Goal: Contribute content: Contribute content

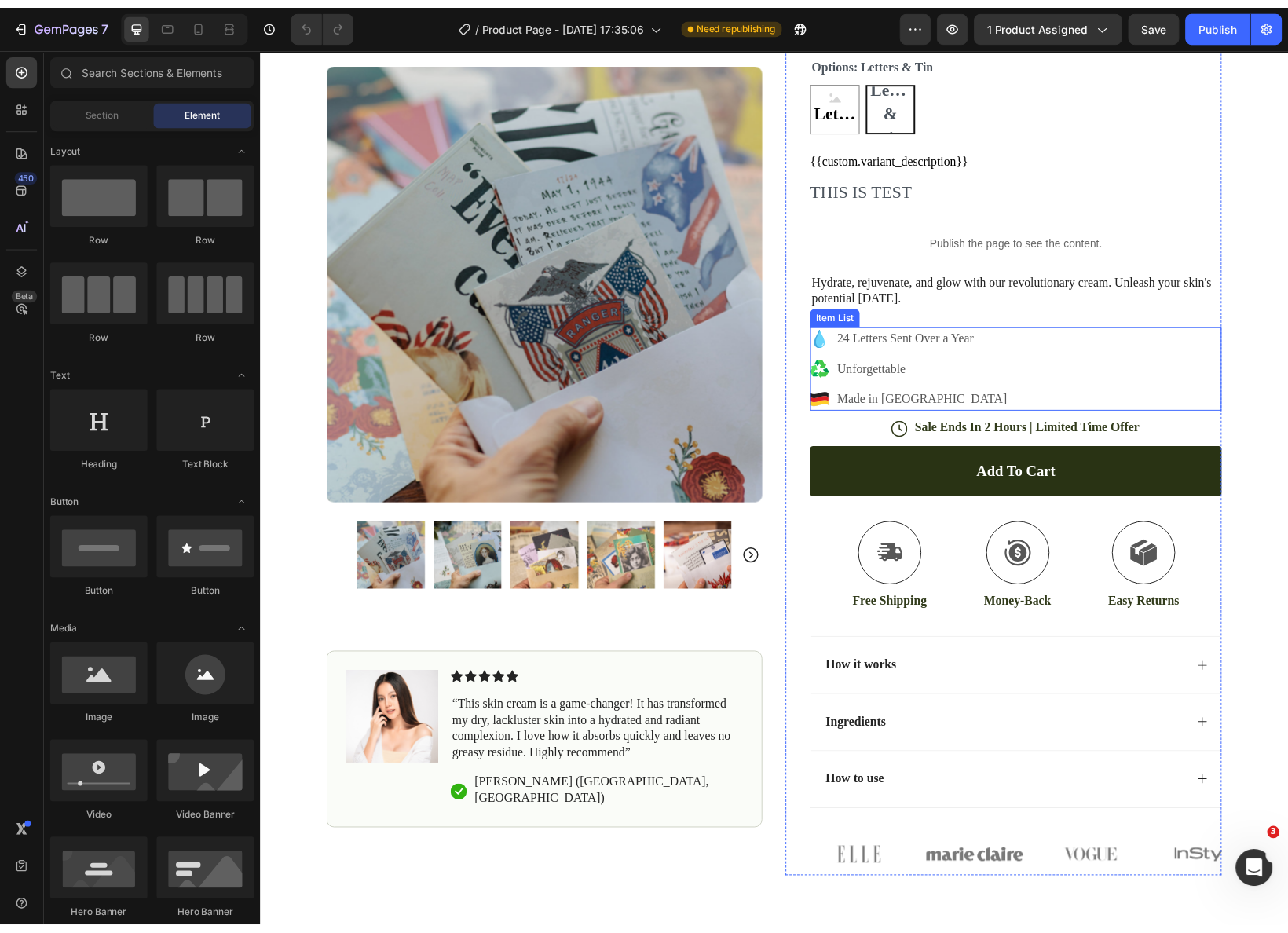
scroll to position [81, 0]
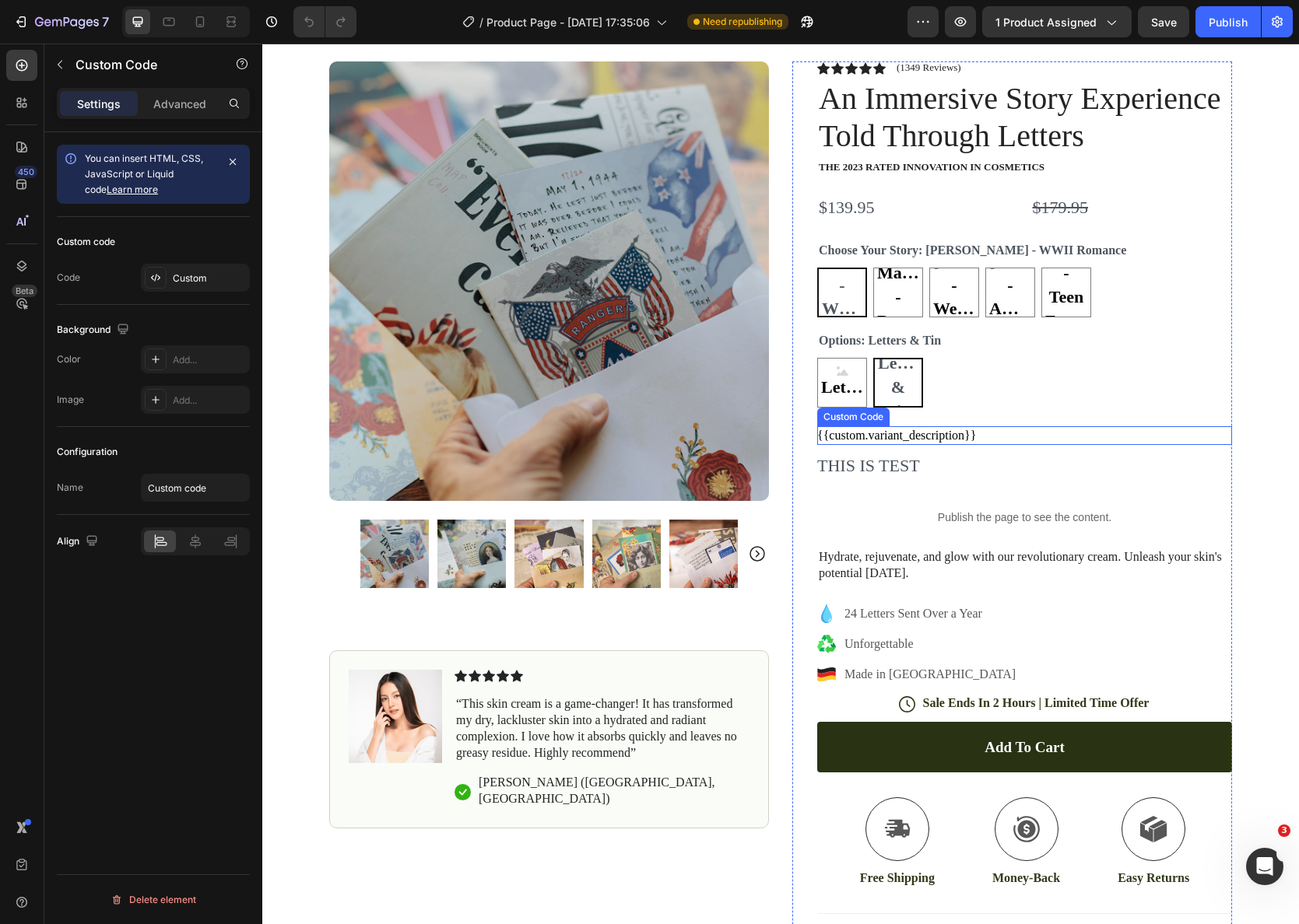
click at [937, 441] on div "{{custom.variant_description}}" at bounding box center [1025, 436] width 414 height 19
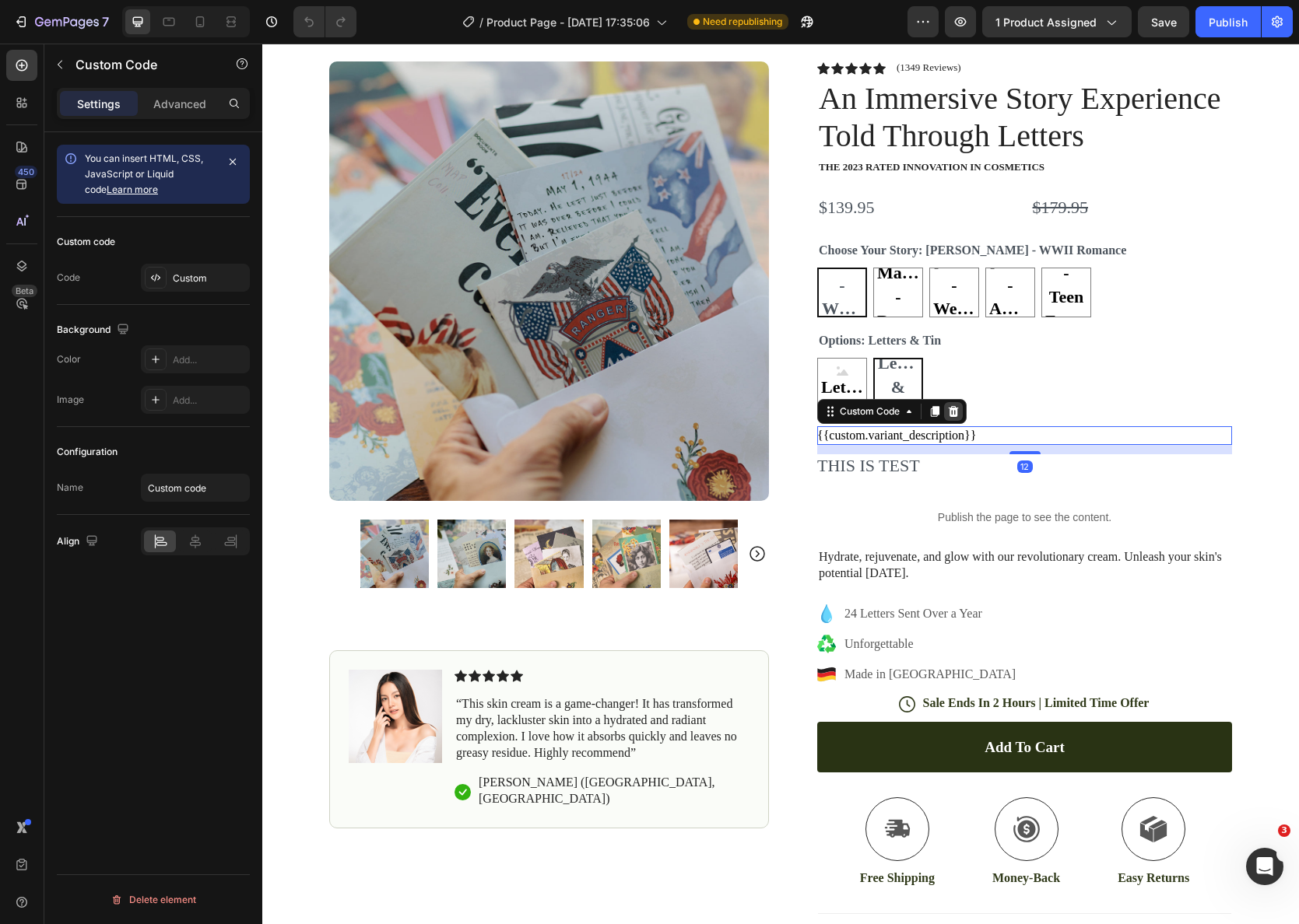
click at [953, 410] on icon at bounding box center [953, 412] width 10 height 11
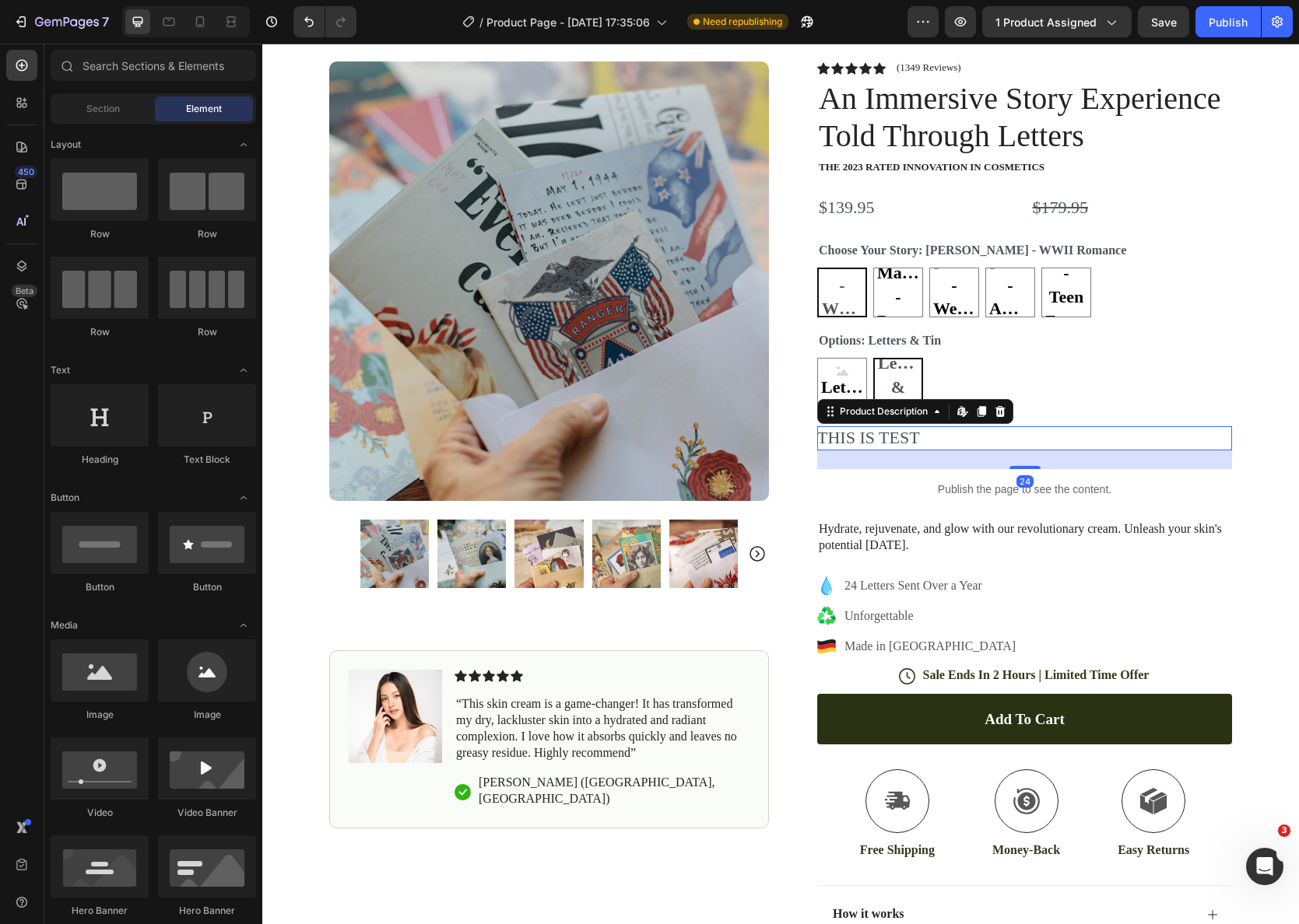
click at [928, 439] on div "THIS IS TEST" at bounding box center [1025, 438] width 414 height 24
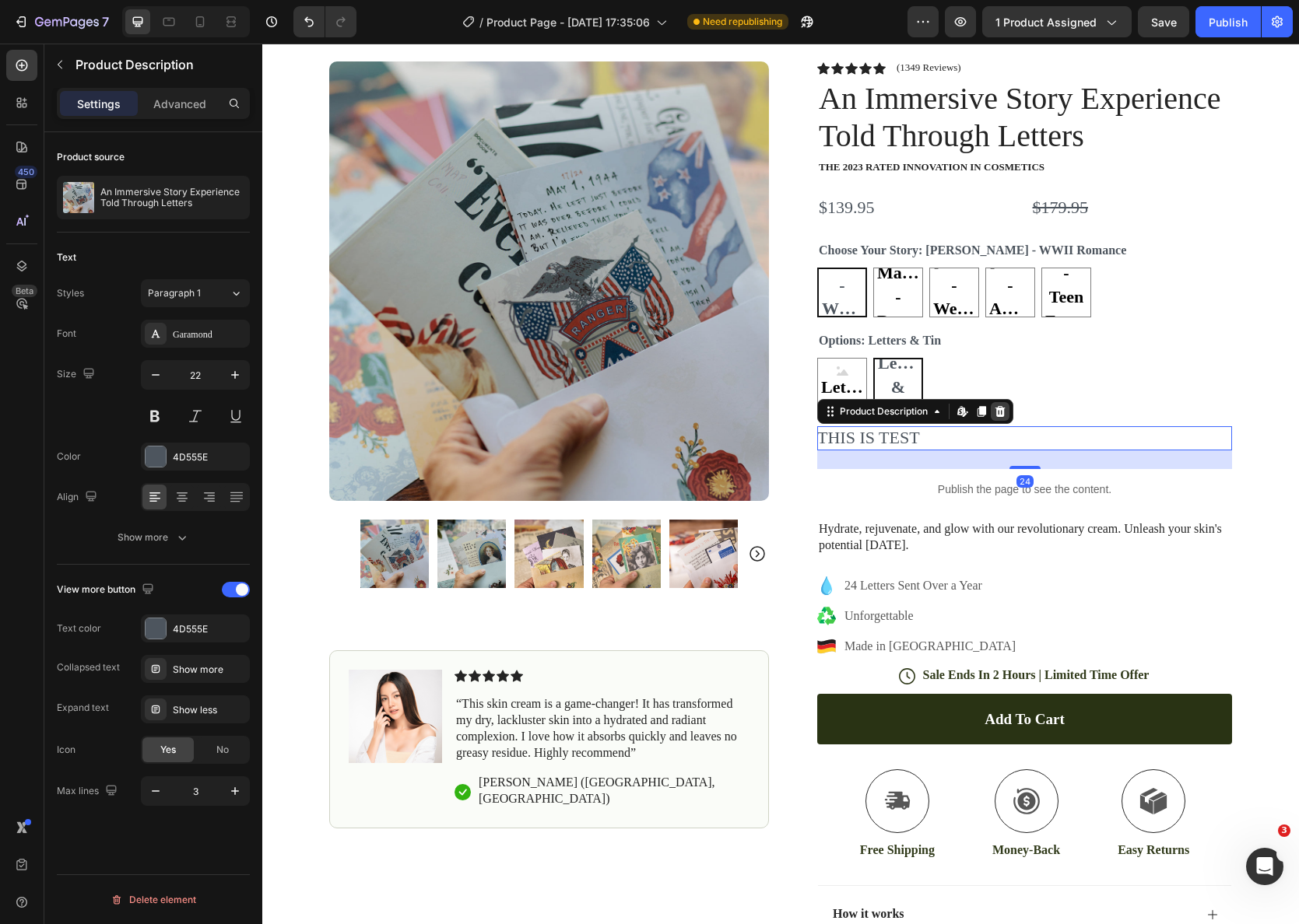
click at [1001, 408] on icon at bounding box center [1000, 412] width 10 height 11
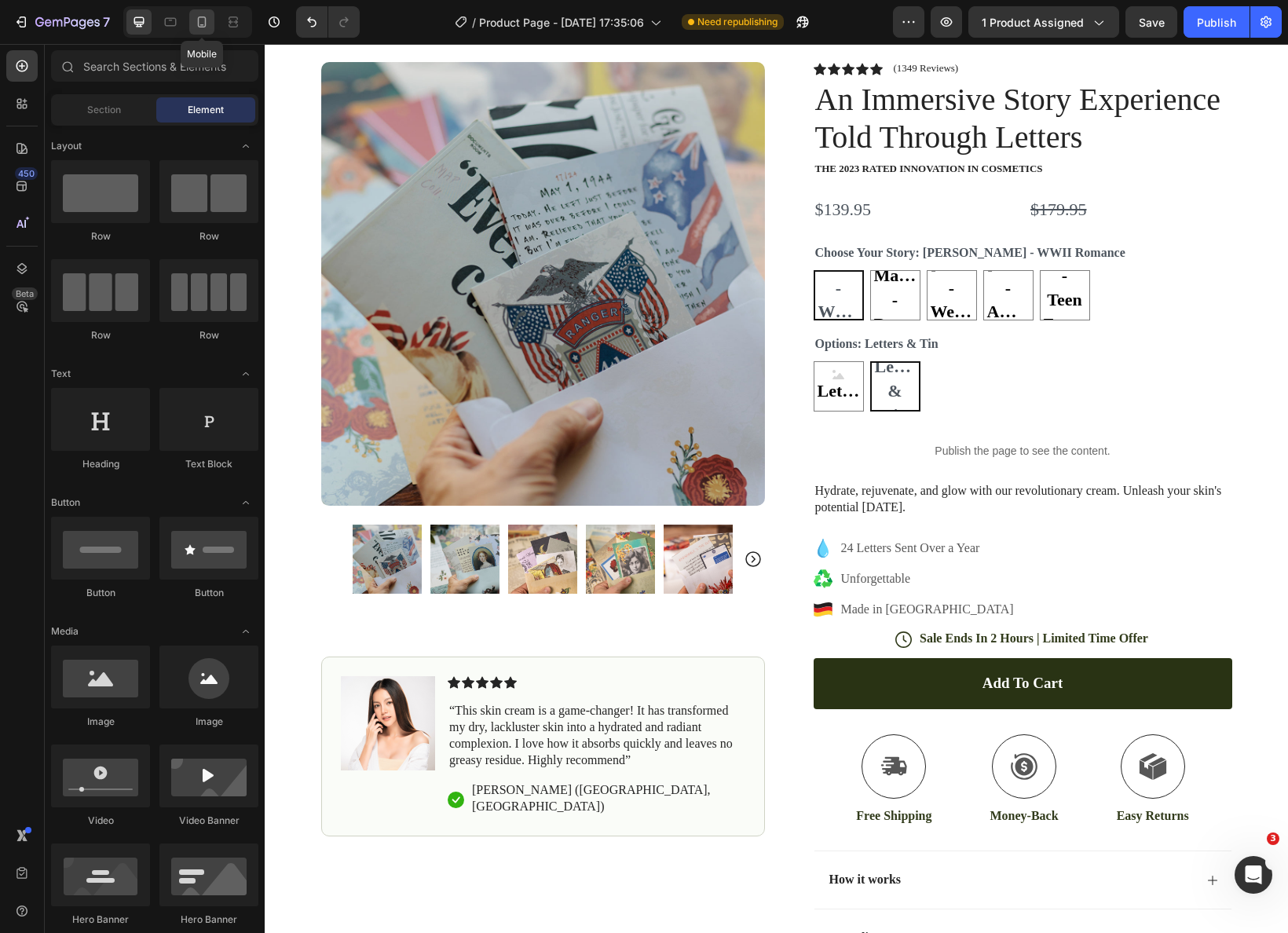
click at [202, 22] on icon at bounding box center [202, 22] width 16 height 16
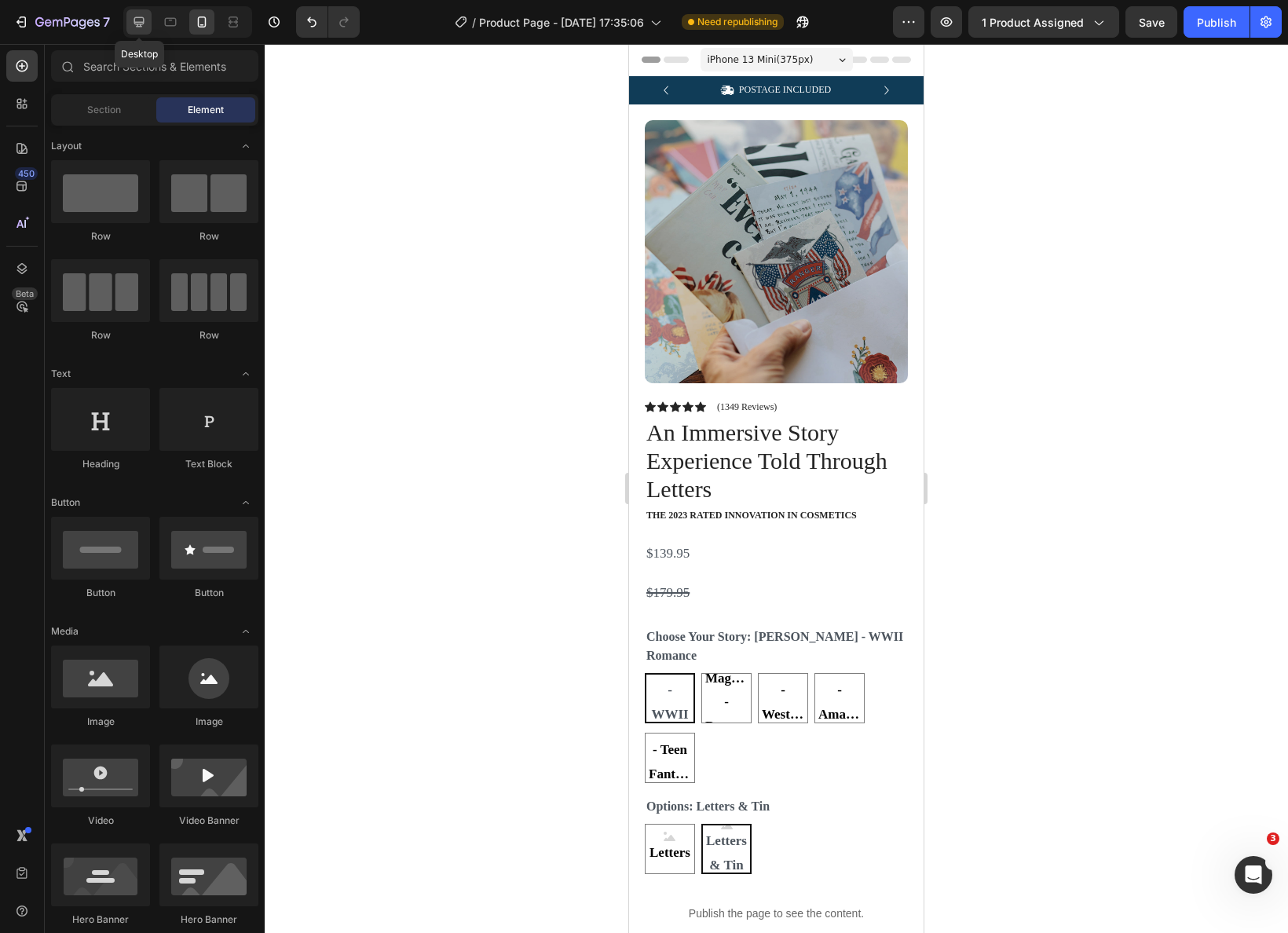
click at [134, 23] on icon at bounding box center [139, 22] width 16 height 16
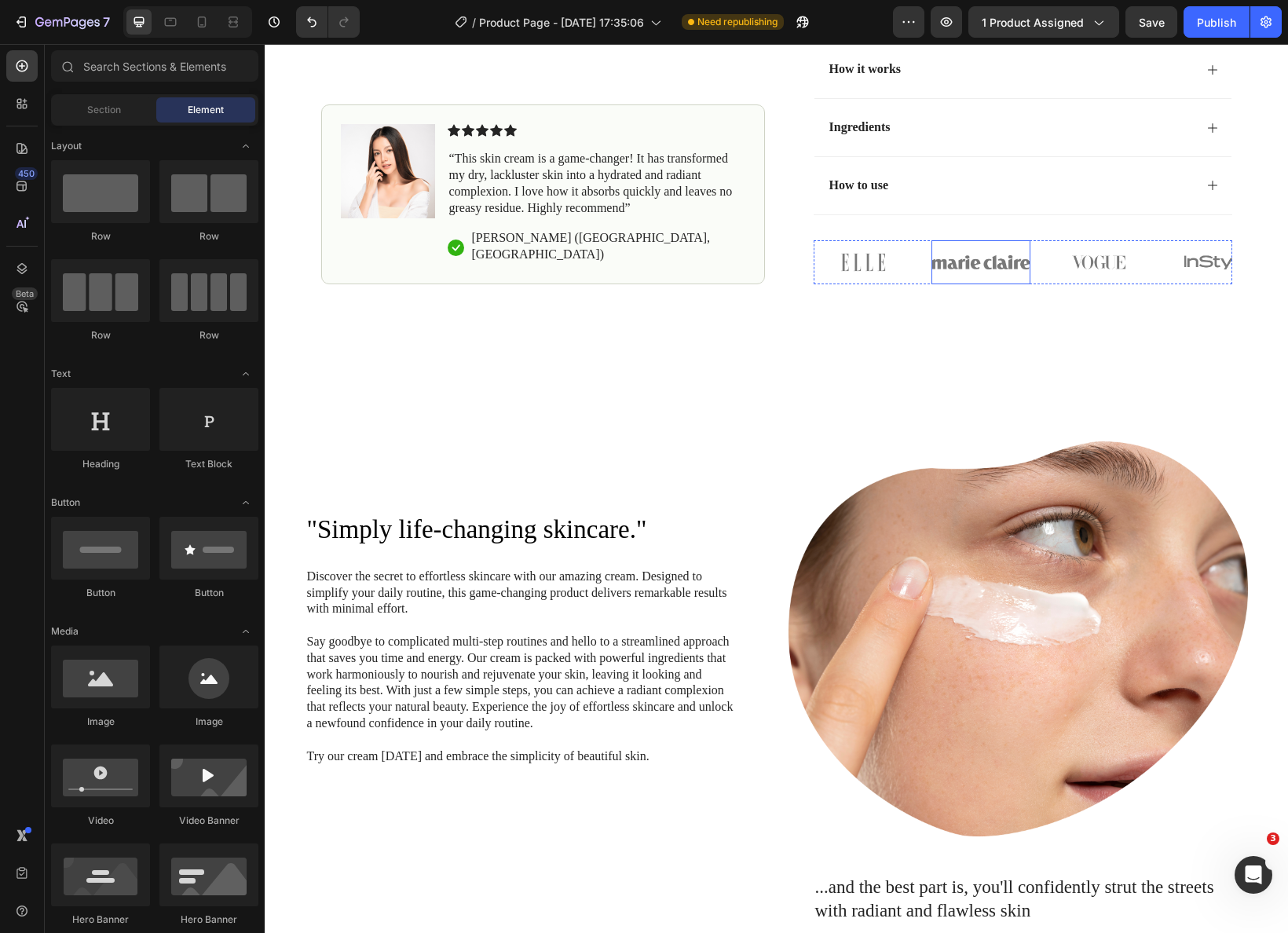
scroll to position [886, 0]
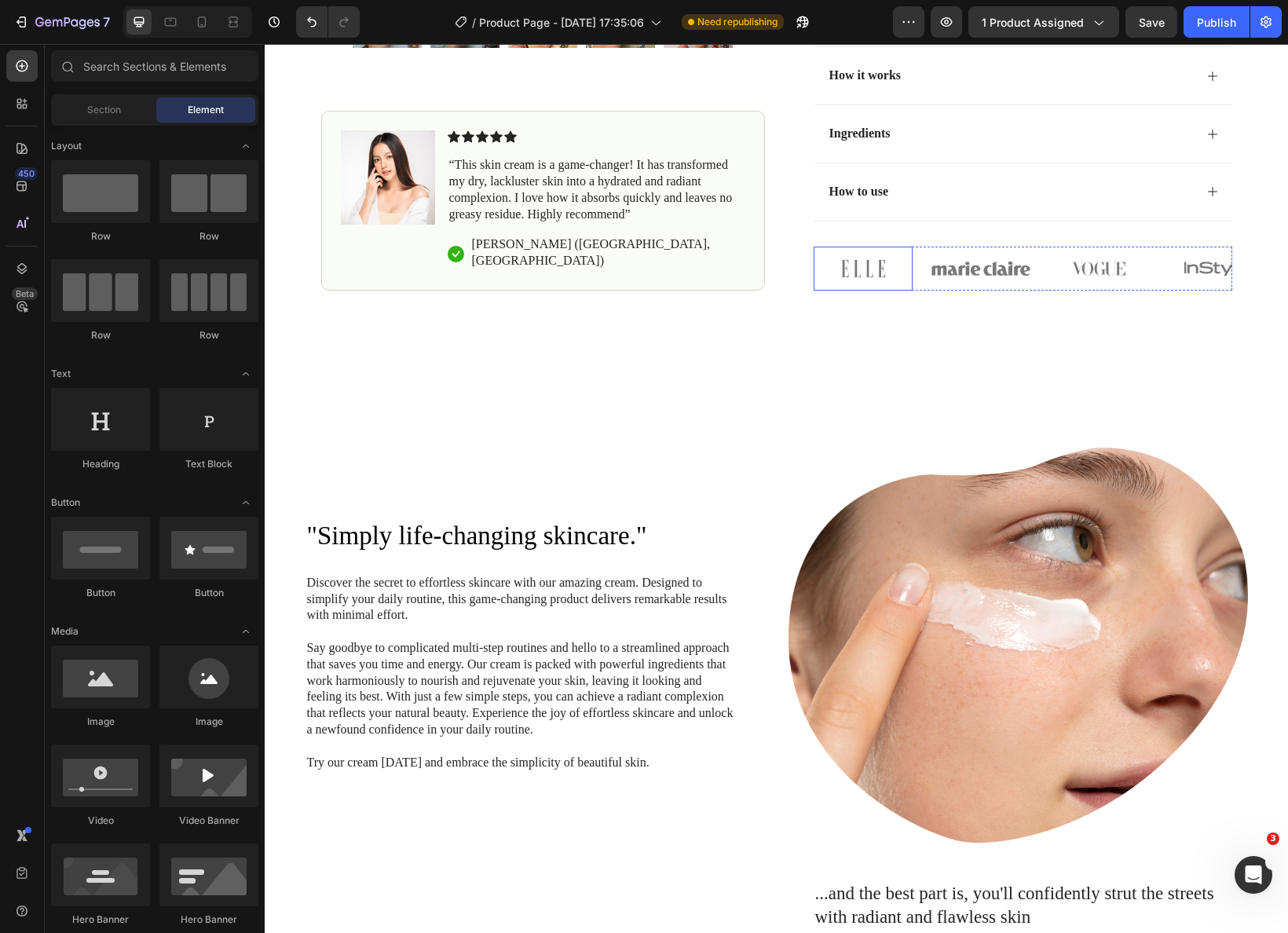
click at [876, 259] on img at bounding box center [863, 268] width 99 height 44
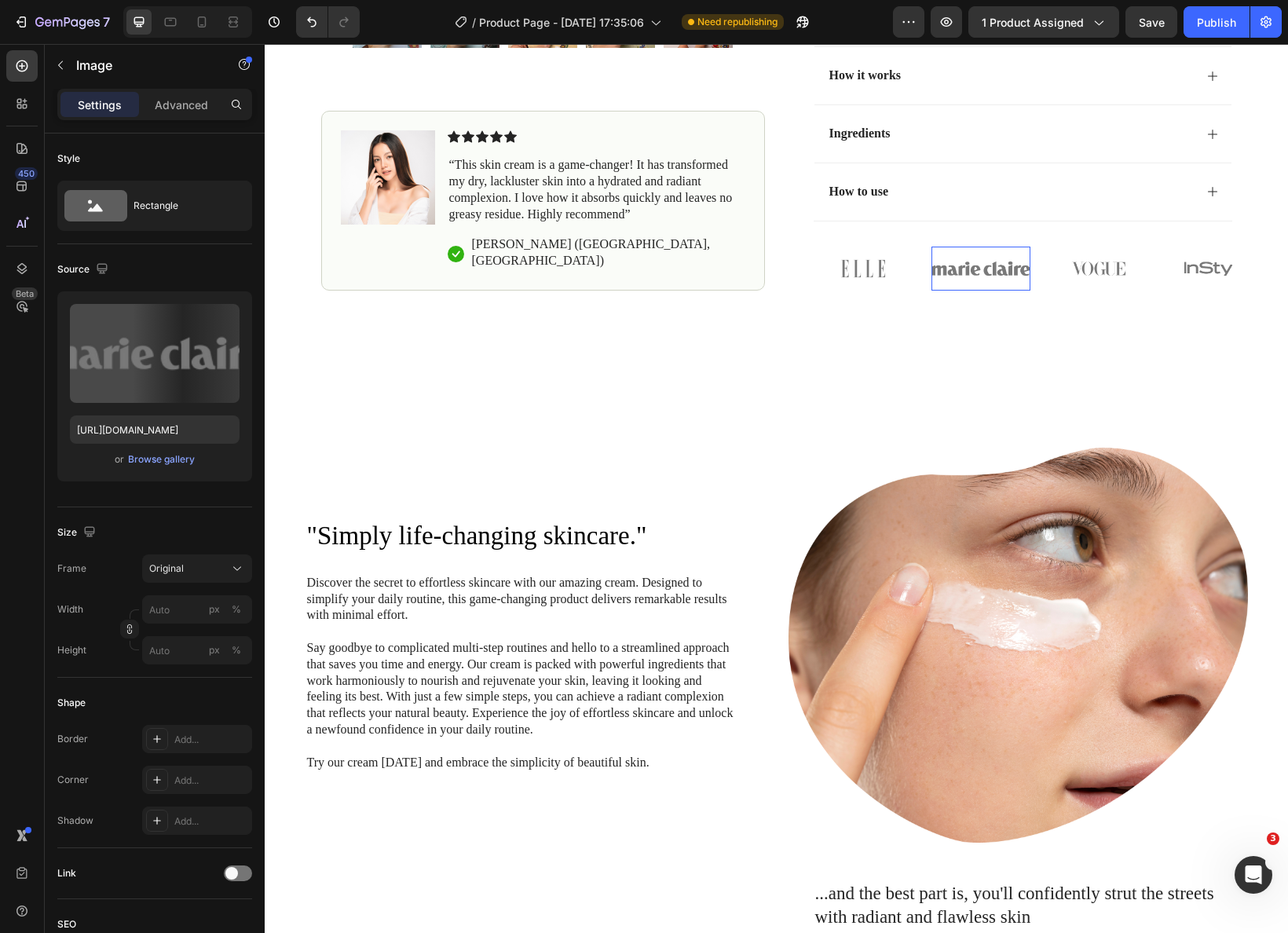
click at [936, 264] on img at bounding box center [981, 268] width 99 height 44
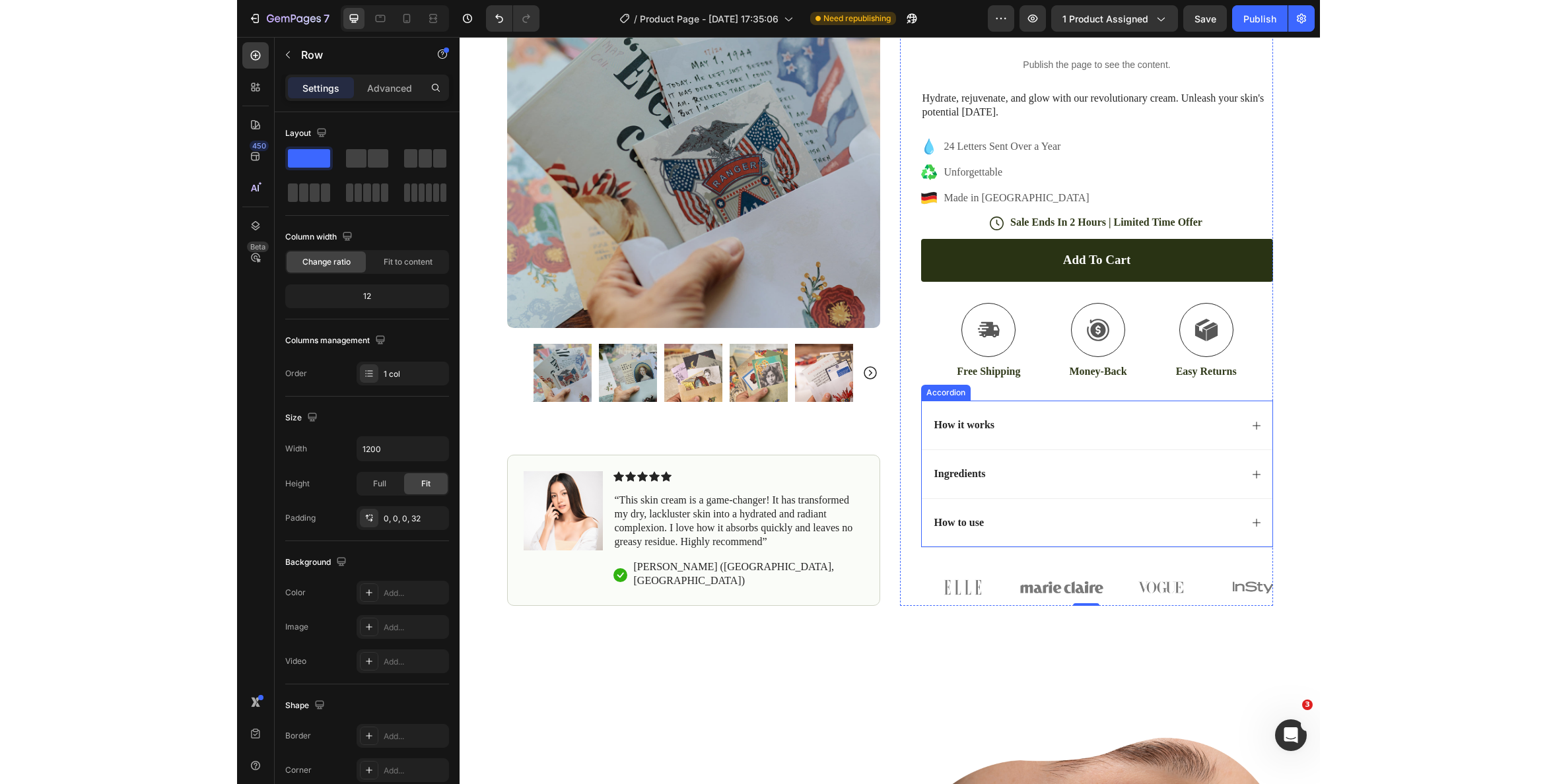
scroll to position [465, 0]
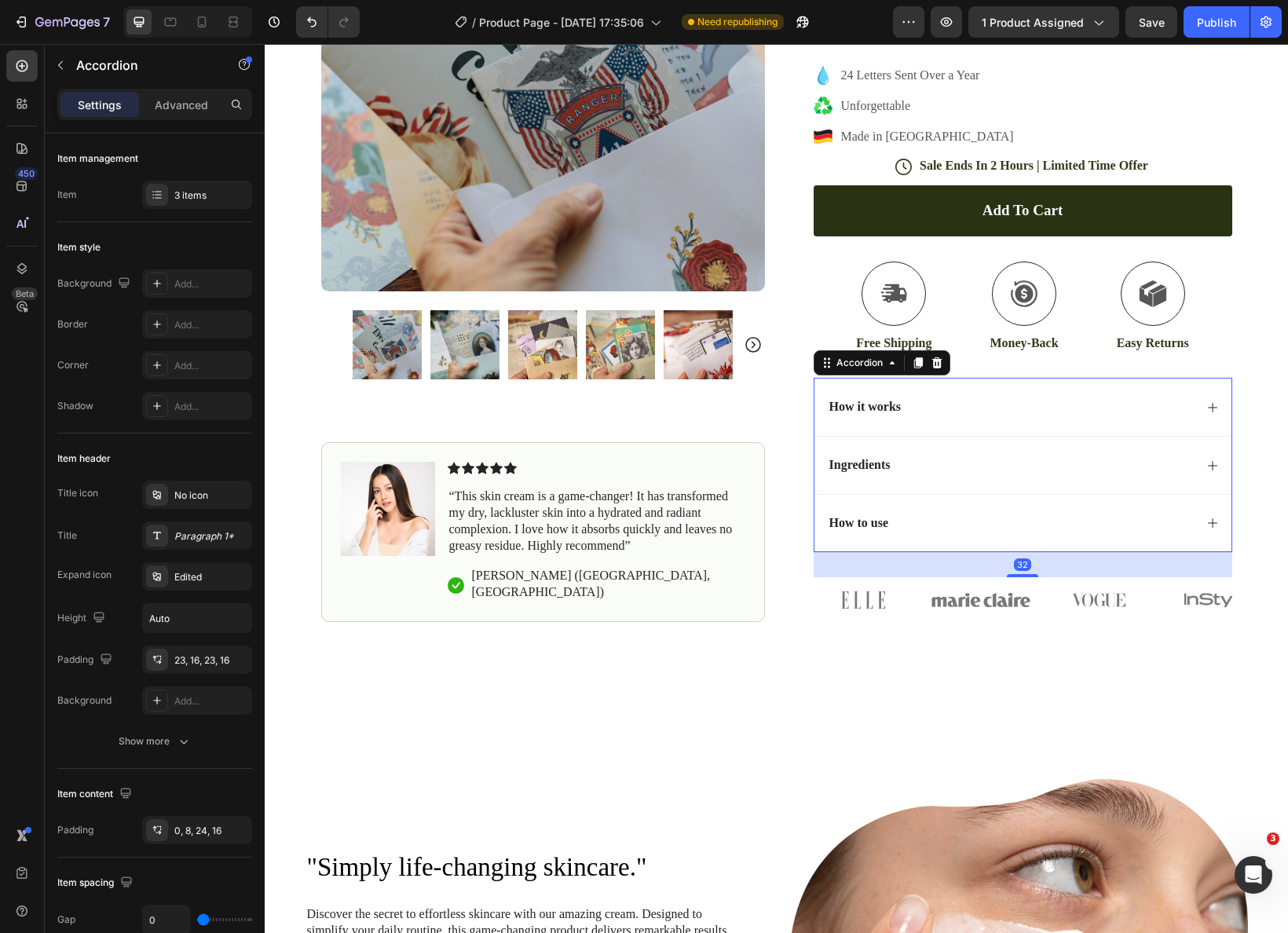
click at [853, 374] on div "Accordion" at bounding box center [882, 363] width 137 height 25
click at [944, 364] on div at bounding box center [936, 362] width 19 height 19
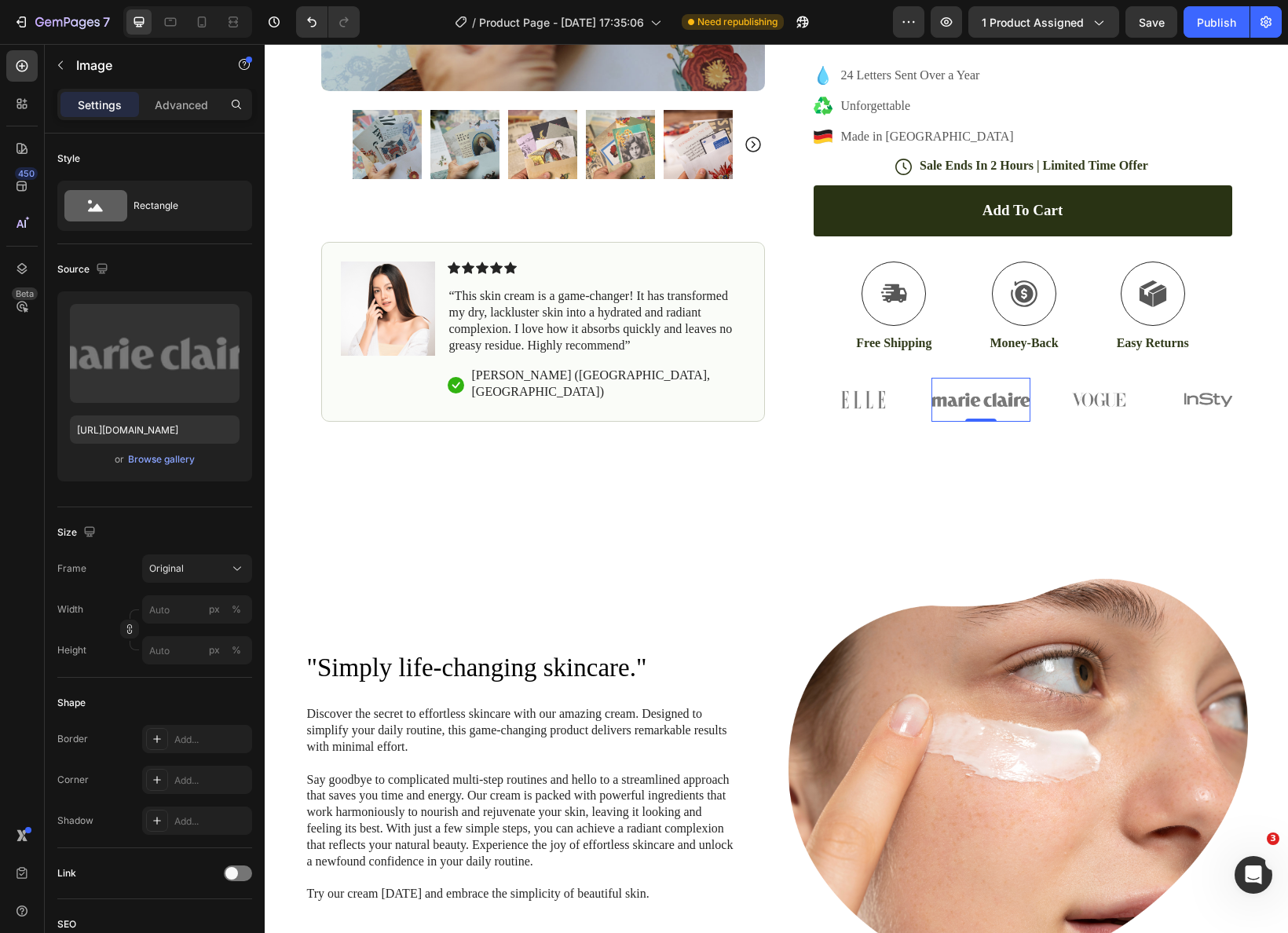
click at [950, 406] on img at bounding box center [981, 400] width 99 height 44
click at [865, 402] on img at bounding box center [863, 400] width 99 height 44
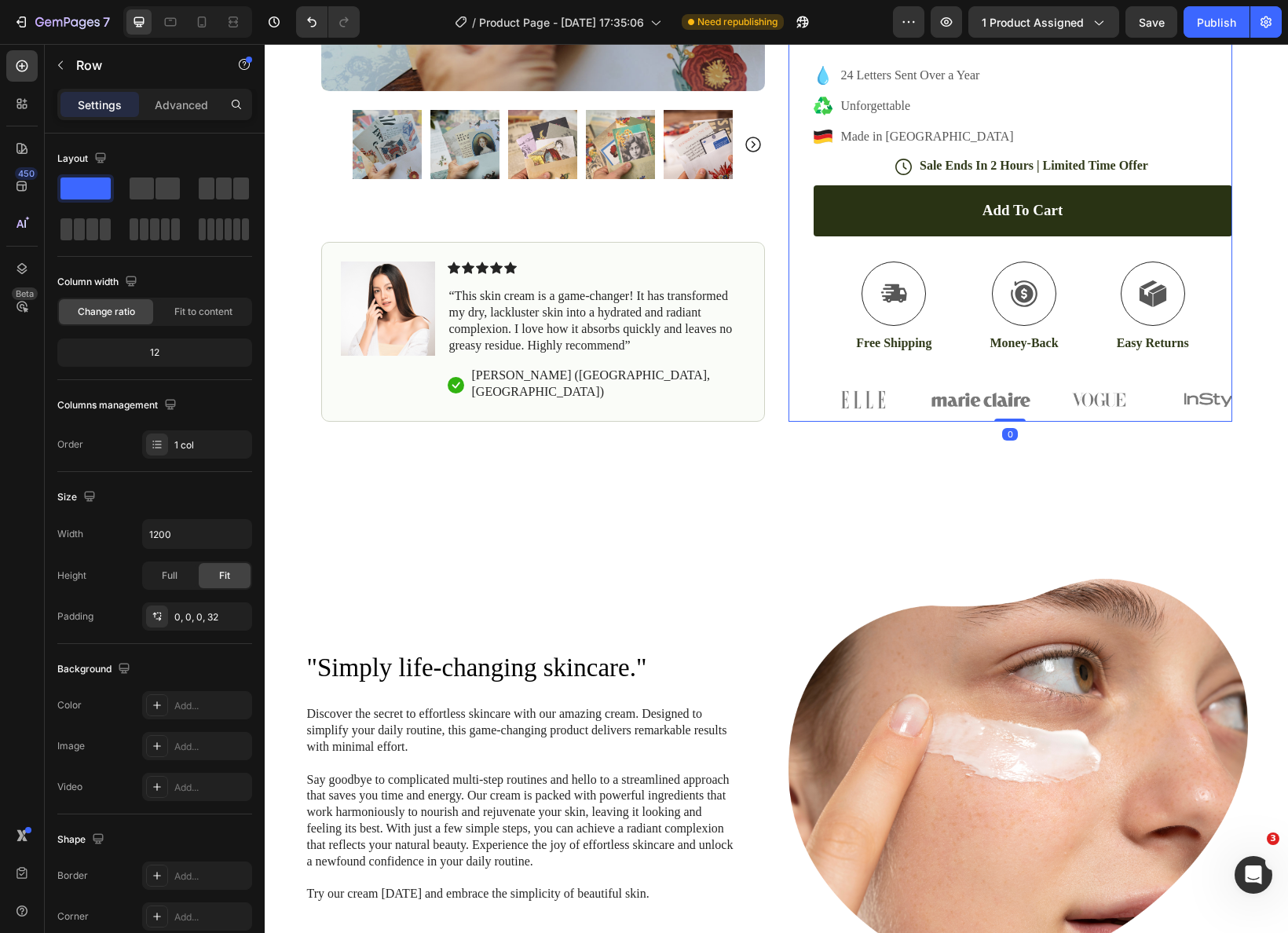
click at [807, 394] on div "Icon Icon Icon Icon Icon Icon List (1349 Reviews) Text Block Row An Immersive S…" at bounding box center [1010, 4] width 444 height 832
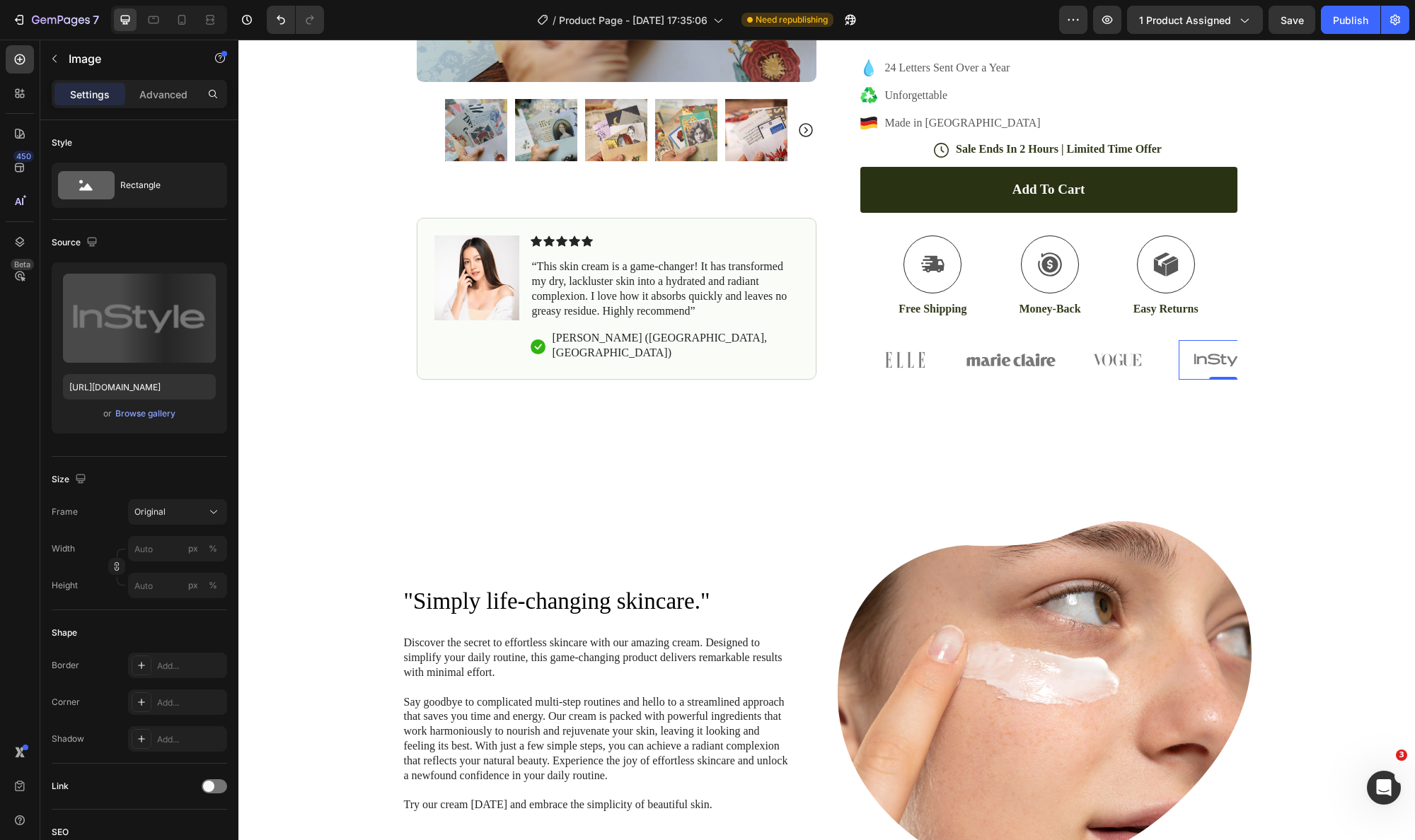
click at [1180, 359] on img at bounding box center [1223, 360] width 89 height 39
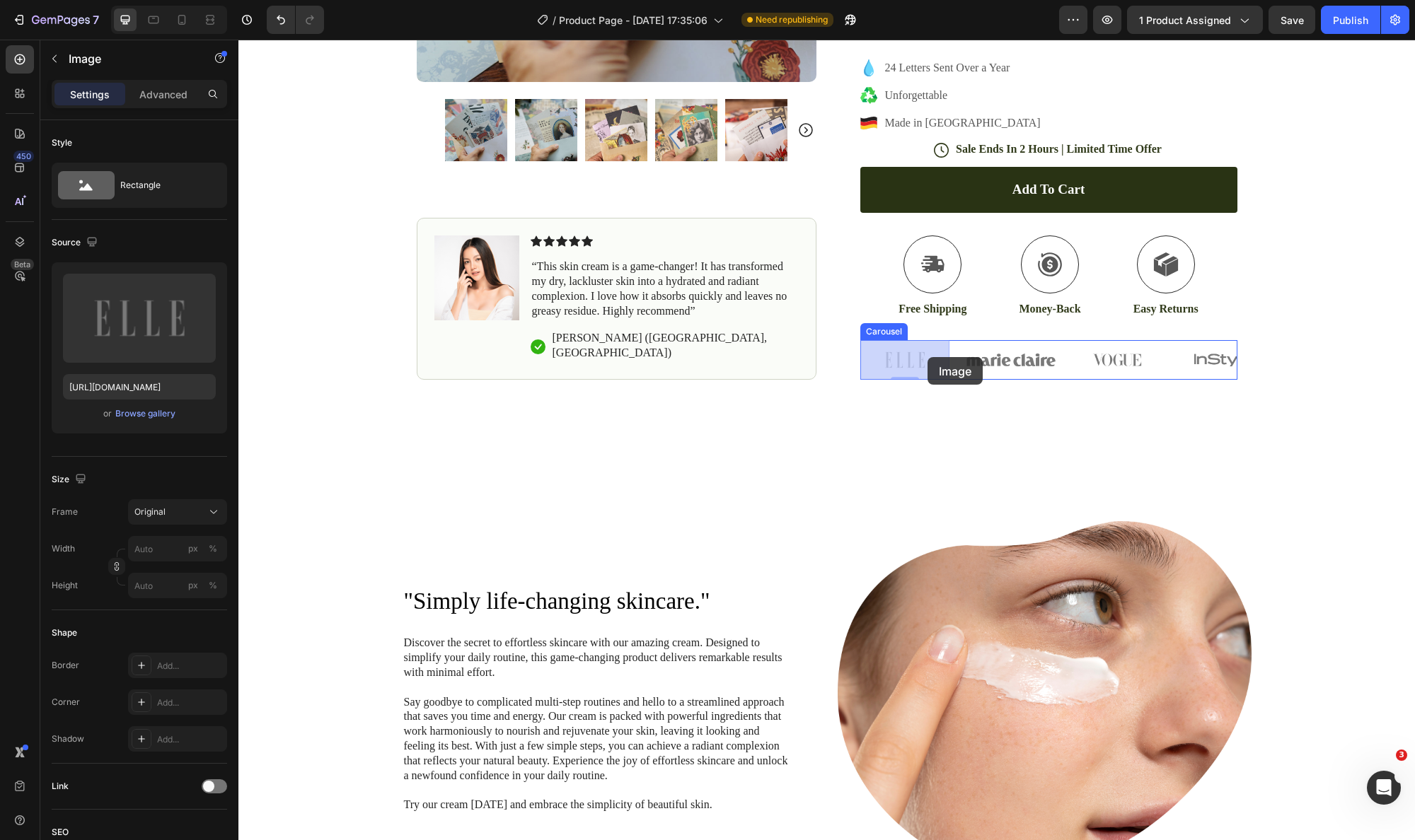
drag, startPoint x: 883, startPoint y: 361, endPoint x: 928, endPoint y: 357, distance: 45.2
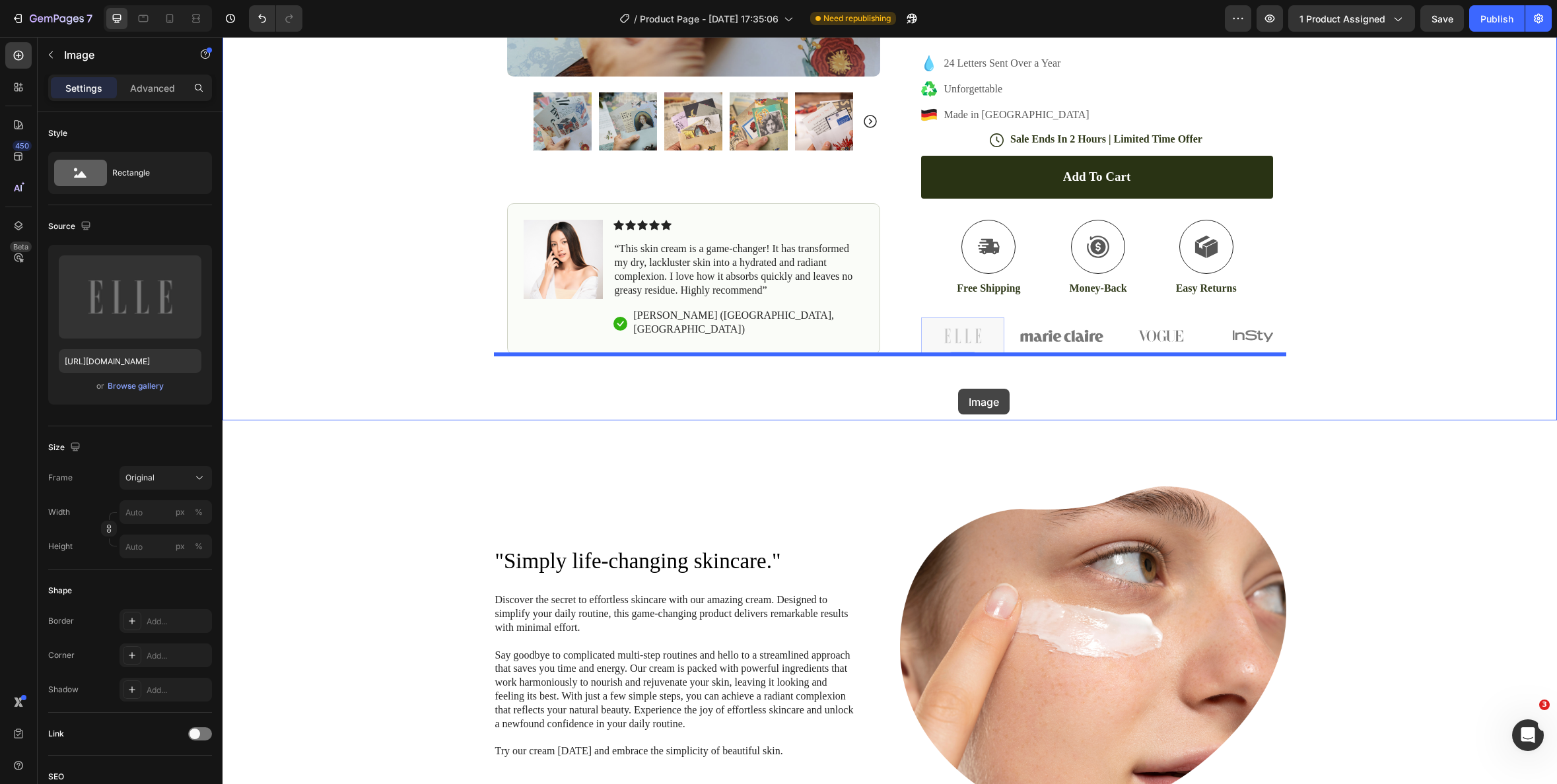
drag, startPoint x: 960, startPoint y: 351, endPoint x: 958, endPoint y: 389, distance: 38.1
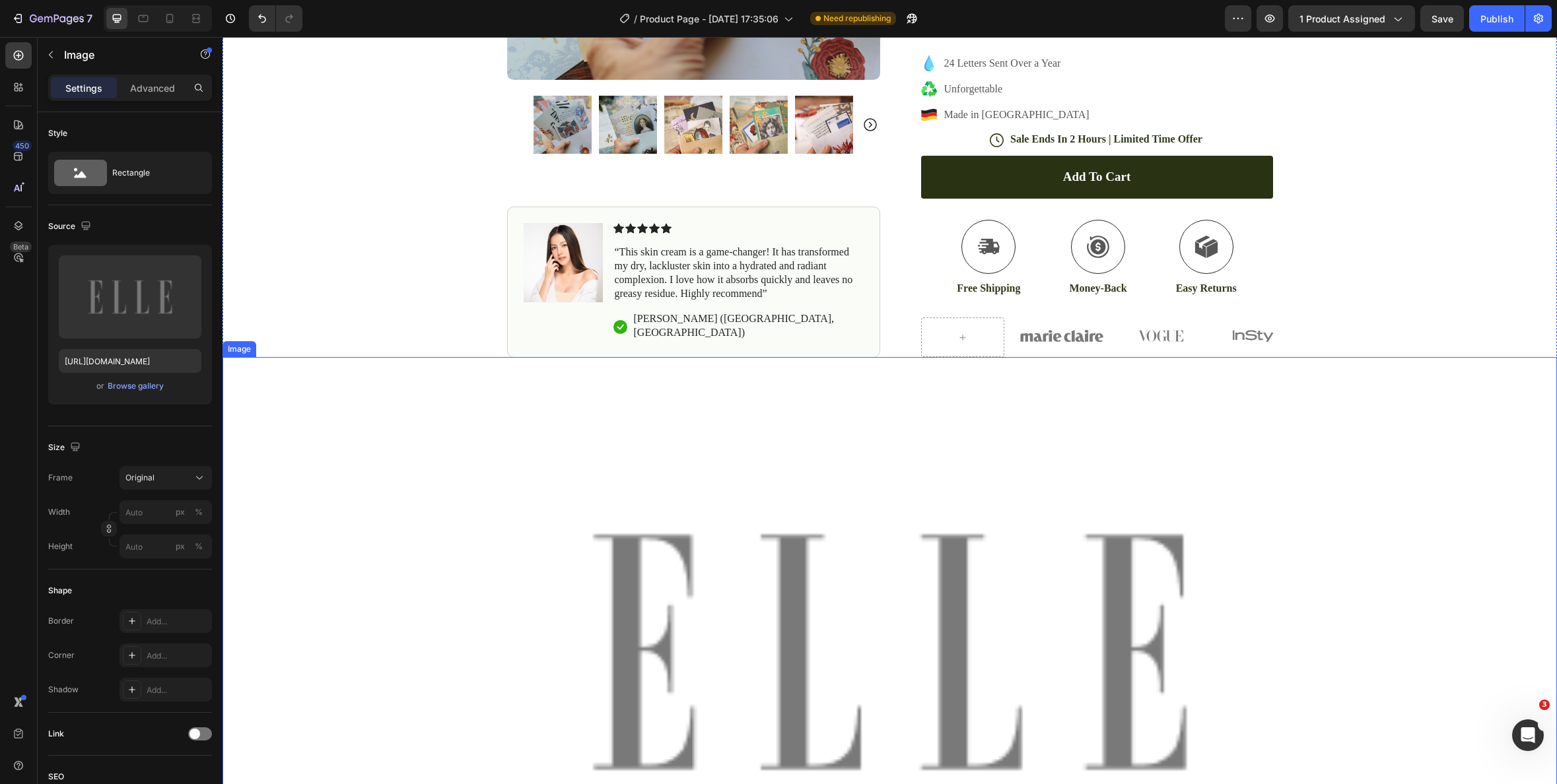
click at [928, 529] on img at bounding box center [890, 652] width 1335 height 589
click at [312, 351] on div at bounding box center [310, 344] width 16 height 16
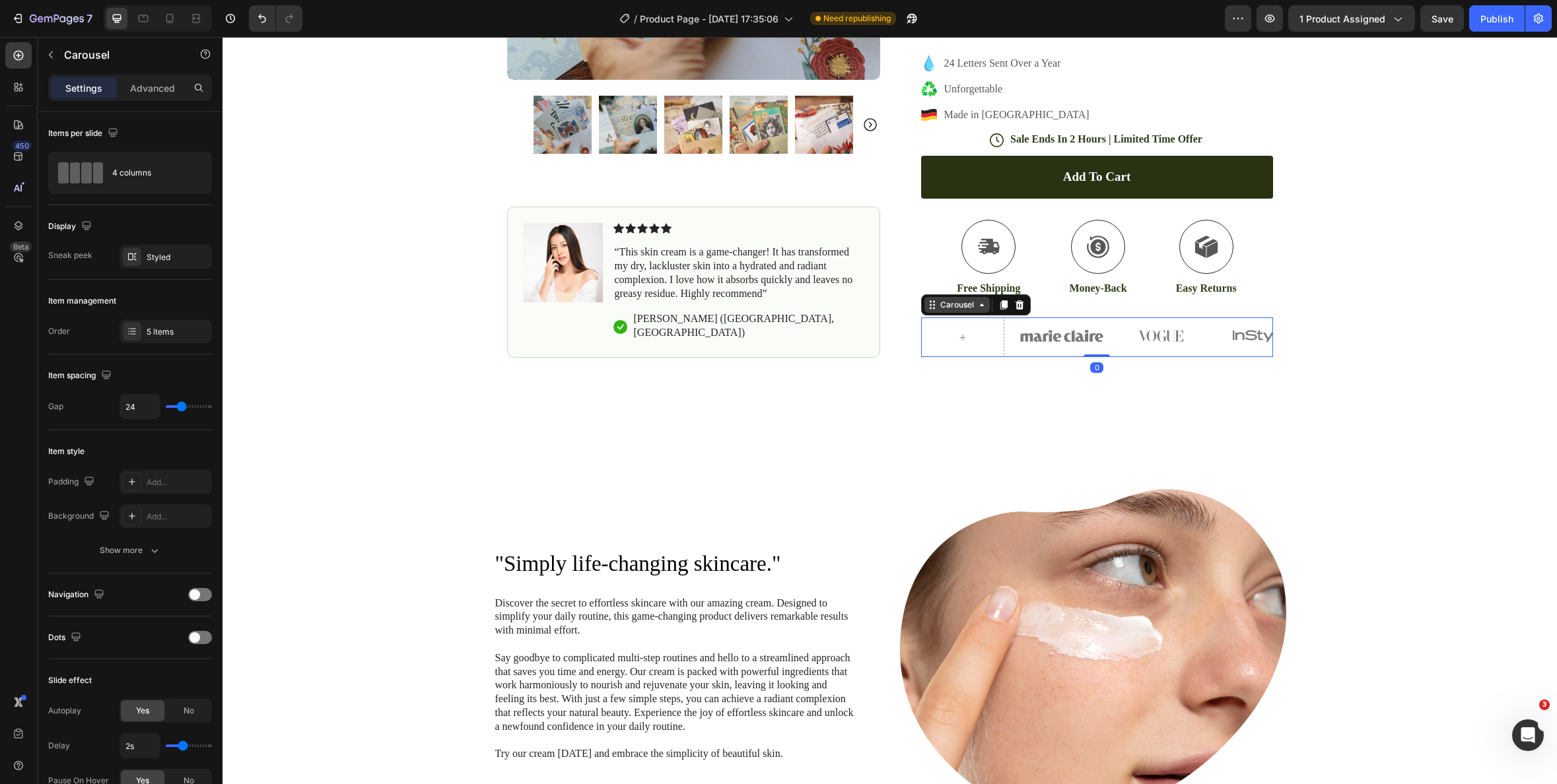
click at [943, 307] on div "Carousel" at bounding box center [957, 305] width 39 height 12
click at [1019, 308] on icon at bounding box center [1018, 305] width 8 height 9
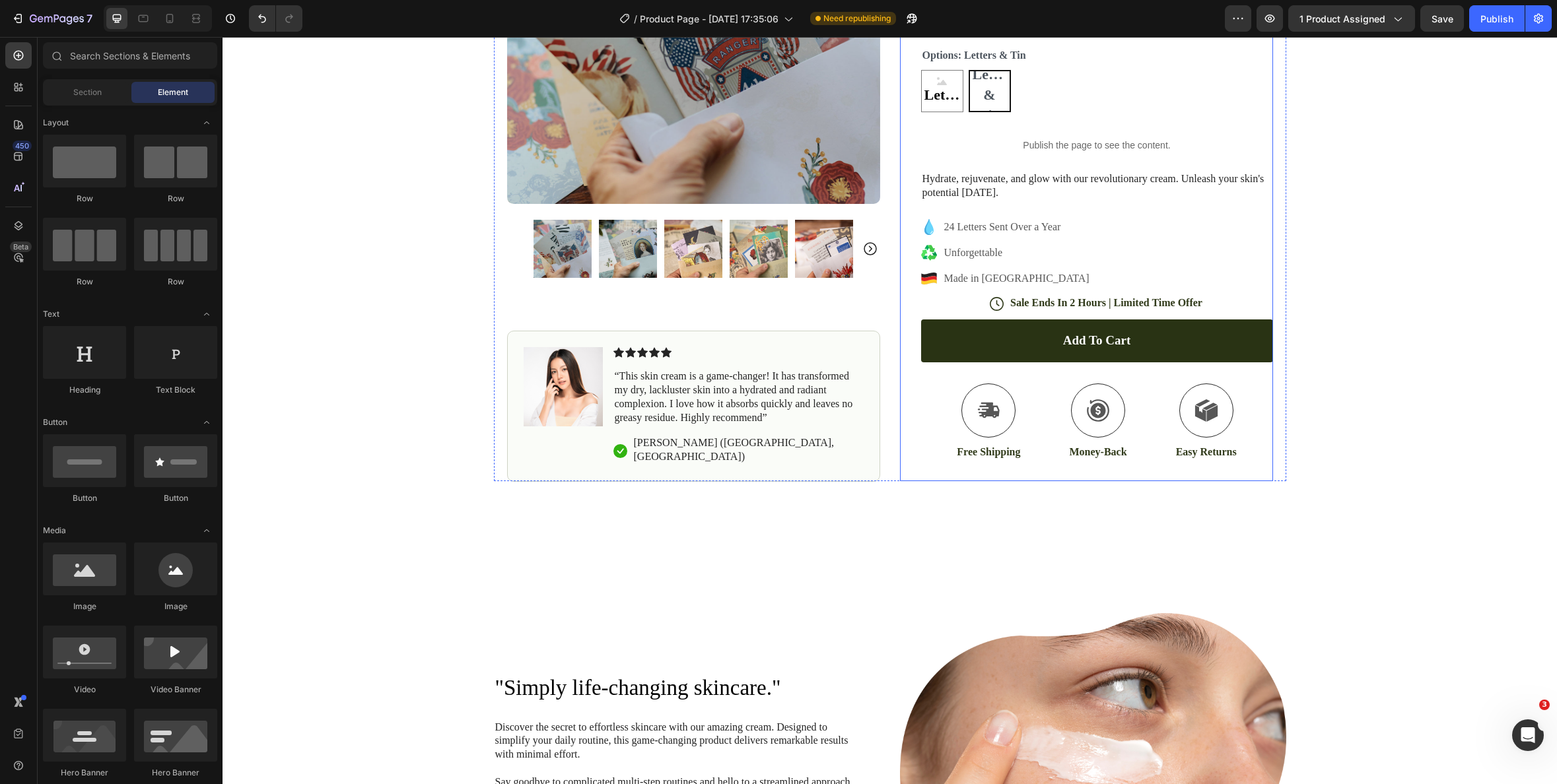
scroll to position [382, 0]
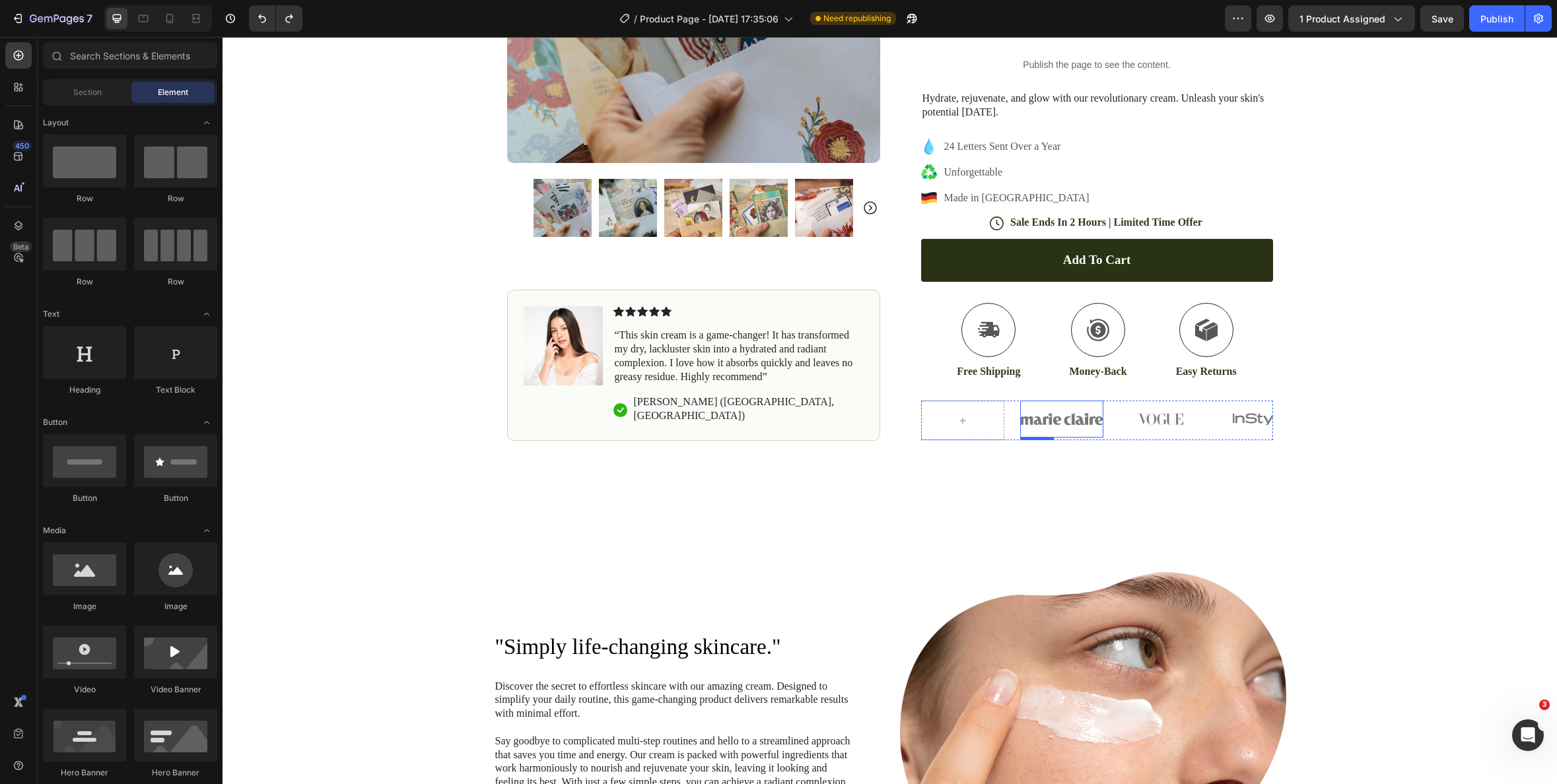
click at [1056, 425] on img at bounding box center [1062, 419] width 83 height 37
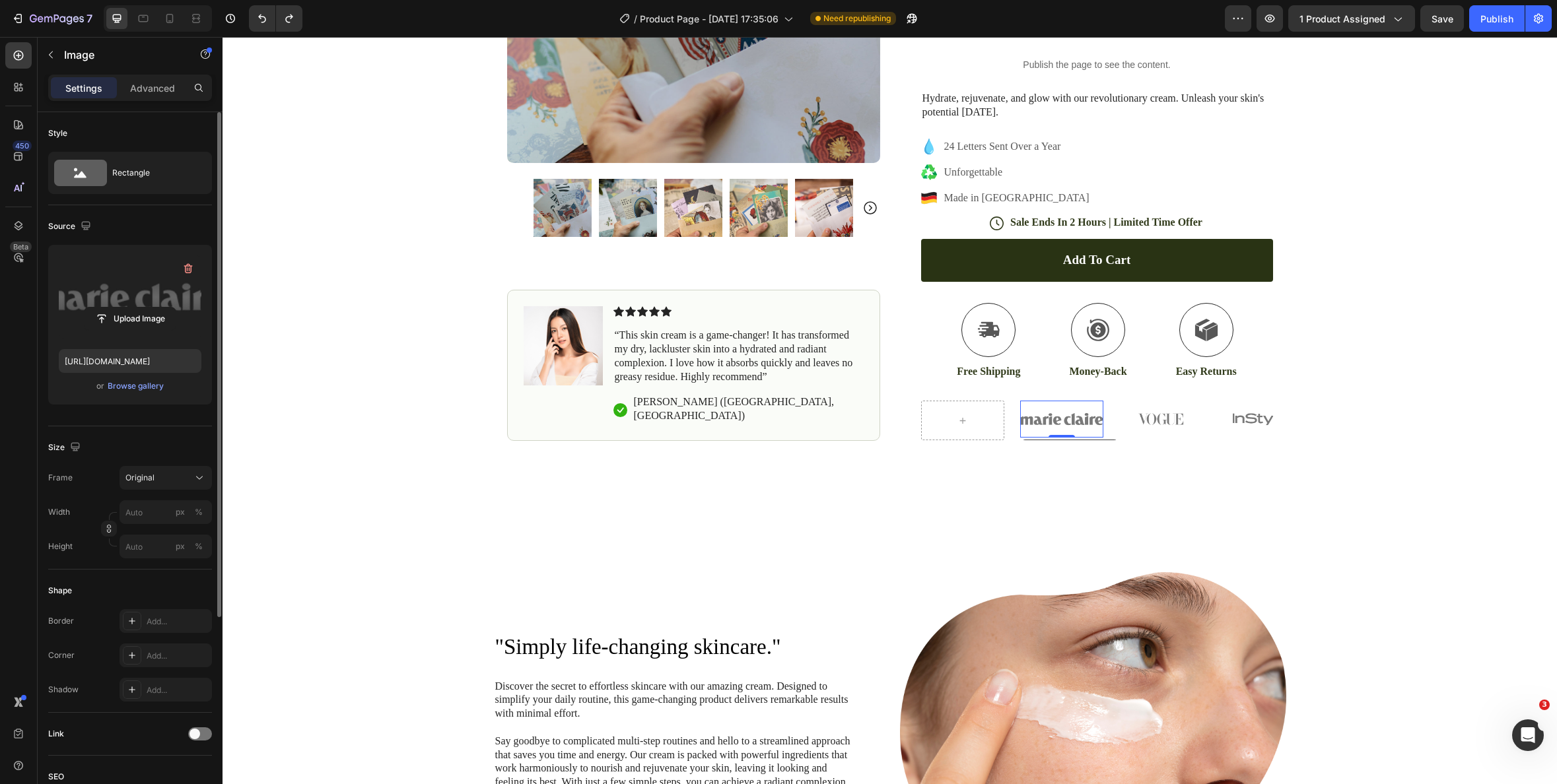
click at [161, 302] on label at bounding box center [130, 297] width 143 height 83
click at [161, 307] on input "file" at bounding box center [130, 319] width 91 height 22
type input "[URL][DOMAIN_NAME]"
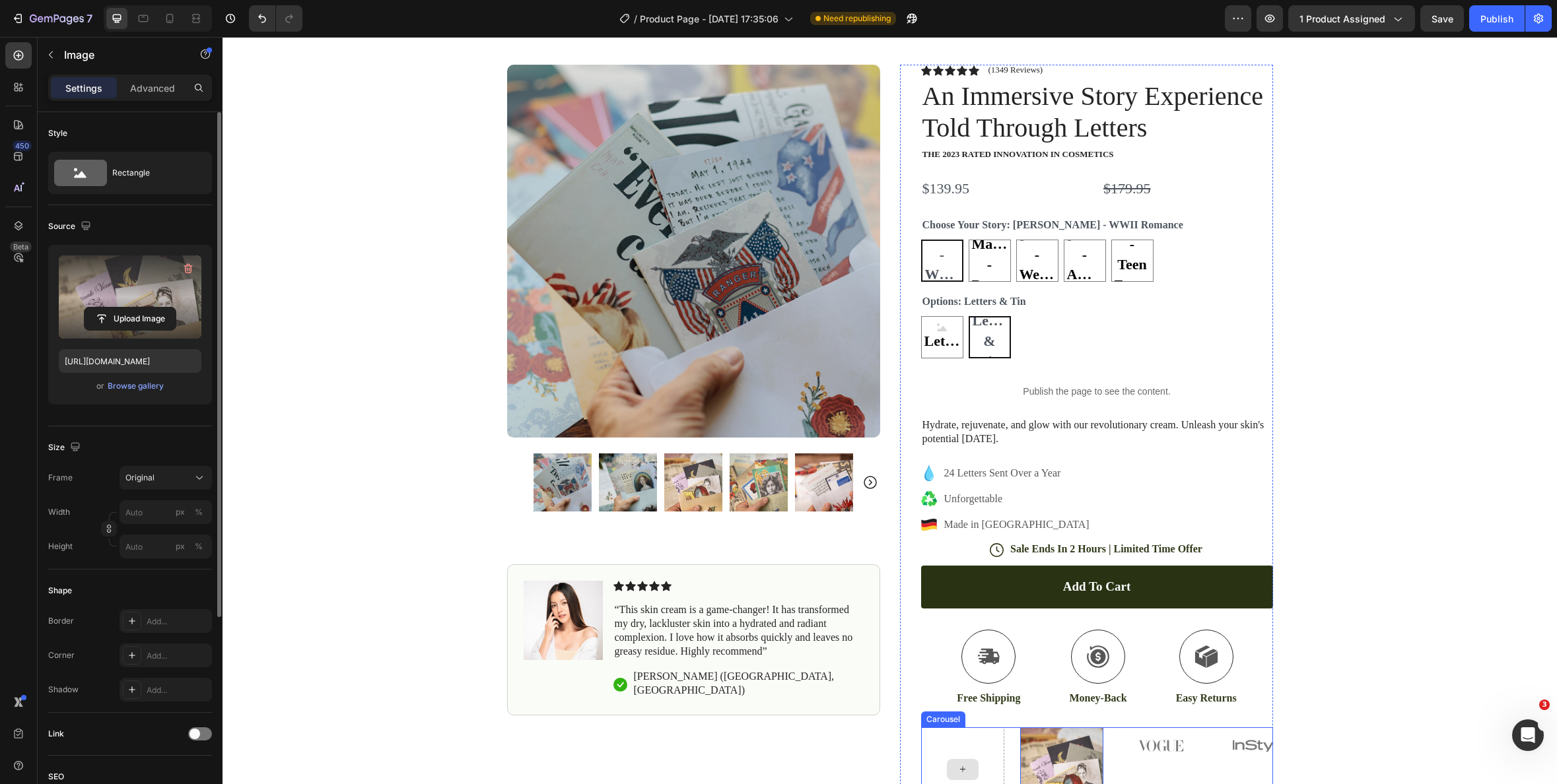
scroll to position [0, 0]
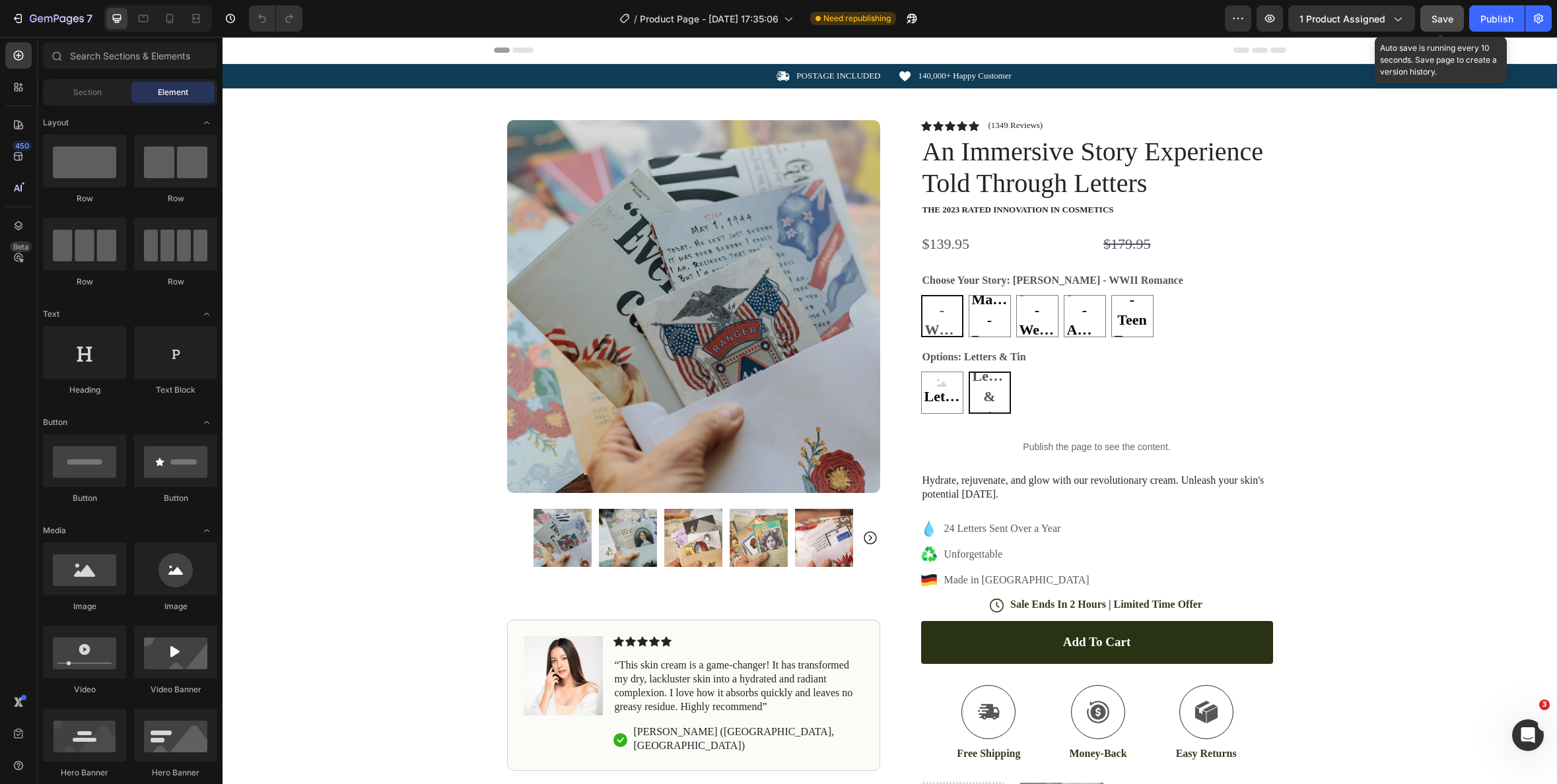
click at [1447, 23] on span "Save" at bounding box center [1442, 19] width 22 height 11
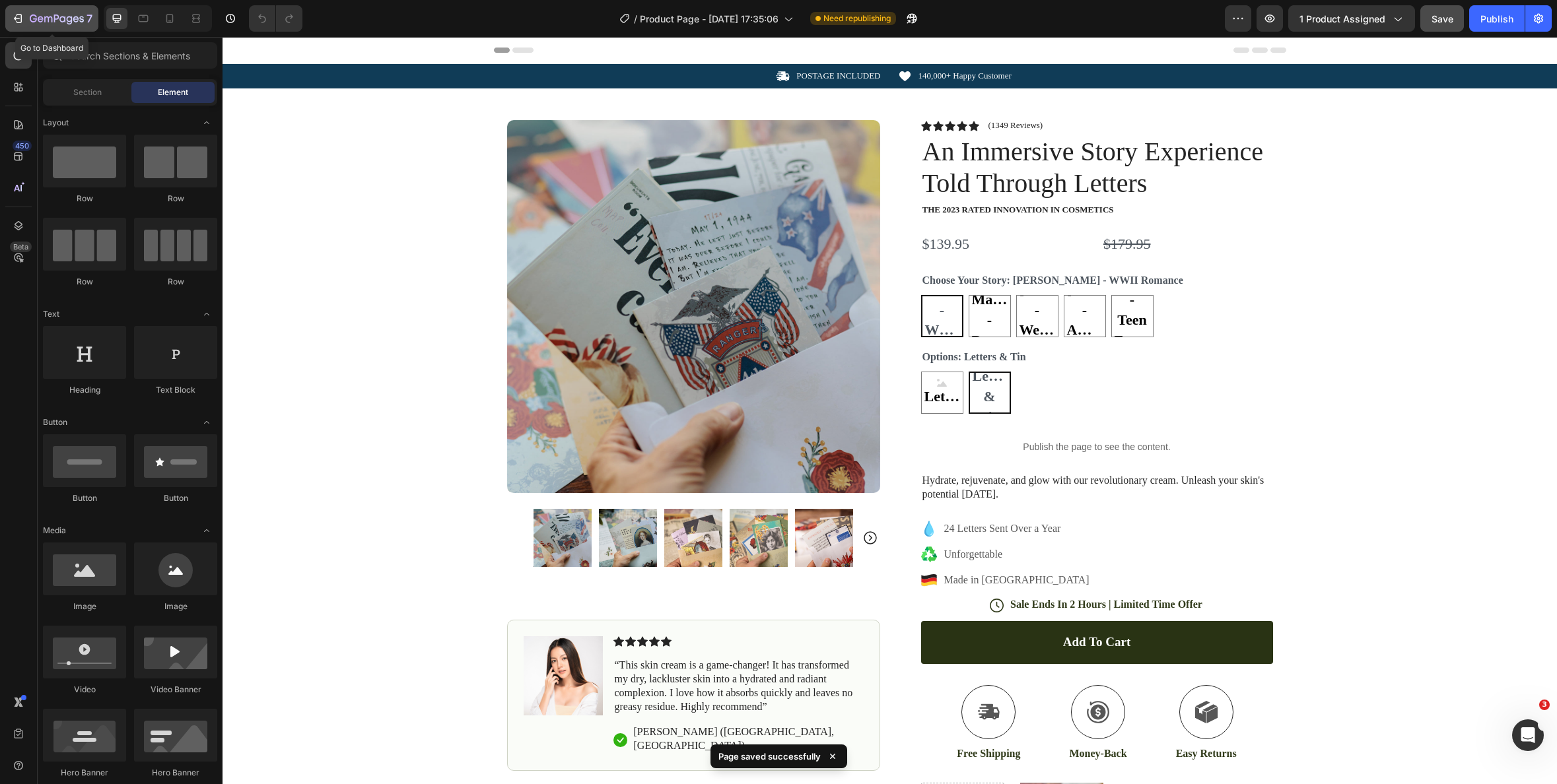
click at [33, 19] on icon "button" at bounding box center [57, 19] width 54 height 11
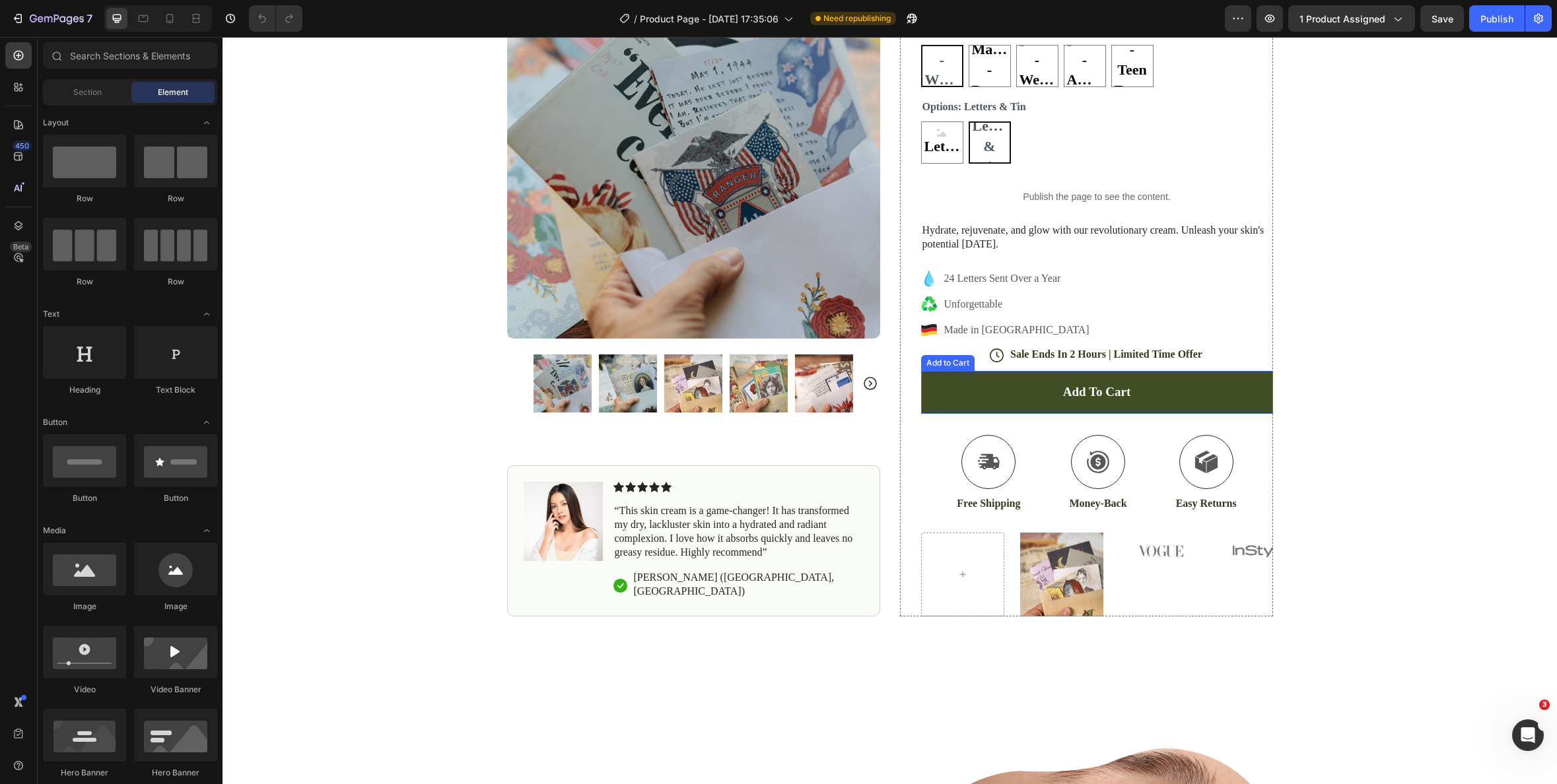
scroll to position [304, 0]
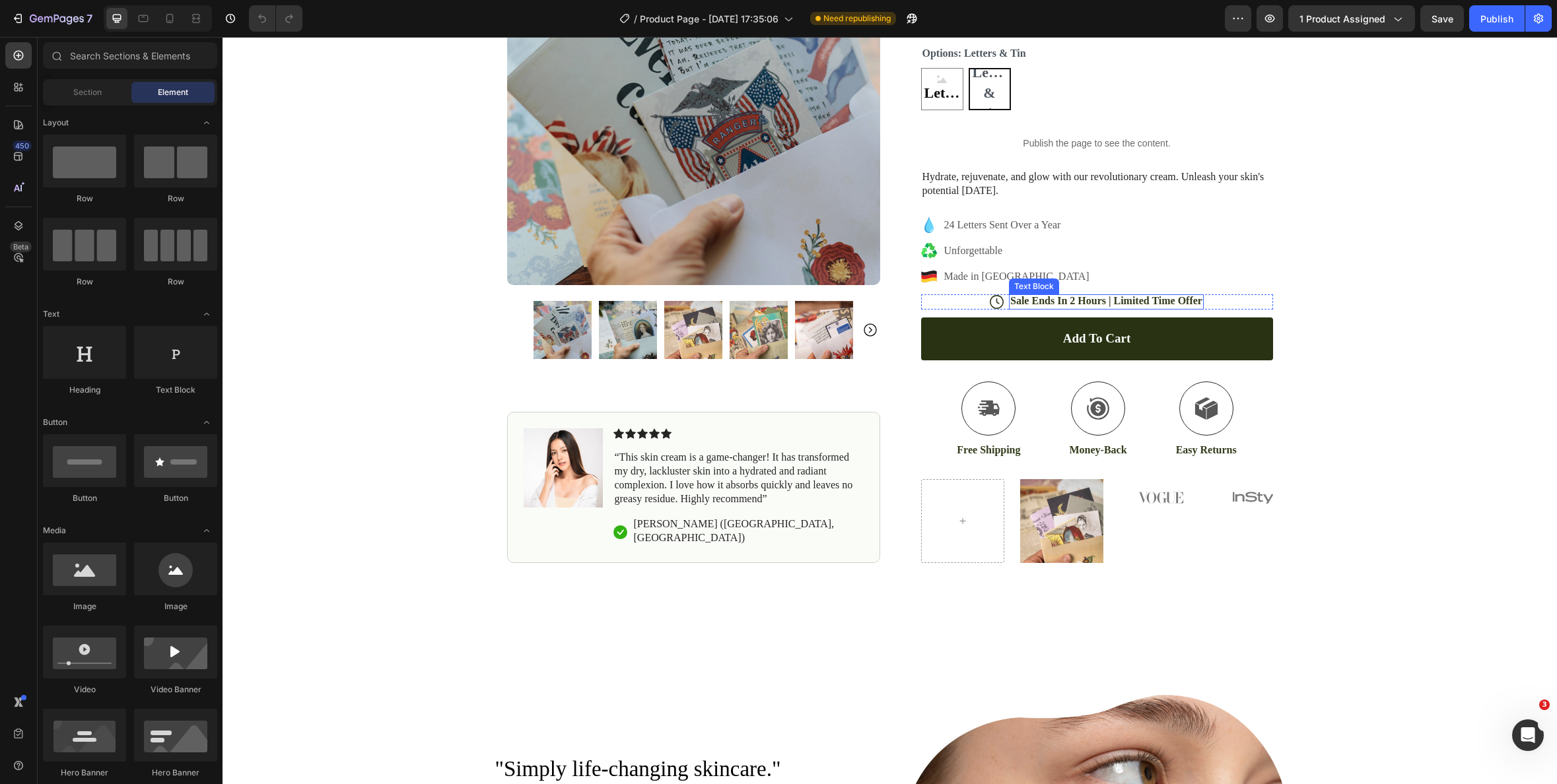
click at [1101, 300] on p "Sale Ends In 2 Hours | Limited Time Offer" at bounding box center [1106, 301] width 192 height 14
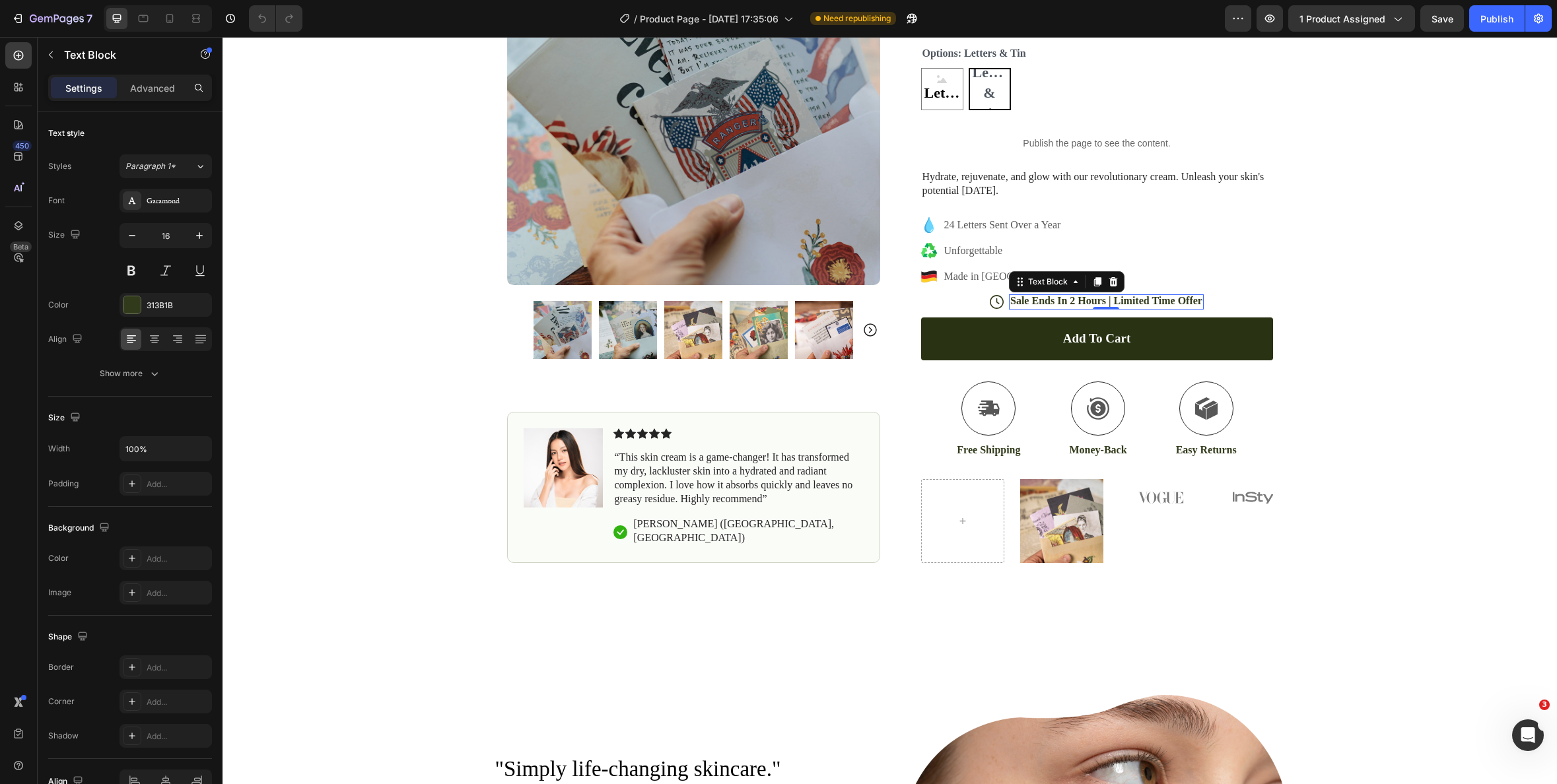
click at [1070, 298] on p "Sale Ends In 2 Hours | Limited Time Offer" at bounding box center [1106, 301] width 192 height 14
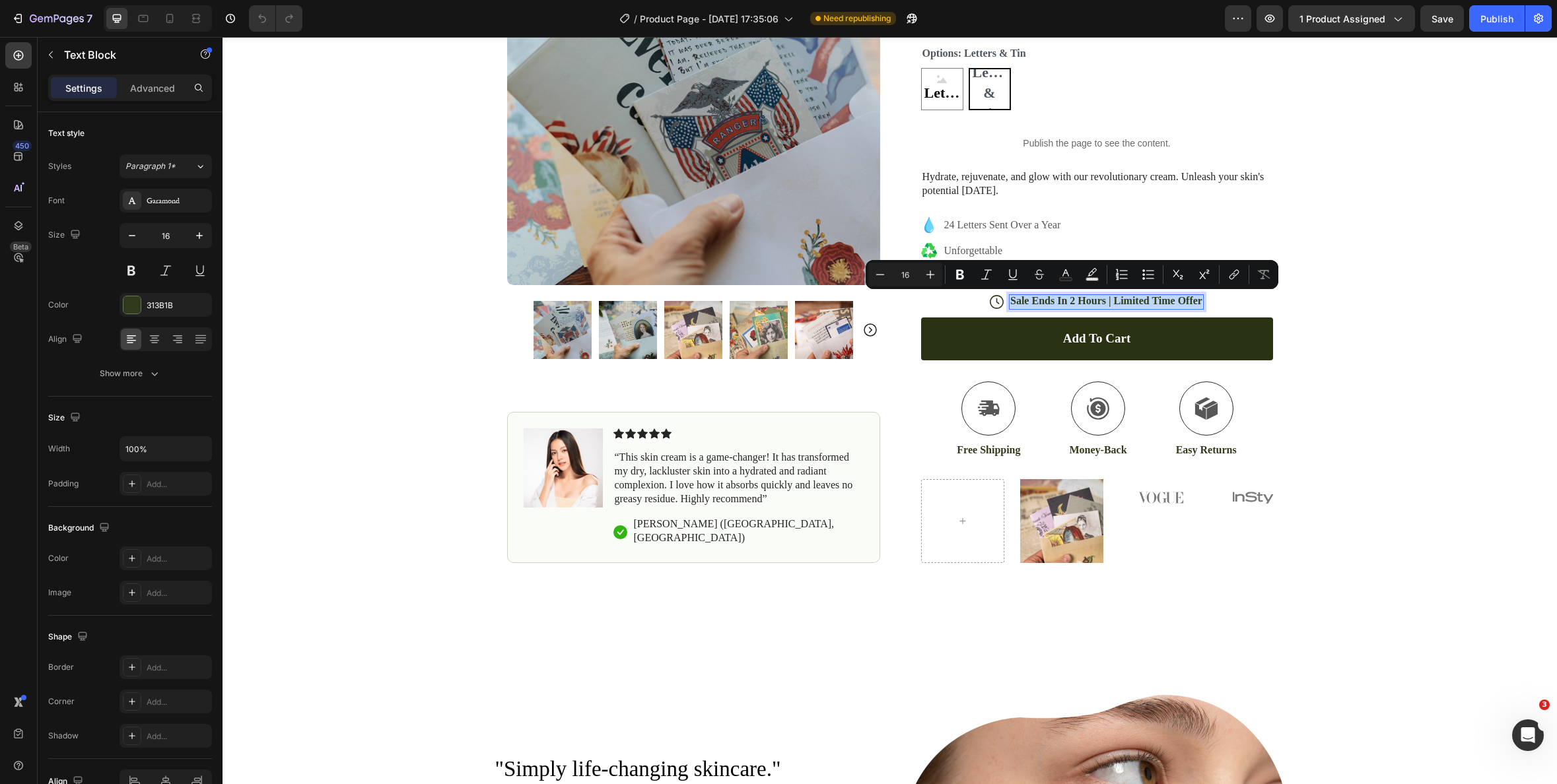
click at [1070, 298] on p "Sale Ends In 2 Hours | Limited Time Offer" at bounding box center [1106, 301] width 192 height 14
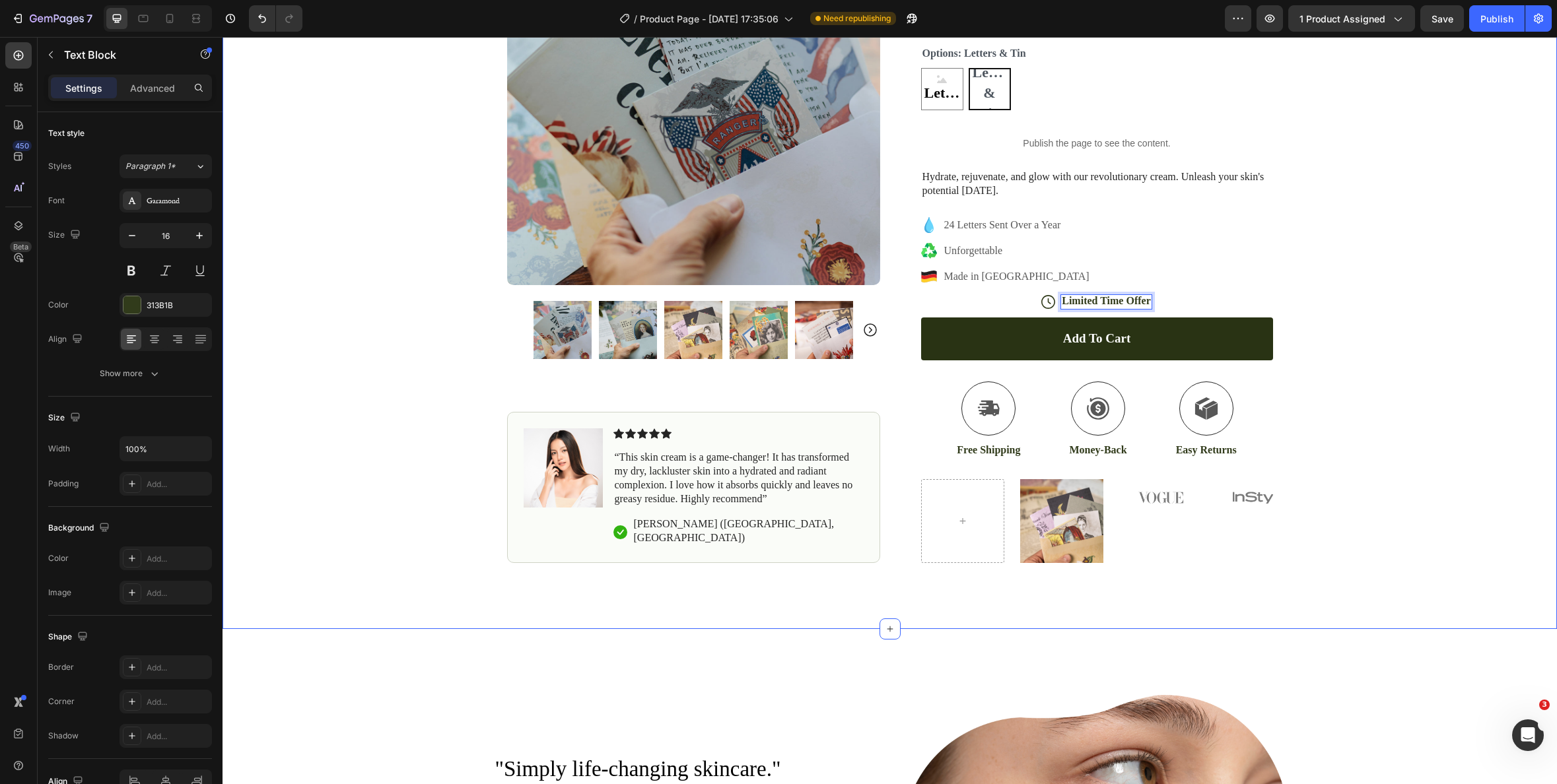
click at [1324, 272] on div "Icon POSTAGE INCLUDED Text Block Row Icon 140,000+ Happy Customer Text Block Ro…" at bounding box center [890, 162] width 1335 height 803
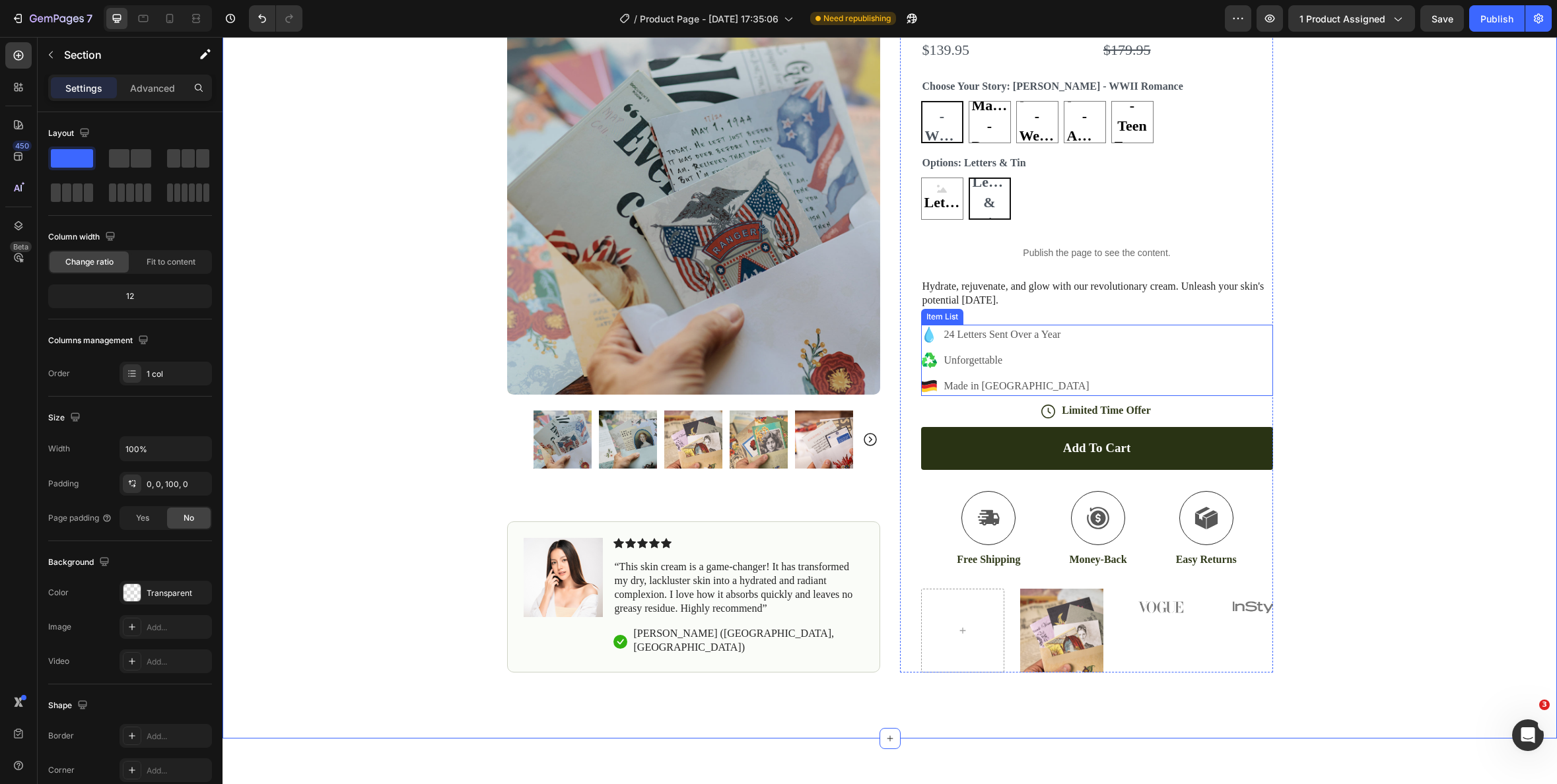
scroll to position [13, 0]
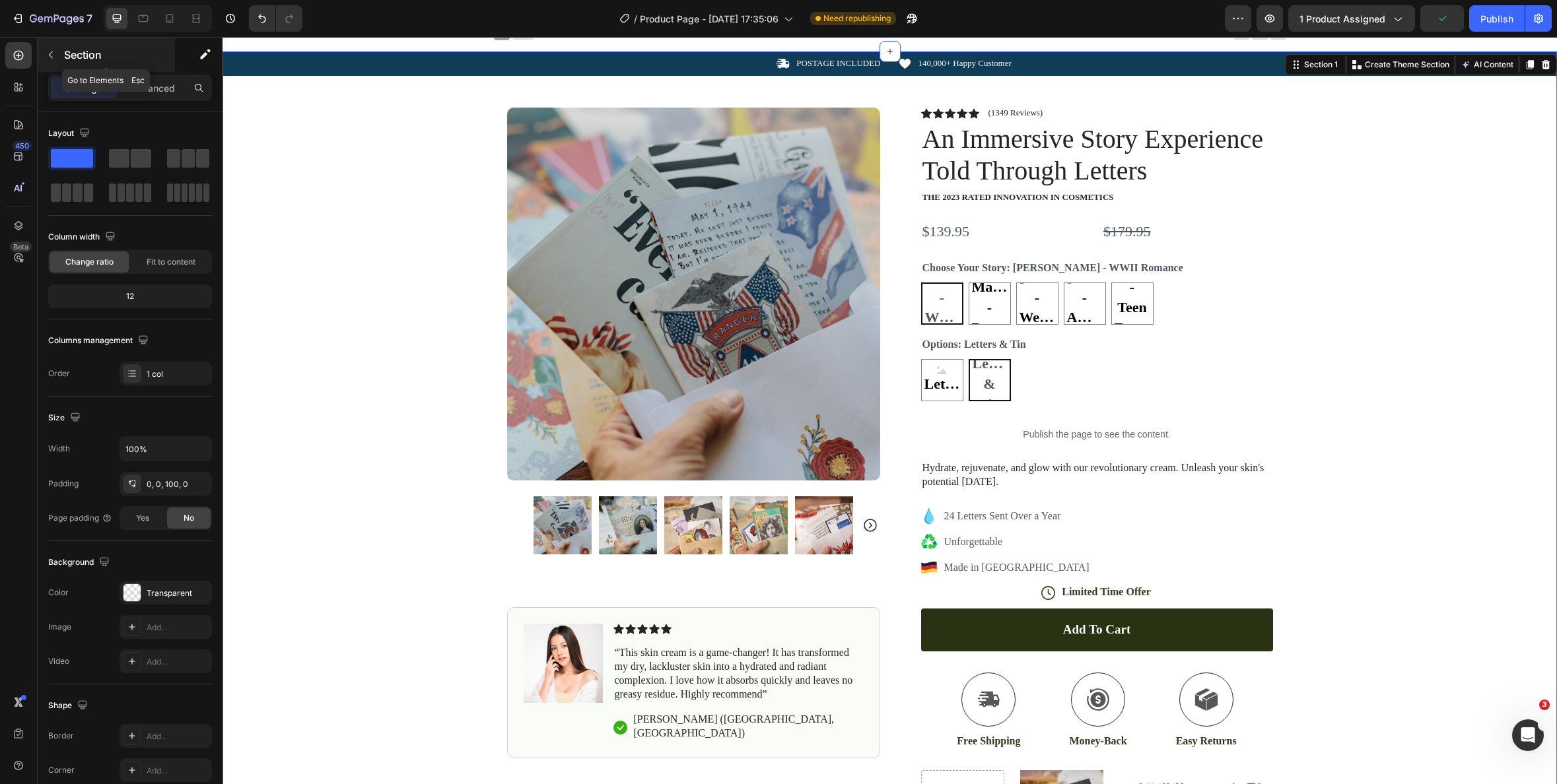
click at [73, 54] on p "Section" at bounding box center [118, 55] width 108 height 16
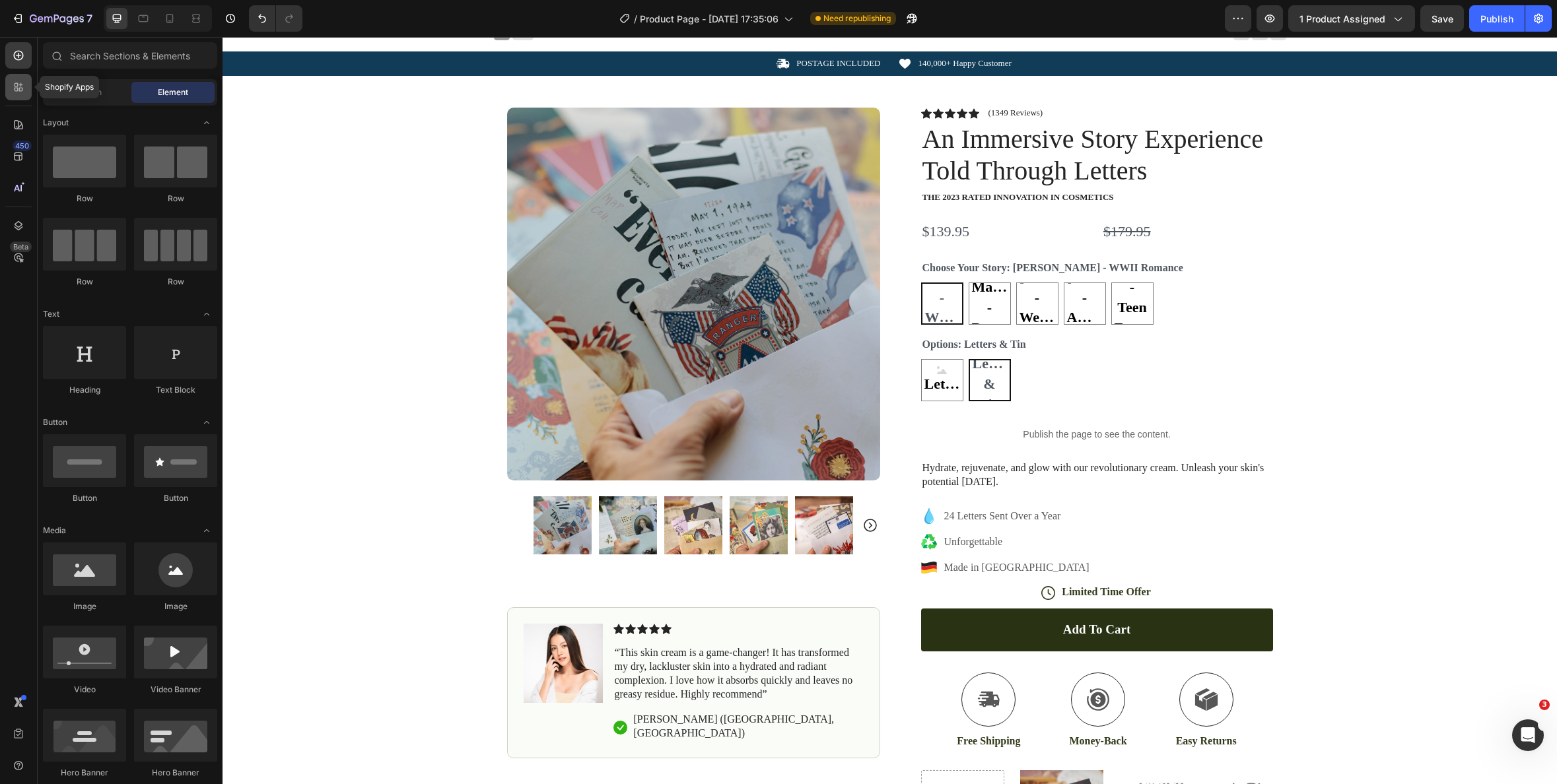
click at [25, 85] on div at bounding box center [18, 87] width 26 height 26
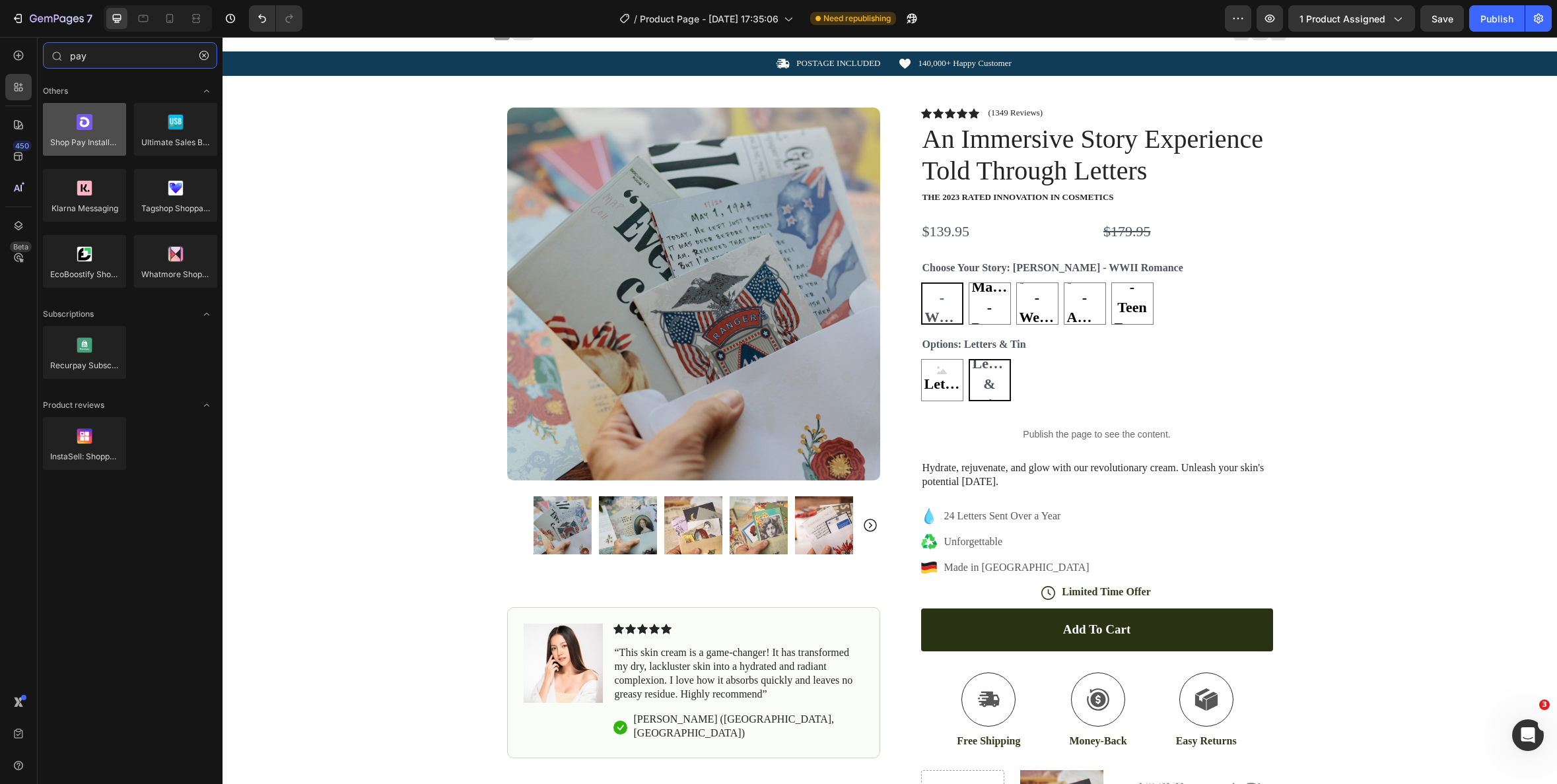
type input "pay"
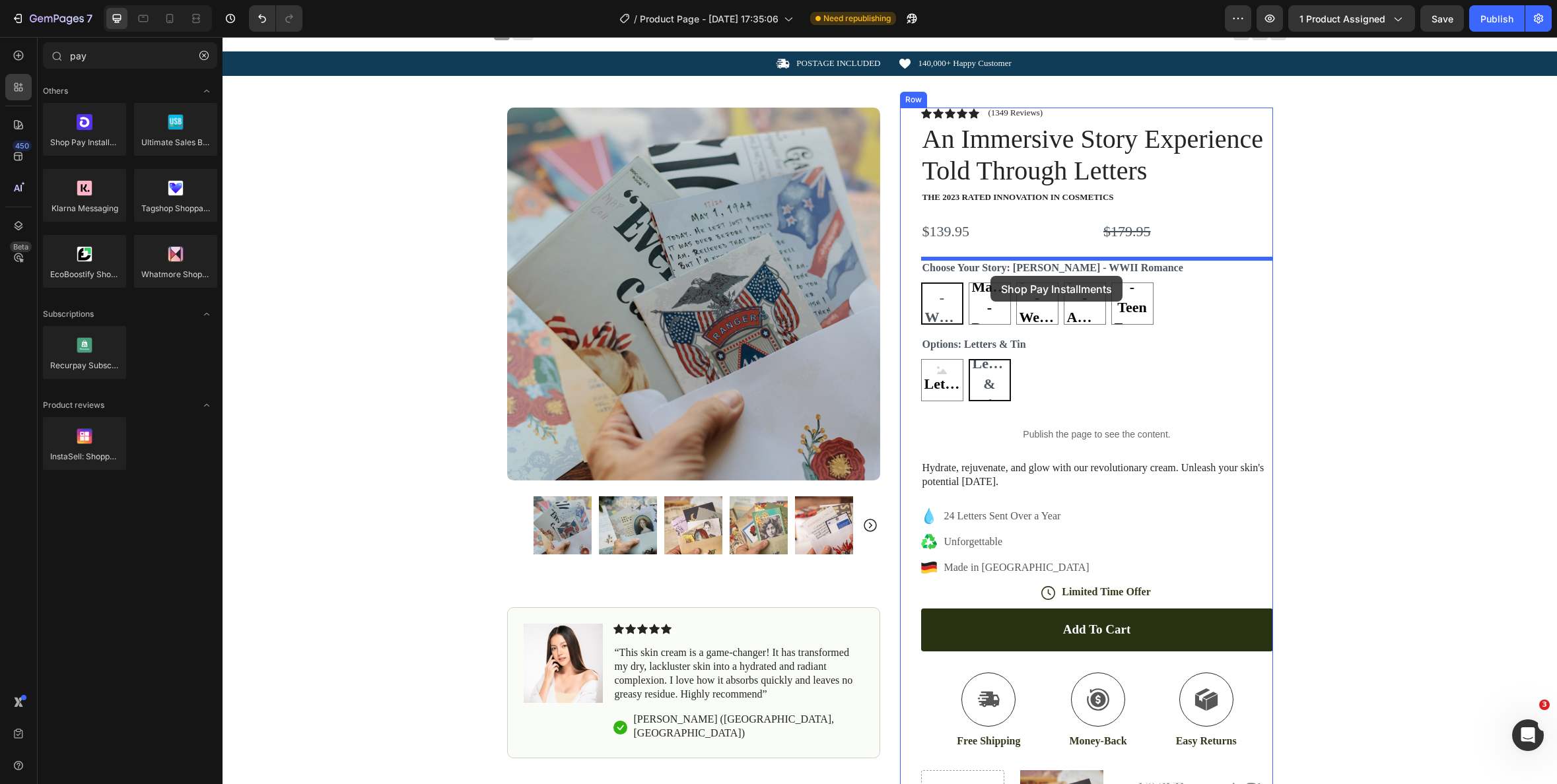
drag, startPoint x: 316, startPoint y: 179, endPoint x: 991, endPoint y: 276, distance: 681.9
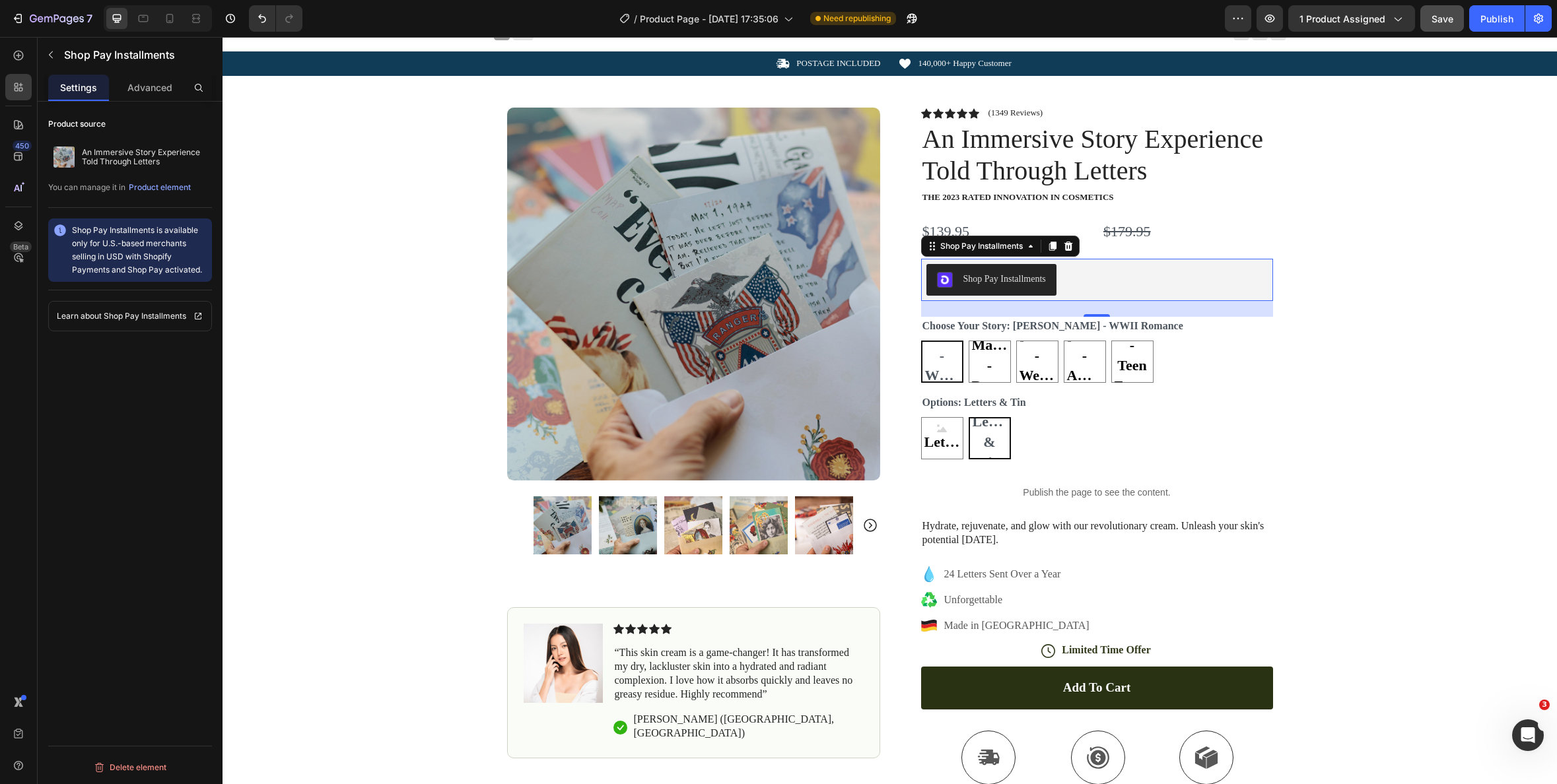
click at [1453, 28] on button "Save" at bounding box center [1442, 18] width 43 height 26
click at [1271, 15] on icon "button" at bounding box center [1270, 19] width 13 height 13
click at [1459, 22] on button "Save" at bounding box center [1442, 18] width 43 height 26
click at [1275, 17] on icon "button" at bounding box center [1270, 18] width 10 height 8
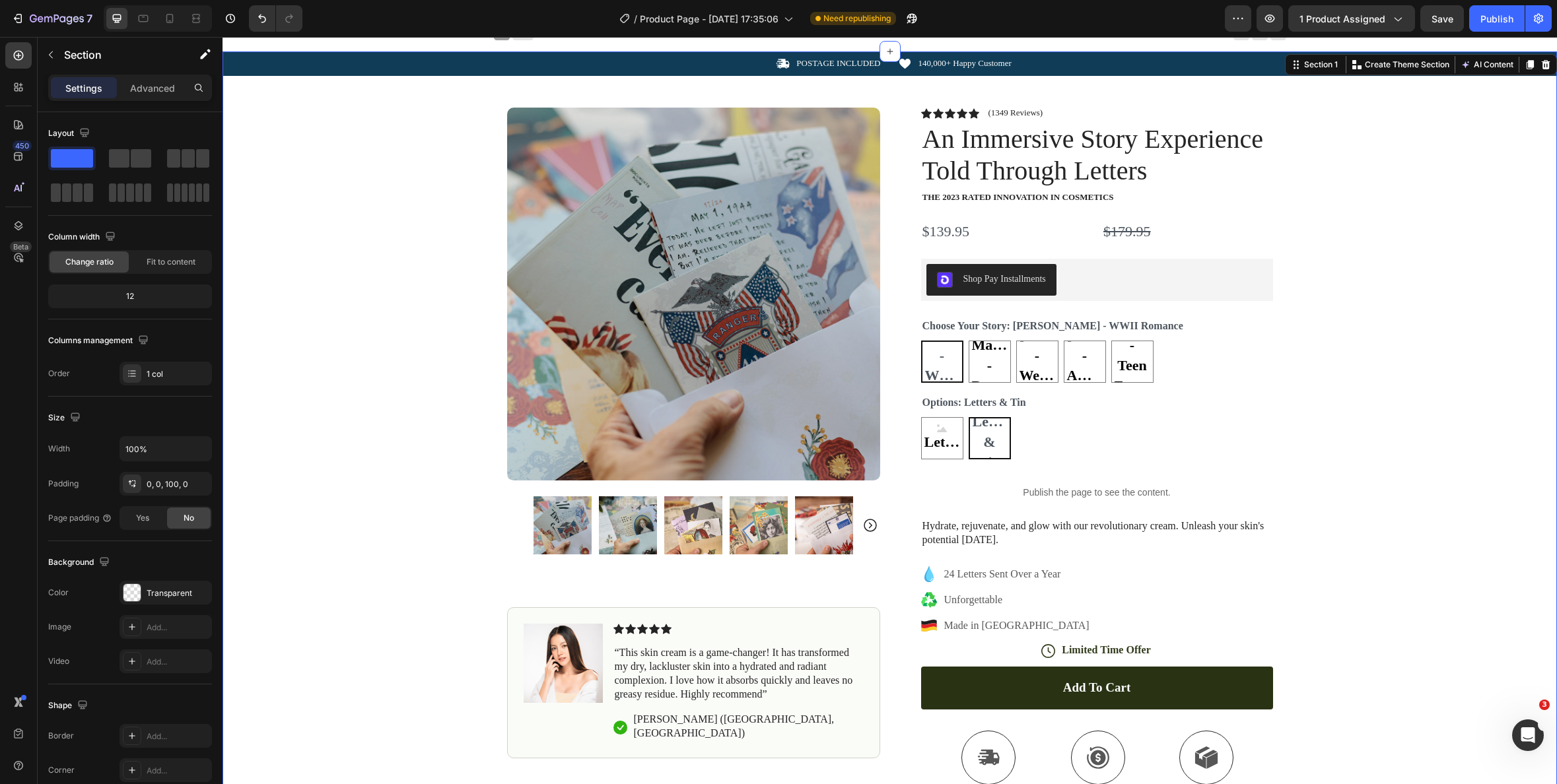
click at [1363, 275] on div "Icon POSTAGE INCLUDED Text Block Row Icon 140,000+ Happy Customer Text Block Ro…" at bounding box center [890, 482] width 1335 height 861
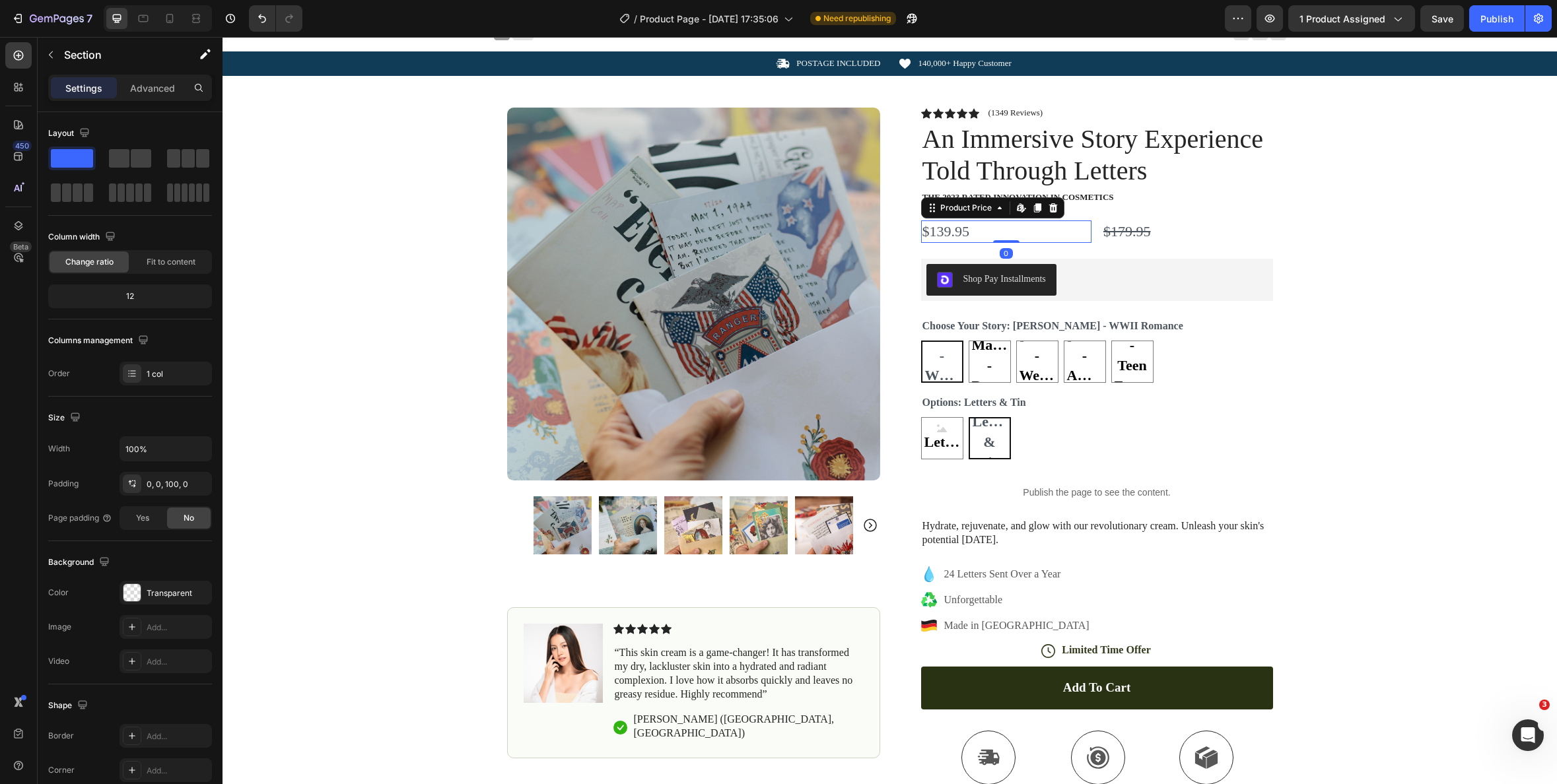
click at [962, 233] on div "$139.95" at bounding box center [1006, 232] width 171 height 23
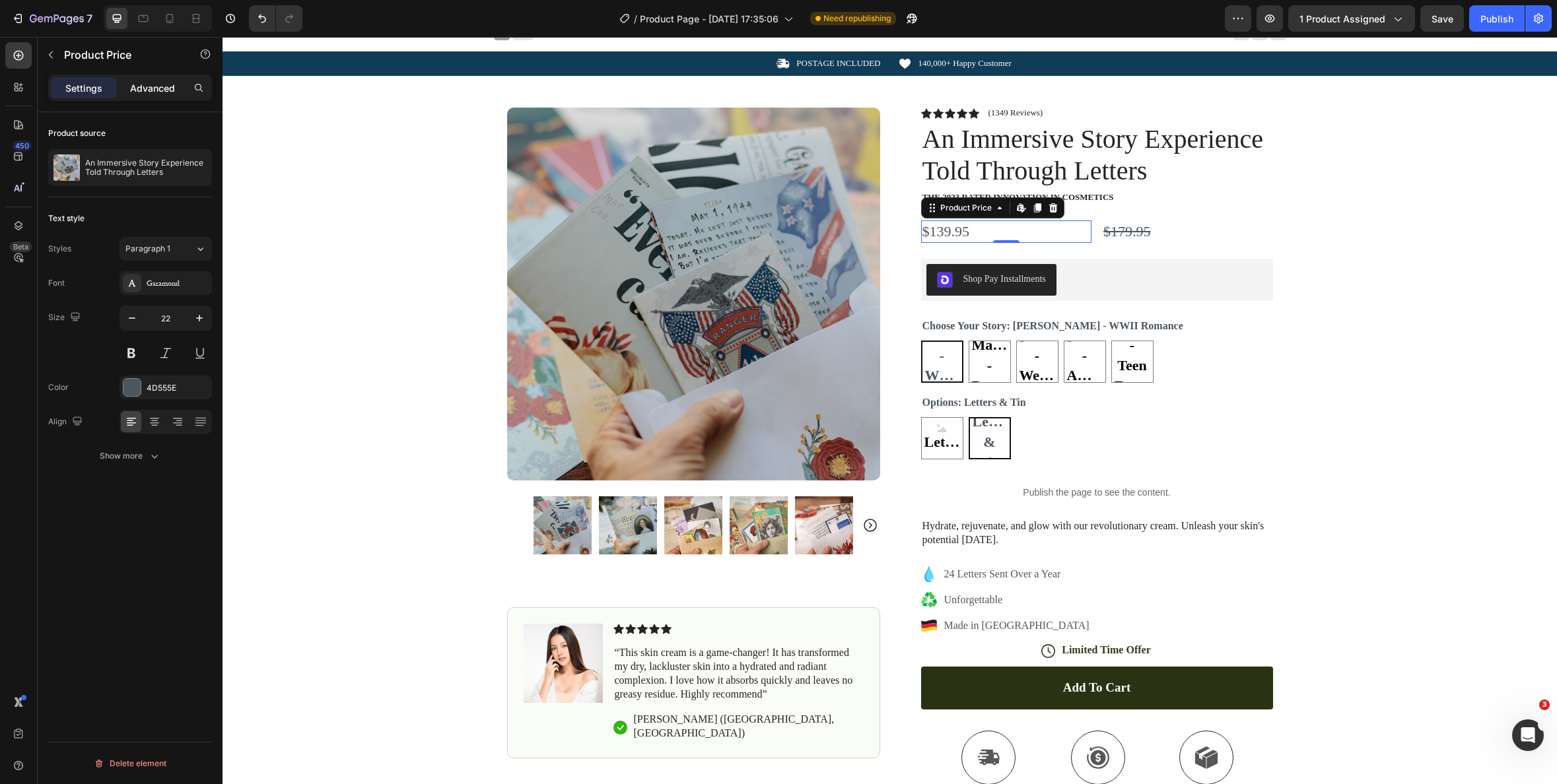
click at [146, 86] on p "Advanced" at bounding box center [153, 88] width 45 height 14
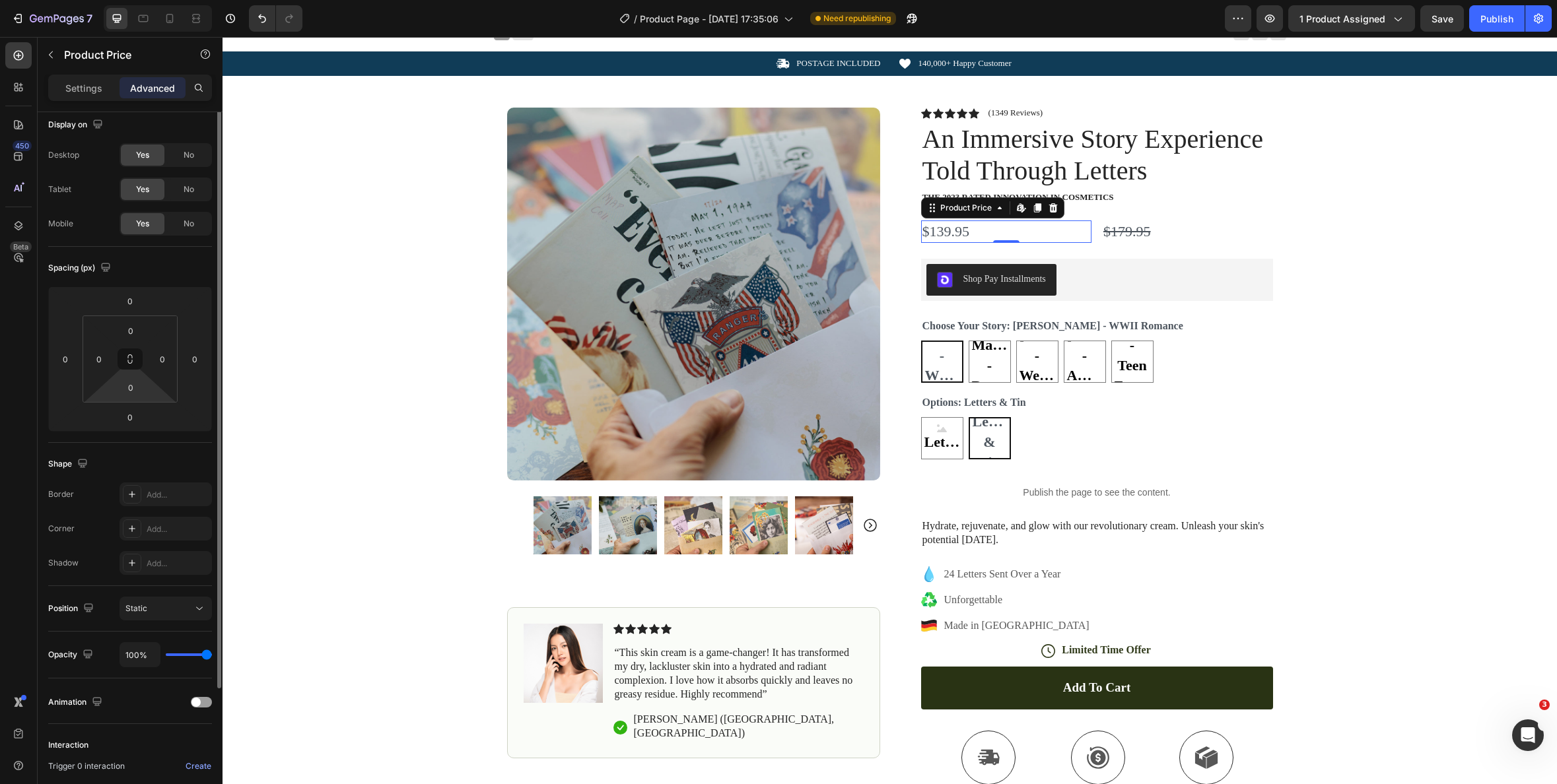
scroll to position [0, 0]
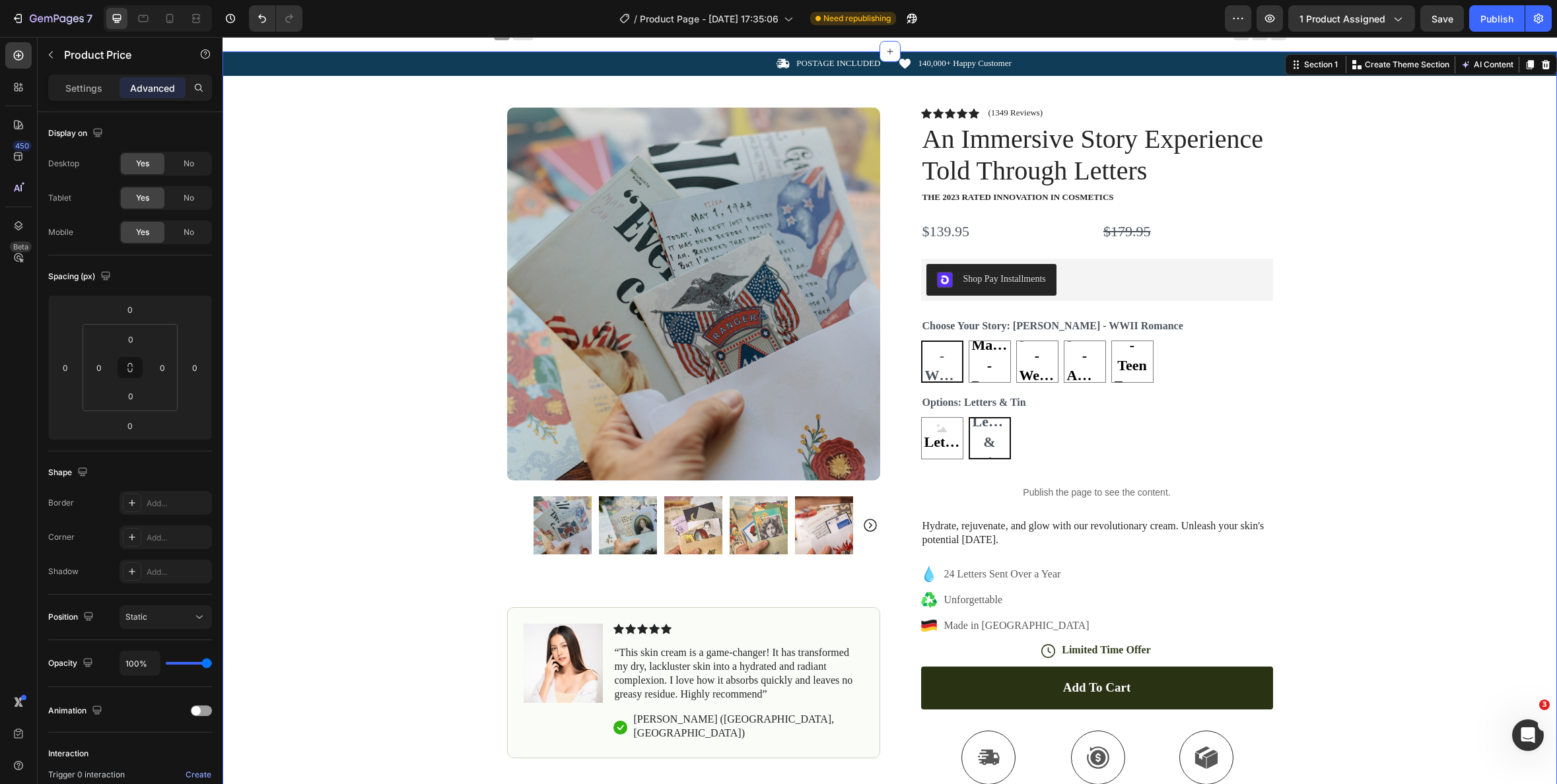
click at [1330, 277] on div "Icon POSTAGE INCLUDED Text Block Row Icon 140,000+ Happy Customer Text Block Ro…" at bounding box center [890, 482] width 1335 height 861
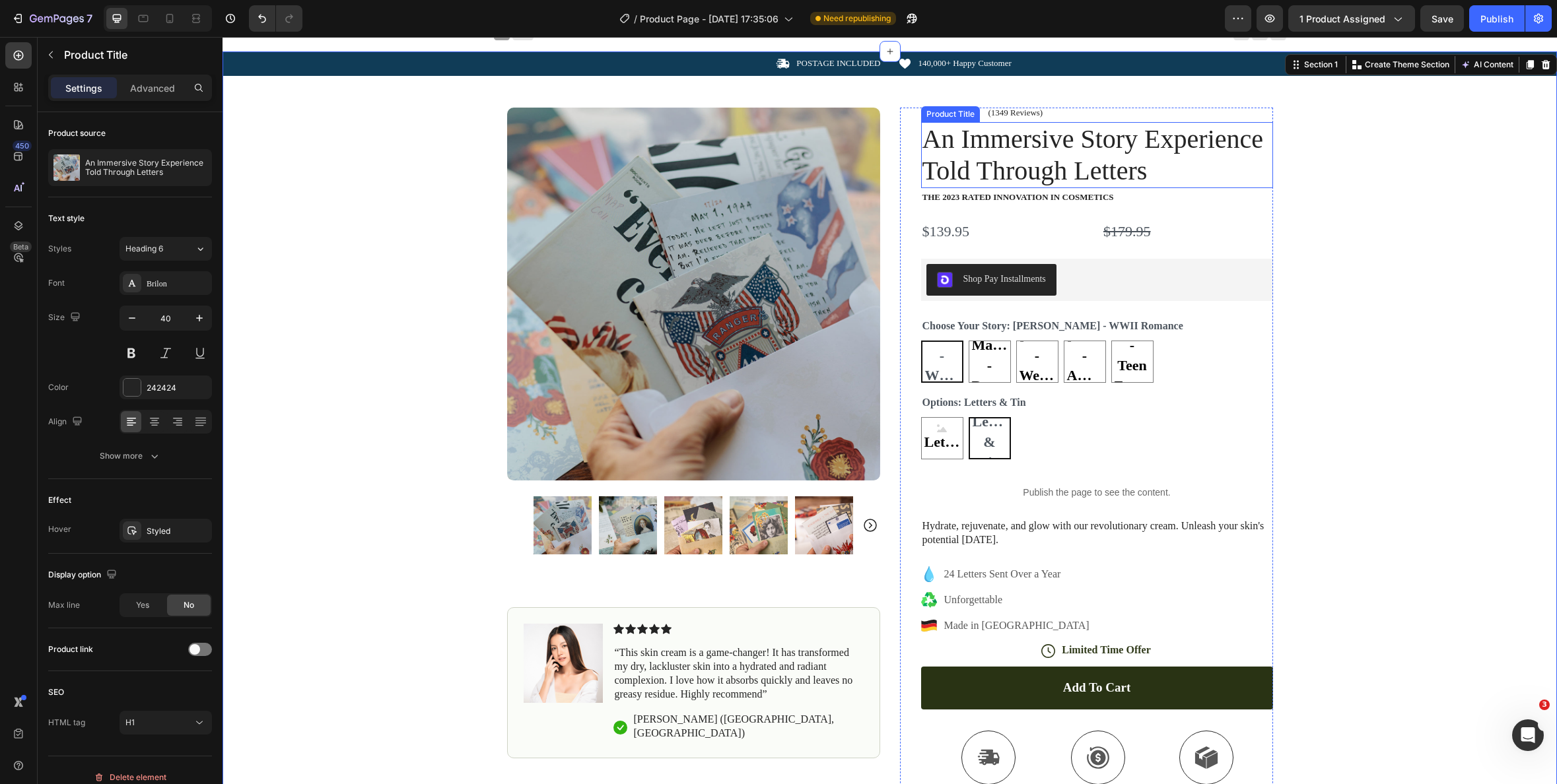
click at [1027, 161] on h1 "An Immersive Story Experience Told Through Letters" at bounding box center [1097, 155] width 352 height 66
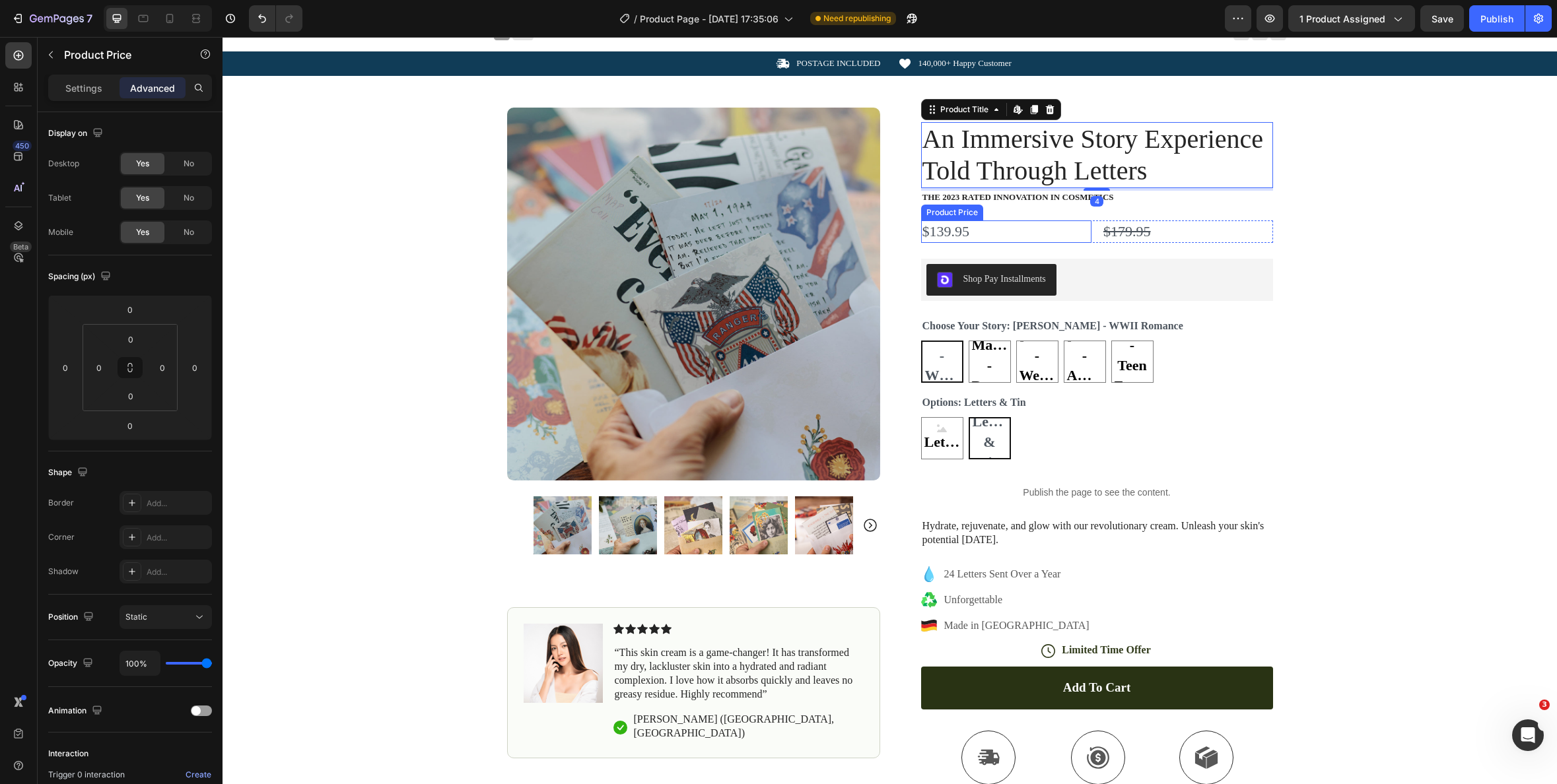
click at [964, 238] on div "$139.95" at bounding box center [1006, 232] width 171 height 23
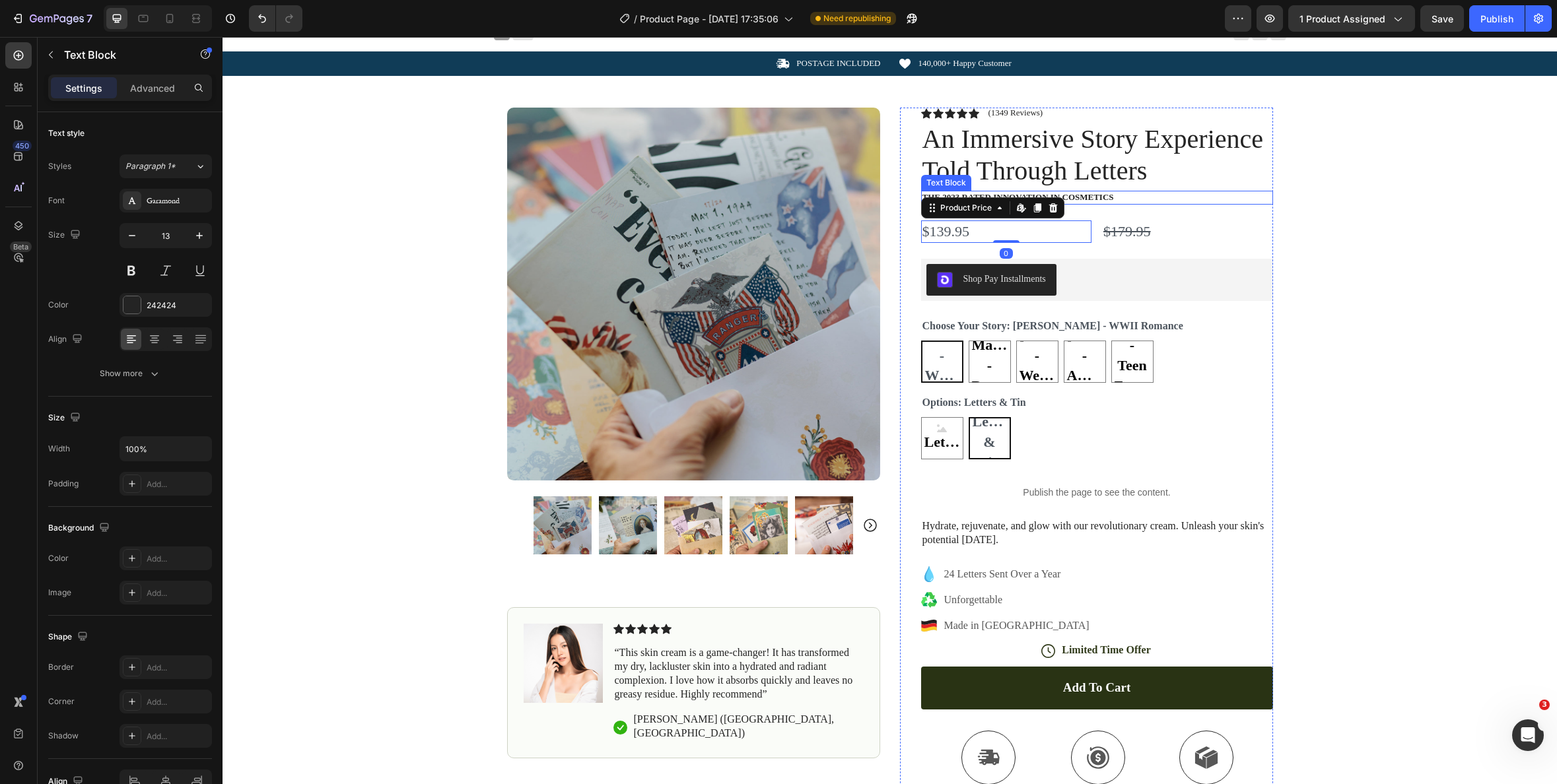
click at [1092, 198] on p "The 2023 Rated Innovation in Cosmetics" at bounding box center [1097, 197] width 349 height 11
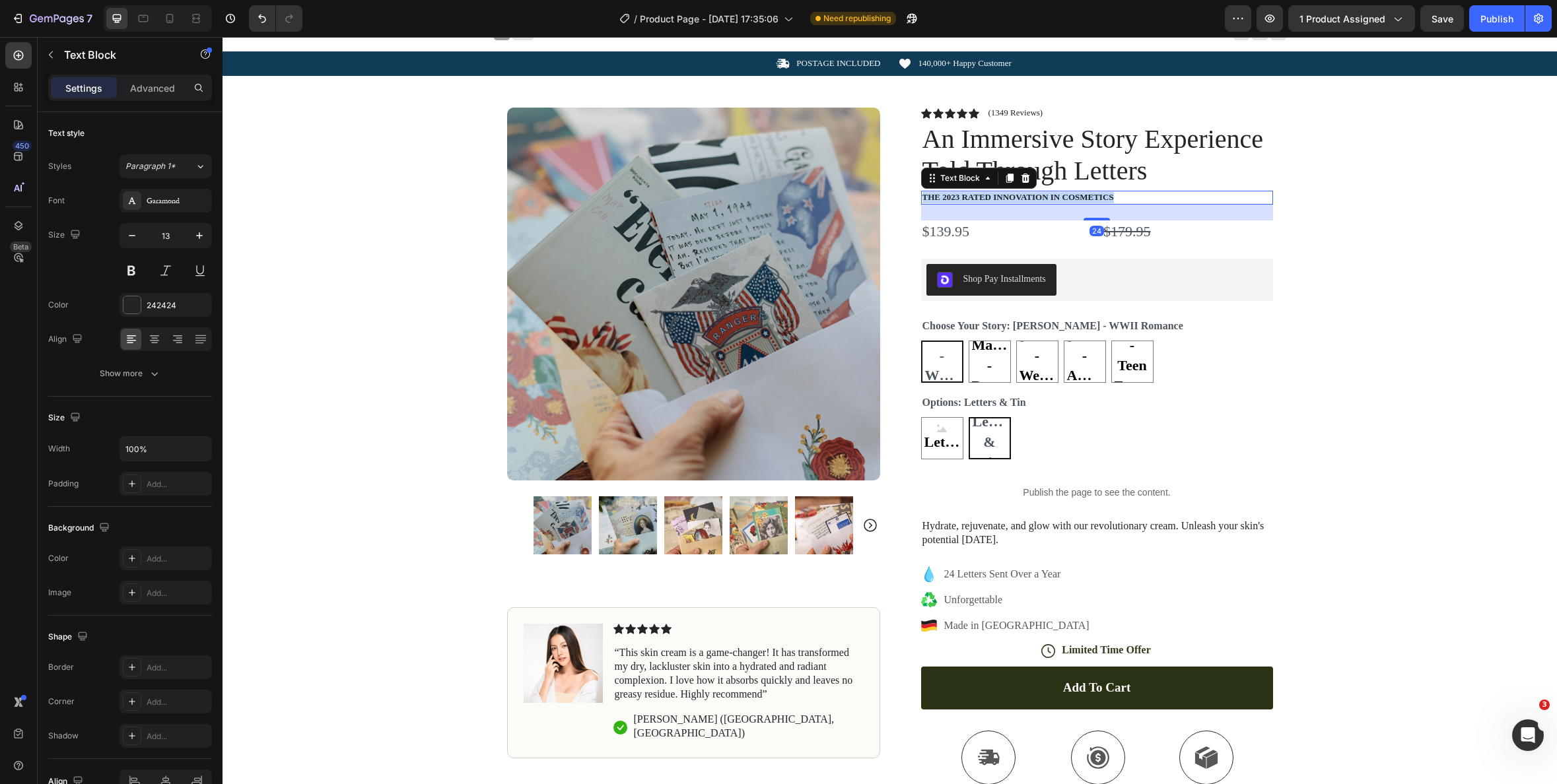
click at [1092, 198] on p "The 2023 Rated Innovation in Cosmetics" at bounding box center [1097, 197] width 349 height 11
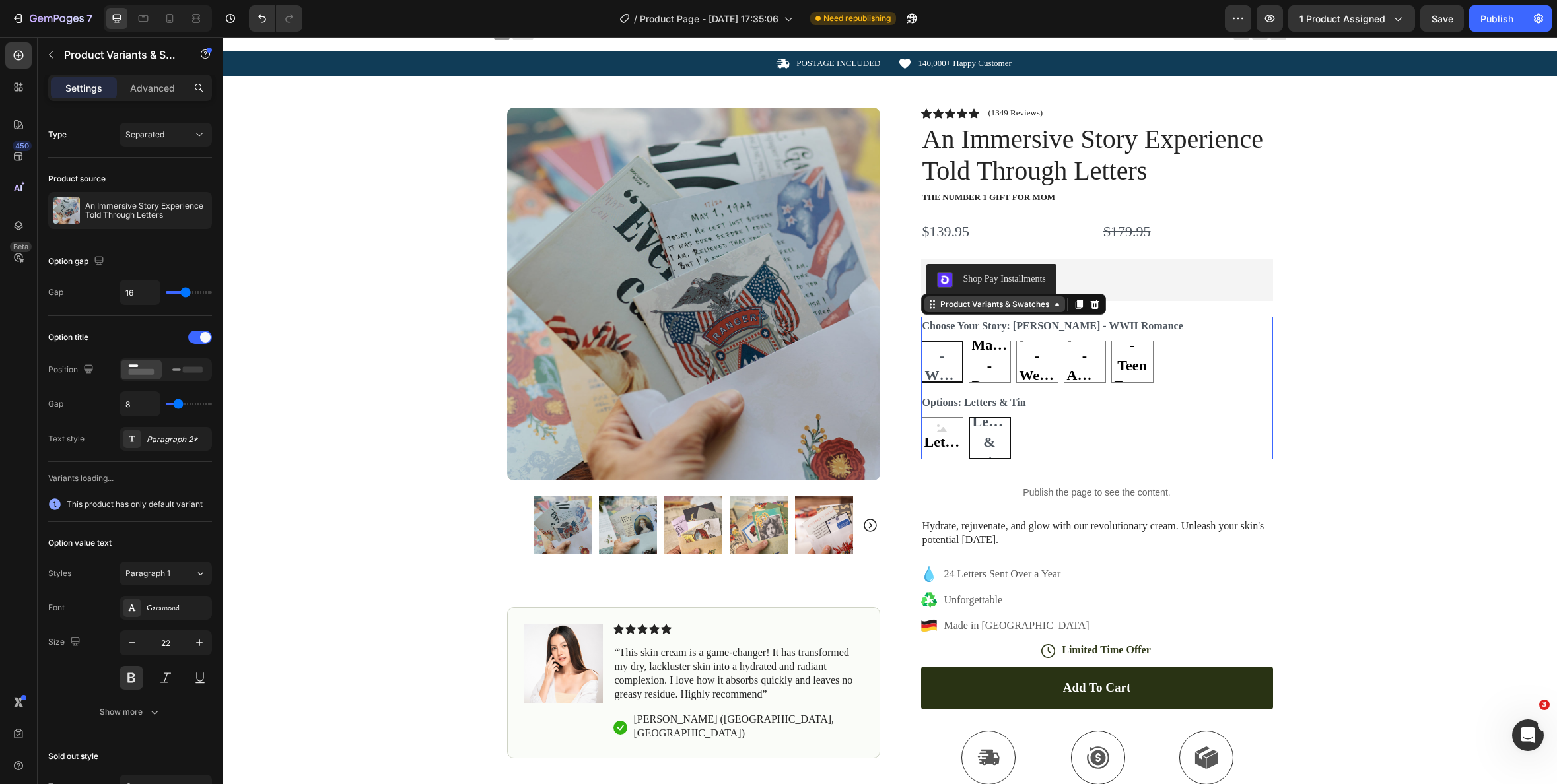
click at [985, 312] on div "Product Variants & Swatches" at bounding box center [1013, 304] width 185 height 21
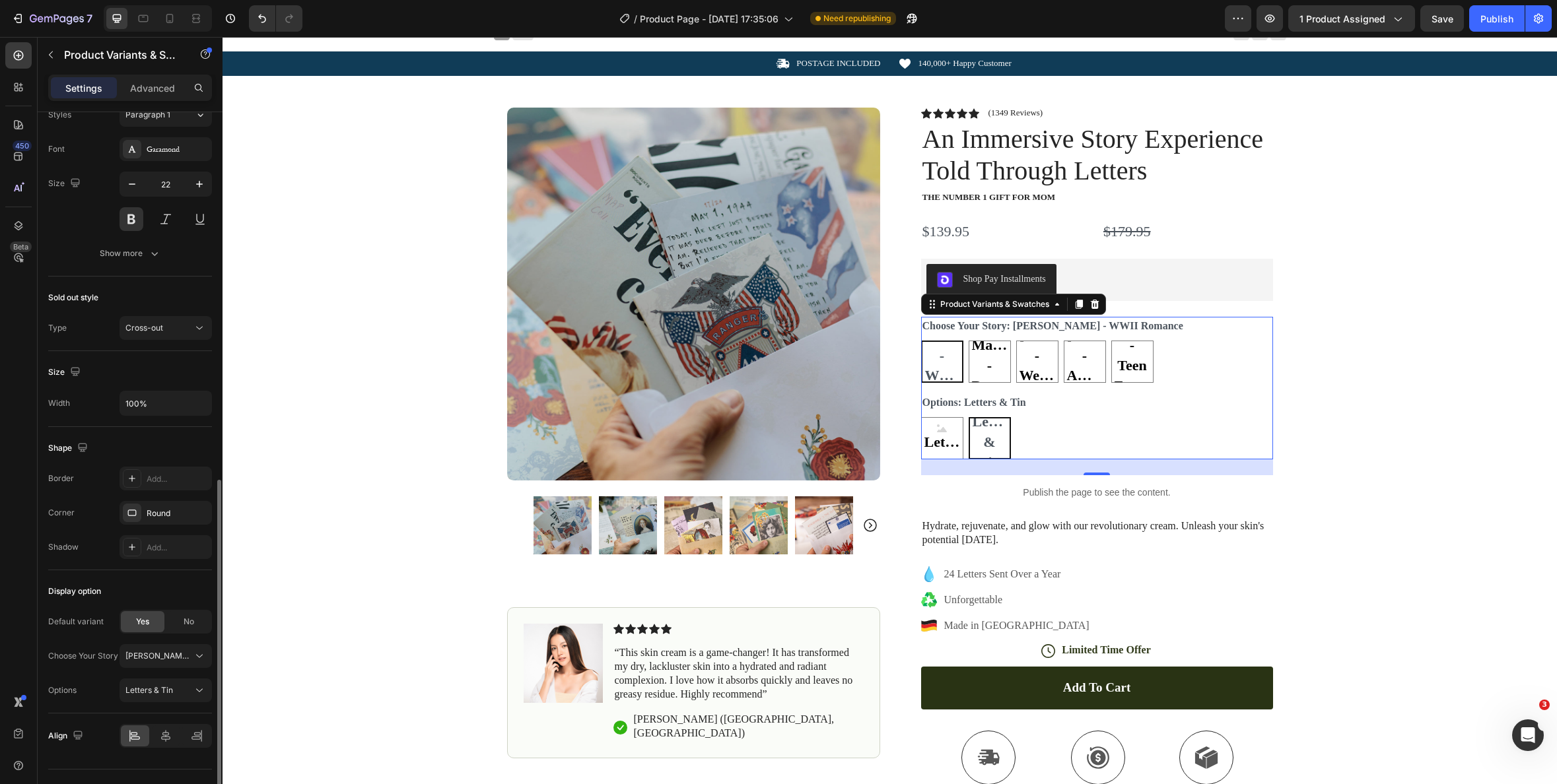
scroll to position [821, 0]
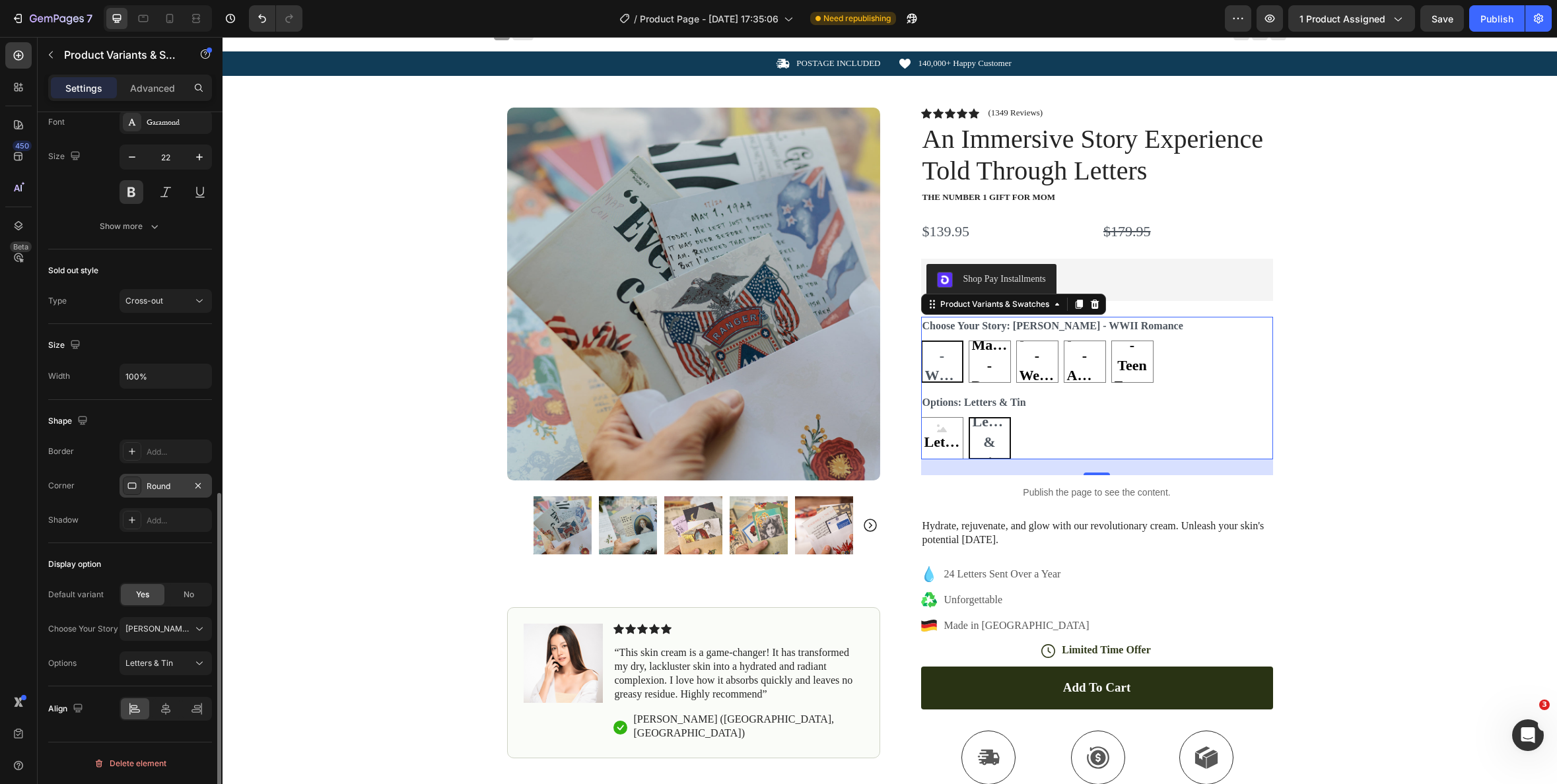
click at [166, 491] on div "Round" at bounding box center [165, 486] width 38 height 12
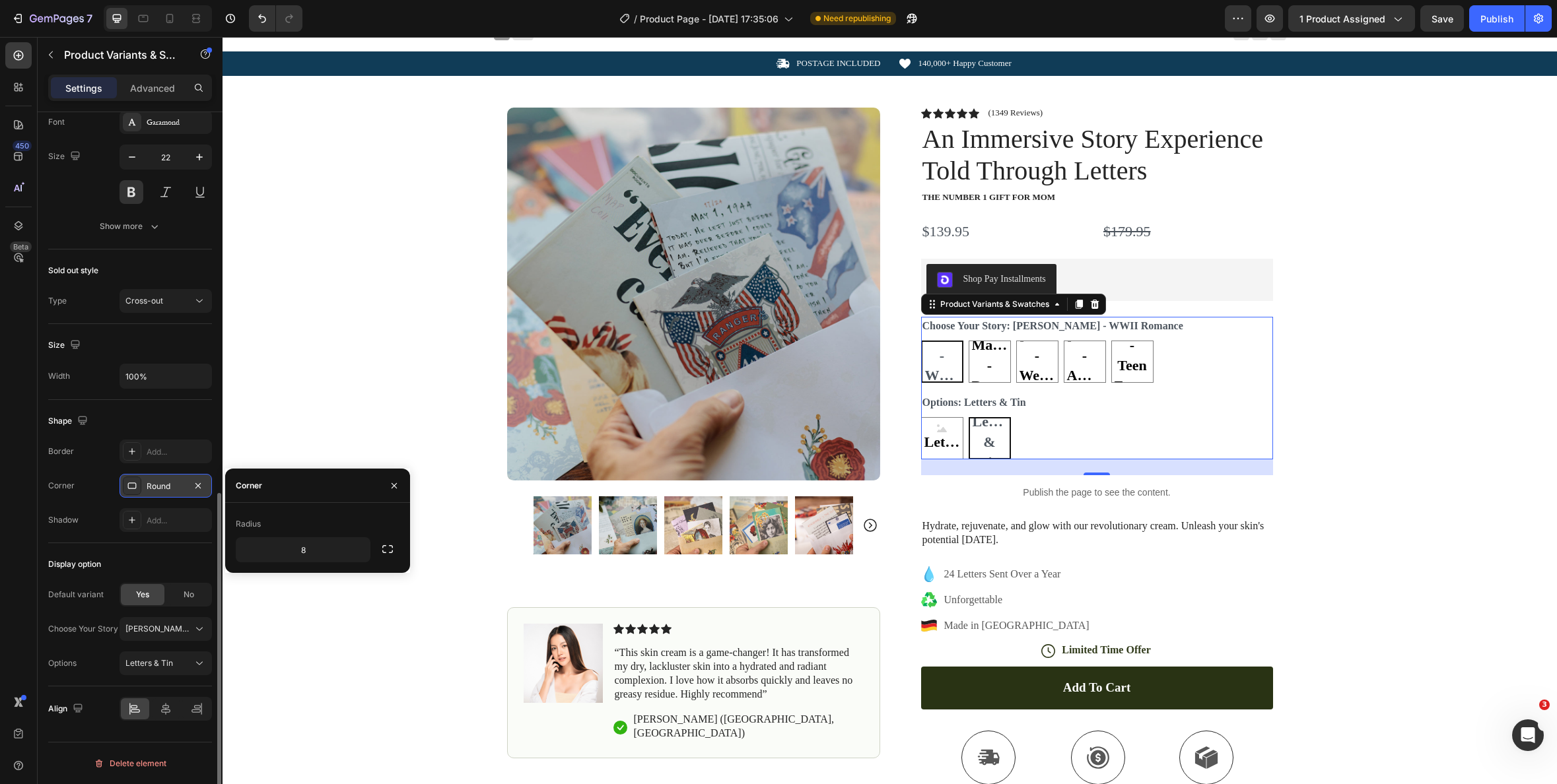
click at [161, 489] on div "Round" at bounding box center [165, 486] width 38 height 12
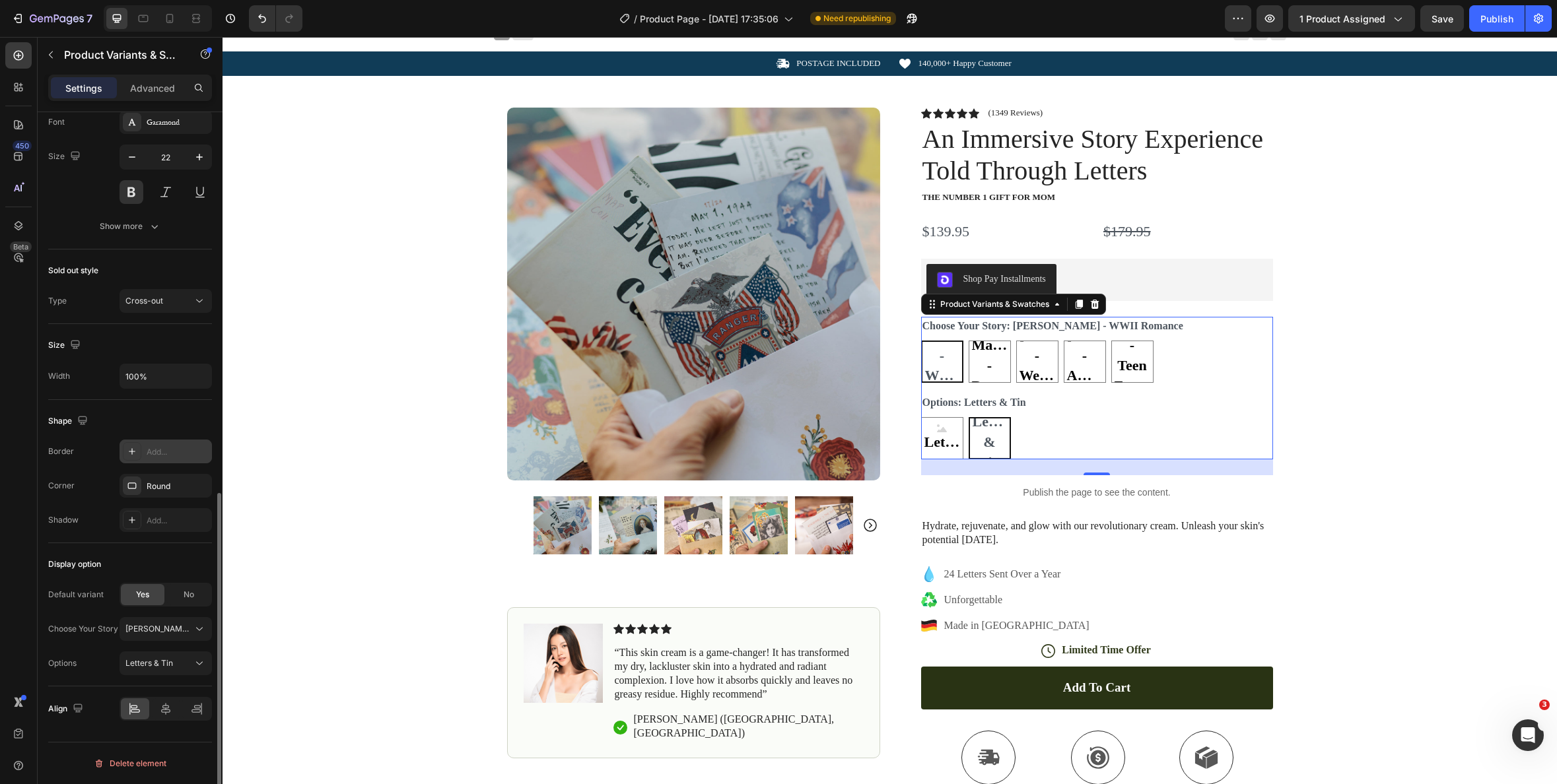
click at [170, 458] on div "Add..." at bounding box center [177, 453] width 62 height 12
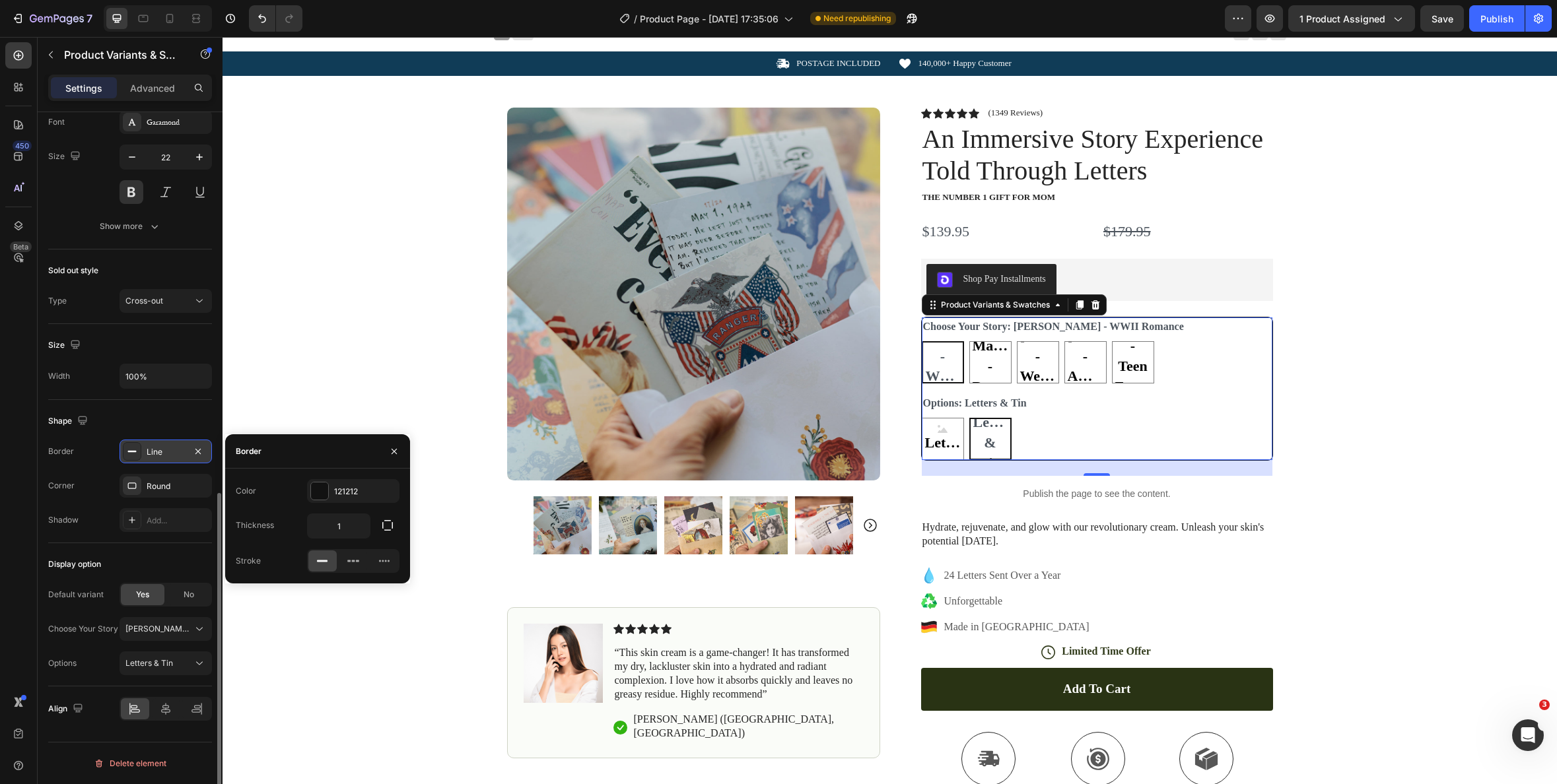
click at [170, 458] on div "Line" at bounding box center [165, 453] width 38 height 12
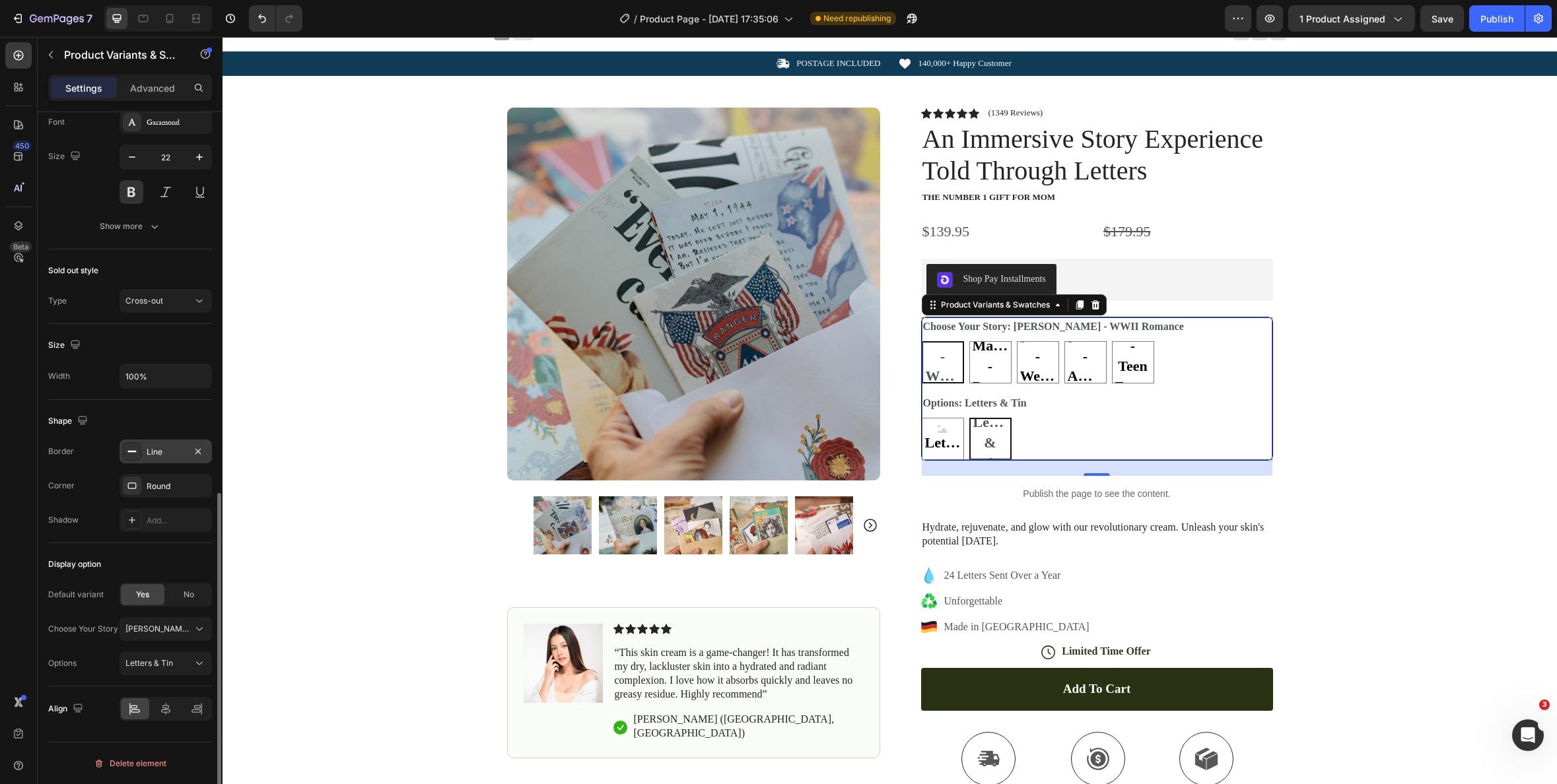
click at [170, 458] on div "Line" at bounding box center [165, 453] width 38 height 12
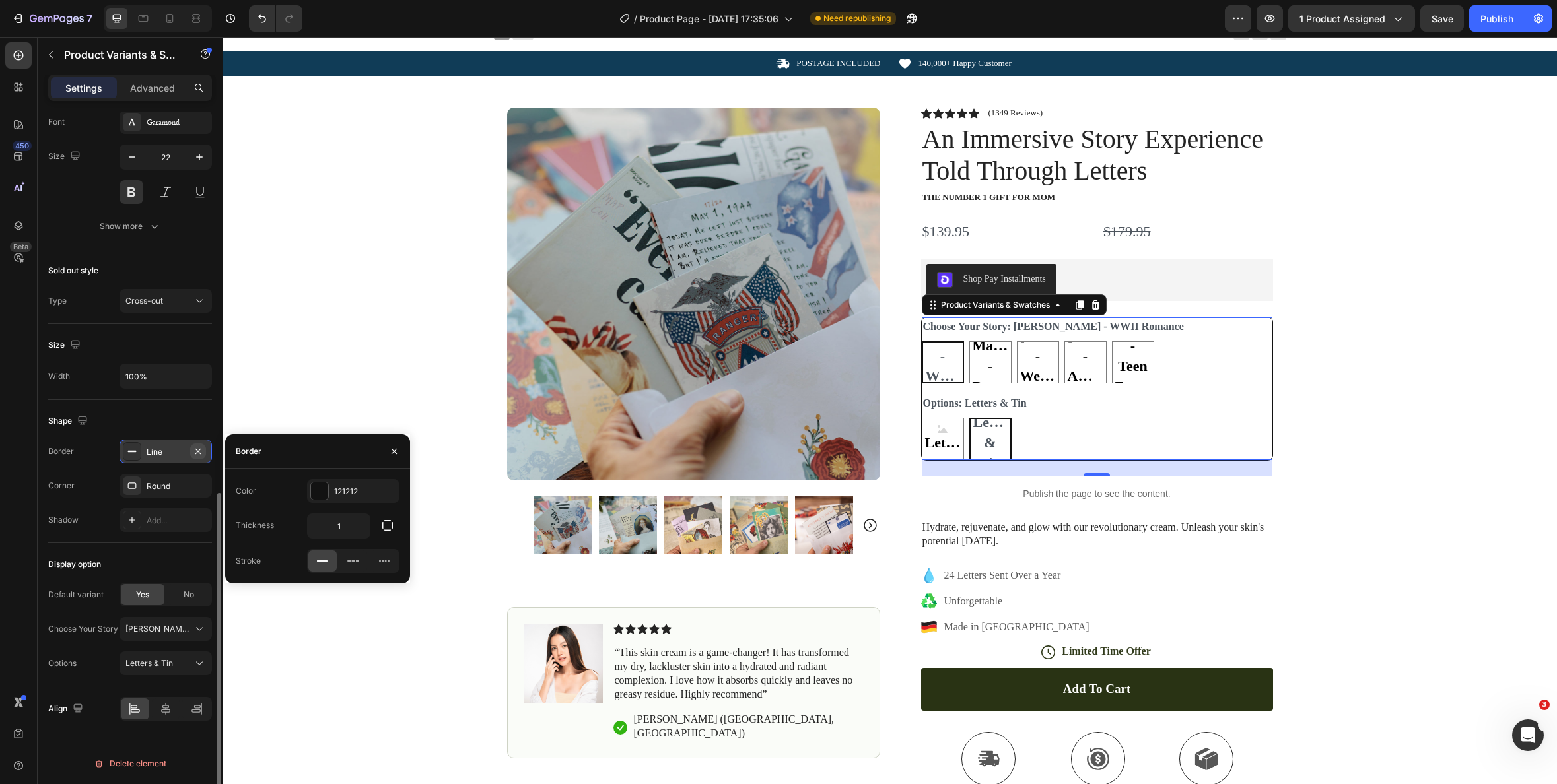
click at [201, 453] on icon "button" at bounding box center [198, 452] width 10 height 10
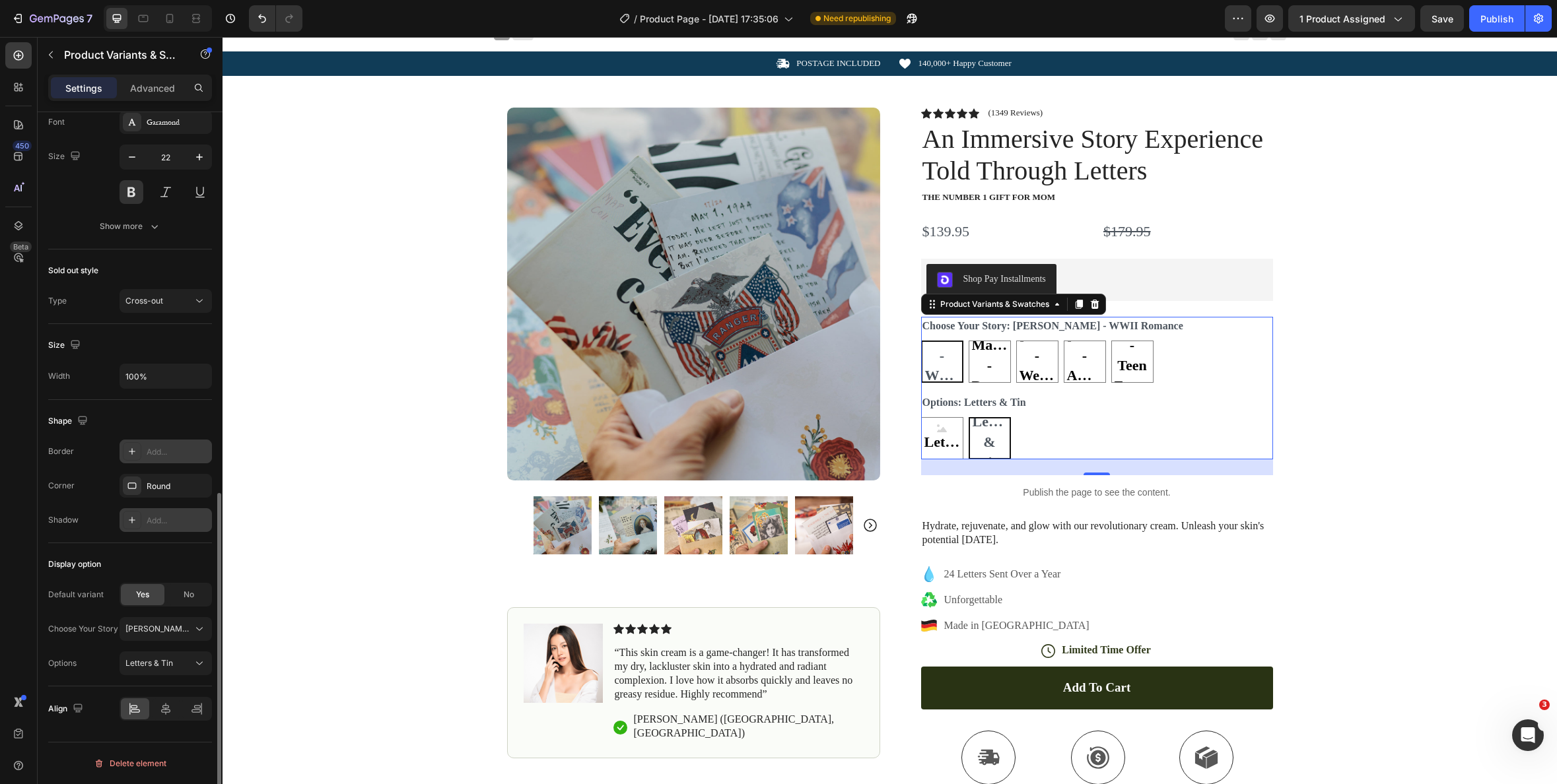
click at [138, 522] on div at bounding box center [132, 520] width 19 height 19
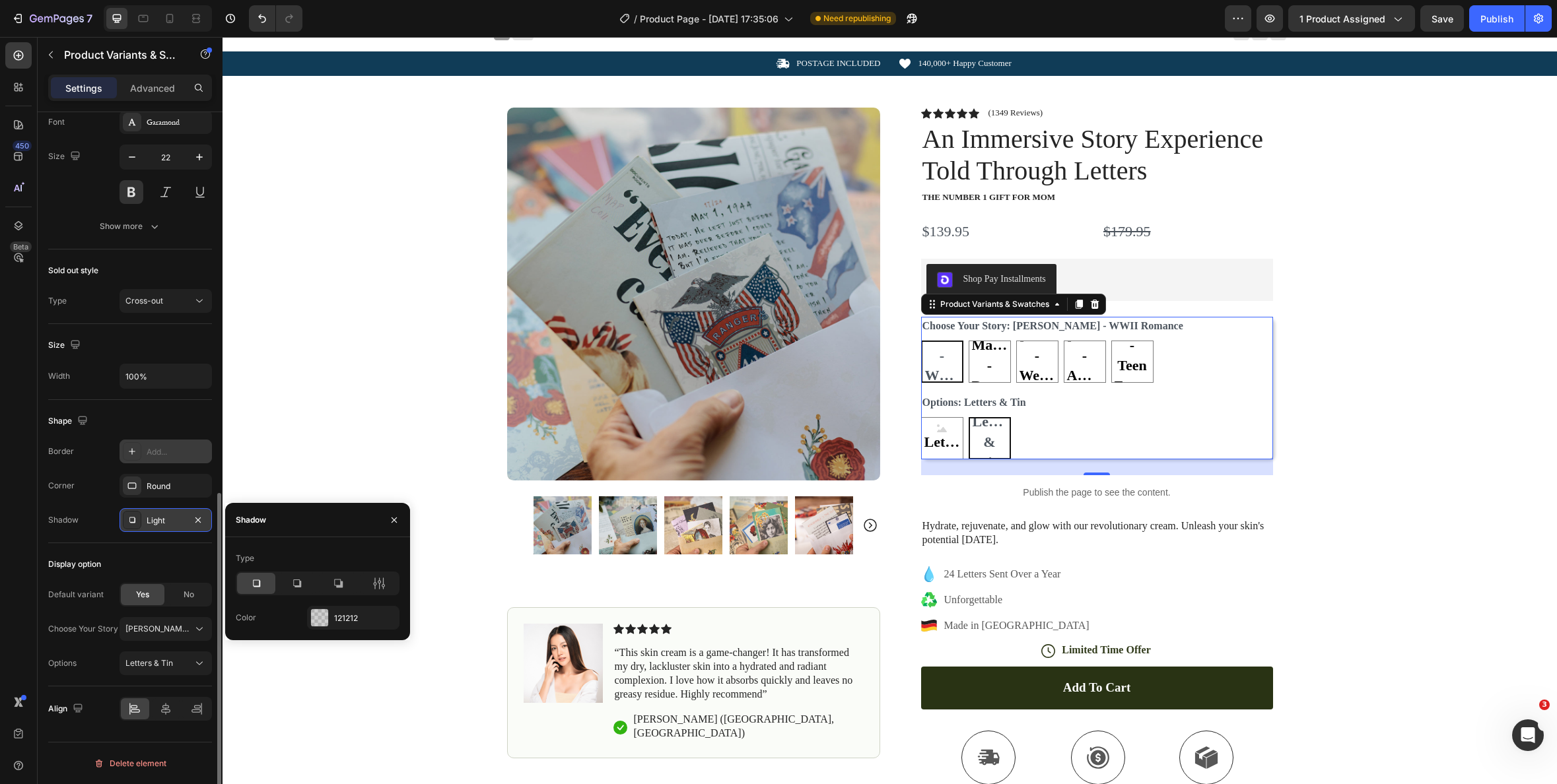
click at [138, 522] on div at bounding box center [132, 520] width 19 height 19
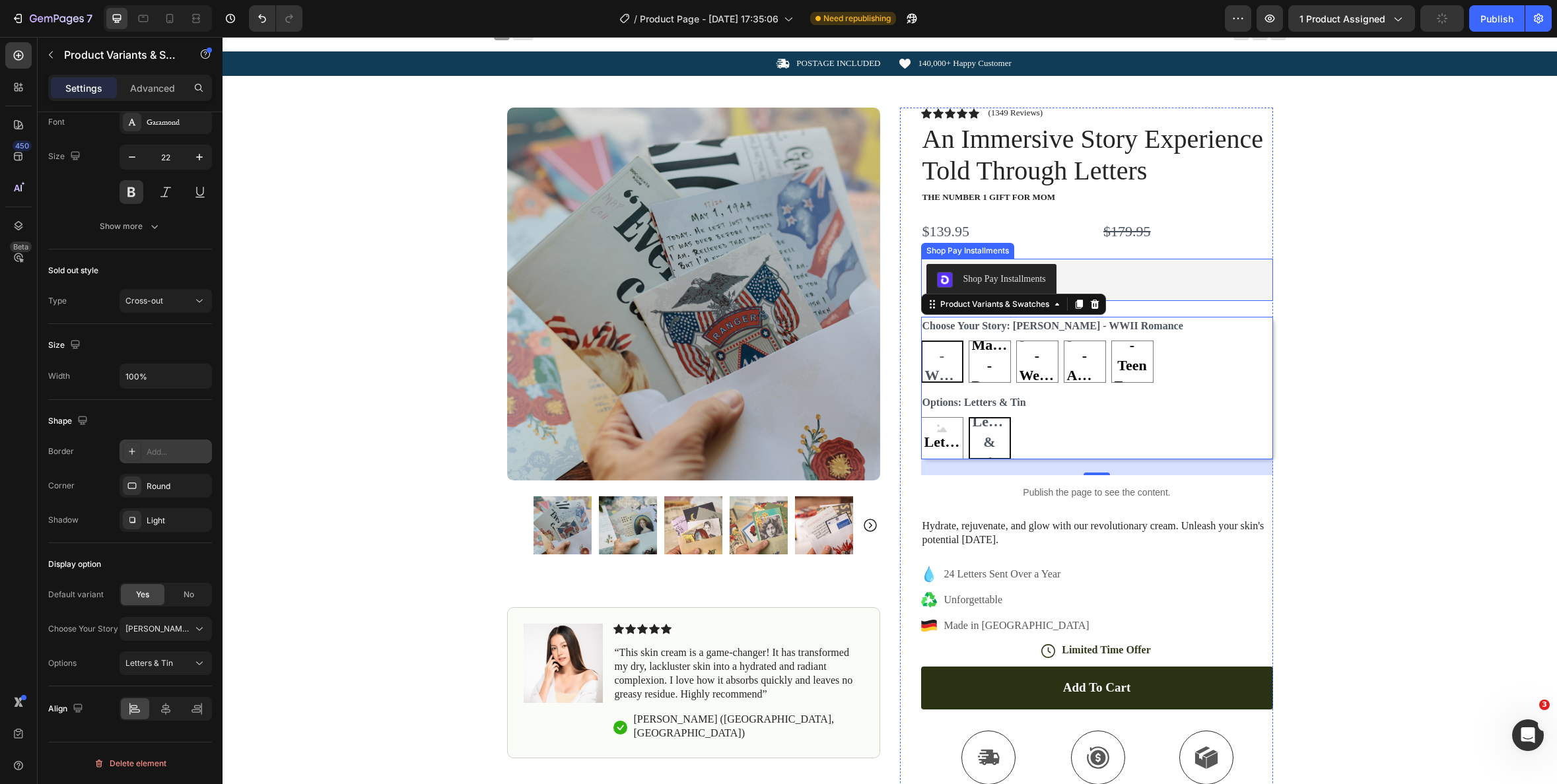
click at [1144, 281] on div "Shop Pay Installments" at bounding box center [1097, 280] width 341 height 31
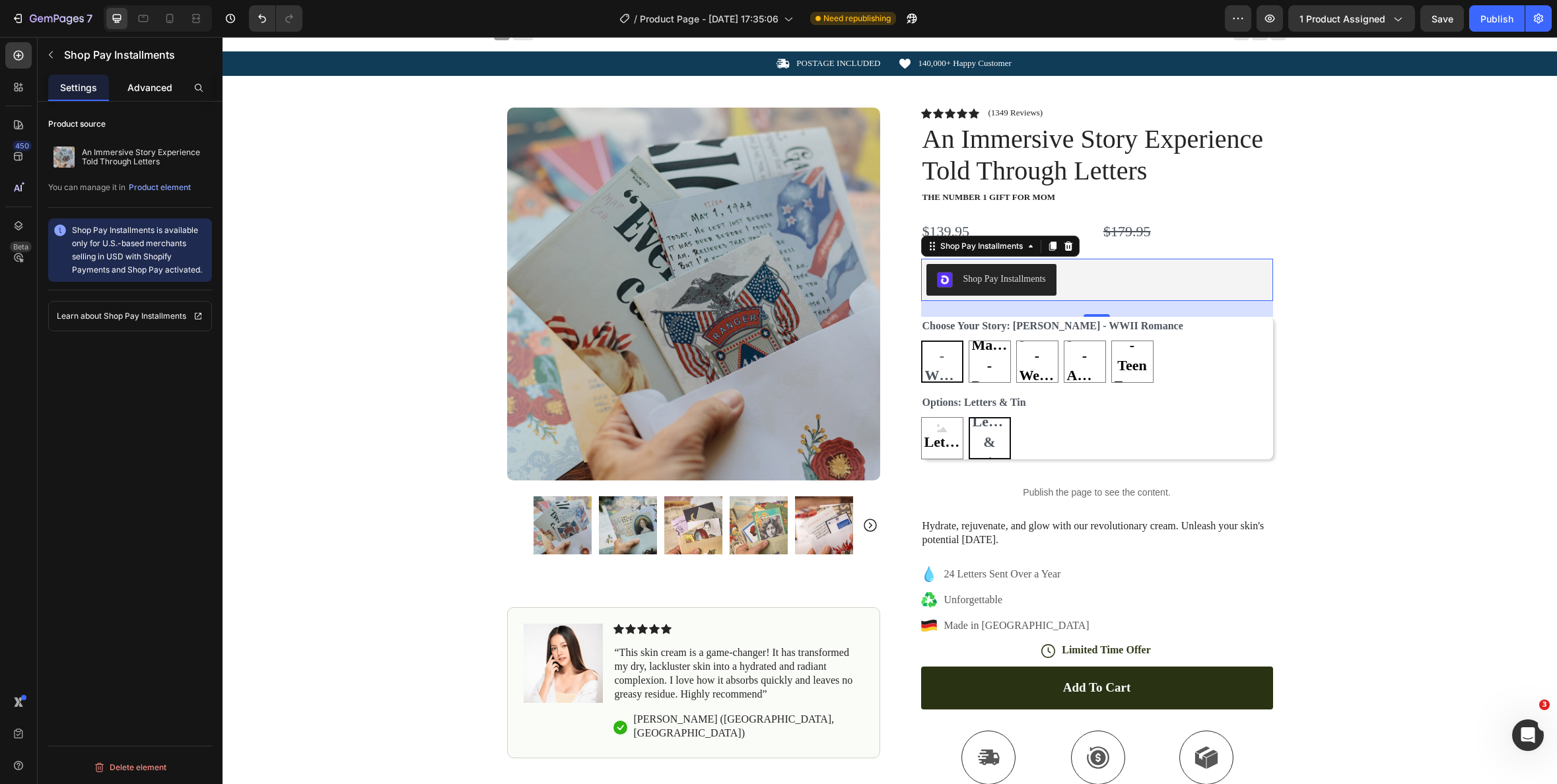
click at [143, 87] on p "Advanced" at bounding box center [150, 88] width 45 height 14
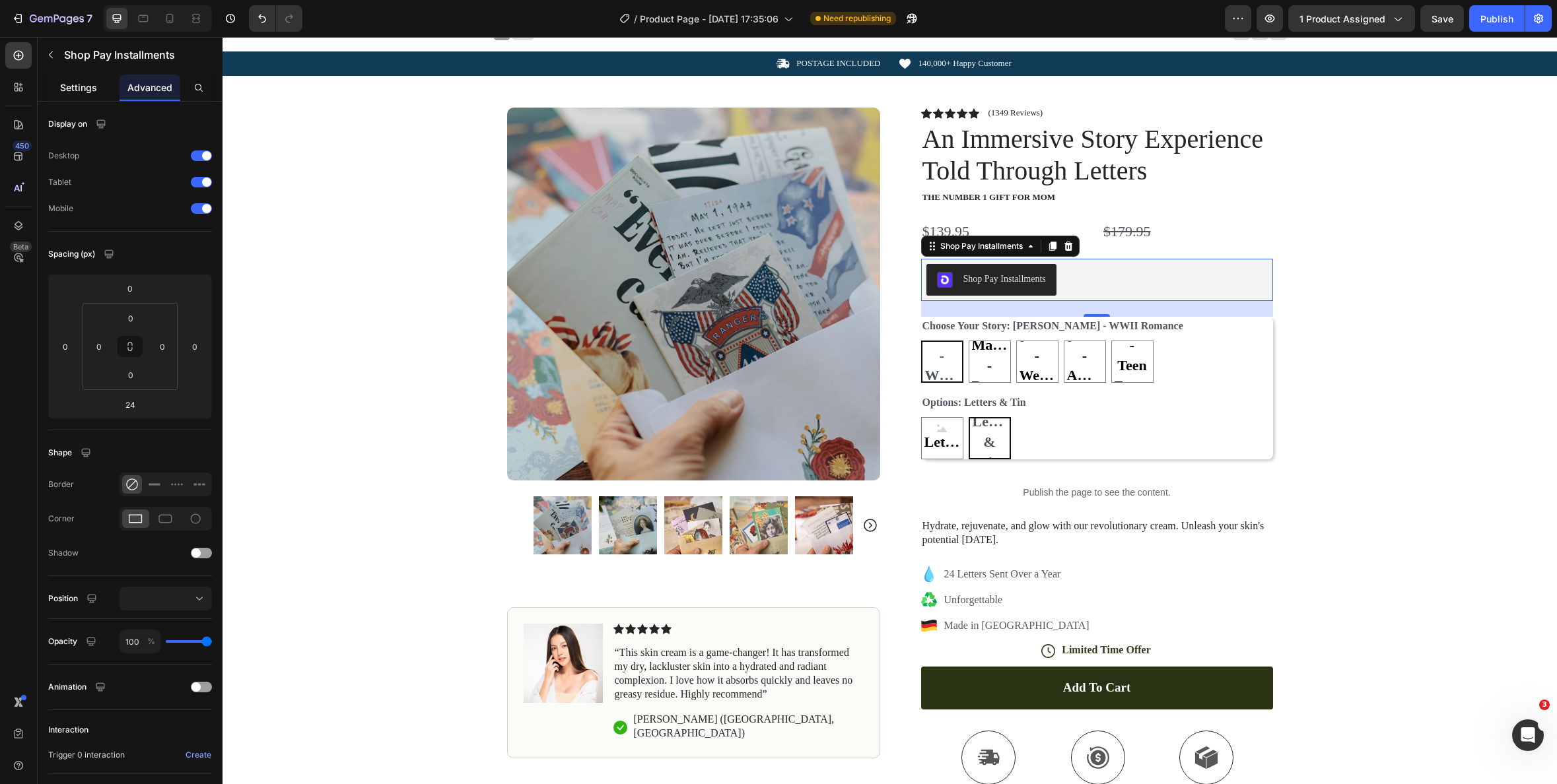
click at [71, 87] on p "Settings" at bounding box center [78, 88] width 37 height 14
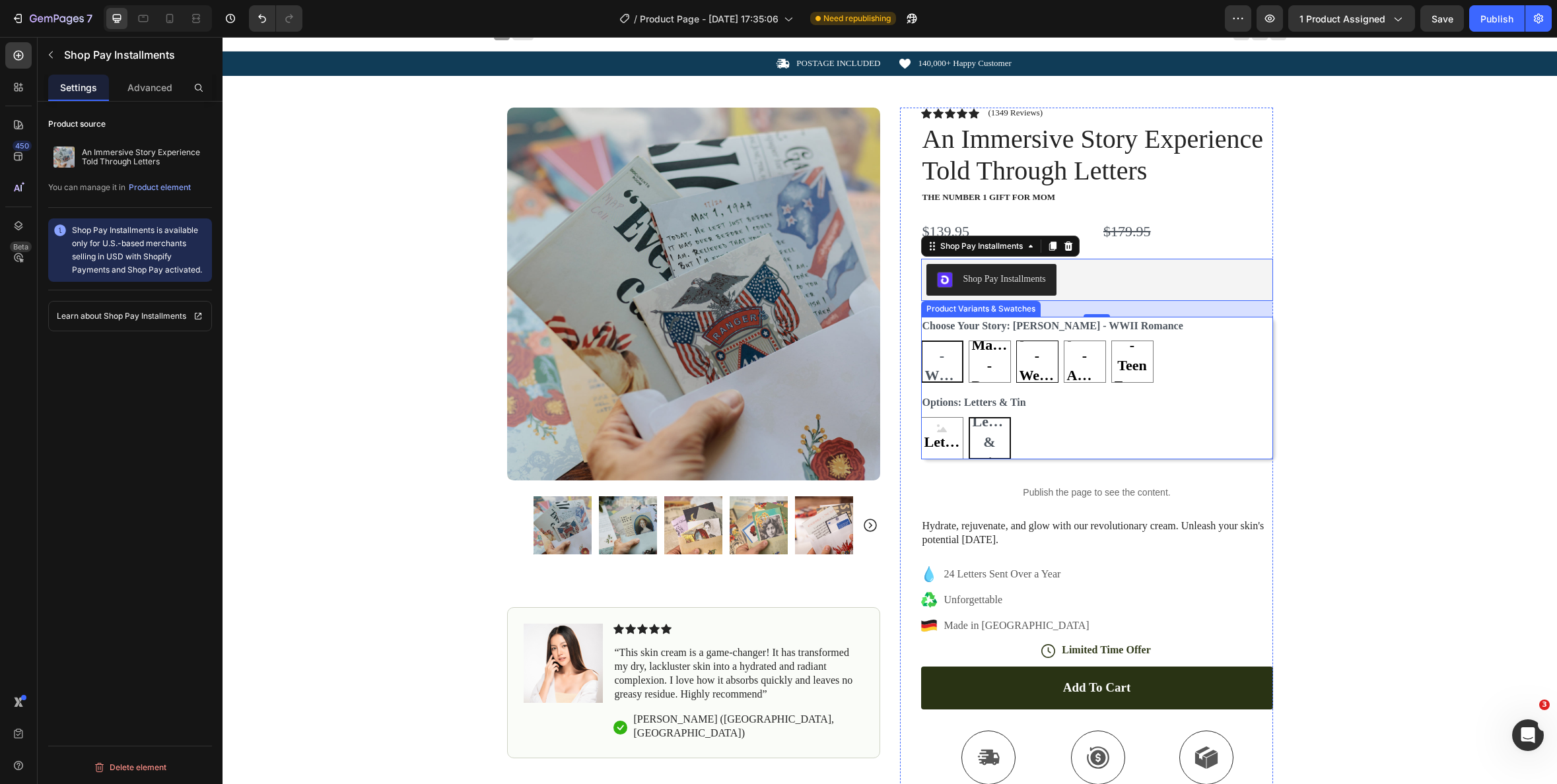
click at [1045, 366] on span "[PERSON_NAME] - Western Adventure" at bounding box center [1037, 366] width 41 height 82
click at [1016, 340] on input "Lily Clara - Western Adventure Lily Clara - Western Adventure Lily Clara - West…" at bounding box center [1015, 340] width 1 height 1
radio input "true"
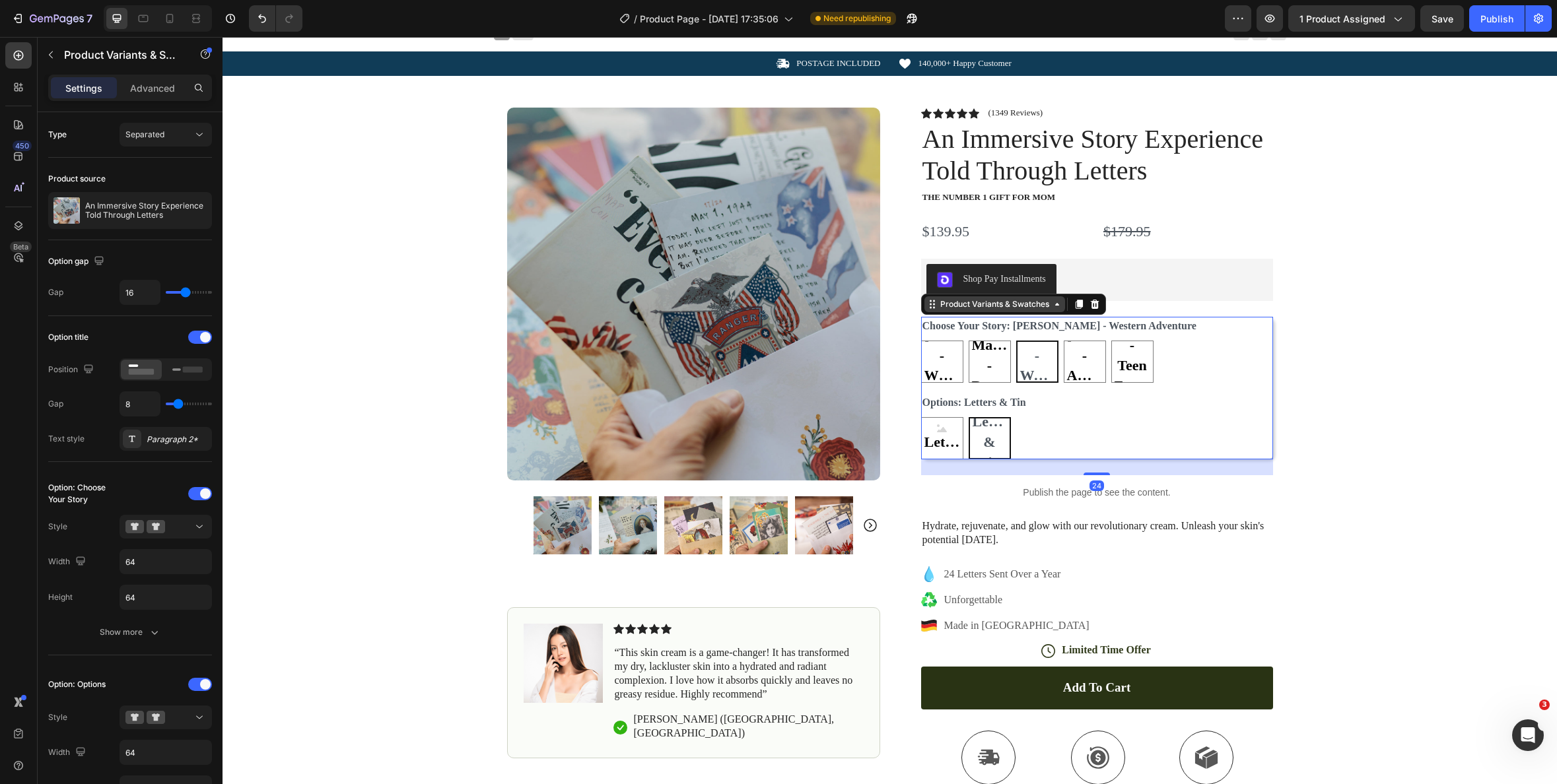
click at [1000, 307] on div "Product Variants & Swatches" at bounding box center [994, 304] width 114 height 12
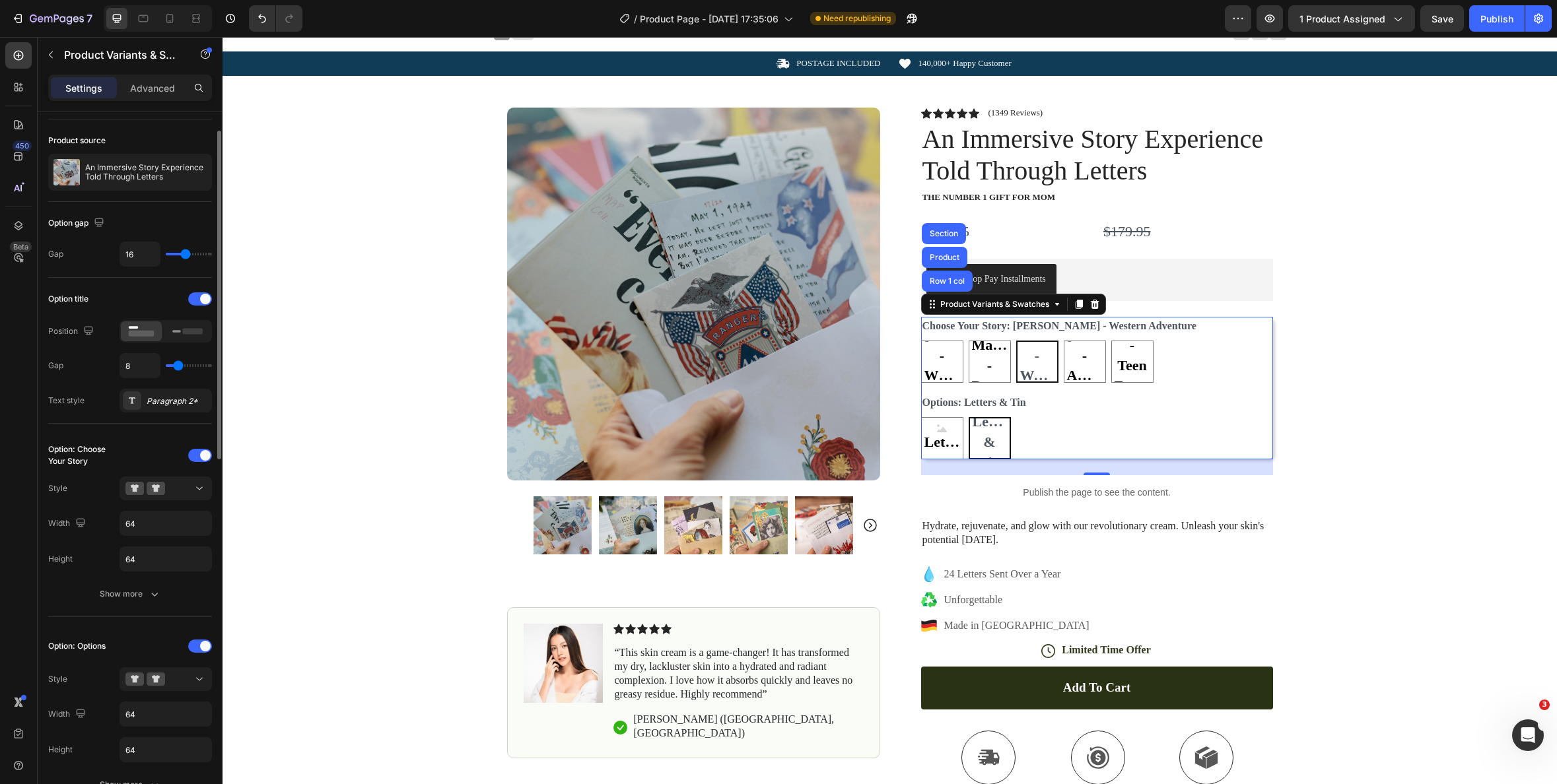
scroll to position [42, 0]
type input "5"
type input "10"
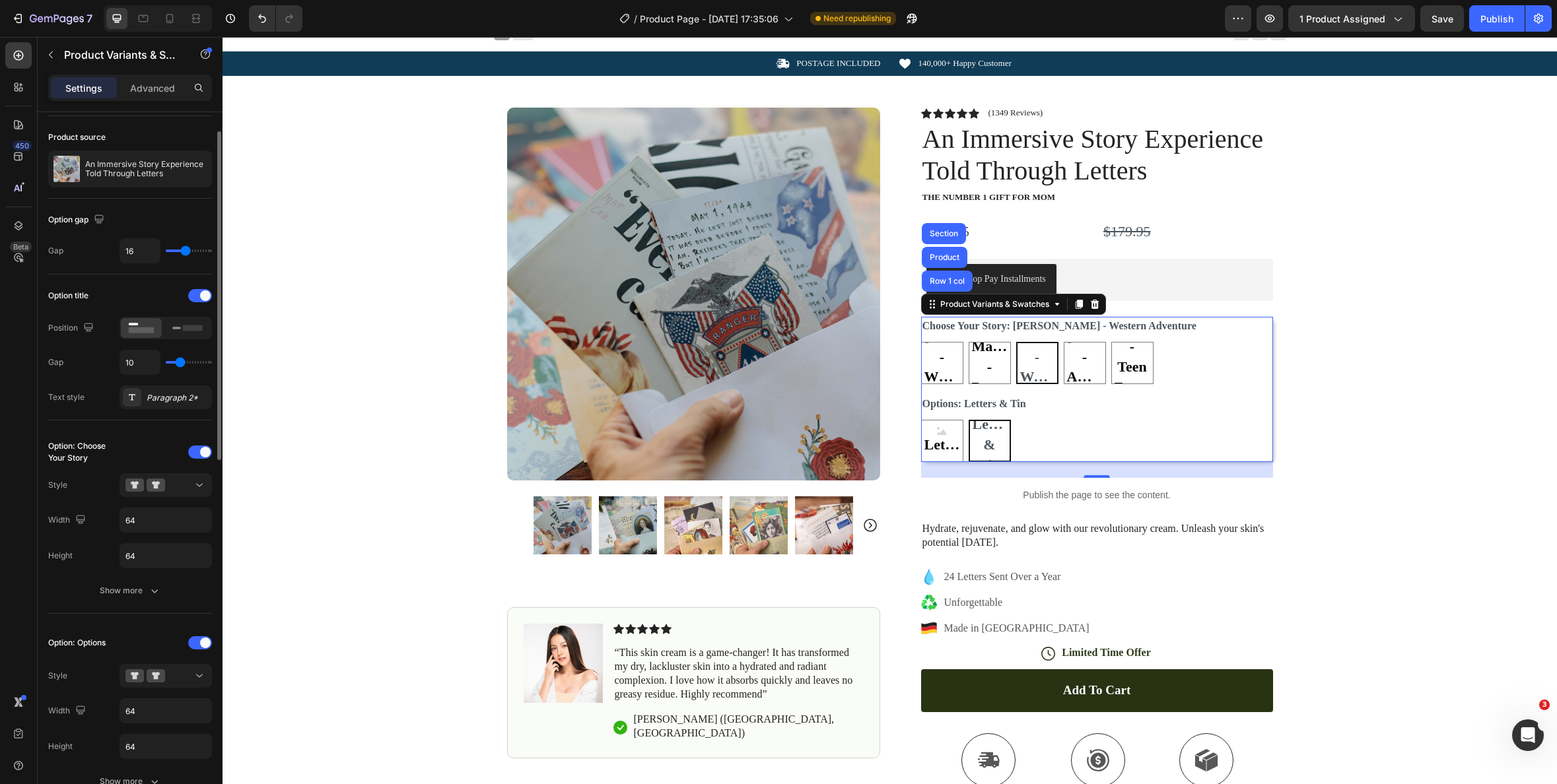
type input "11"
type input "12"
type input "13"
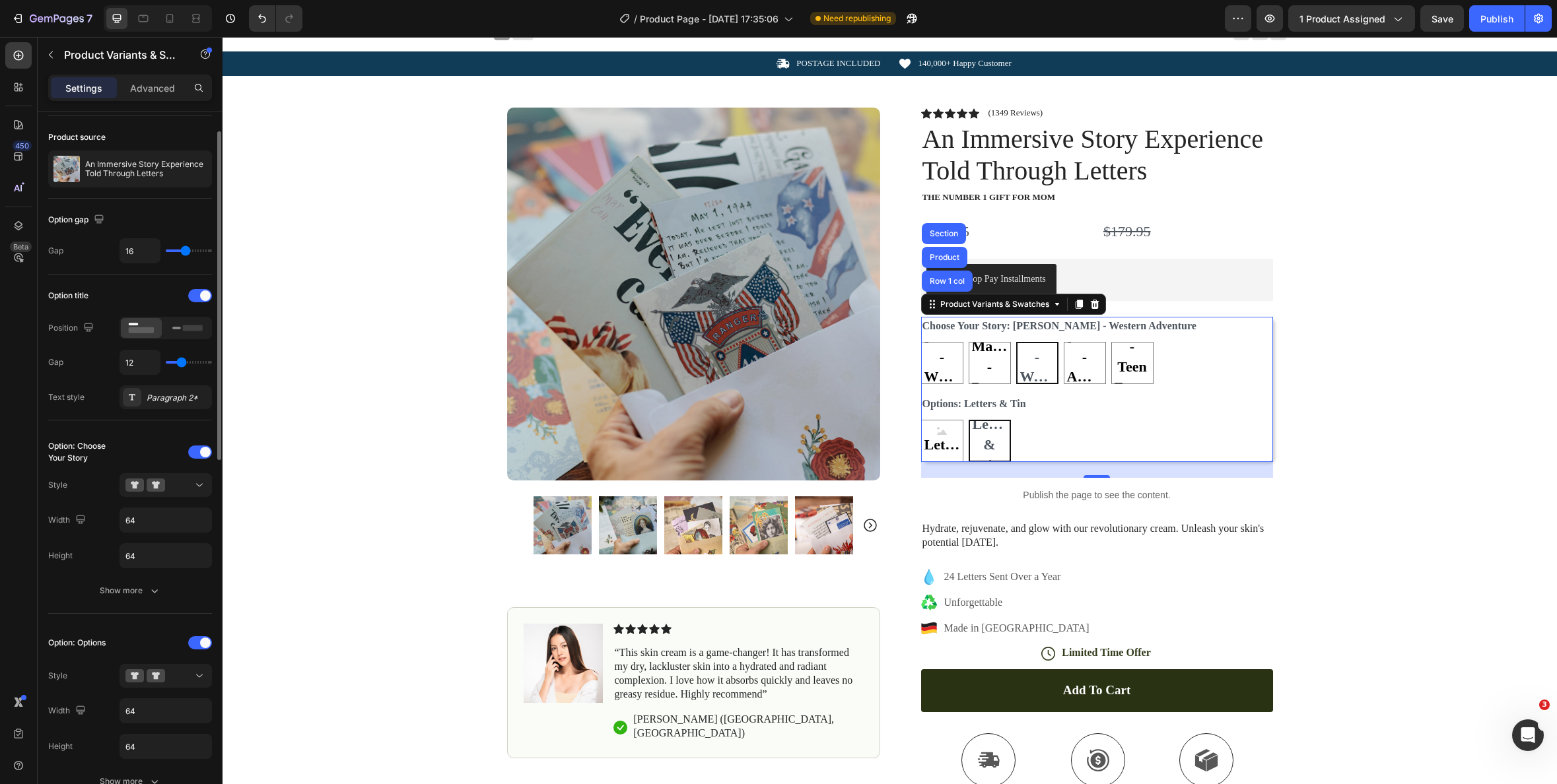
type input "13"
type input "14"
type input "15"
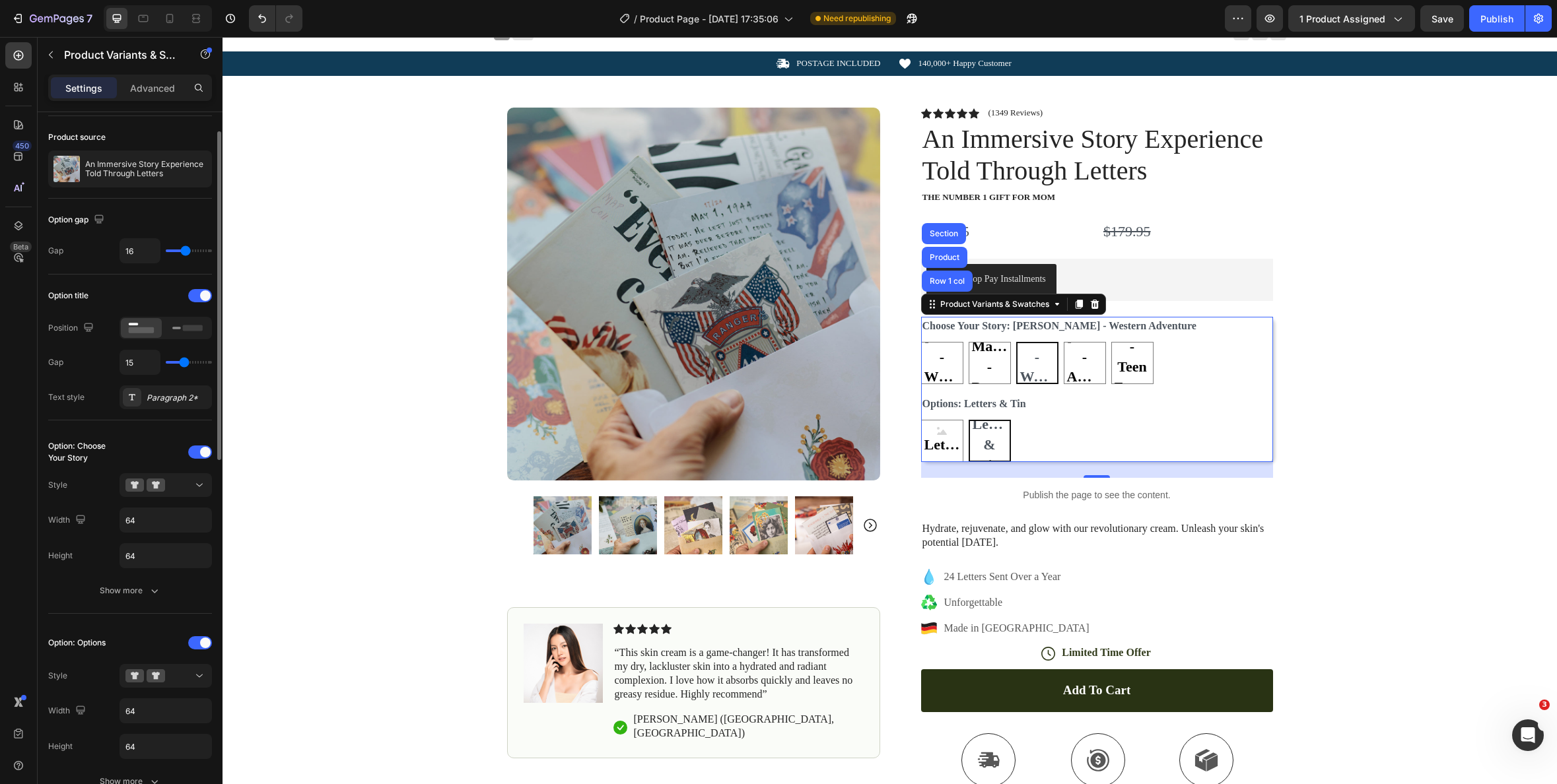
type input "16"
type input "17"
type input "18"
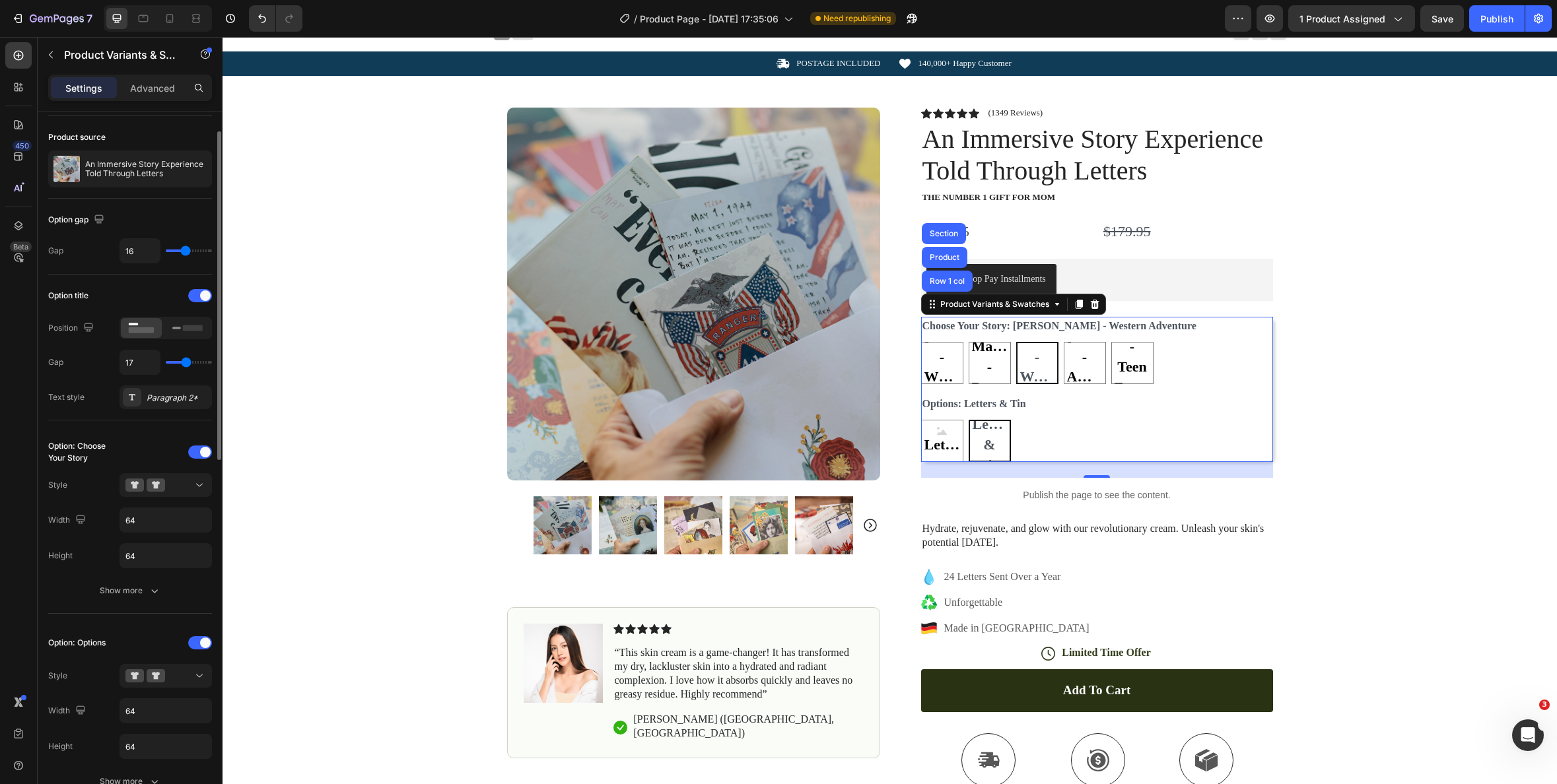
type input "18"
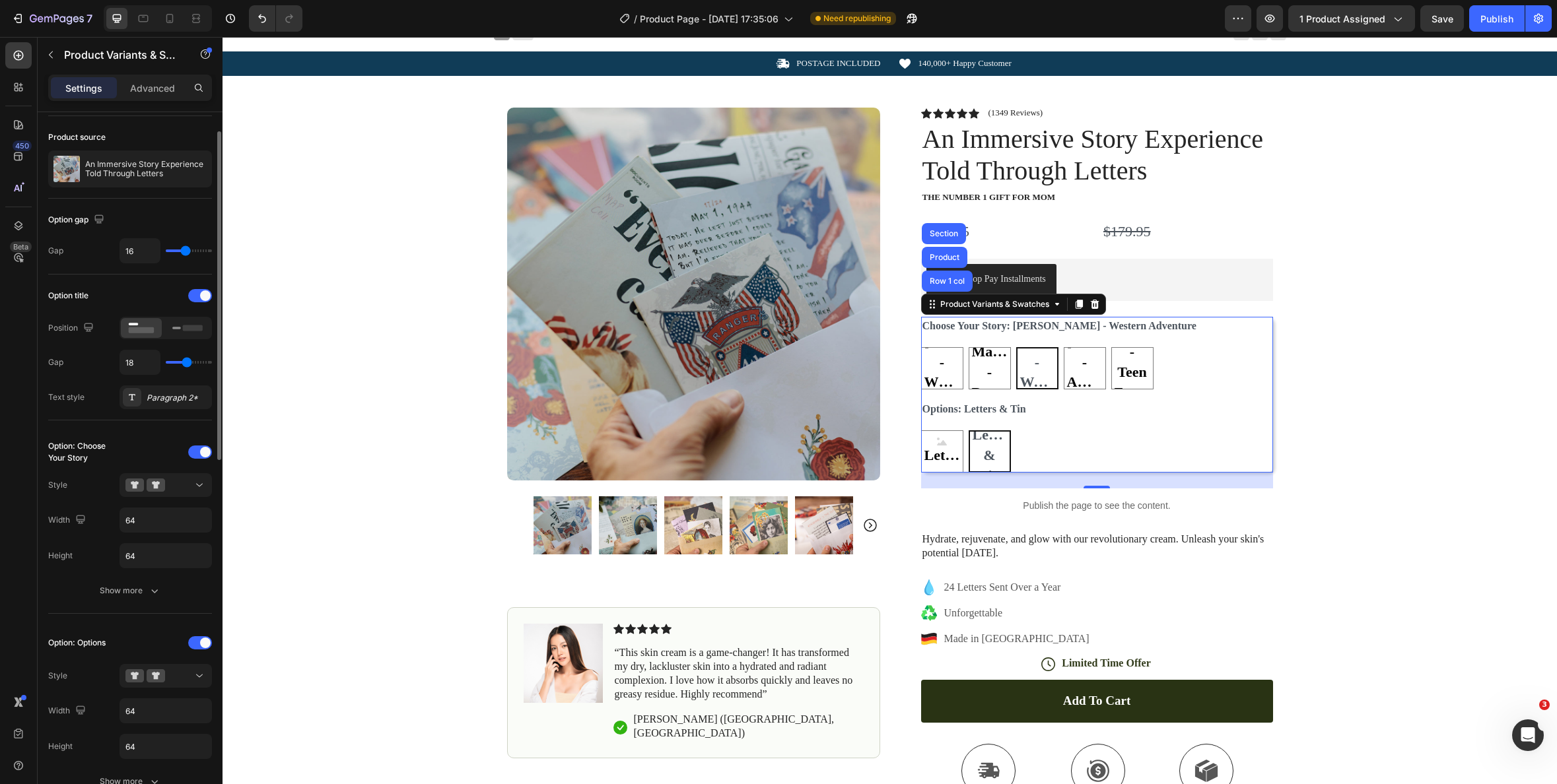
type input "19"
type input "20"
type input "30"
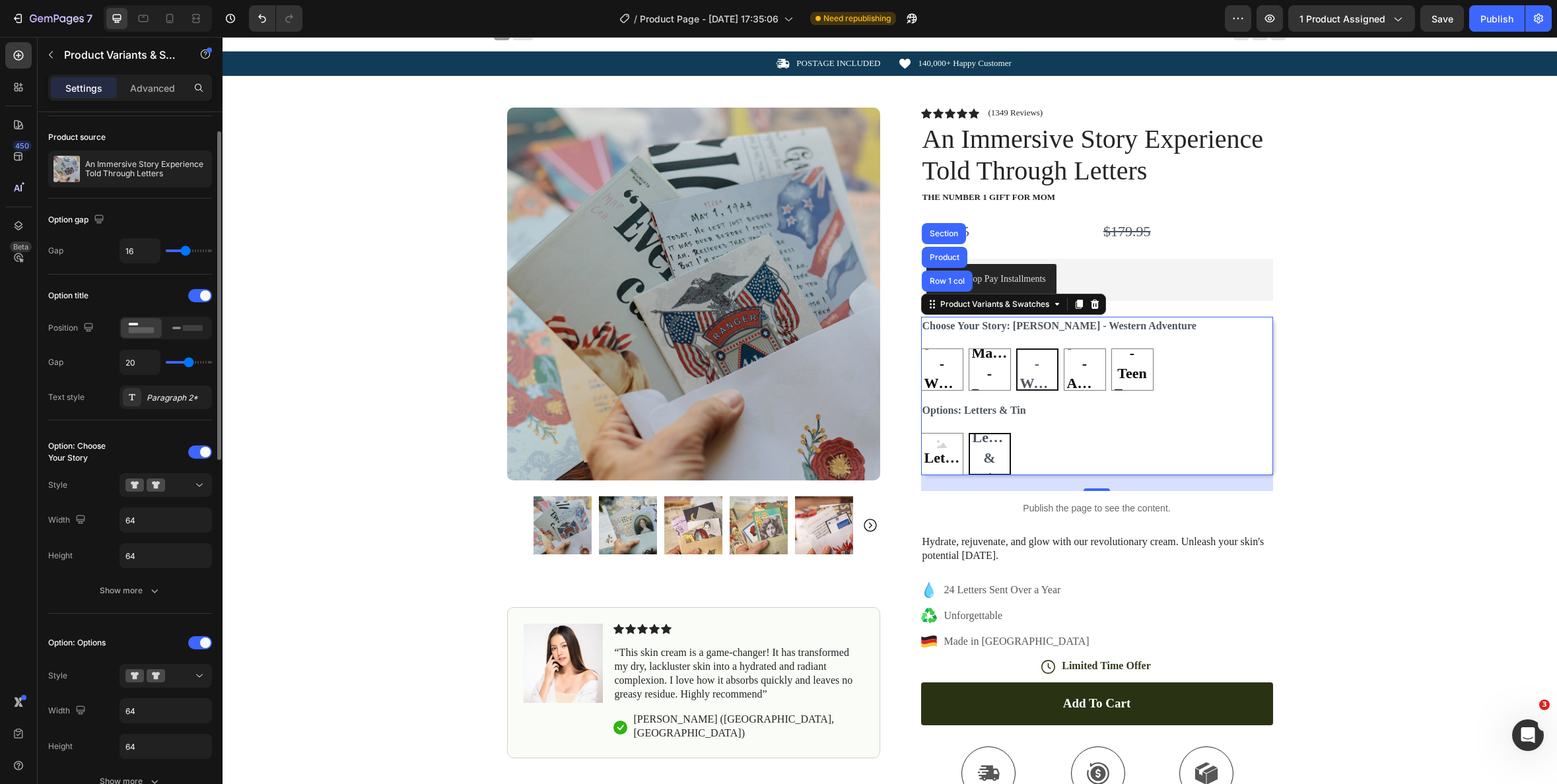
type input "30"
type input "31"
type input "32"
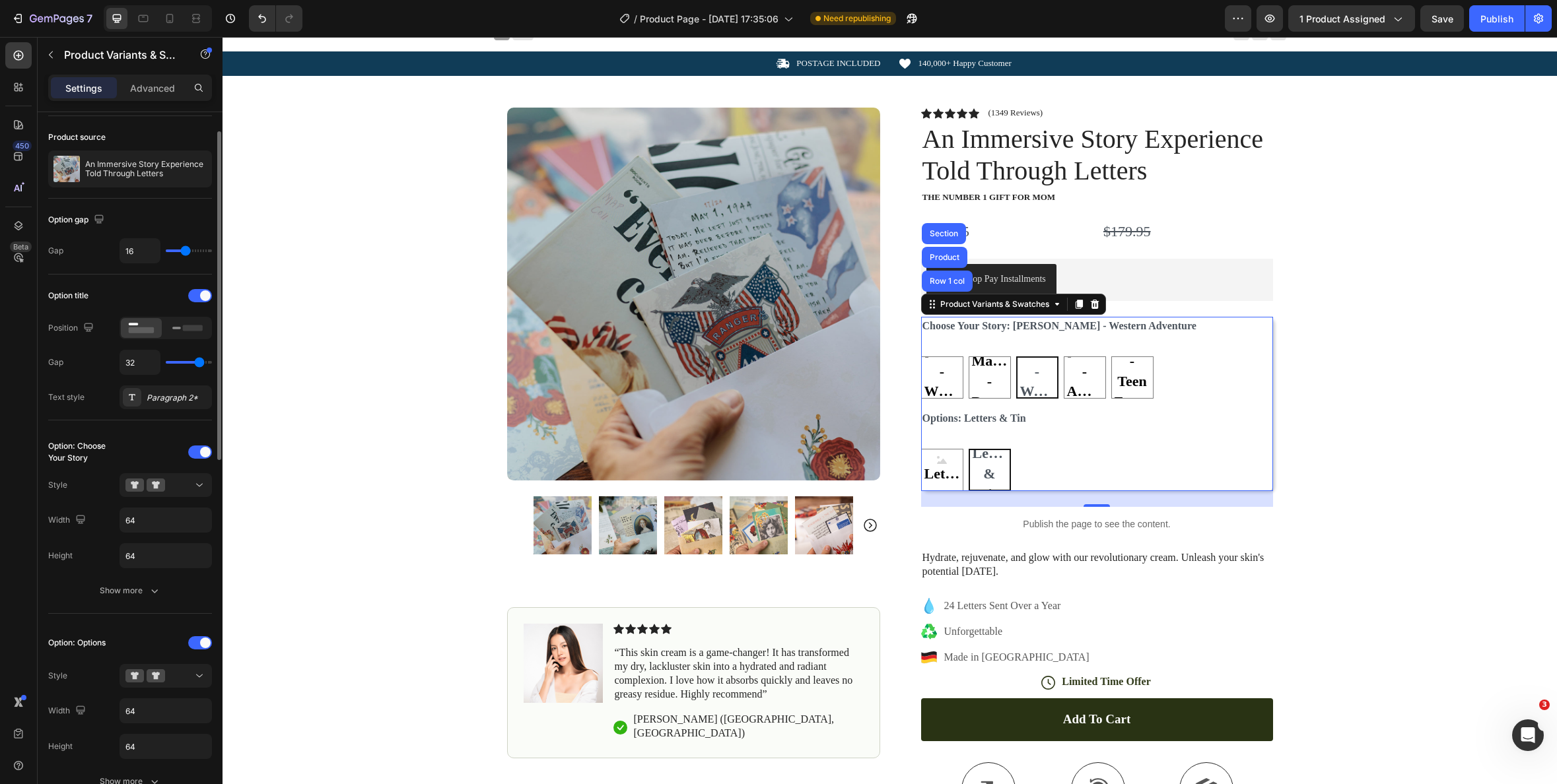
type input "33"
type input "34"
type input "36"
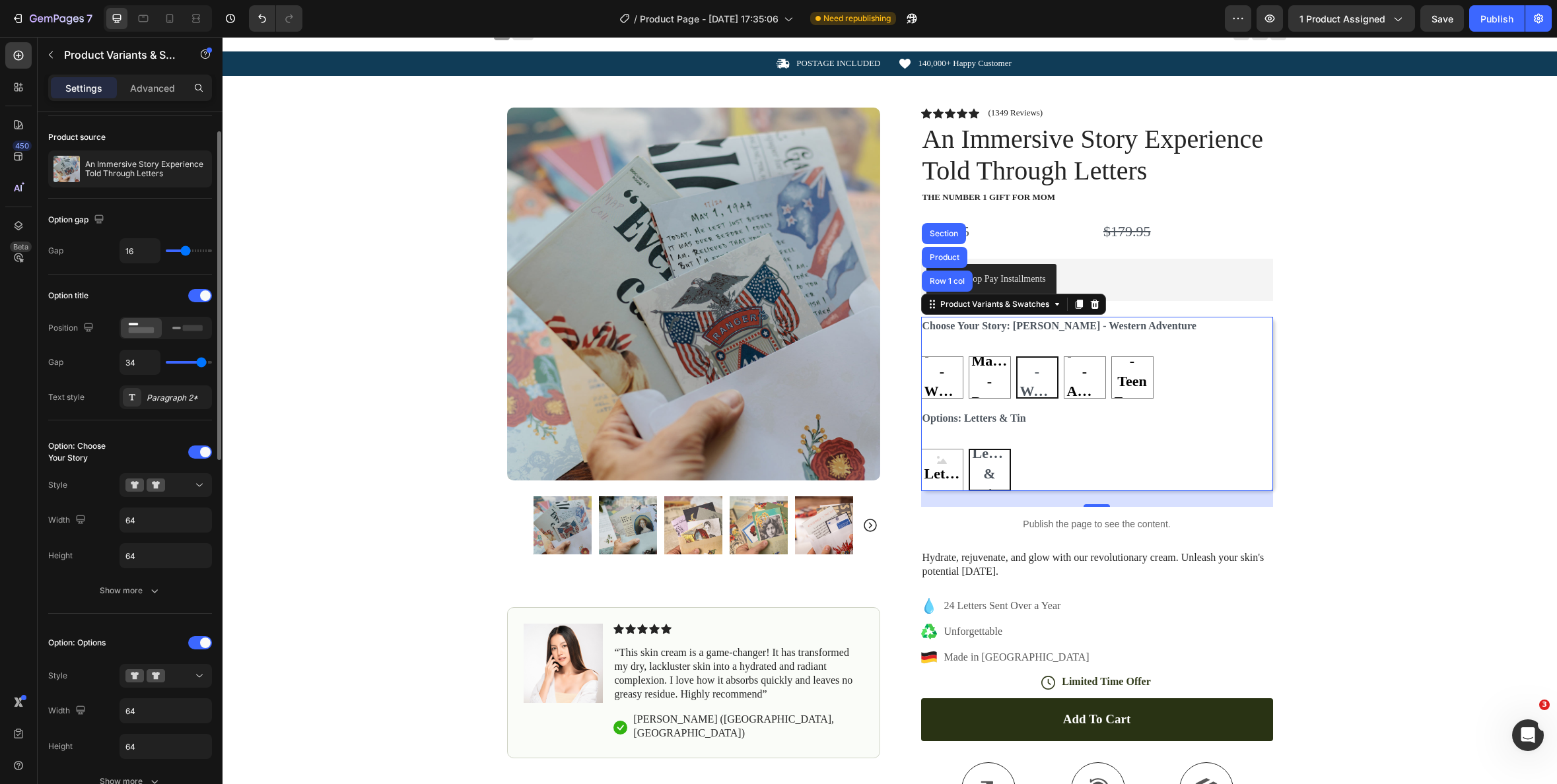
type input "36"
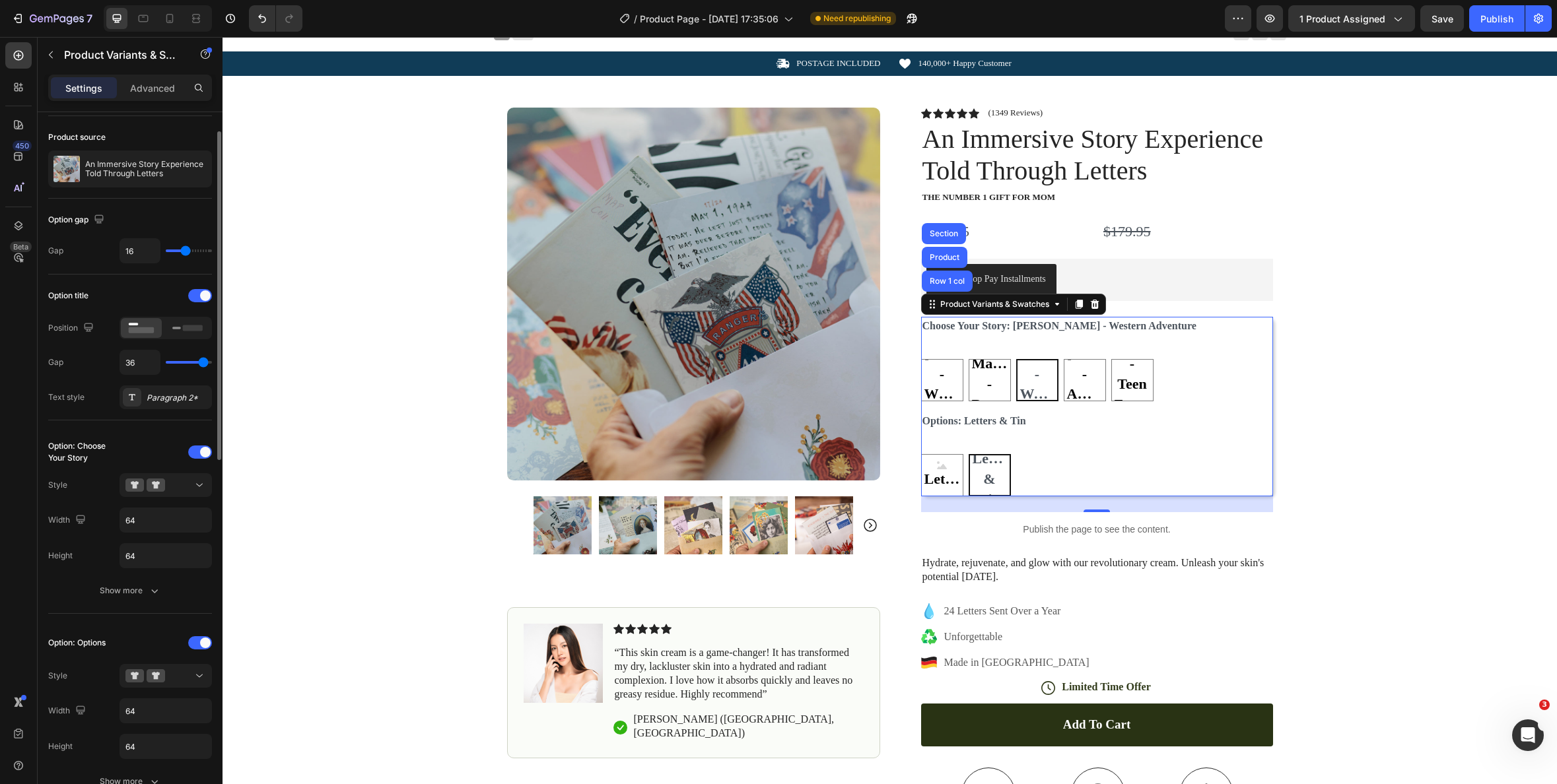
type input "37"
type input "26"
type input "25"
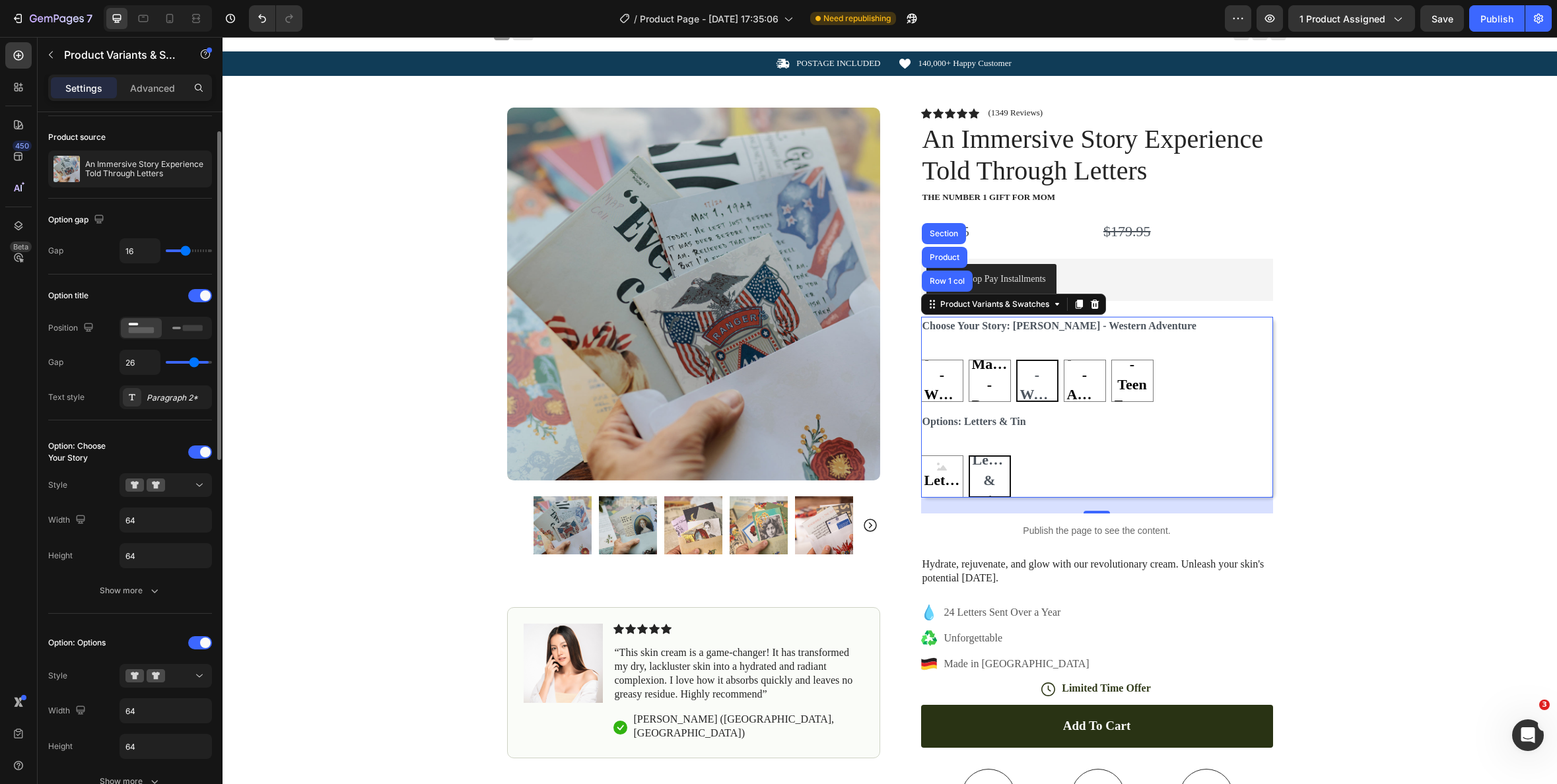
type input "25"
type input "24"
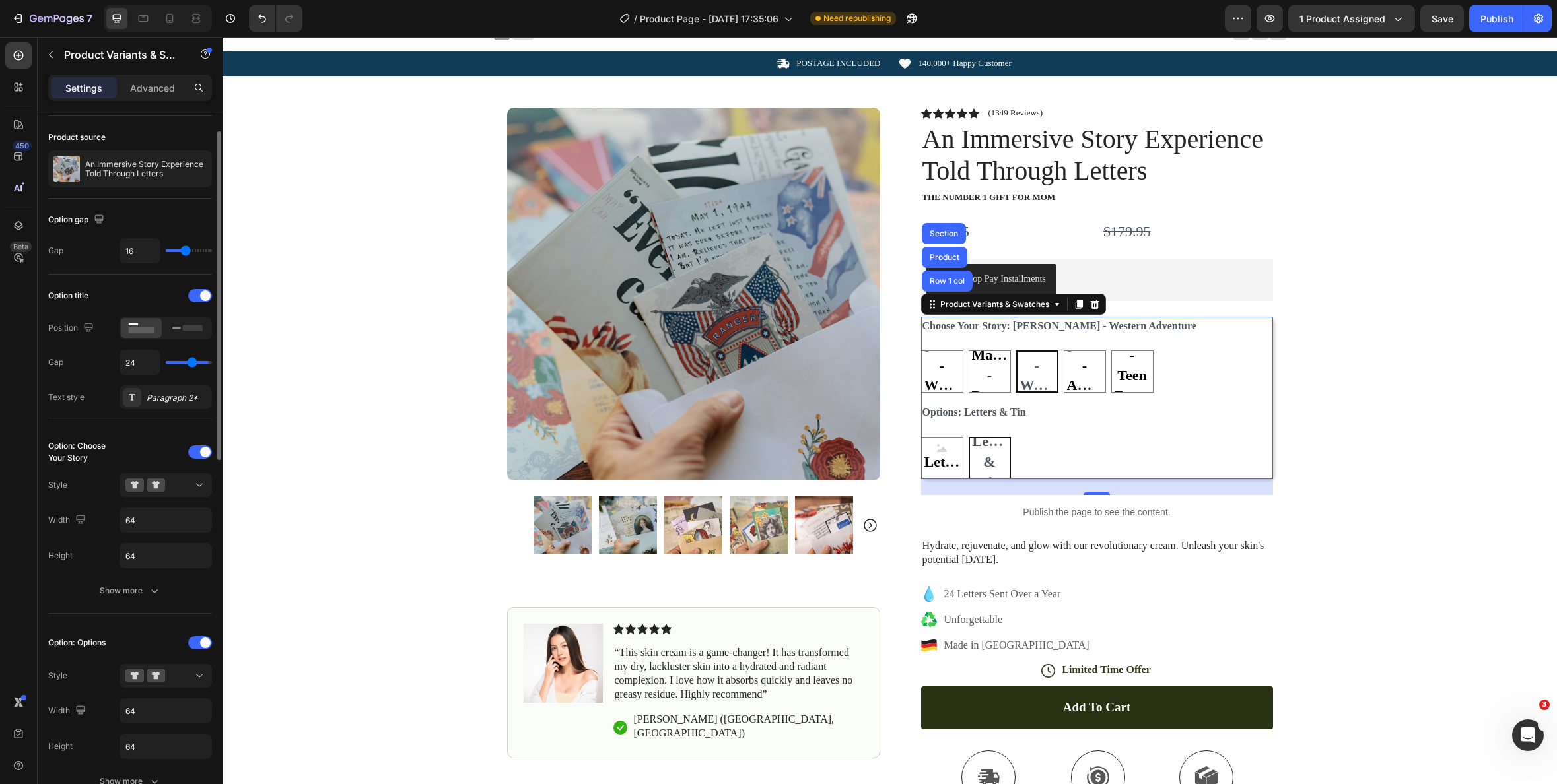
type input "23"
type input "22"
type input "21"
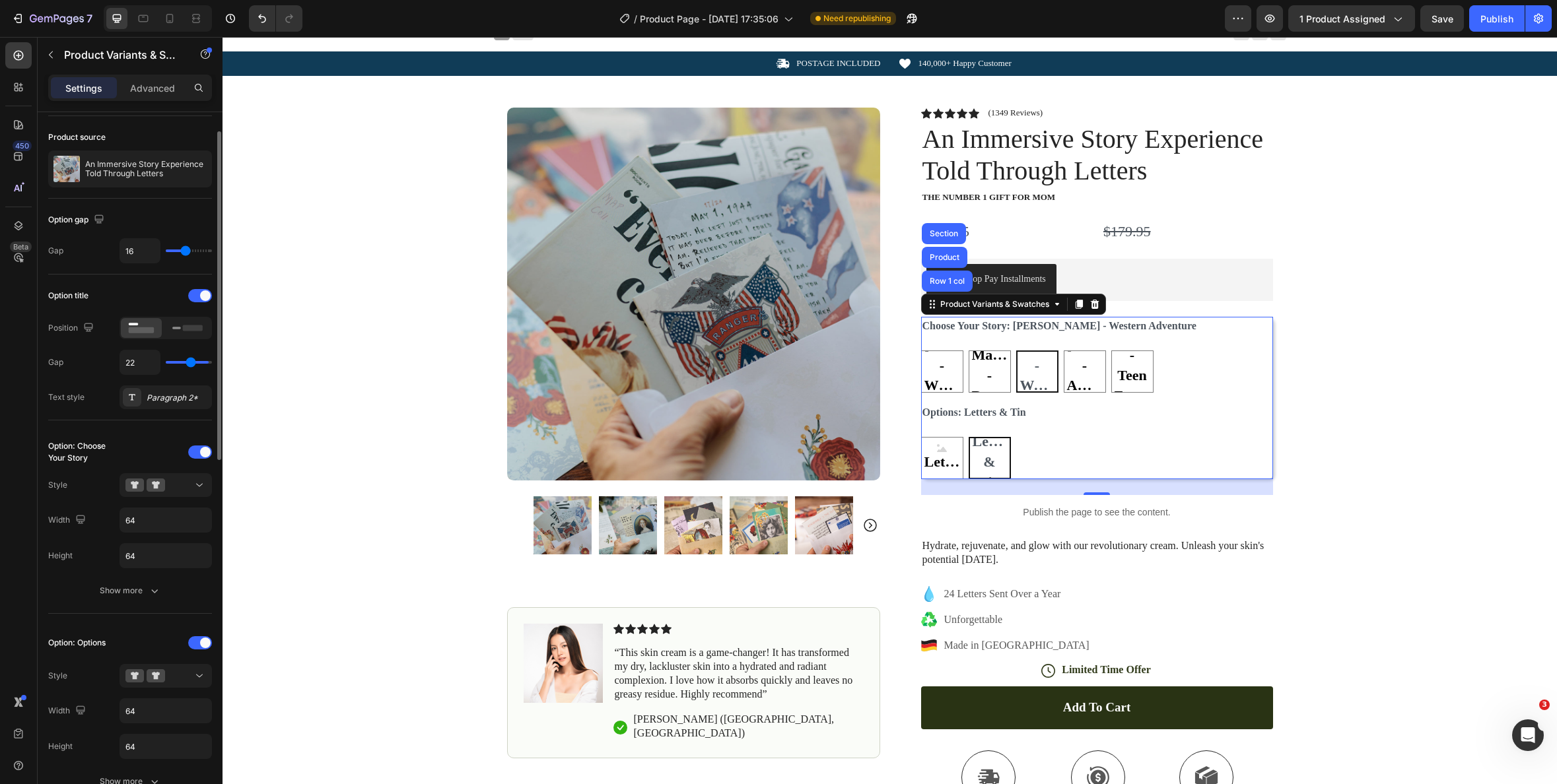
type input "21"
type input "20"
type input "18"
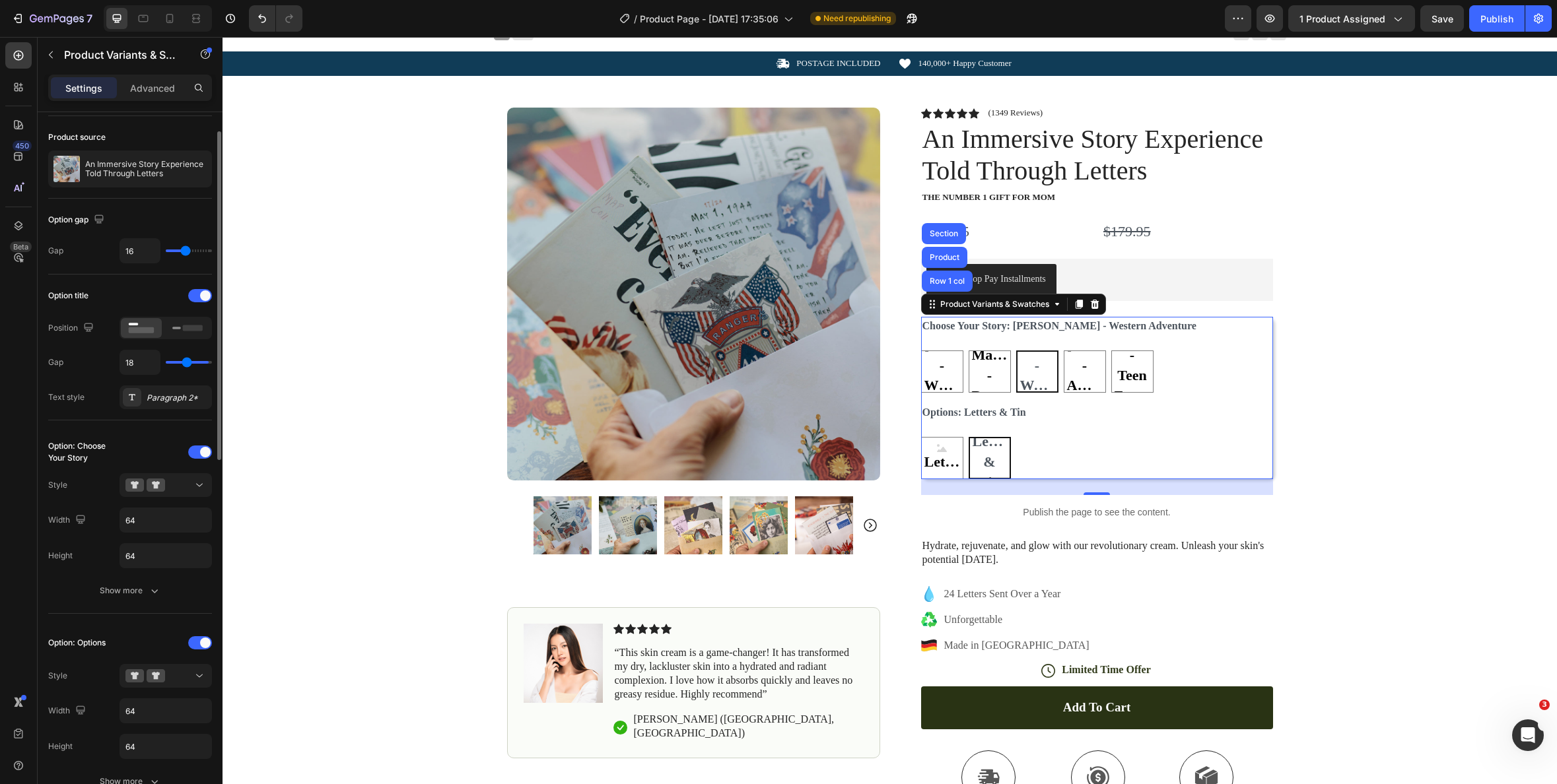
type input "17"
type input "16"
type input "15"
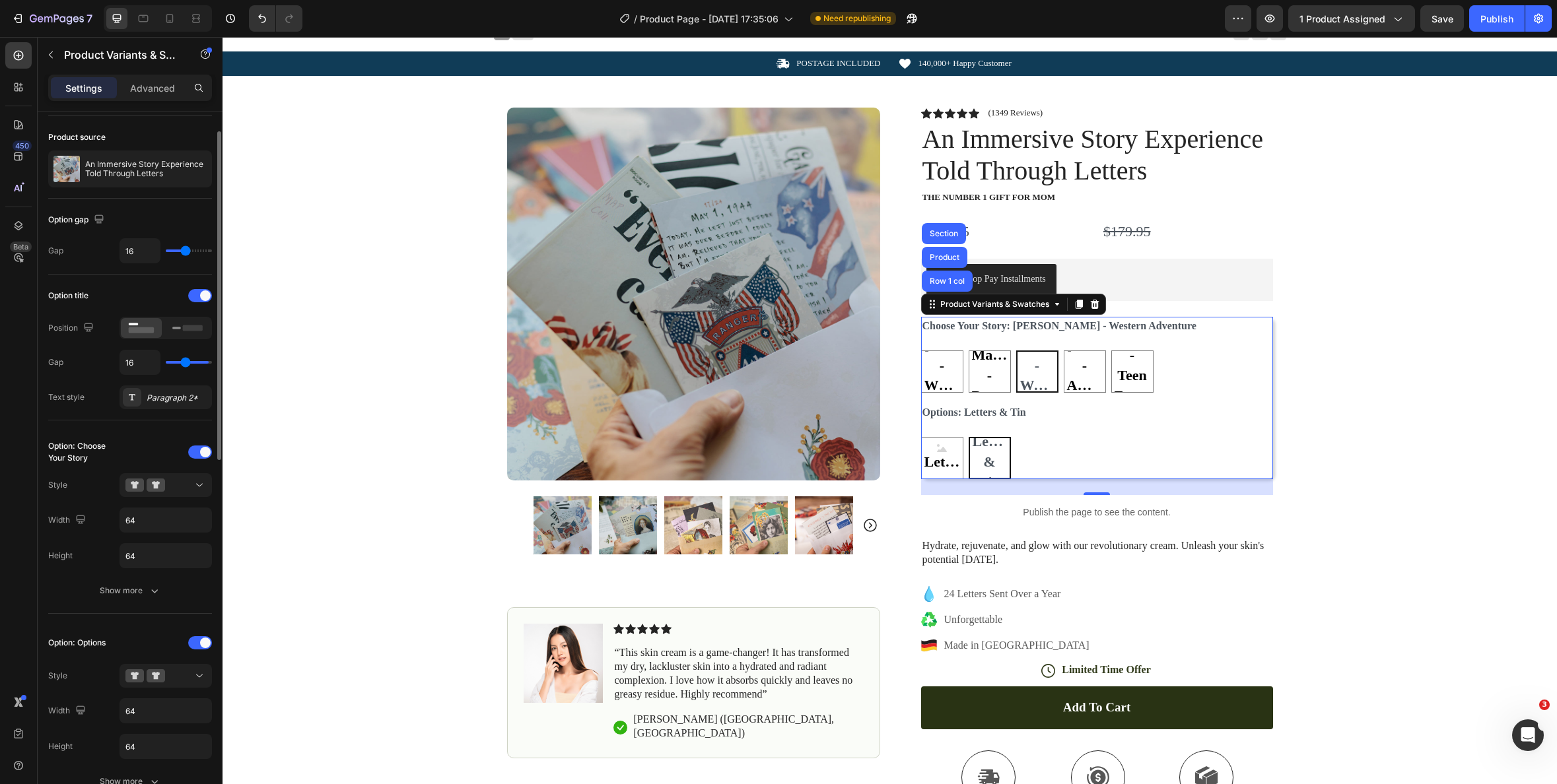
type input "15"
type input "14"
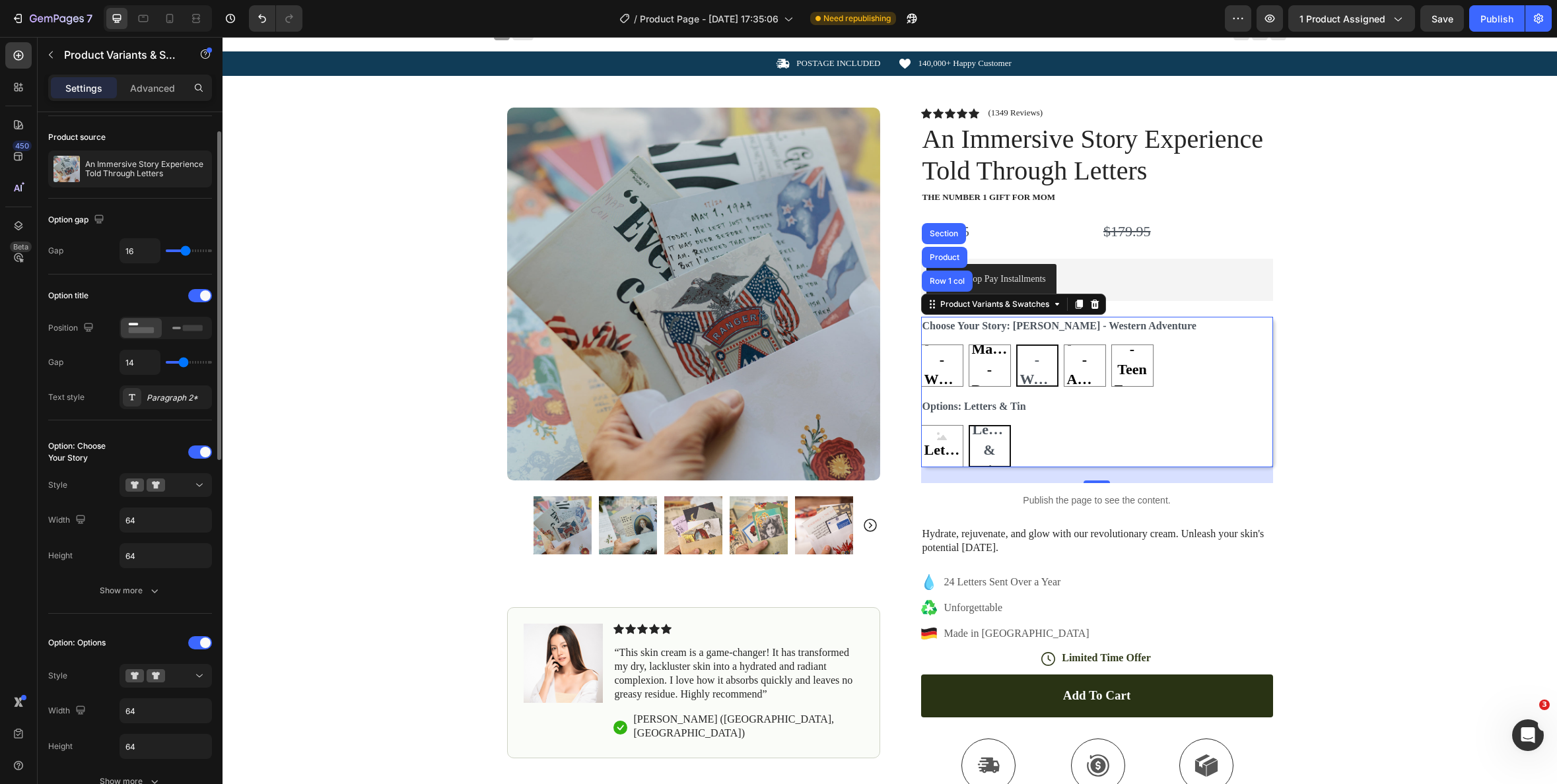
type input "13"
type input "12"
type input "11"
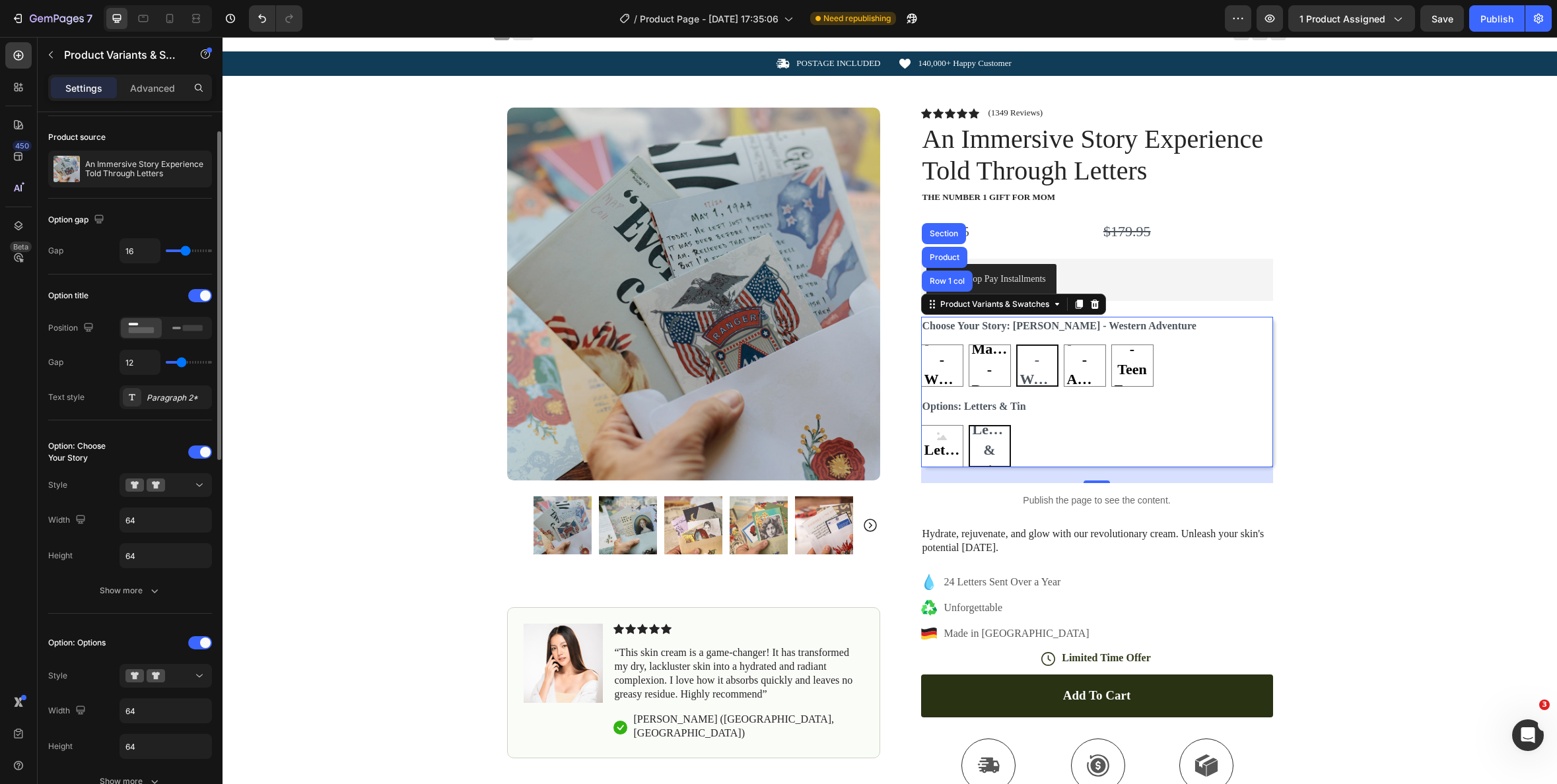
type input "11"
type input "10"
type input "9"
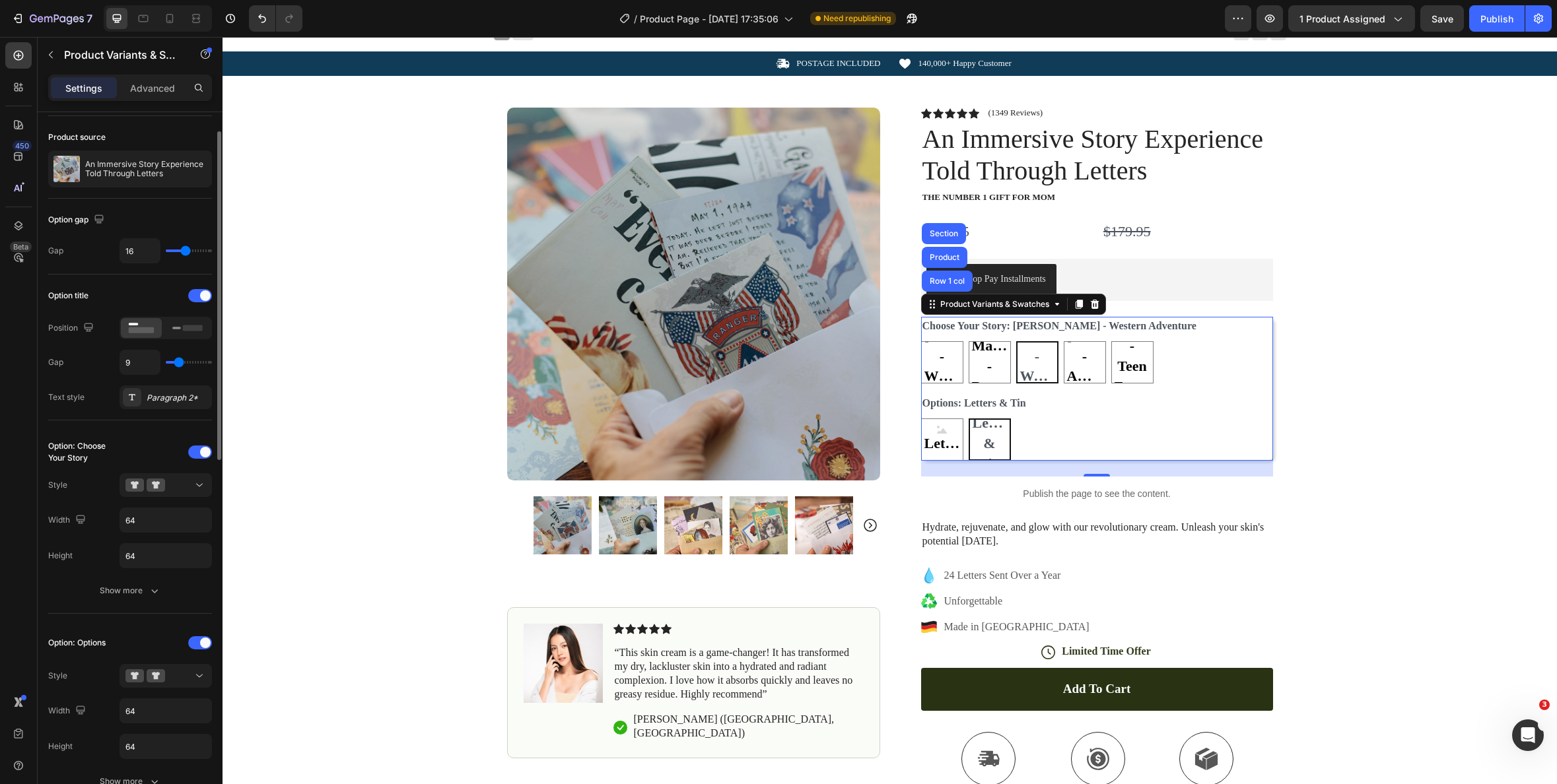
type input "8"
type input "7"
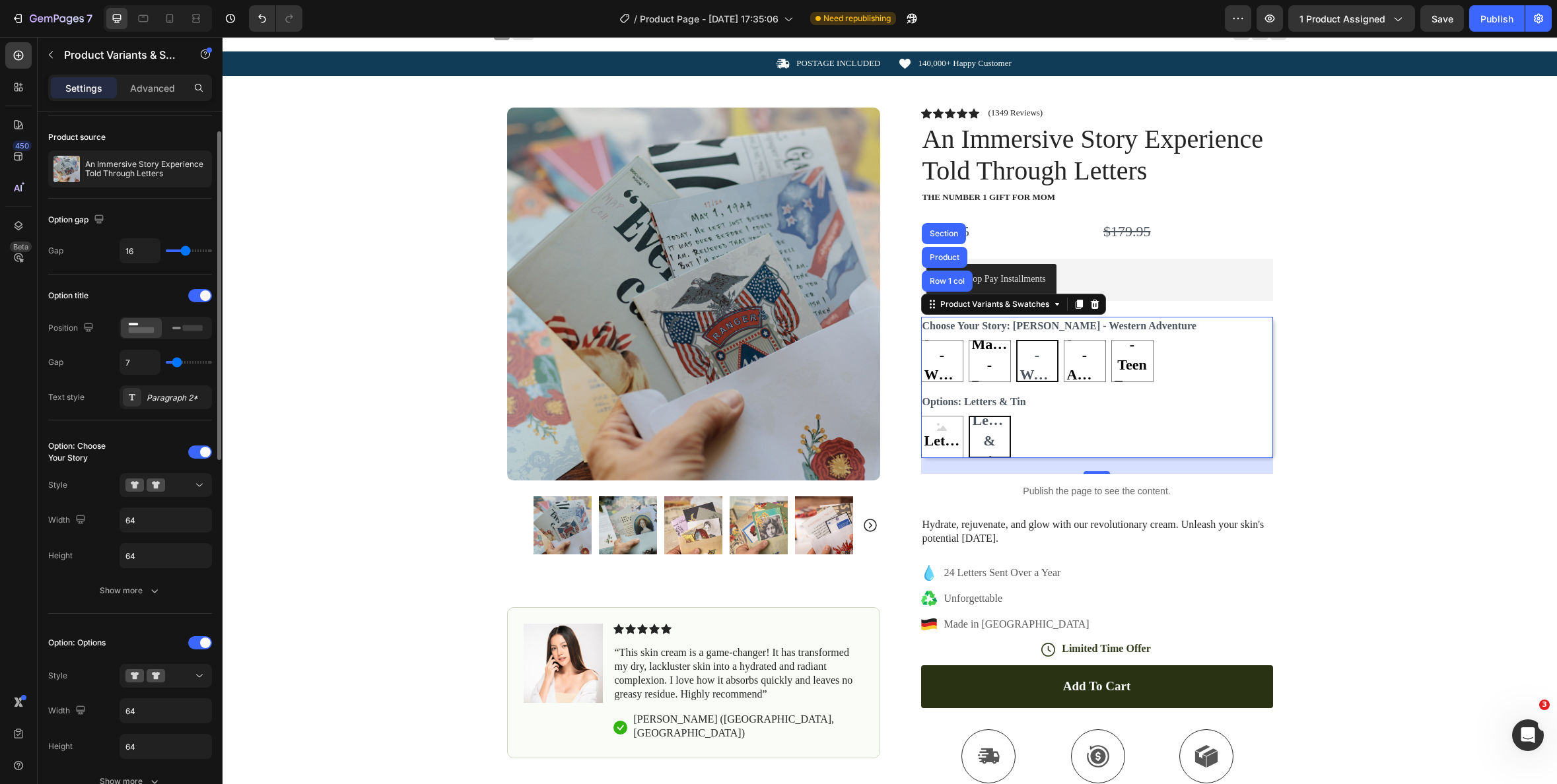
type input "6"
click at [176, 364] on input "range" at bounding box center [189, 363] width 46 height 3
type input "15"
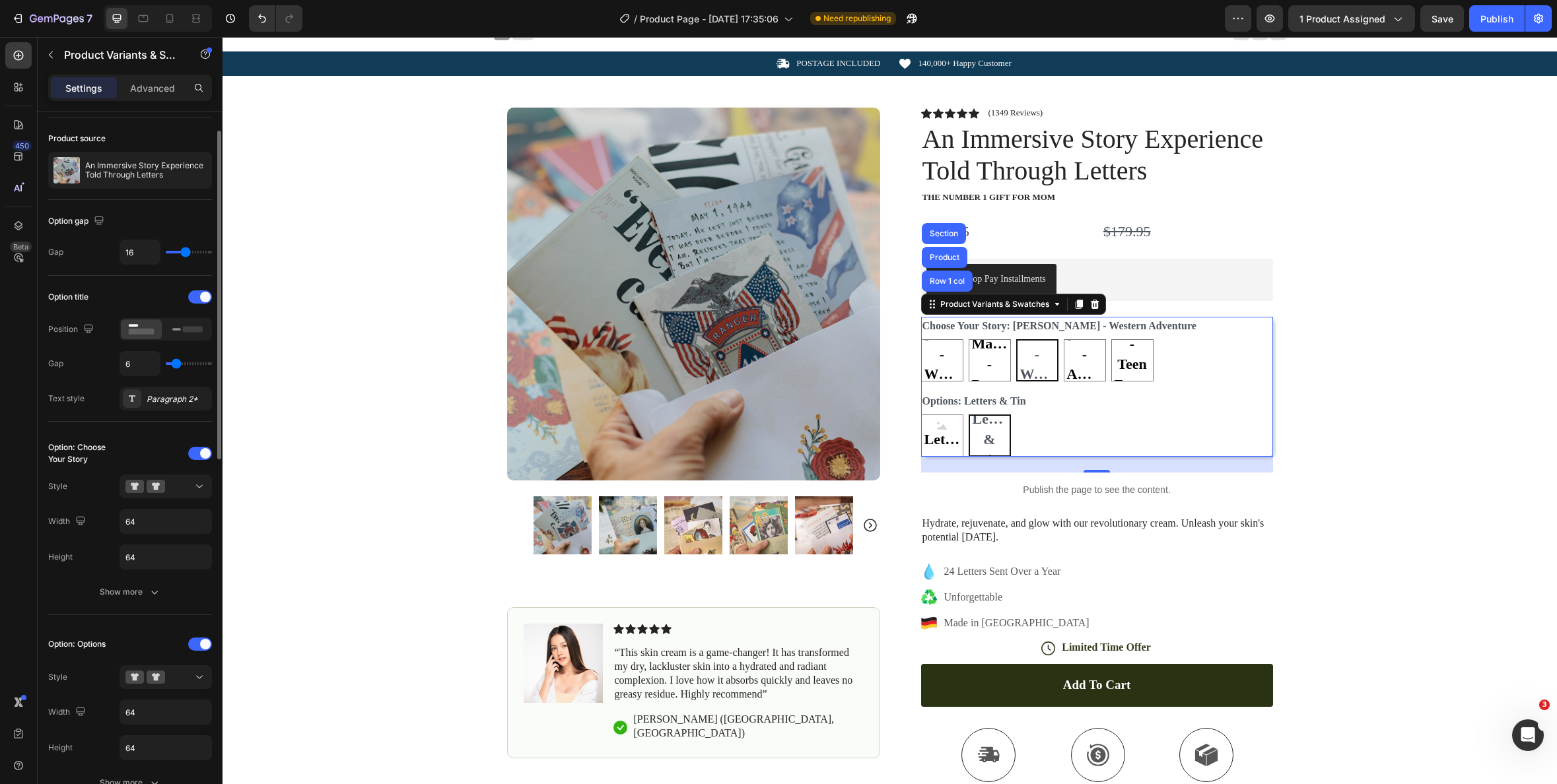
type input "15"
type input "17"
type input "18"
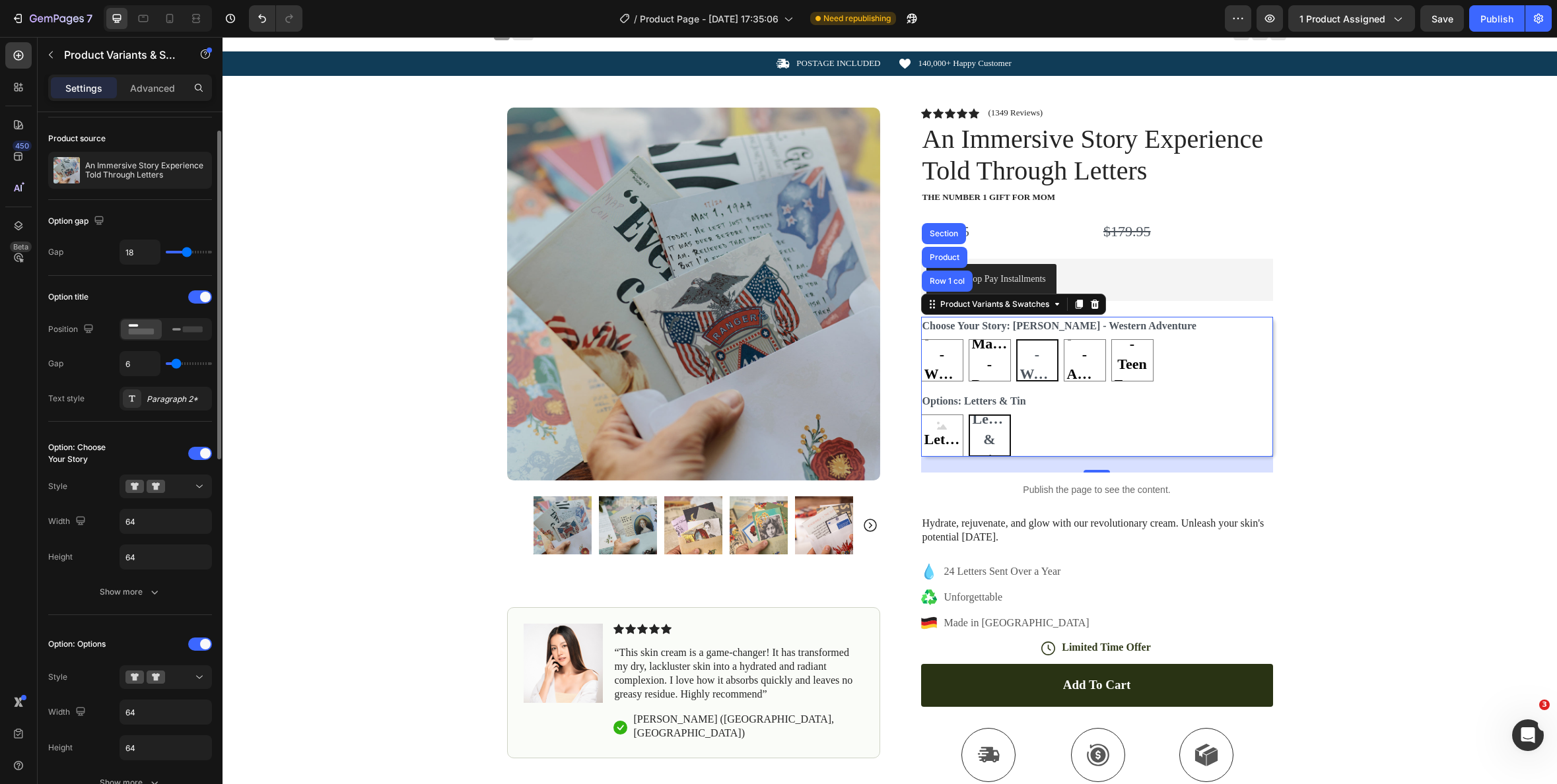
type input "31"
type input "32"
type input "33"
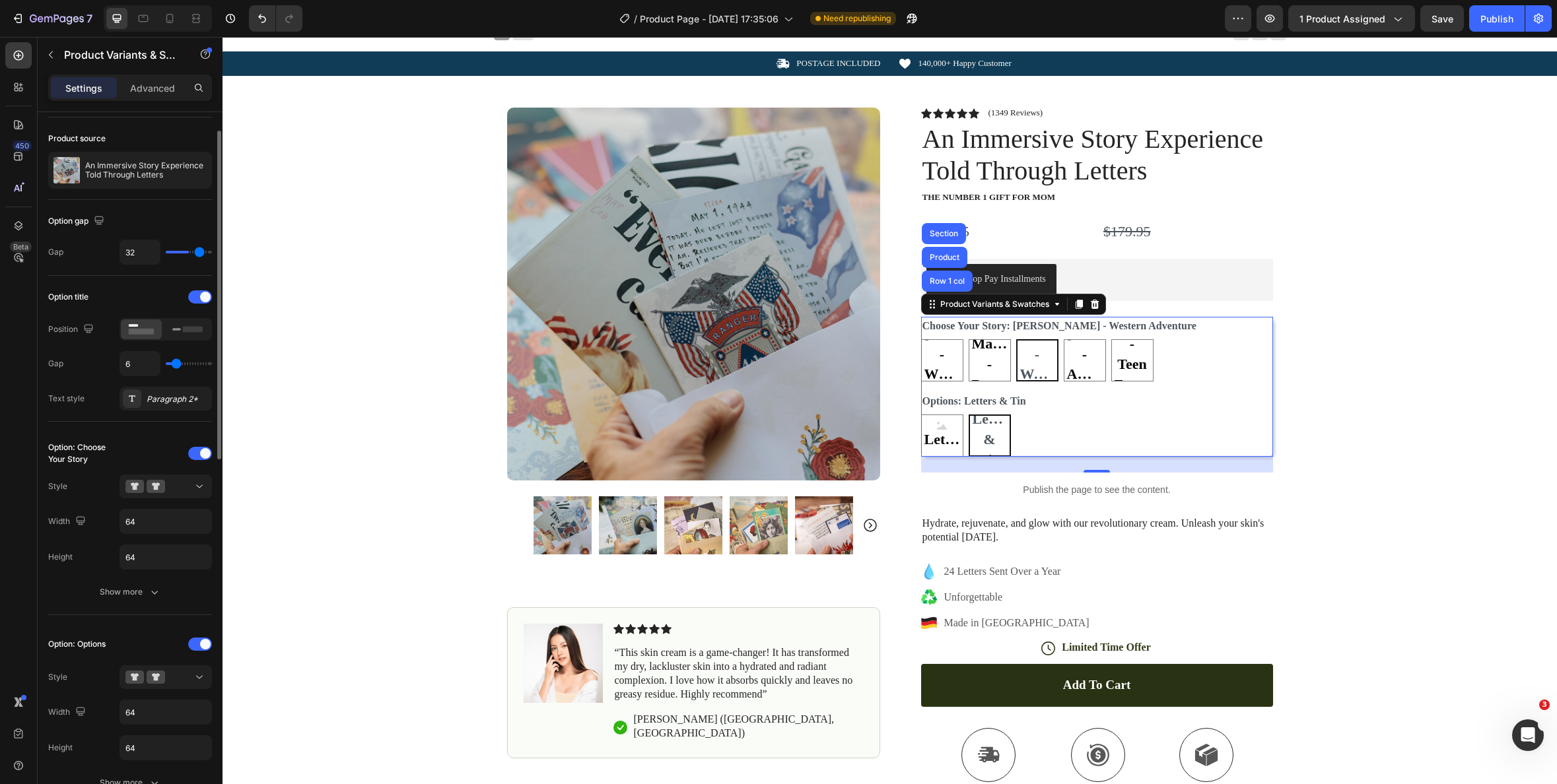
type input "33"
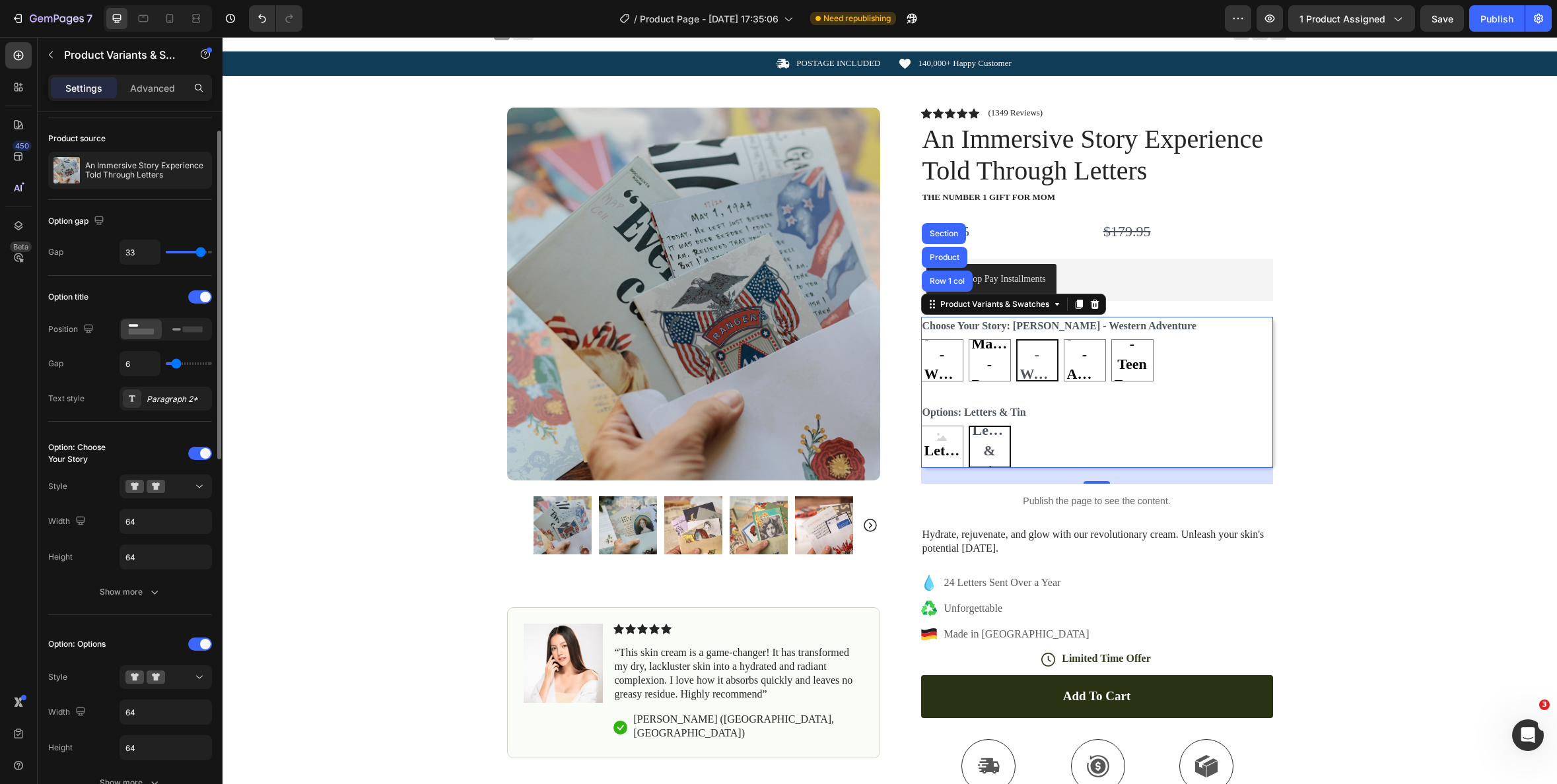
type input "29"
type input "28"
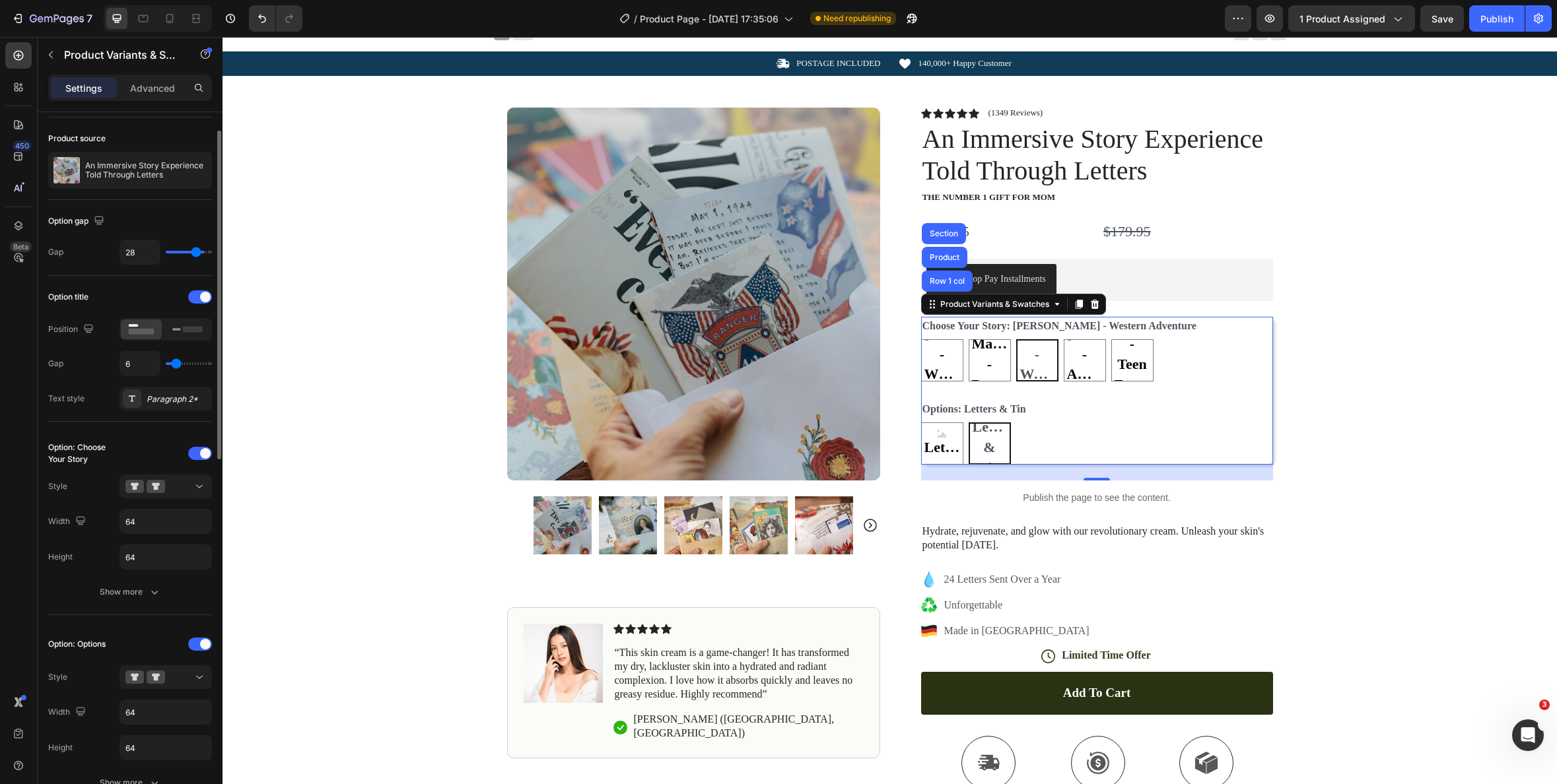
type input "27"
type input "25"
type input "24"
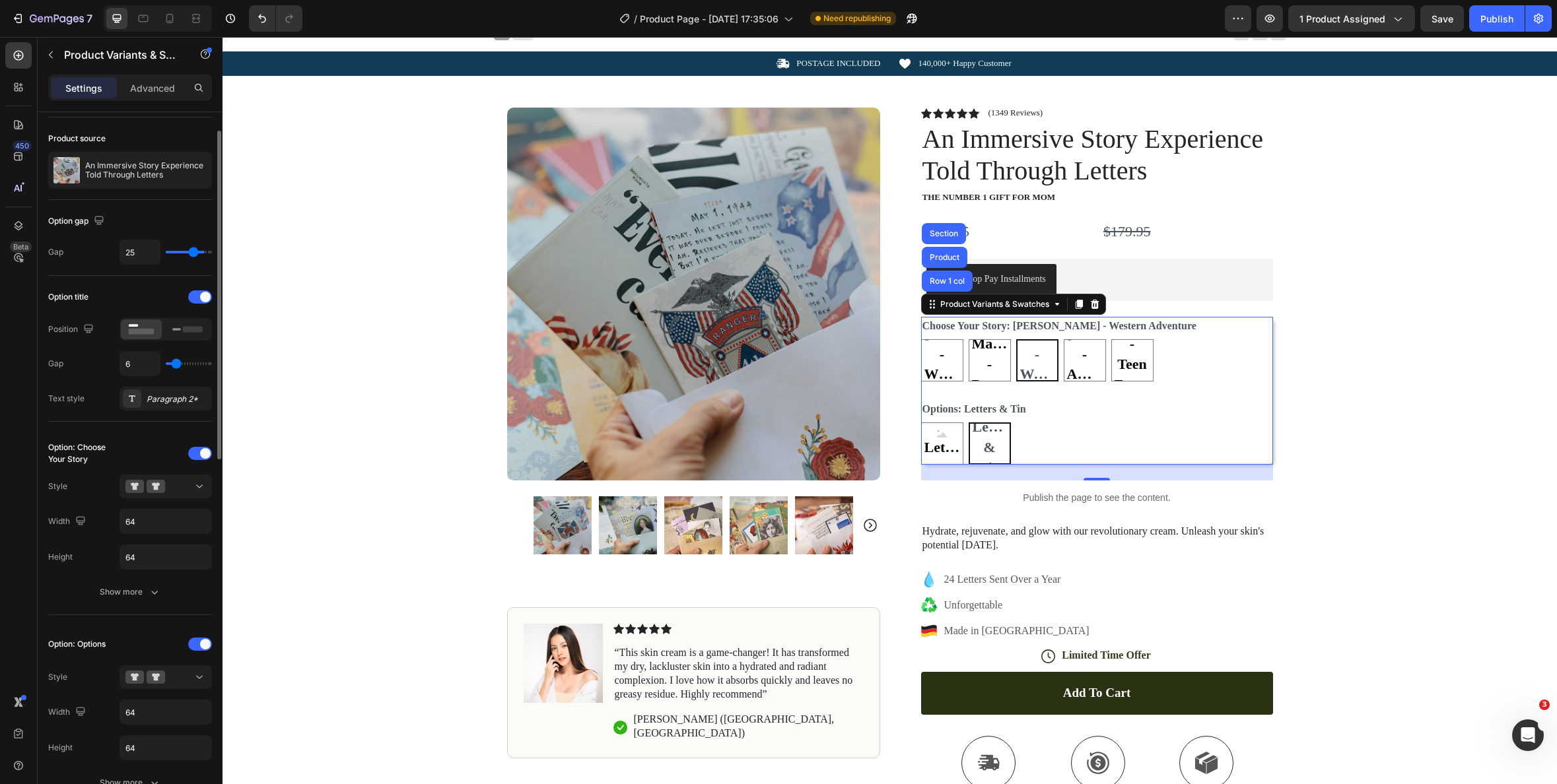
type input "24"
type input "23"
type input "22"
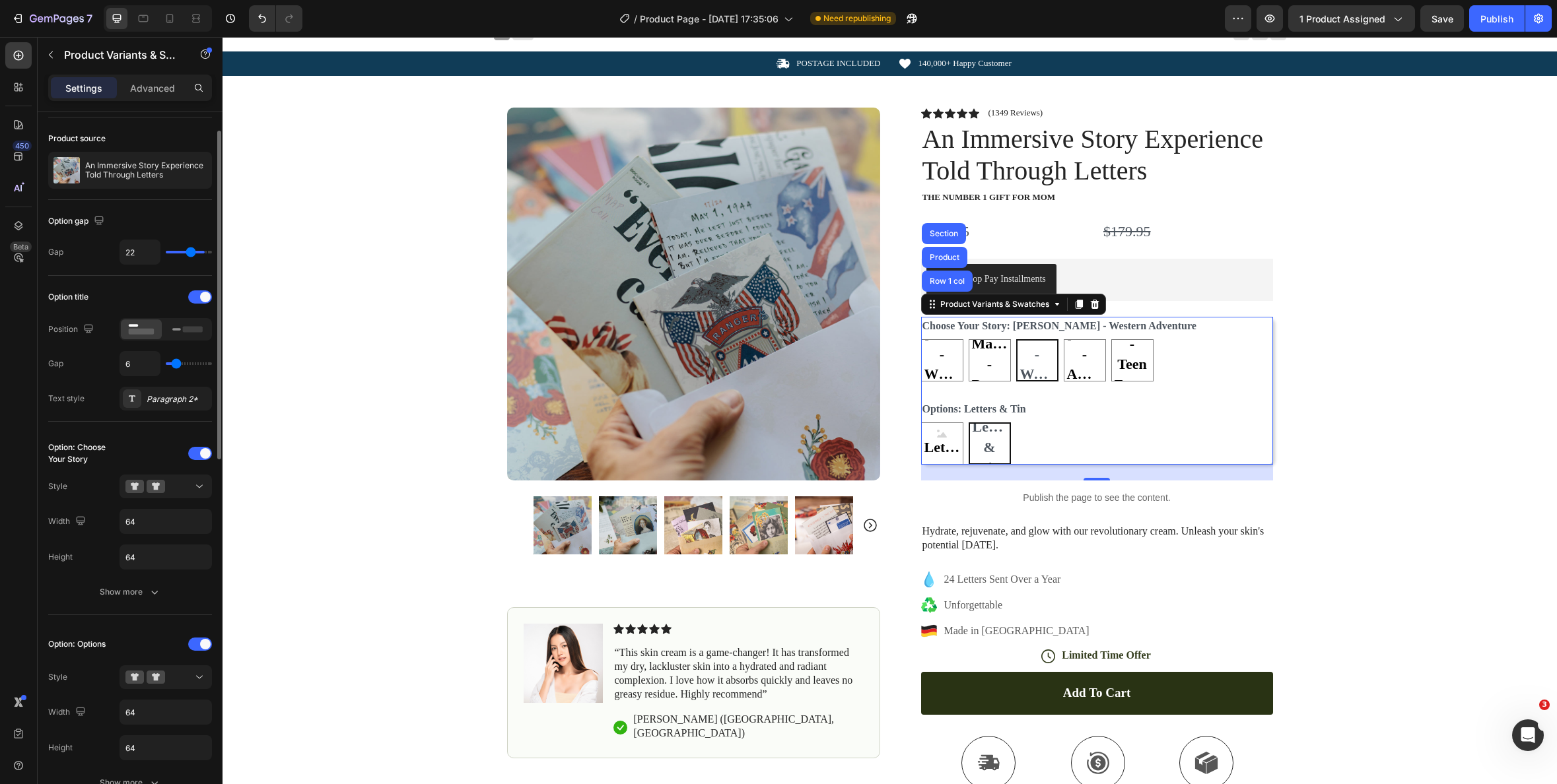
type input "21"
type input "20"
type input "19"
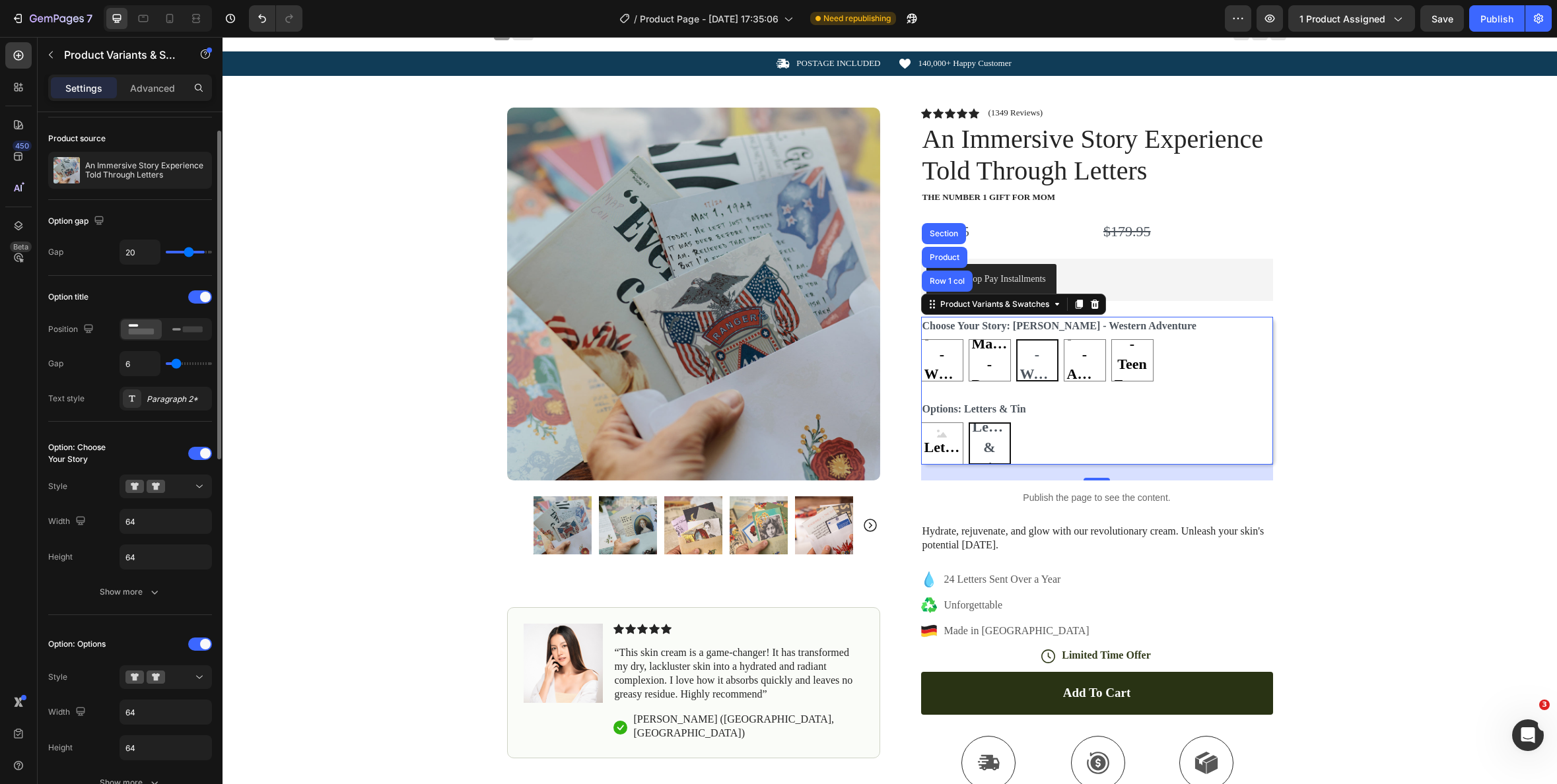
type input "19"
type input "18"
type input "17"
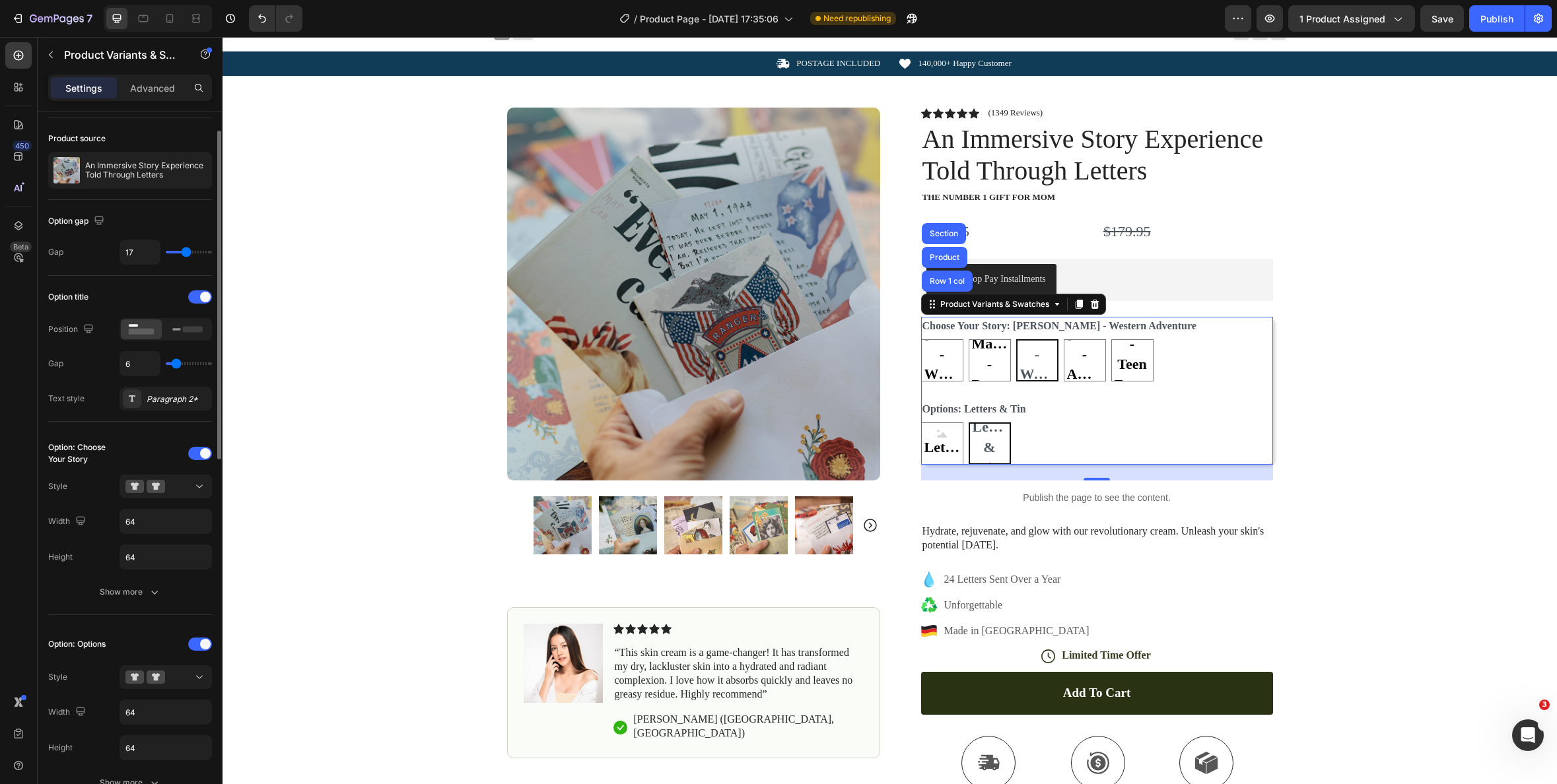
type input "16"
type input "15"
type input "13"
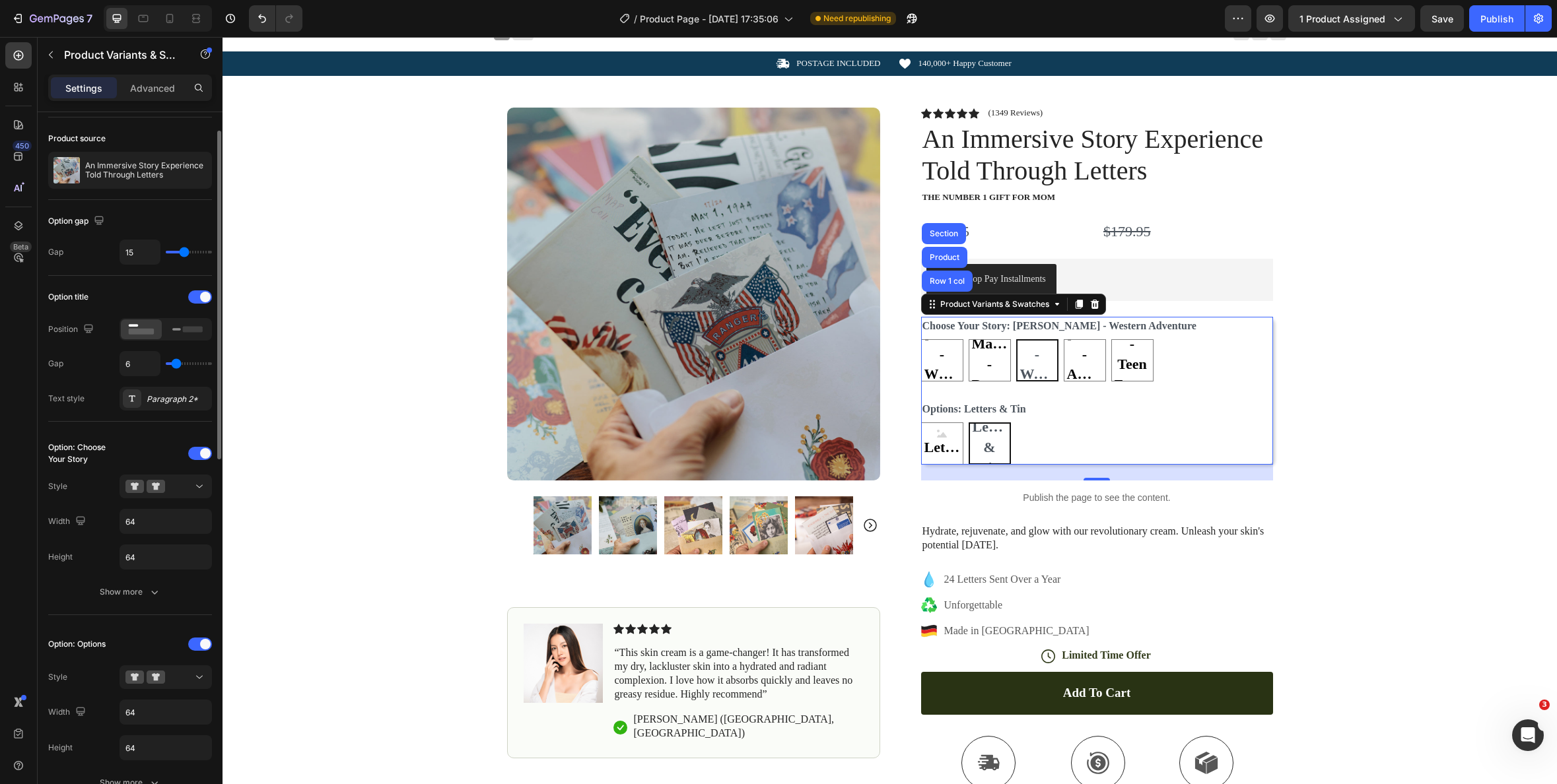
type input "13"
type input "12"
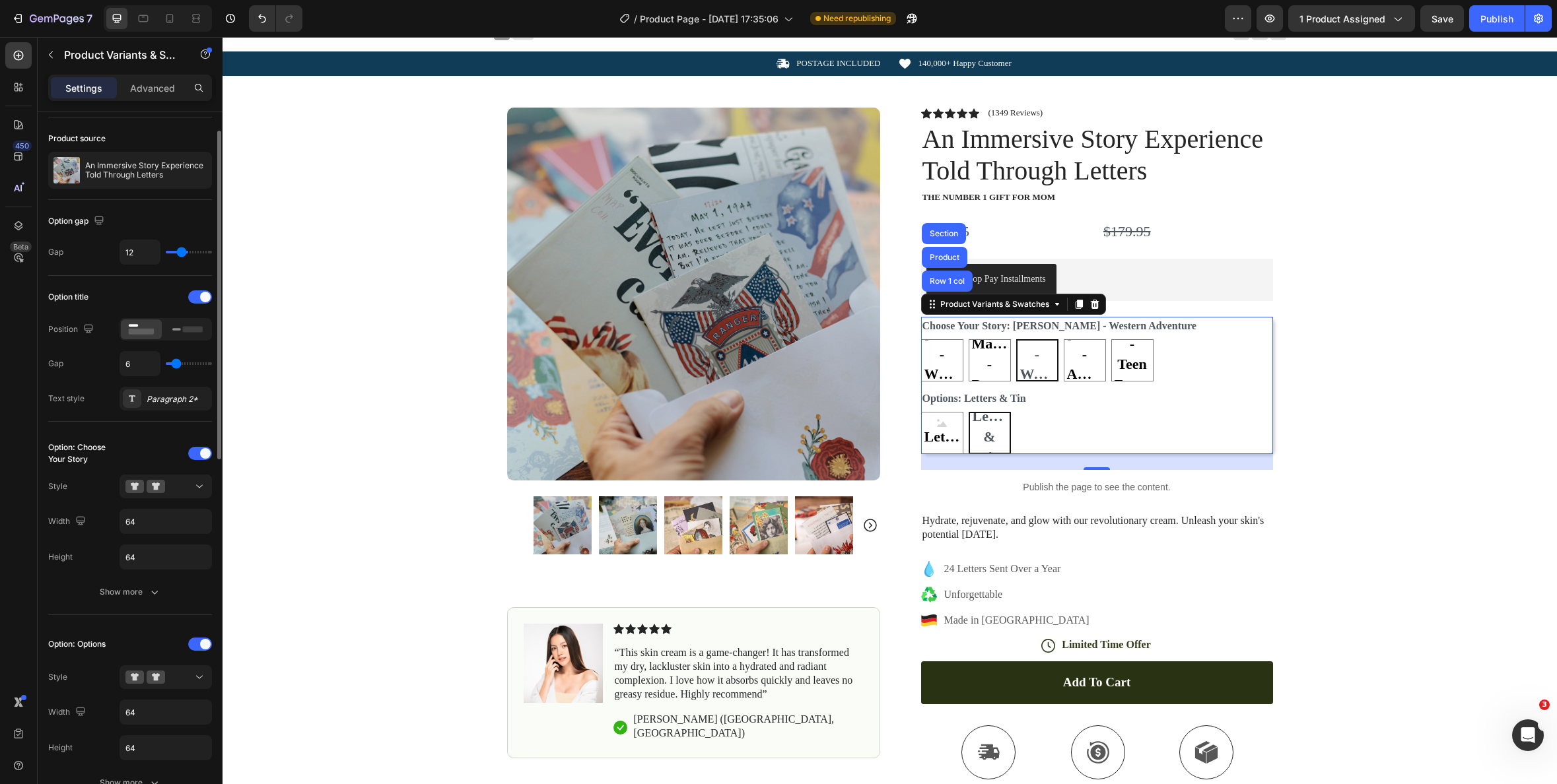
type input "11"
type input "10"
type input "9"
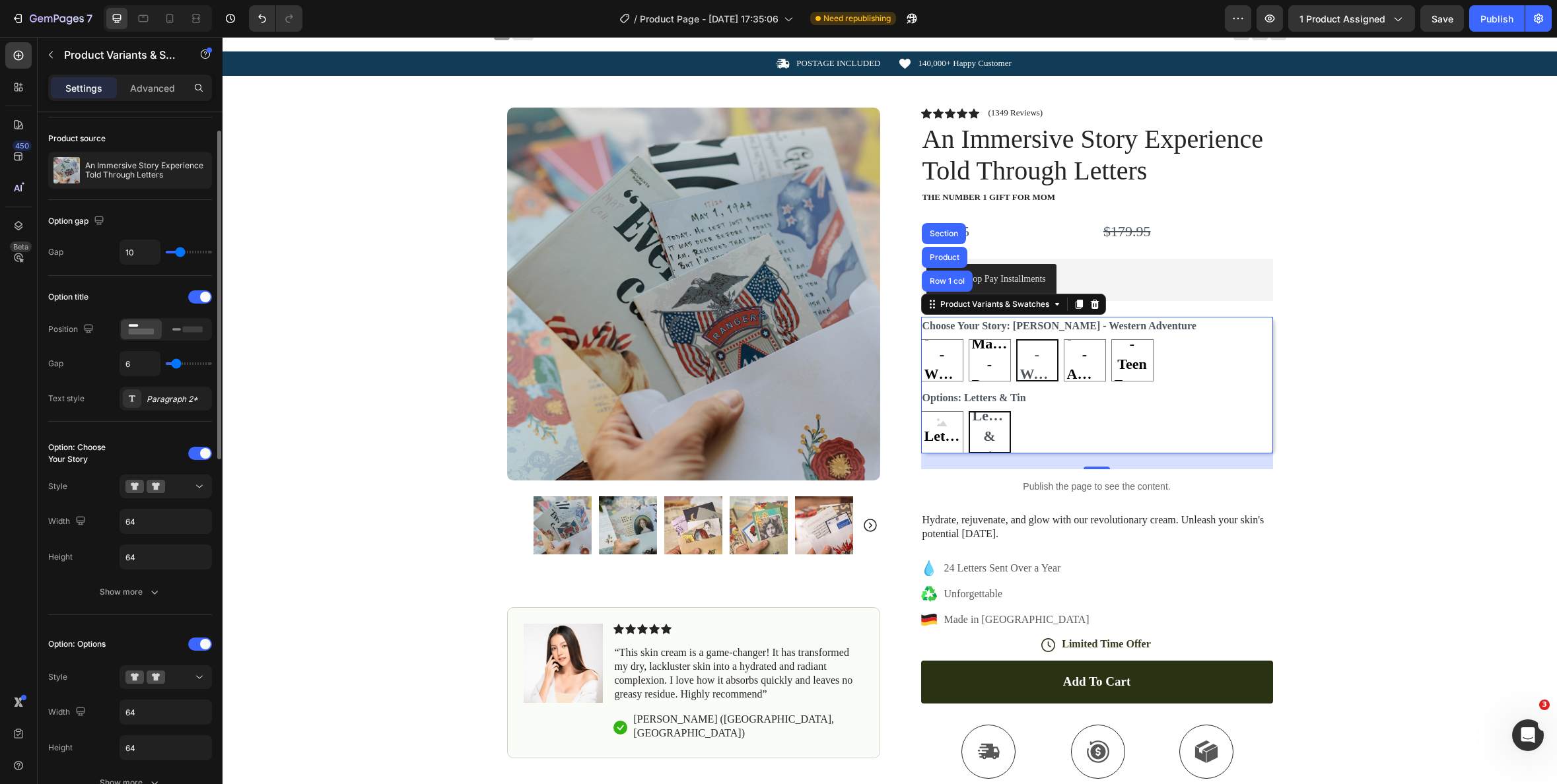
type input "9"
type input "8"
type input "7"
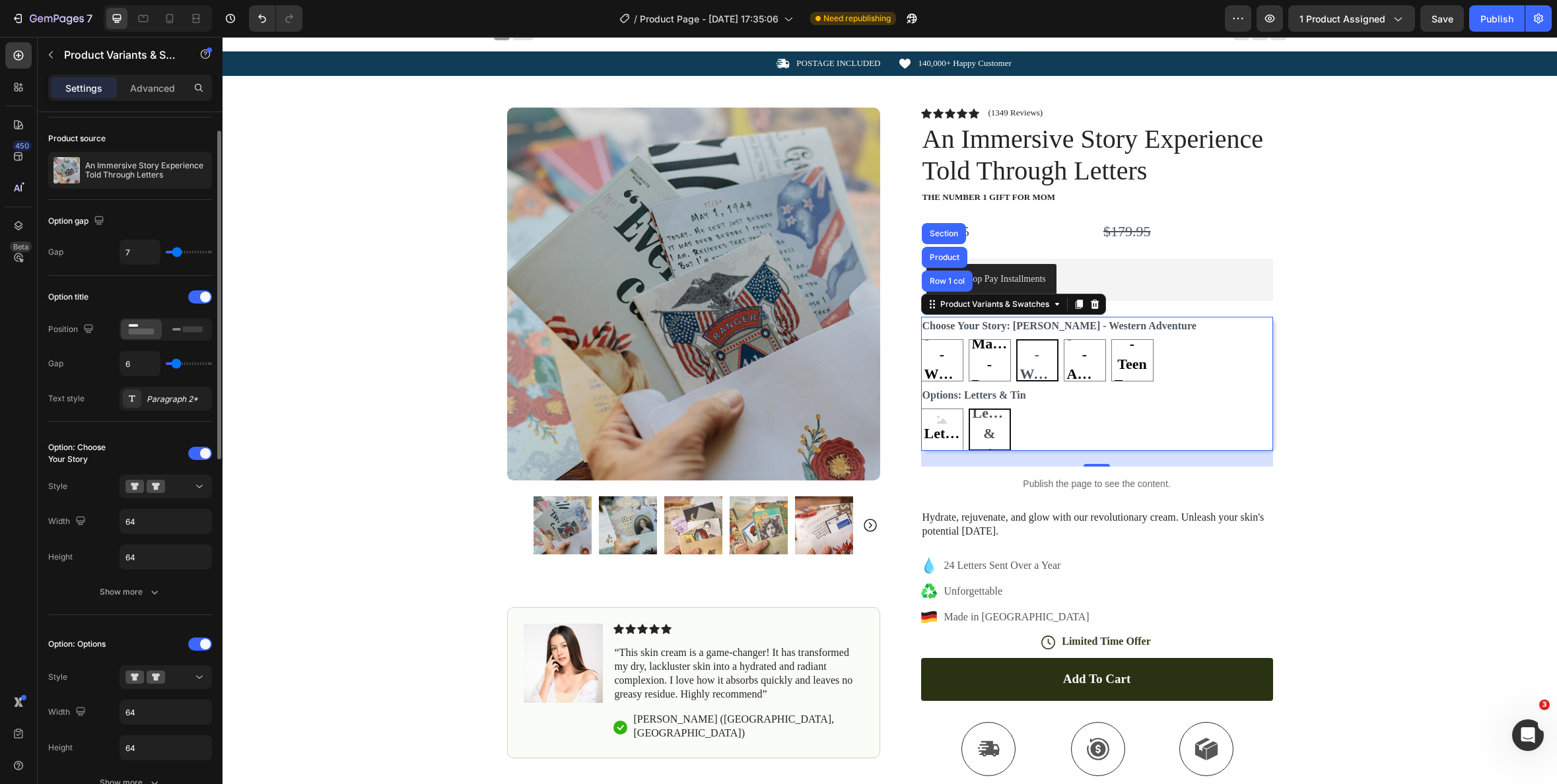
type input "6"
type input "5"
type input "4"
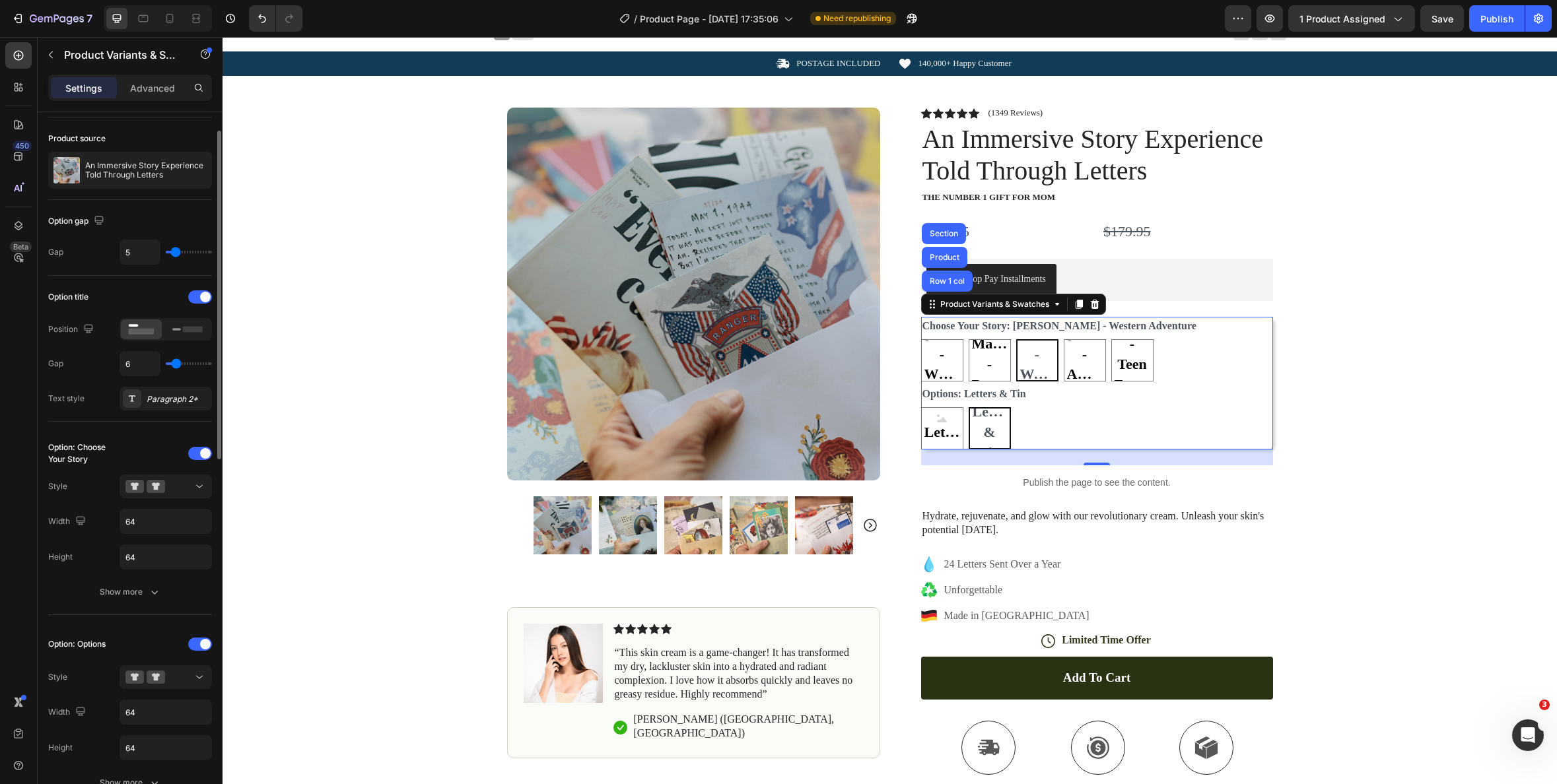
type input "4"
type input "5"
type input "6"
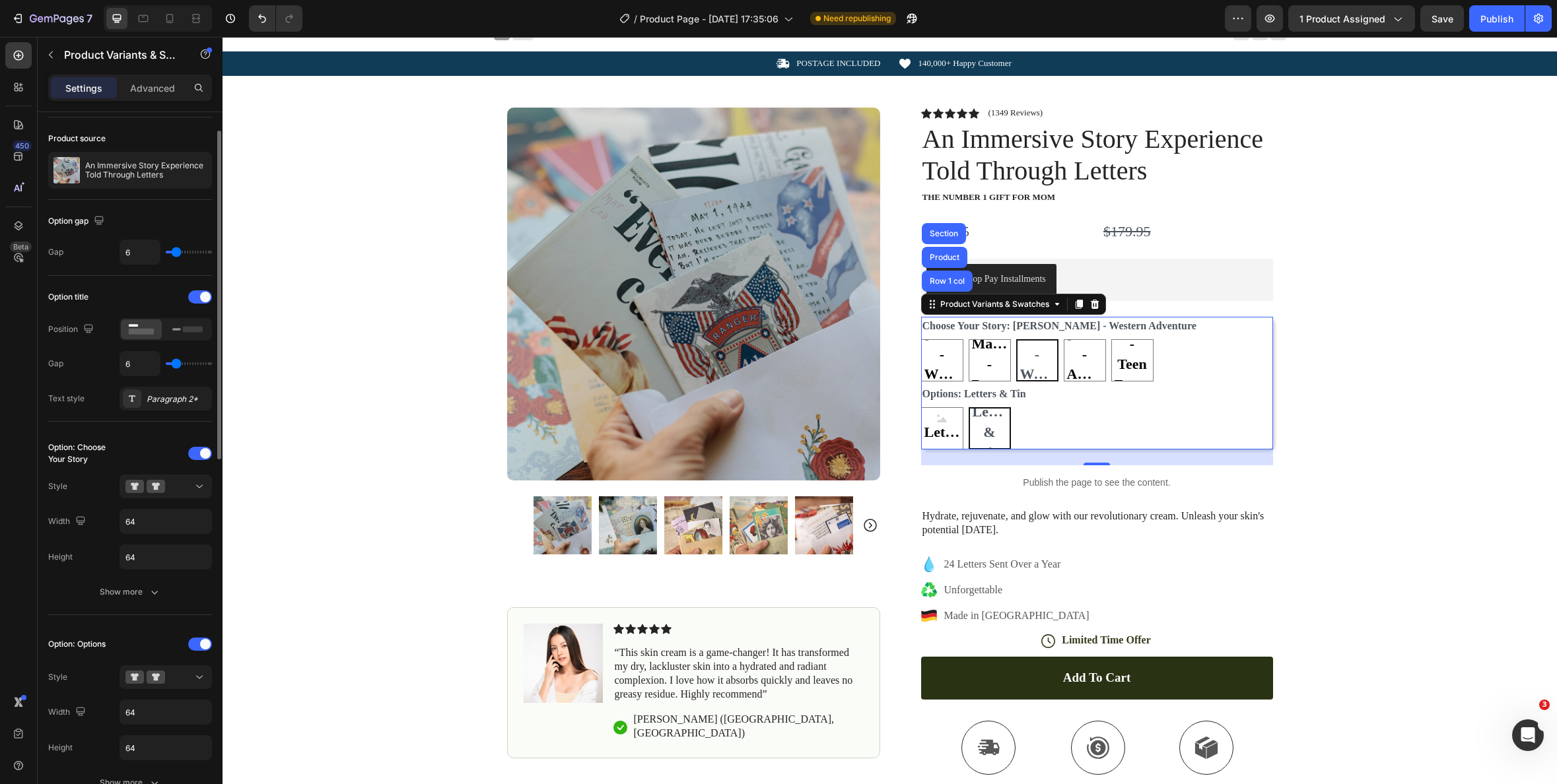
type input "7"
type input "9"
type input "10"
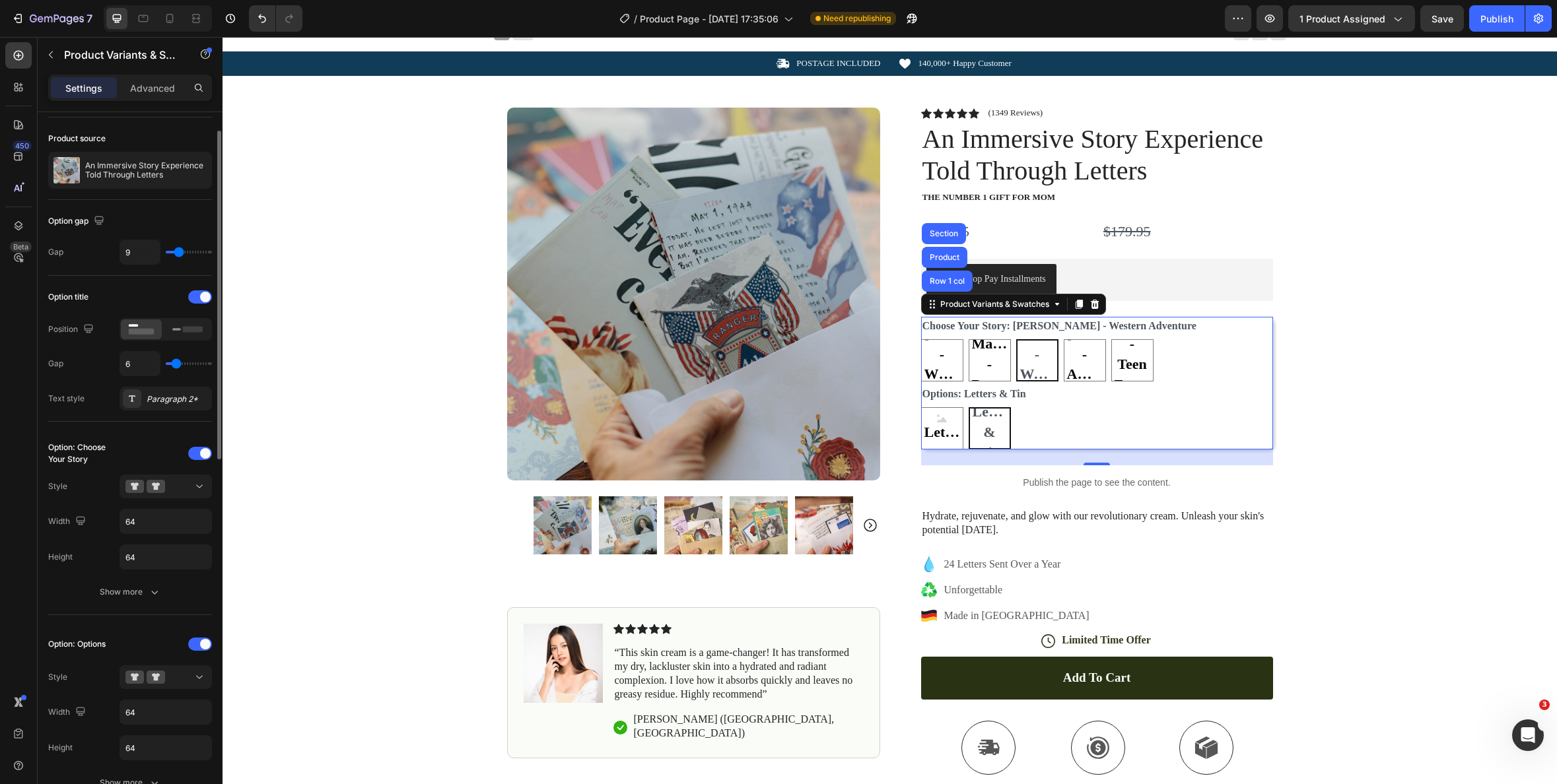
type input "10"
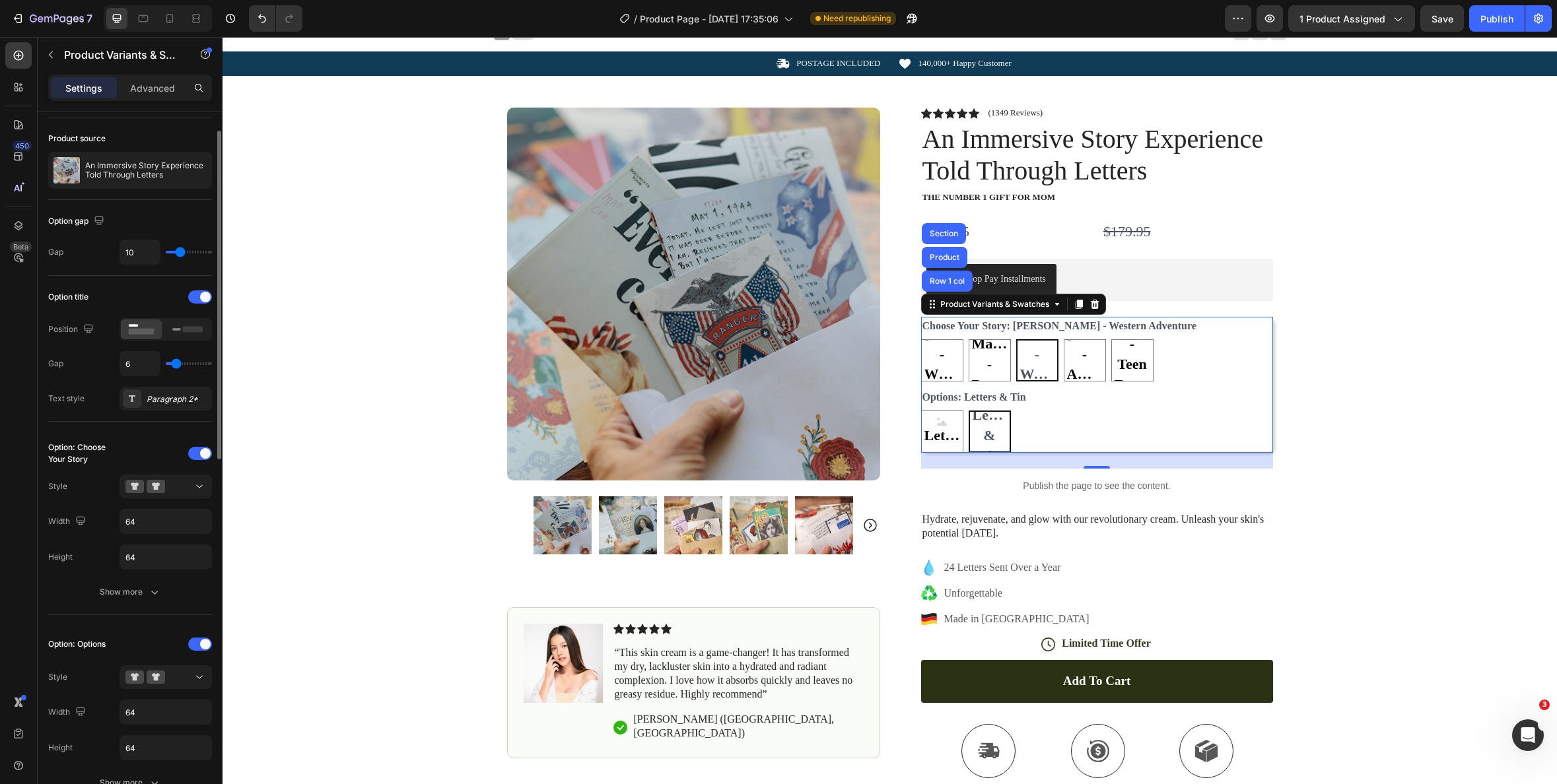
type input "11"
type input "12"
click at [182, 254] on input "range" at bounding box center [189, 252] width 46 height 3
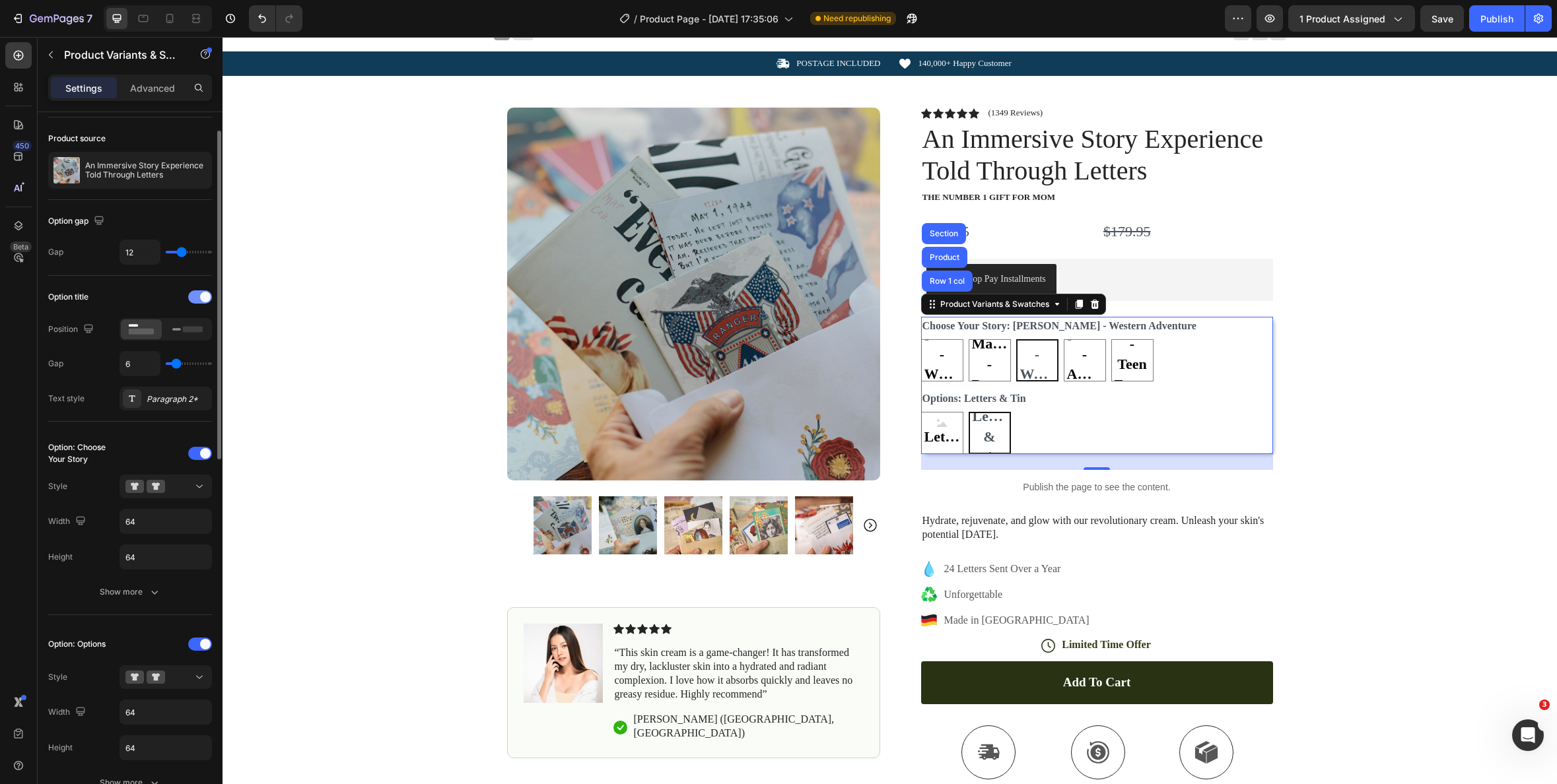
click at [200, 301] on div at bounding box center [201, 297] width 24 height 13
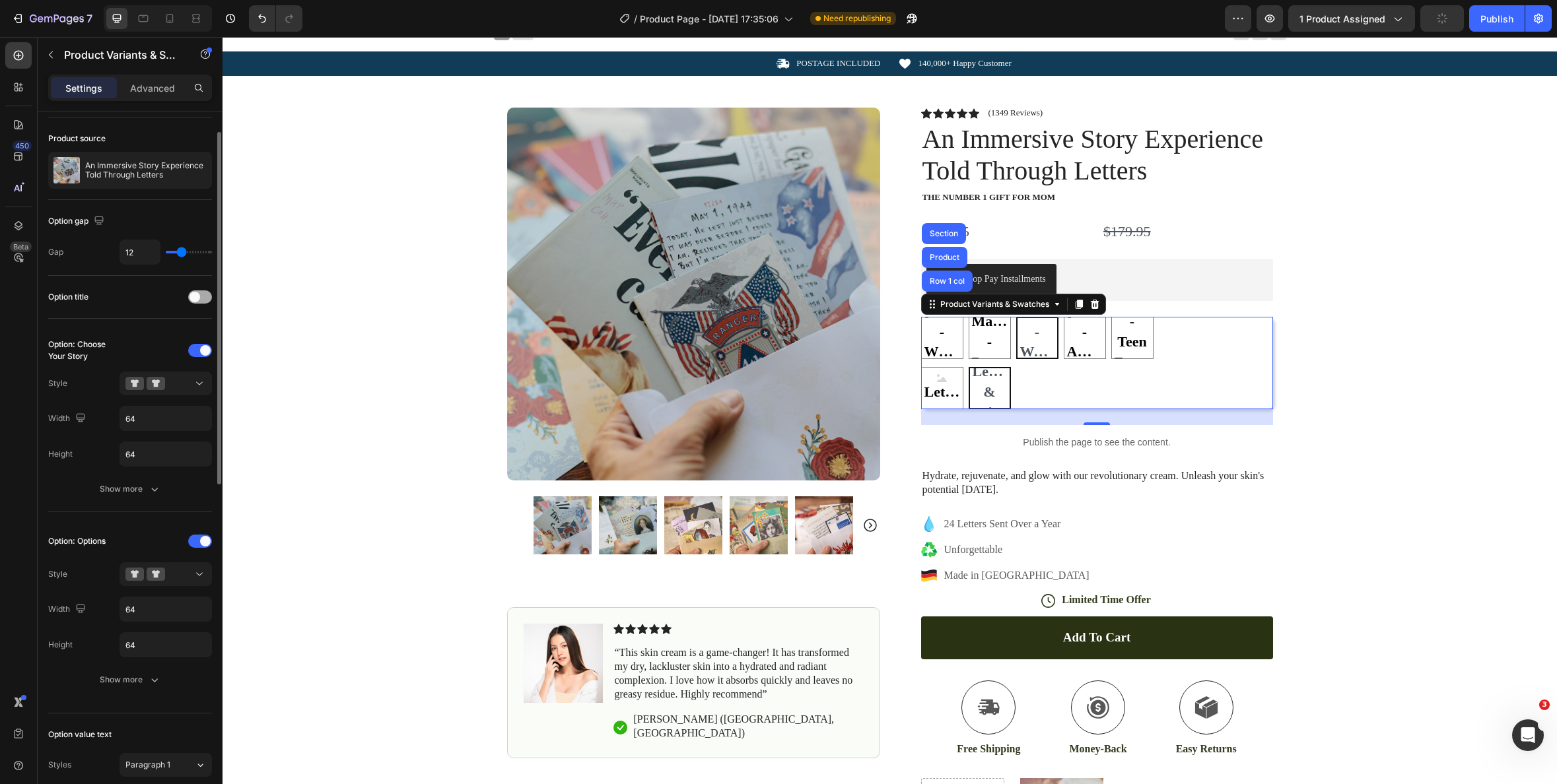
click at [200, 301] on div at bounding box center [201, 297] width 24 height 13
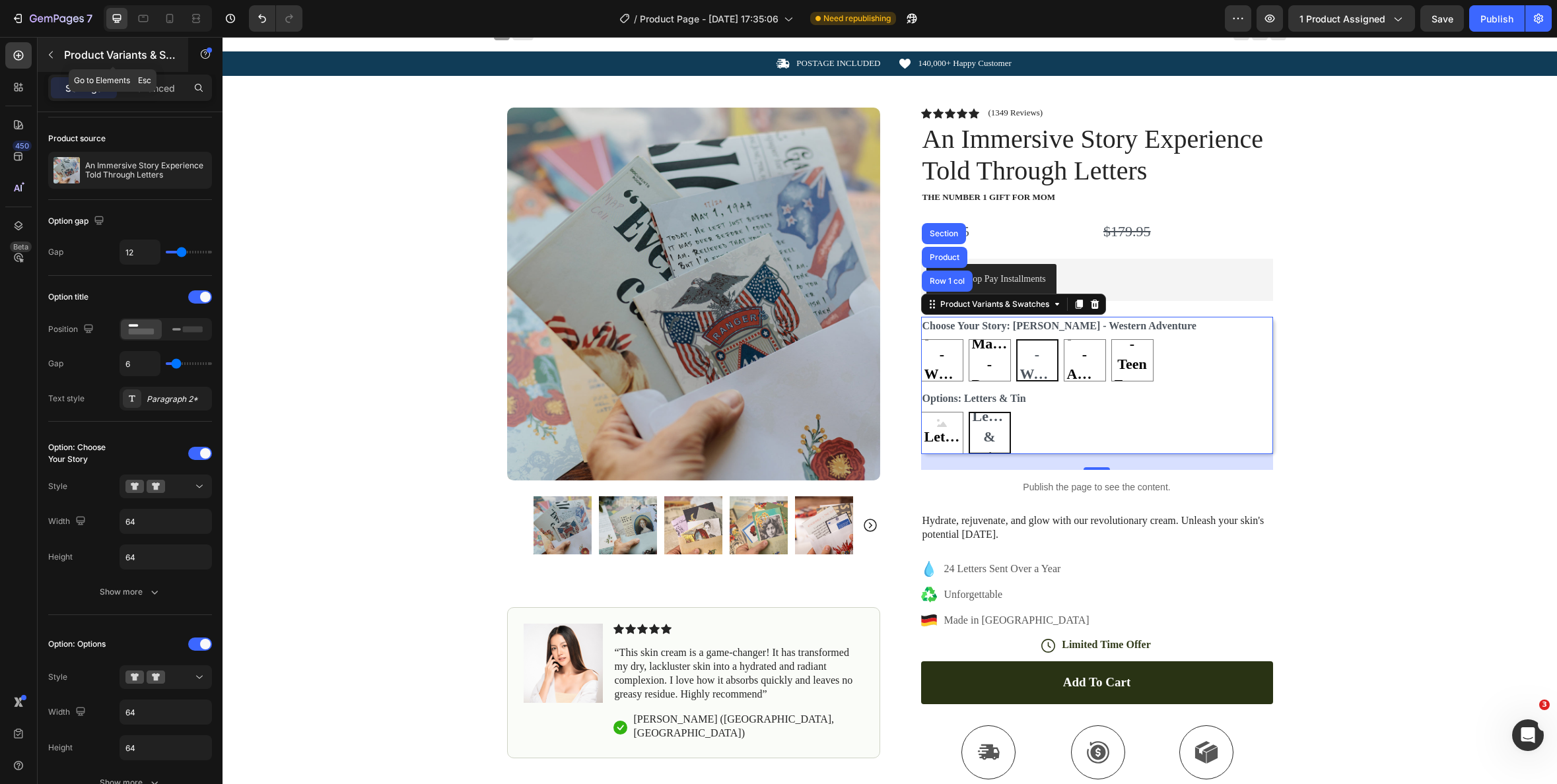
click at [49, 55] on icon "button" at bounding box center [51, 55] width 10 height 10
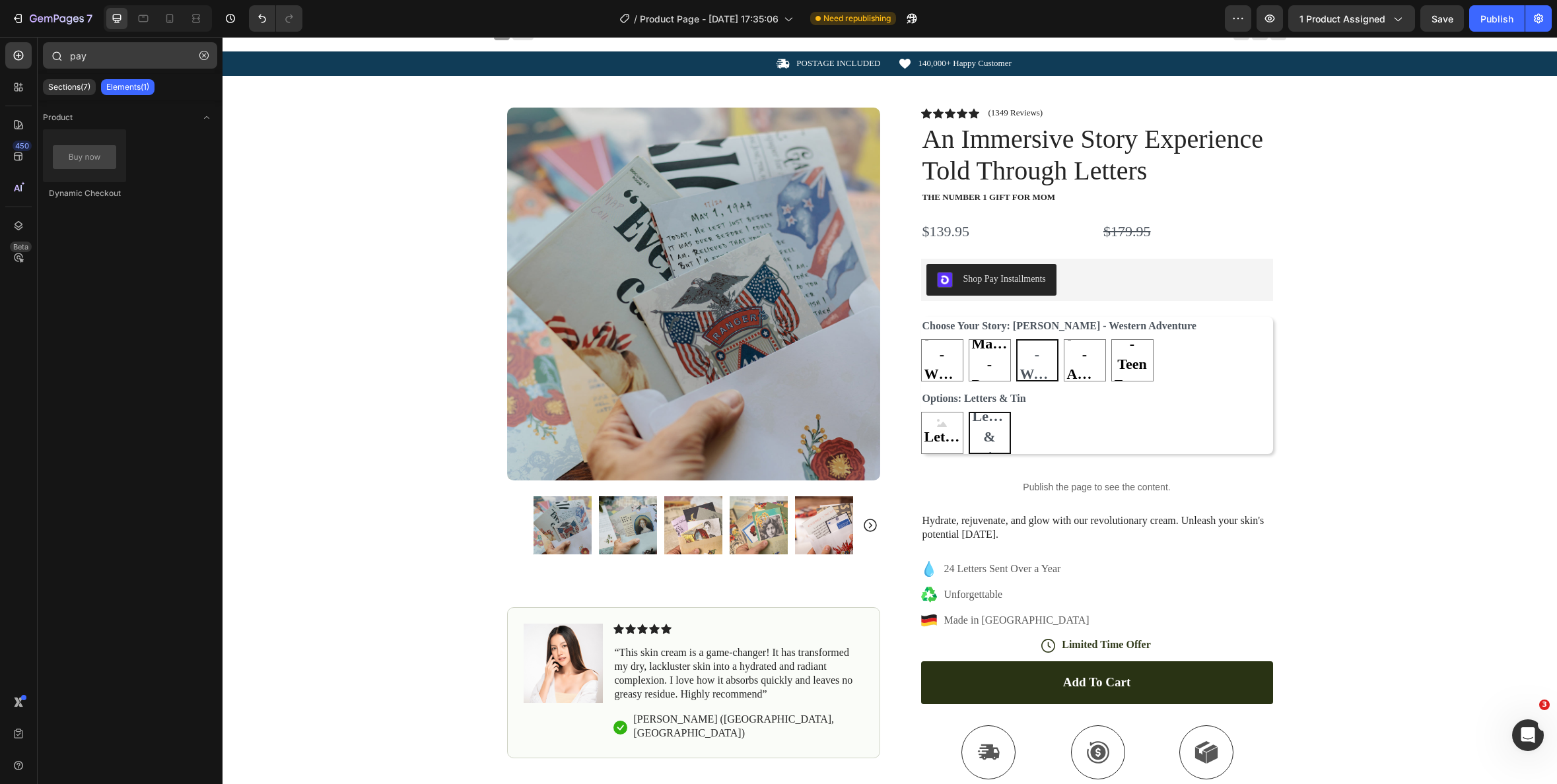
drag, startPoint x: 205, startPoint y: 58, endPoint x: 173, endPoint y: 57, distance: 32.0
click at [205, 58] on icon "button" at bounding box center [204, 55] width 9 height 9
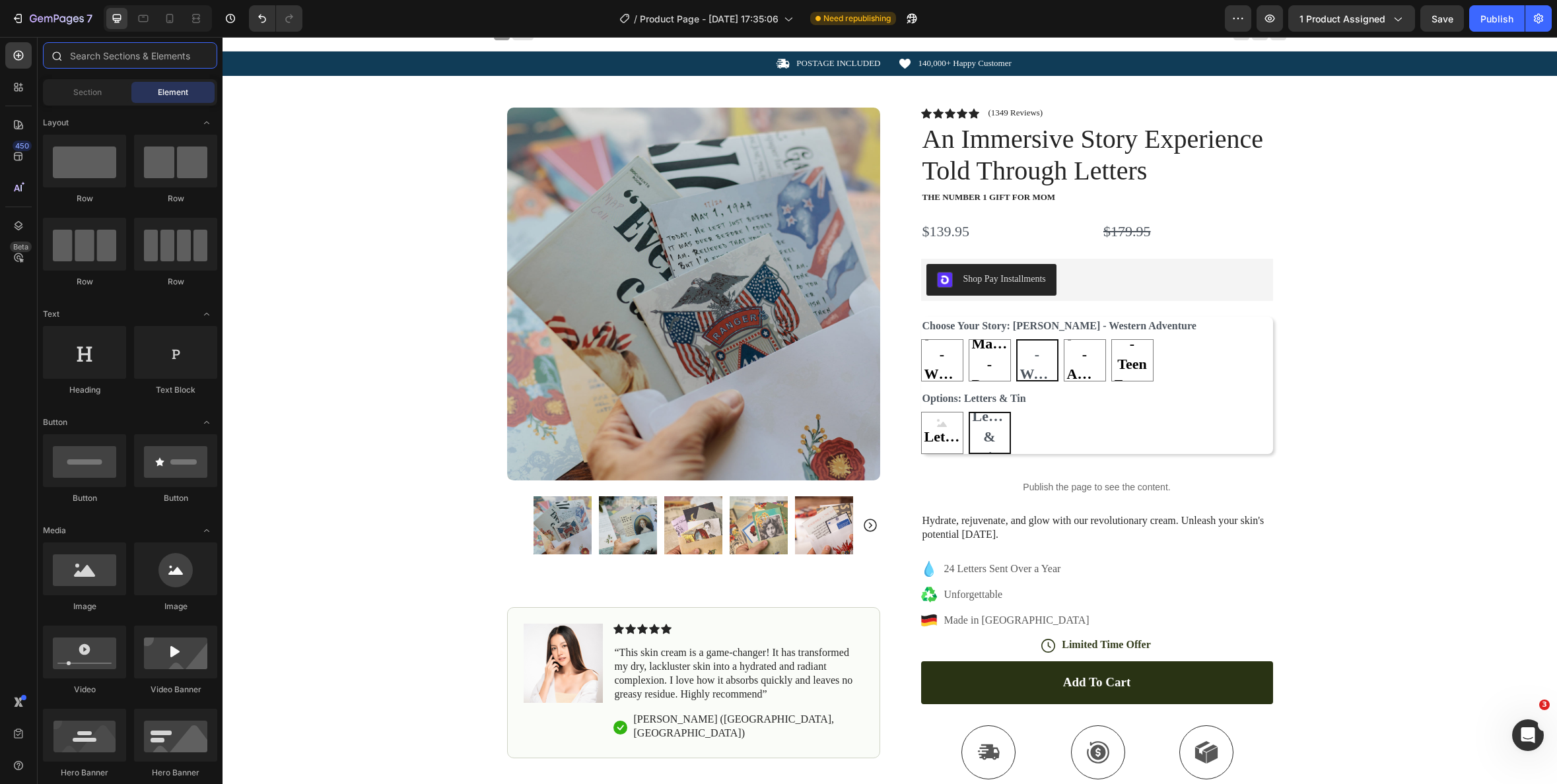
click at [163, 56] on input "text" at bounding box center [129, 55] width 174 height 26
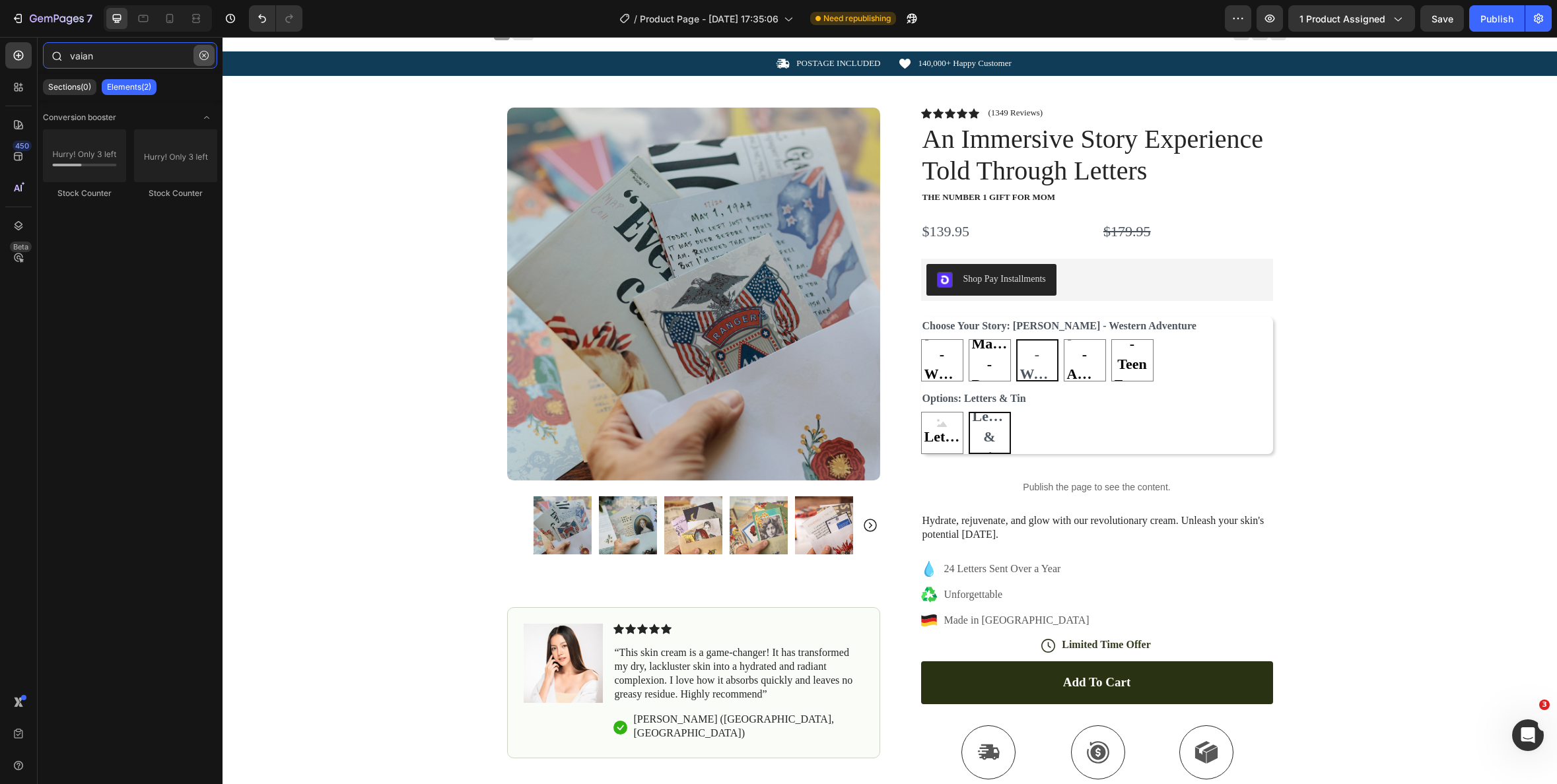
type input "vaian"
click at [204, 55] on icon "button" at bounding box center [204, 55] width 4 height 4
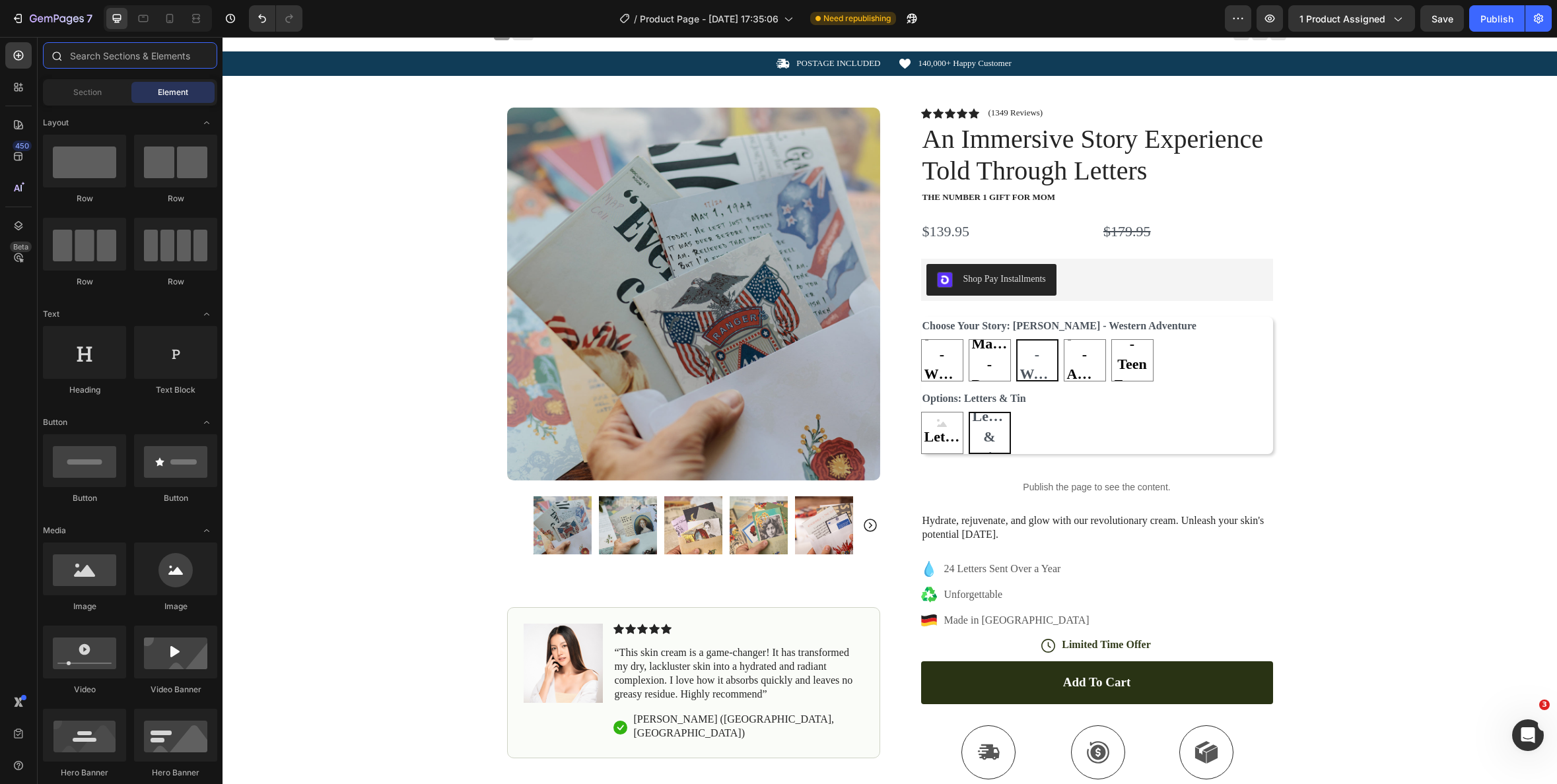
click at [135, 59] on input "text" at bounding box center [129, 55] width 174 height 26
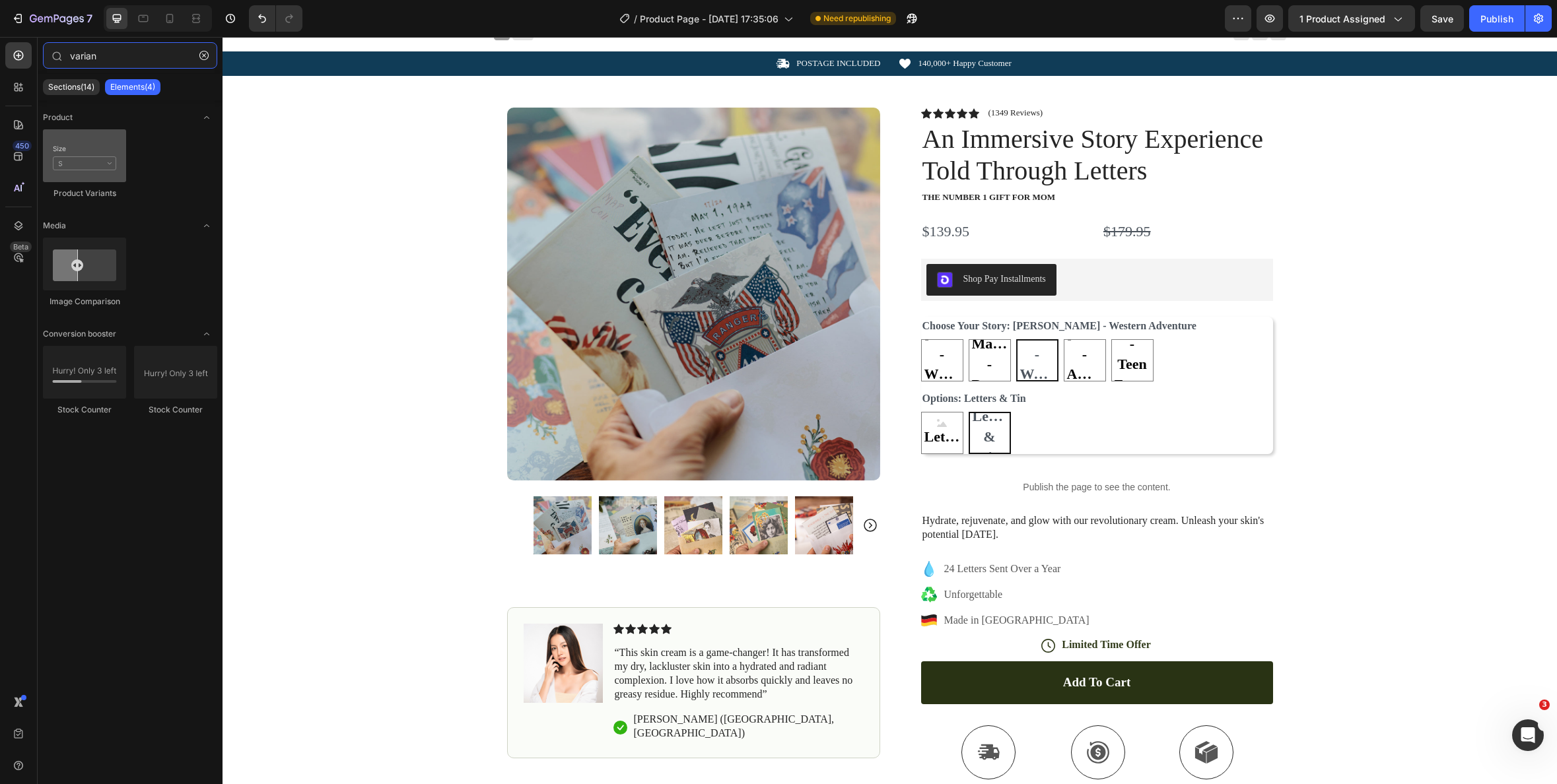
type input "varian"
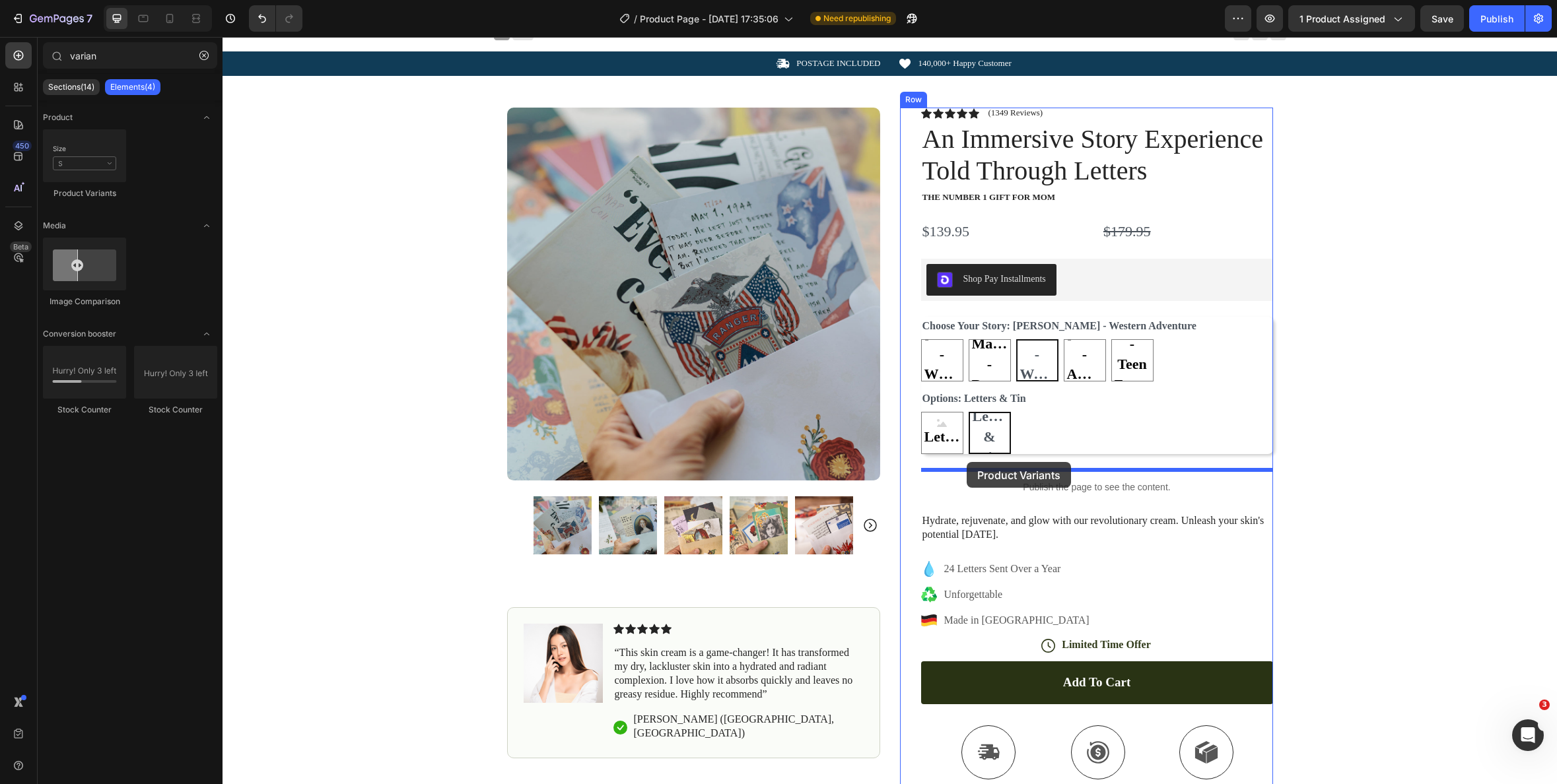
drag, startPoint x: 319, startPoint y: 182, endPoint x: 967, endPoint y: 462, distance: 705.9
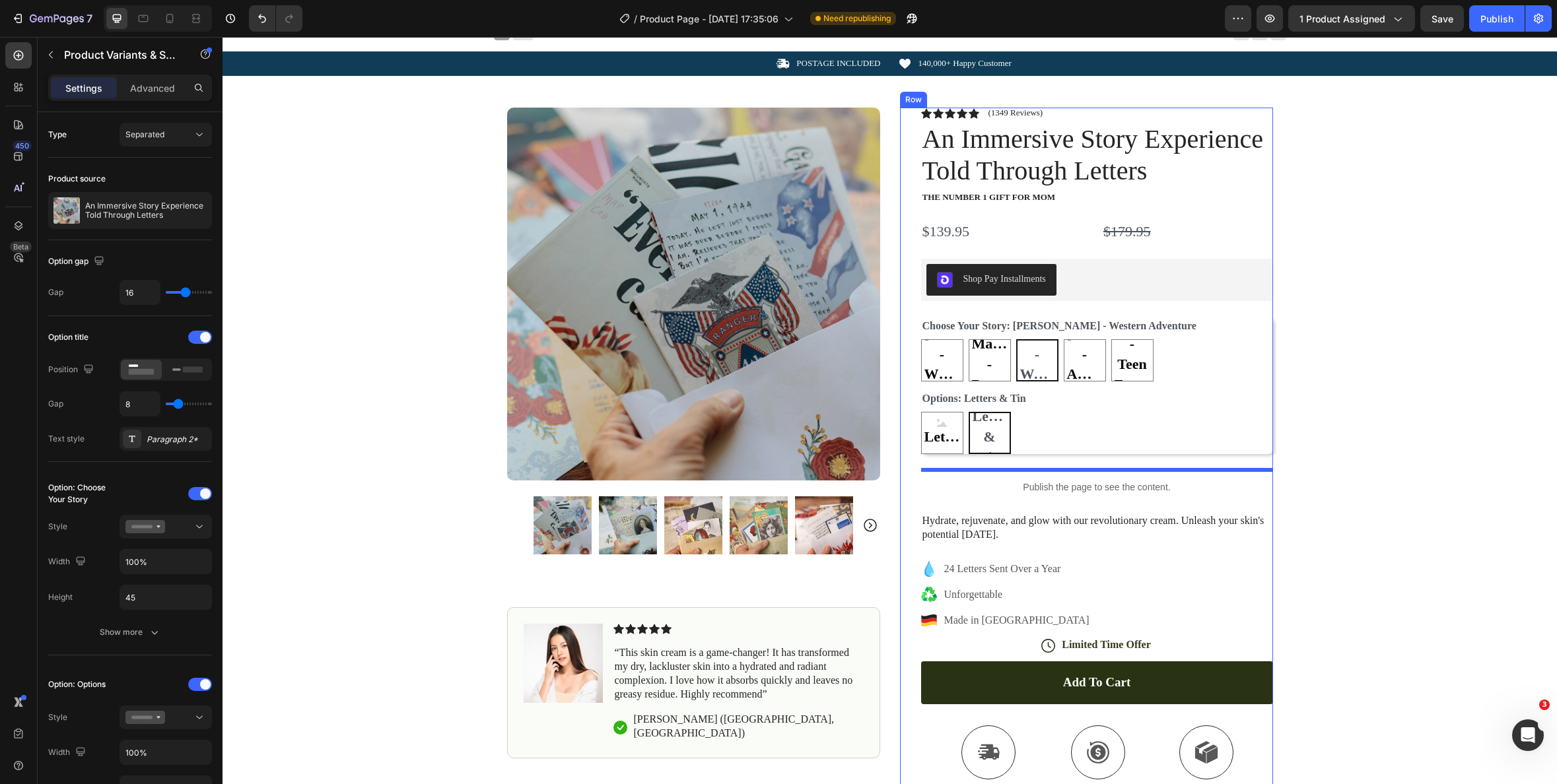
select select "[PERSON_NAME] - Western Adventure"
select select "Letters & Tin"
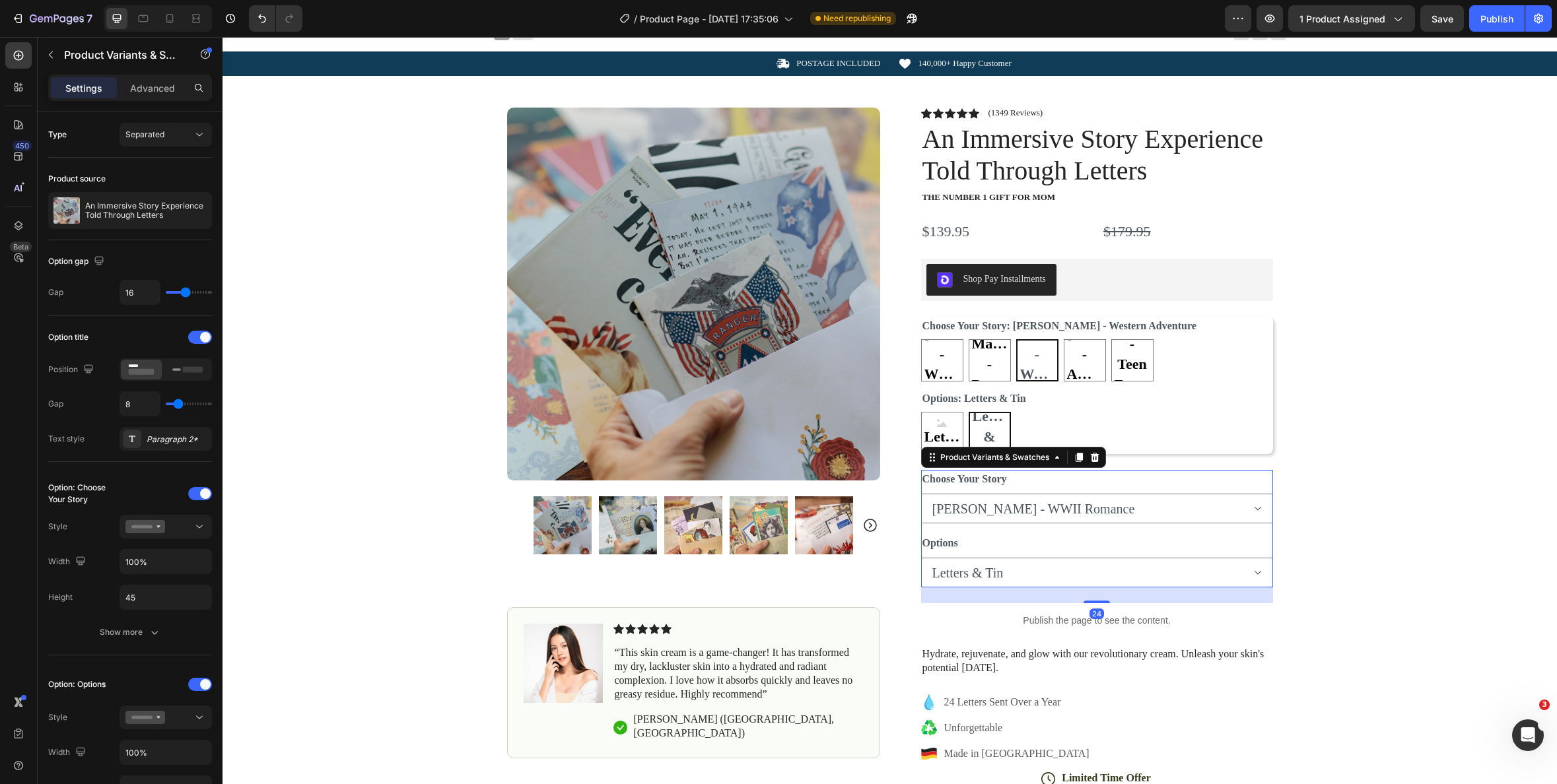
click at [1077, 484] on div "Choose Your Story Audrey Rose - WWII Romance Adelaide Magnolia - Regency Romanc…" at bounding box center [1097, 496] width 352 height 53
click at [195, 490] on div at bounding box center [201, 494] width 24 height 13
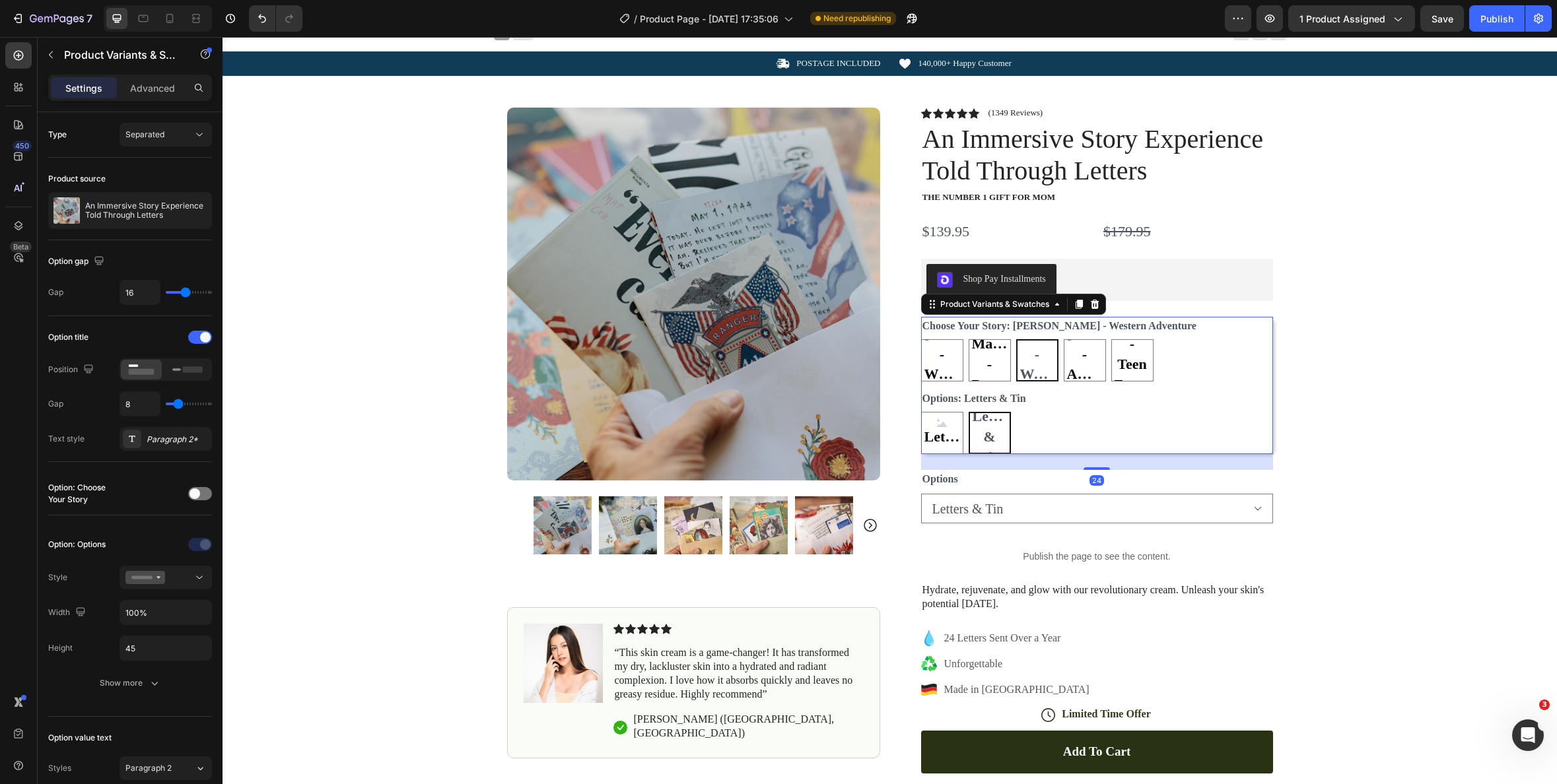
click at [1043, 408] on div "Options: Letters & Tin Letters Letters Letters Letters & Tin Letters & Tin Lett…" at bounding box center [1097, 422] width 352 height 64
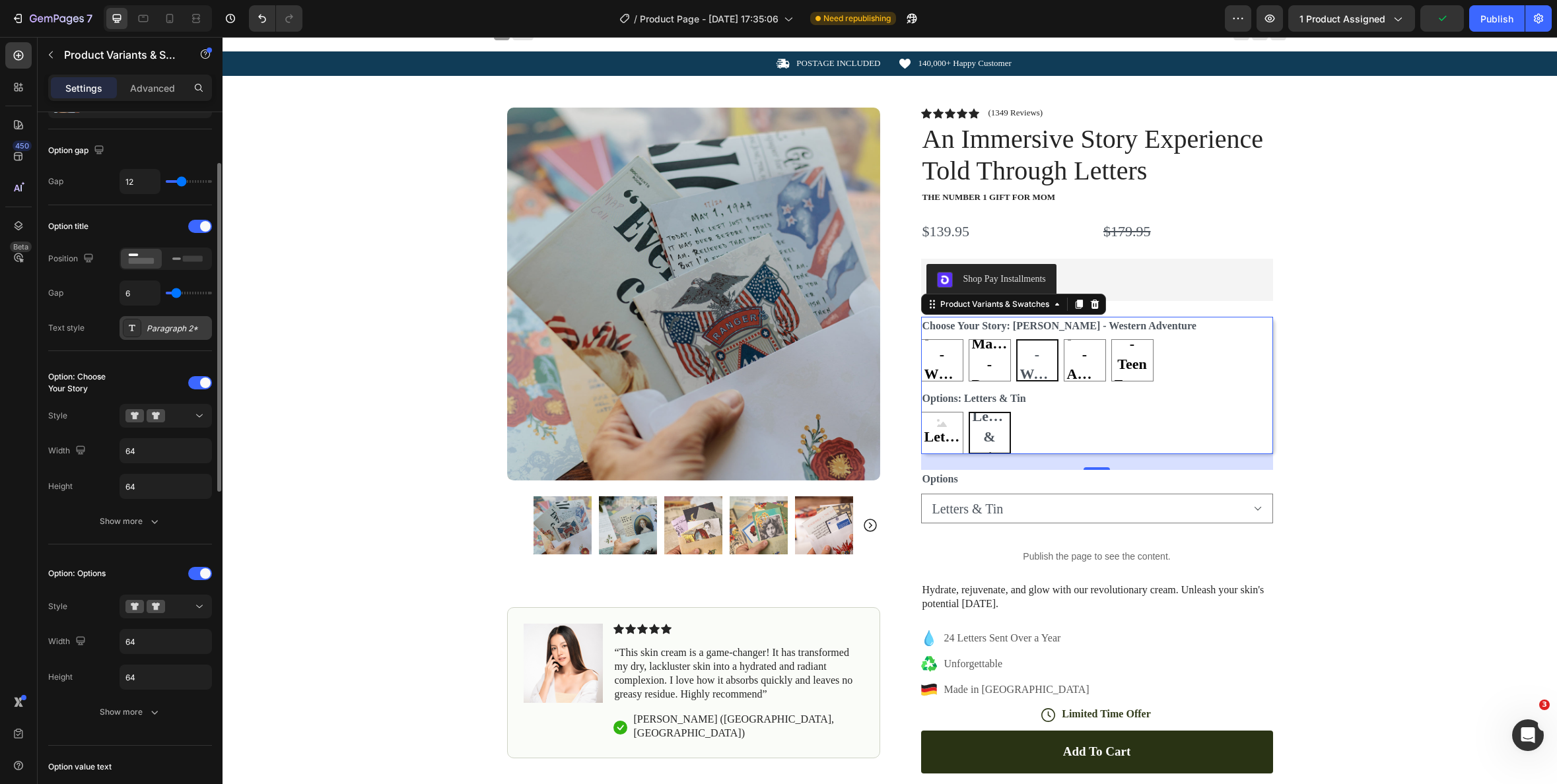
scroll to position [121, 0]
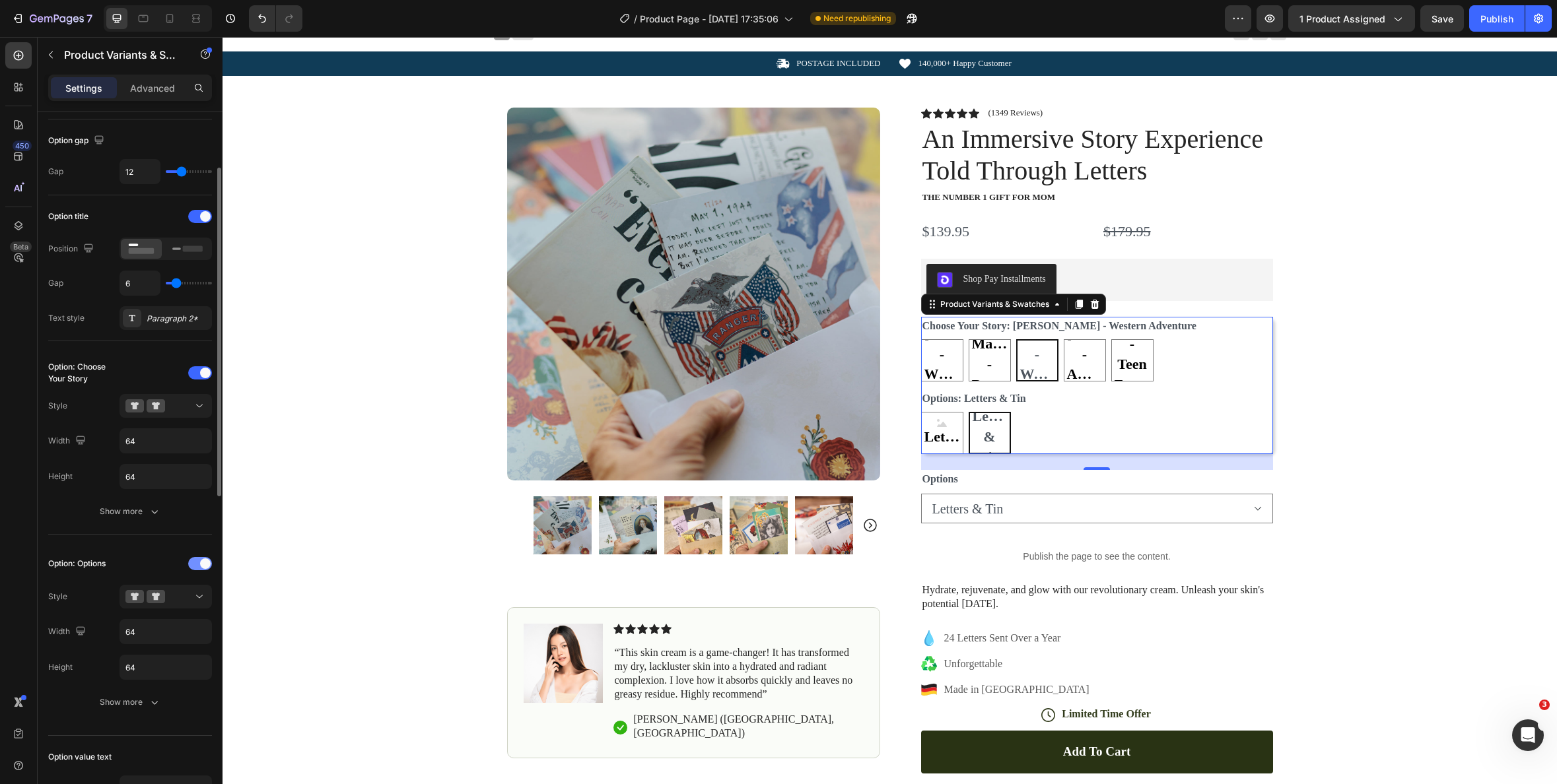
click at [197, 565] on div at bounding box center [201, 564] width 24 height 13
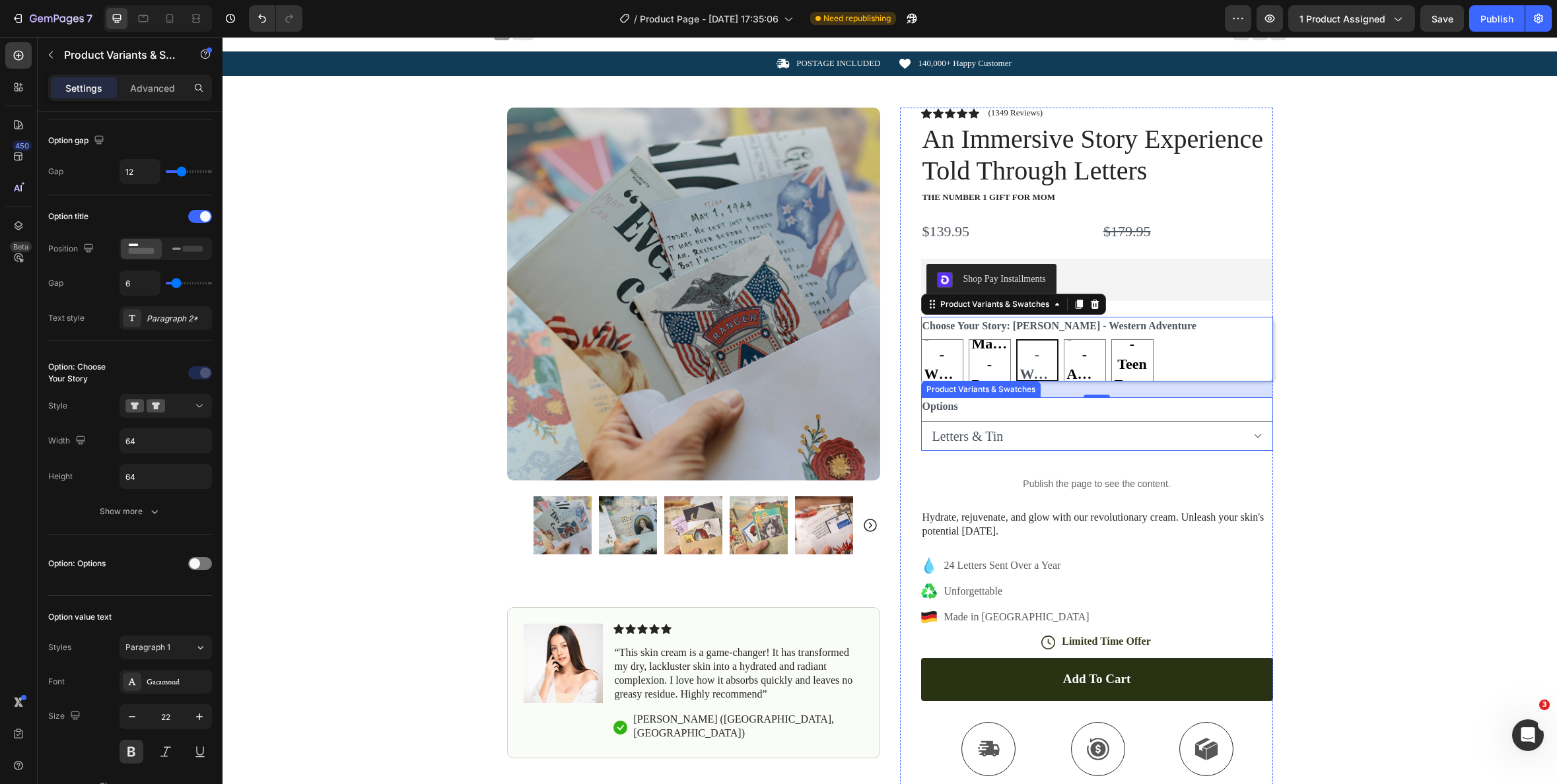
click at [1154, 400] on div "Options Letters Letters & Tin" at bounding box center [1097, 423] width 352 height 53
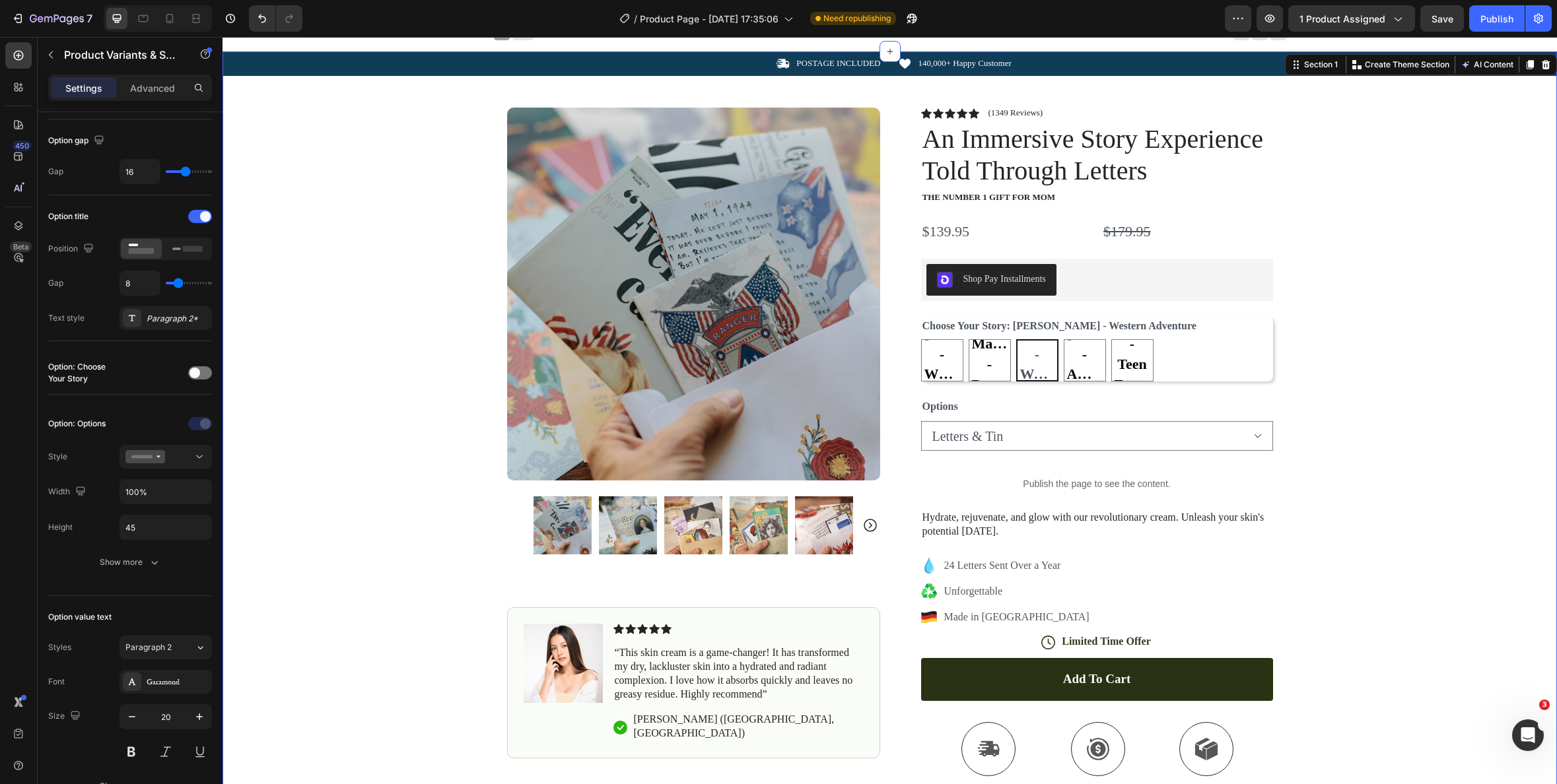
click at [1356, 383] on div "Icon POSTAGE INCLUDED Text Block Row Icon 140,000+ Happy Customer Text Block Ro…" at bounding box center [890, 477] width 1335 height 852
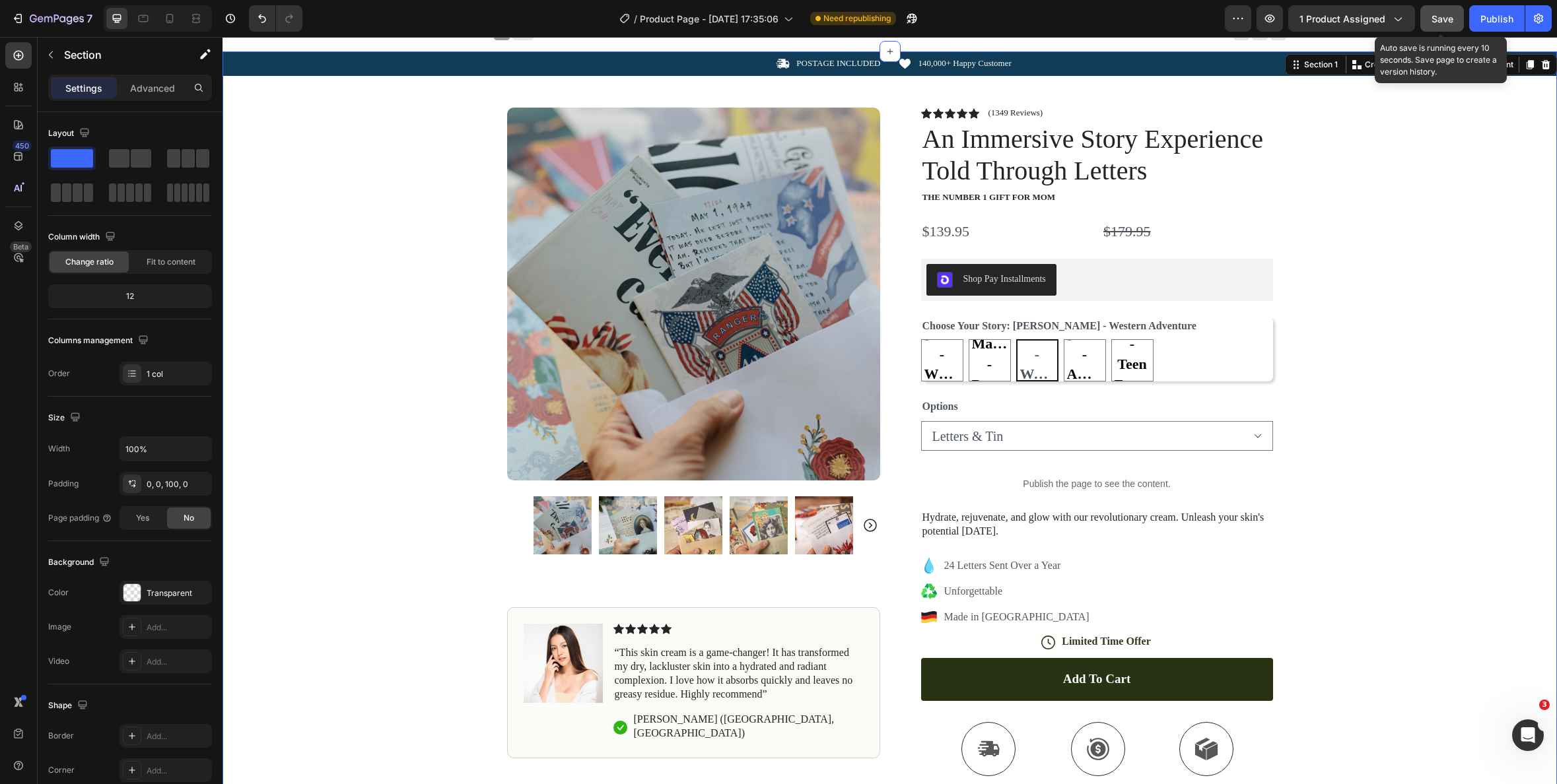
click at [1450, 21] on span "Save" at bounding box center [1442, 19] width 22 height 11
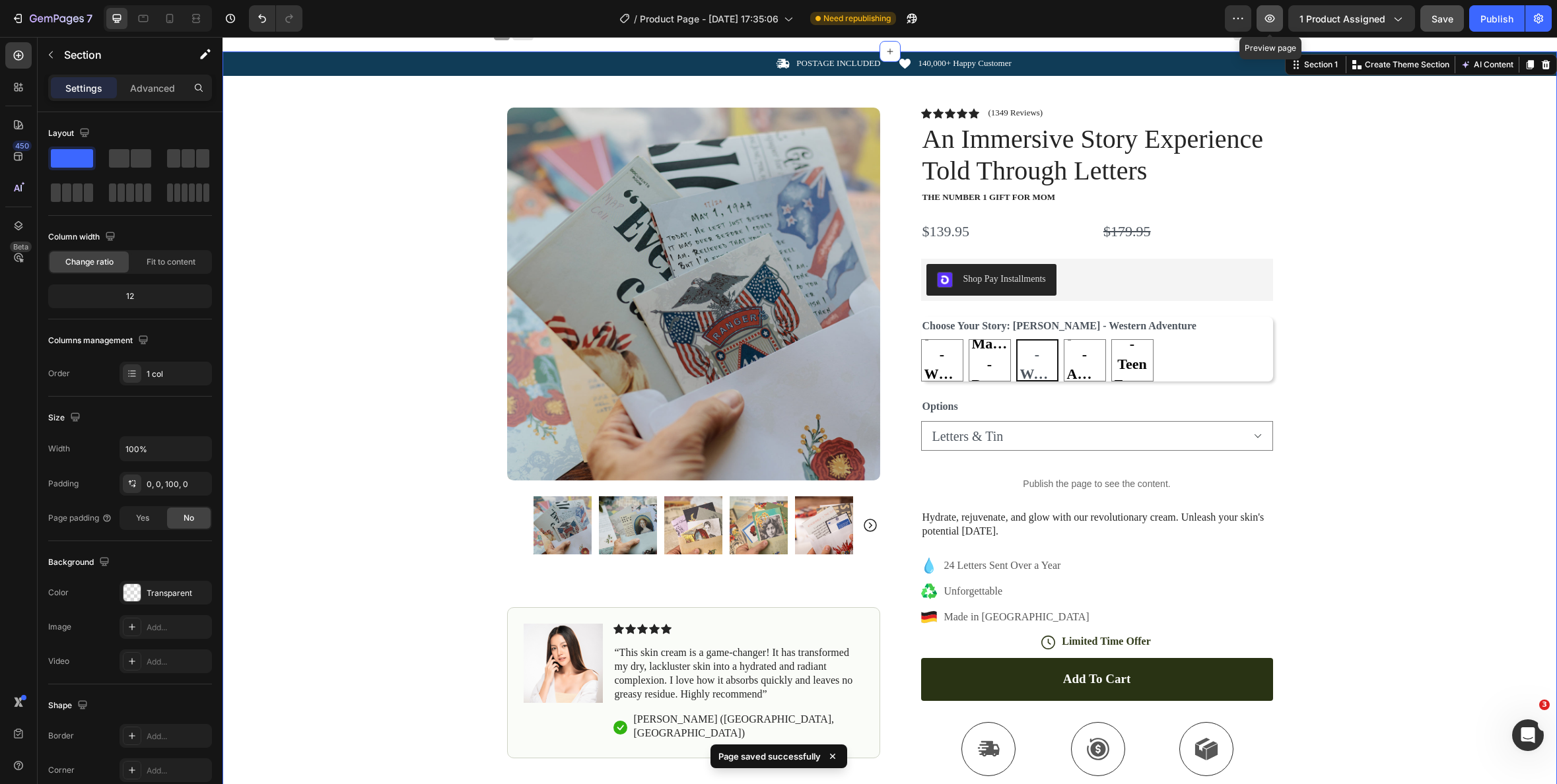
click at [1278, 16] on button "button" at bounding box center [1269, 18] width 26 height 26
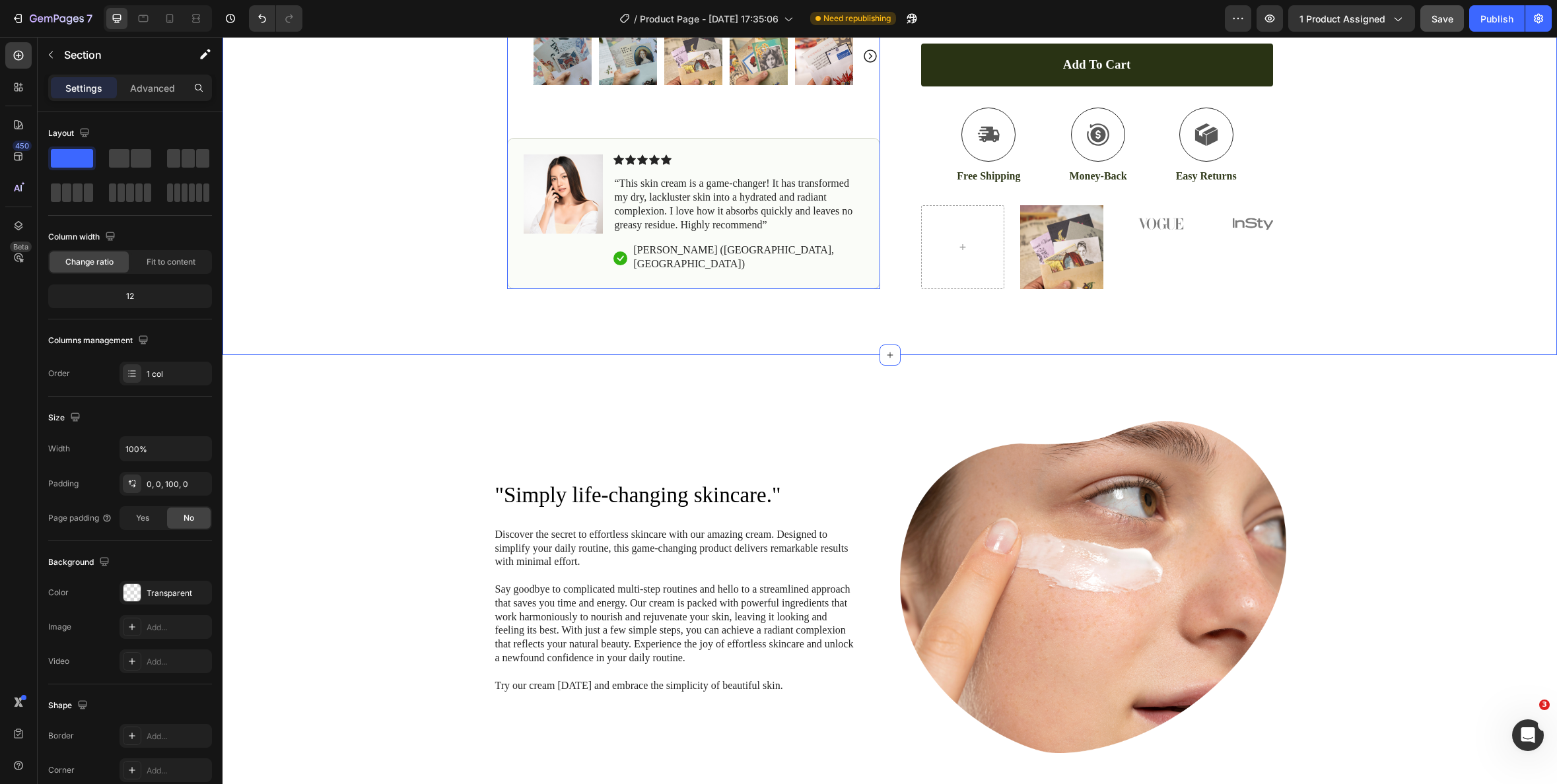
scroll to position [641, 0]
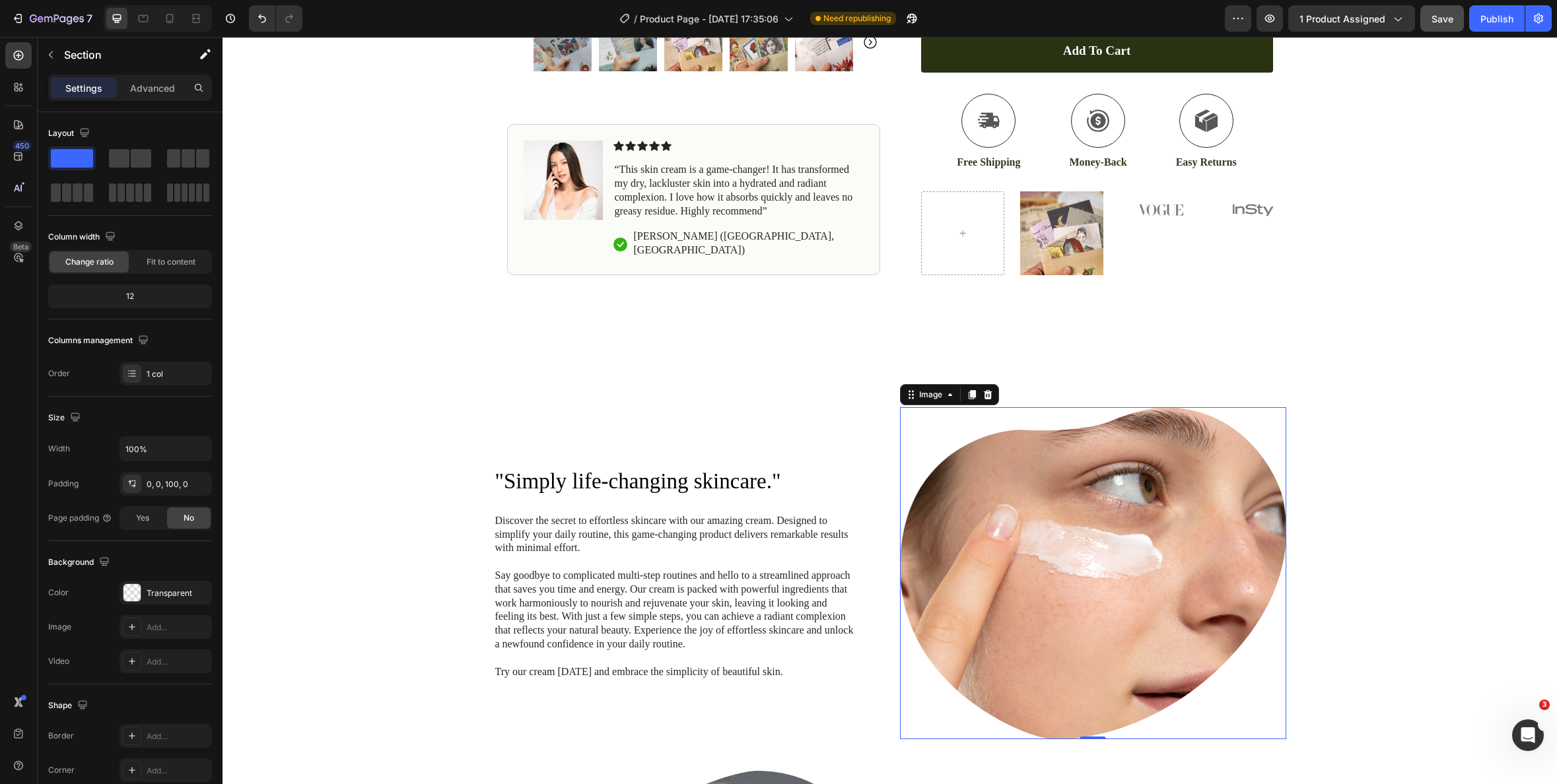
click at [1127, 516] on img at bounding box center [1093, 574] width 386 height 332
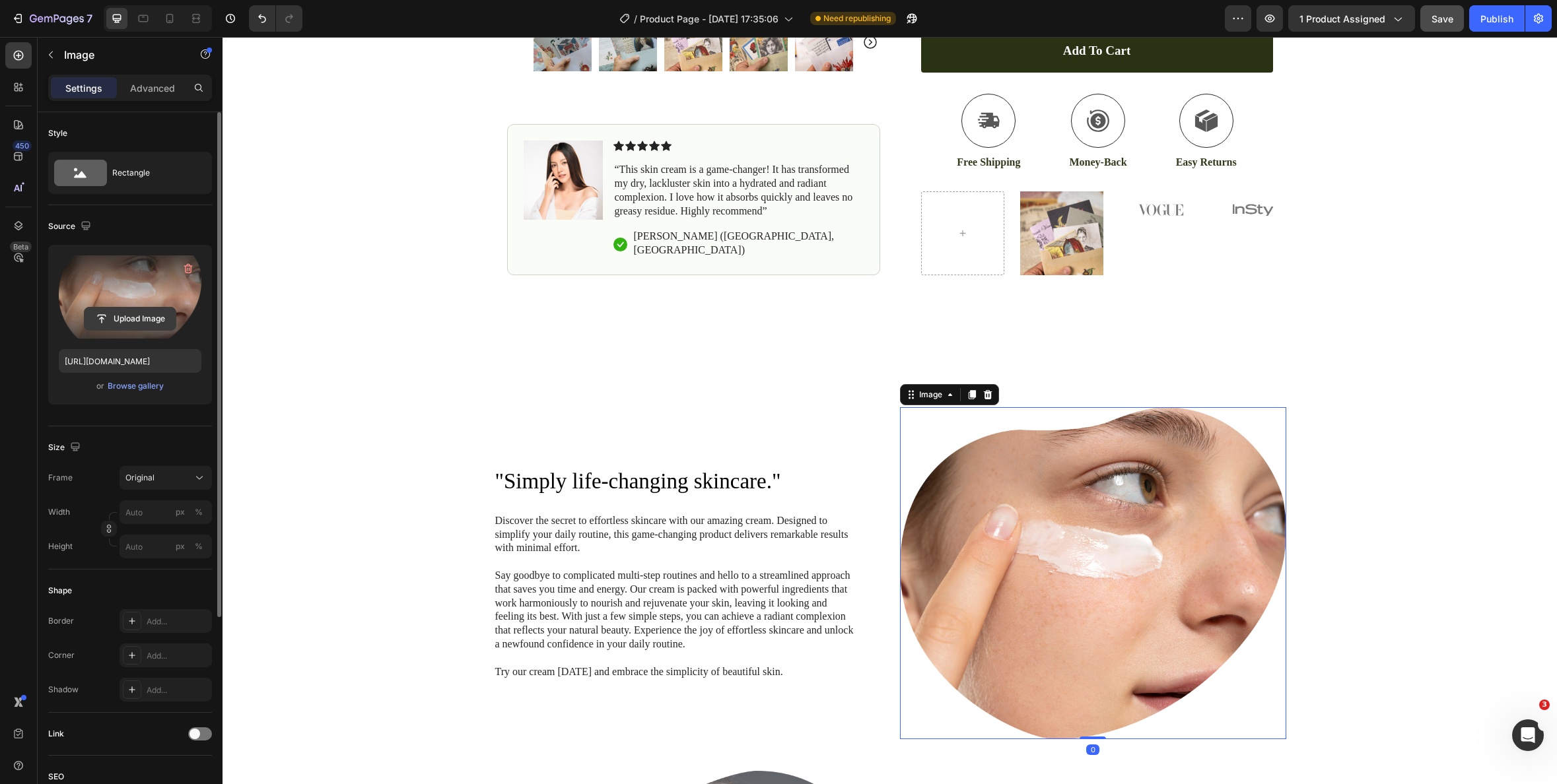
click at [138, 313] on input "file" at bounding box center [130, 319] width 91 height 22
type input "https://cdn.shopify.com/s/files/1/0419/4517/0084/files/gempages_467033851152040…"
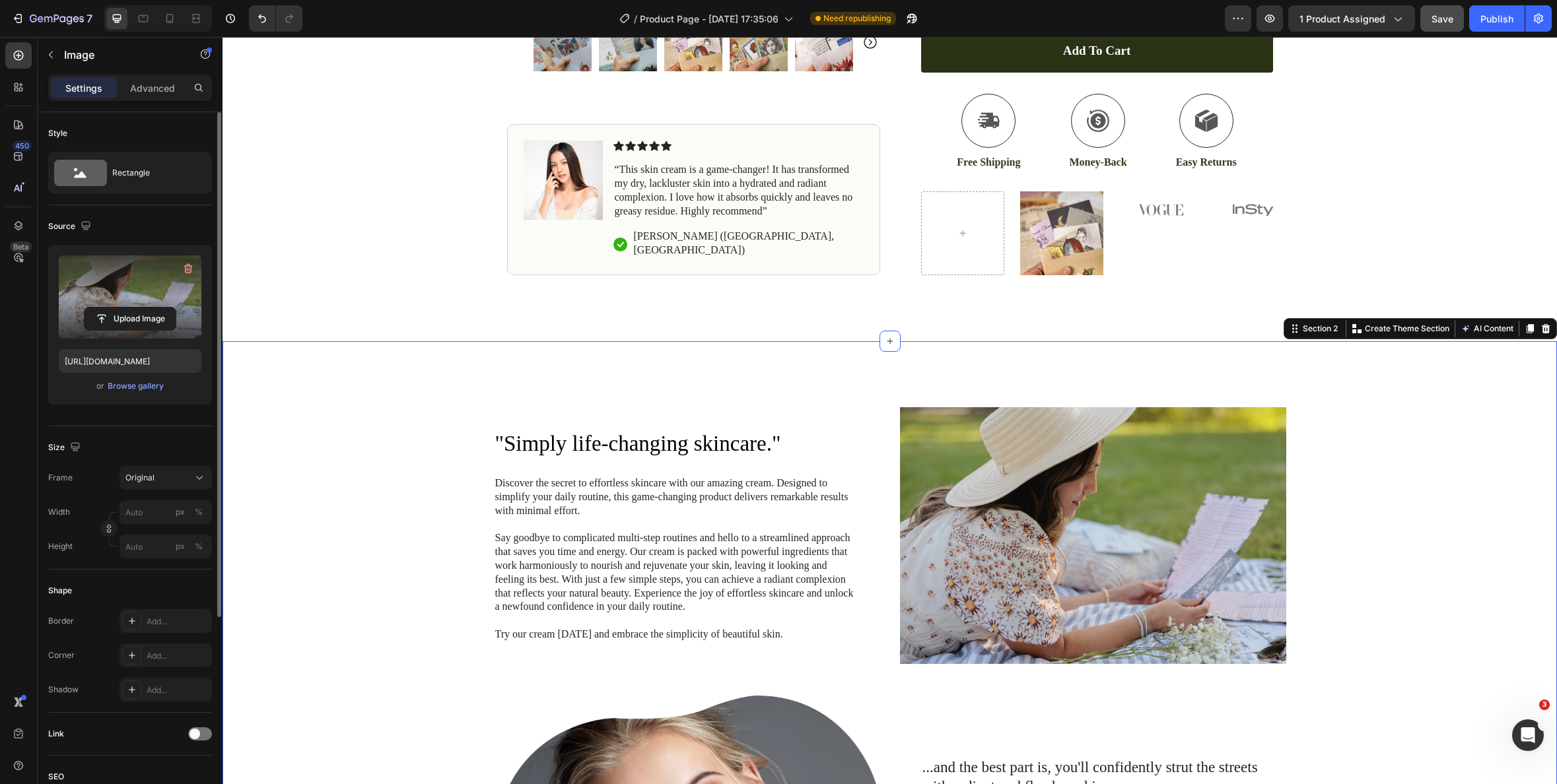
click at [1310, 382] on div ""Simply life-changing skincare." Heading Discover the secret to effortless skin…" at bounding box center [890, 717] width 1335 height 753
click at [1189, 436] on img at bounding box center [1093, 536] width 386 height 257
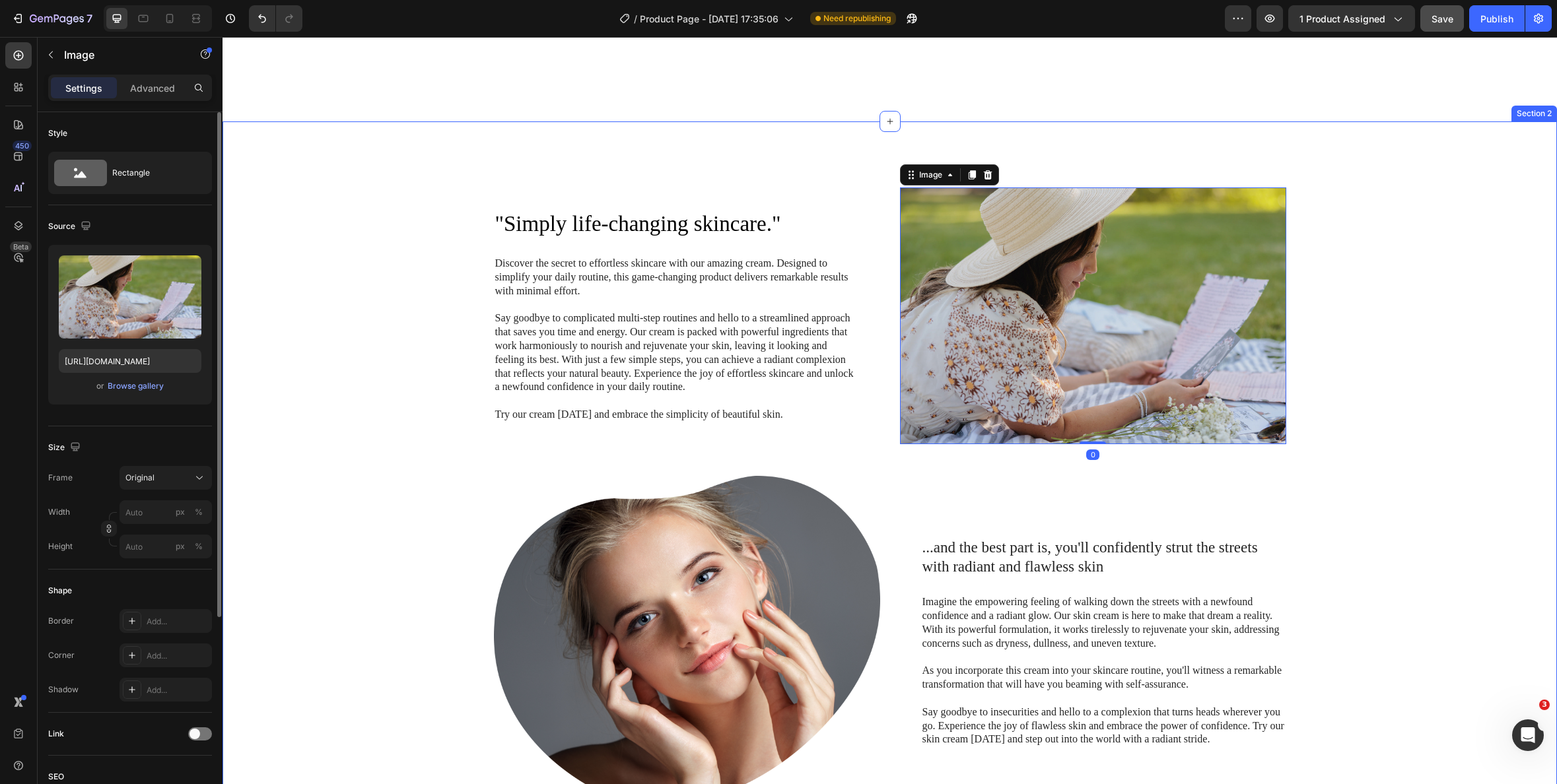
scroll to position [1053, 0]
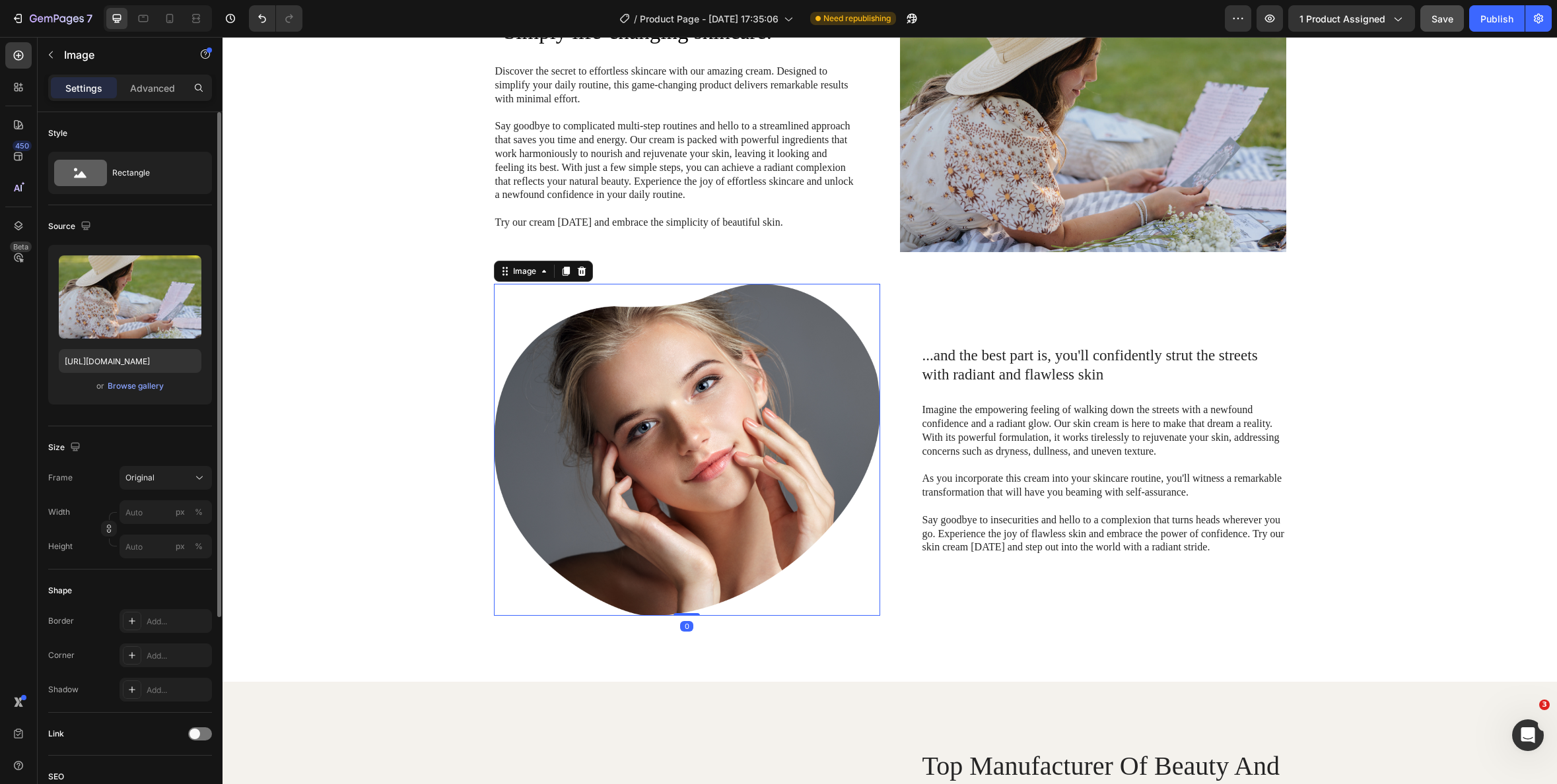
click at [668, 405] on img at bounding box center [687, 450] width 386 height 332
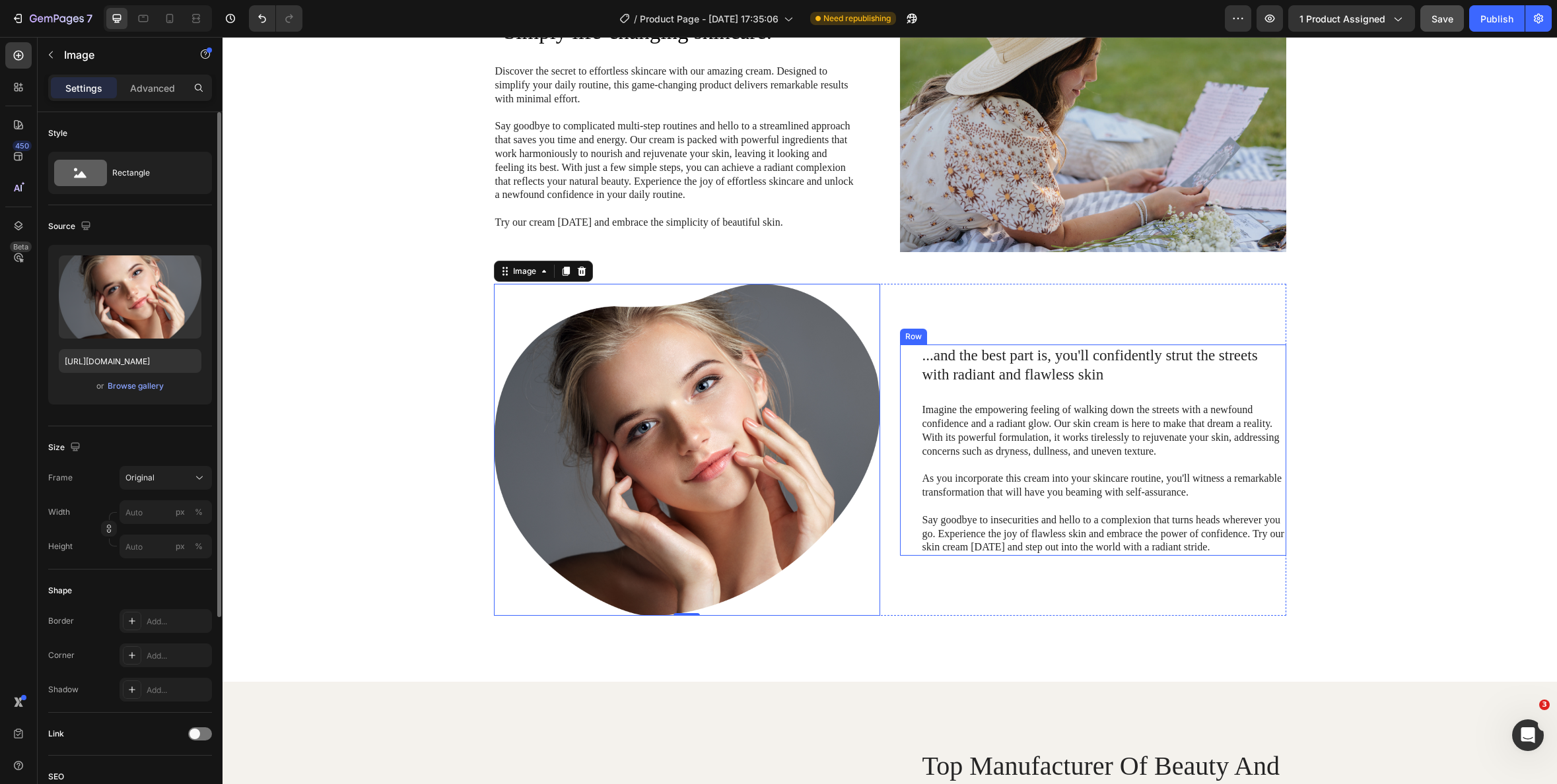
select select "Letters & Tin"
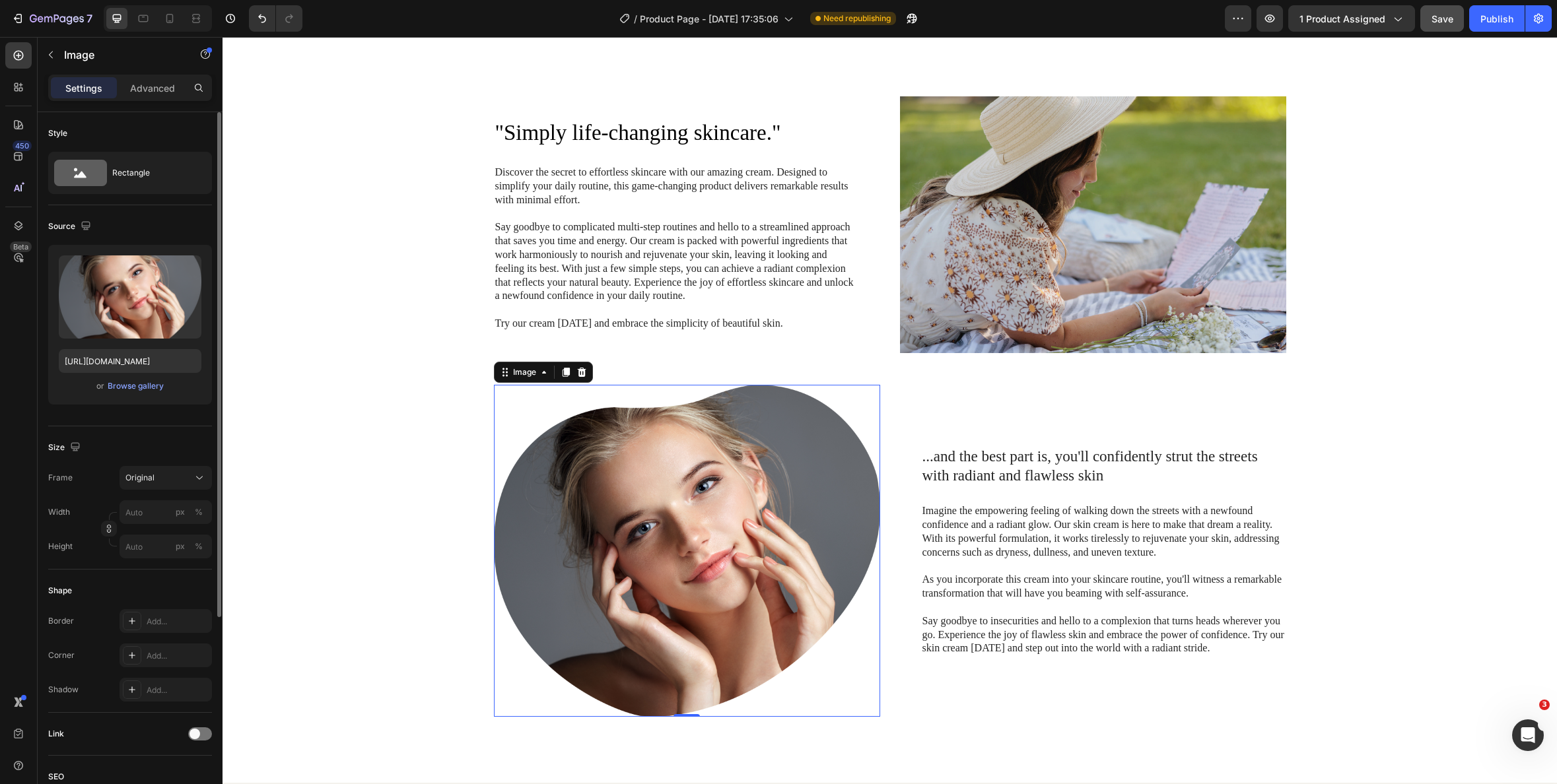
scroll to position [1104, 0]
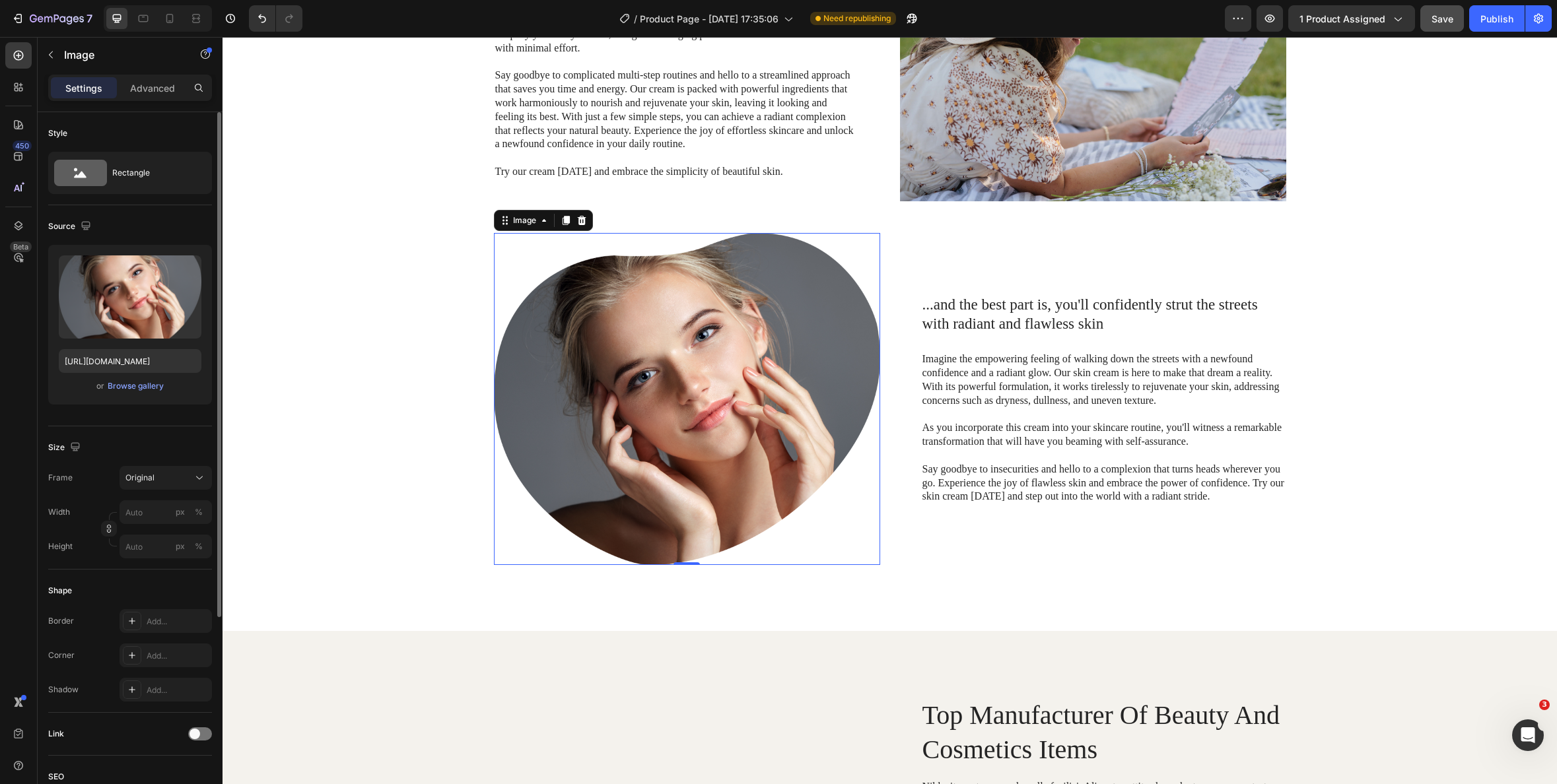
click at [744, 302] on img at bounding box center [687, 399] width 386 height 332
click at [127, 319] on input "file" at bounding box center [130, 319] width 91 height 22
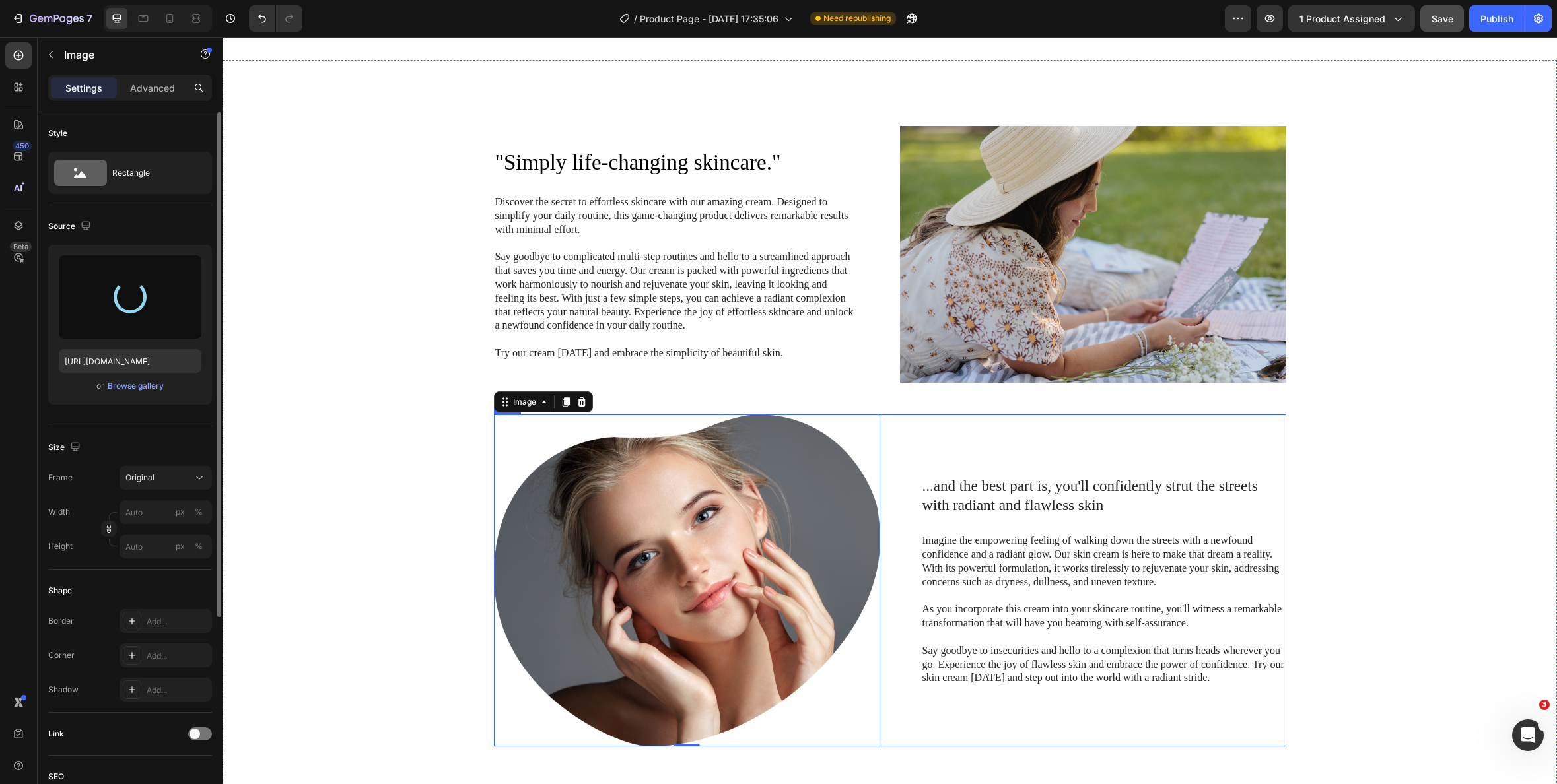
select select "Letters & Tin"
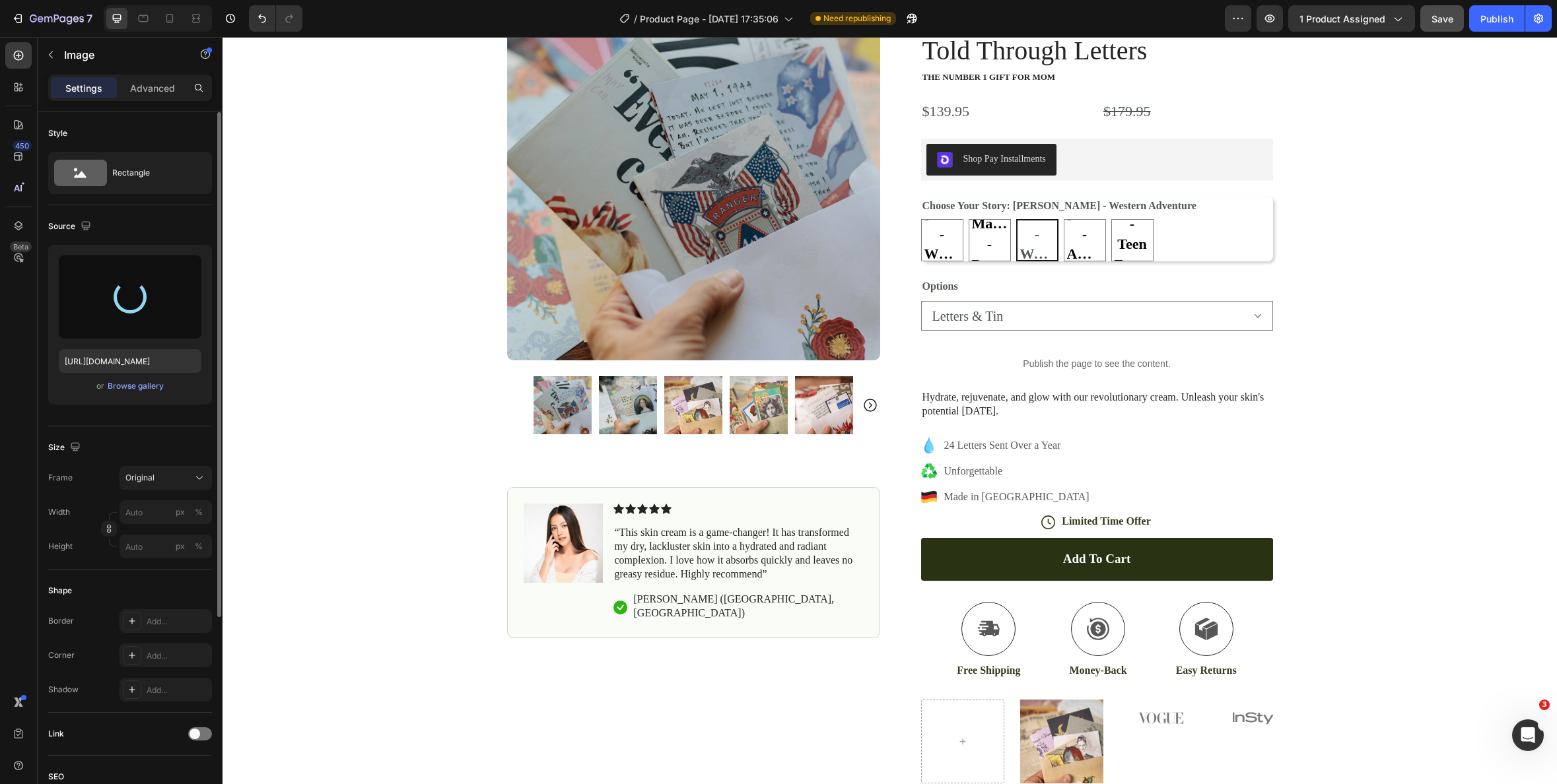
type input "https://cdn.shopify.com/s/files/1/0419/4517/0084/files/gempages_467033851152040…"
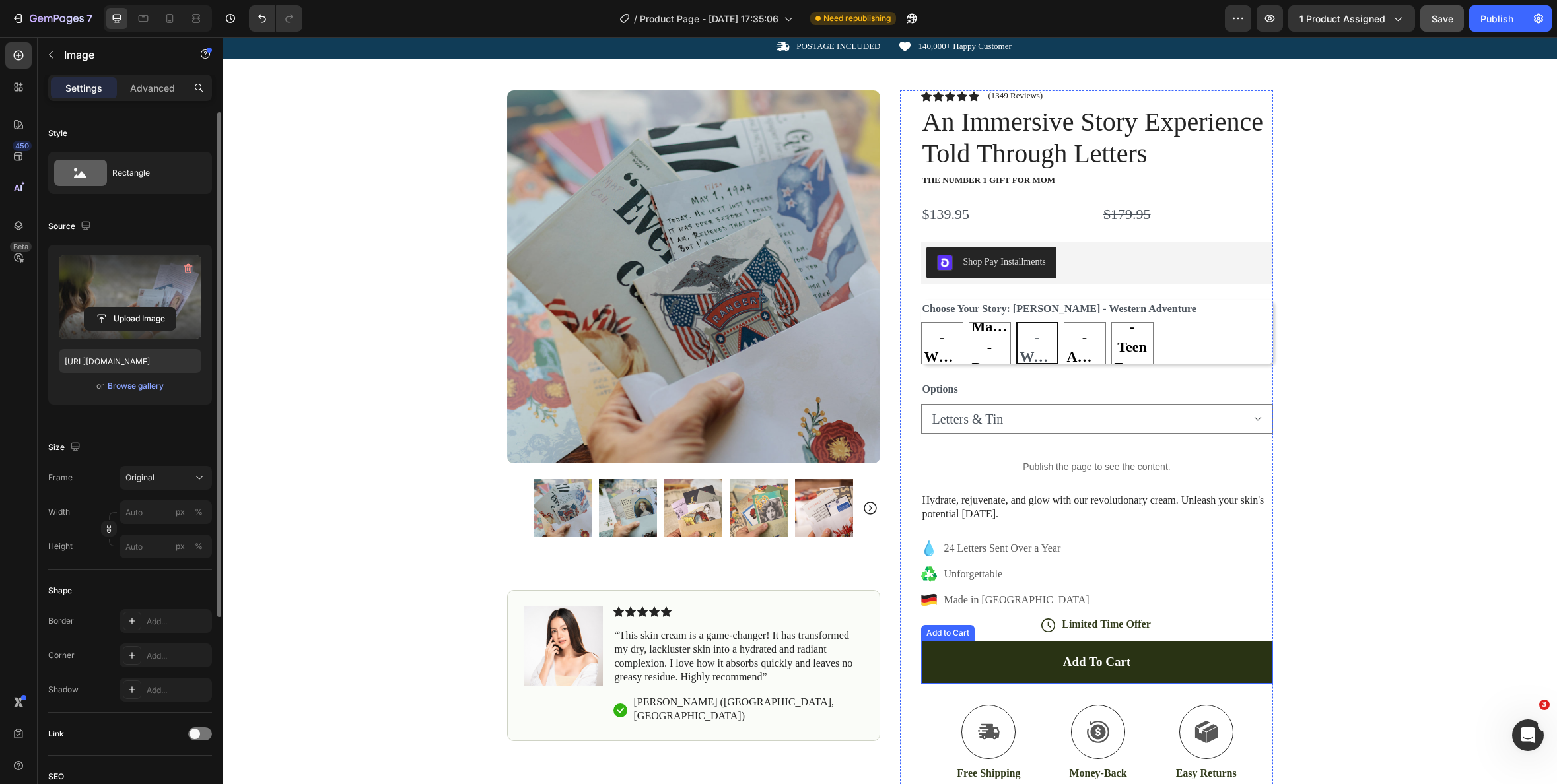
scroll to position [0, 0]
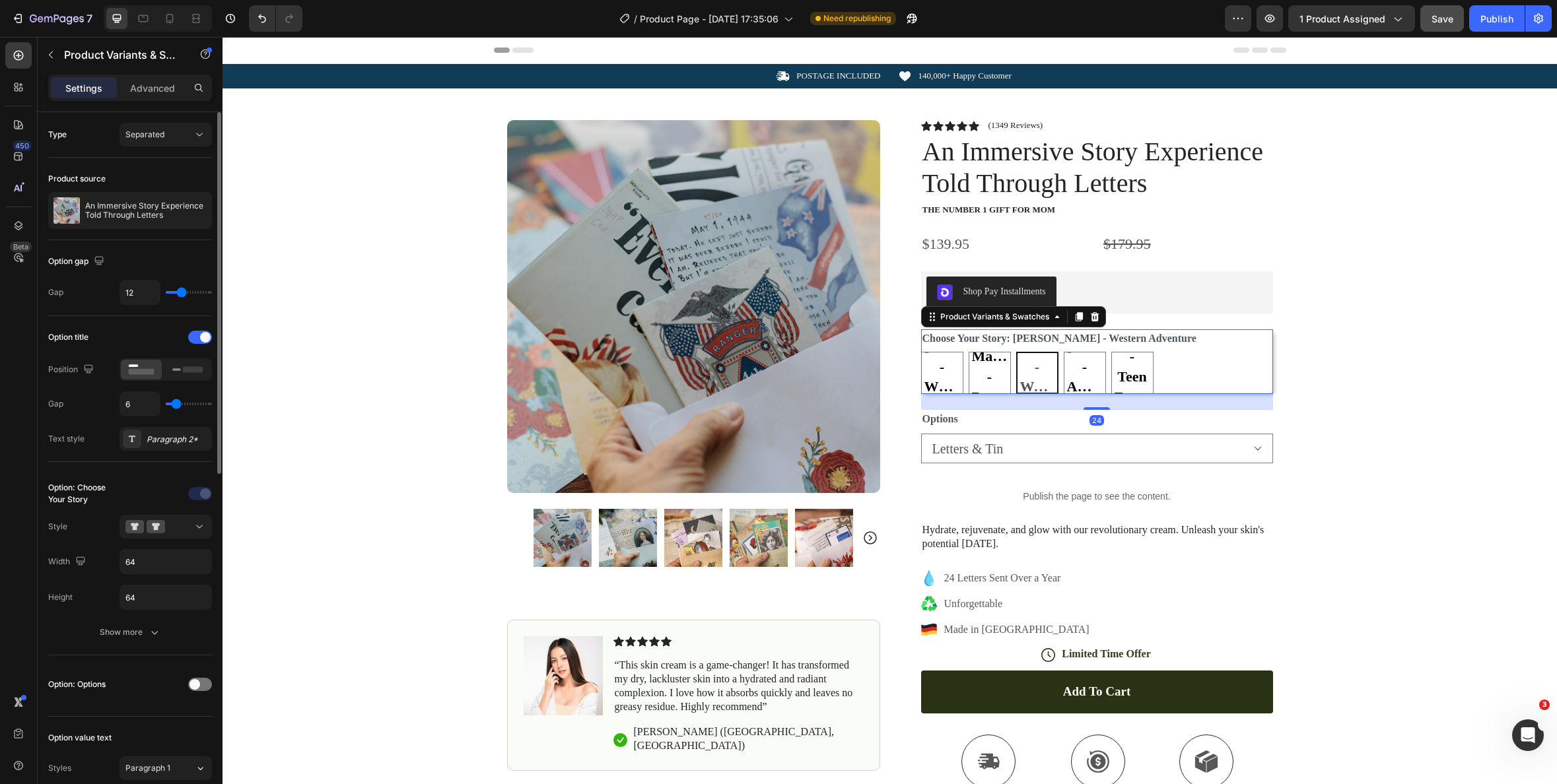
click at [1219, 376] on div "Audrey Rose - WWII Romance Audrey Rose - WWII Romance Audrey Rose - WWII Romanc…" at bounding box center [1097, 373] width 352 height 42
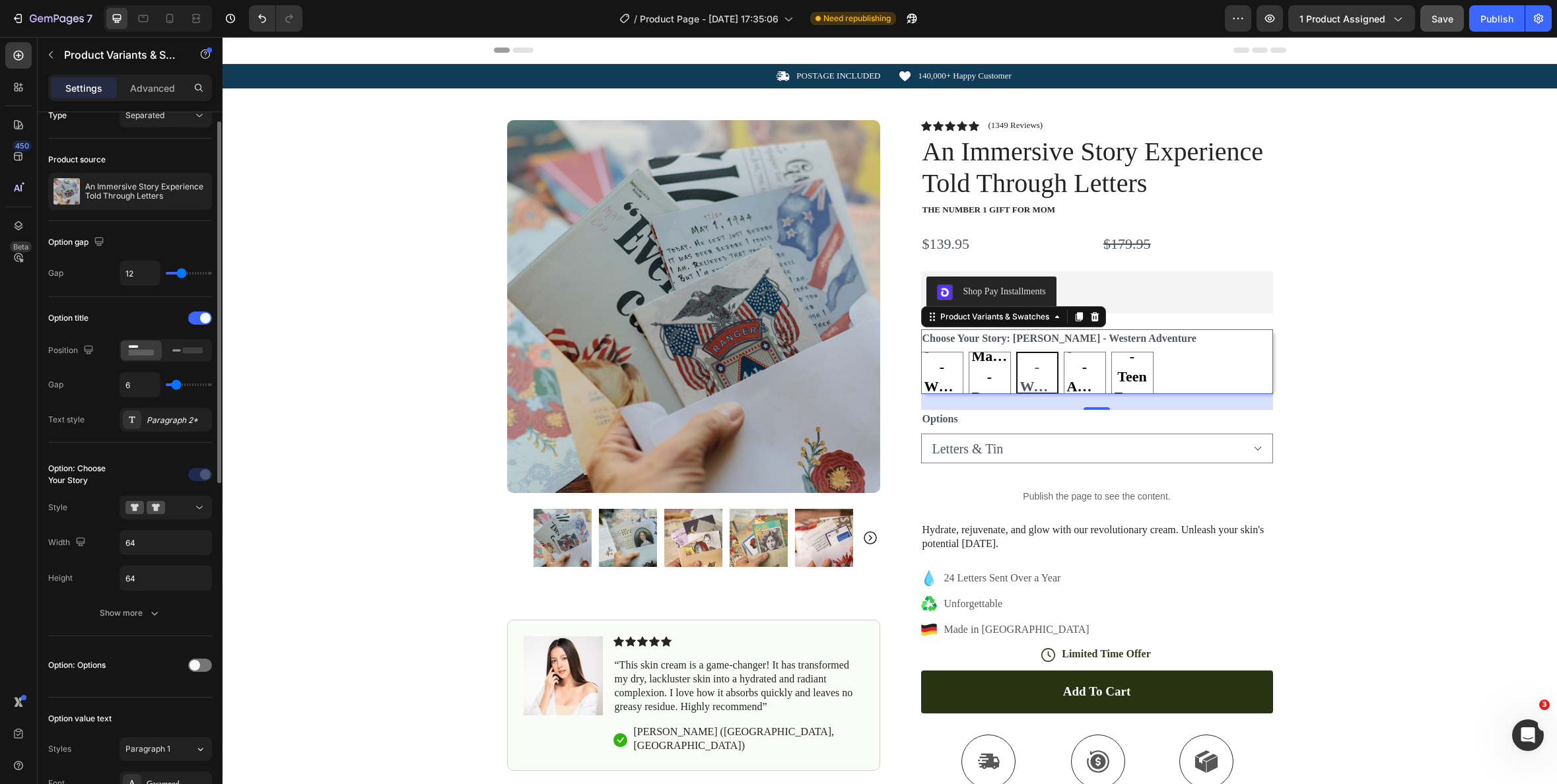
scroll to position [19, 0]
click at [1389, 324] on div "Icon POSTAGE INCLUDED Text Block Row Icon 140,000+ Happy Customer Text Block Ro…" at bounding box center [890, 490] width 1335 height 852
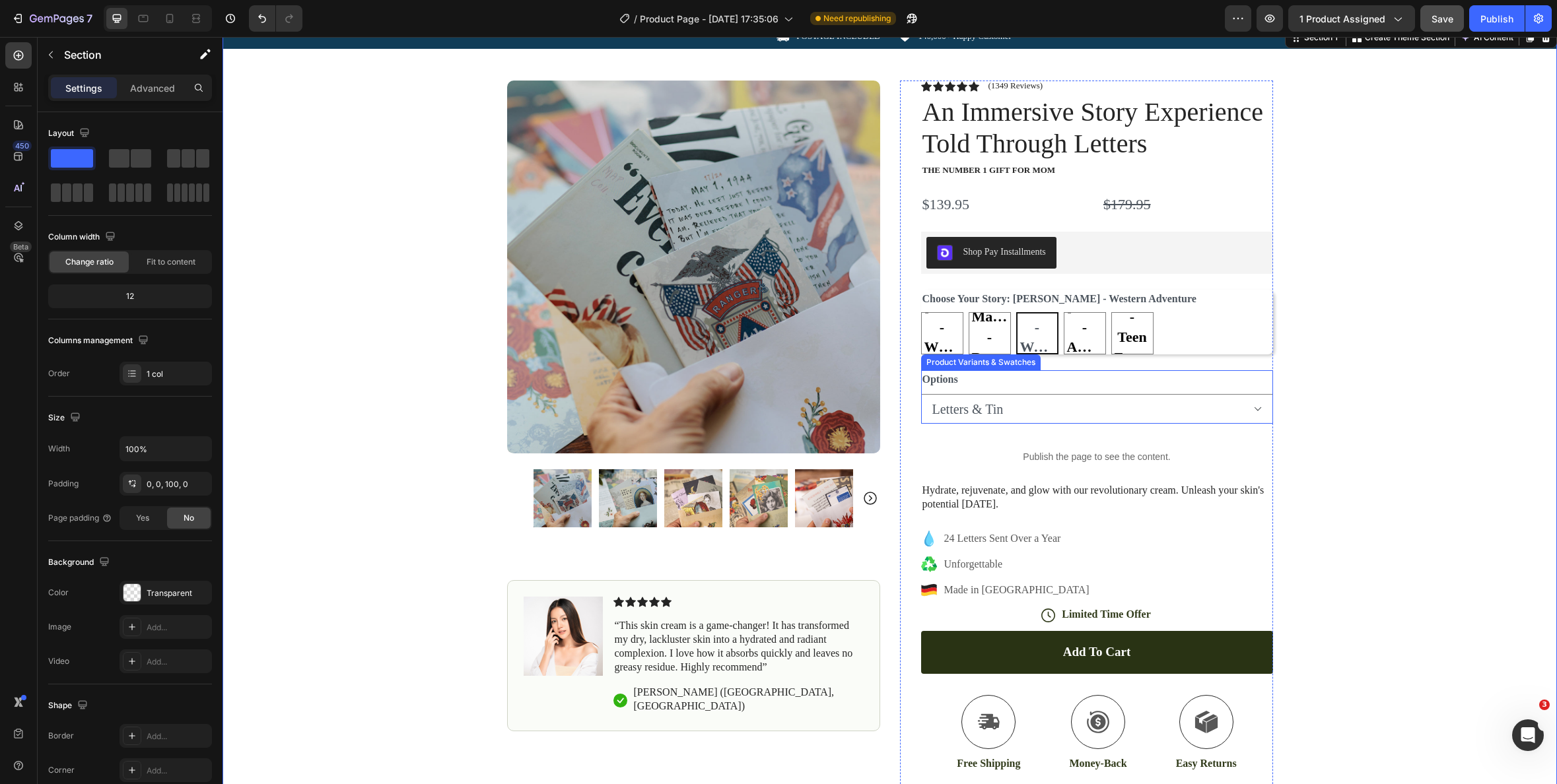
scroll to position [0, 0]
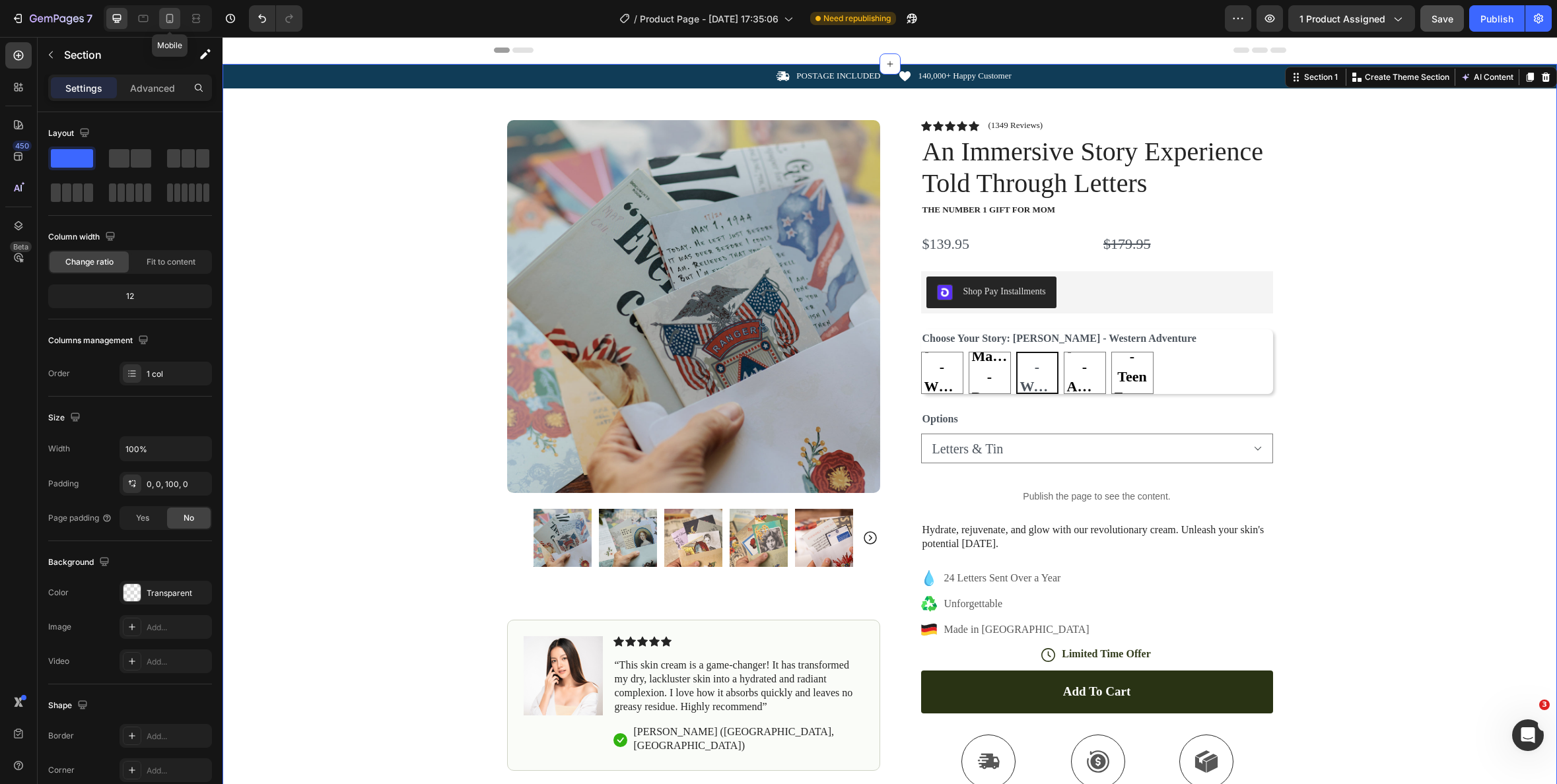
click at [171, 22] on icon at bounding box center [170, 19] width 13 height 13
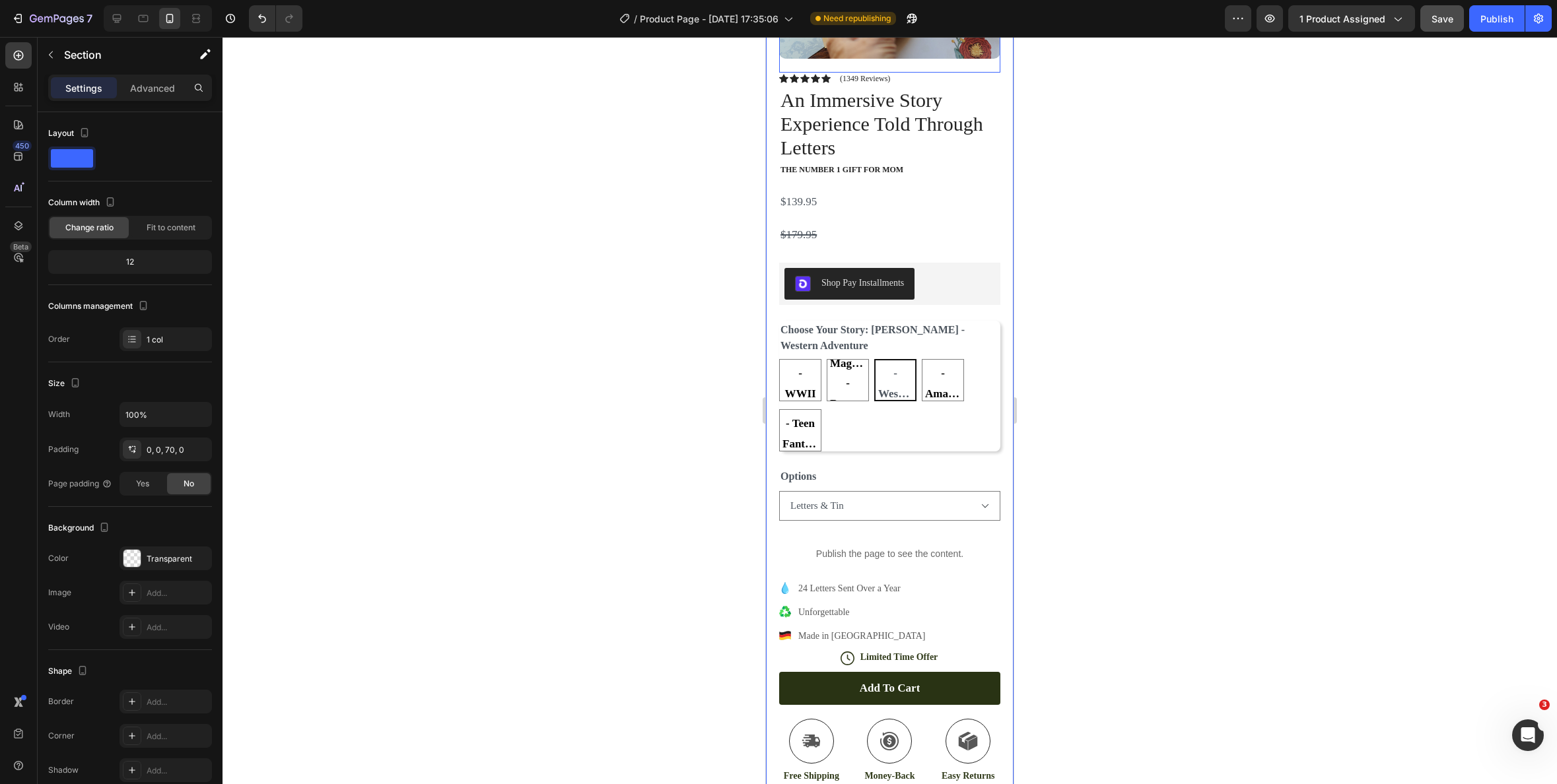
scroll to position [61, 0]
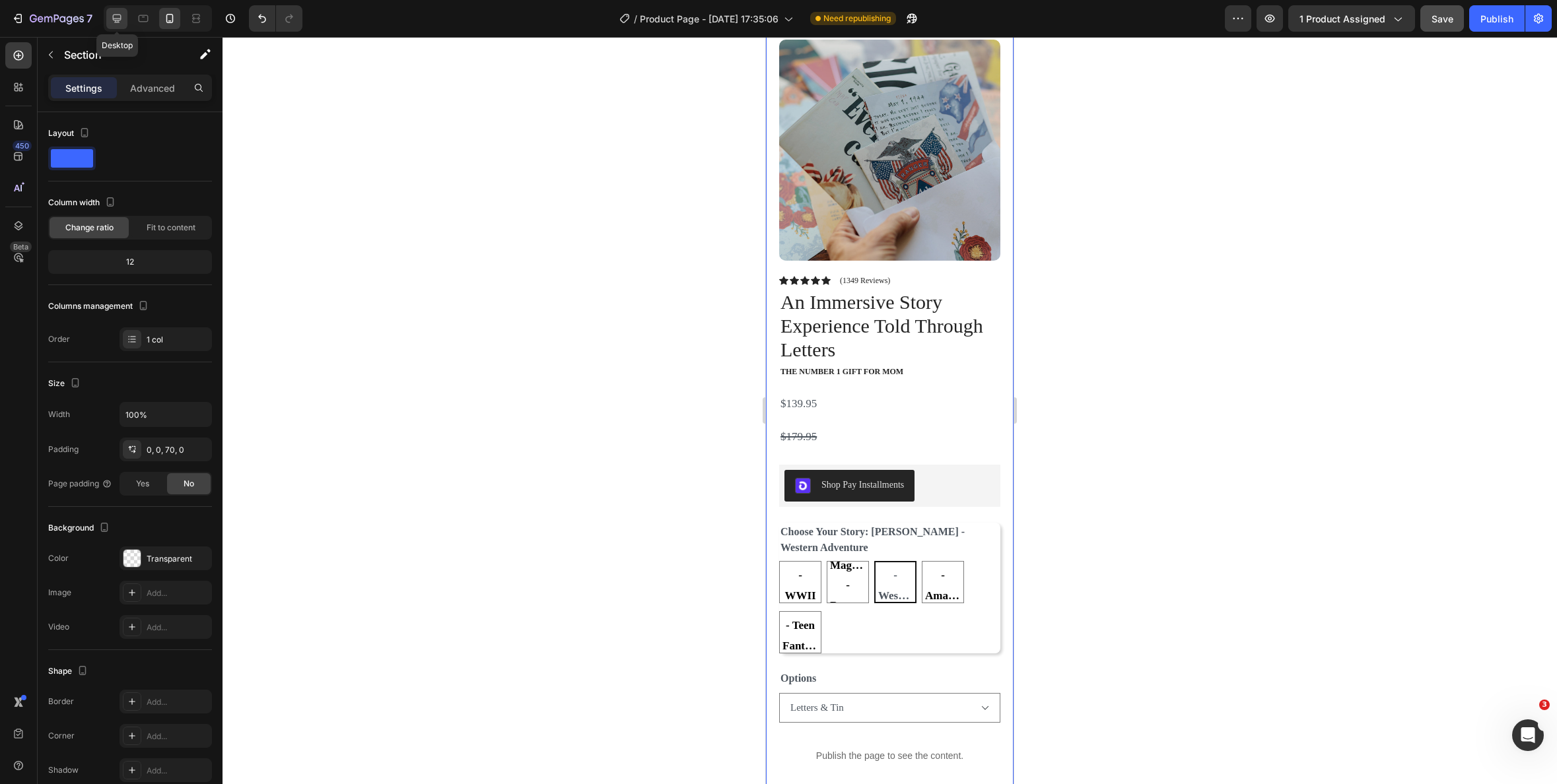
click at [126, 16] on div at bounding box center [117, 19] width 21 height 21
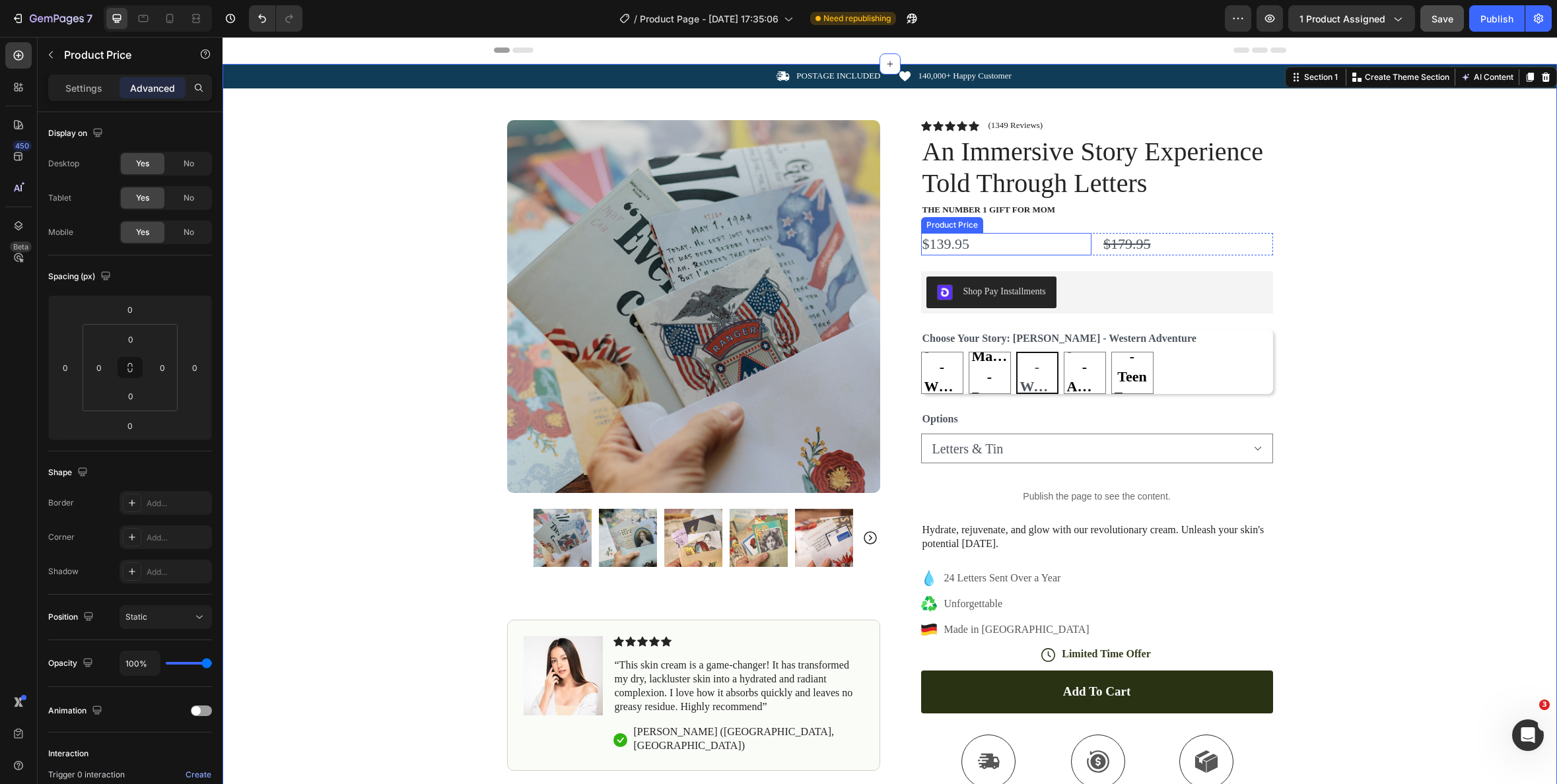
click at [1003, 236] on div "$139.95" at bounding box center [1006, 245] width 171 height 23
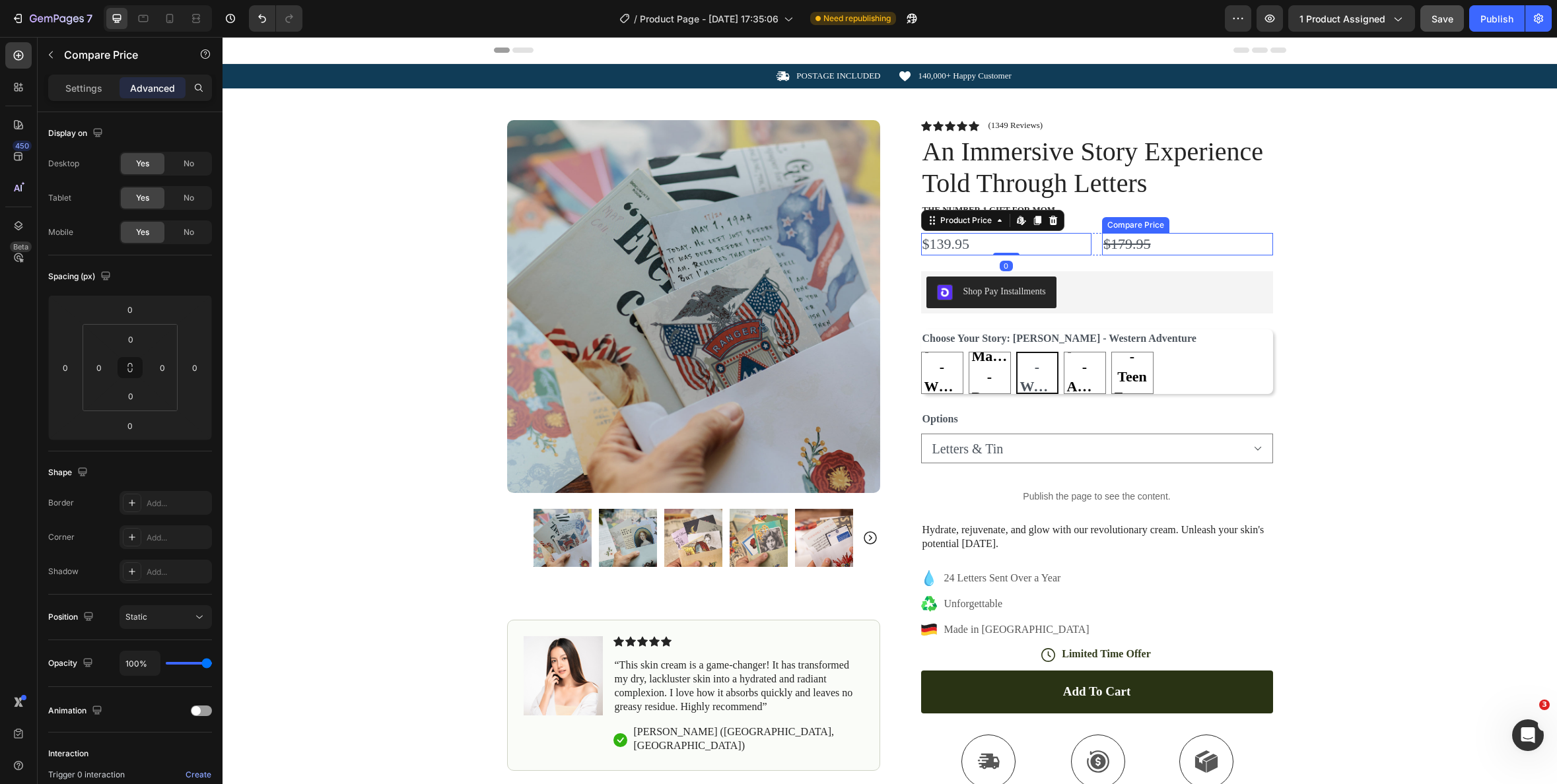
click at [1168, 248] on div "$179.95" at bounding box center [1187, 245] width 171 height 23
click at [1033, 245] on div "$139.95" at bounding box center [1006, 245] width 171 height 23
click at [12, 88] on icon at bounding box center [19, 88] width 13 height 13
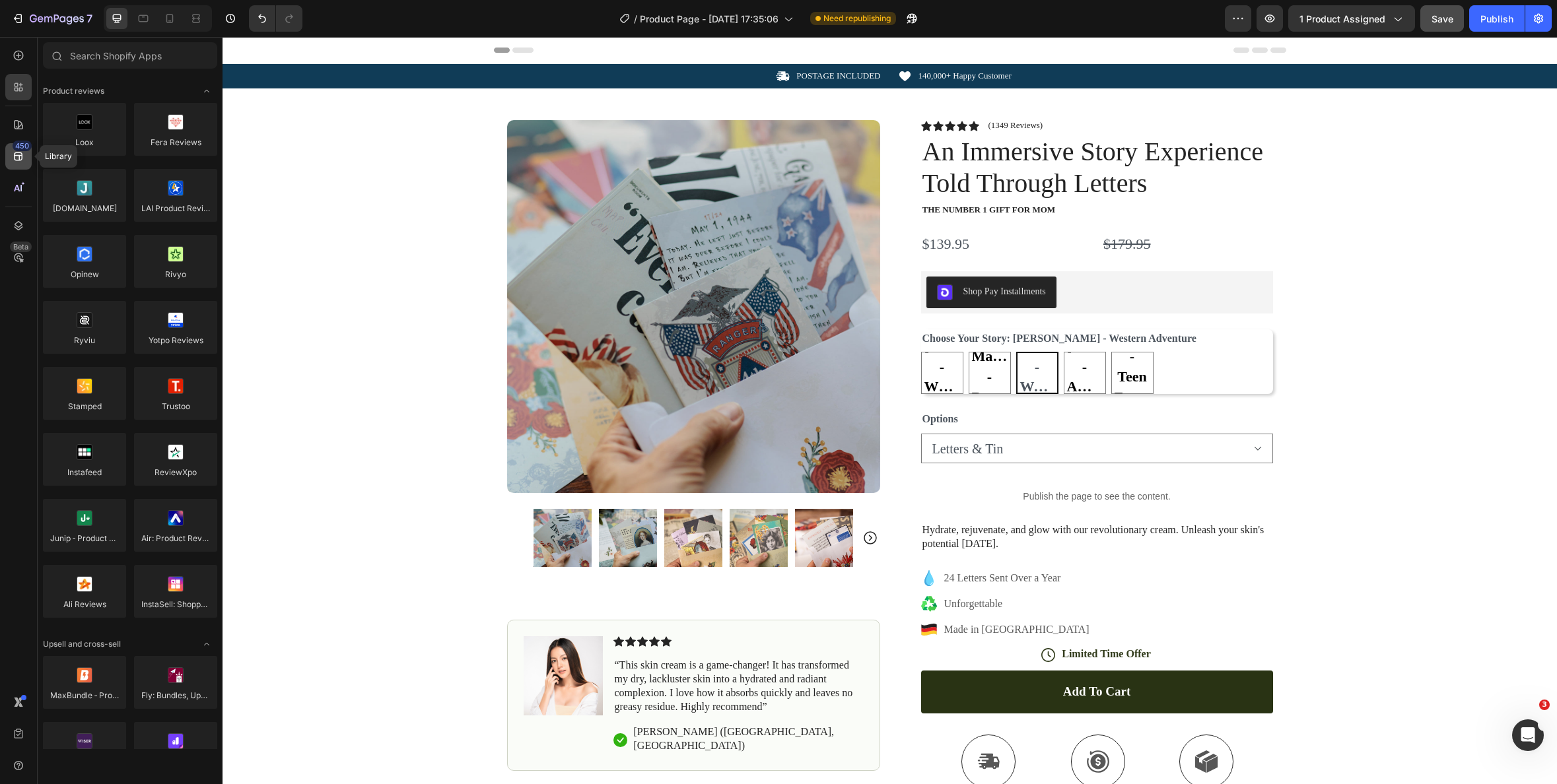
click at [24, 159] on icon at bounding box center [19, 156] width 13 height 13
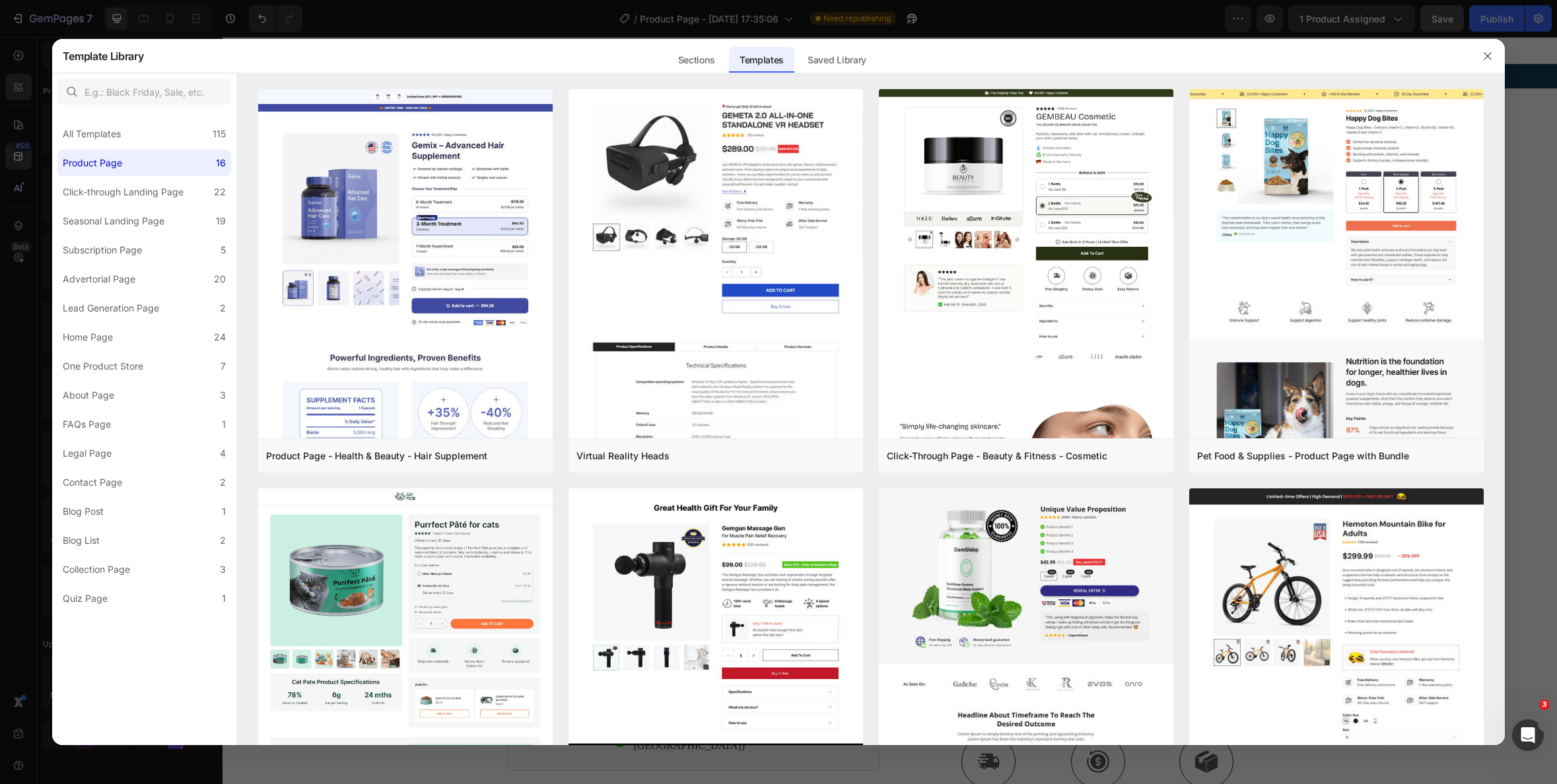
click at [25, 59] on div at bounding box center [778, 392] width 1557 height 784
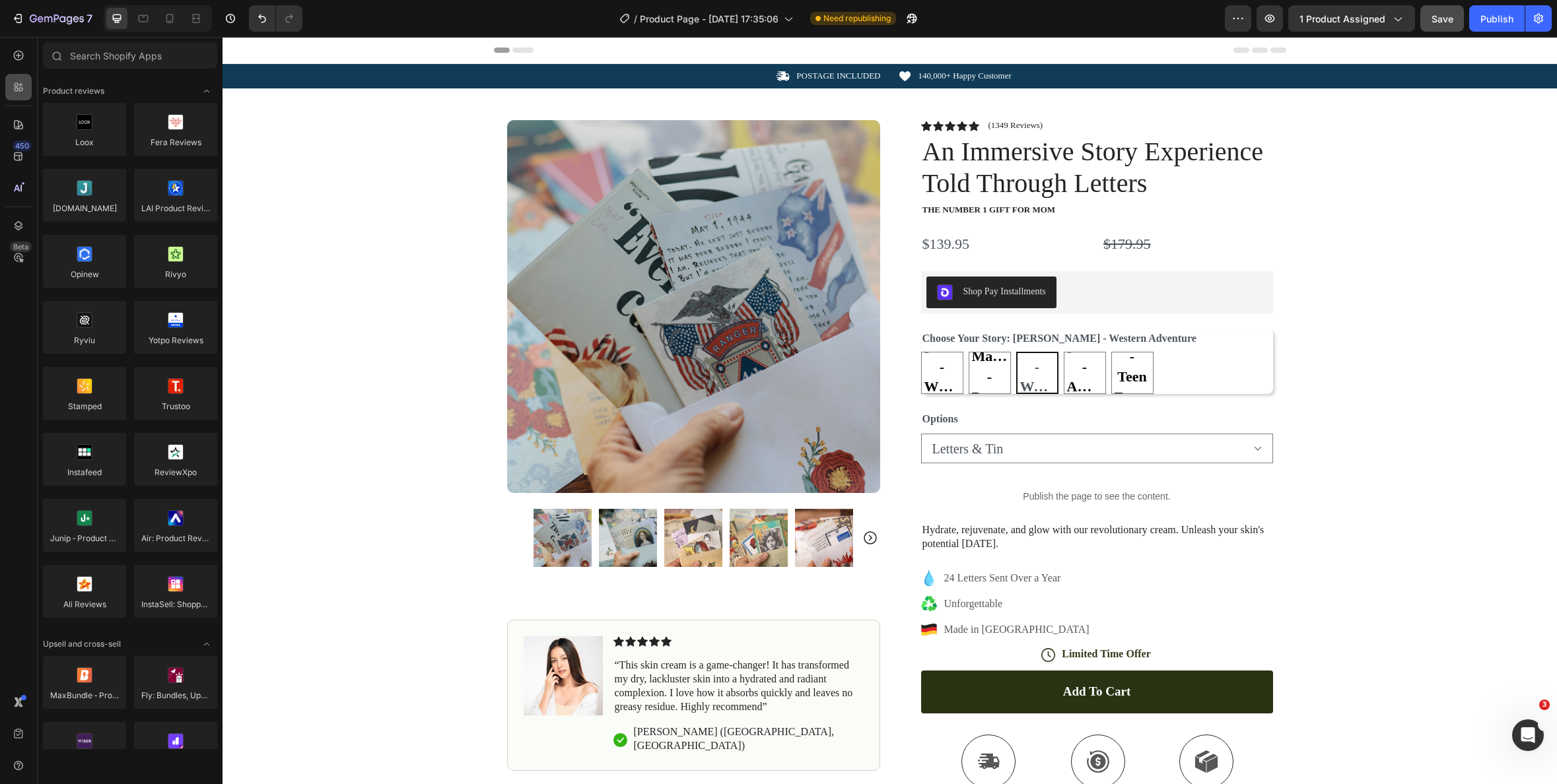
click at [25, 84] on div at bounding box center [18, 87] width 26 height 26
click at [20, 129] on icon at bounding box center [19, 125] width 9 height 9
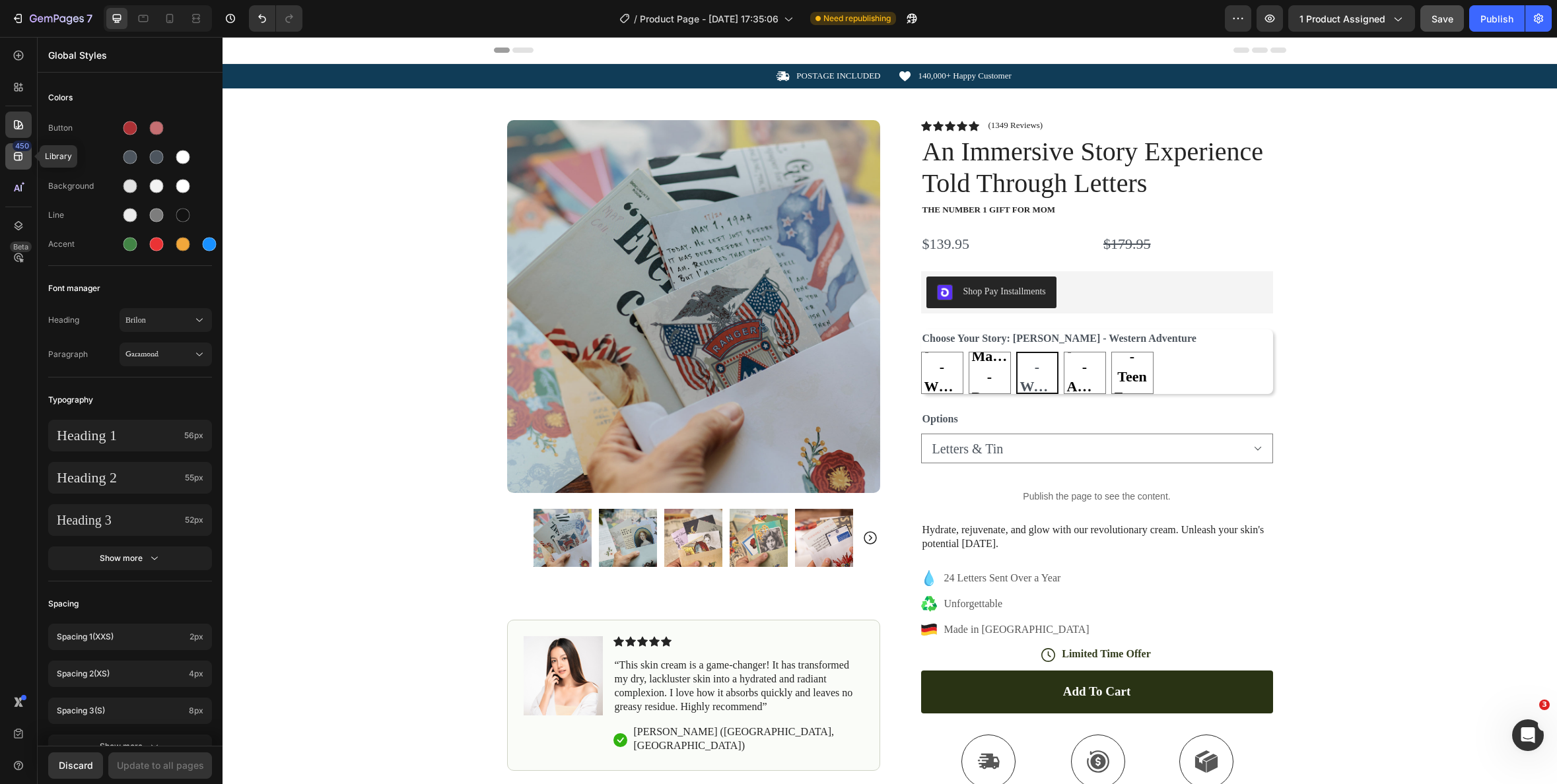
click at [19, 156] on icon at bounding box center [18, 156] width 8 height 8
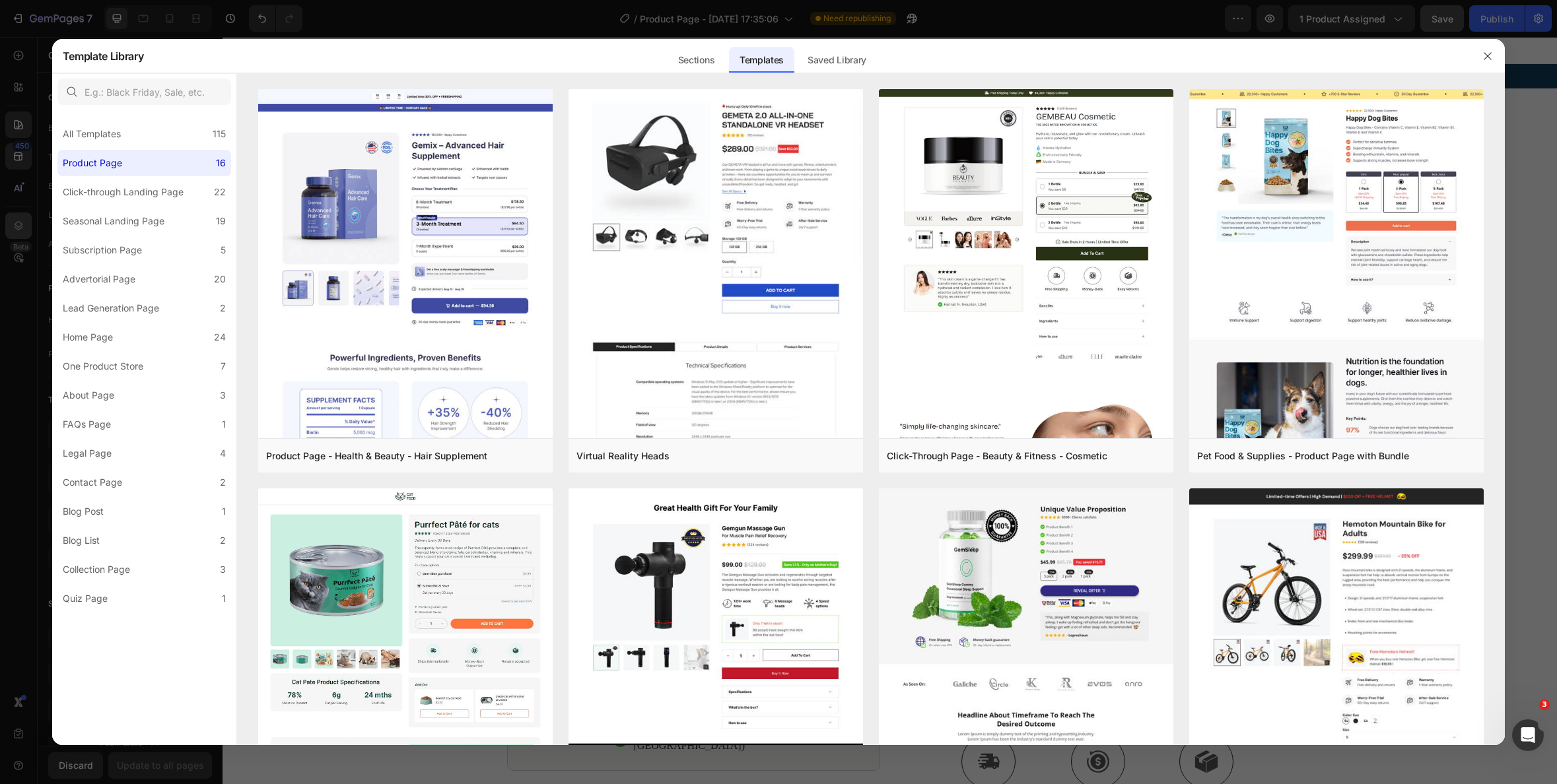
click at [15, 219] on div at bounding box center [778, 392] width 1557 height 784
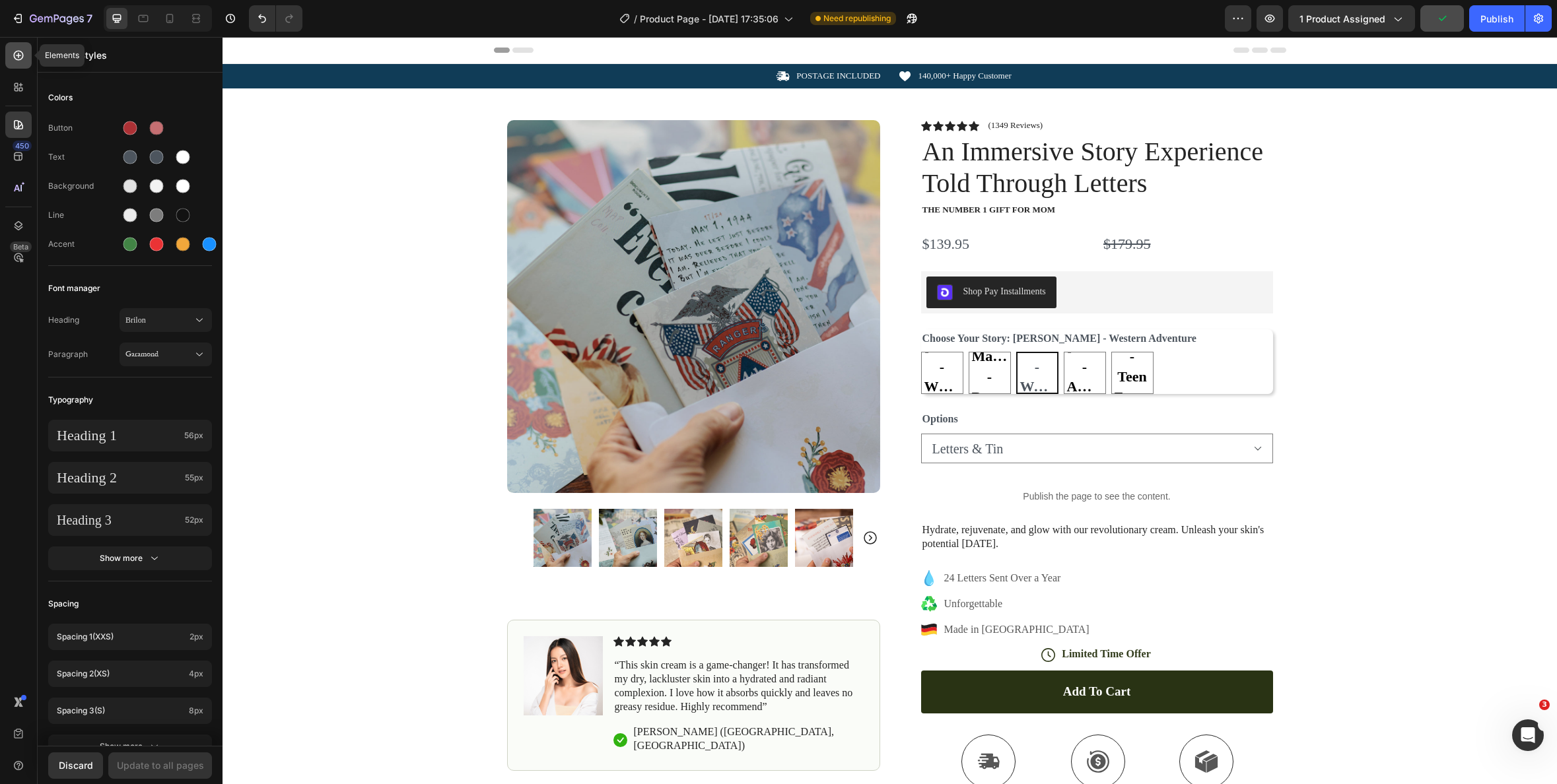
click at [22, 53] on icon at bounding box center [19, 55] width 10 height 10
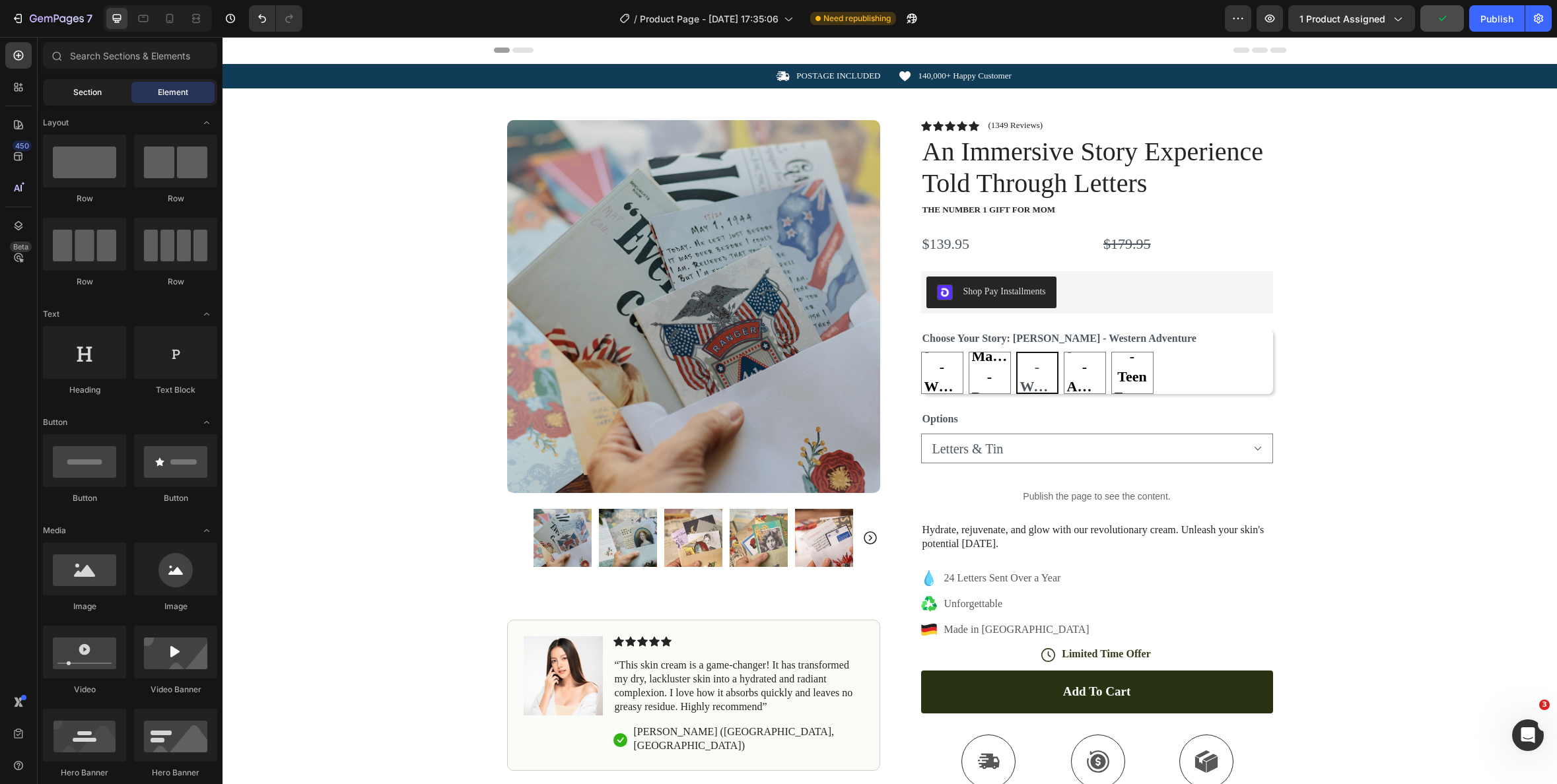
click at [91, 94] on span "Section" at bounding box center [88, 93] width 28 height 12
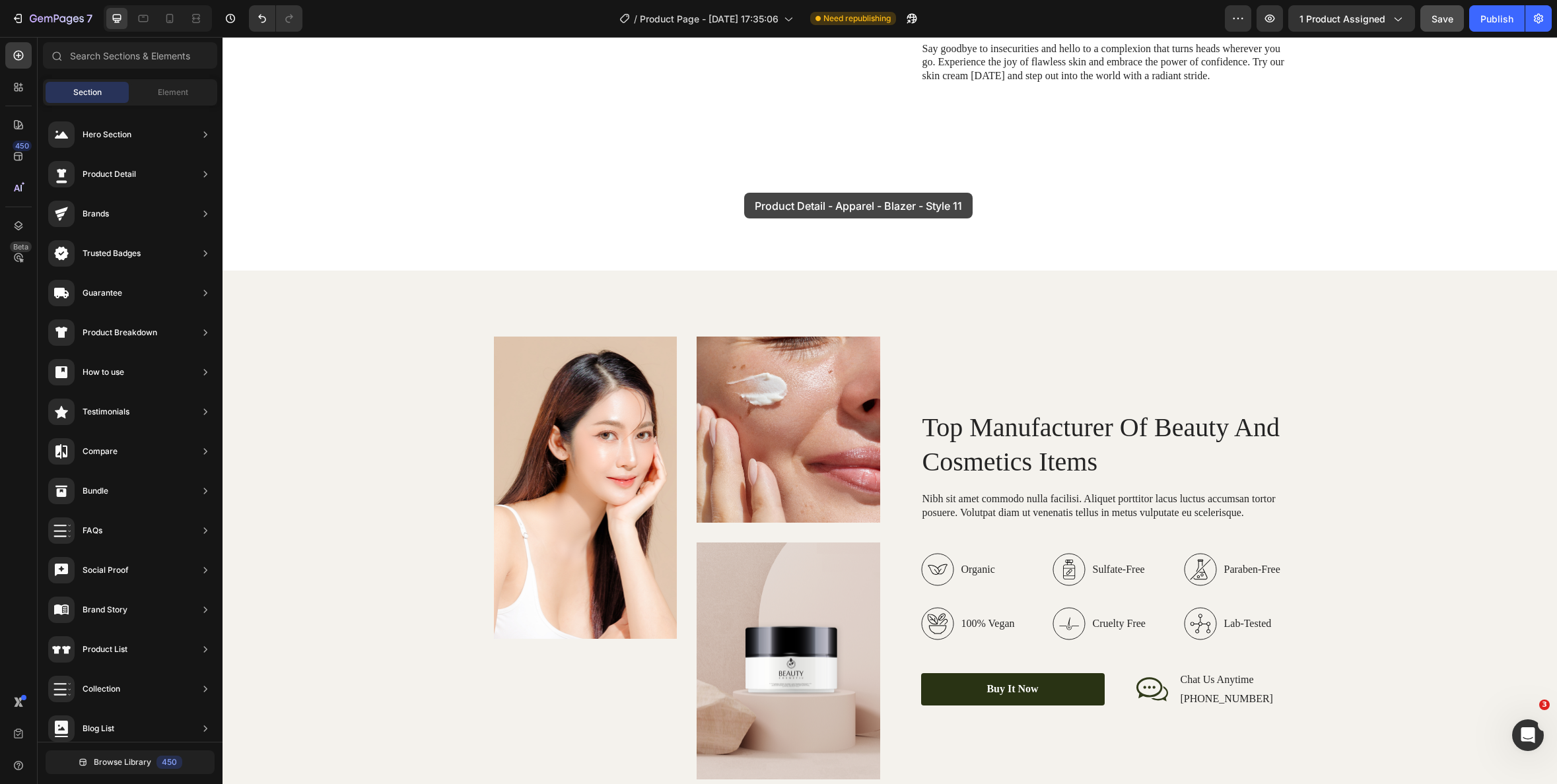
scroll to position [1880, 0]
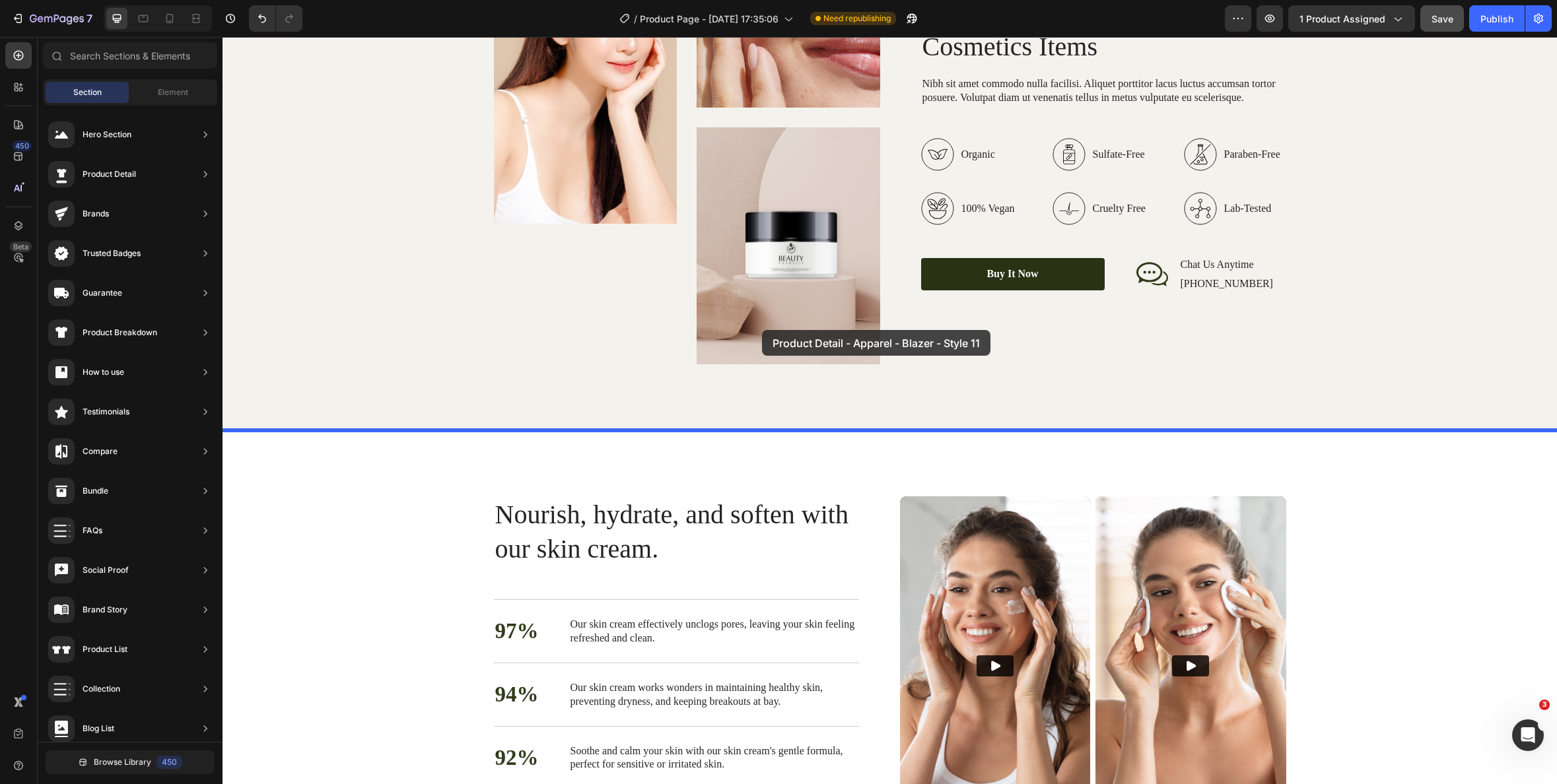
drag, startPoint x: 569, startPoint y: 296, endPoint x: 762, endPoint y: 337, distance: 197.3
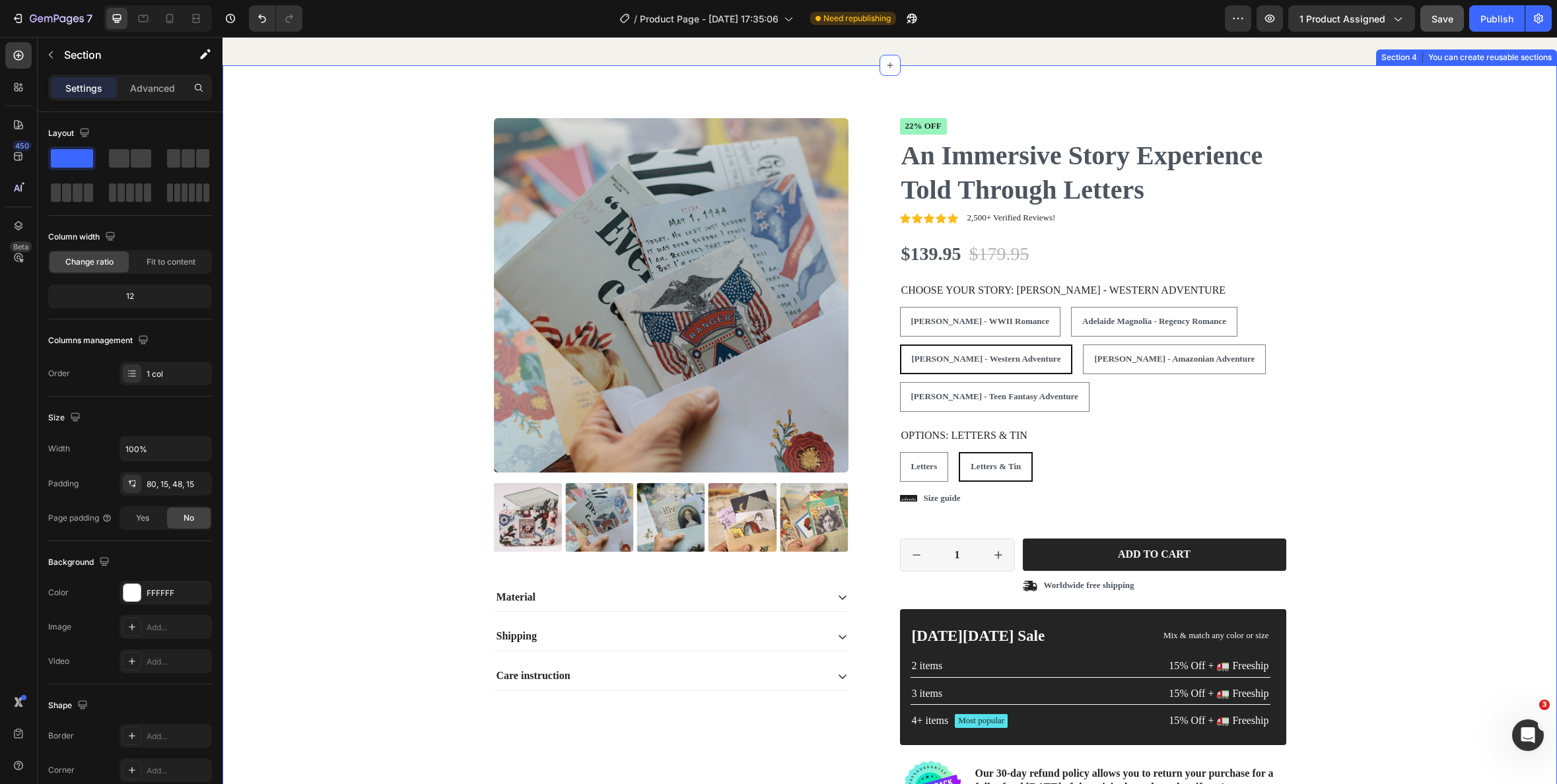
scroll to position [2247, 0]
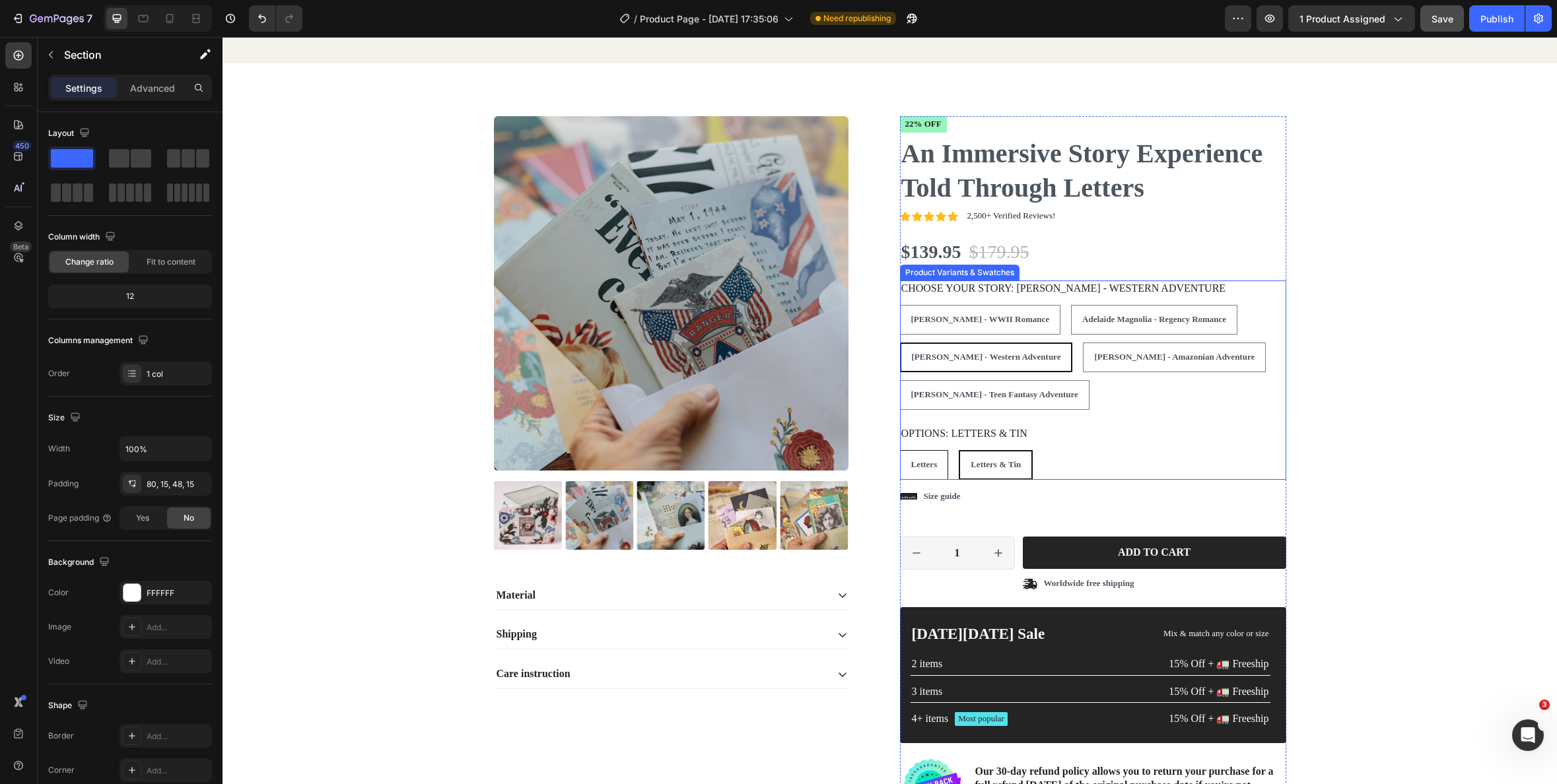
click at [920, 464] on span "Letters" at bounding box center [924, 464] width 26 height 10
click at [900, 450] on input "Letters Letters Letters" at bounding box center [899, 450] width 1 height 1
radio input "true"
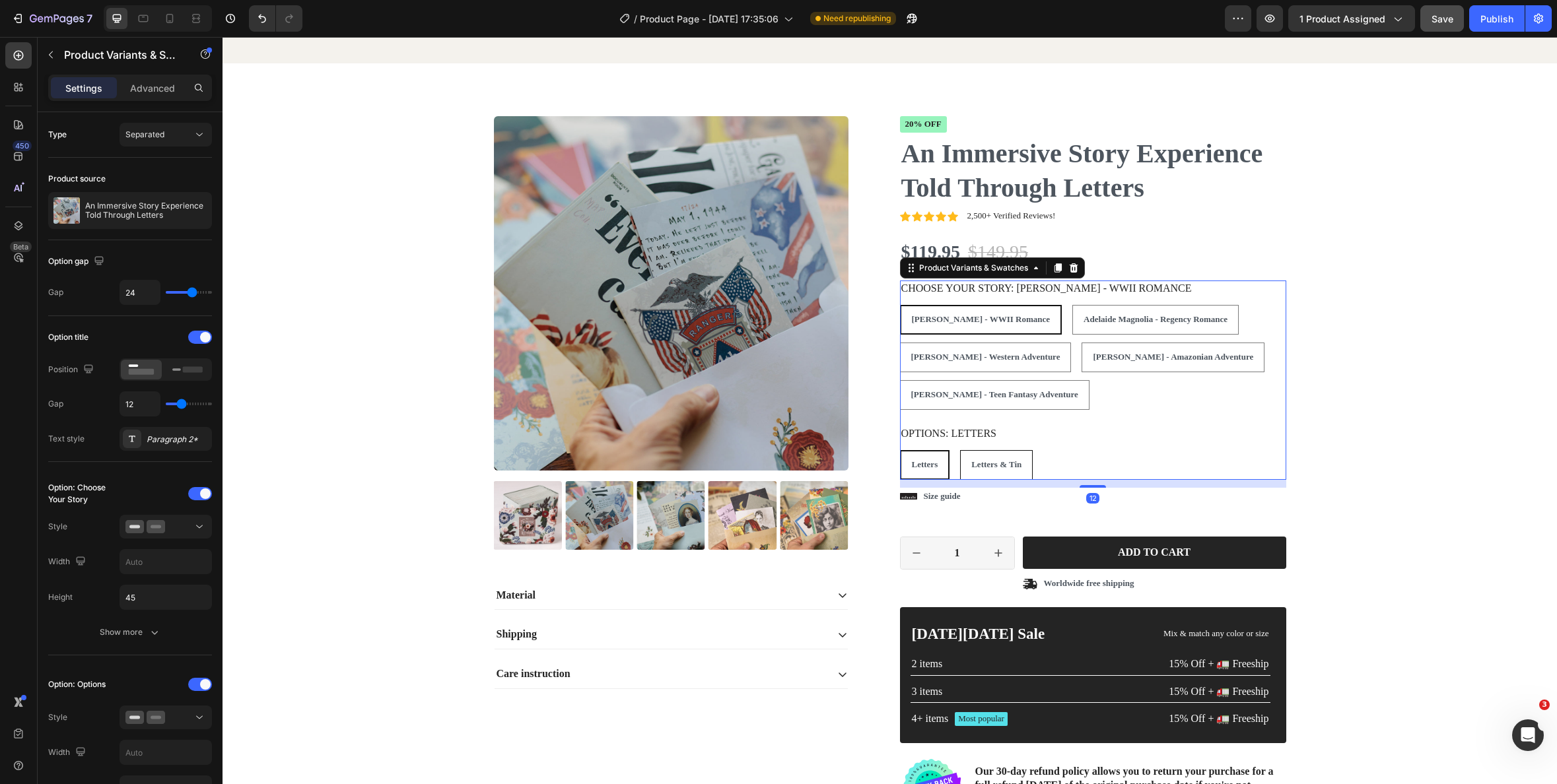
click at [1012, 470] on div "Letters & Tin" at bounding box center [996, 465] width 71 height 22
click at [960, 450] on input "Letters & Tin Letters & Tin Letters & Tin" at bounding box center [959, 450] width 1 height 1
radio input "false"
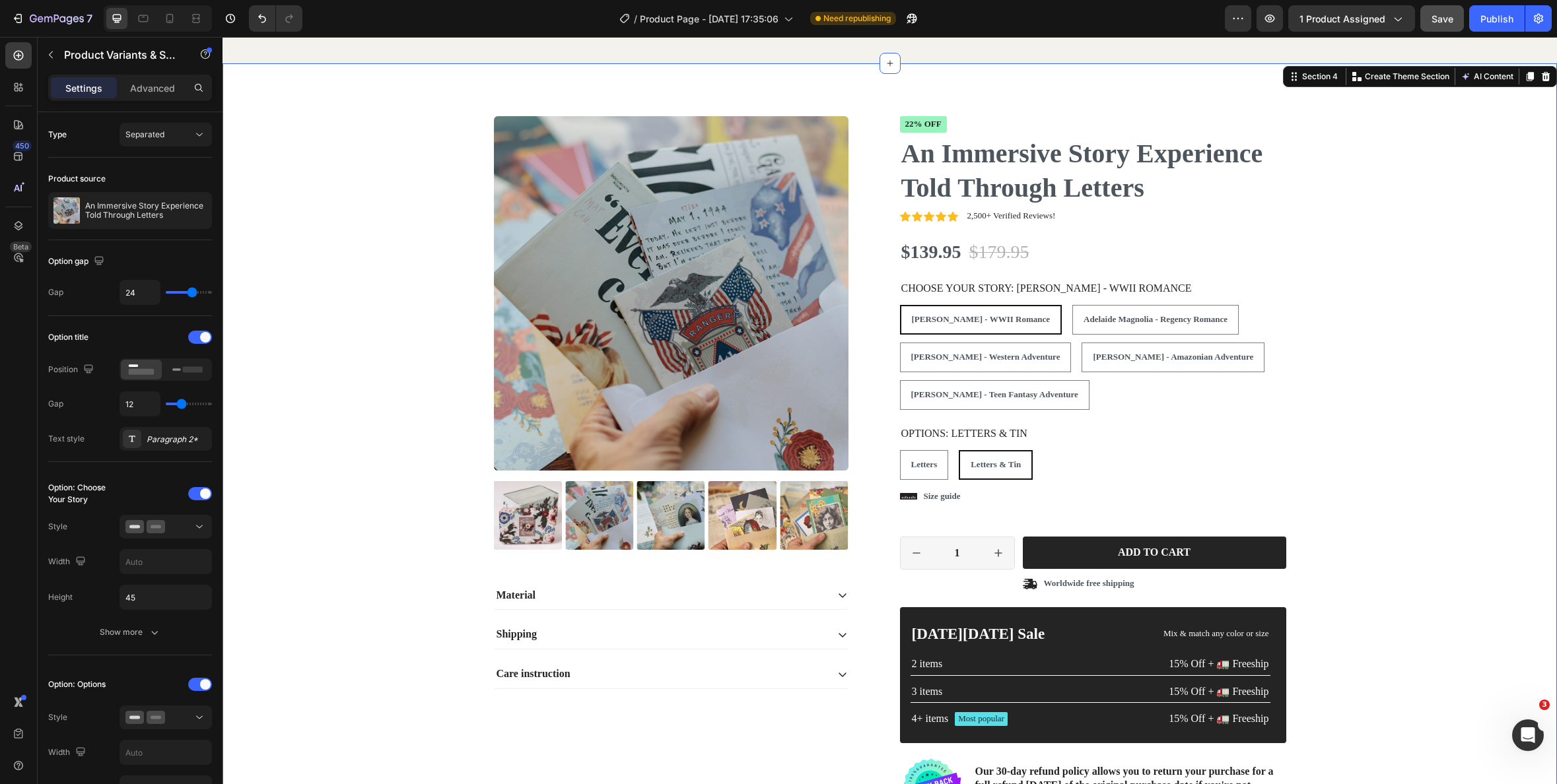
click at [1309, 414] on div "Product Images Material Shipping Care instruction Accordion Icon Icon Icon Icon…" at bounding box center [890, 469] width 1315 height 707
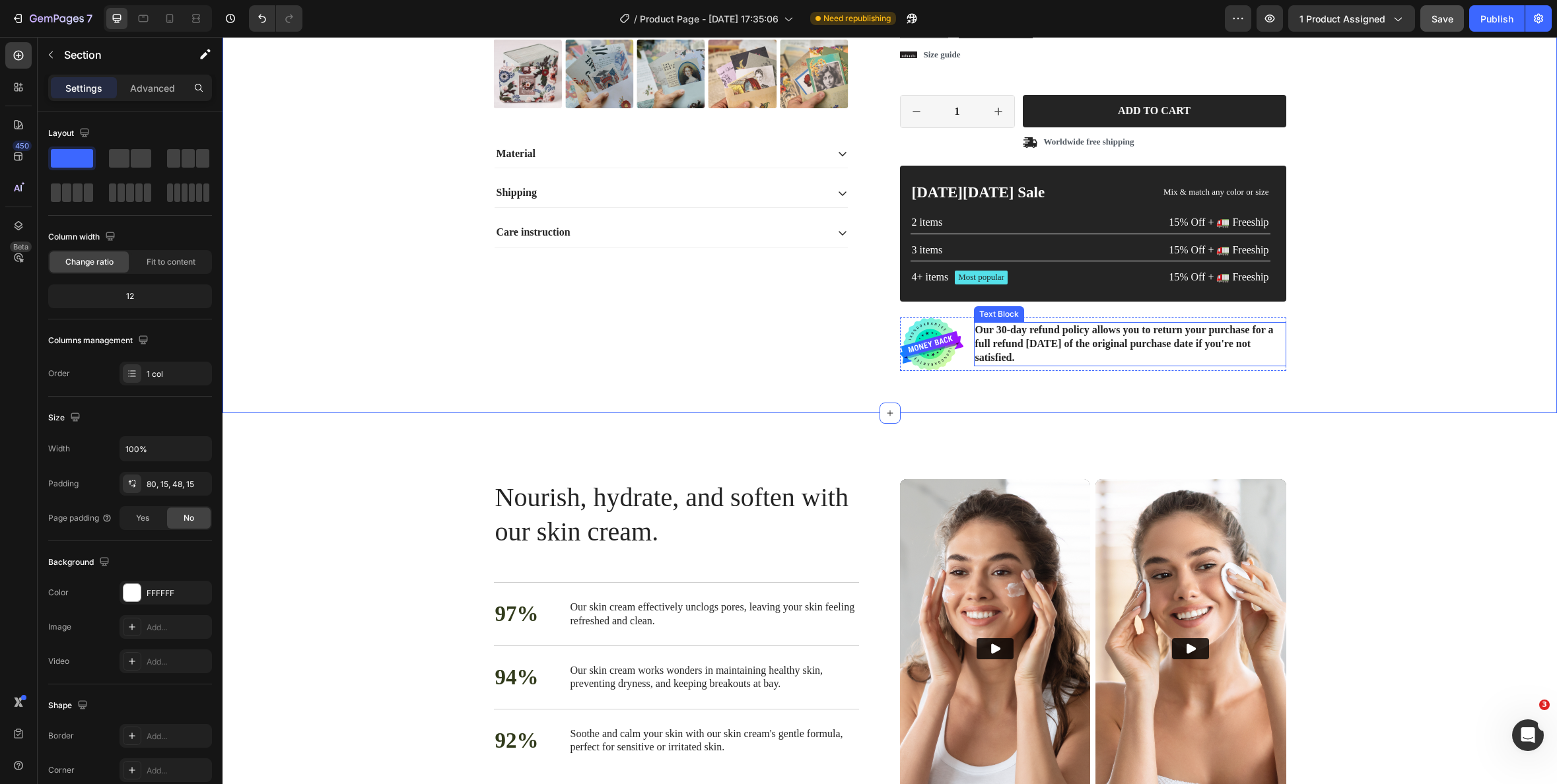
scroll to position [2836, 0]
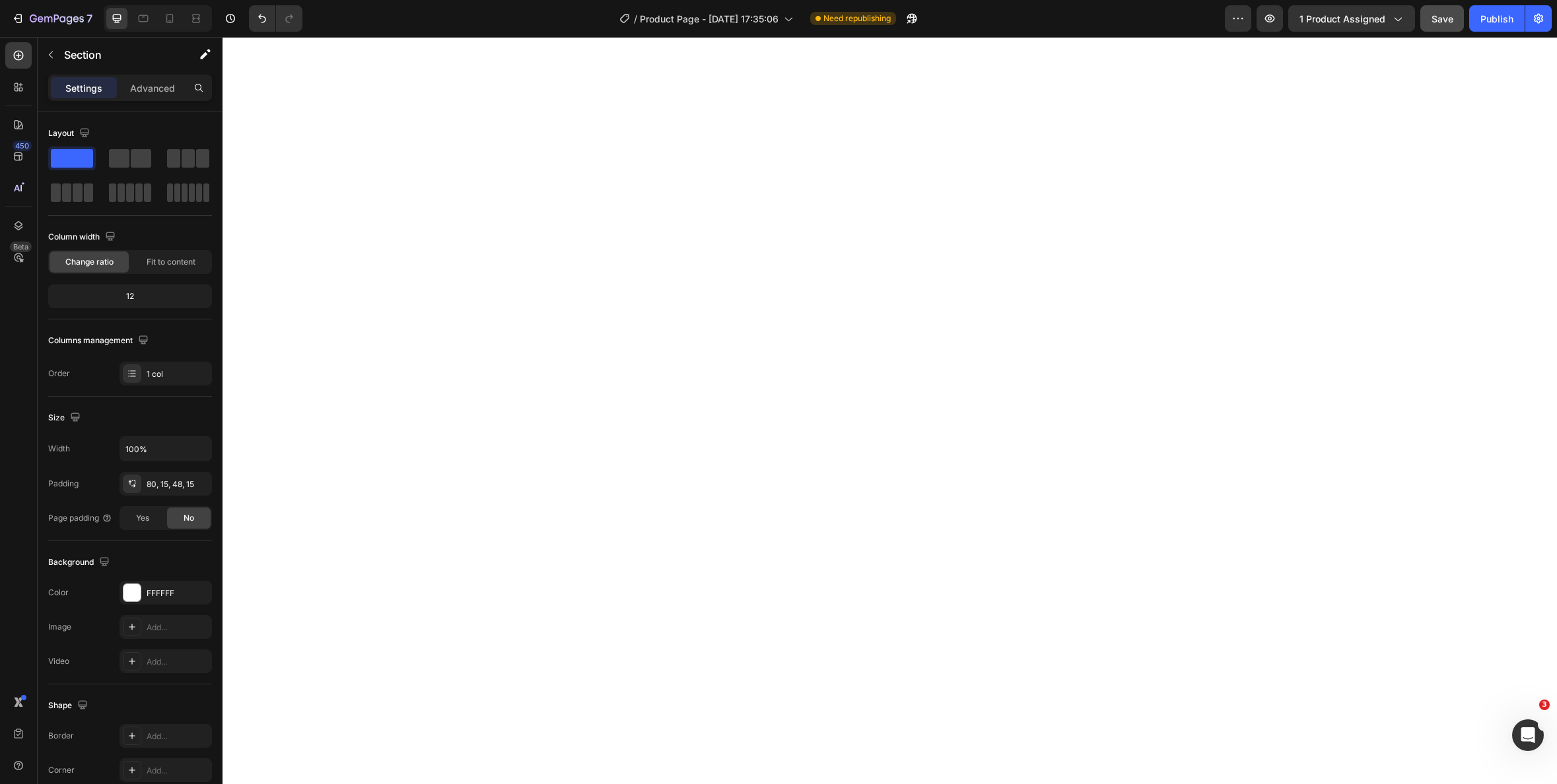
select select "Letters & Tin"
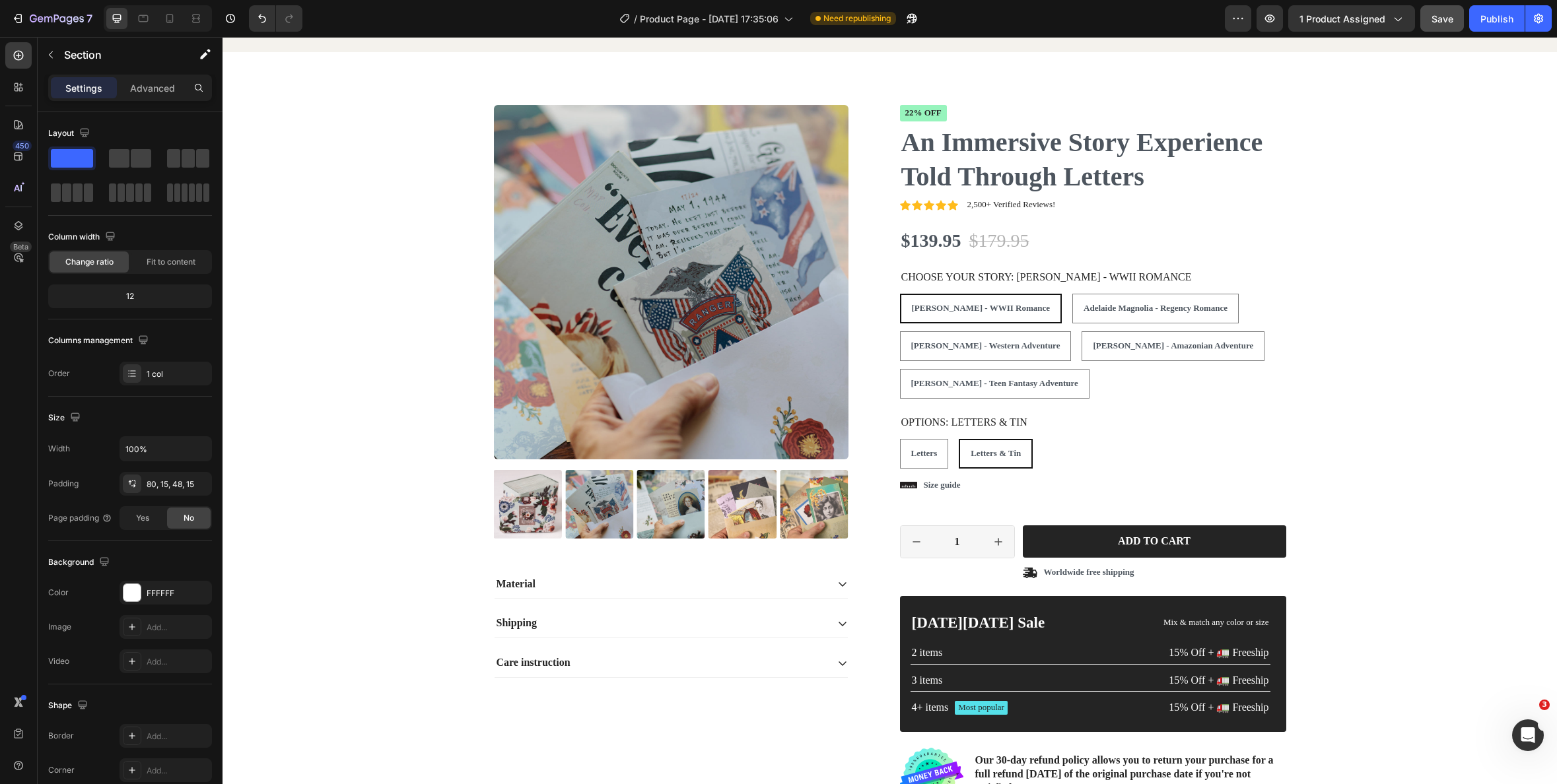
scroll to position [2259, 0]
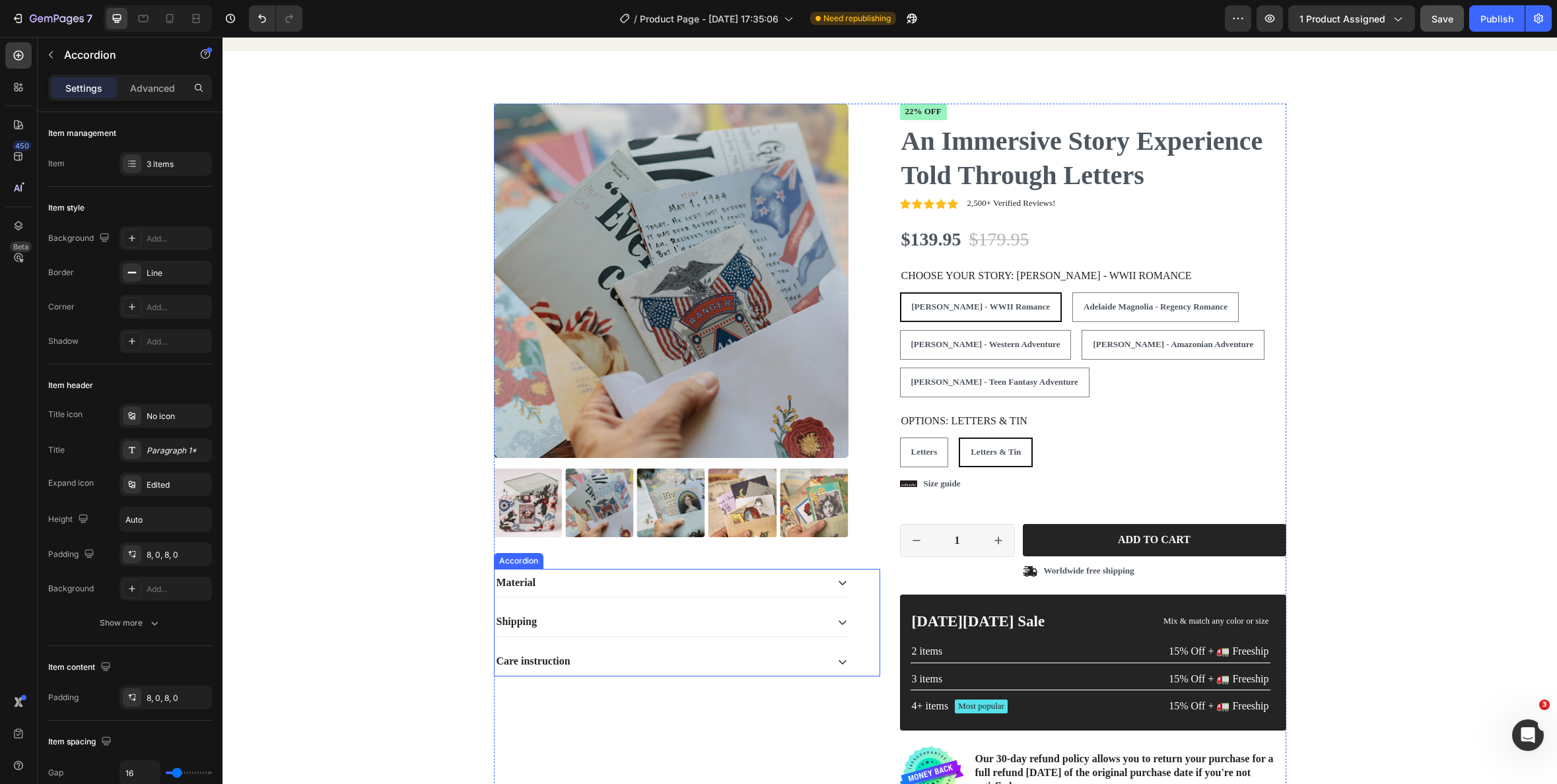
click at [846, 582] on icon at bounding box center [842, 583] width 10 height 10
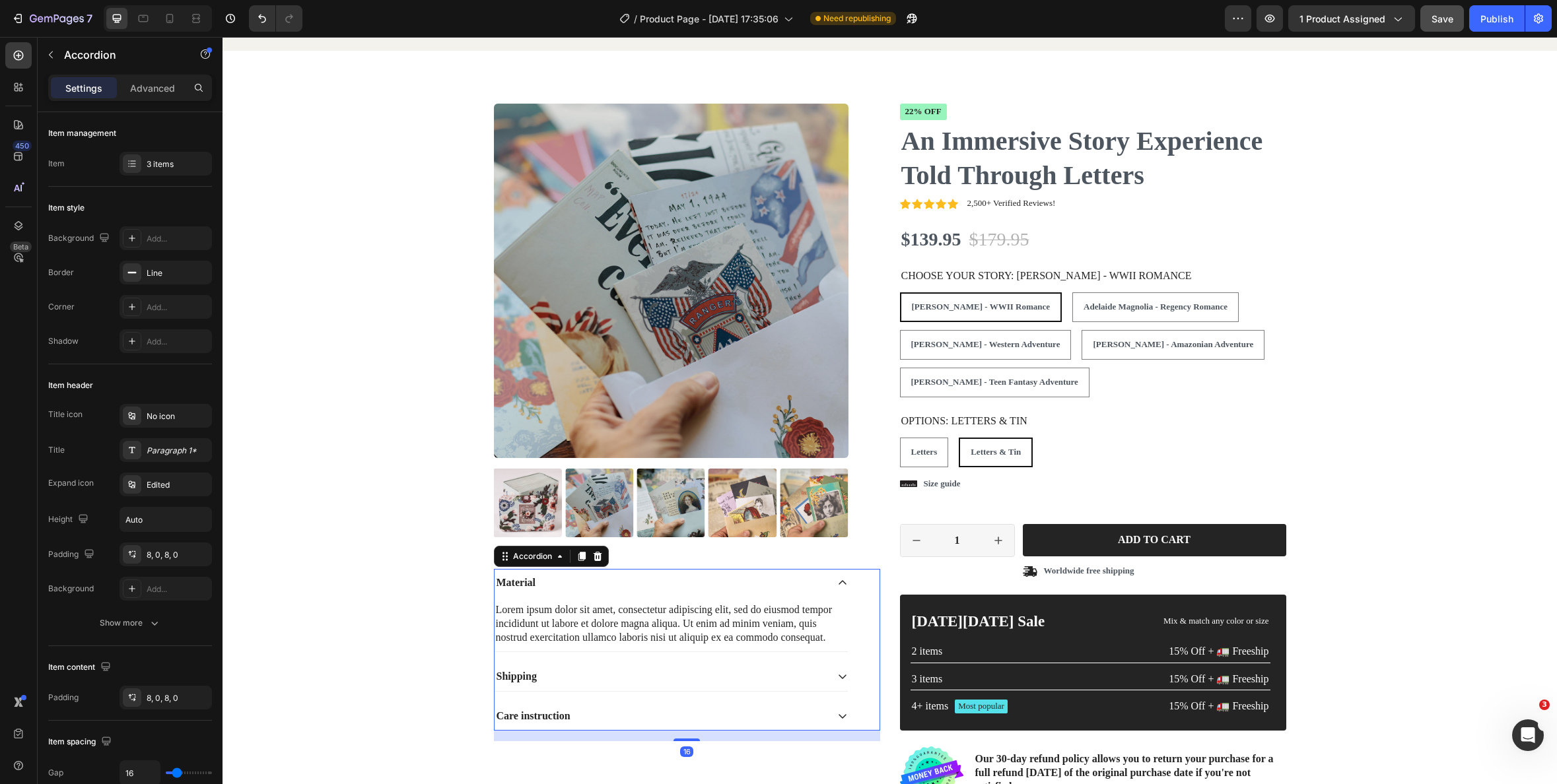
click at [846, 582] on icon at bounding box center [842, 583] width 10 height 10
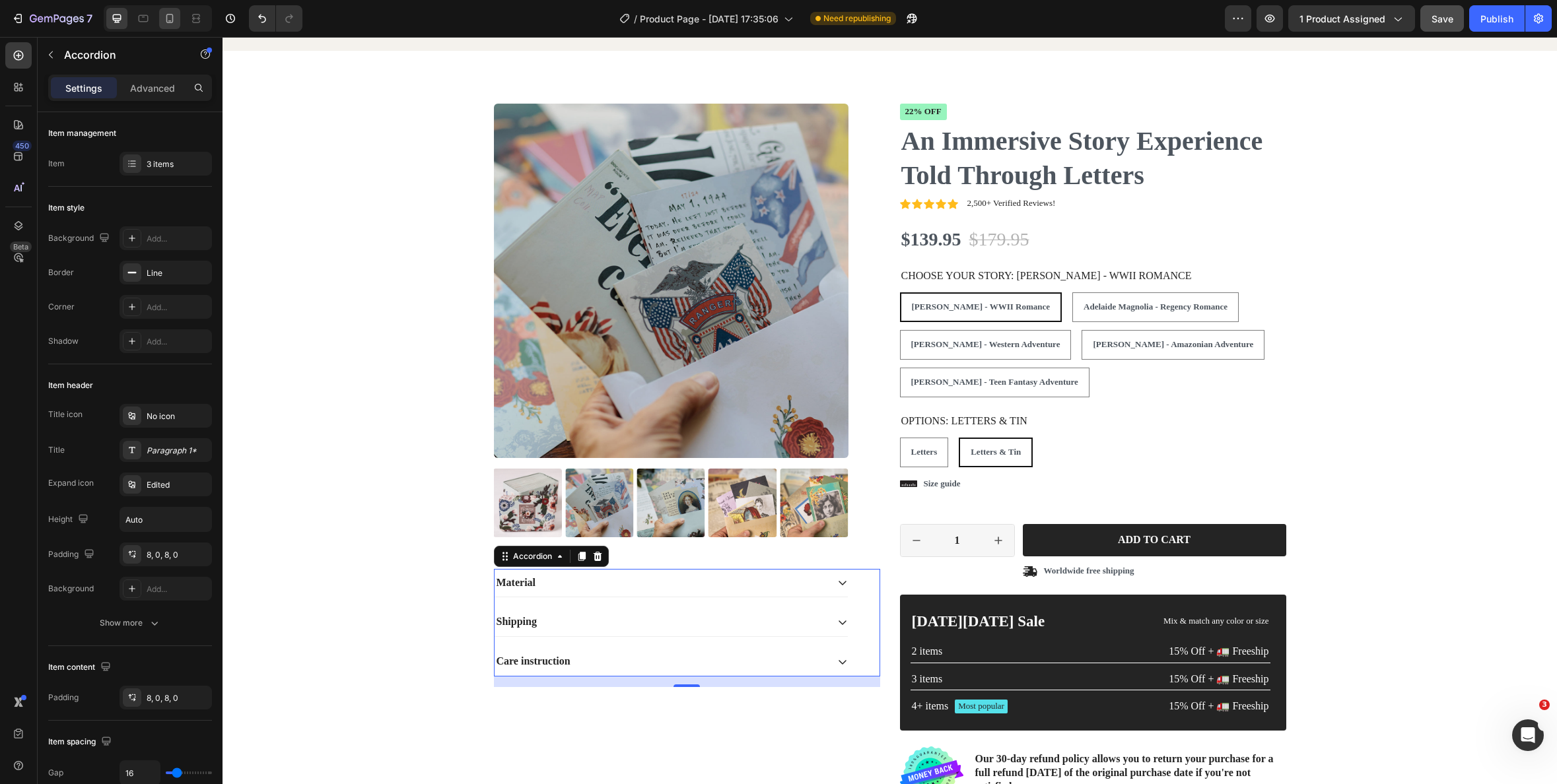
click at [181, 21] on div at bounding box center [158, 18] width 108 height 26
click at [172, 21] on icon at bounding box center [170, 19] width 7 height 9
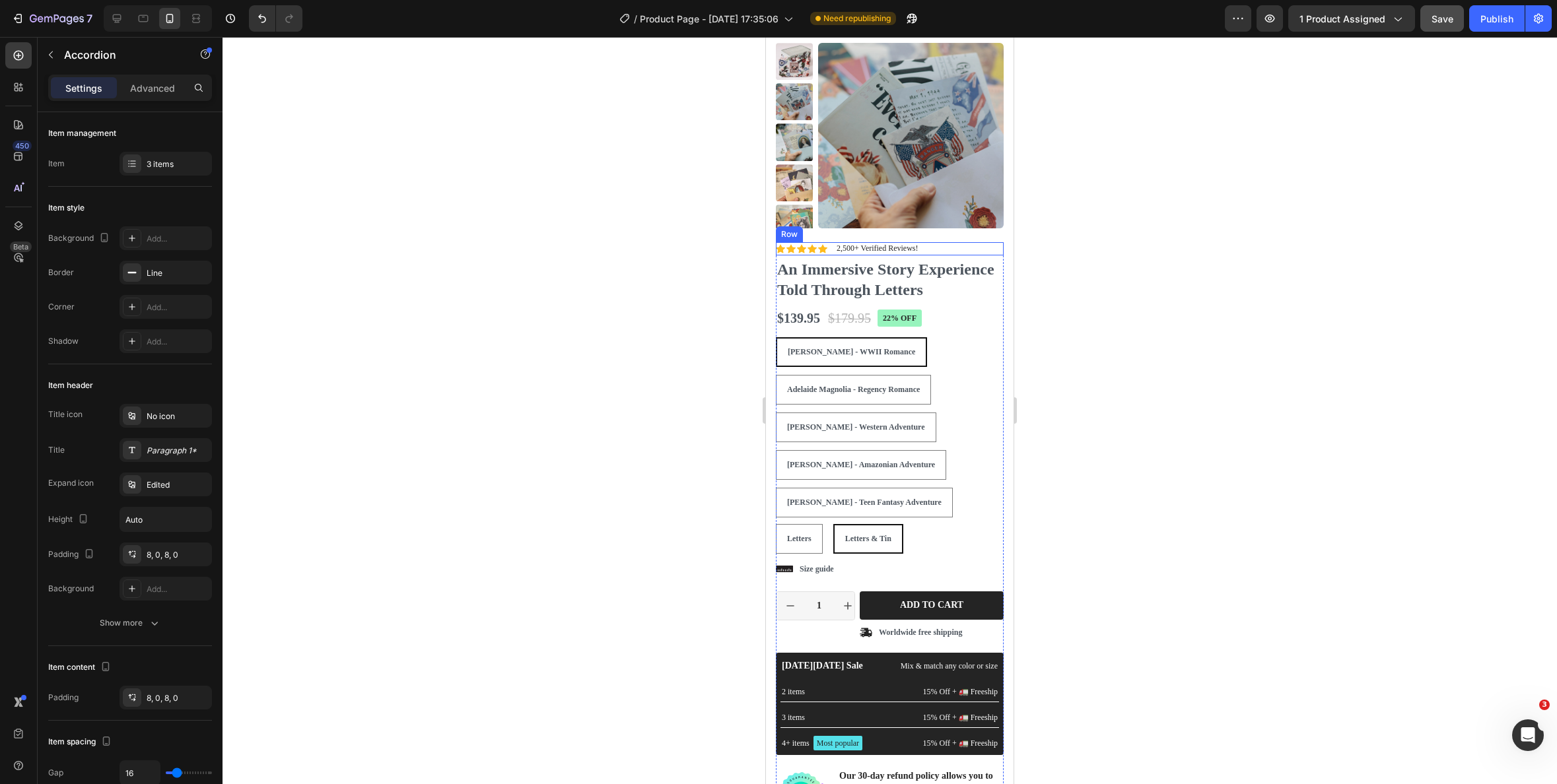
scroll to position [2208, 0]
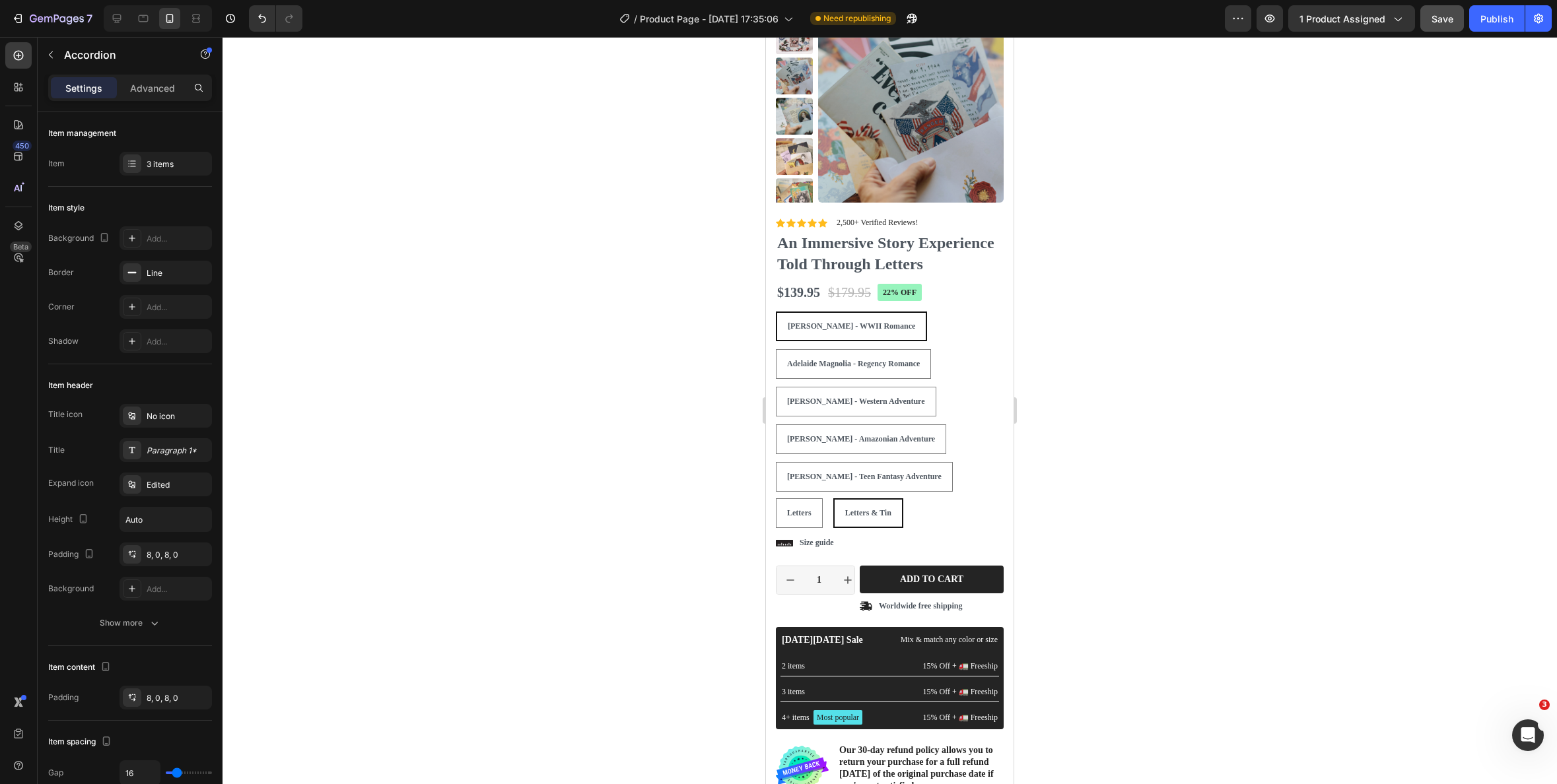
click at [129, 17] on div at bounding box center [158, 18] width 108 height 26
click at [126, 18] on div at bounding box center [117, 19] width 21 height 21
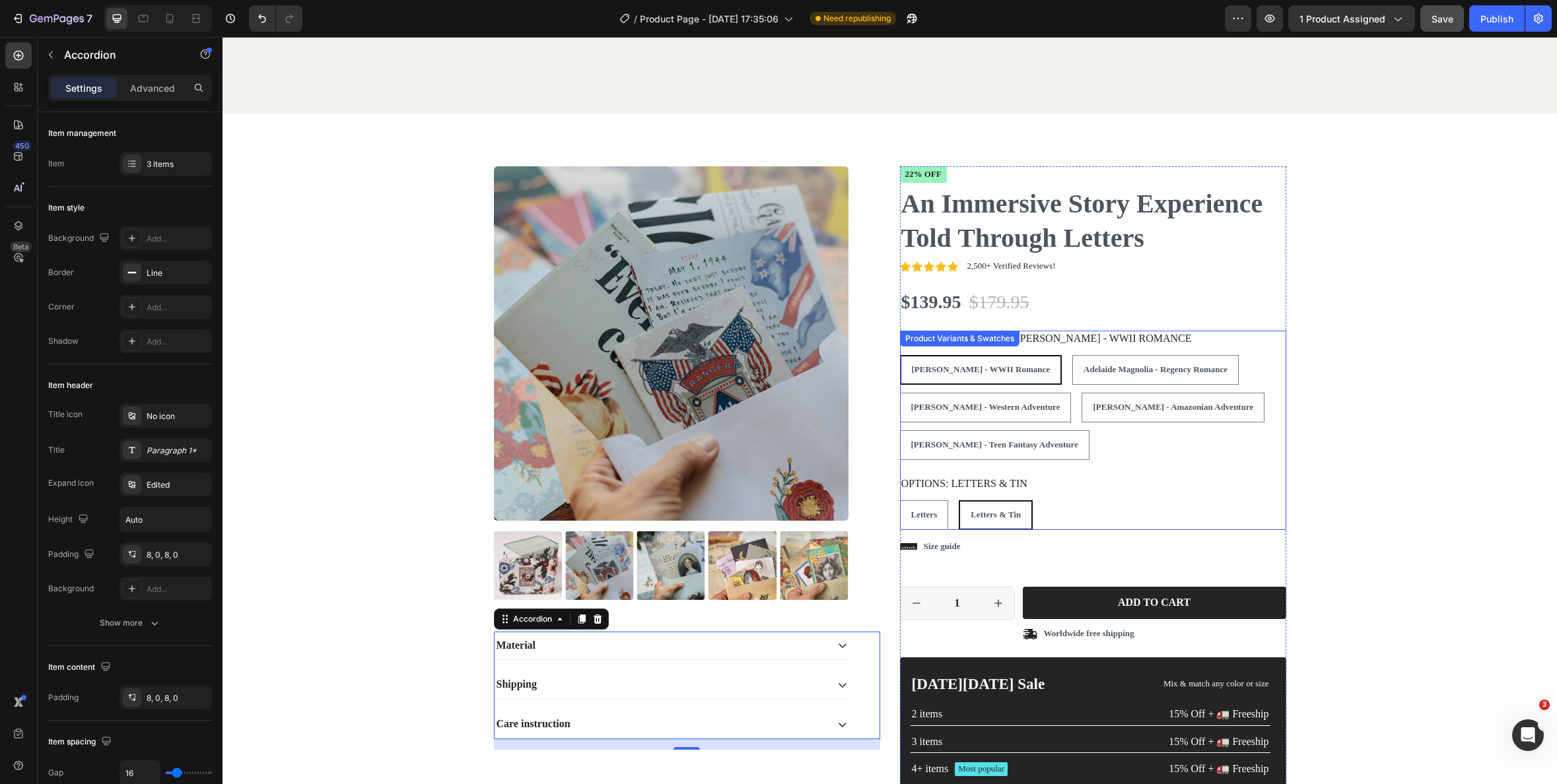
scroll to position [2116, 0]
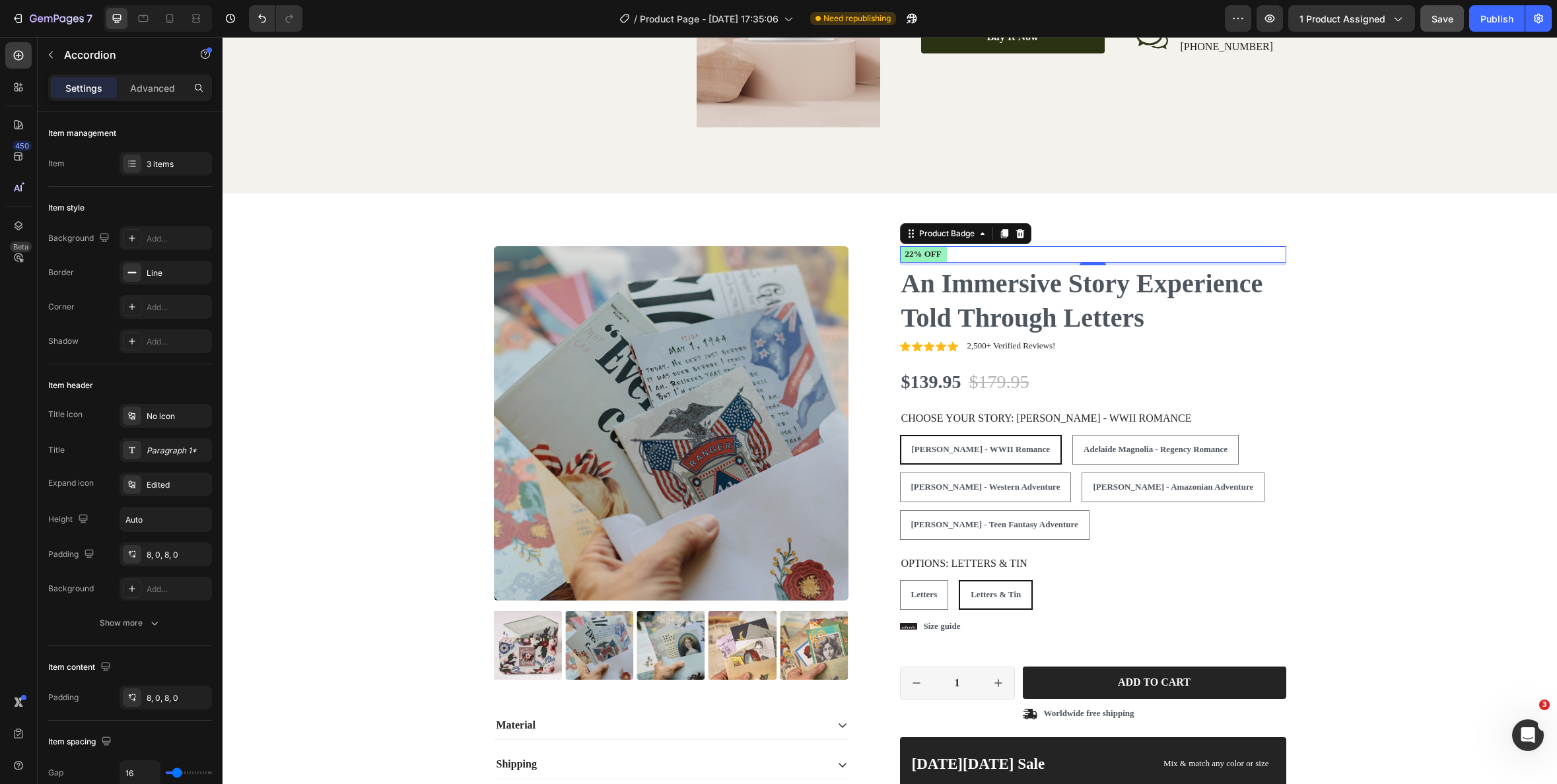
click at [931, 249] on pre "22% off" at bounding box center [923, 254] width 47 height 16
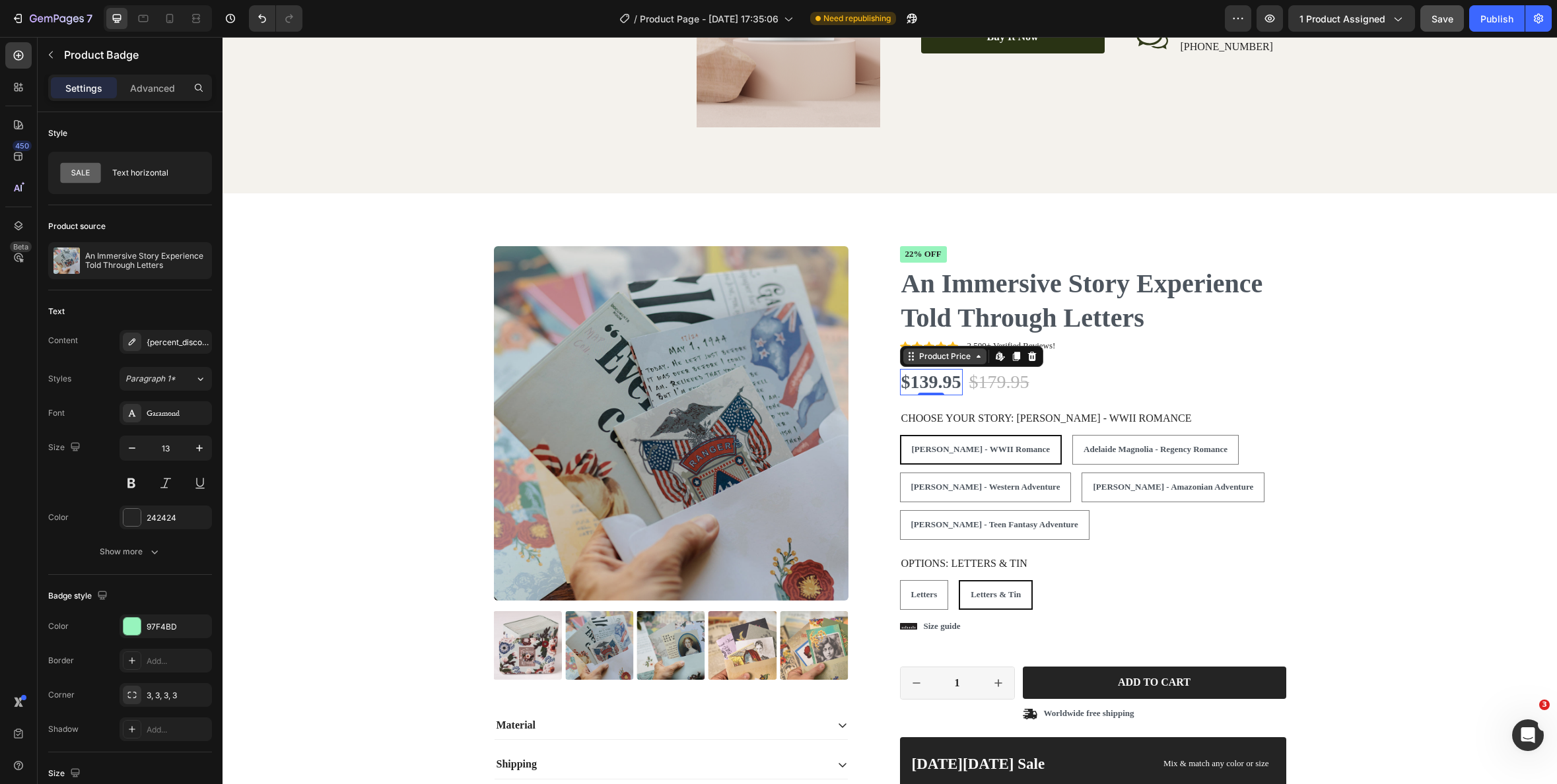
click at [931, 367] on div "Product Price Edit content in Shopify" at bounding box center [972, 356] width 144 height 21
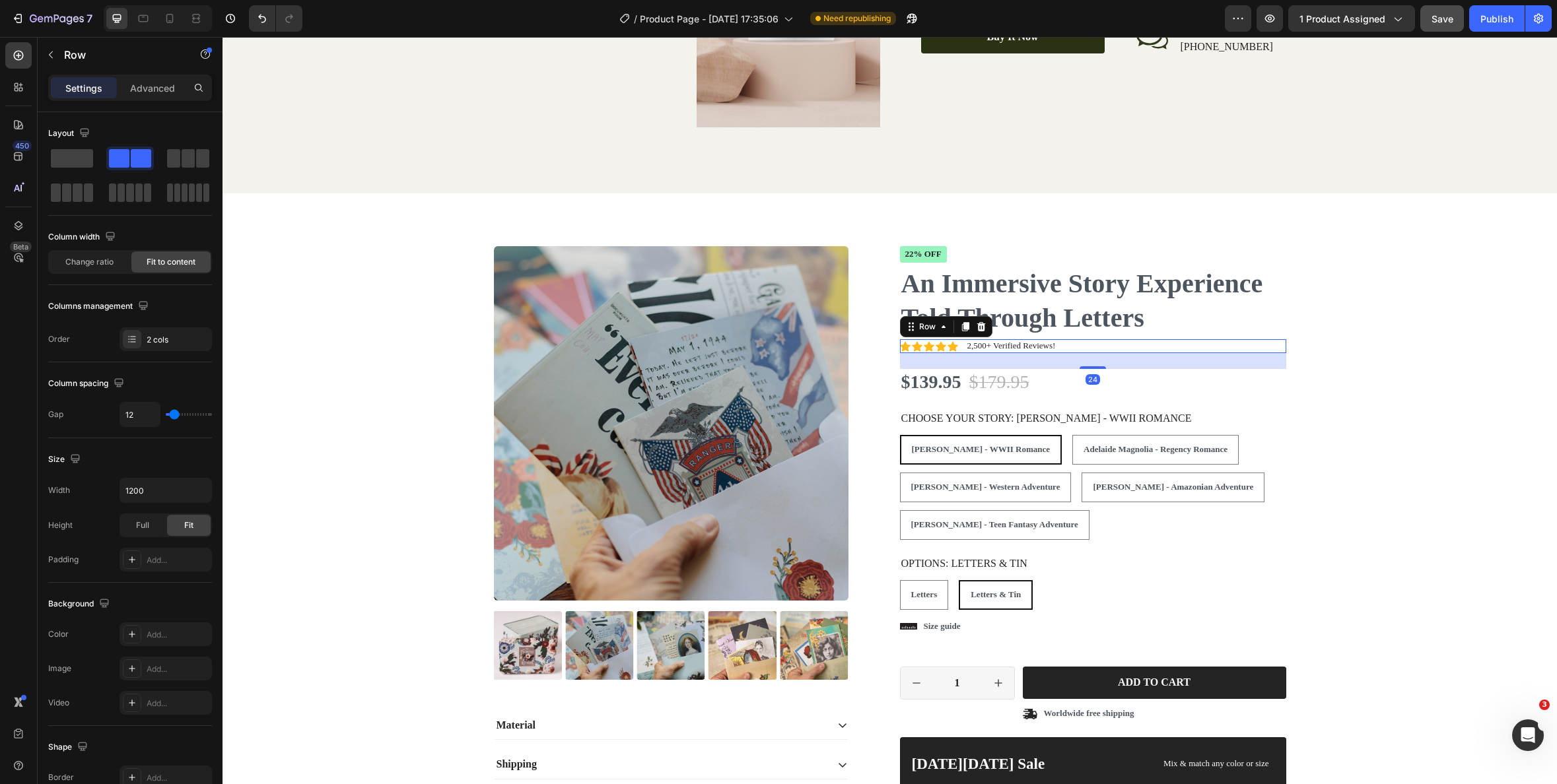
click at [1212, 342] on div "Icon Icon Icon Icon Icon Icon List 2,500+ Verified Reviews! Text Block Row 24" at bounding box center [1093, 346] width 386 height 14
click at [1158, 380] on div "$139.95 Product Price Product Price $179.95 Product Price Product Price 22% off…" at bounding box center [1093, 382] width 386 height 26
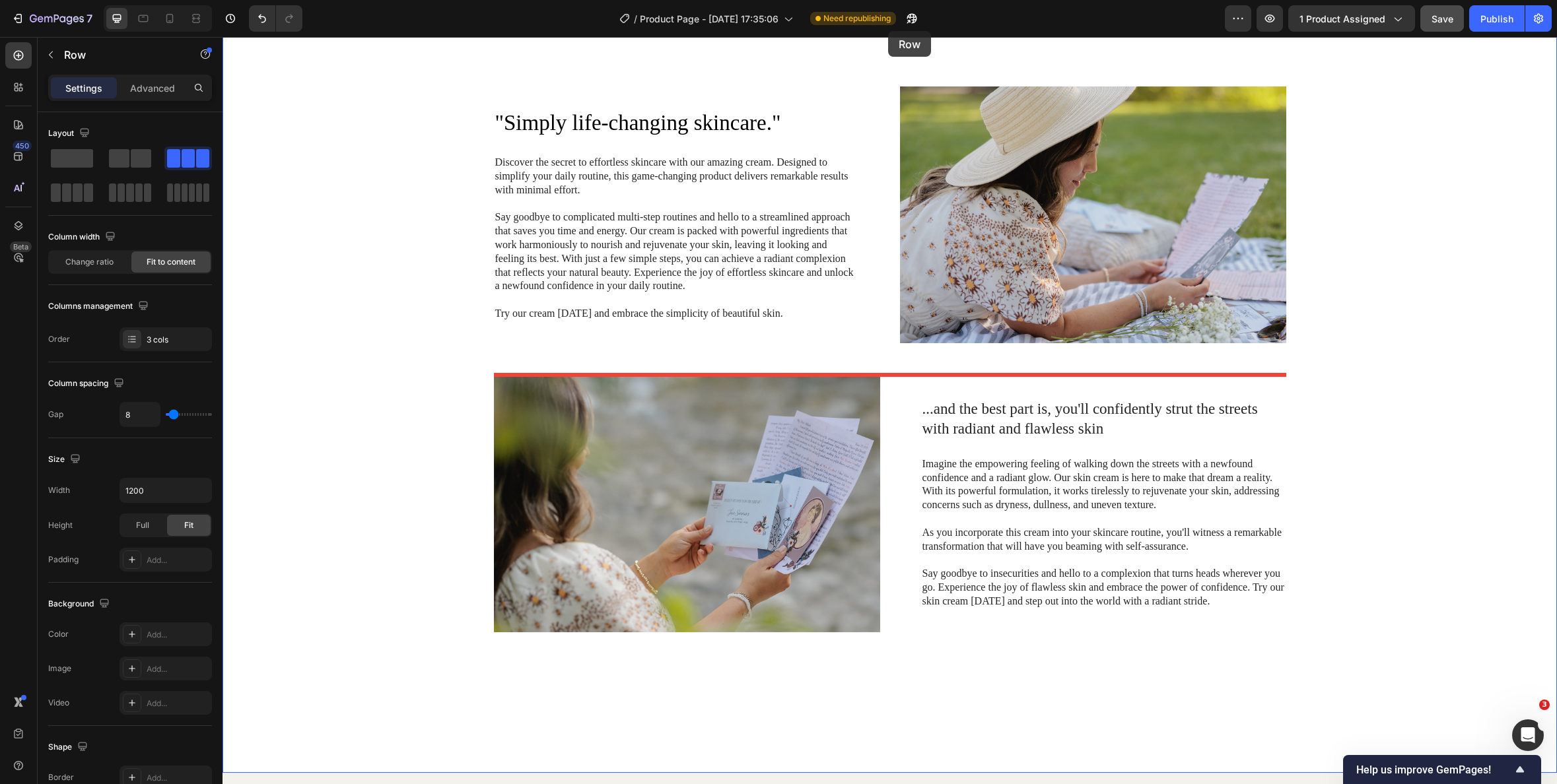
select select "Letters & Tin"
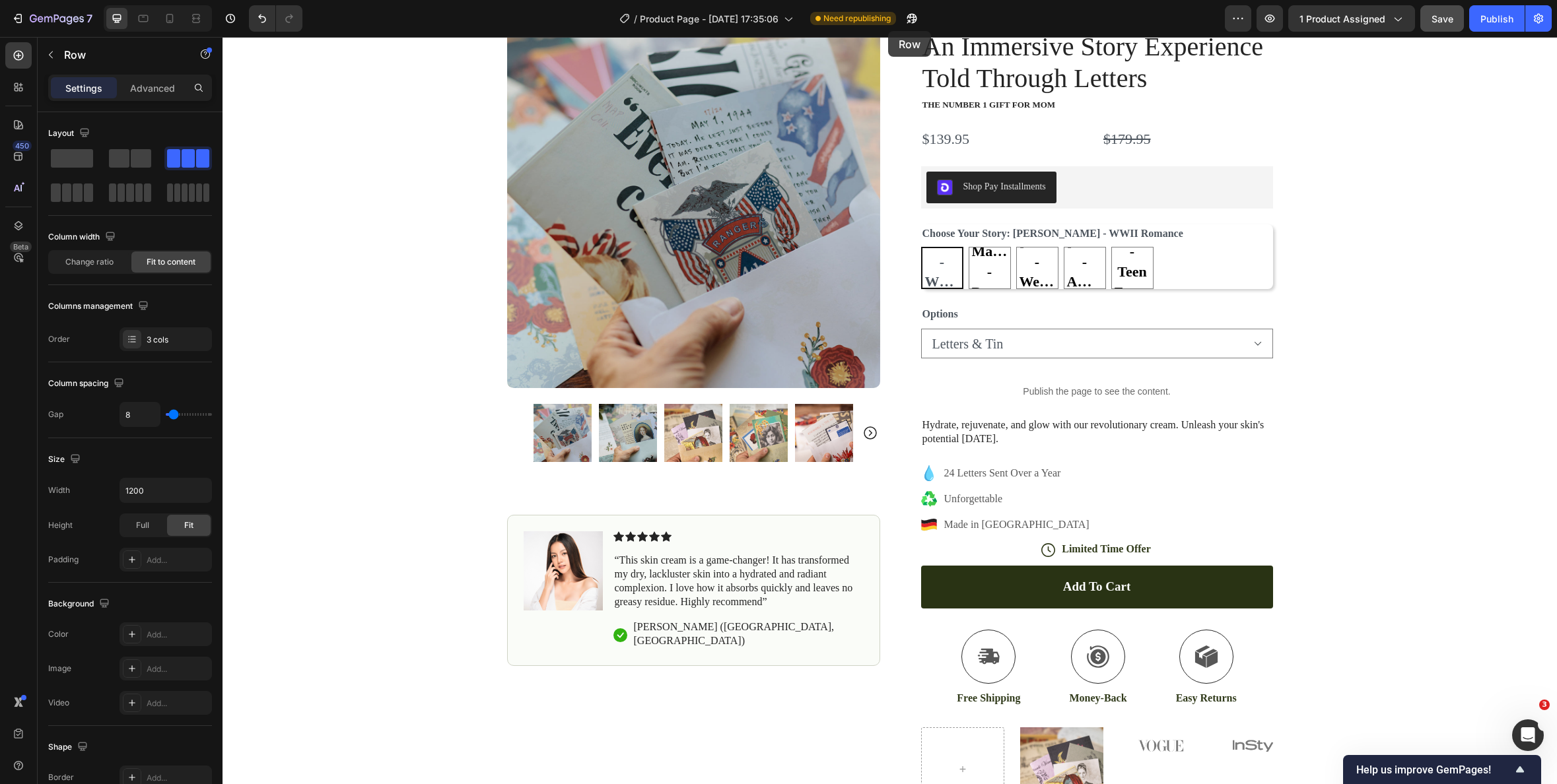
scroll to position [0, 0]
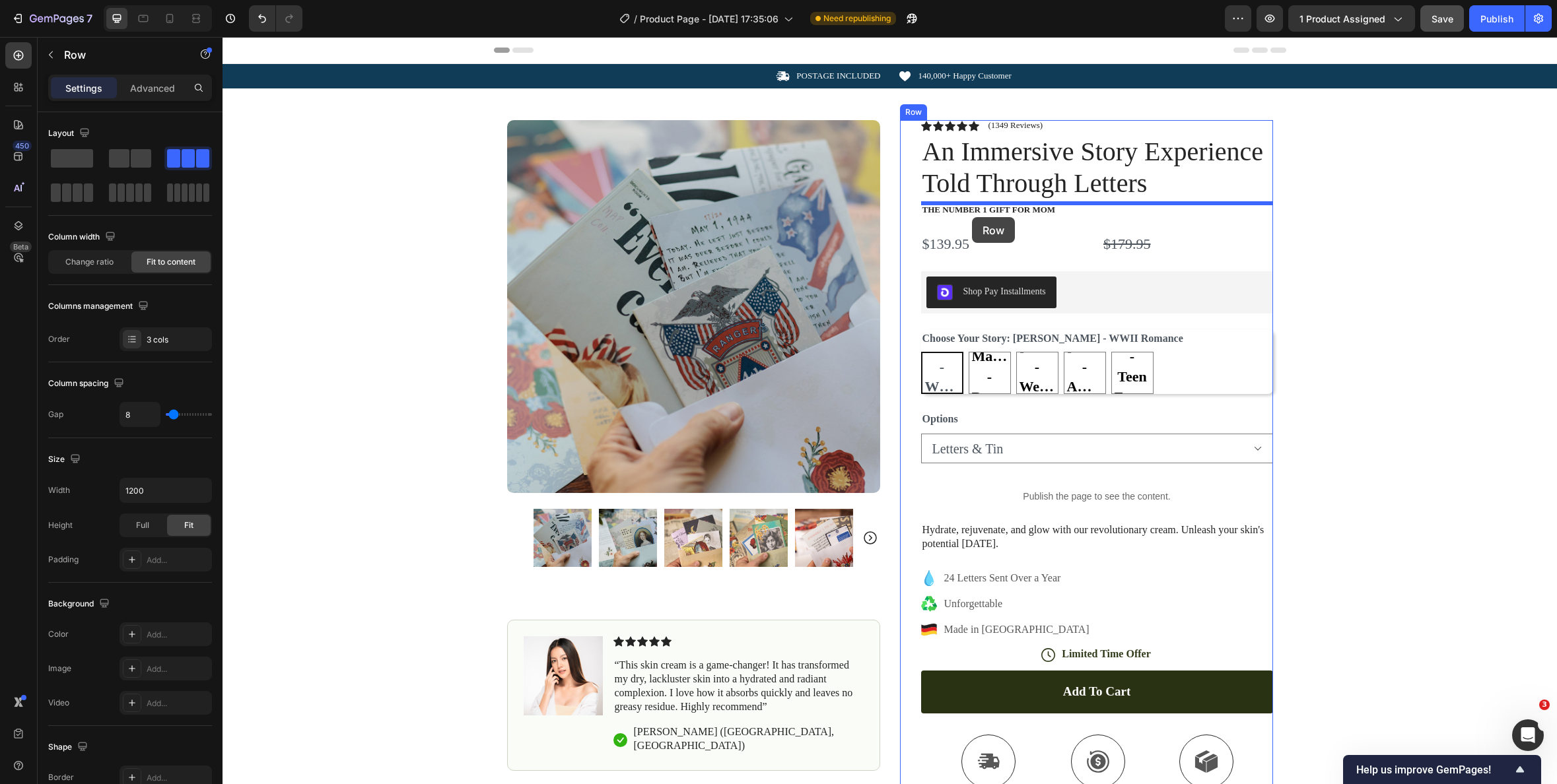
drag, startPoint x: 913, startPoint y: 357, endPoint x: 972, endPoint y: 217, distance: 151.9
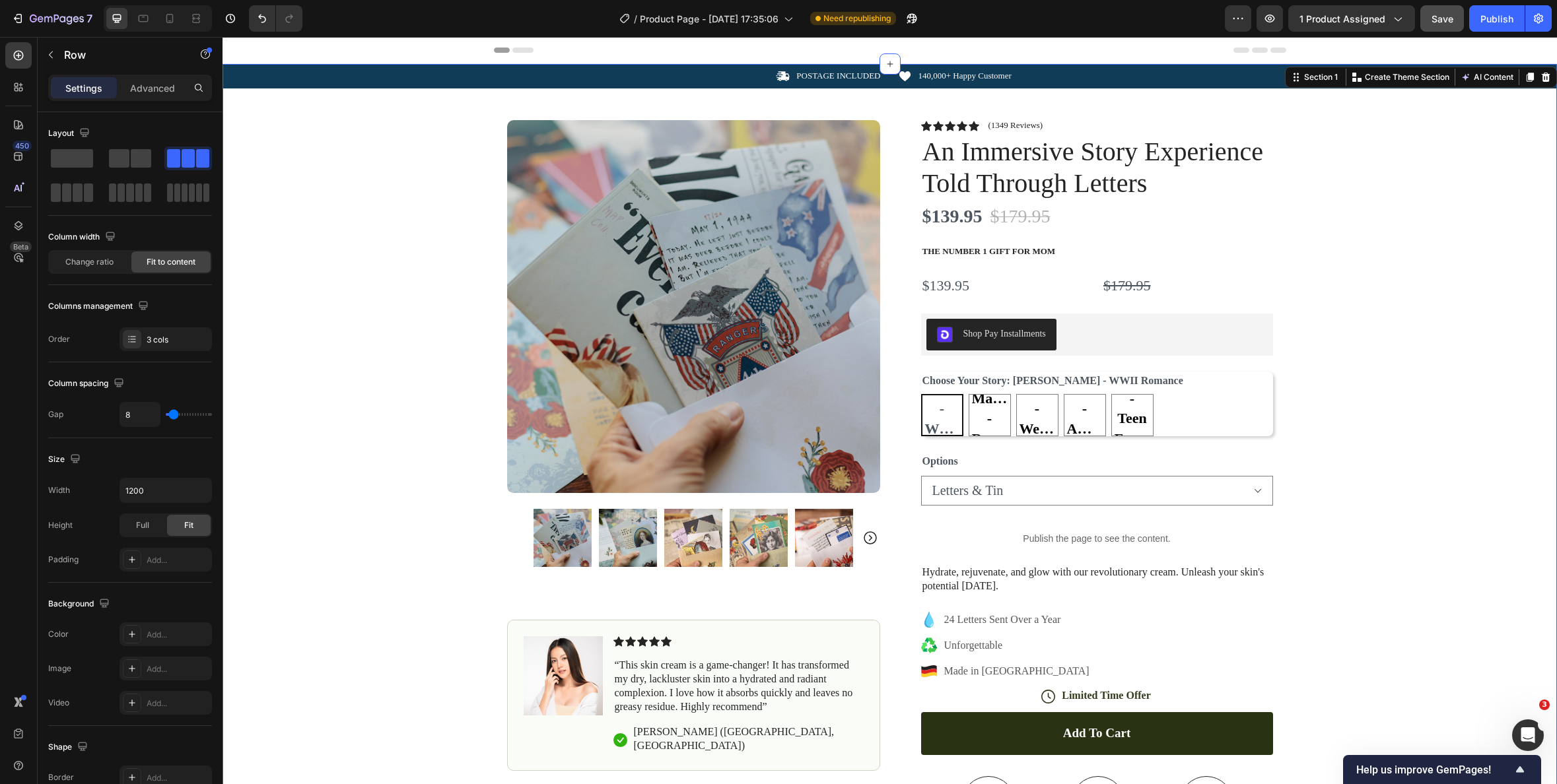
click at [1345, 224] on div "Icon POSTAGE INCLUDED Text Block Row Icon 140,000+ Happy Customer Text Block Ro…" at bounding box center [890, 511] width 1335 height 894
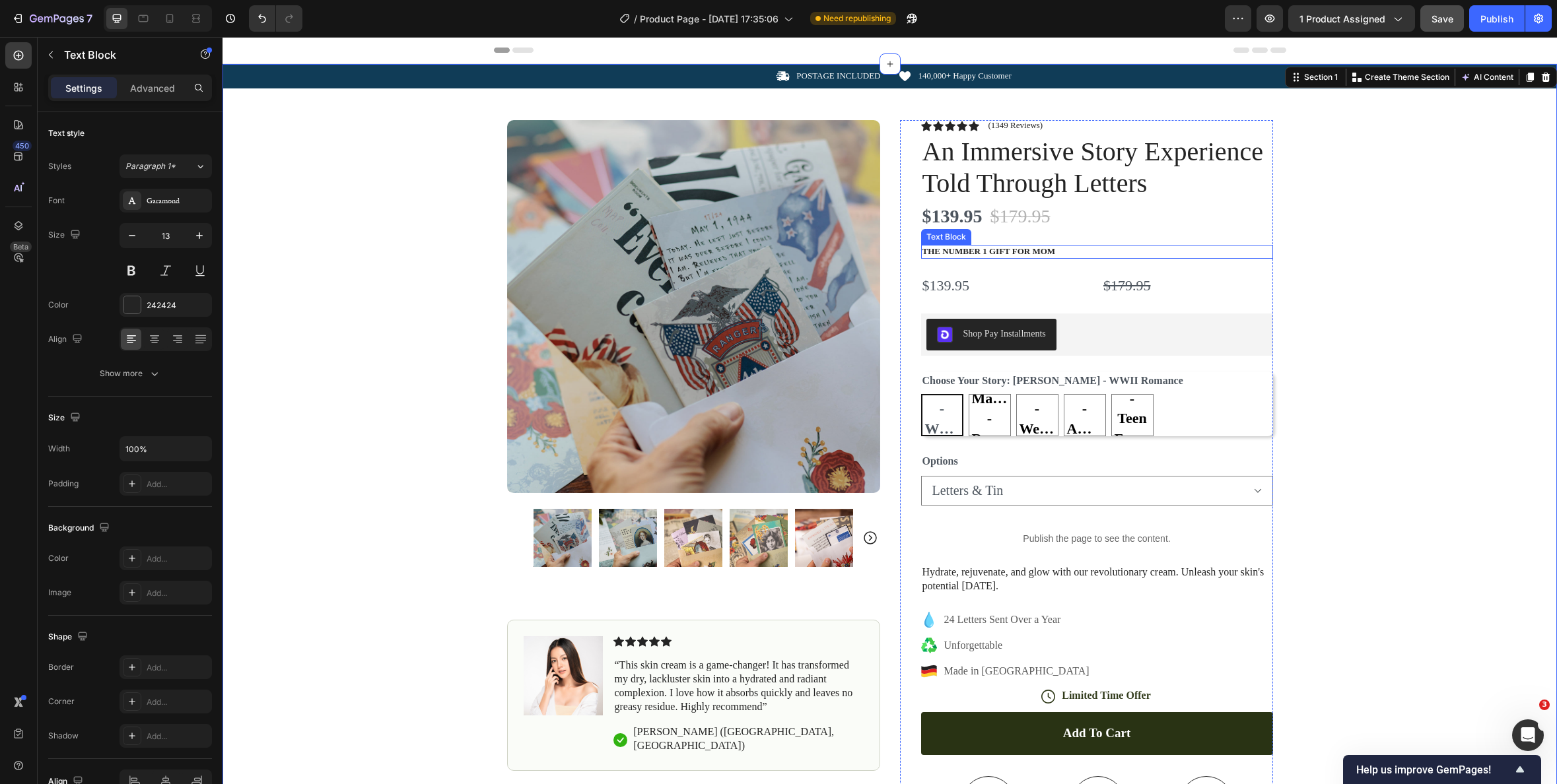
click at [1026, 250] on p "The number 1 gift for mom" at bounding box center [1097, 251] width 349 height 11
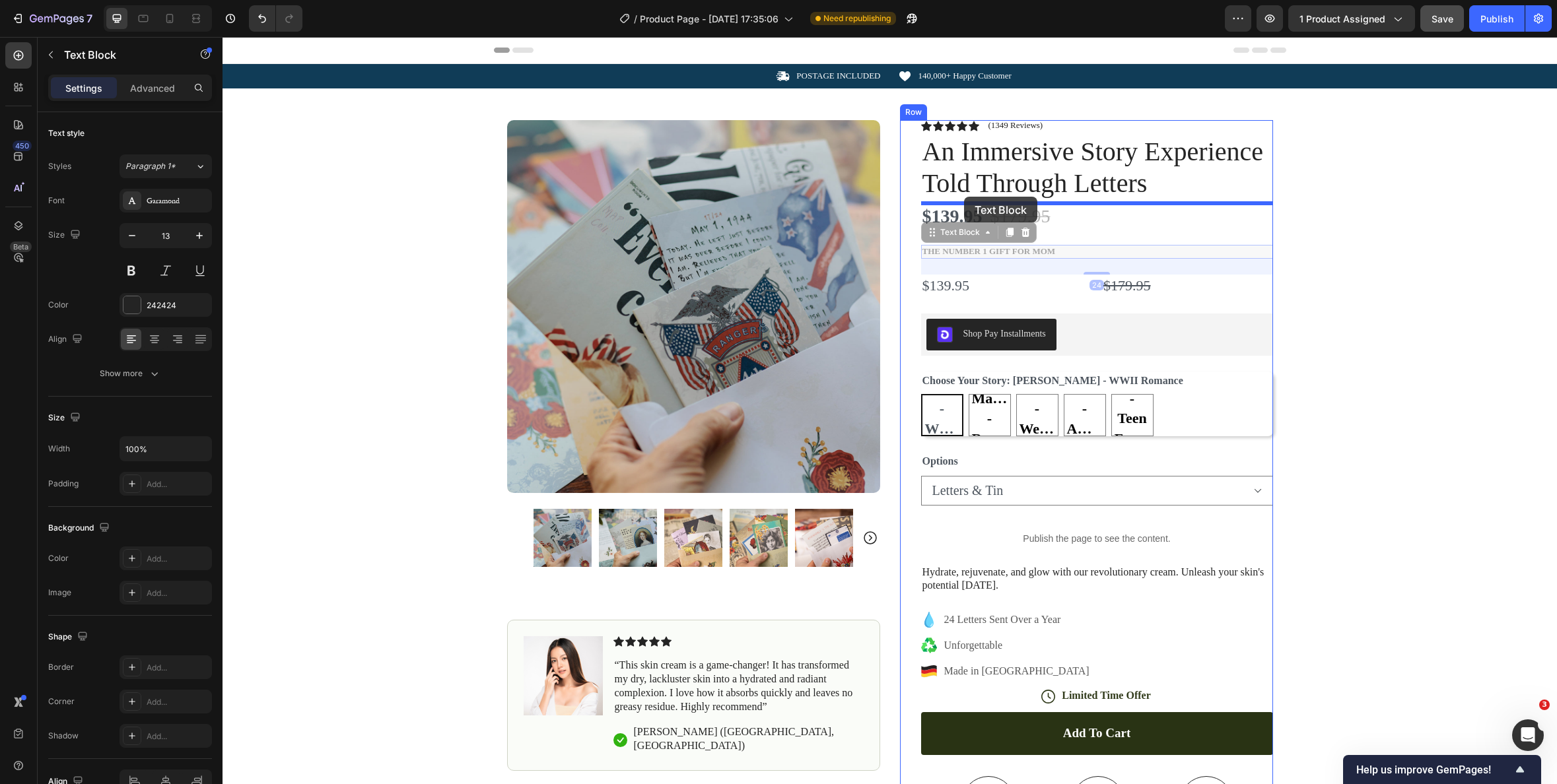
drag, startPoint x: 927, startPoint y: 237, endPoint x: 964, endPoint y: 197, distance: 54.5
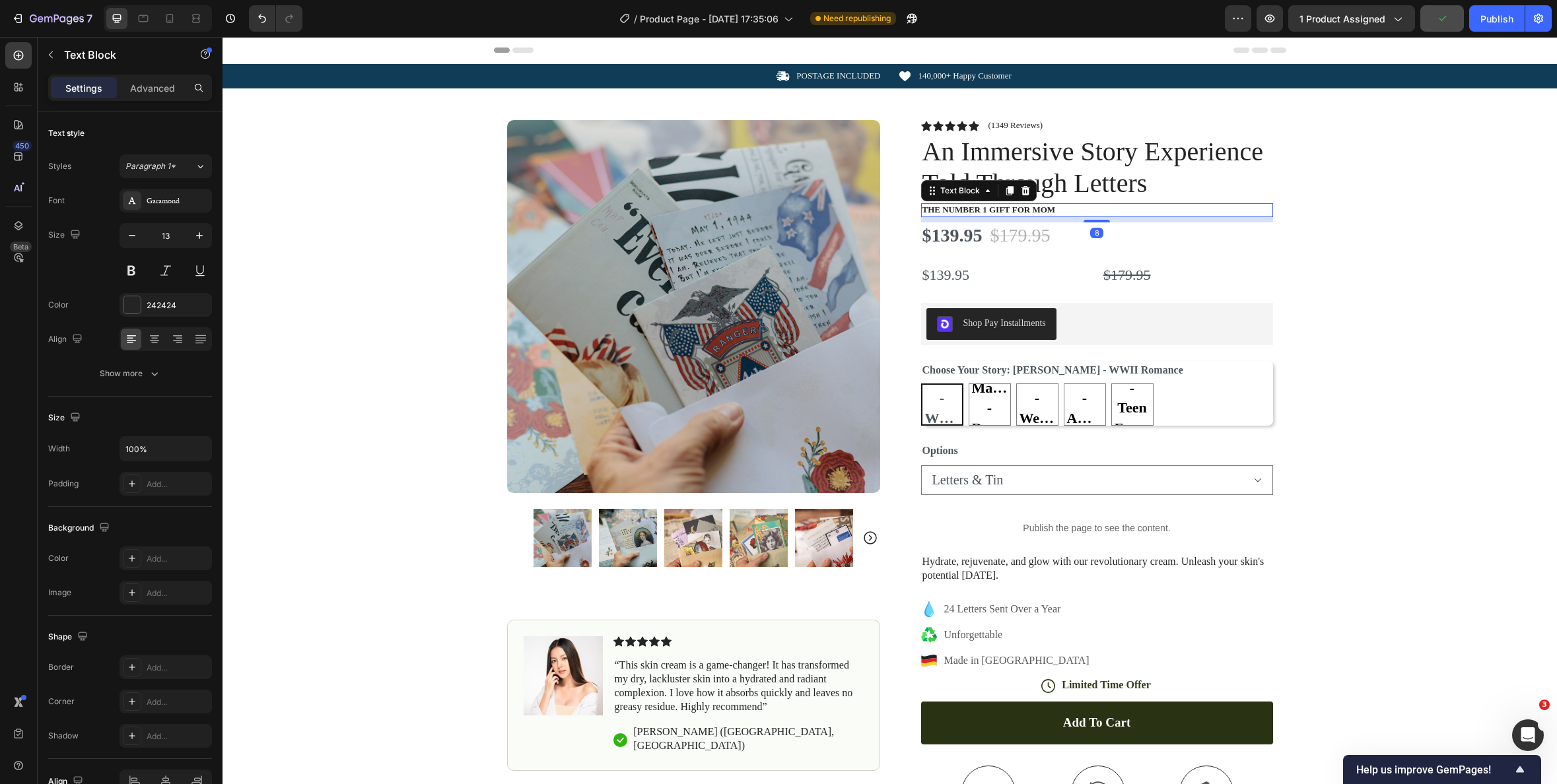
drag, startPoint x: 1103, startPoint y: 232, endPoint x: 1417, endPoint y: 226, distance: 314.1
click at [1110, 221] on div at bounding box center [1096, 221] width 26 height 3
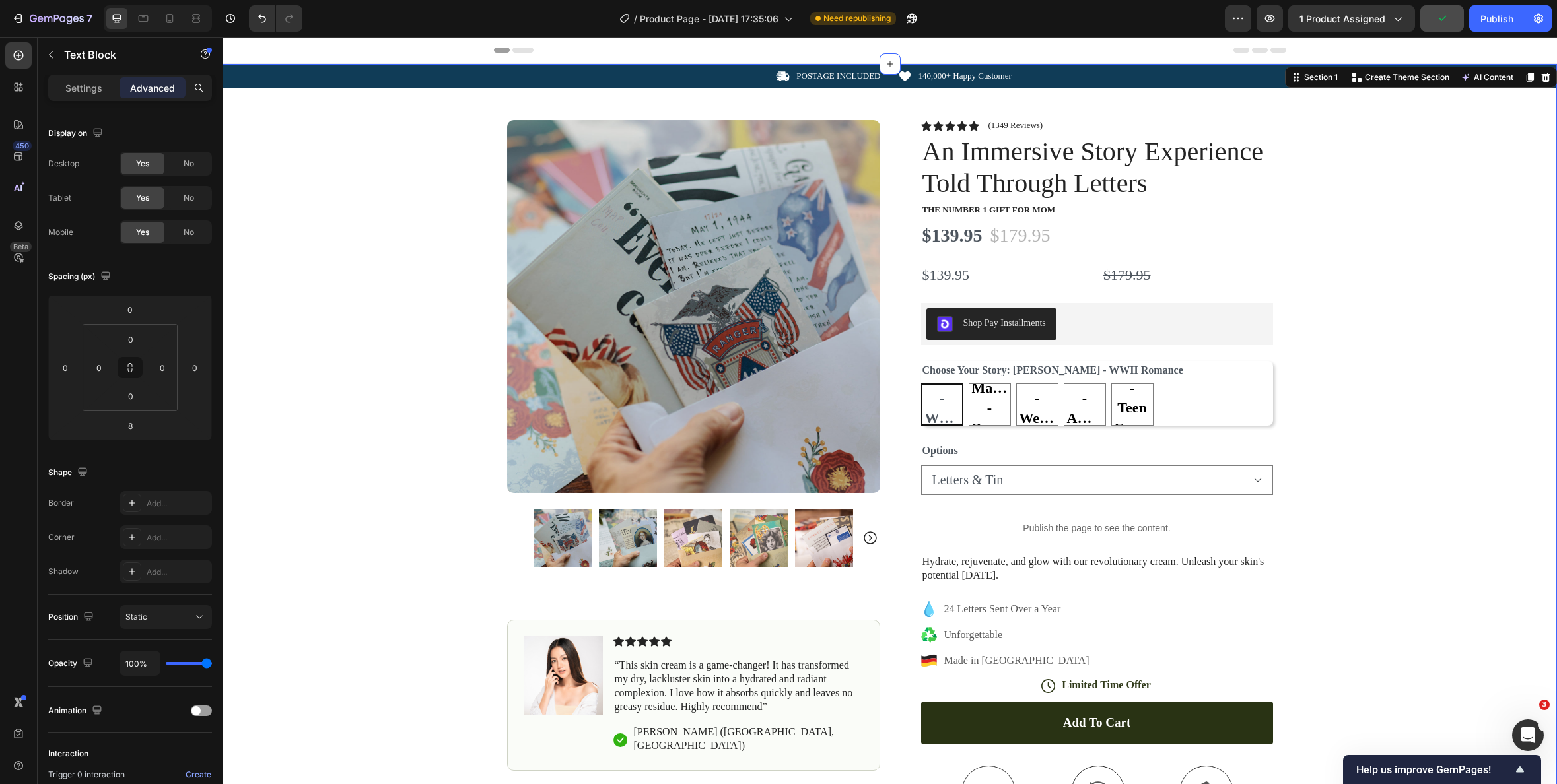
click at [1443, 231] on div "Icon POSTAGE INCLUDED Text Block Row Icon 140,000+ Happy Customer Text Block Ro…" at bounding box center [890, 506] width 1335 height 883
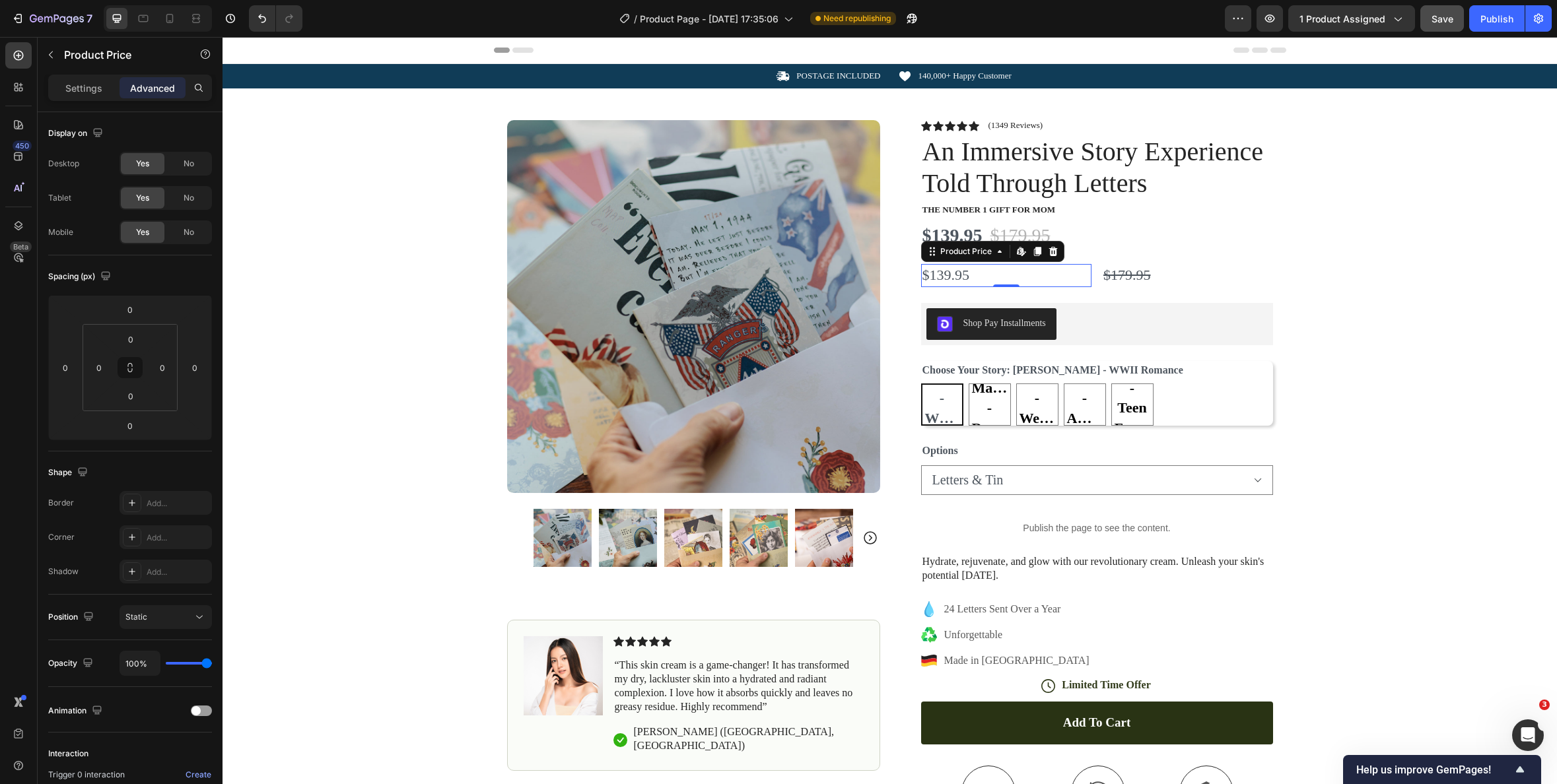
click at [1021, 269] on div "$139.95" at bounding box center [1006, 275] width 171 height 23
click at [1048, 251] on icon at bounding box center [1053, 251] width 10 height 10
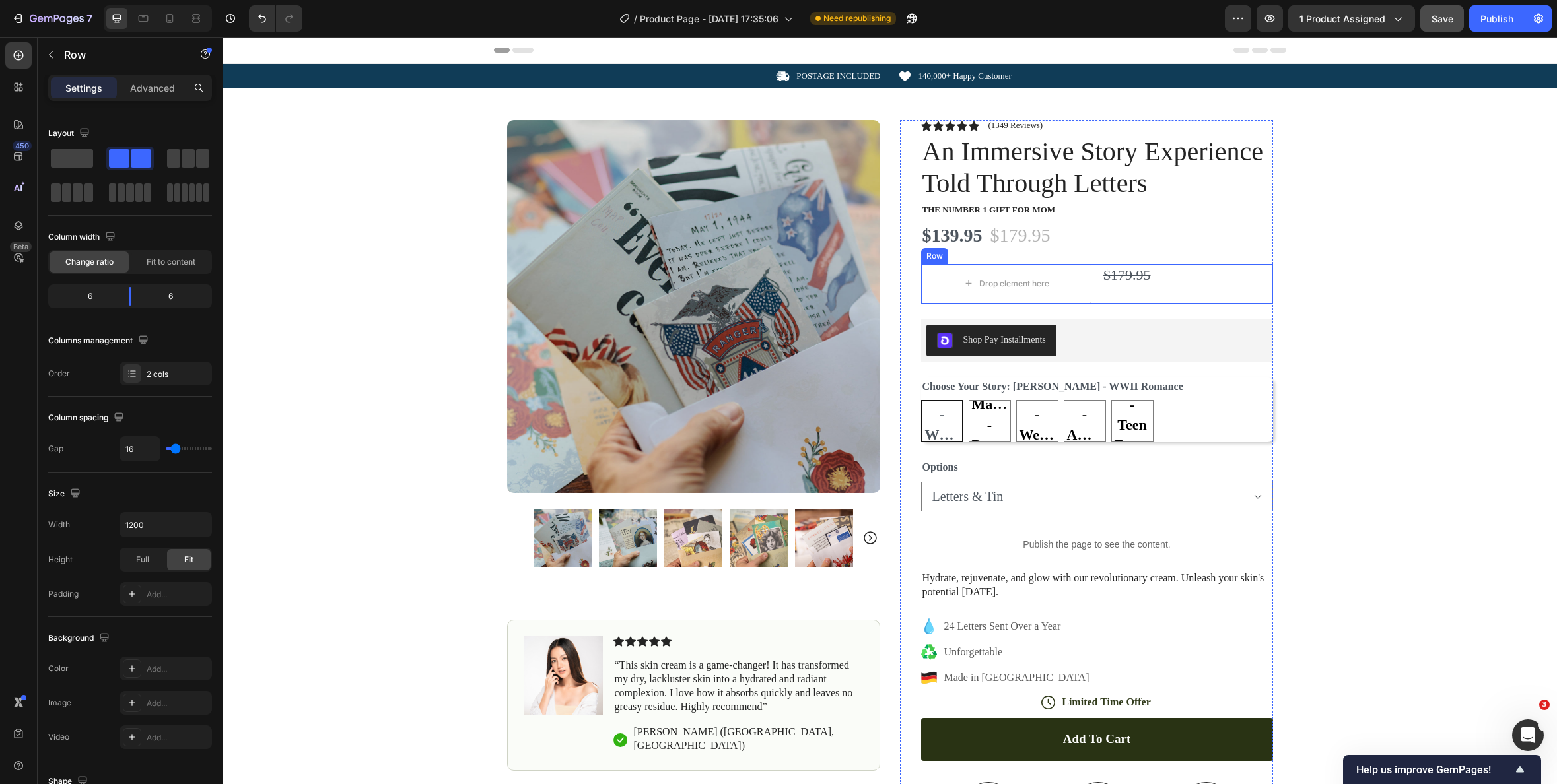
click at [936, 258] on div "Row" at bounding box center [934, 256] width 22 height 12
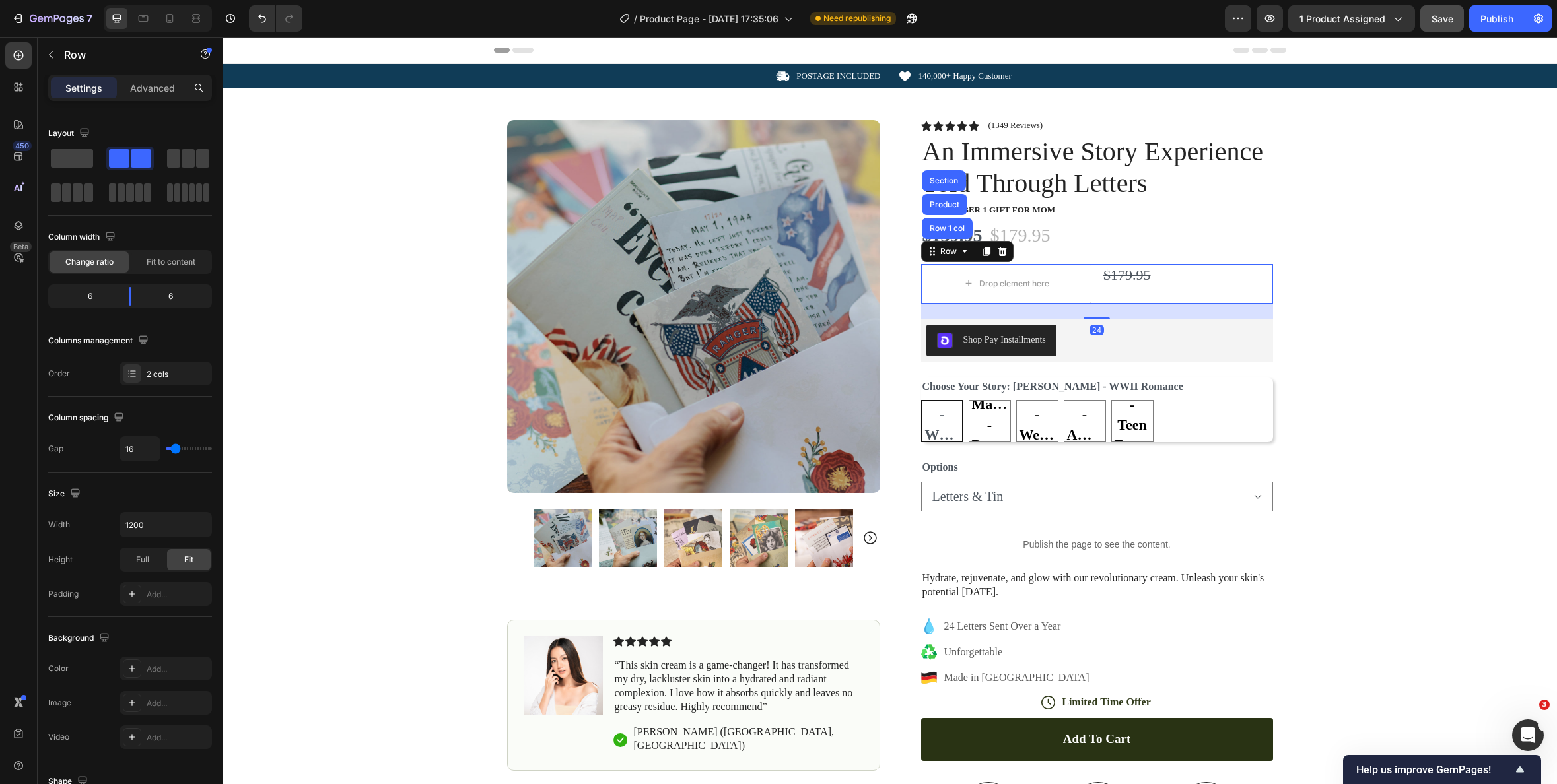
click at [1009, 254] on div "Icon Icon Icon Icon Icon Icon List (1349 Reviews) Text Block Row An Immersive S…" at bounding box center [1097, 542] width 352 height 844
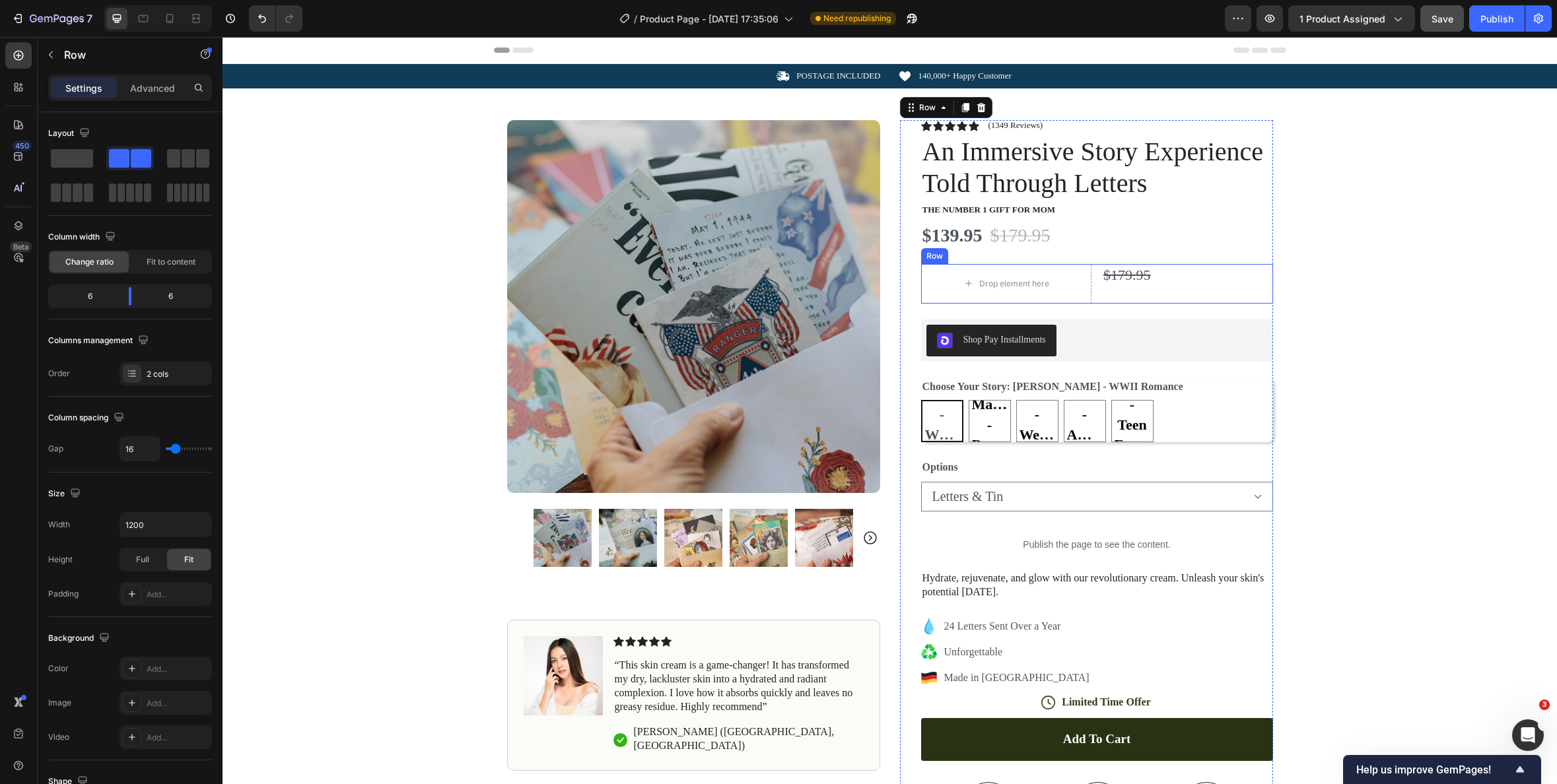
click at [936, 258] on div "Row" at bounding box center [934, 256] width 22 height 12
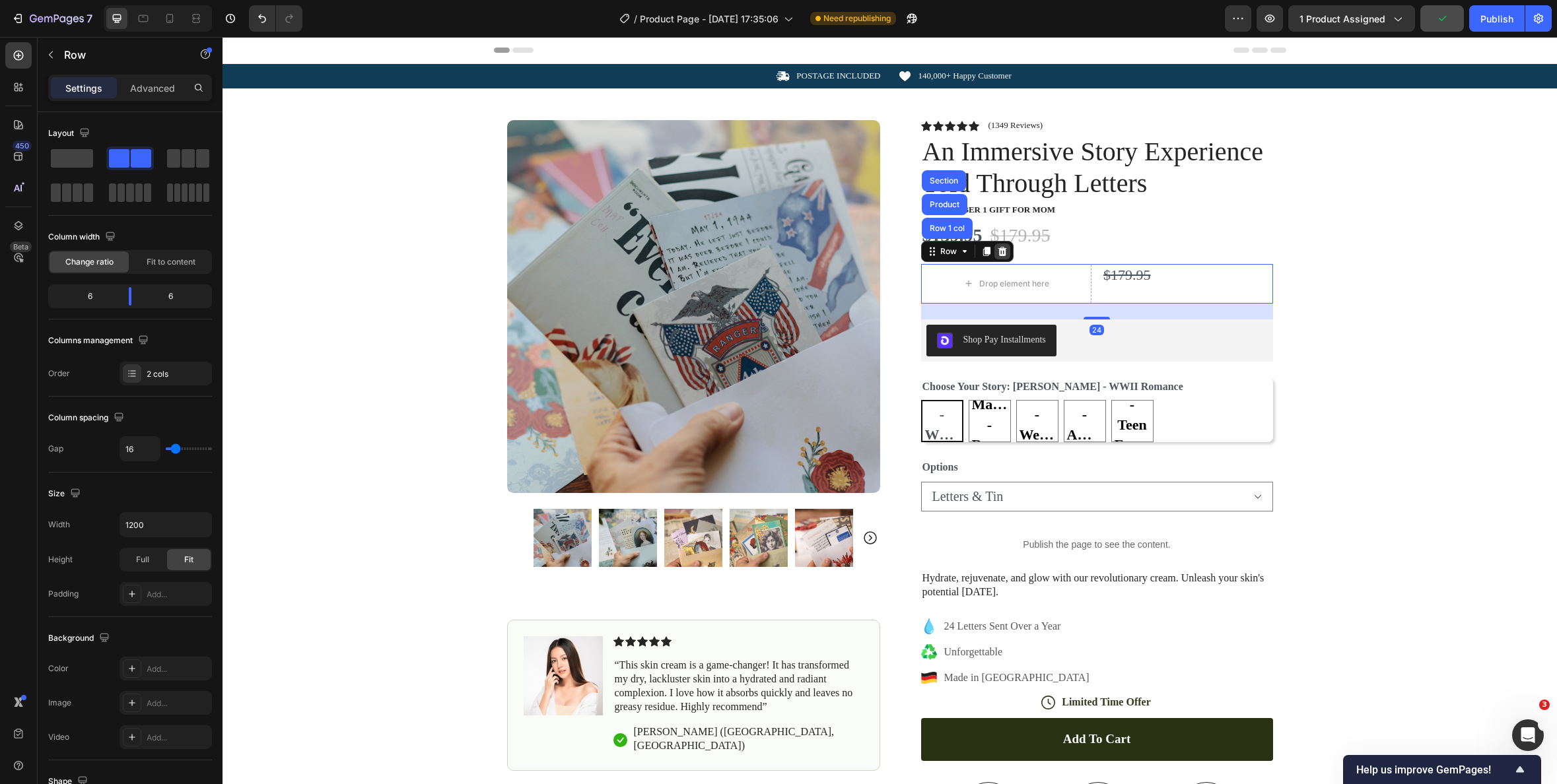
click at [1005, 254] on icon at bounding box center [1003, 251] width 10 height 10
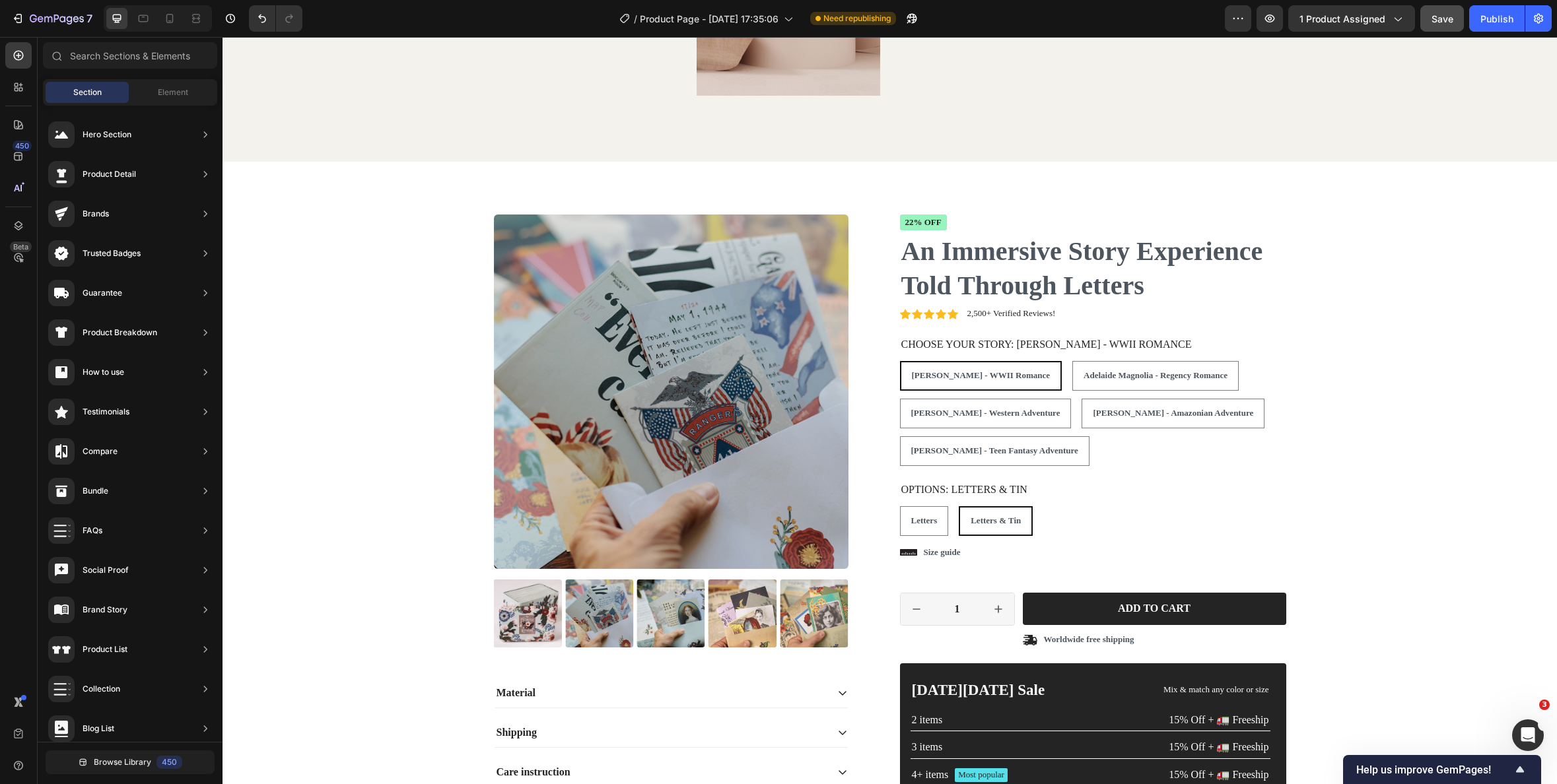
scroll to position [2059, 0]
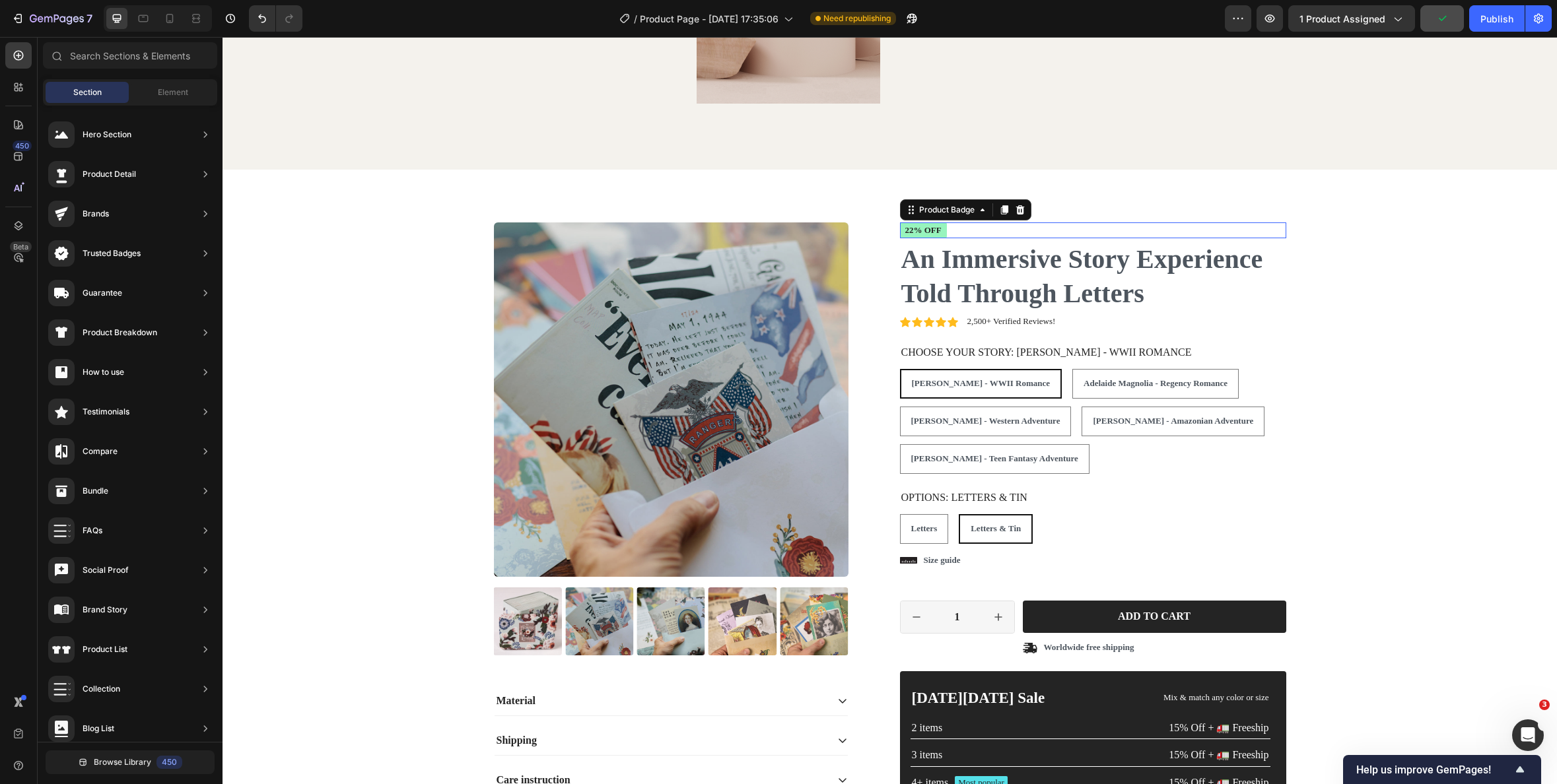
click at [1009, 225] on div "22% off" at bounding box center [1093, 230] width 386 height 16
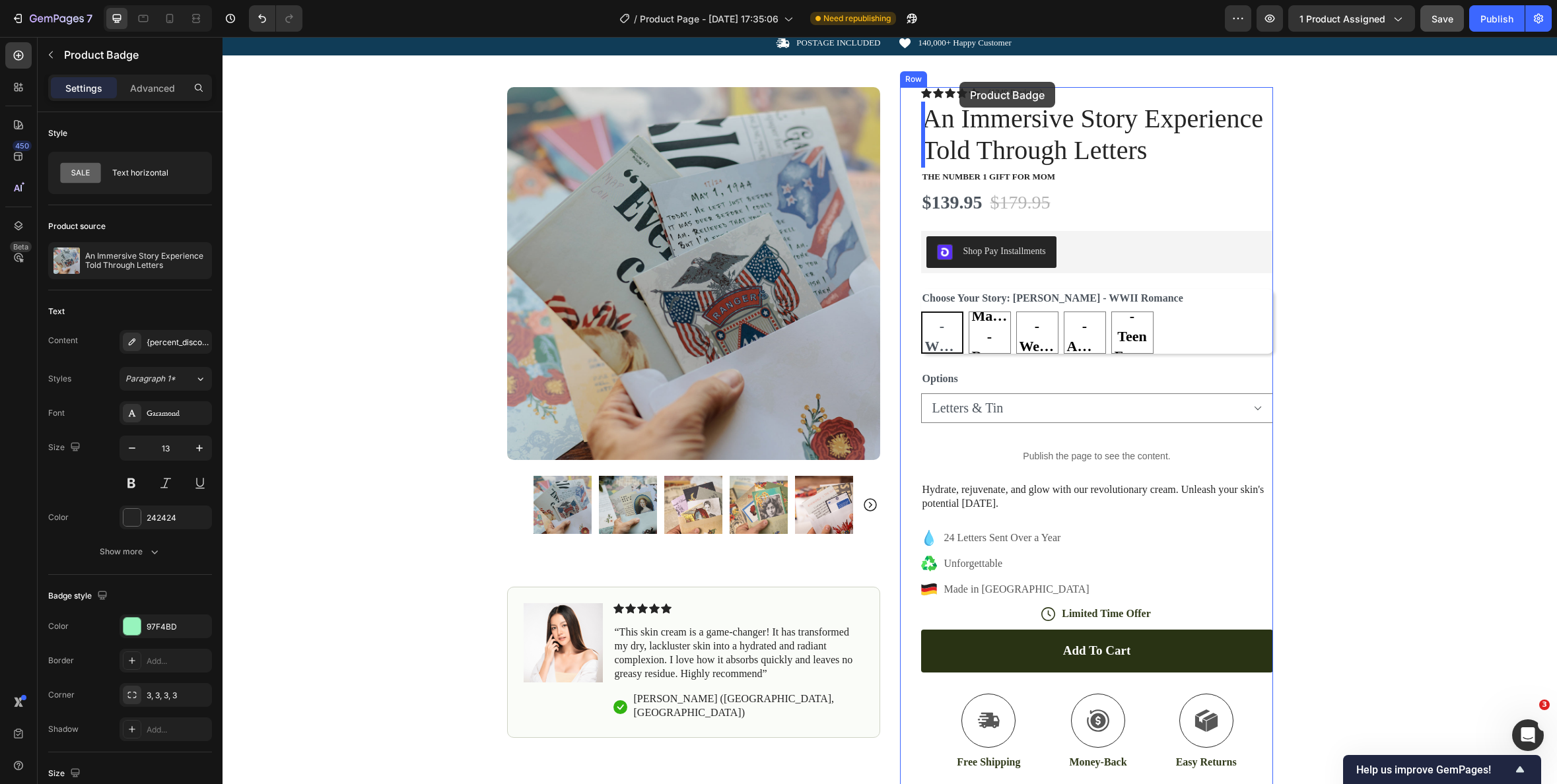
scroll to position [0, 0]
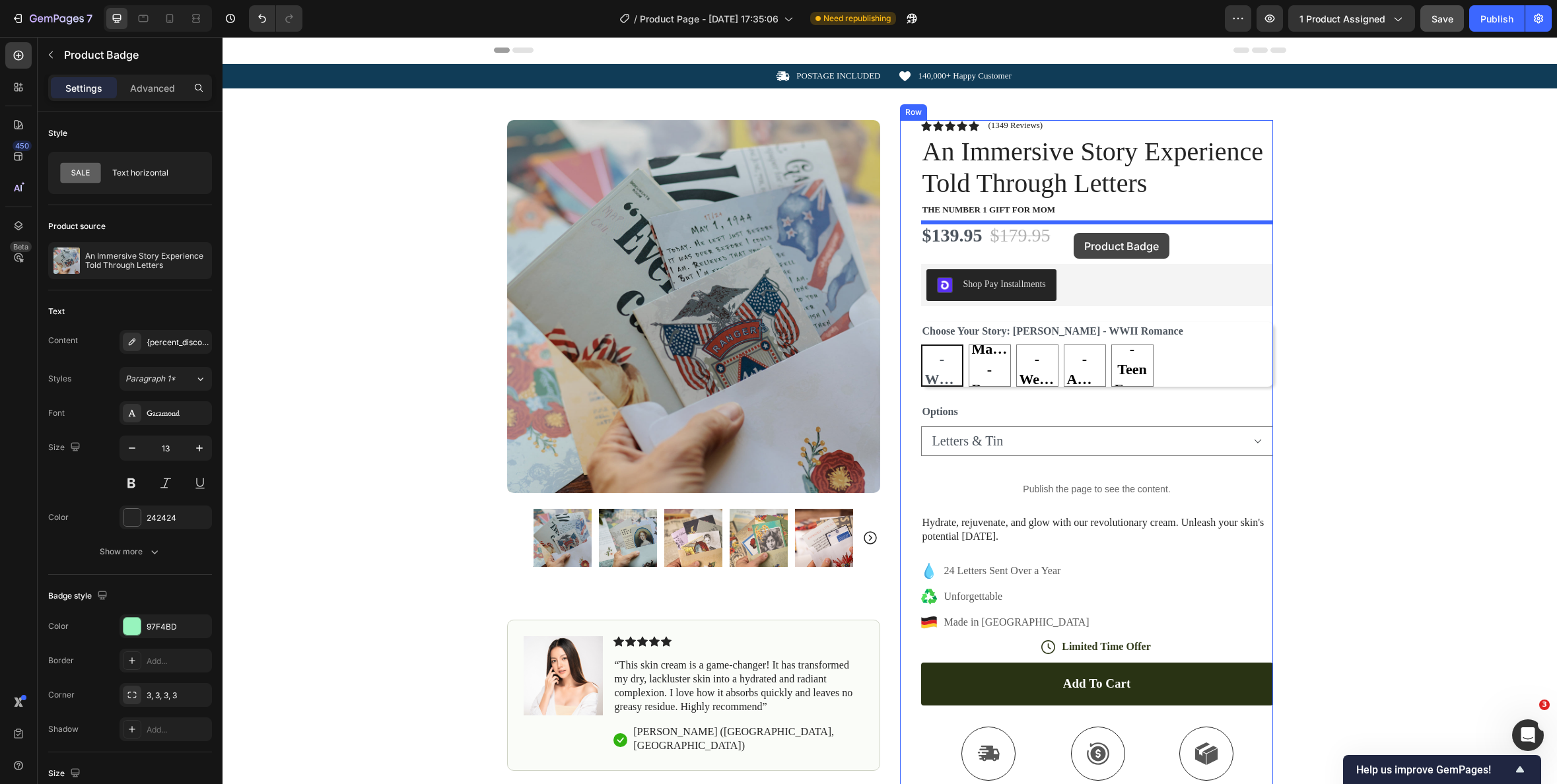
drag, startPoint x: 909, startPoint y: 210, endPoint x: 1074, endPoint y: 233, distance: 166.6
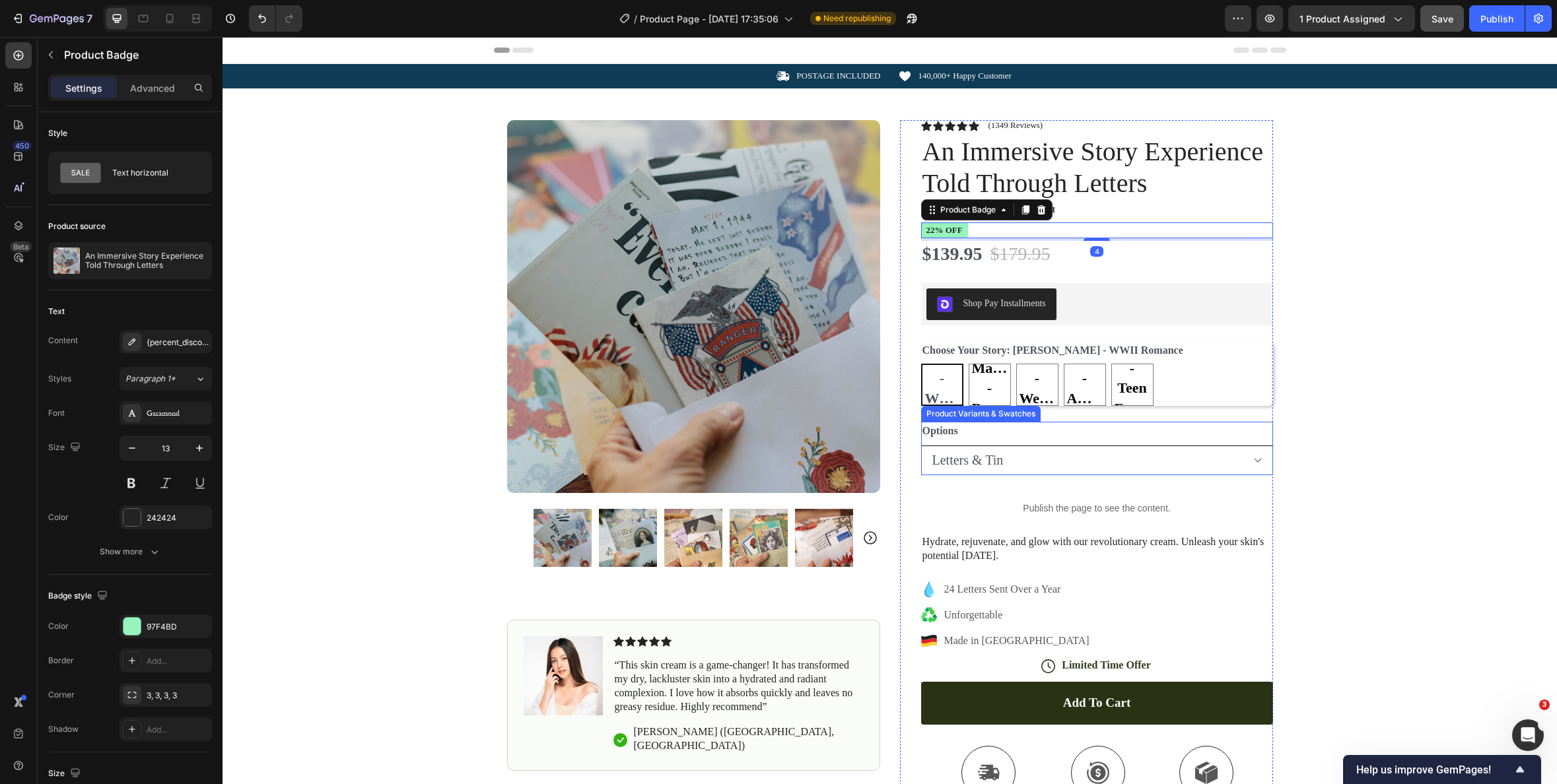
click at [1050, 457] on select "Letters Letters & Tin" at bounding box center [1097, 461] width 352 height 30
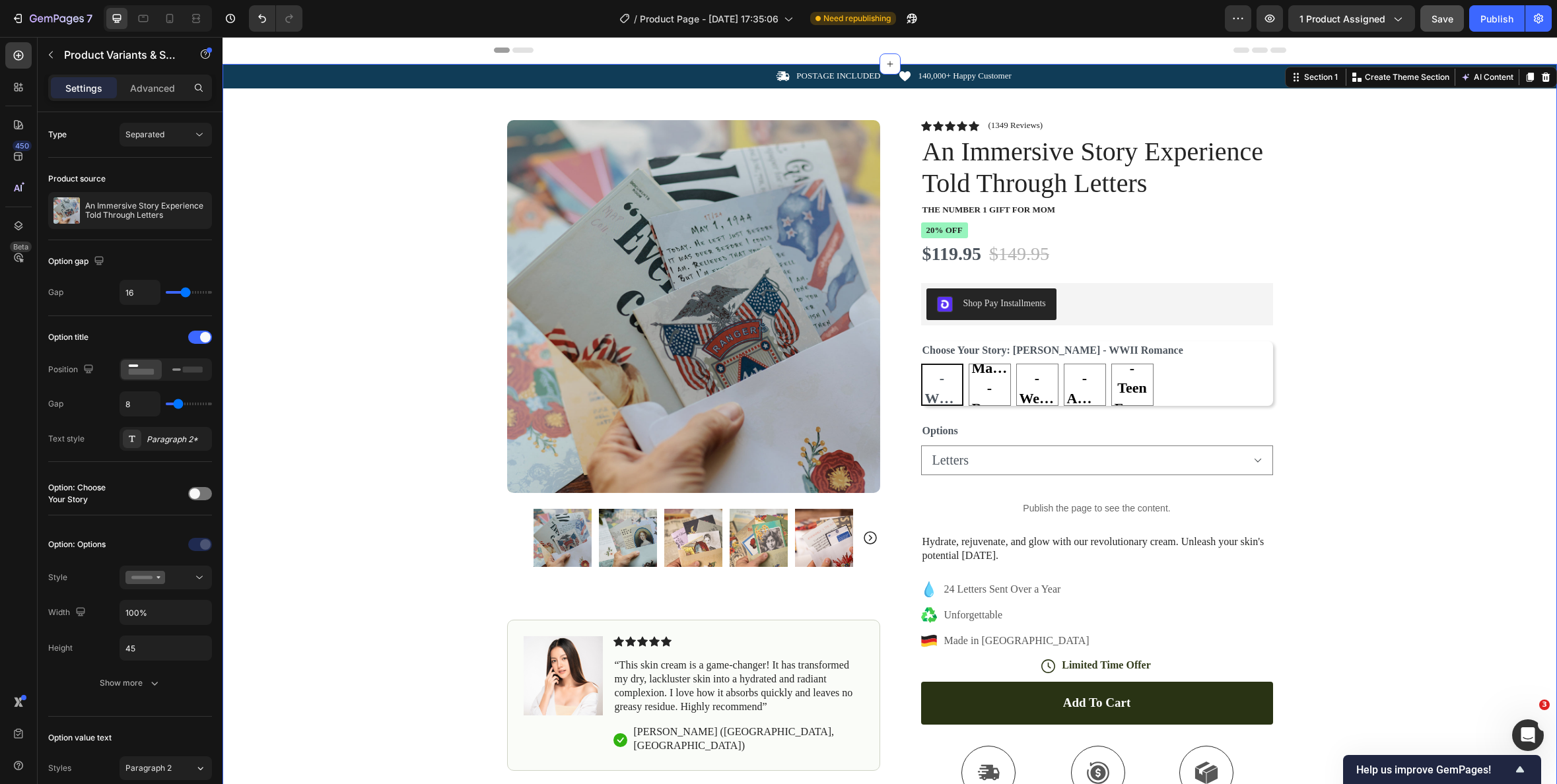
click at [1337, 403] on div "Icon POSTAGE INCLUDED Text Block Row Icon 140,000+ Happy Customer Text Block Ro…" at bounding box center [890, 496] width 1335 height 863
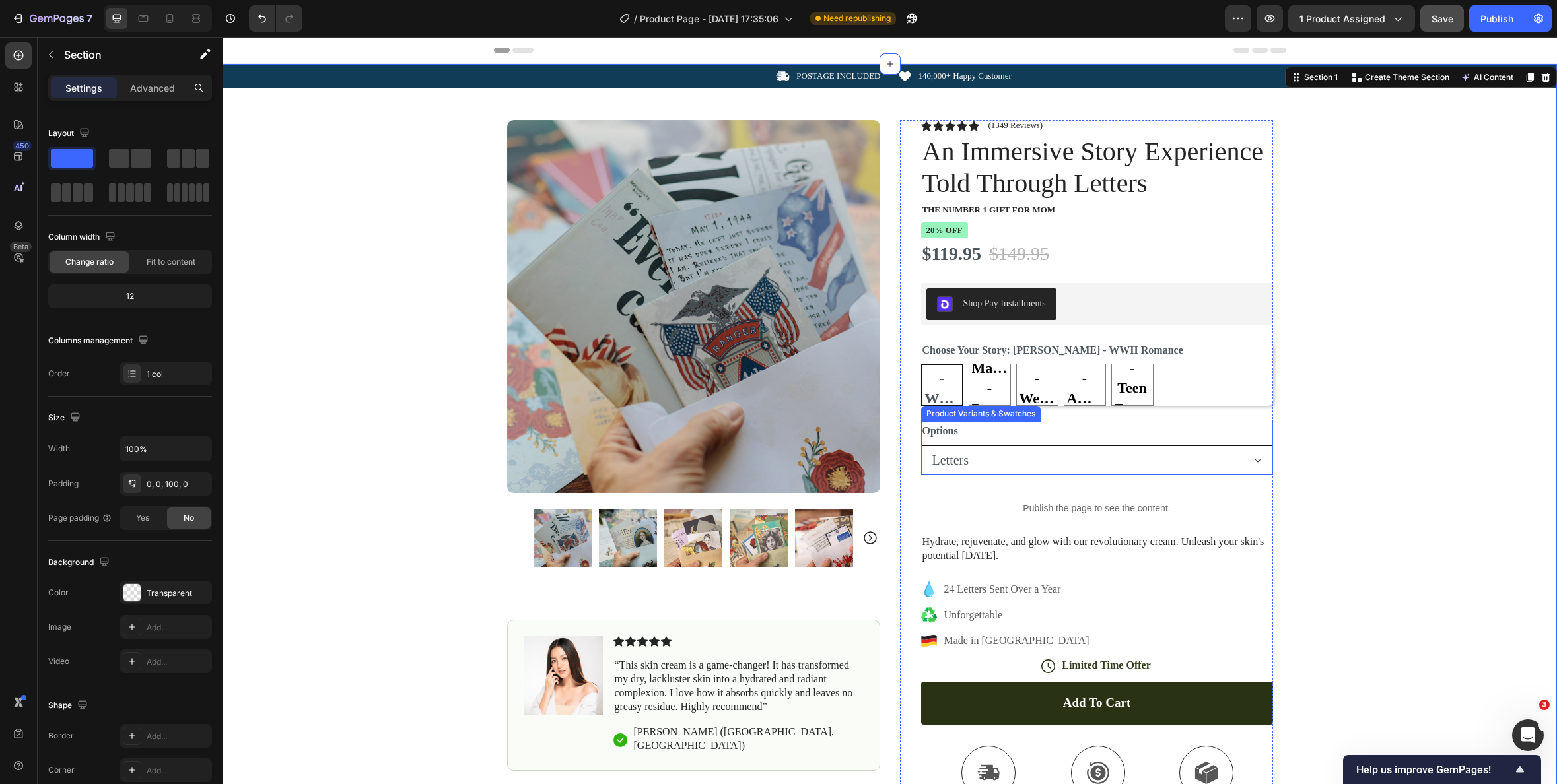
click at [1089, 464] on select "Letters Letters & Tin" at bounding box center [1097, 461] width 352 height 30
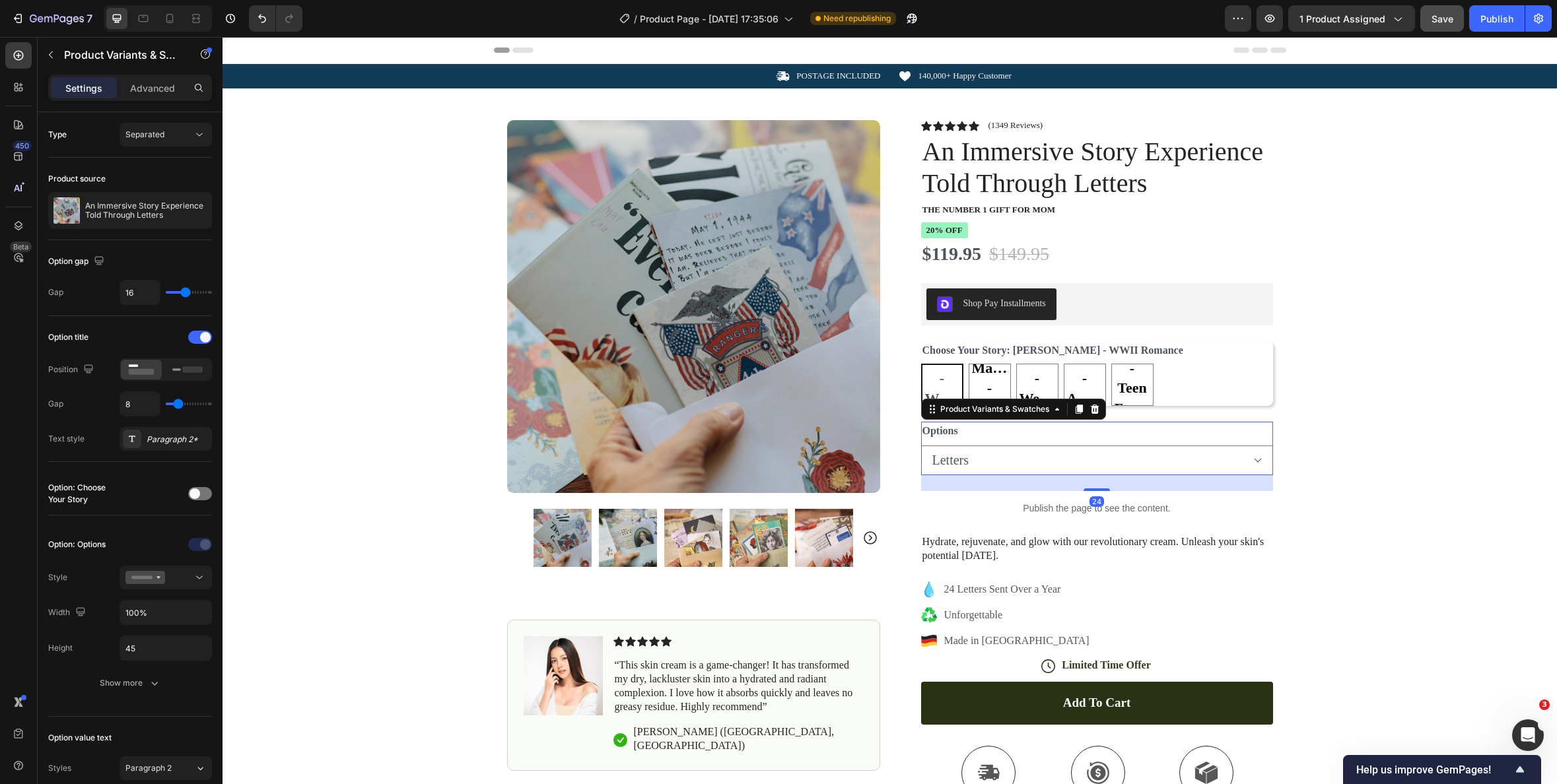
select select "Letters & Tin"
click at [952, 233] on pre "22% off" at bounding box center [944, 230] width 47 height 16
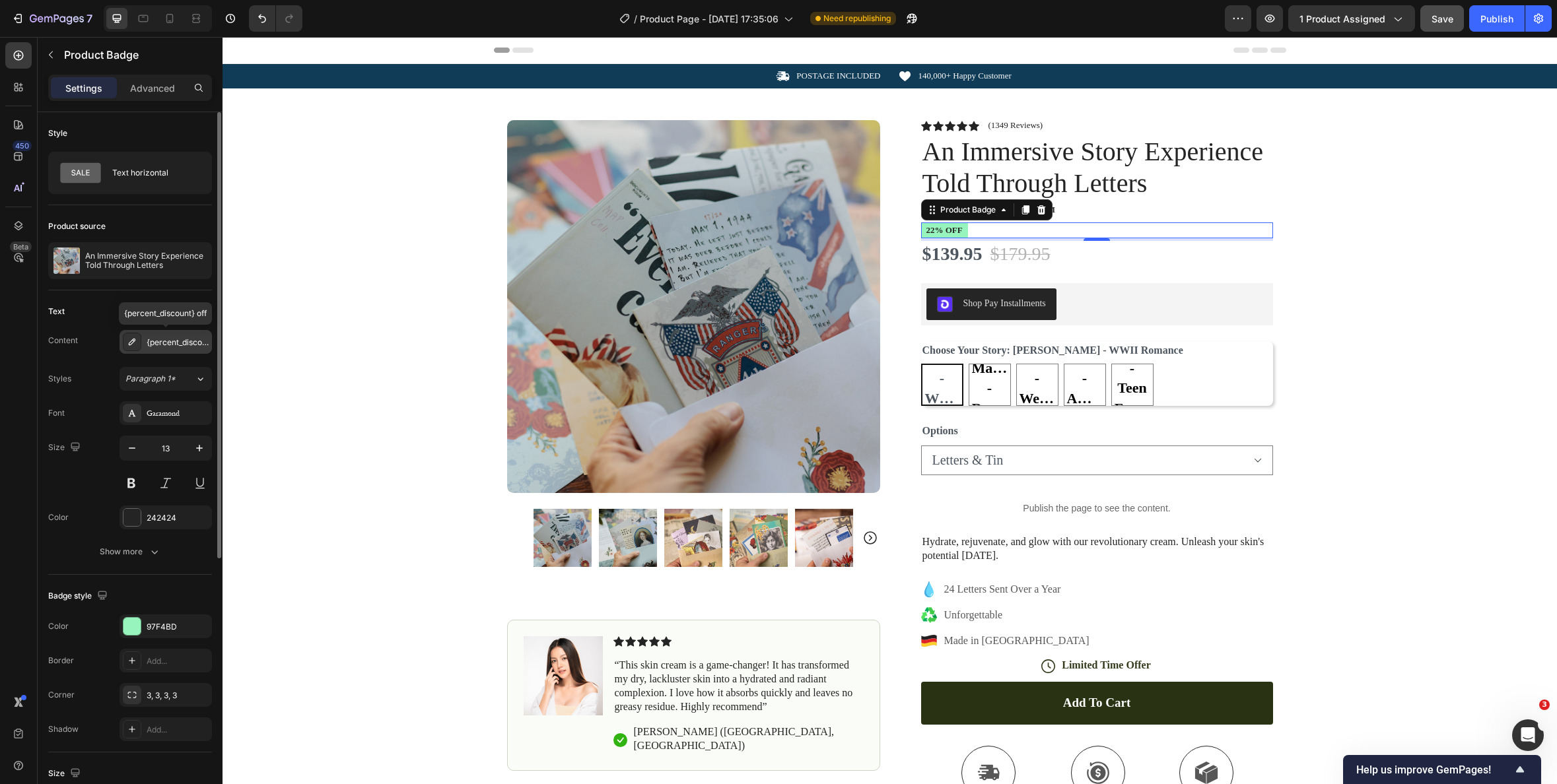
click at [194, 346] on div "{percent_discount} off" at bounding box center [177, 343] width 62 height 12
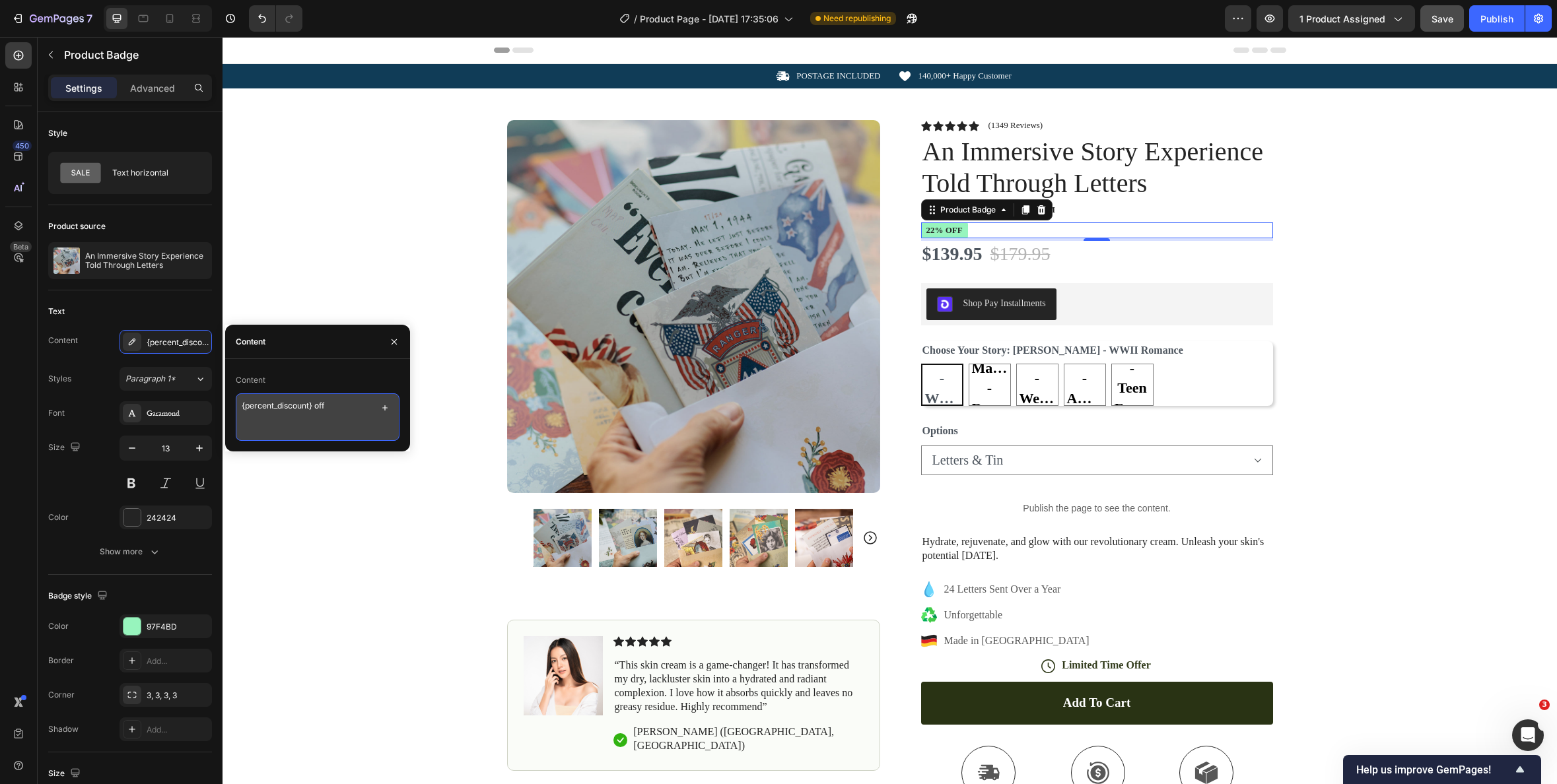
click at [262, 405] on textarea "{percent_discount} off" at bounding box center [317, 417] width 164 height 48
click at [261, 405] on textarea "{percent_discount} off" at bounding box center [317, 417] width 164 height 48
click at [278, 404] on textarea "{percent_discount} off" at bounding box center [317, 417] width 164 height 48
drag, startPoint x: 273, startPoint y: 405, endPoint x: 315, endPoint y: 413, distance: 42.8
click at [274, 405] on textarea "{percent_discount} off" at bounding box center [317, 417] width 164 height 48
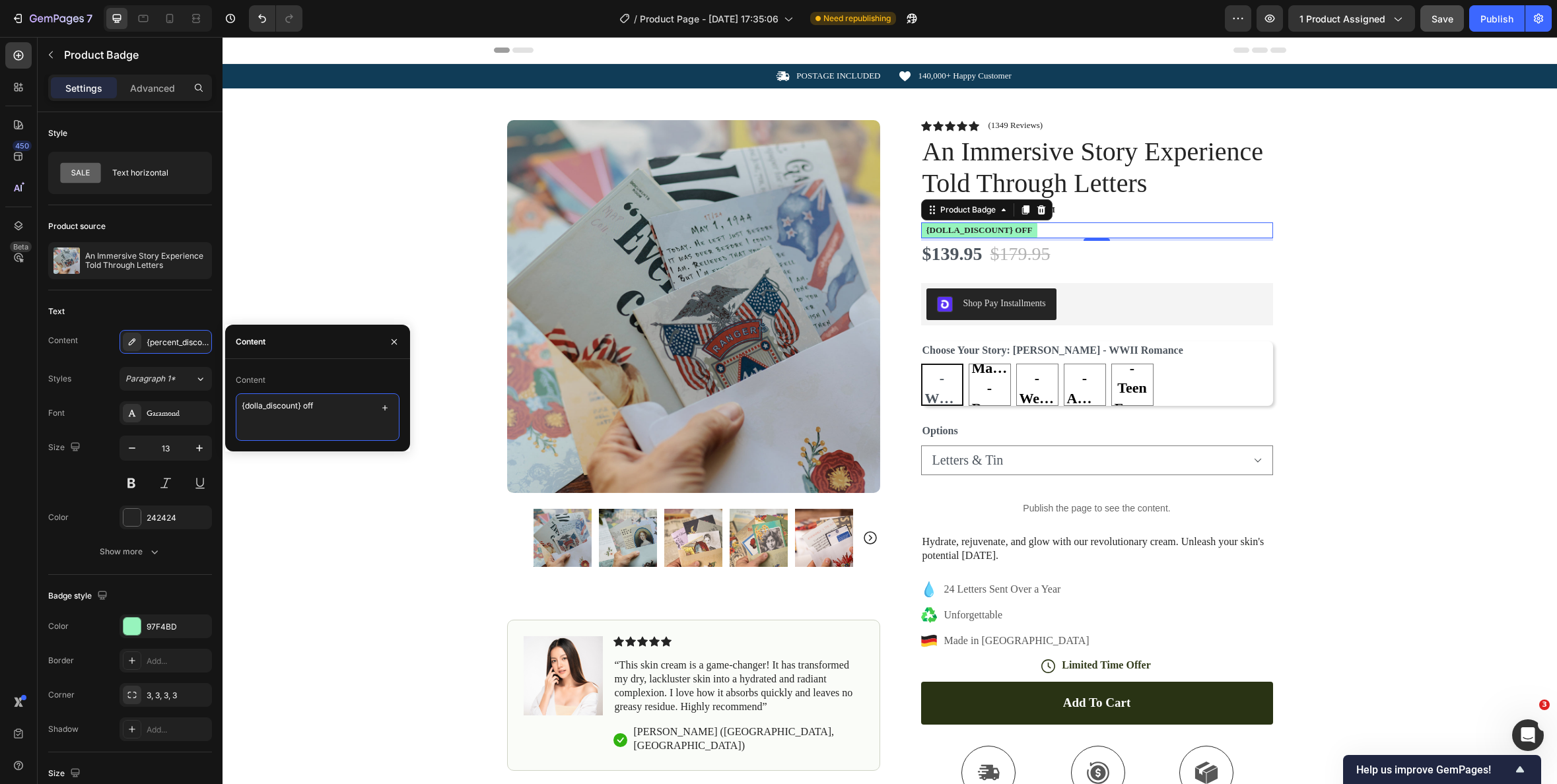
type textarea "{dollaw_discount} off"
click at [325, 489] on div "Icon POSTAGE INCLUDED Text Block Row Icon 140,000+ Happy Customer Text Block Ro…" at bounding box center [890, 496] width 1335 height 863
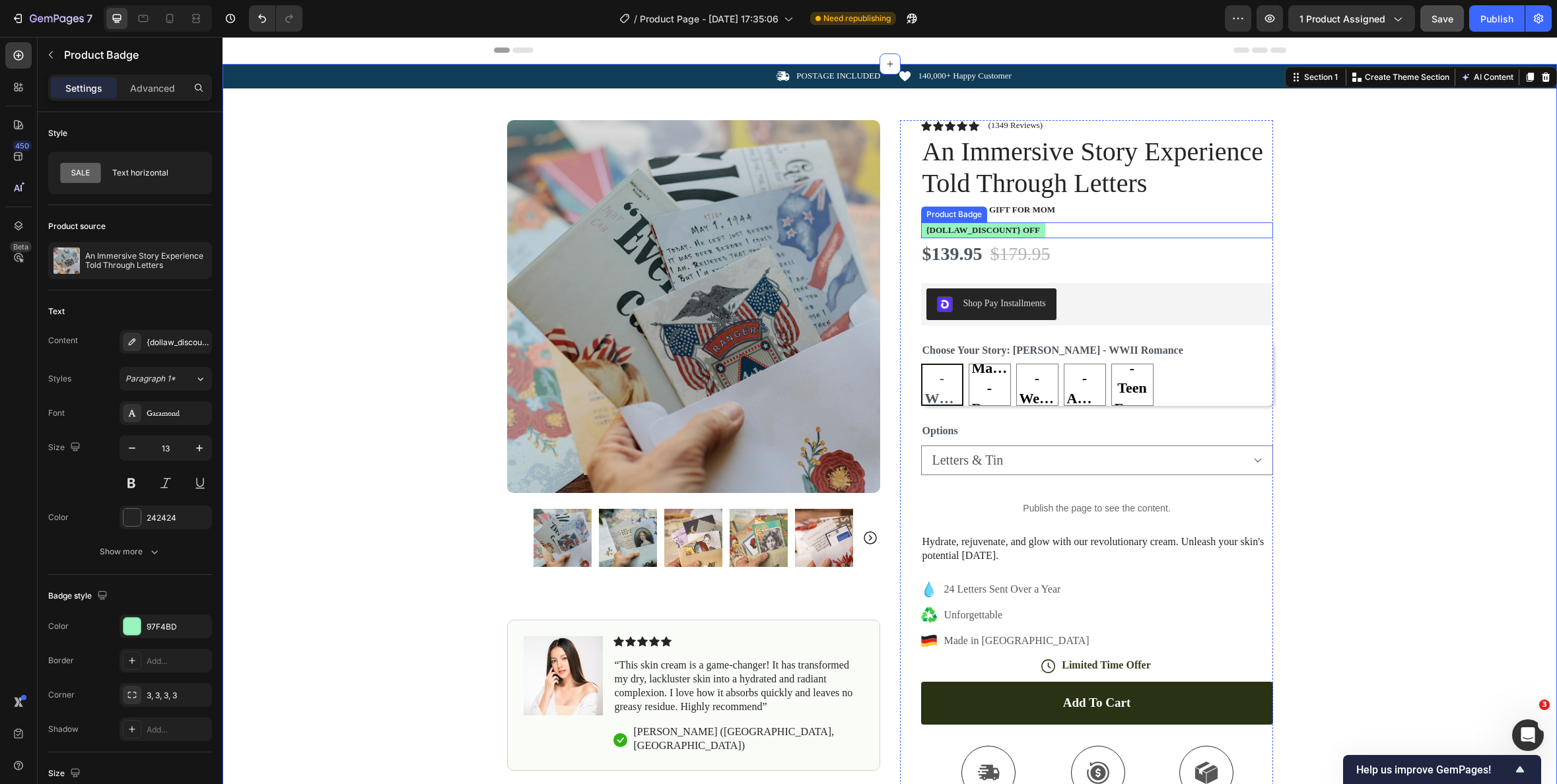
click at [983, 229] on pre "{dollaw_discount} off" at bounding box center [983, 230] width 124 height 16
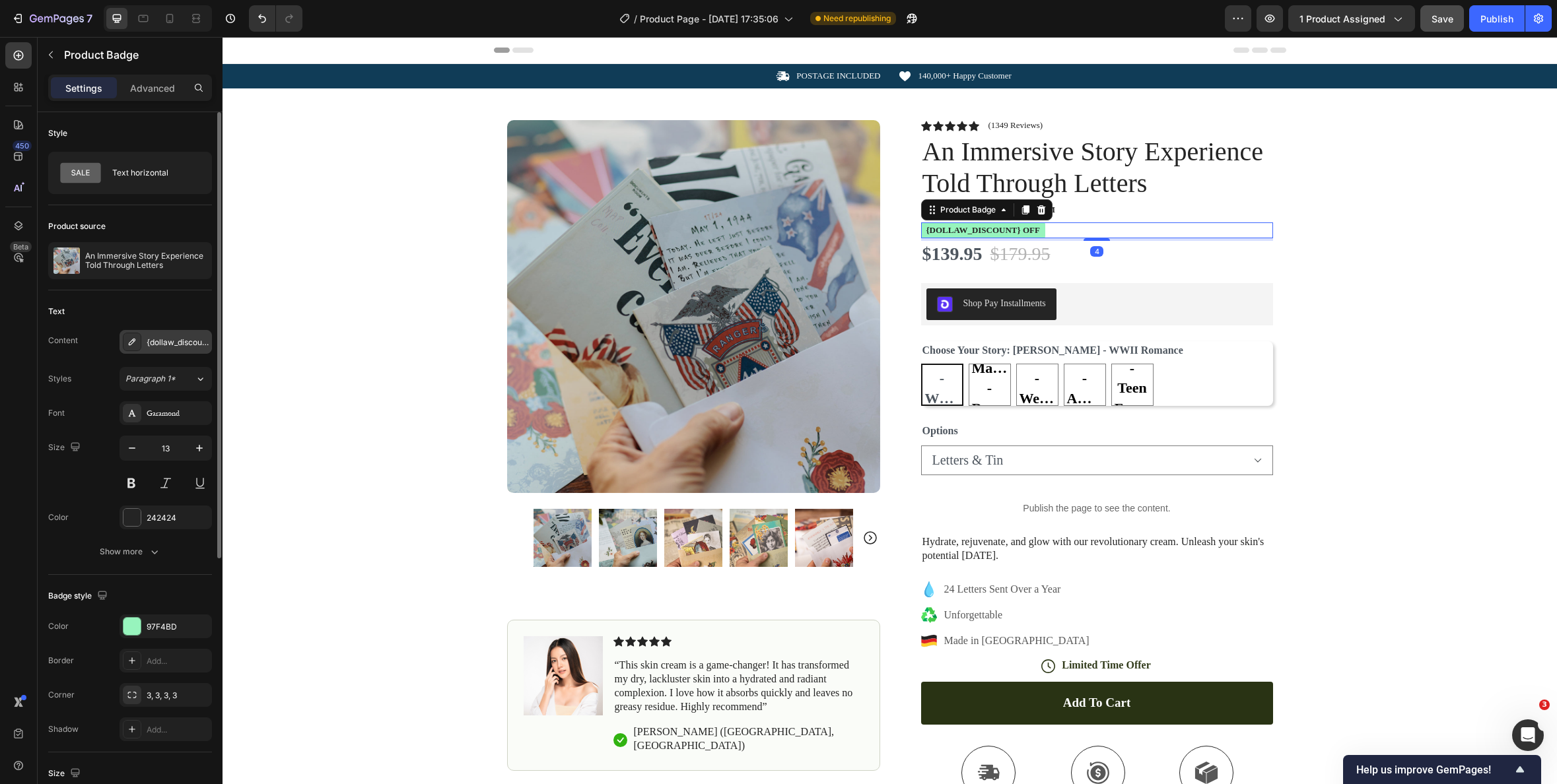
click at [165, 339] on div "{dollaw_discount} off" at bounding box center [177, 343] width 62 height 12
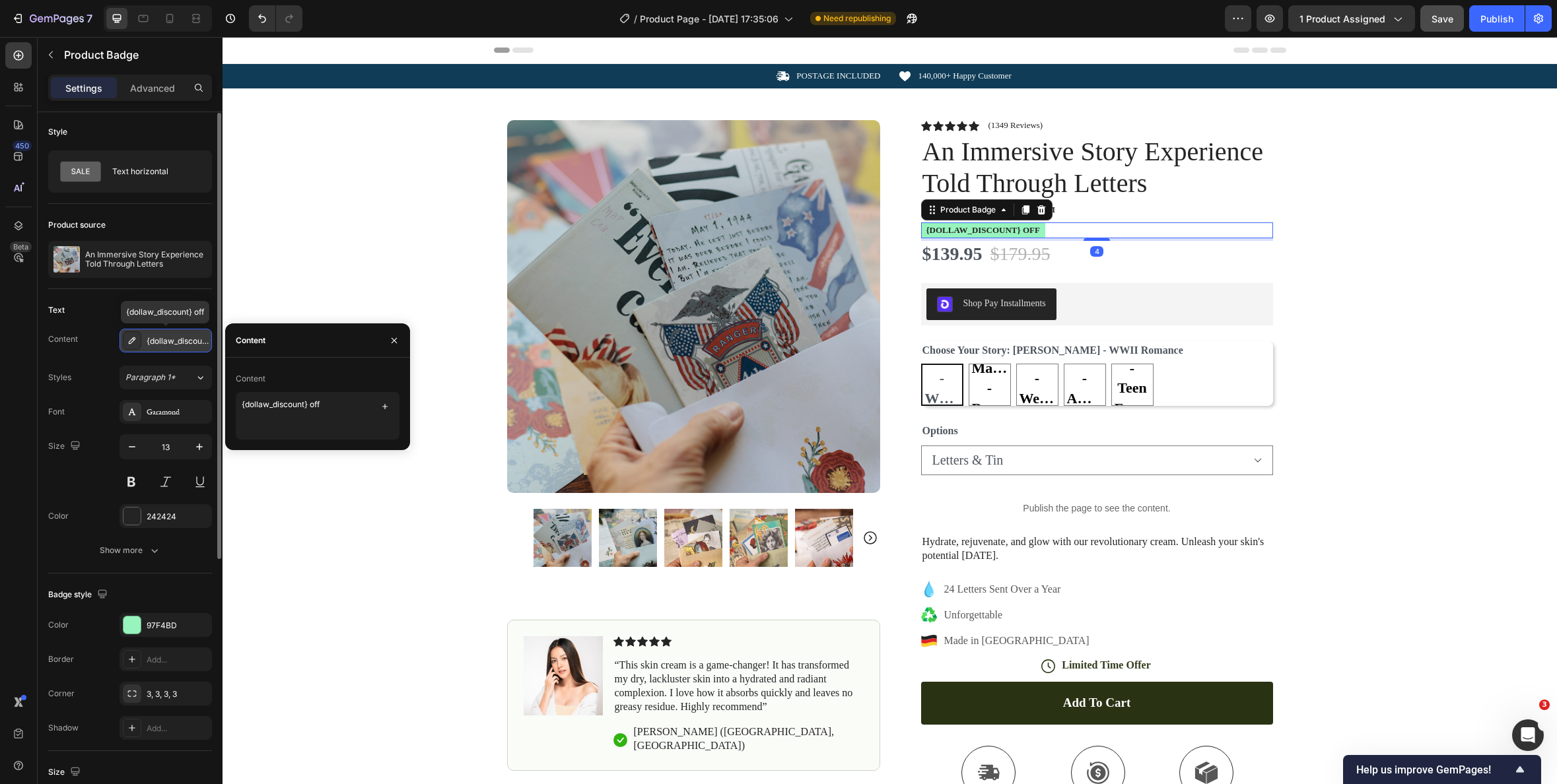
scroll to position [3, 0]
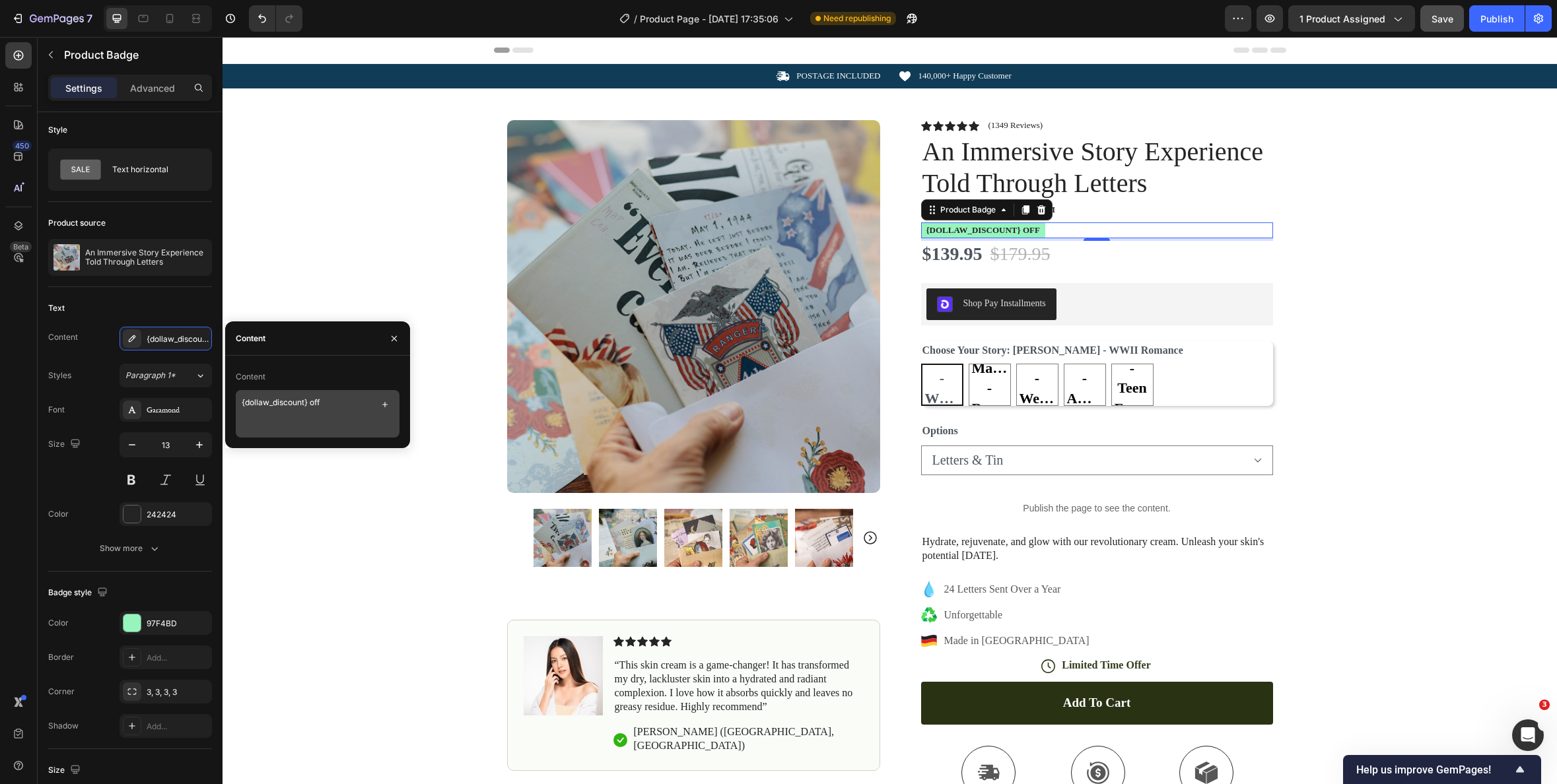
type textarea "{percent_discount} off"
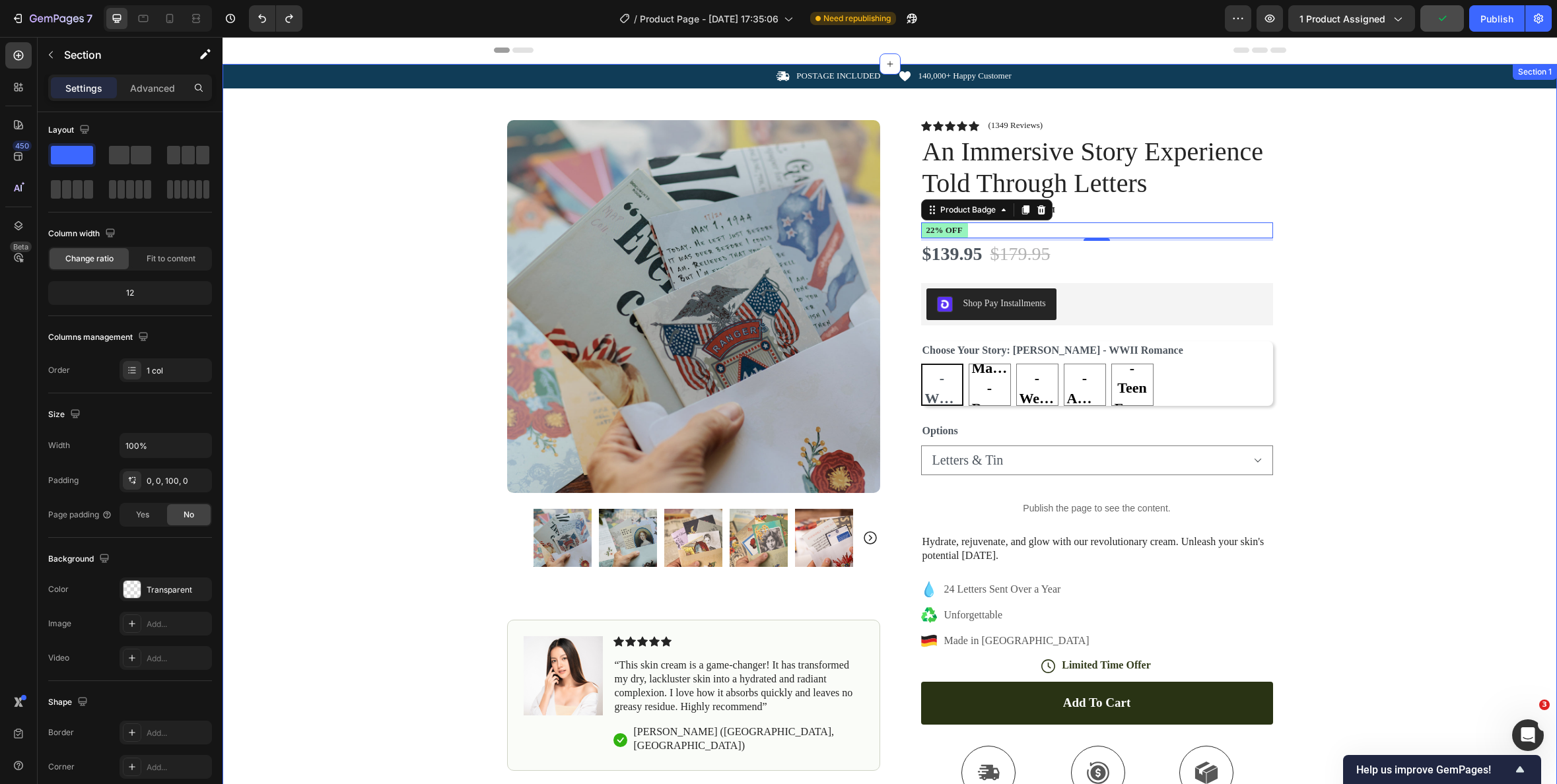
click at [344, 477] on div "Icon POSTAGE INCLUDED Text Block Row Icon 140,000+ Happy Customer Text Block Ro…" at bounding box center [890, 496] width 1335 height 863
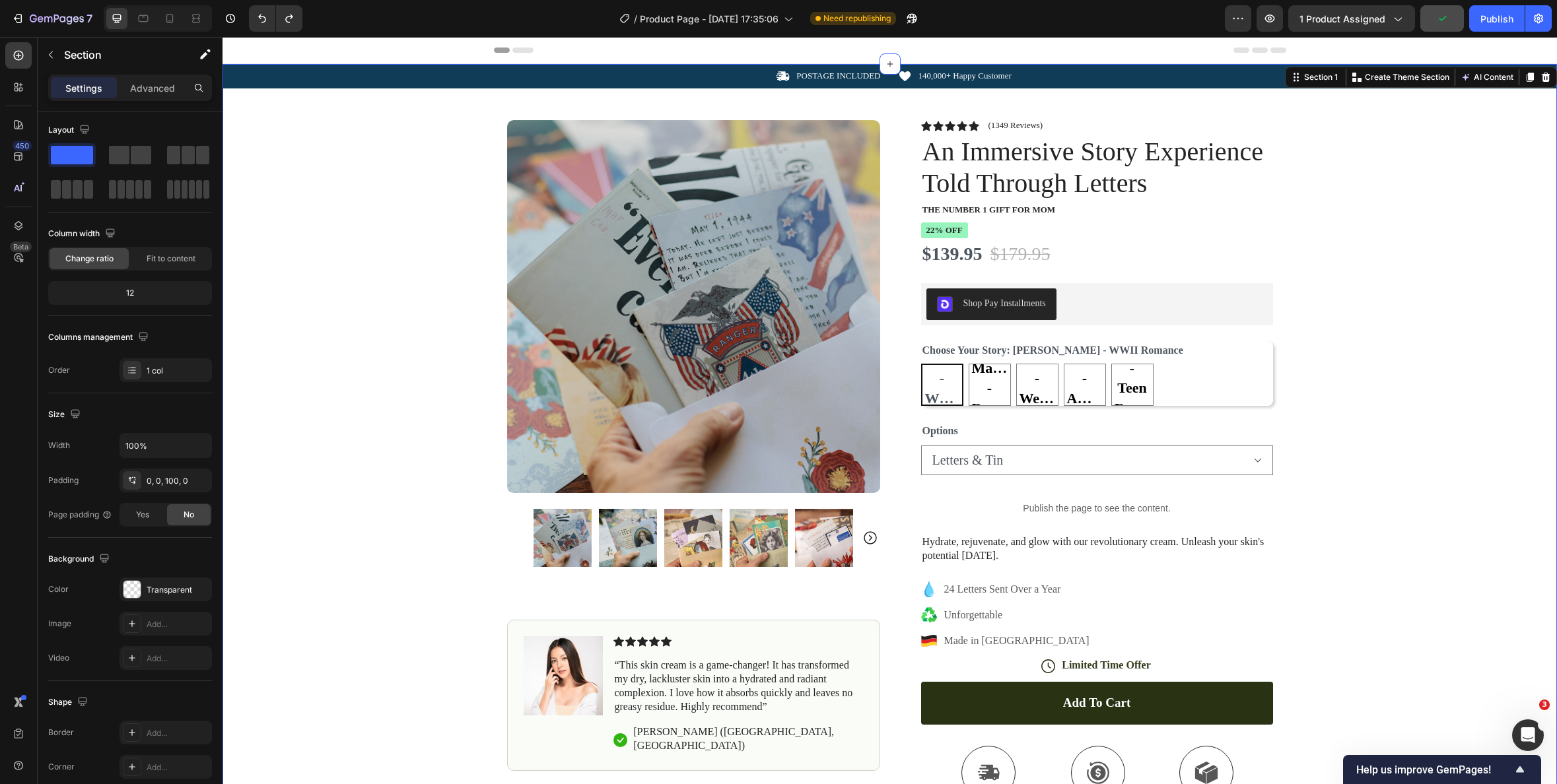
scroll to position [0, 0]
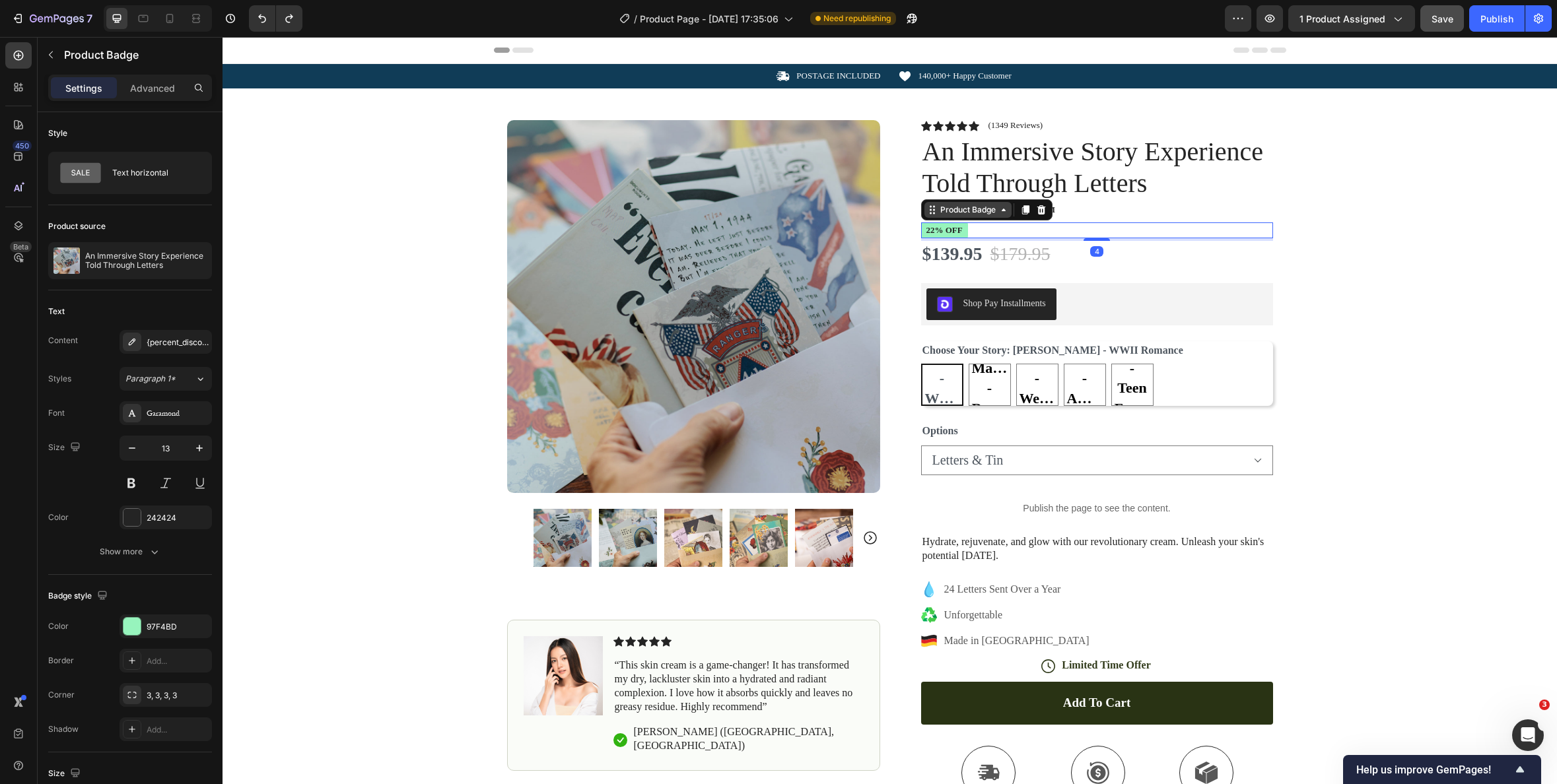
click at [952, 216] on div "Product Badge" at bounding box center [968, 209] width 87 height 16
click at [130, 345] on icon at bounding box center [132, 342] width 7 height 7
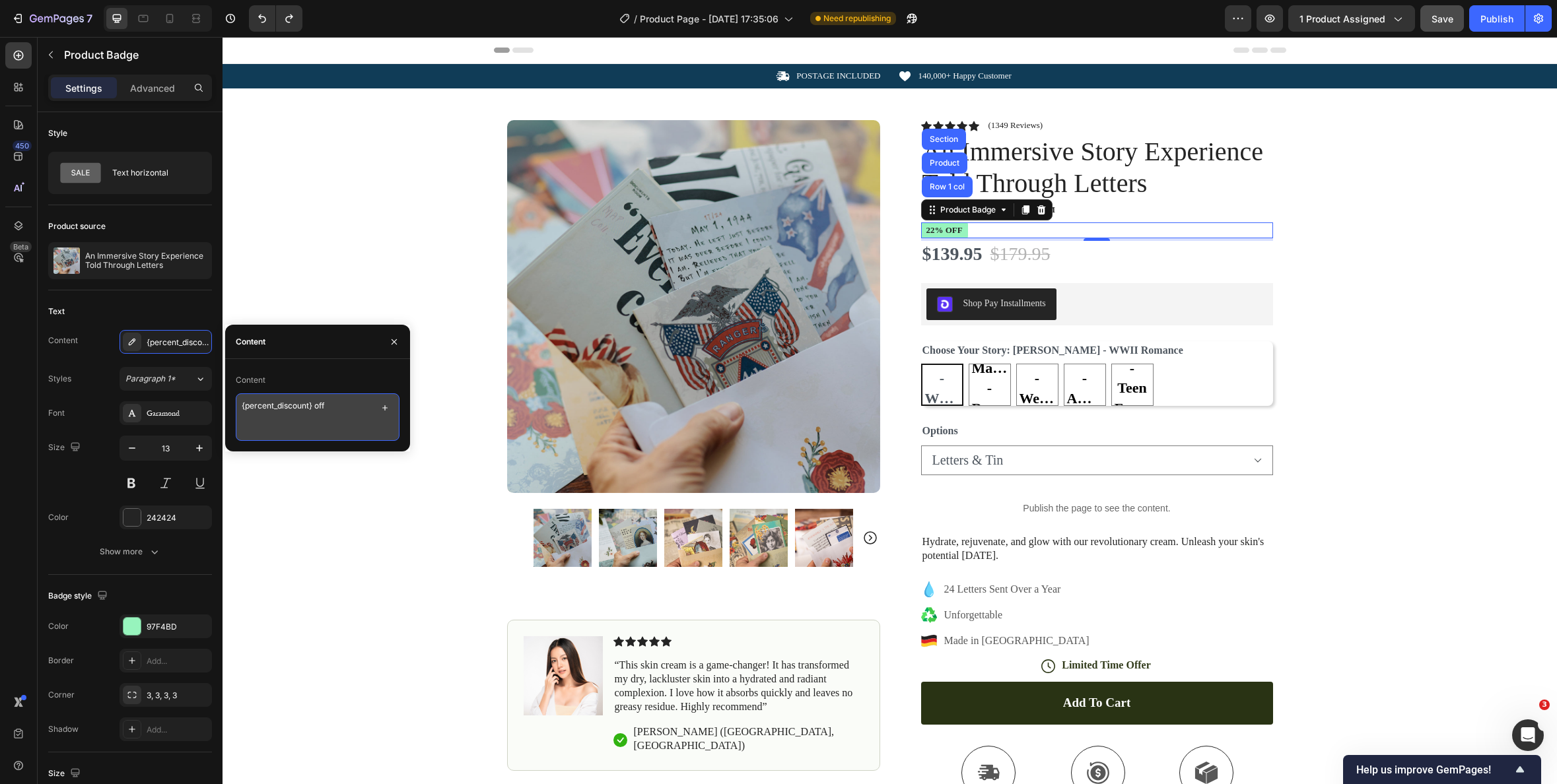
click at [267, 403] on textarea "{percent_discount} off" at bounding box center [317, 417] width 164 height 48
click at [275, 403] on textarea "{percent_discount} off" at bounding box center [317, 417] width 164 height 48
type textarea "{amount_discount} off"
click at [337, 379] on div "Content" at bounding box center [317, 380] width 164 height 21
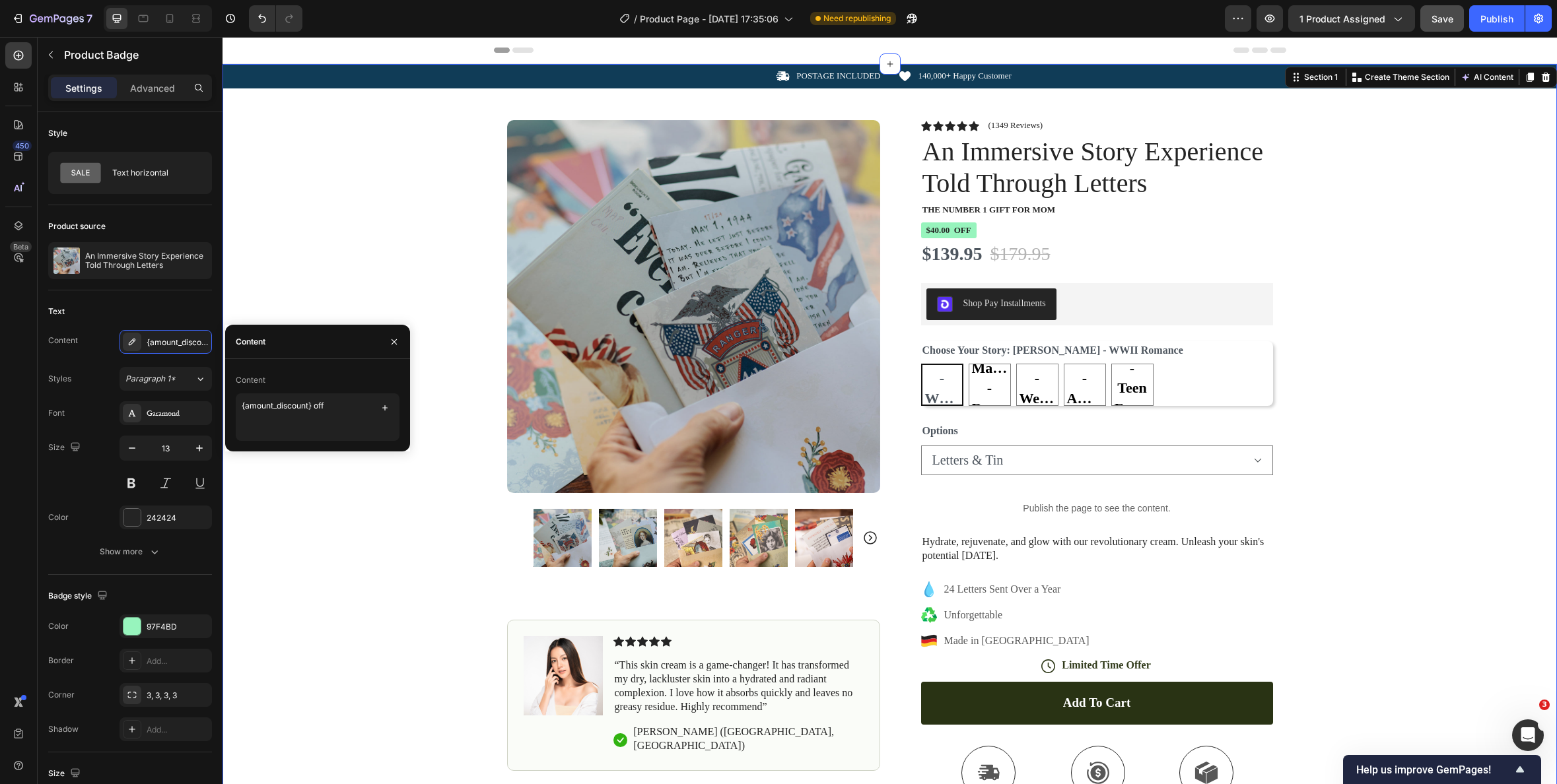
click at [350, 525] on div "Icon POSTAGE INCLUDED Text Block Row Icon 140,000+ Happy Customer Text Block Ro…" at bounding box center [890, 496] width 1335 height 863
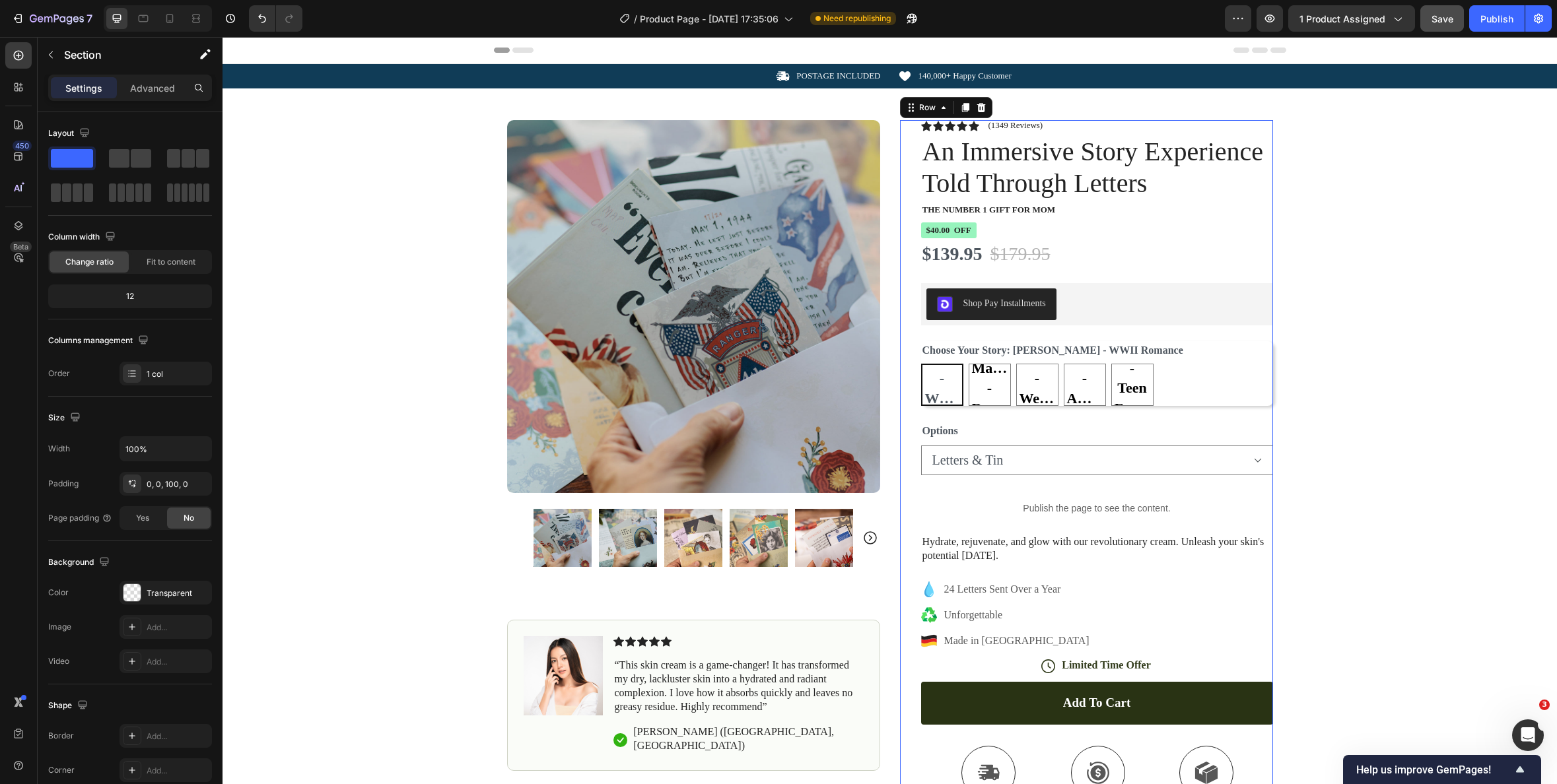
click at [1035, 476] on div "Icon Icon Icon Icon Icon Icon List (1349 Reviews) Text Block Row An Immersive S…" at bounding box center [1097, 524] width 352 height 807
click at [1028, 470] on select "Letters Letters & Tin" at bounding box center [1097, 461] width 352 height 30
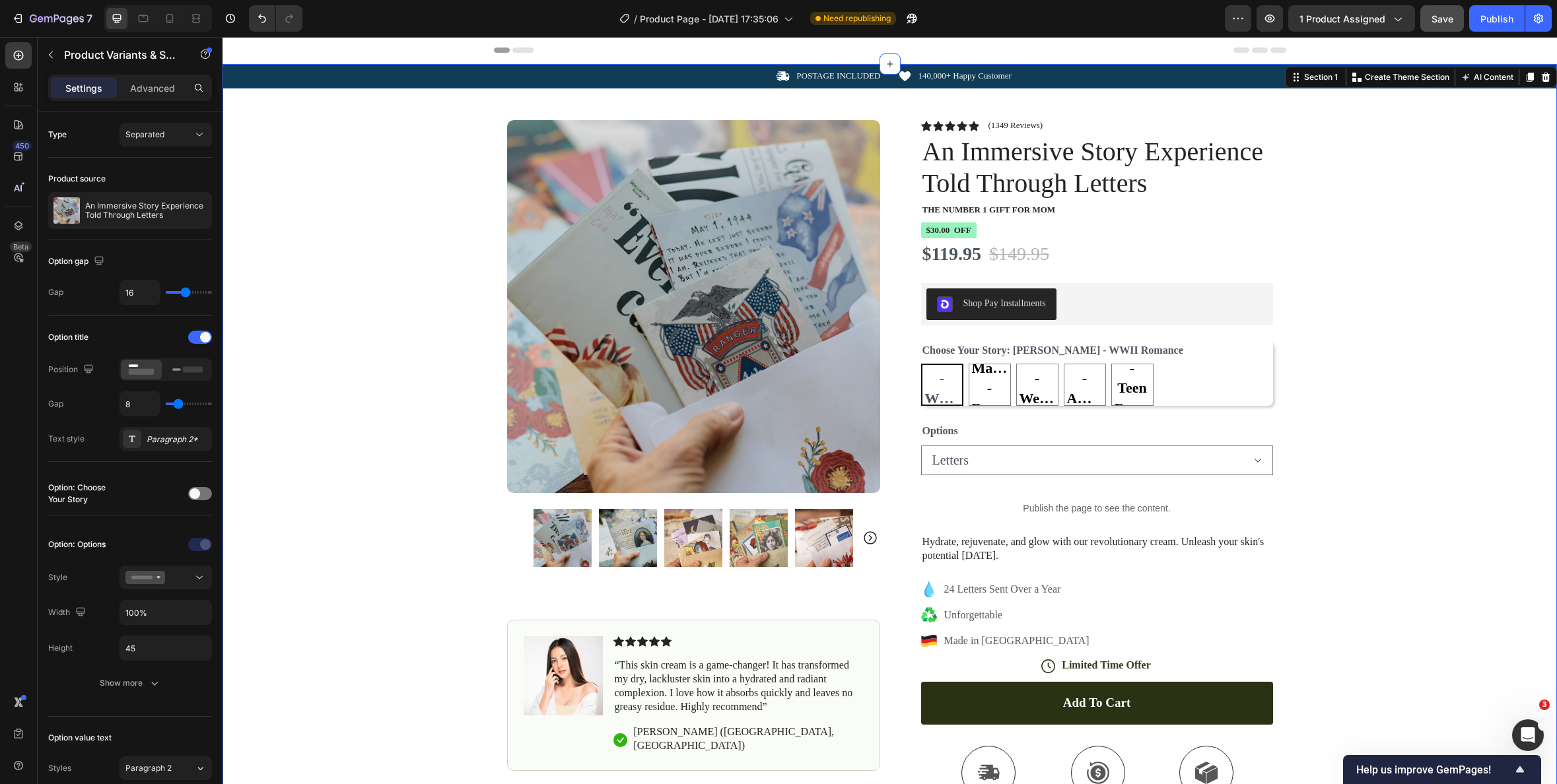
click at [1387, 290] on div "Icon POSTAGE INCLUDED Text Block Row Icon 140,000+ Happy Customer Text Block Ro…" at bounding box center [890, 496] width 1335 height 863
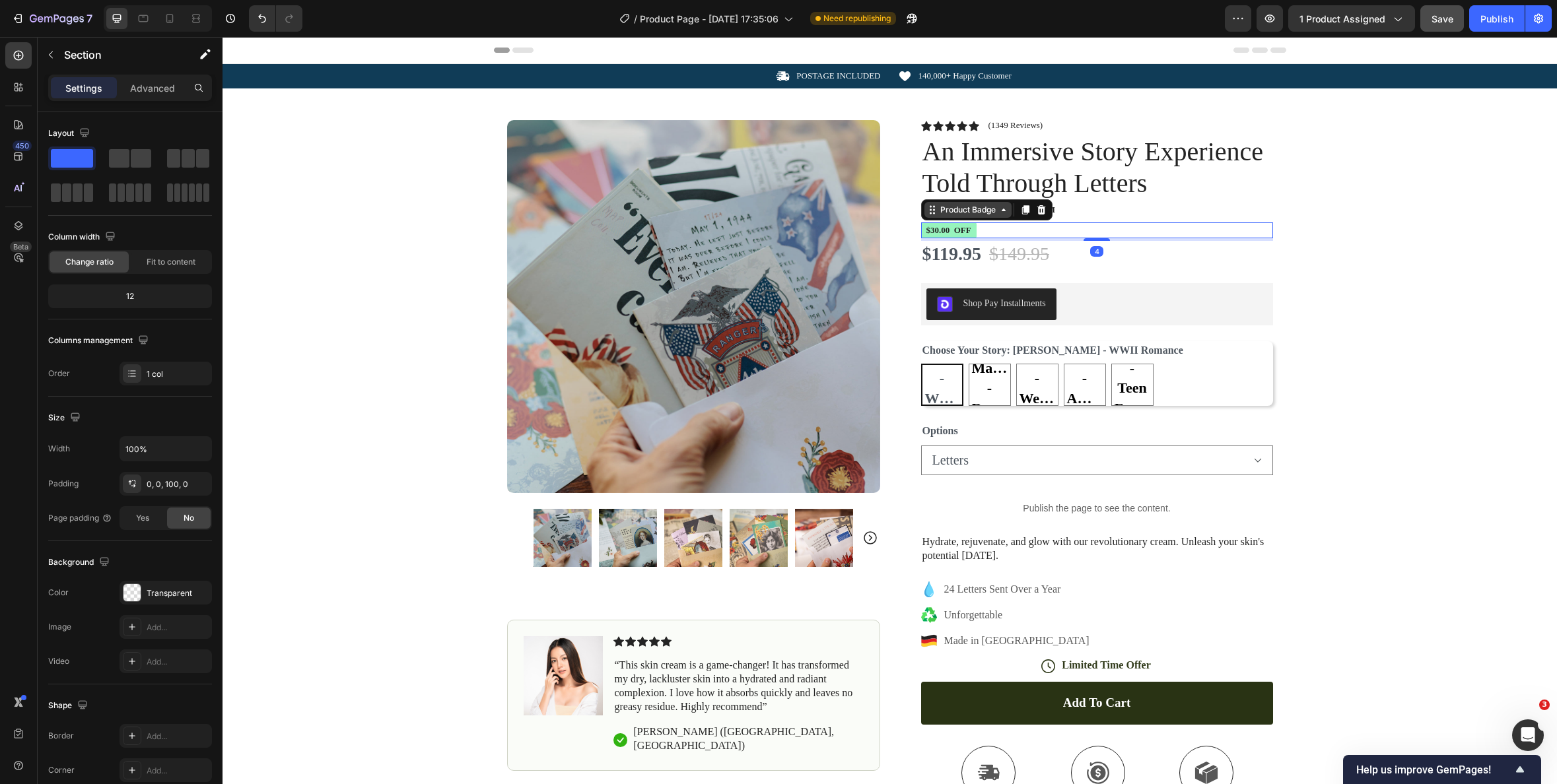
click at [956, 217] on div "Product Badge" at bounding box center [987, 210] width 132 height 21
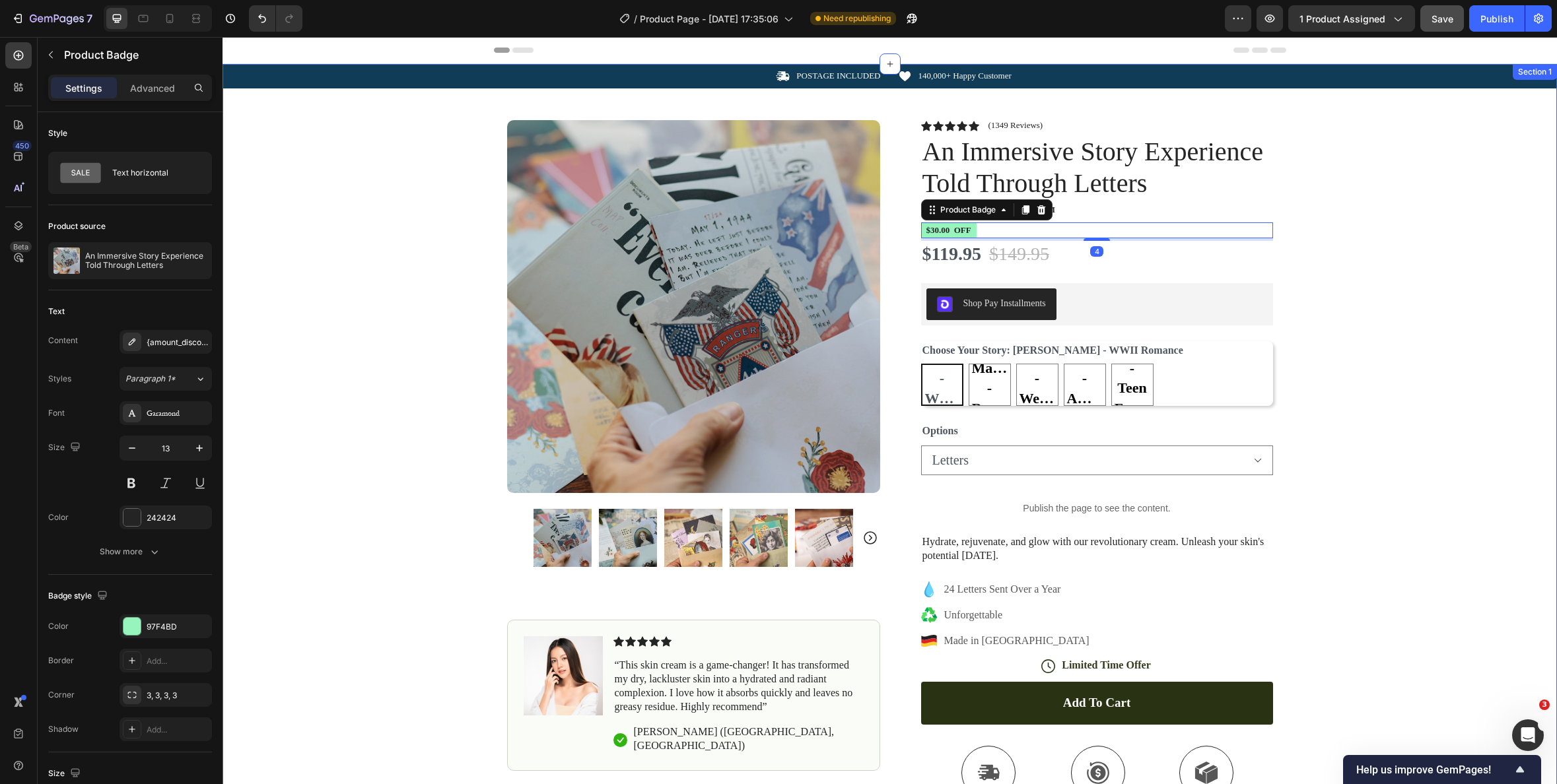
click at [1336, 278] on div "Icon POSTAGE INCLUDED Text Block Row Icon 140,000+ Happy Customer Text Block Ro…" at bounding box center [890, 496] width 1335 height 863
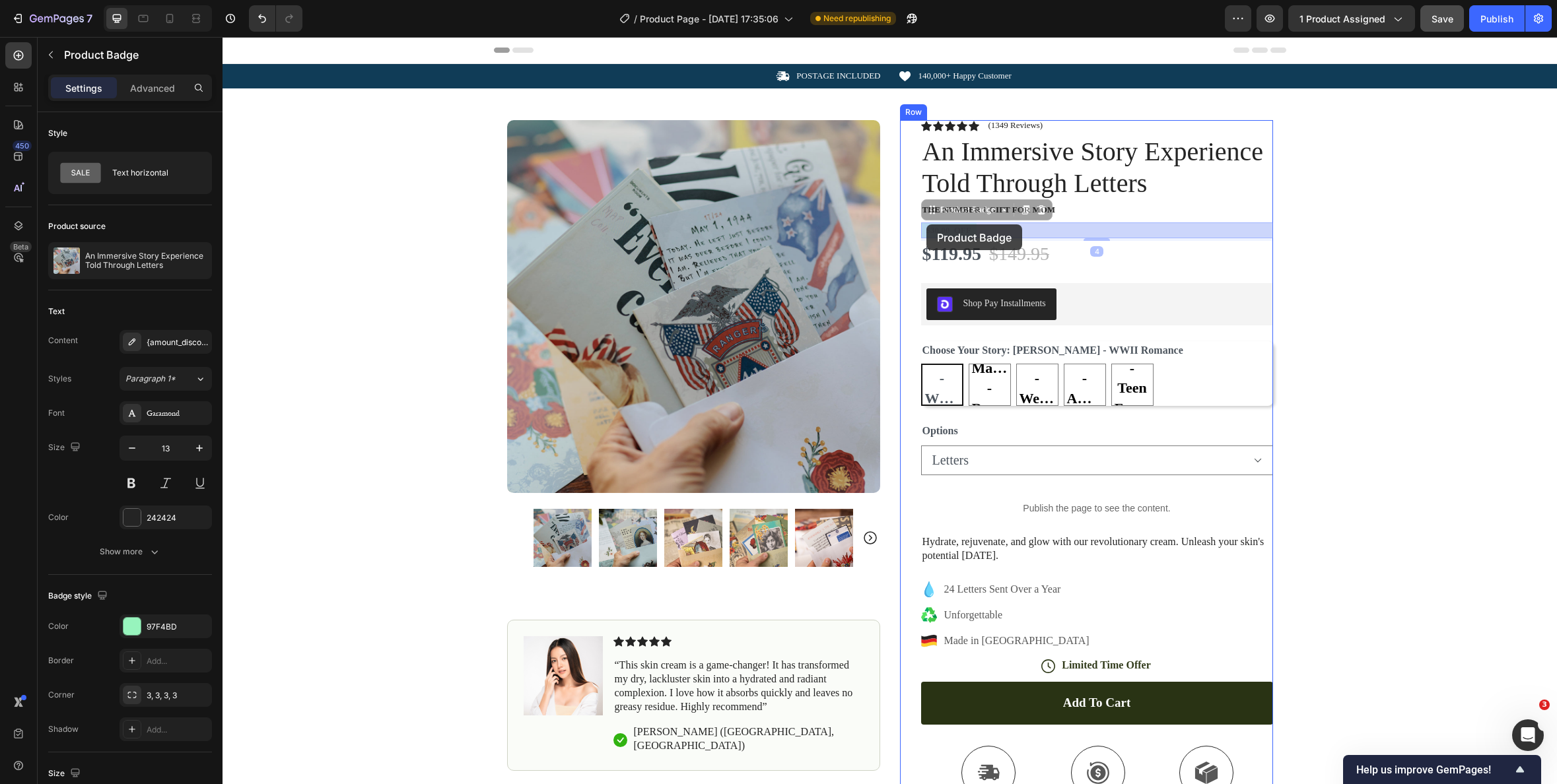
drag, startPoint x: 952, startPoint y: 213, endPoint x: 926, endPoint y: 224, distance: 28.2
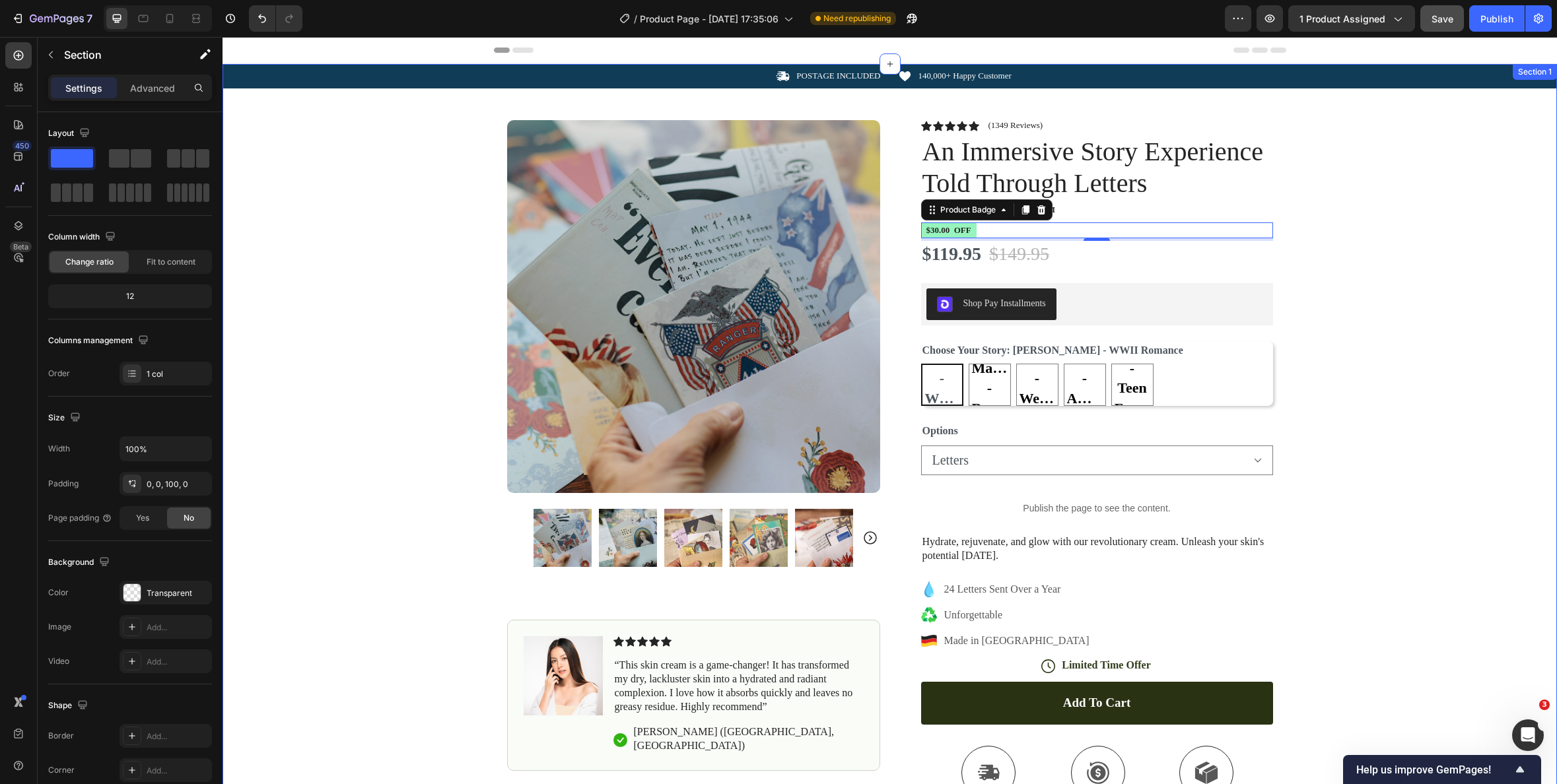
click at [1394, 236] on div "Icon POSTAGE INCLUDED Text Block Row Icon 140,000+ Happy Customer Text Block Ro…" at bounding box center [890, 496] width 1335 height 863
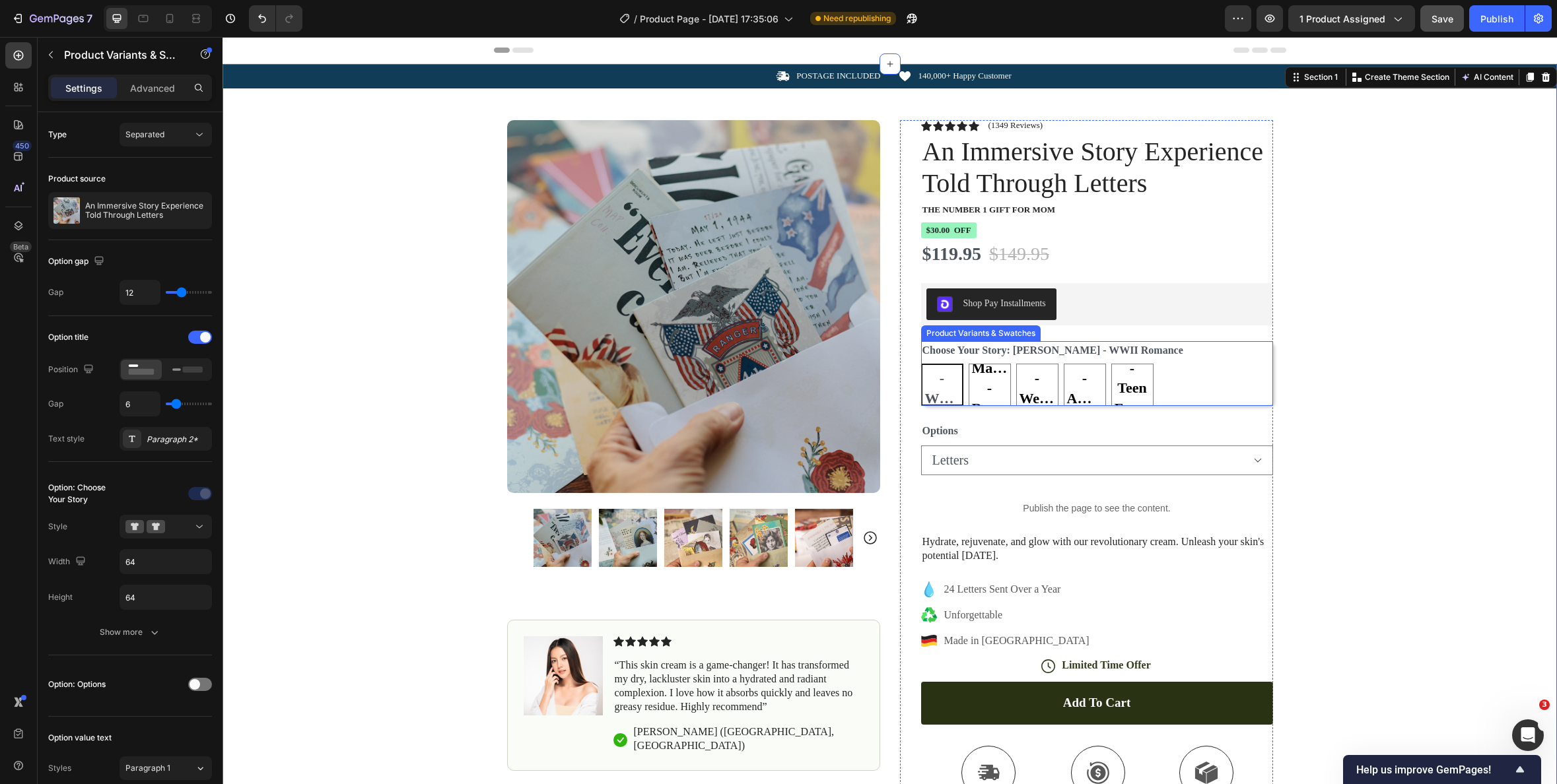
click at [1096, 355] on legend "Choose Your Story: [PERSON_NAME] - WWII Romance" at bounding box center [1053, 350] width 263 height 19
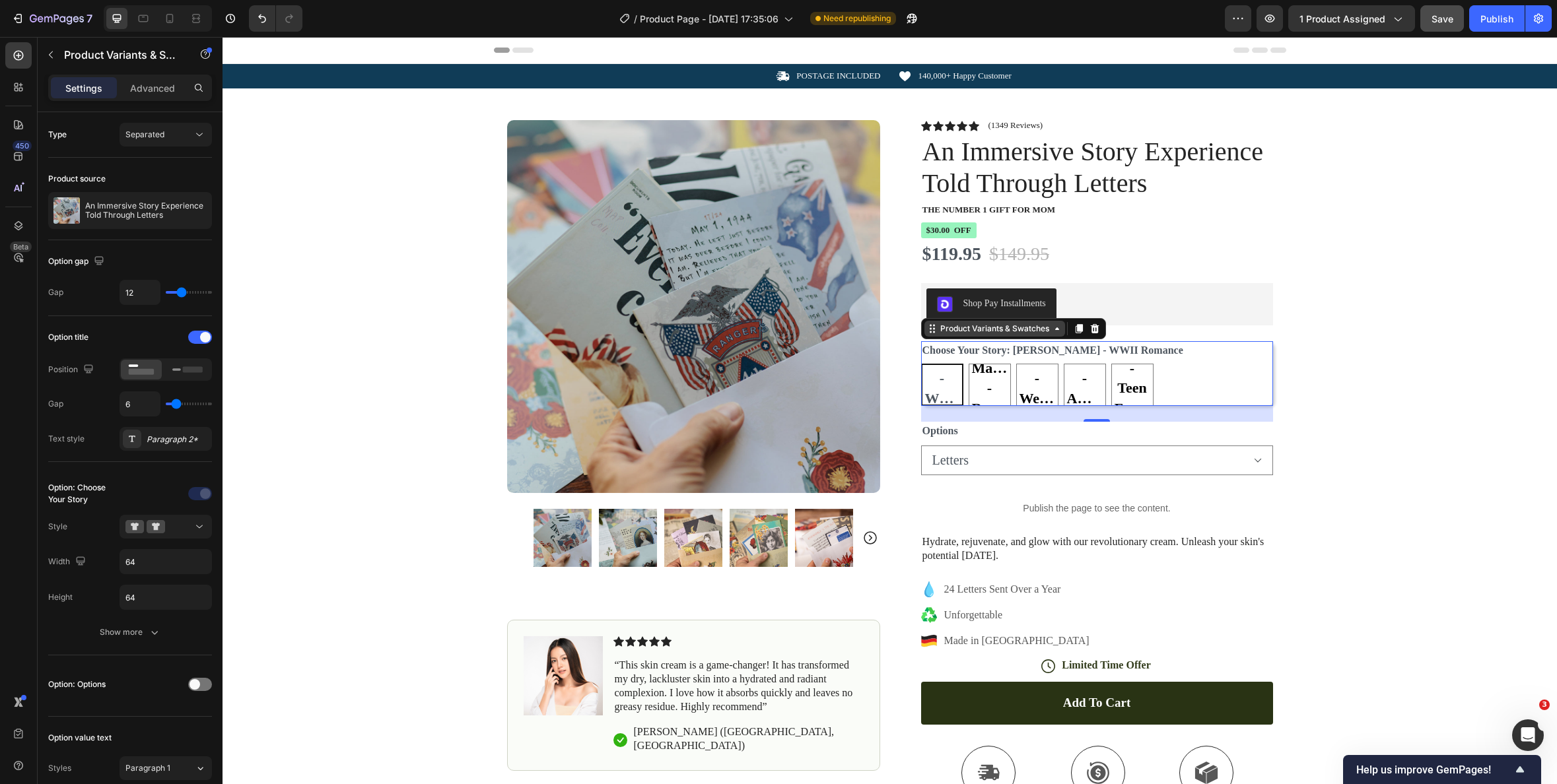
click at [1015, 331] on div "Product Variants & Swatches" at bounding box center [994, 329] width 114 height 12
click at [196, 340] on div at bounding box center [201, 337] width 24 height 13
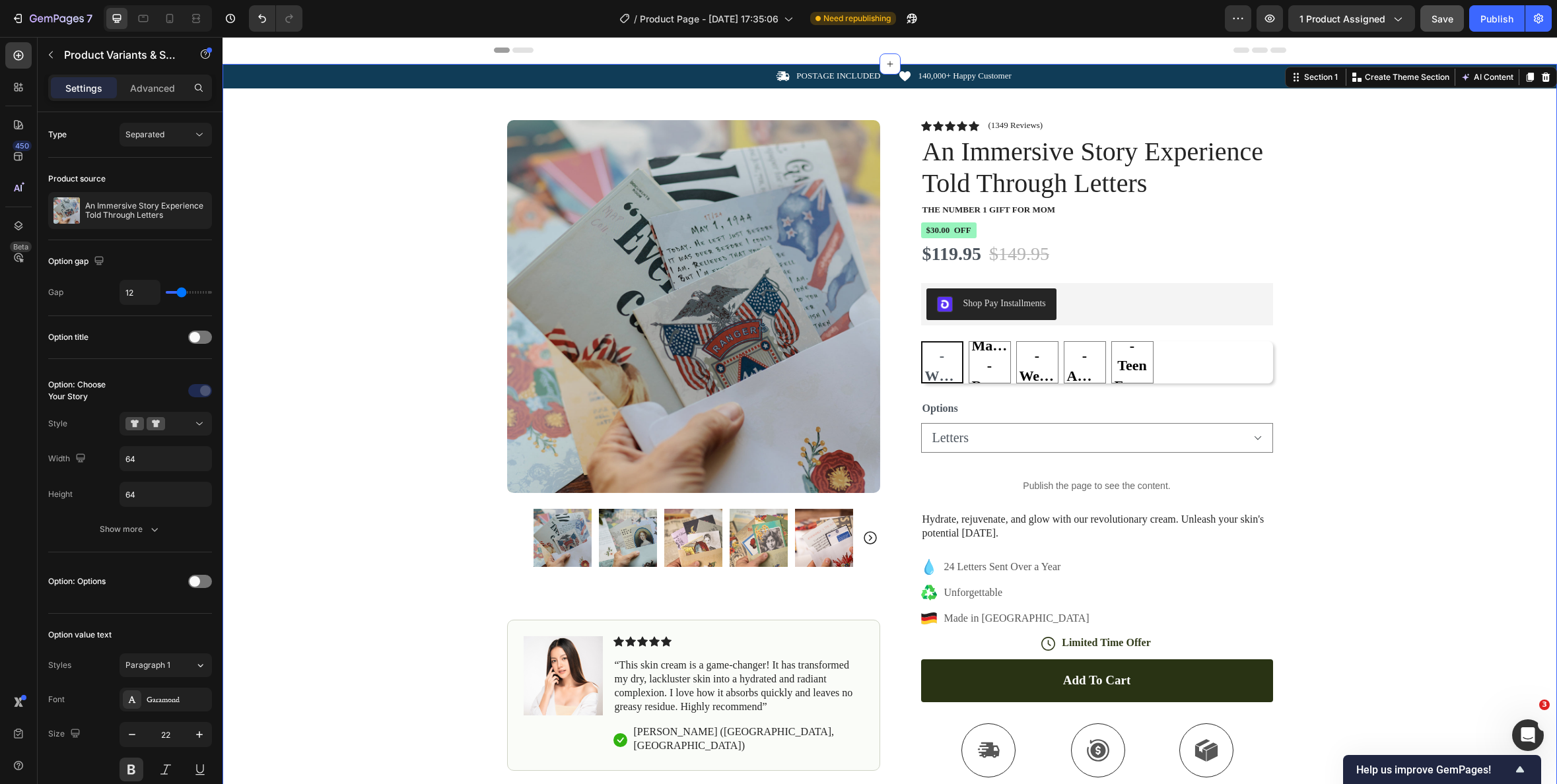
click at [1424, 430] on div "Icon POSTAGE INCLUDED Text Block Row Icon 140,000+ Happy Customer Text Block Ro…" at bounding box center [890, 485] width 1335 height 841
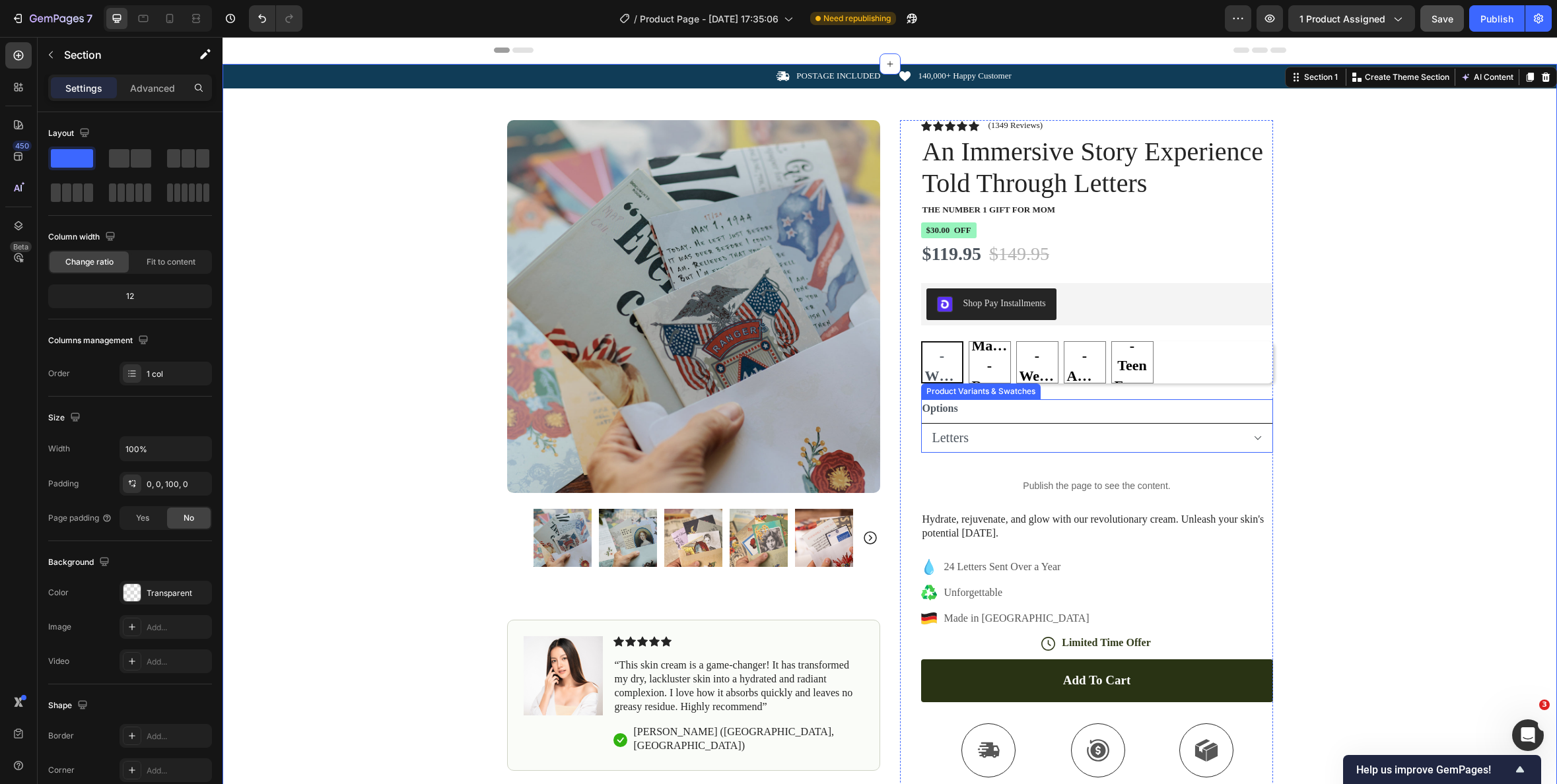
click at [1255, 438] on select "Letters Letters & Tin" at bounding box center [1097, 438] width 352 height 30
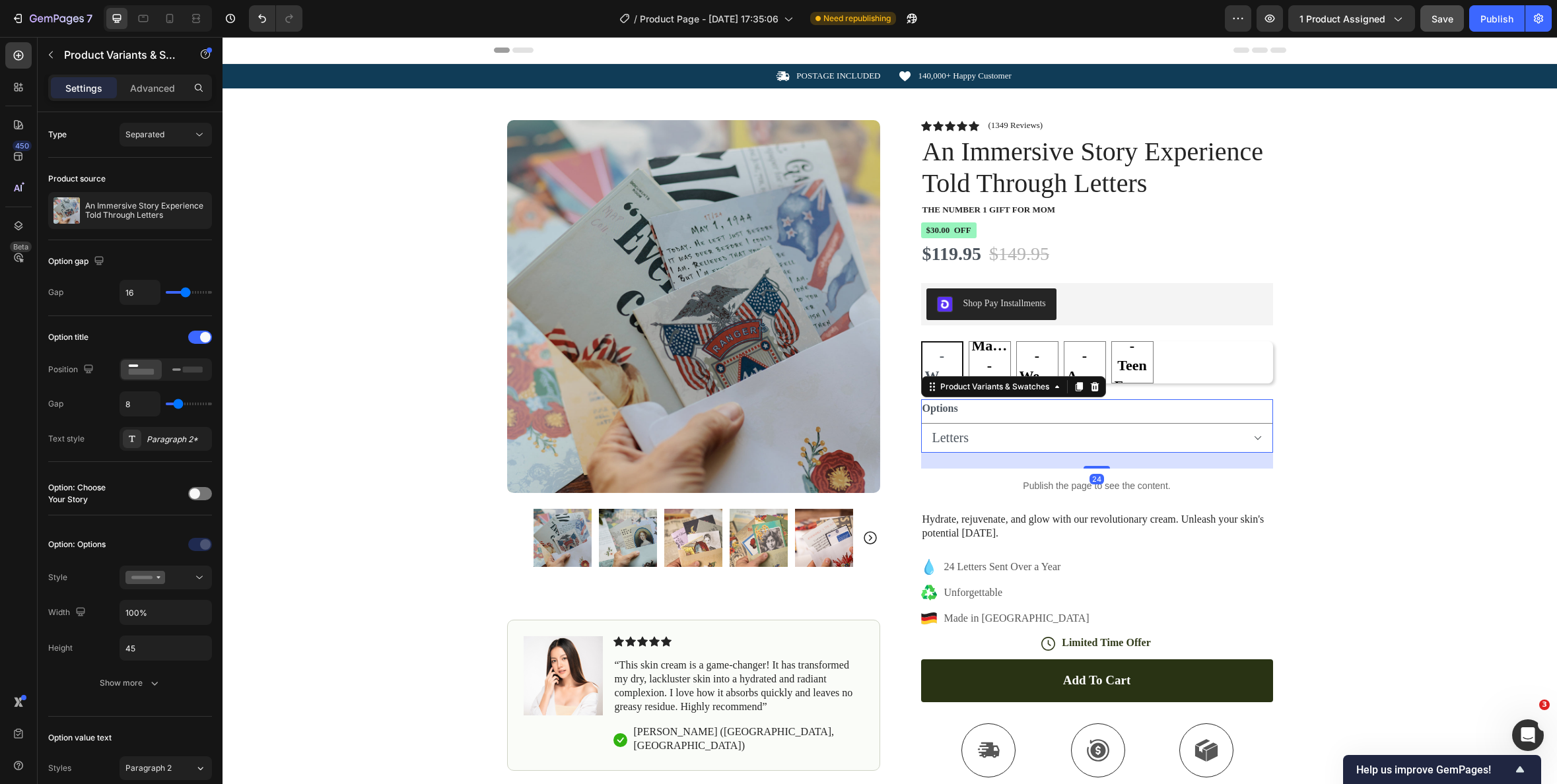
click at [1006, 411] on div "Options Letters Letters & Tin" at bounding box center [1097, 426] width 352 height 53
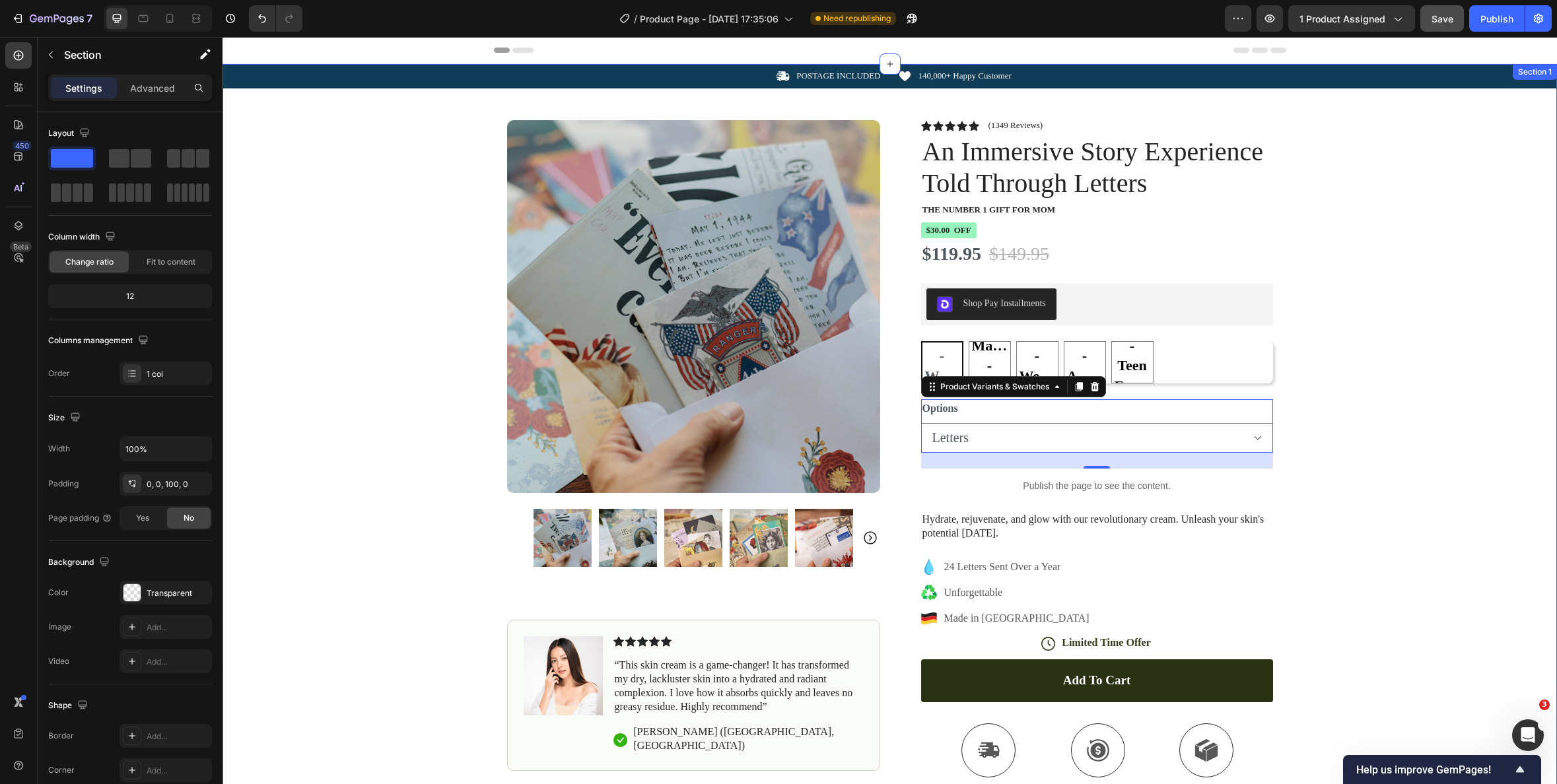
click at [1403, 312] on div "Icon POSTAGE INCLUDED Text Block Row Icon 140,000+ Happy Customer Text Block Ro…" at bounding box center [890, 485] width 1335 height 841
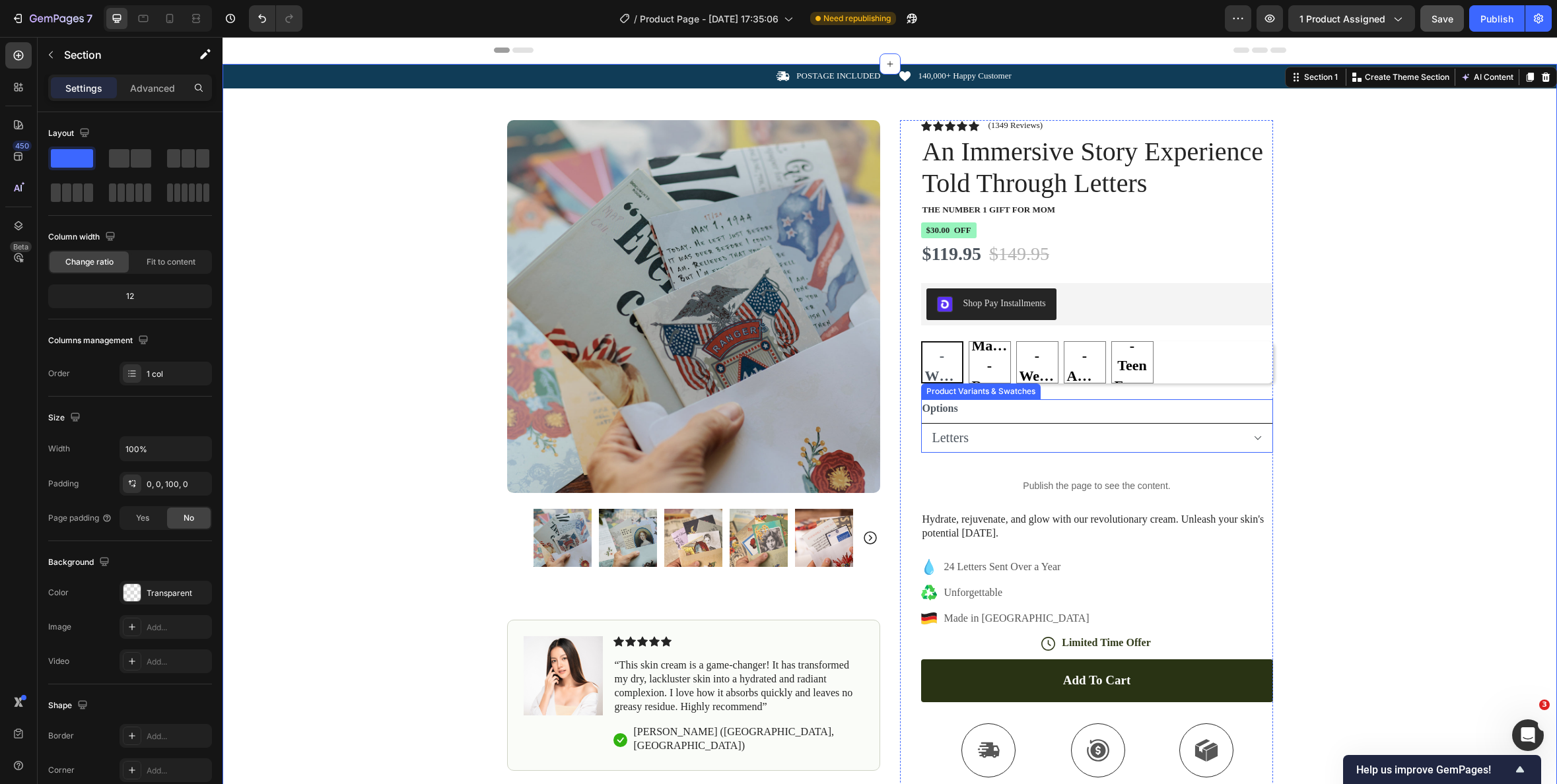
click at [1073, 439] on select "Letters Letters & Tin" at bounding box center [1097, 438] width 352 height 30
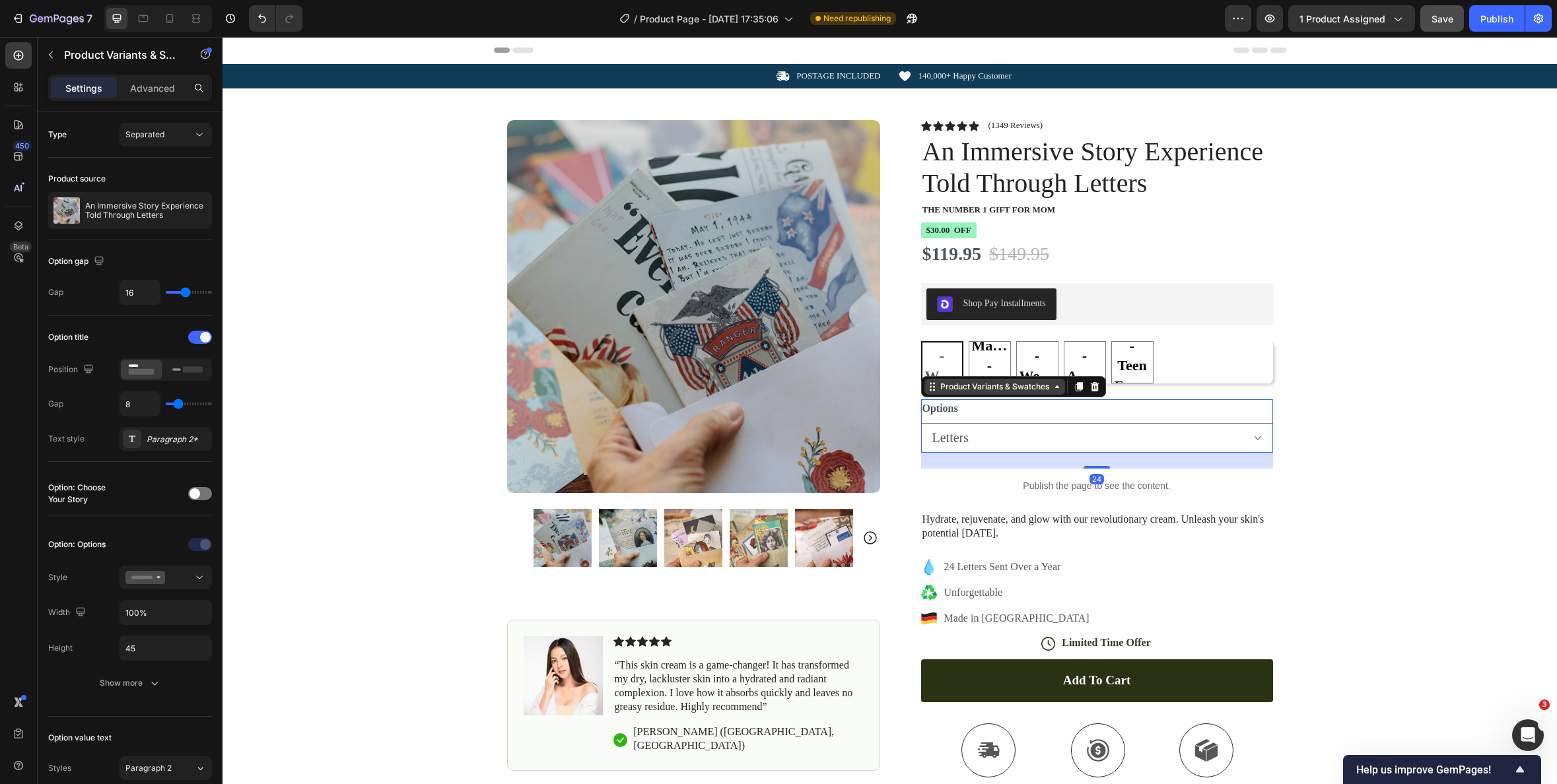
select select "Letters & Tin"
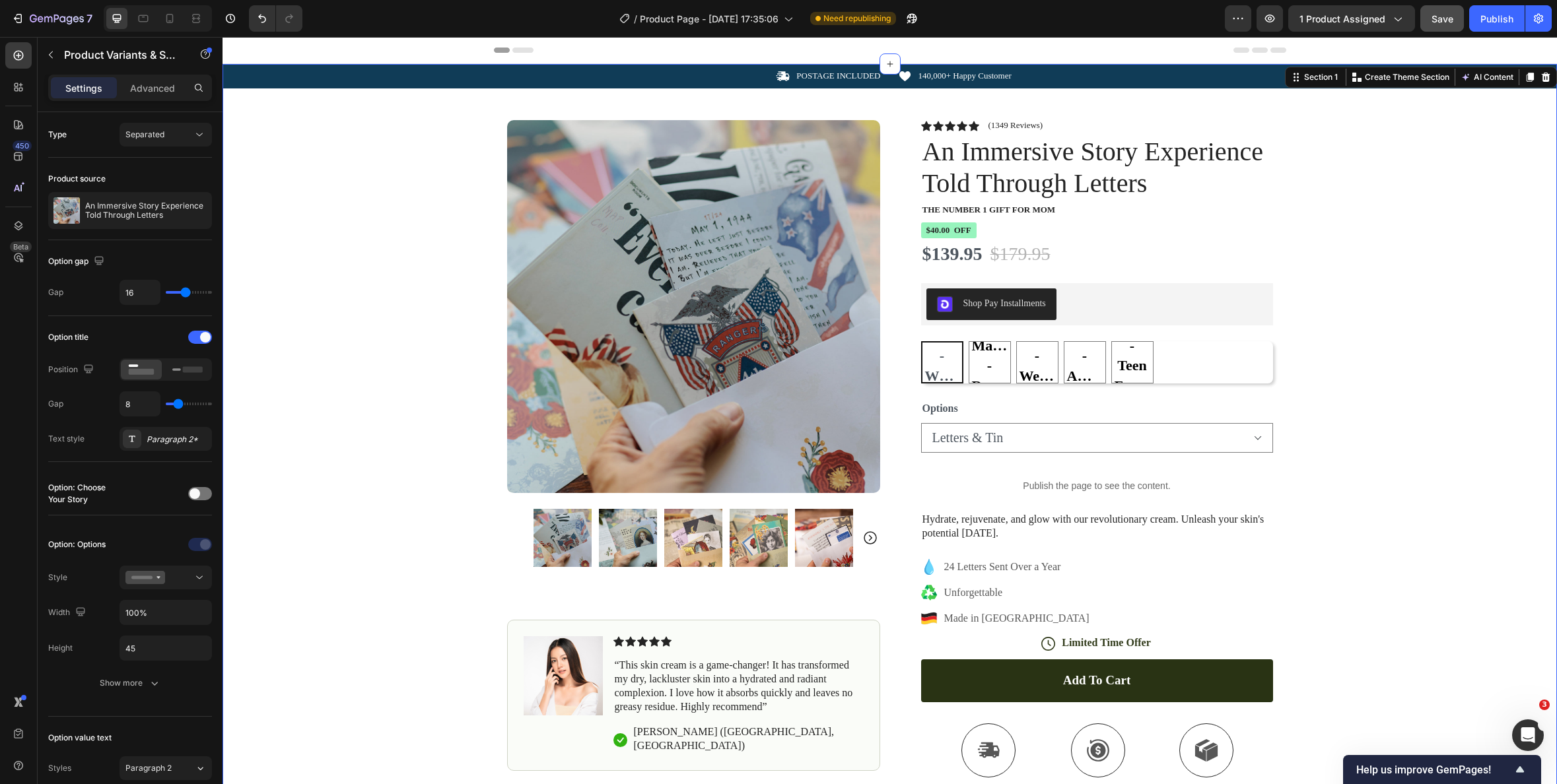
click at [1331, 291] on div "Icon POSTAGE INCLUDED Text Block Row Icon 140,000+ Happy Customer Text Block Ro…" at bounding box center [890, 485] width 1335 height 841
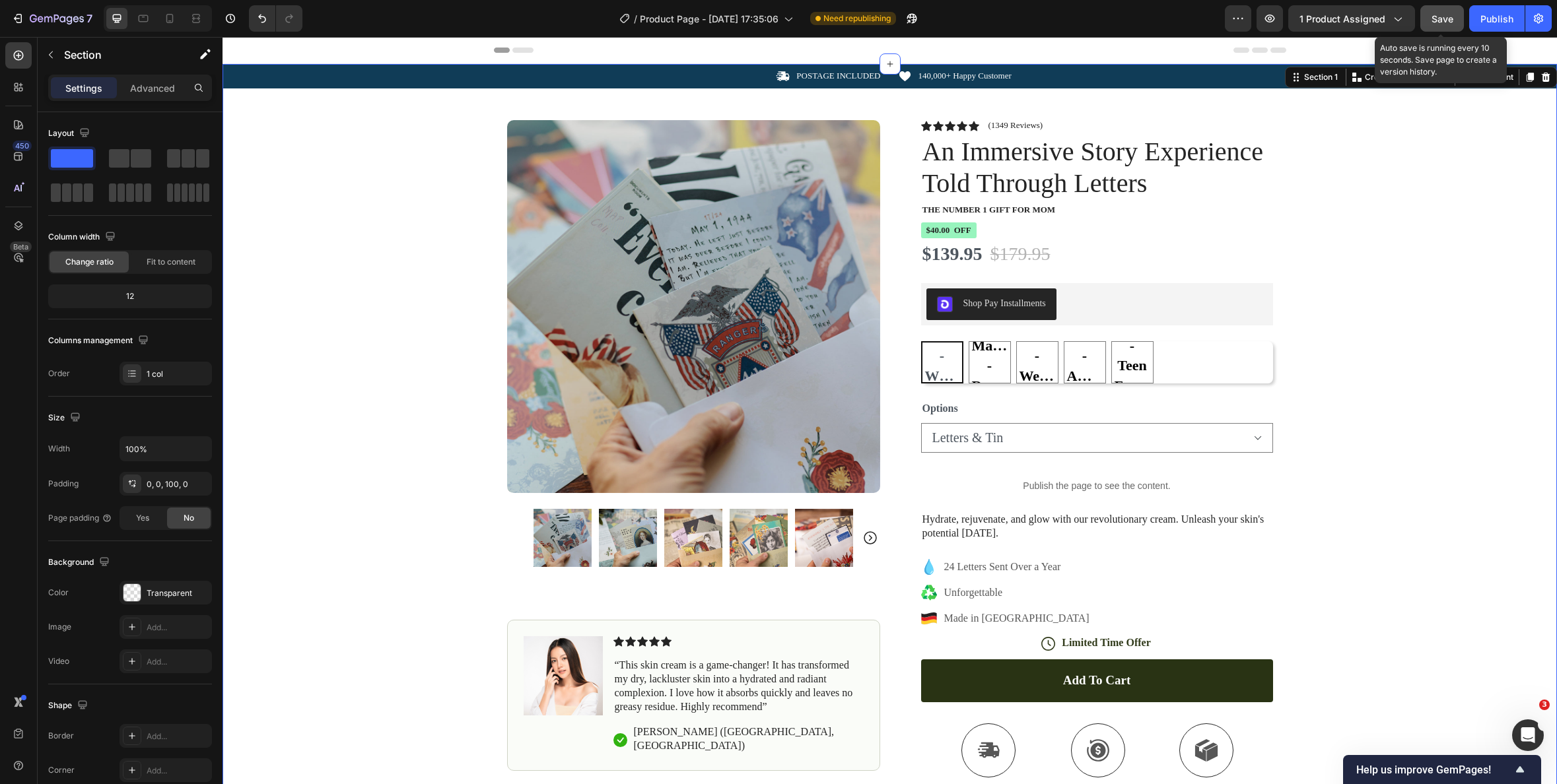
click at [1446, 25] on div "Save" at bounding box center [1442, 19] width 22 height 14
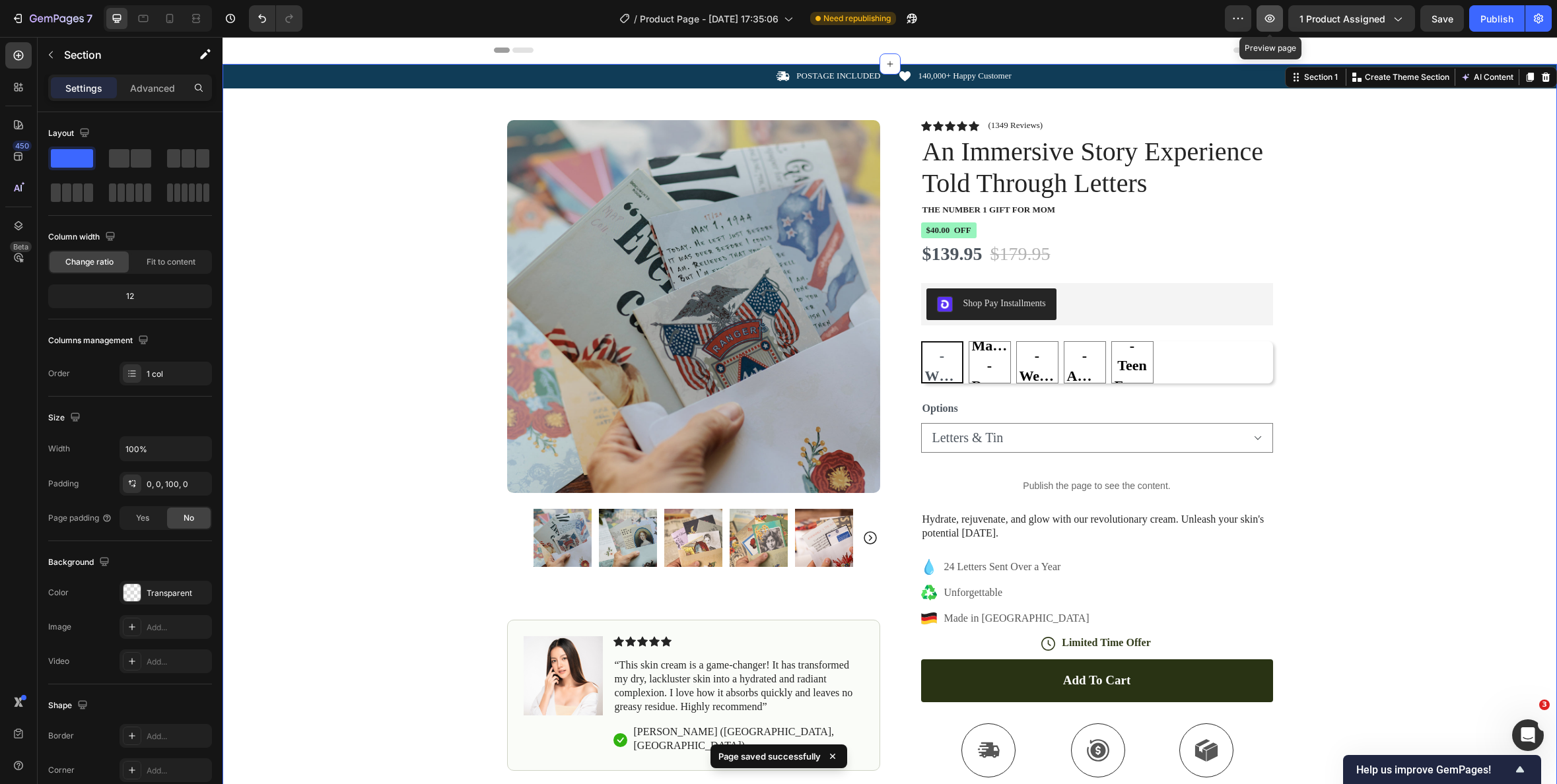
click at [1276, 19] on icon "button" at bounding box center [1270, 19] width 13 height 13
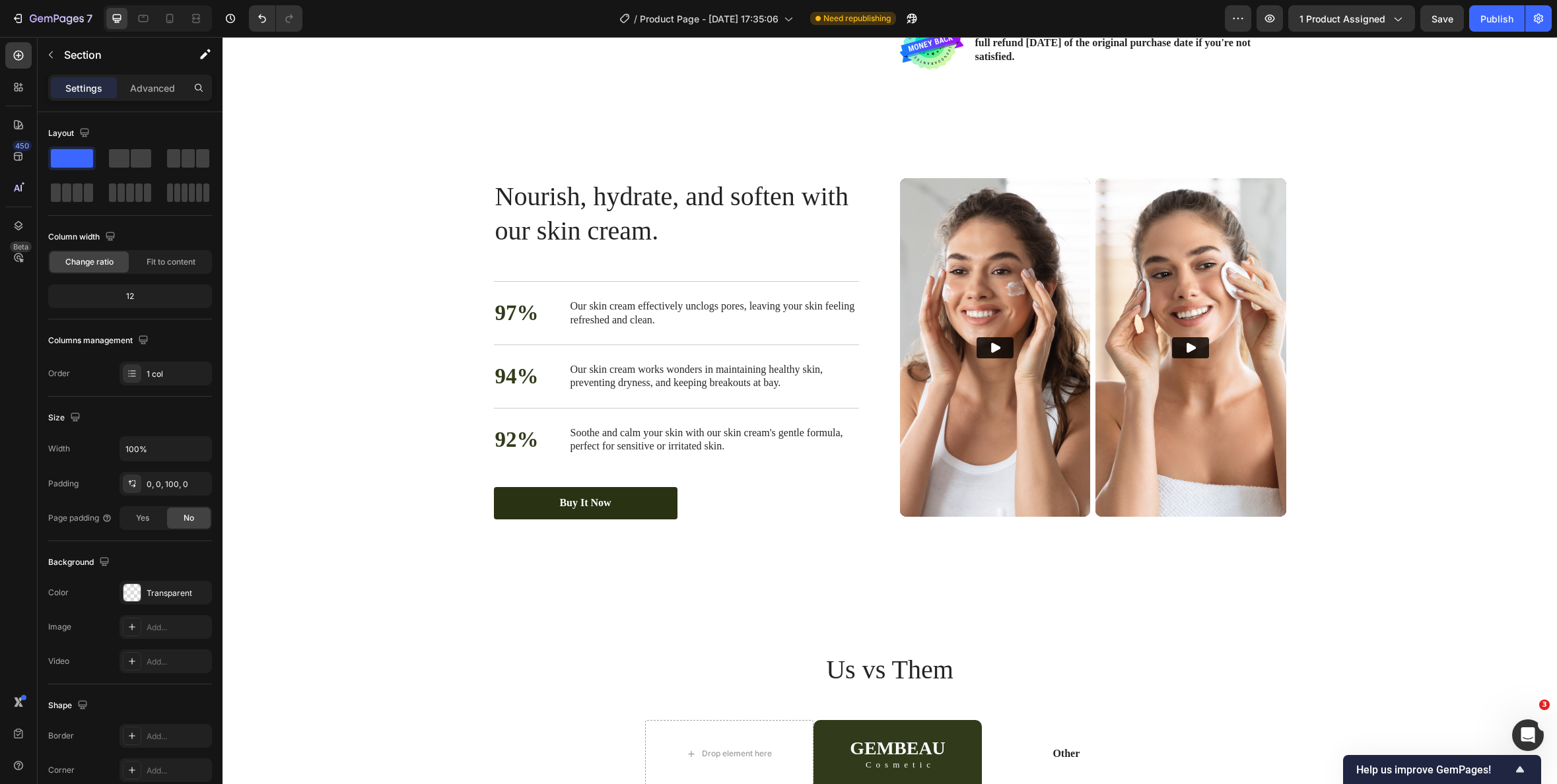
scroll to position [2841, 0]
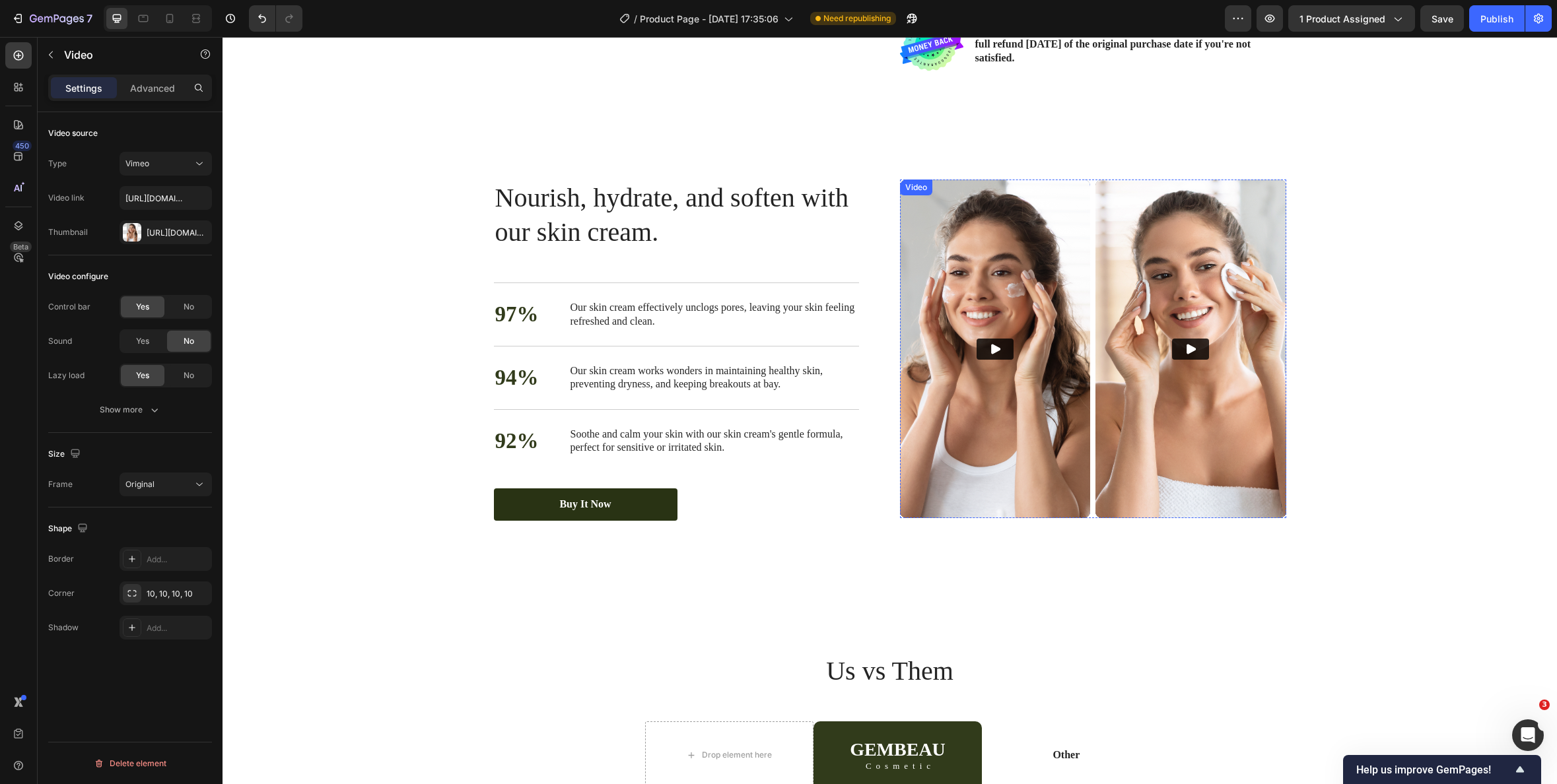
click at [991, 347] on icon "Play" at bounding box center [995, 349] width 13 height 13
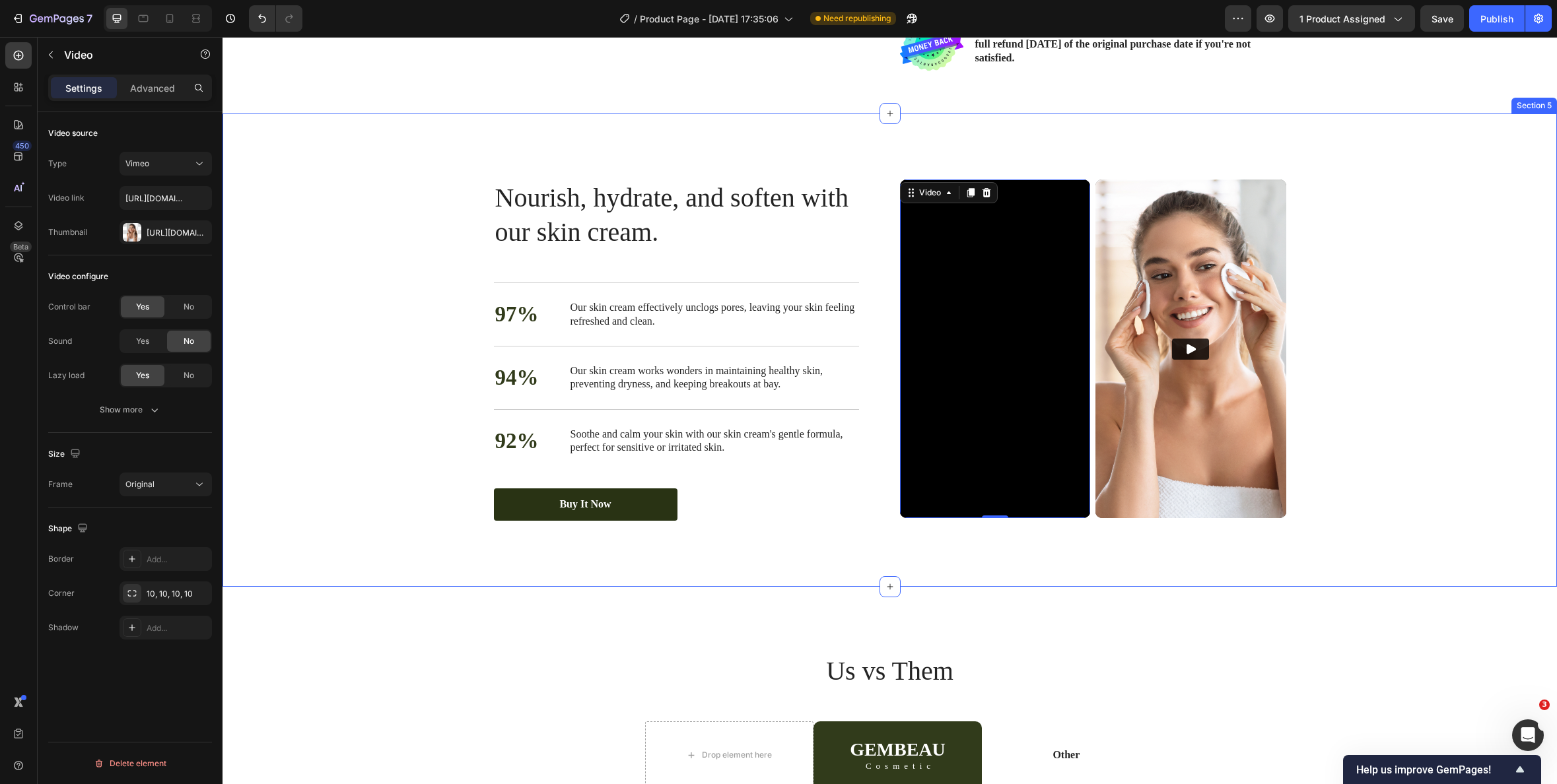
click at [1336, 334] on div "Nourish, hydrate, and soften with our skin cream. Heading Nourish, hydrate, and…" at bounding box center [890, 350] width 1308 height 341
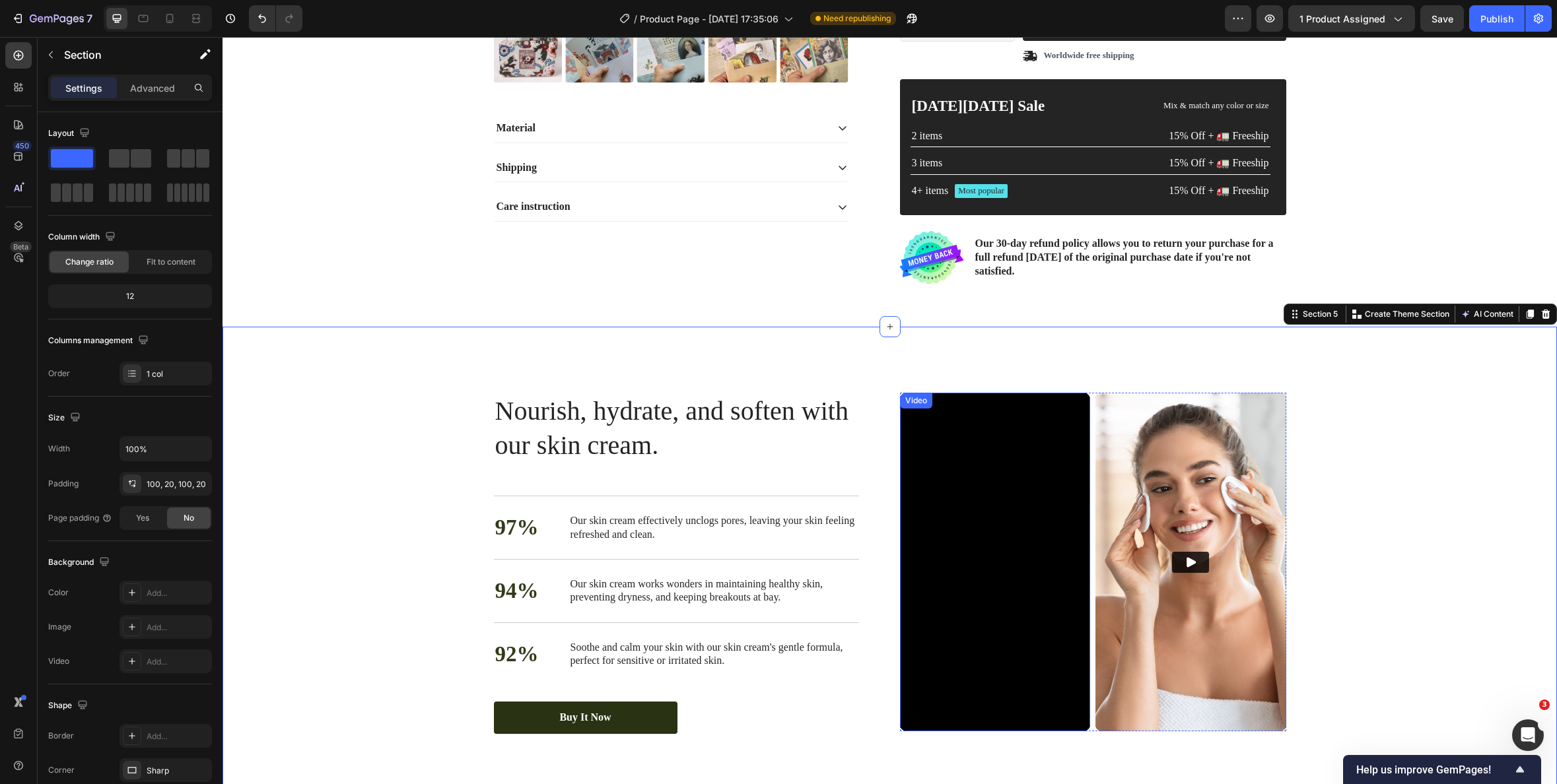
scroll to position [2487, 0]
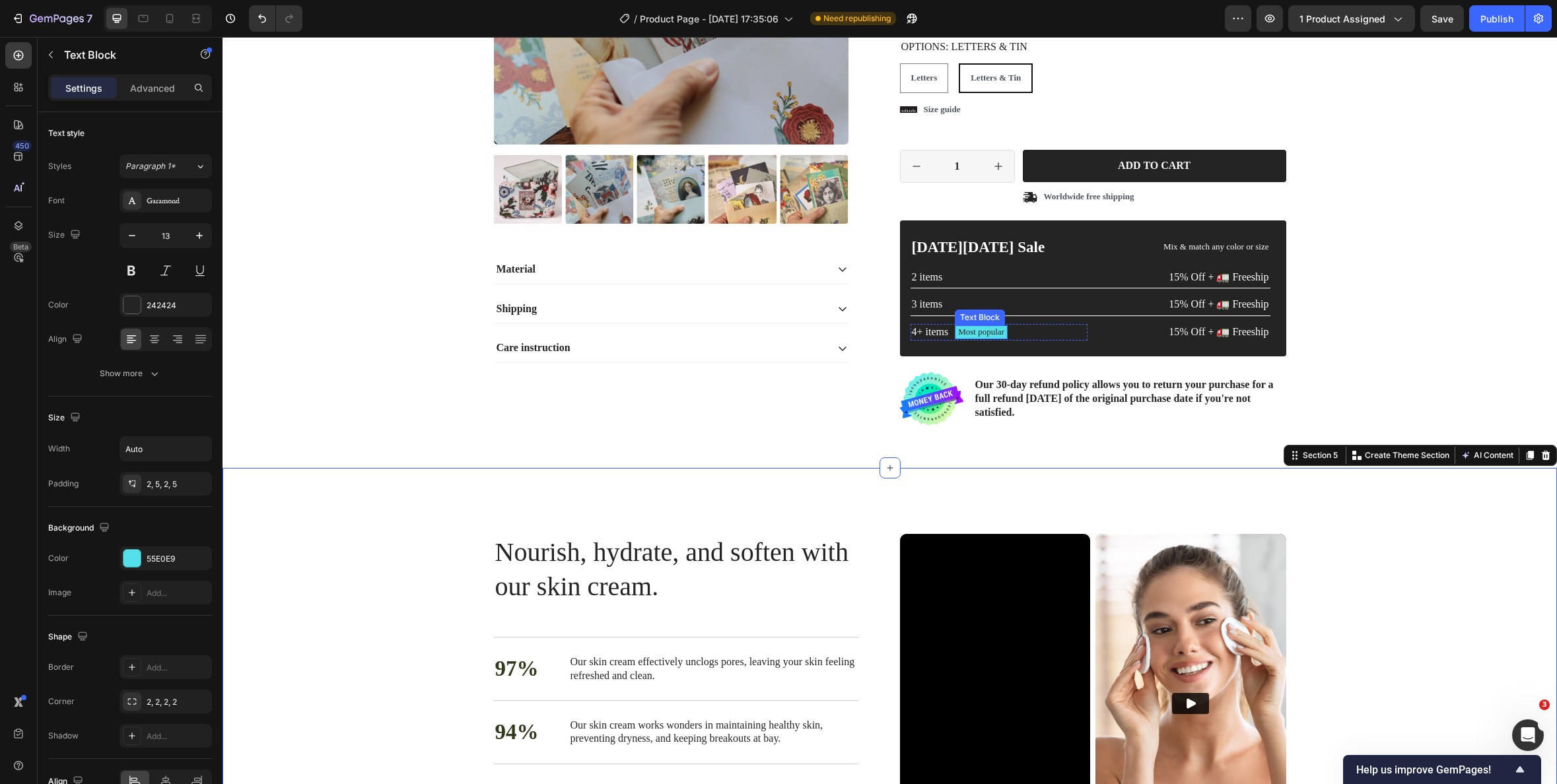
click at [1006, 332] on div "Most popular" at bounding box center [981, 332] width 53 height 14
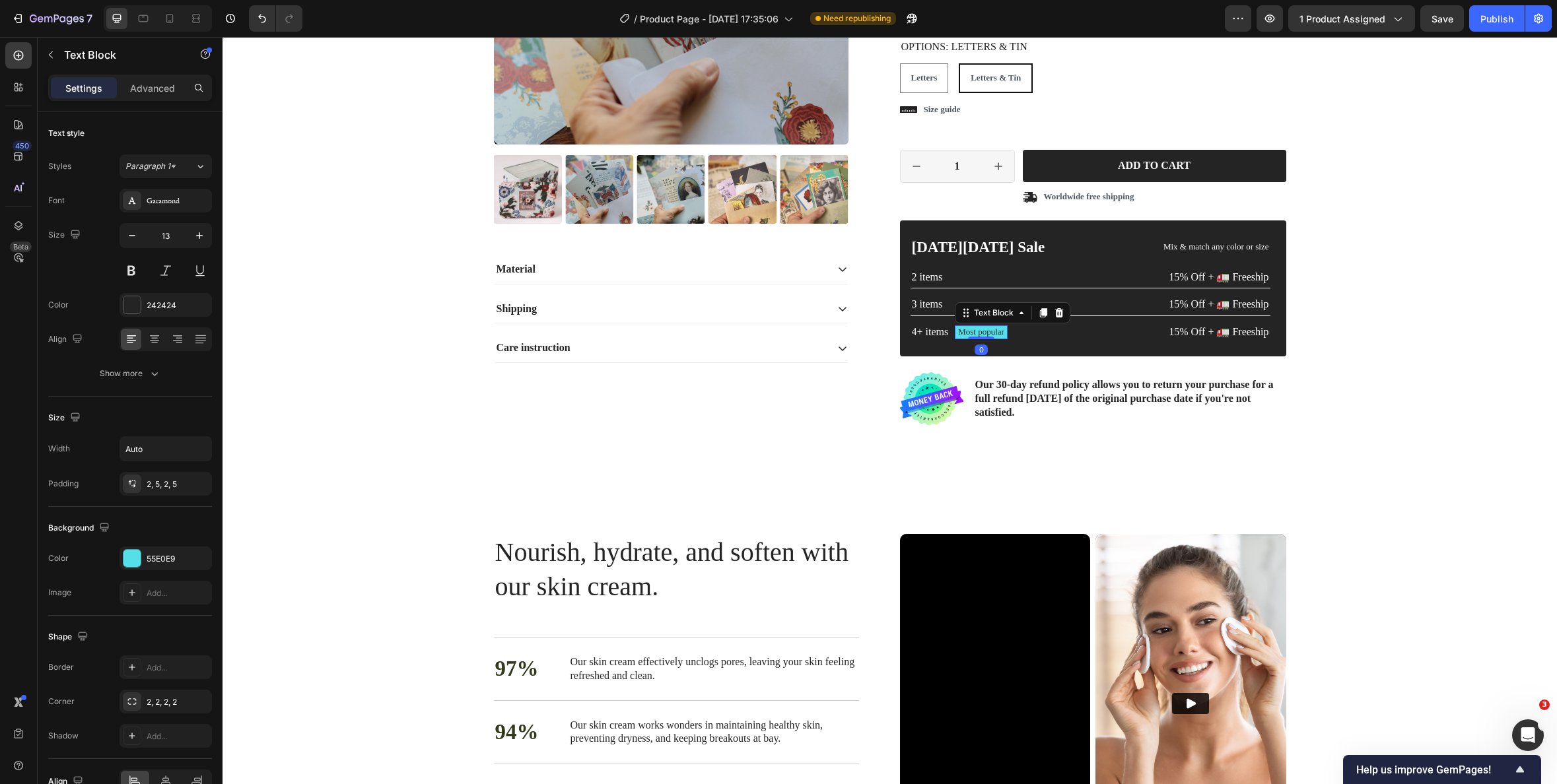
click at [994, 334] on p "Most popular" at bounding box center [982, 332] width 46 height 11
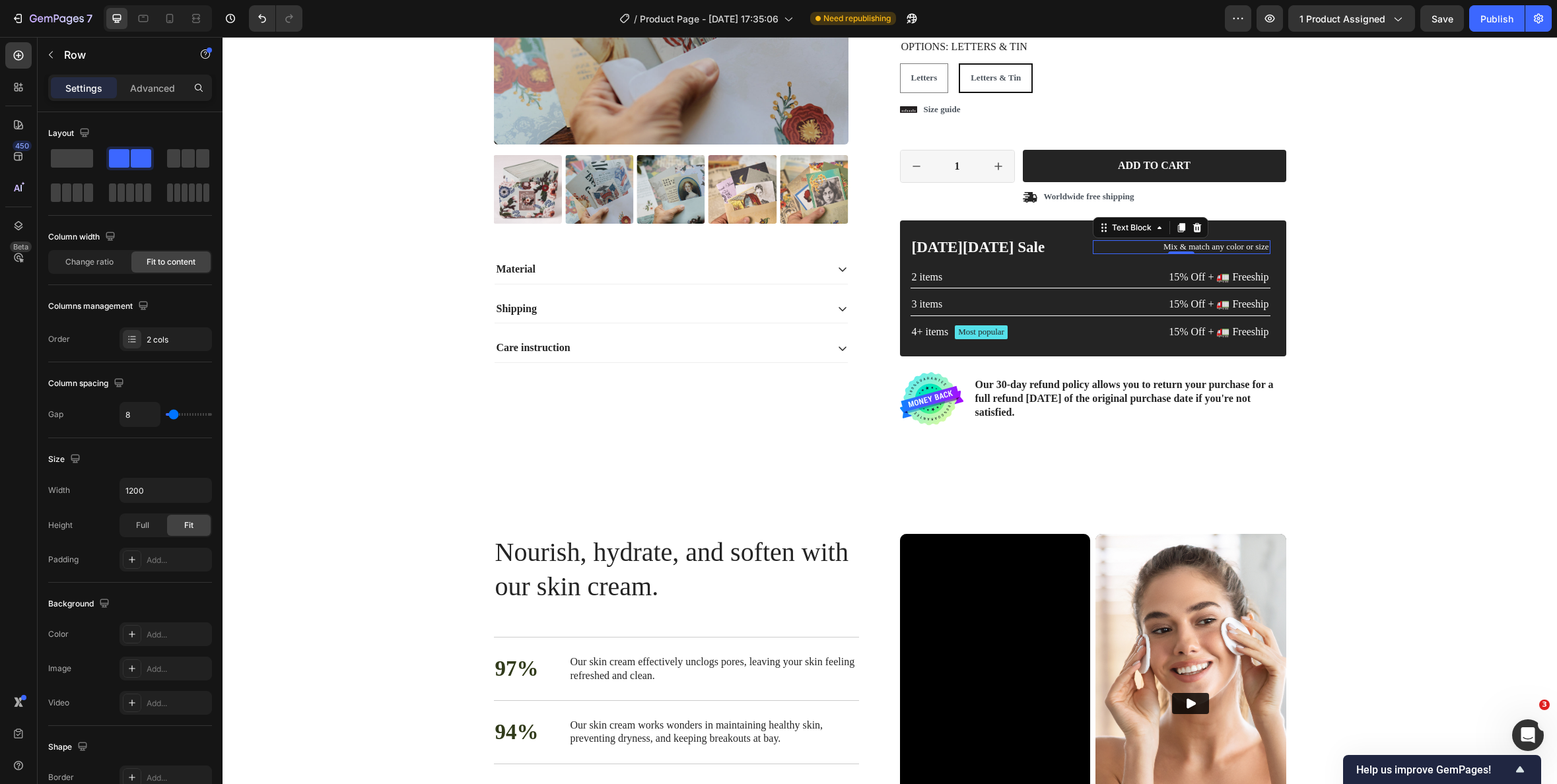
click at [1116, 251] on p "Mix & match any color or size" at bounding box center [1181, 247] width 175 height 11
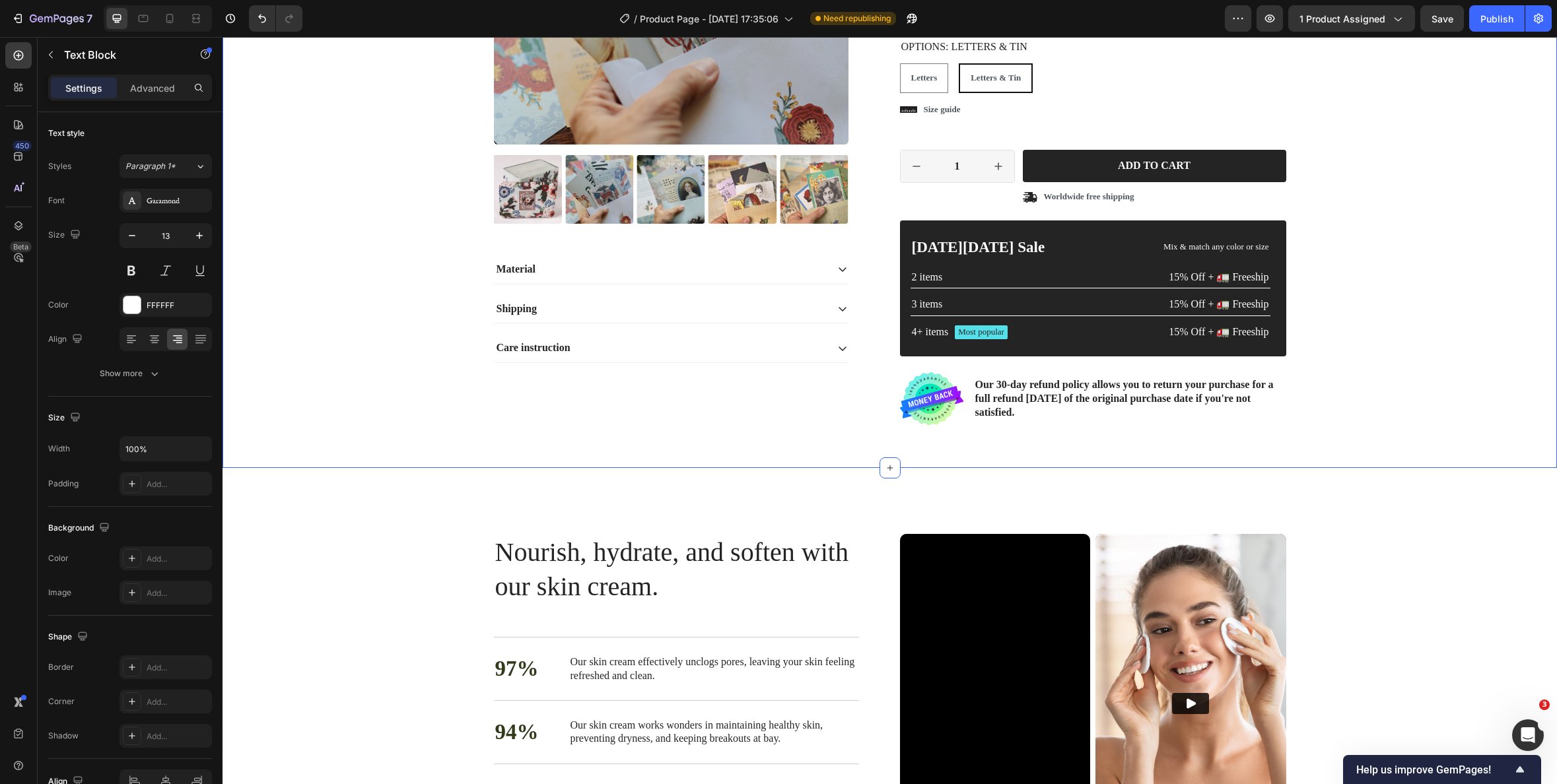
click at [1384, 366] on div "Product Images Material Shipping Care instruction Accordion Icon Icon Icon Icon…" at bounding box center [890, 113] width 1315 height 646
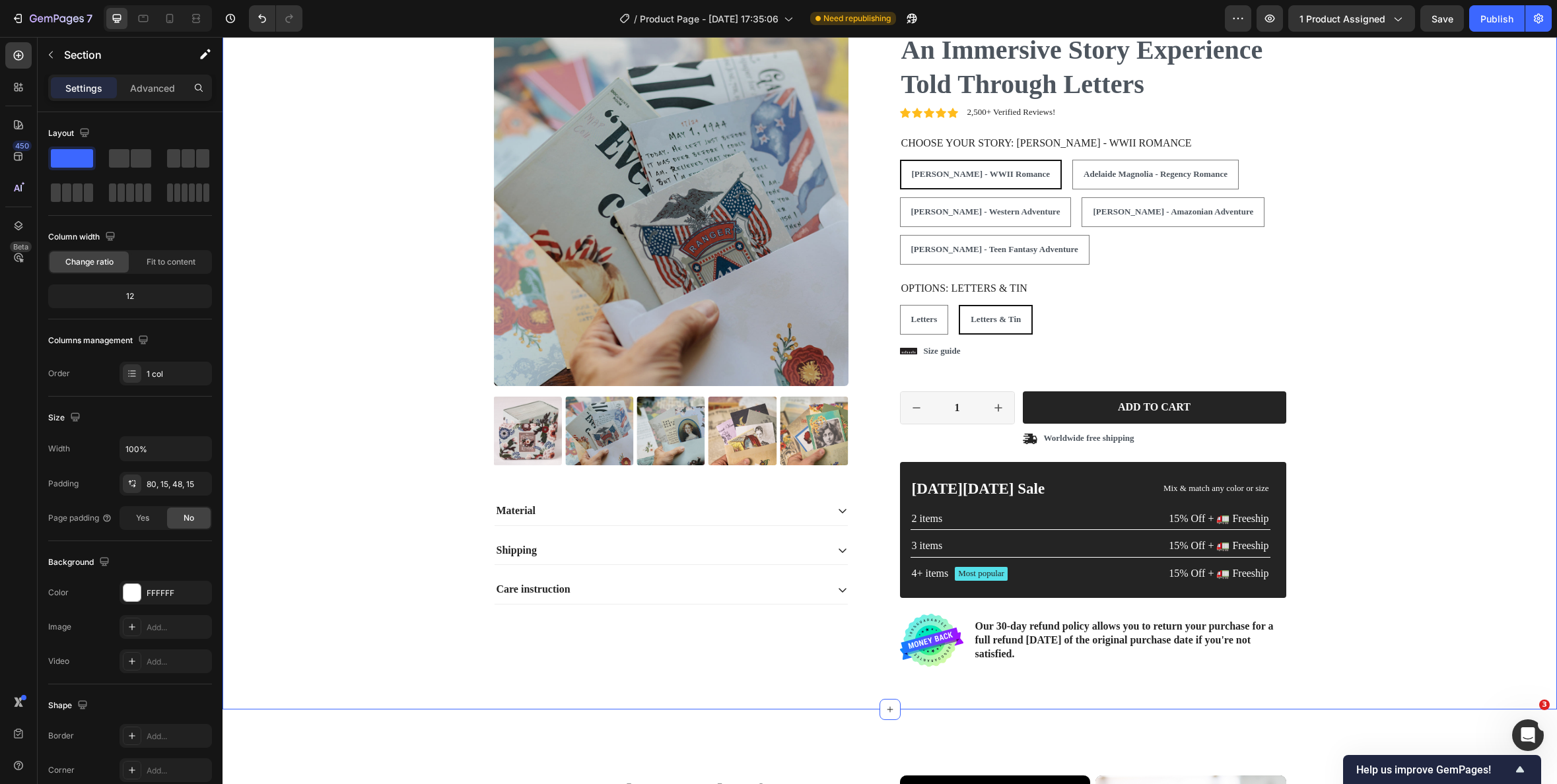
scroll to position [2238, 0]
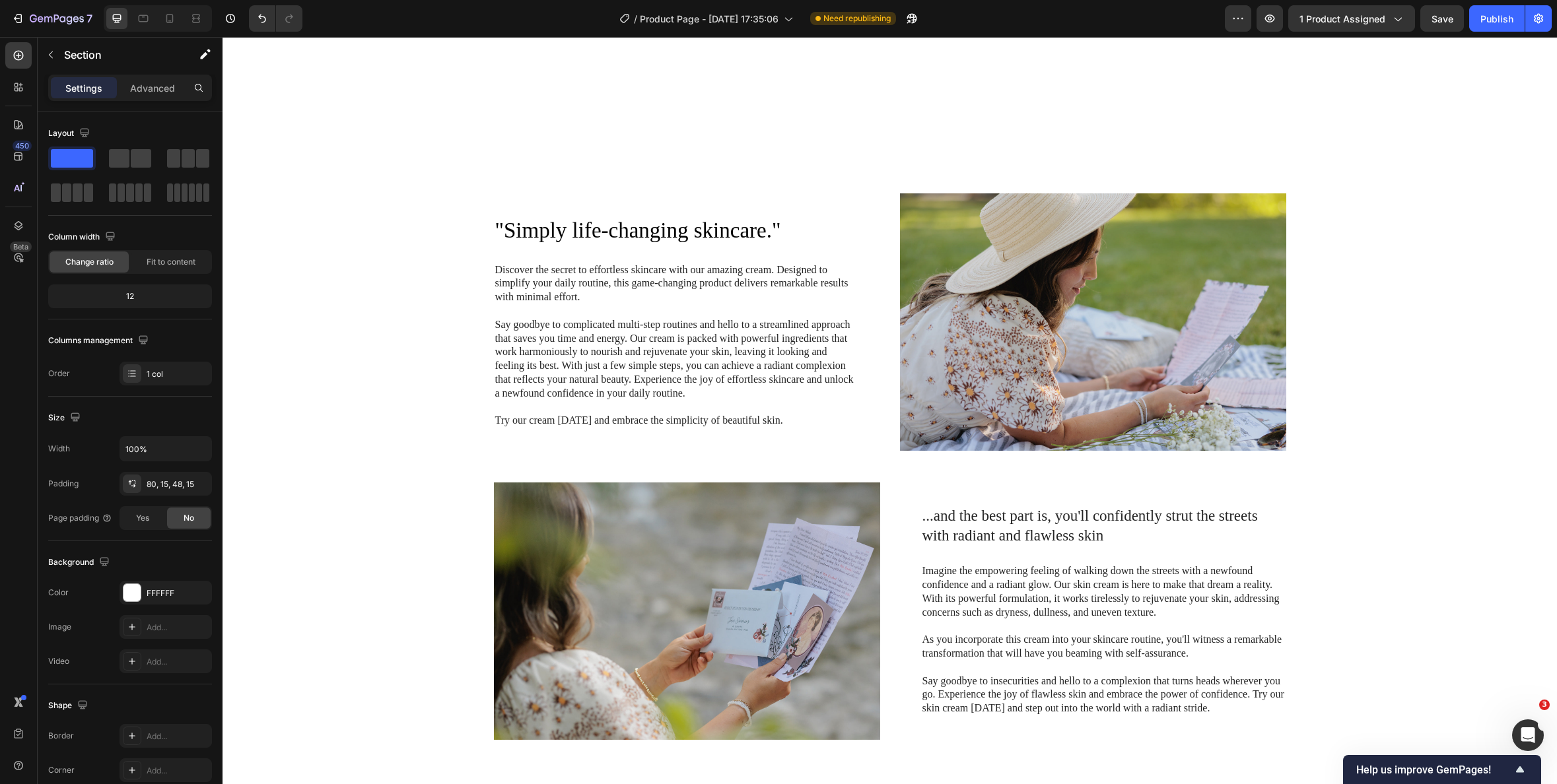
select select "Letters & Tin"
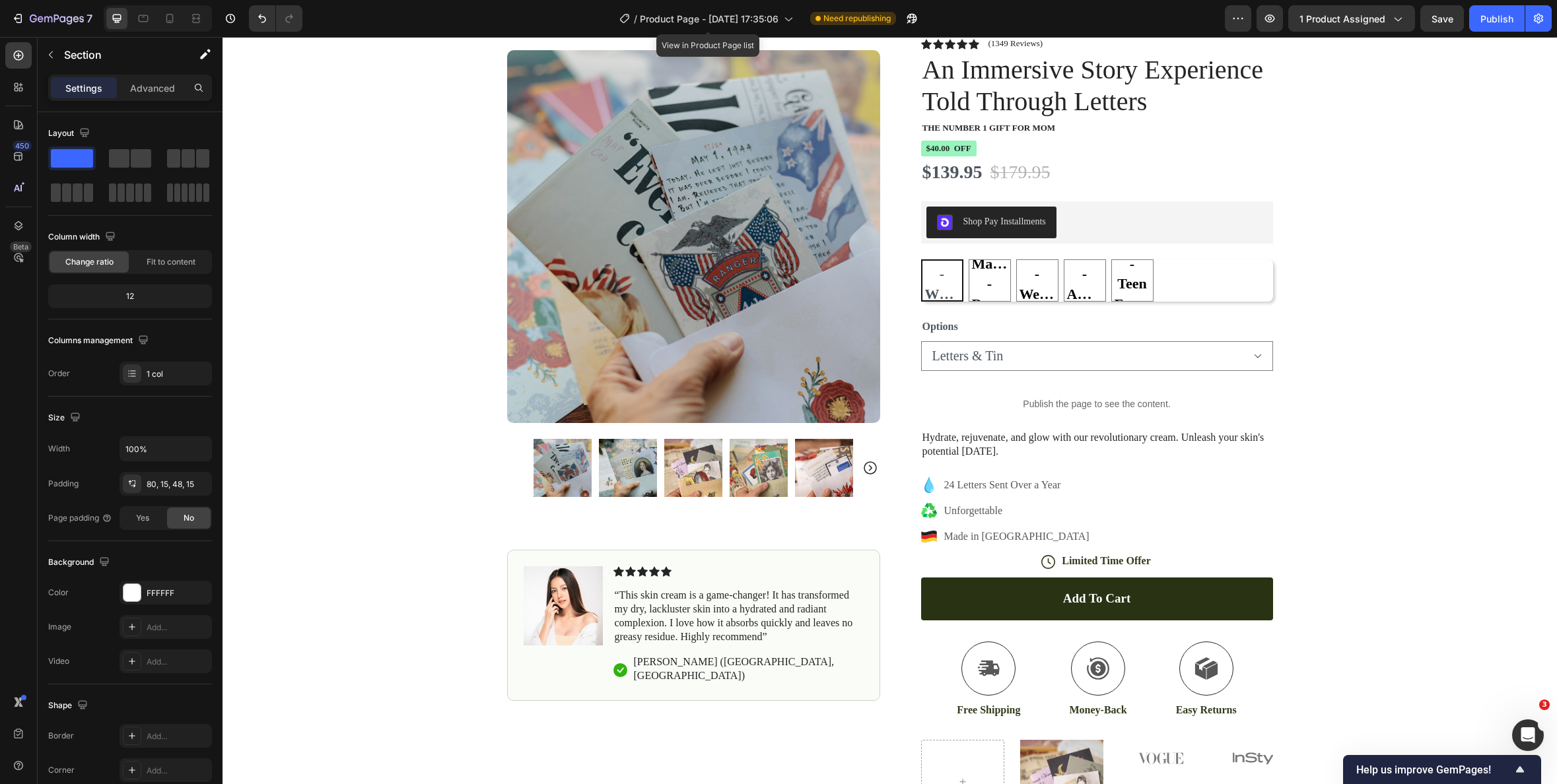
scroll to position [88, 0]
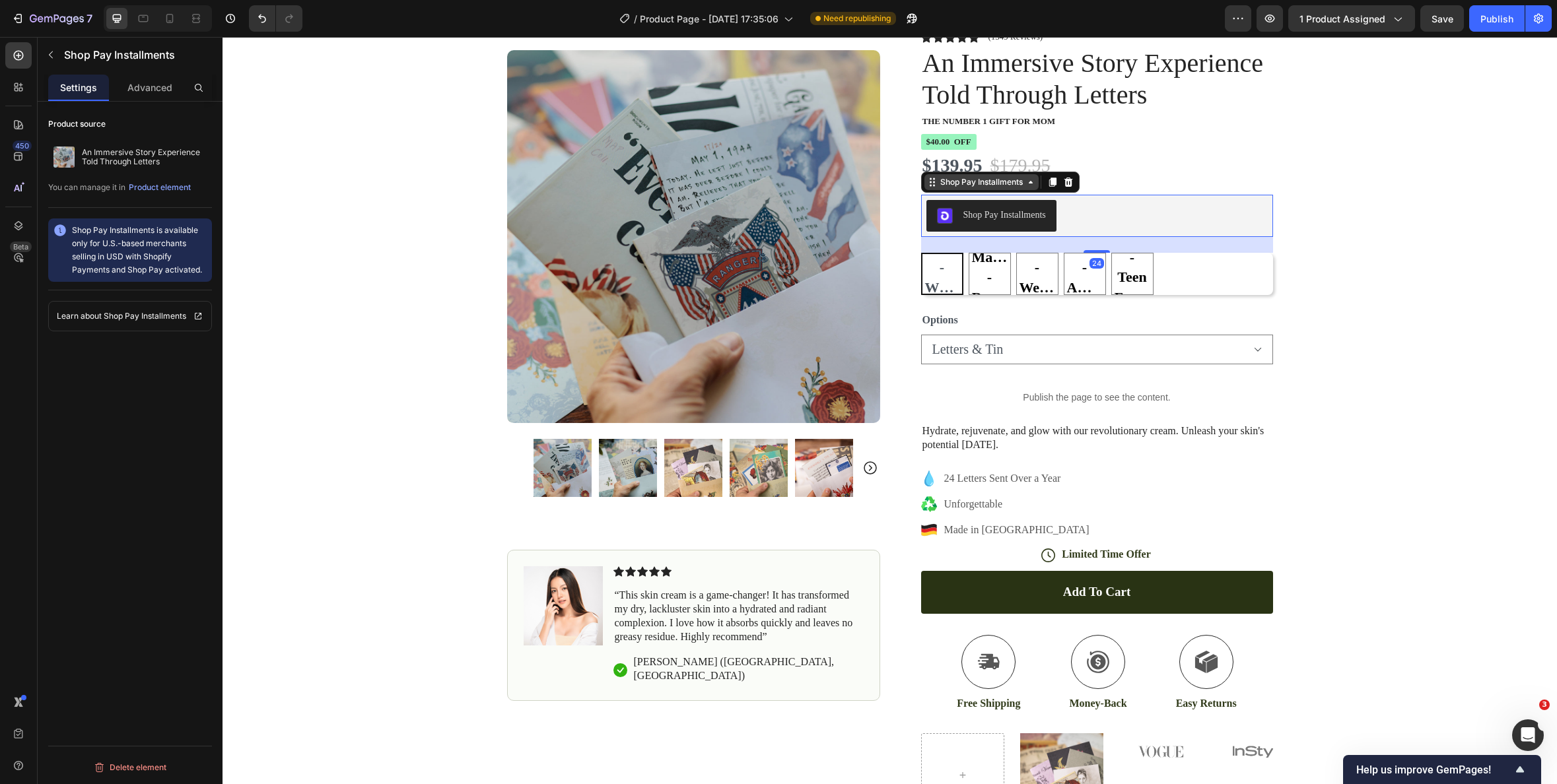
click at [975, 189] on div "Shop Pay Installments" at bounding box center [982, 182] width 114 height 16
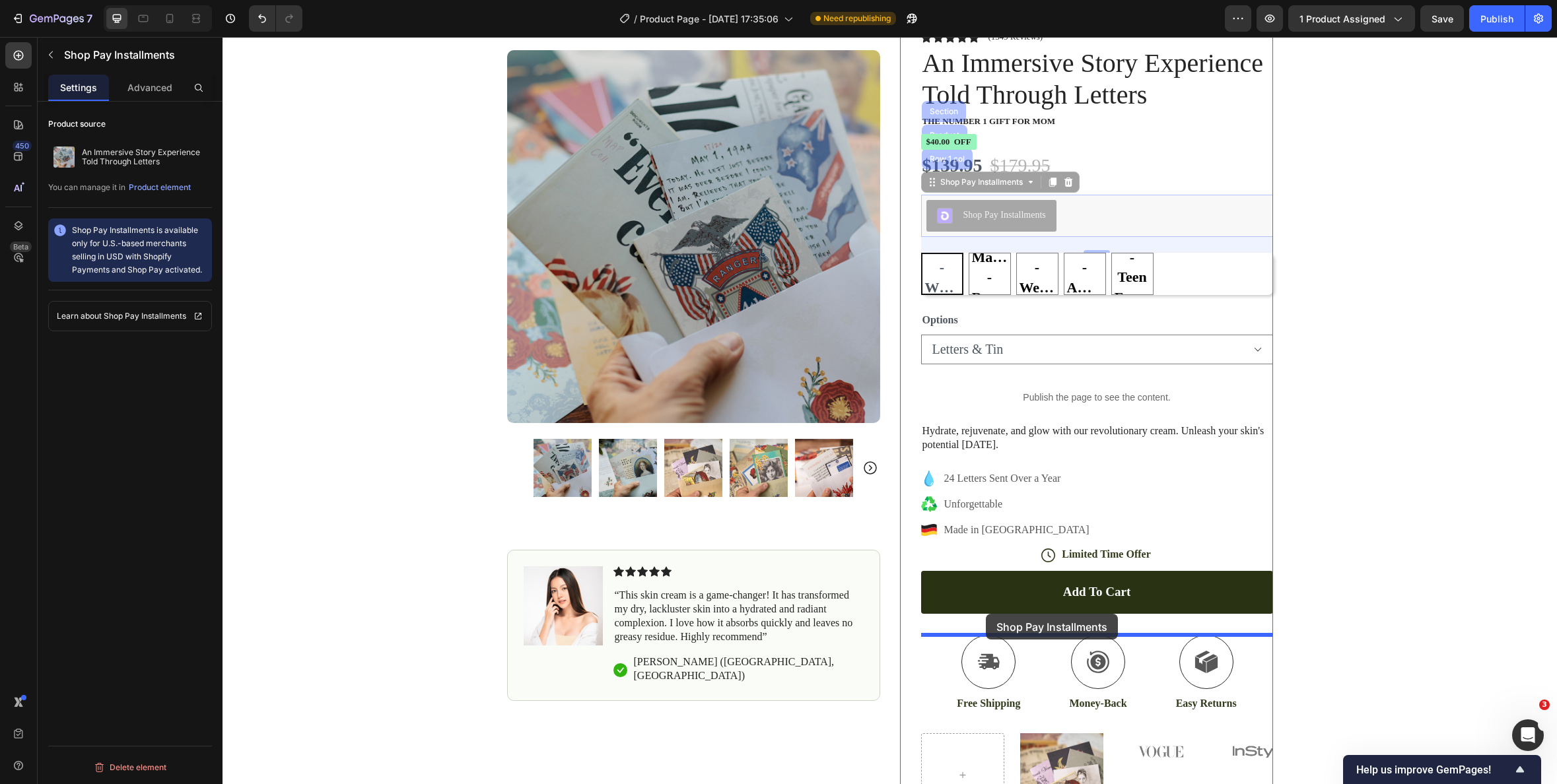
drag, startPoint x: 967, startPoint y: 186, endPoint x: 988, endPoint y: 614, distance: 428.5
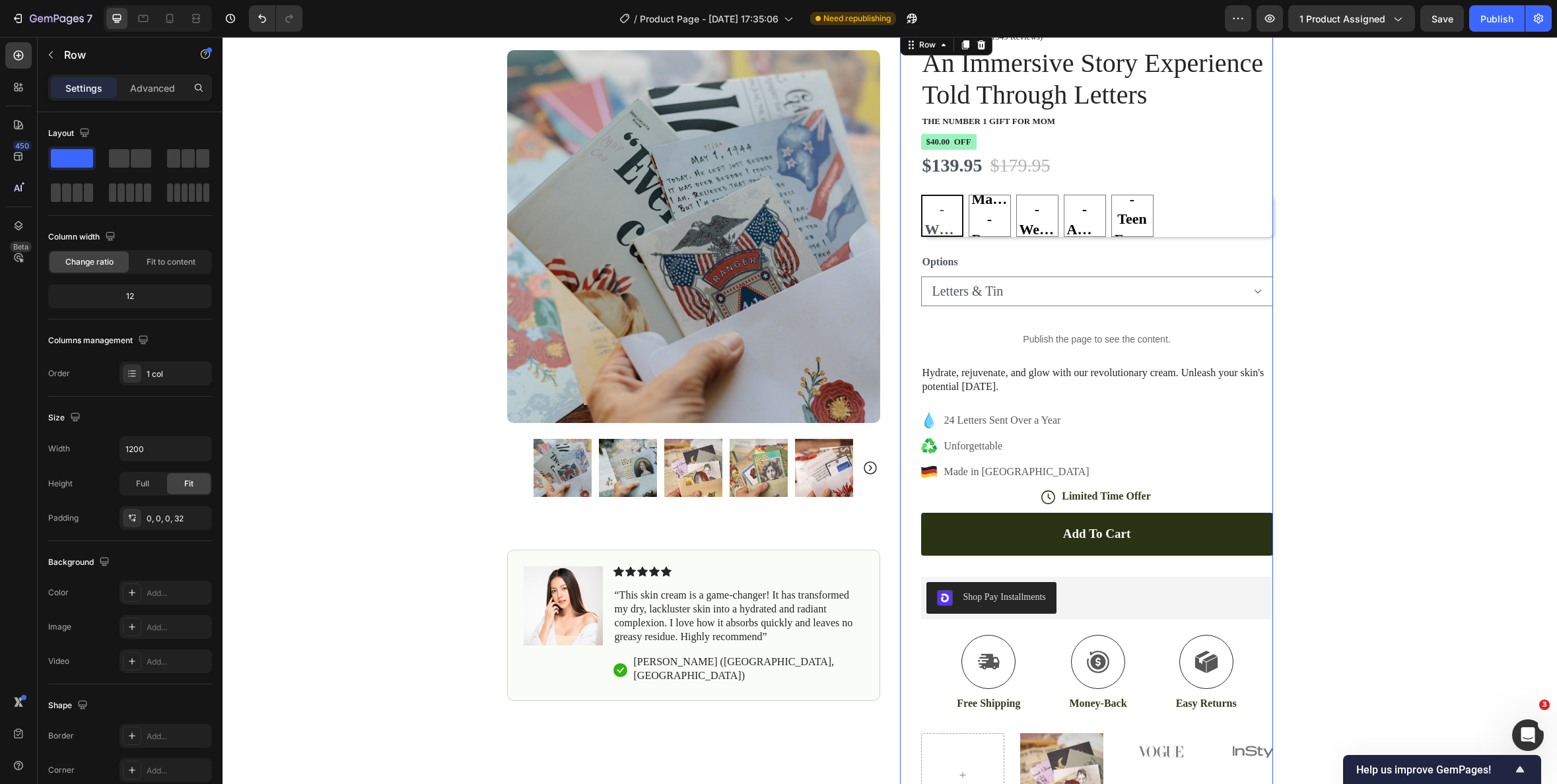
drag, startPoint x: 1128, startPoint y: 569, endPoint x: 1127, endPoint y: 577, distance: 8.1
click at [1128, 569] on div "Add to cart Add to Cart" at bounding box center [1097, 545] width 352 height 64
drag, startPoint x: 1373, startPoint y: 480, endPoint x: 1224, endPoint y: 477, distance: 149.0
click at [1373, 480] on div "Icon POSTAGE INCLUDED Text Block Row Icon 140,000+ Happy Customer Text Block Ro…" at bounding box center [890, 396] width 1335 height 841
click at [955, 587] on button "Shop Pay Installments" at bounding box center [991, 598] width 130 height 31
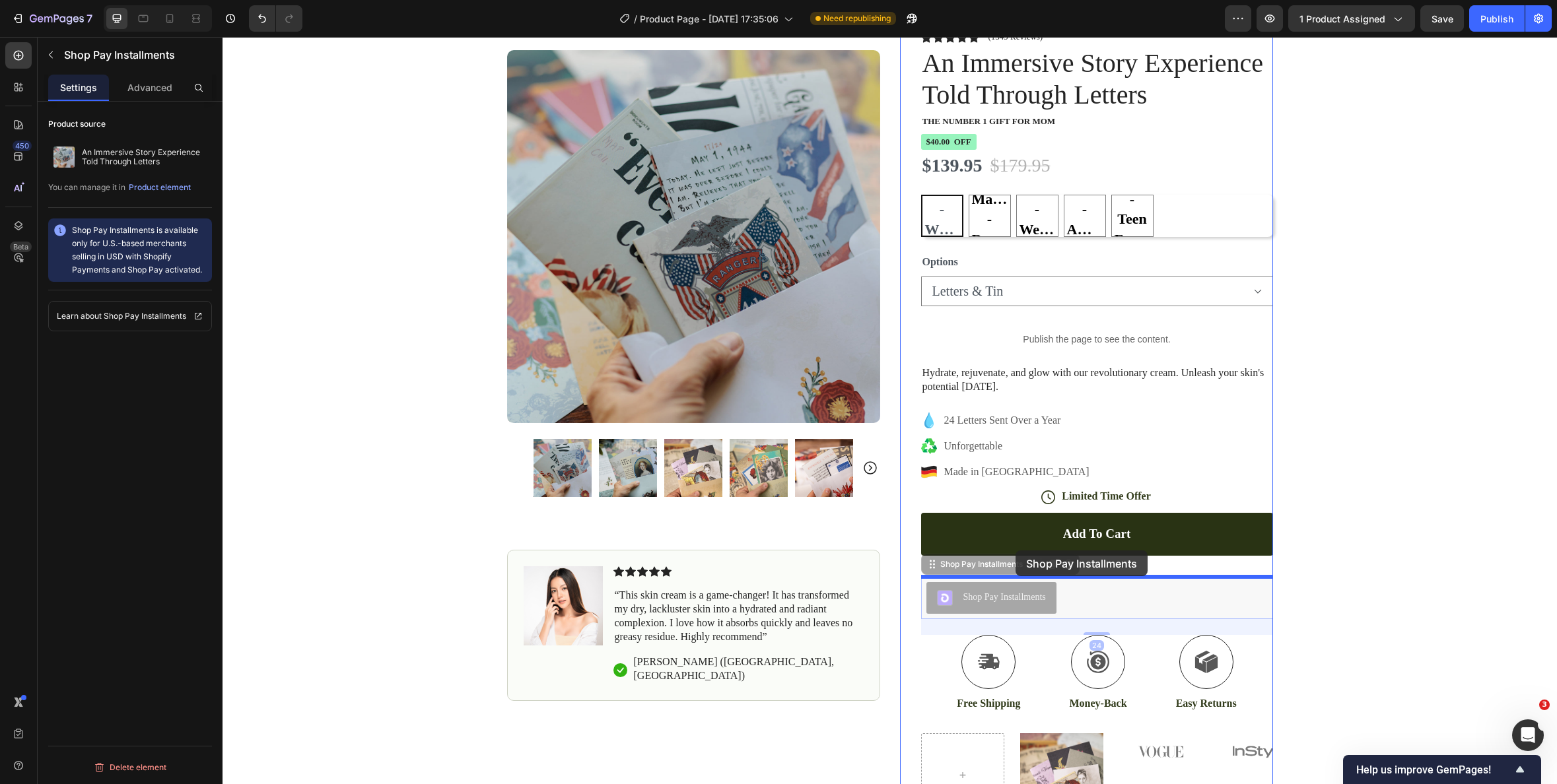
drag, startPoint x: 930, startPoint y: 566, endPoint x: 1015, endPoint y: 551, distance: 86.3
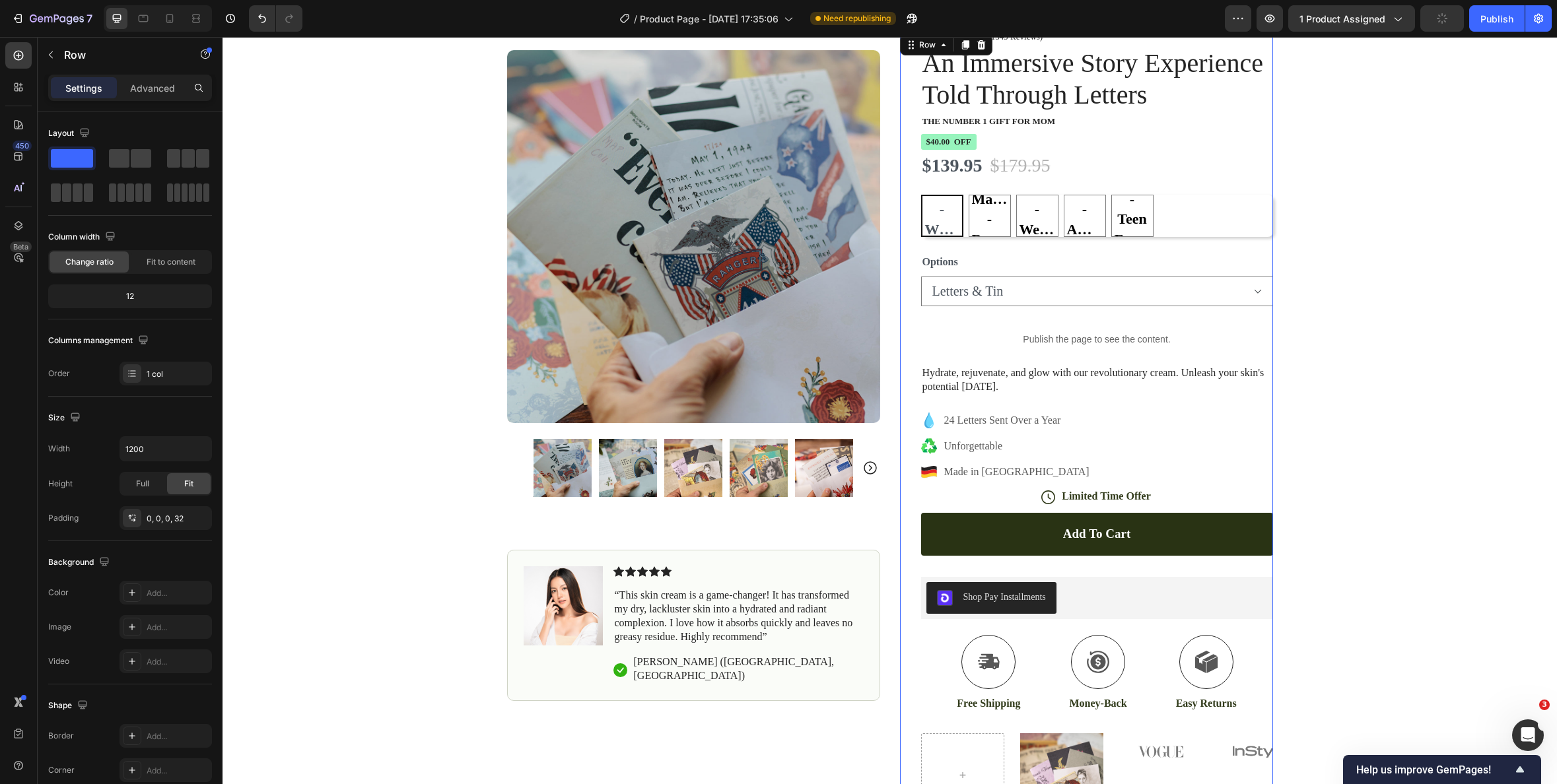
click at [1136, 567] on div "Add to cart Add to Cart" at bounding box center [1097, 545] width 352 height 64
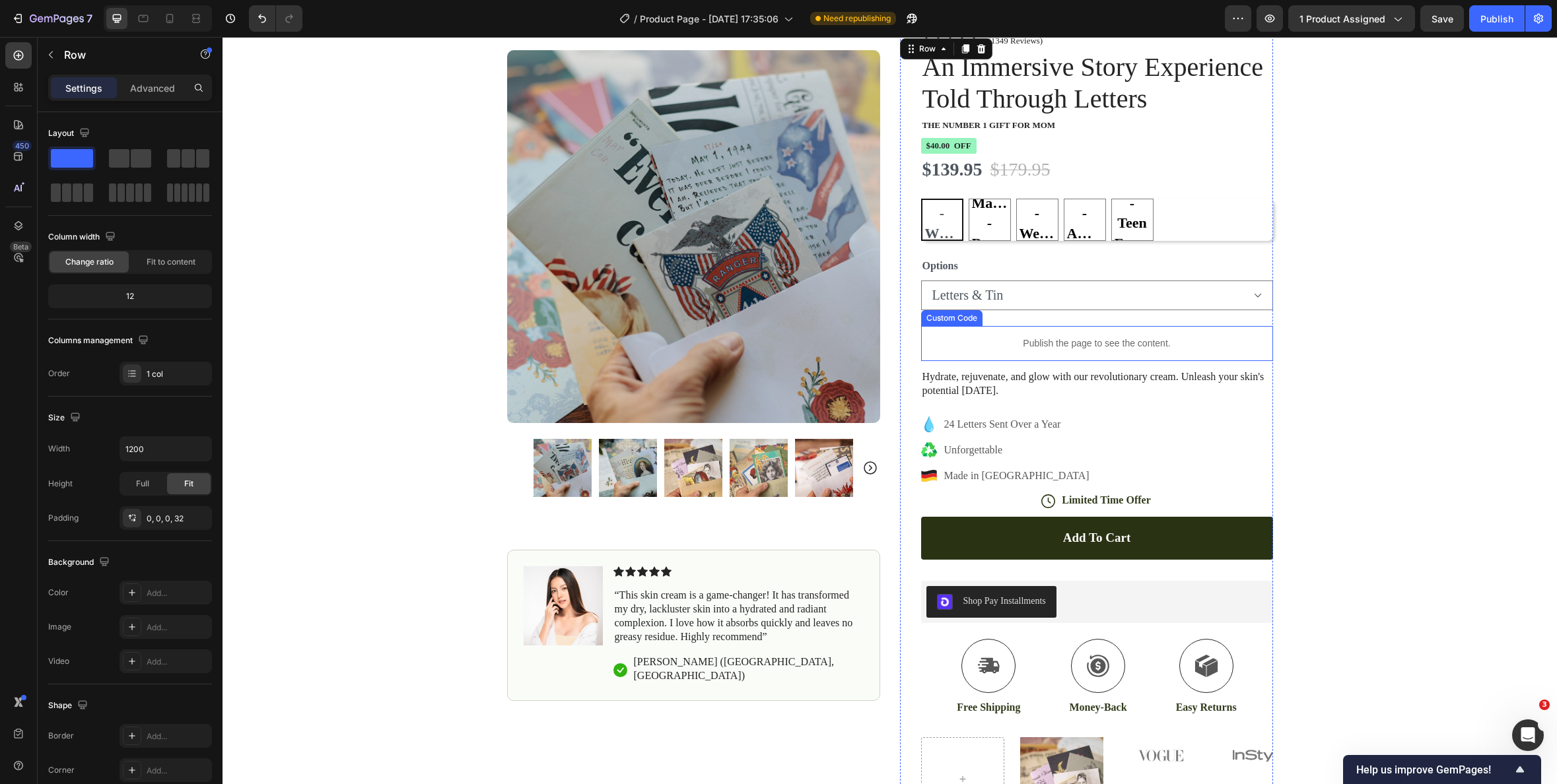
scroll to position [0, 0]
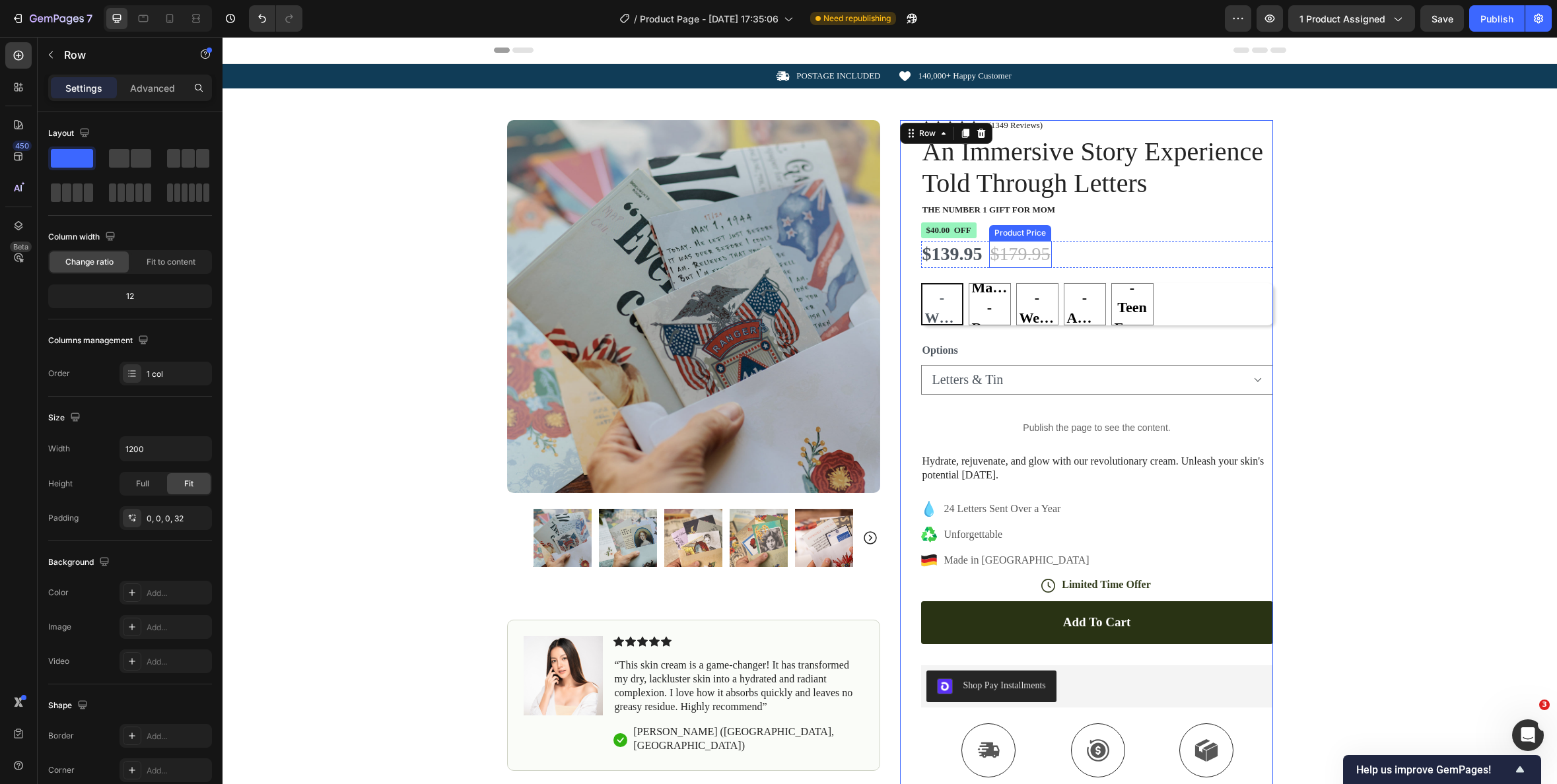
click at [1014, 250] on div "$179.95" at bounding box center [1021, 254] width 63 height 26
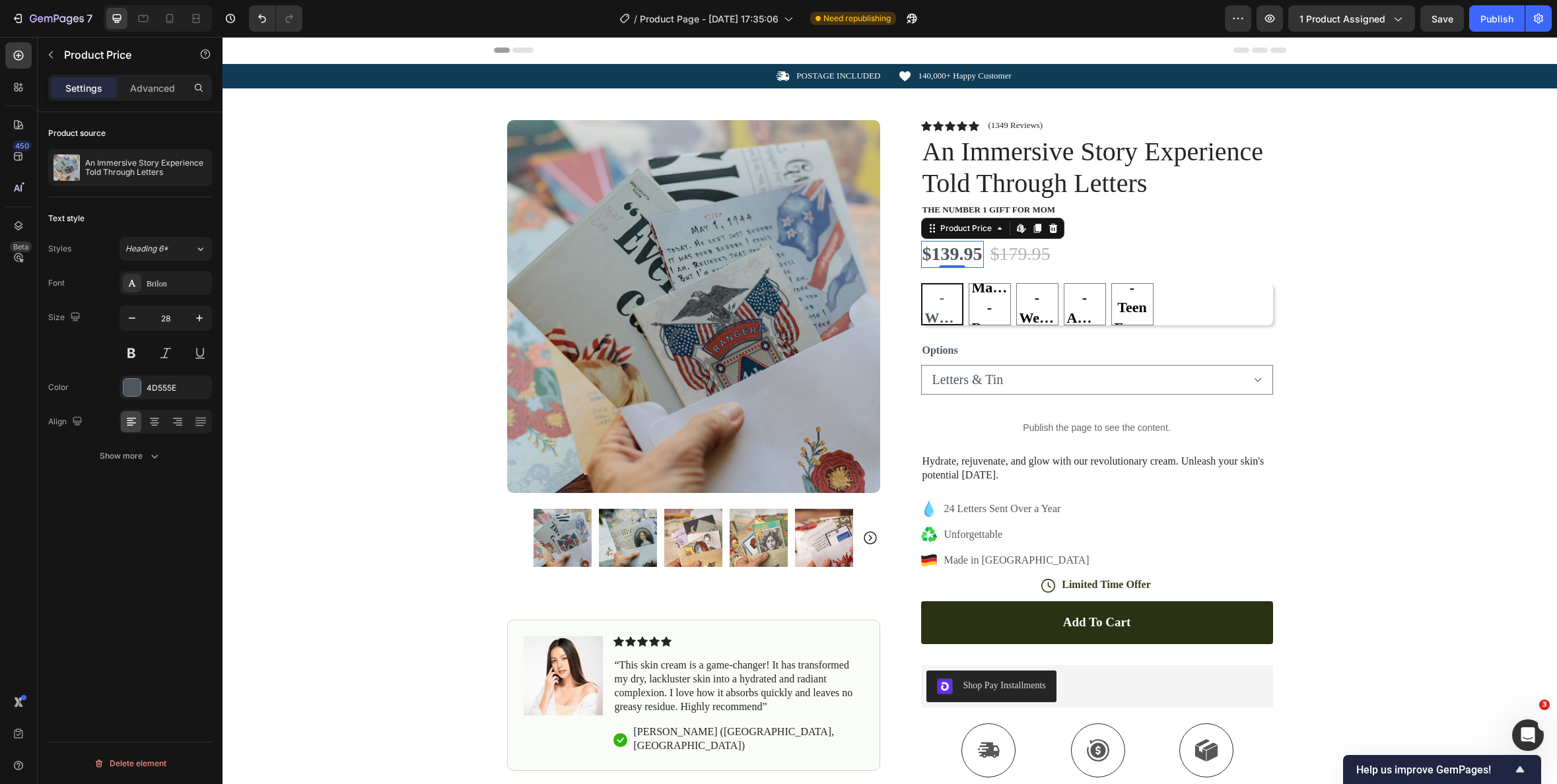
click at [973, 256] on div "$139.95" at bounding box center [952, 254] width 63 height 26
click at [198, 284] on div "Brilon" at bounding box center [177, 284] width 62 height 12
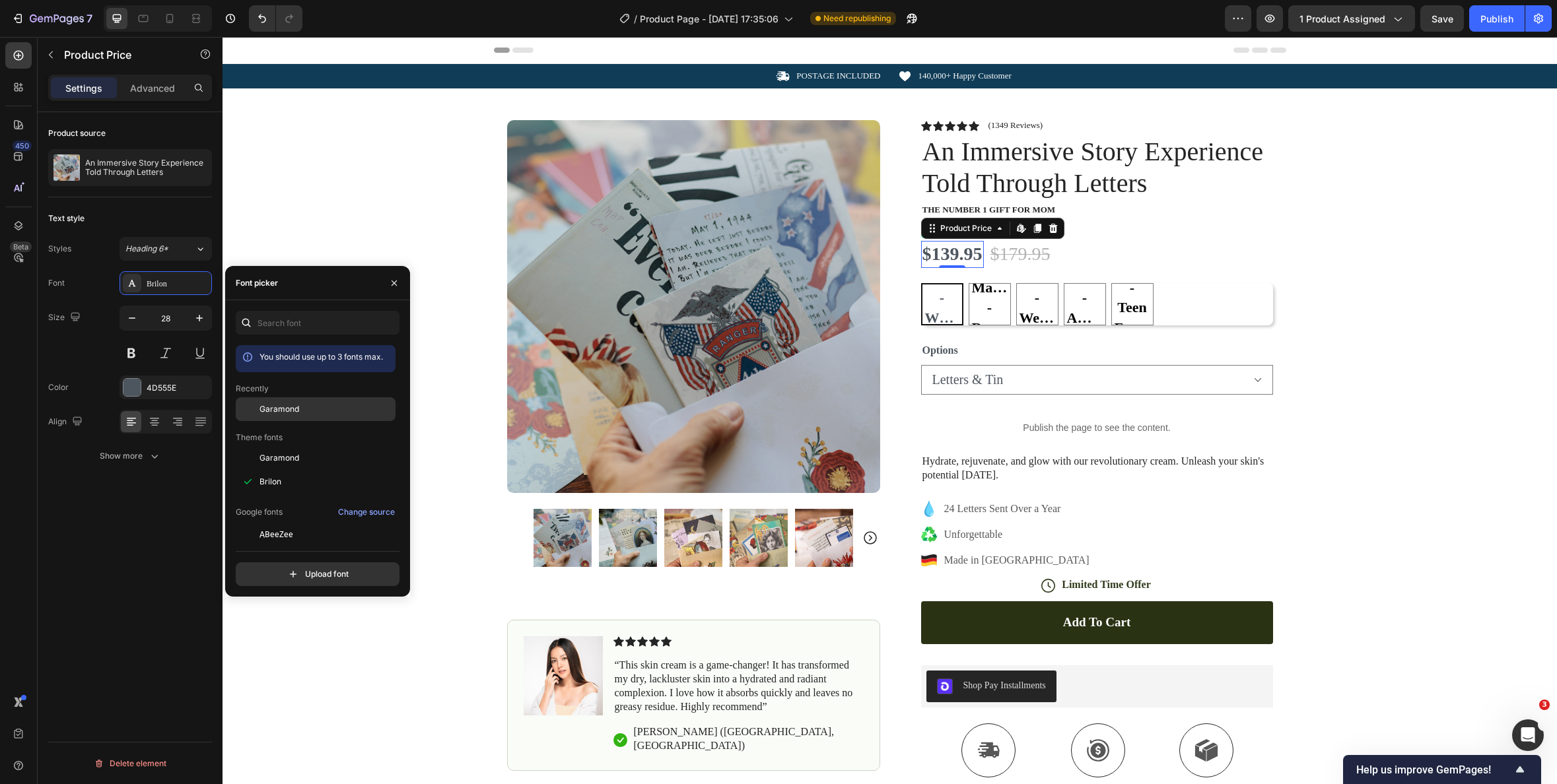
click at [275, 406] on span "Garamond" at bounding box center [279, 409] width 40 height 12
click at [1037, 253] on div "$179.95" at bounding box center [1021, 254] width 63 height 26
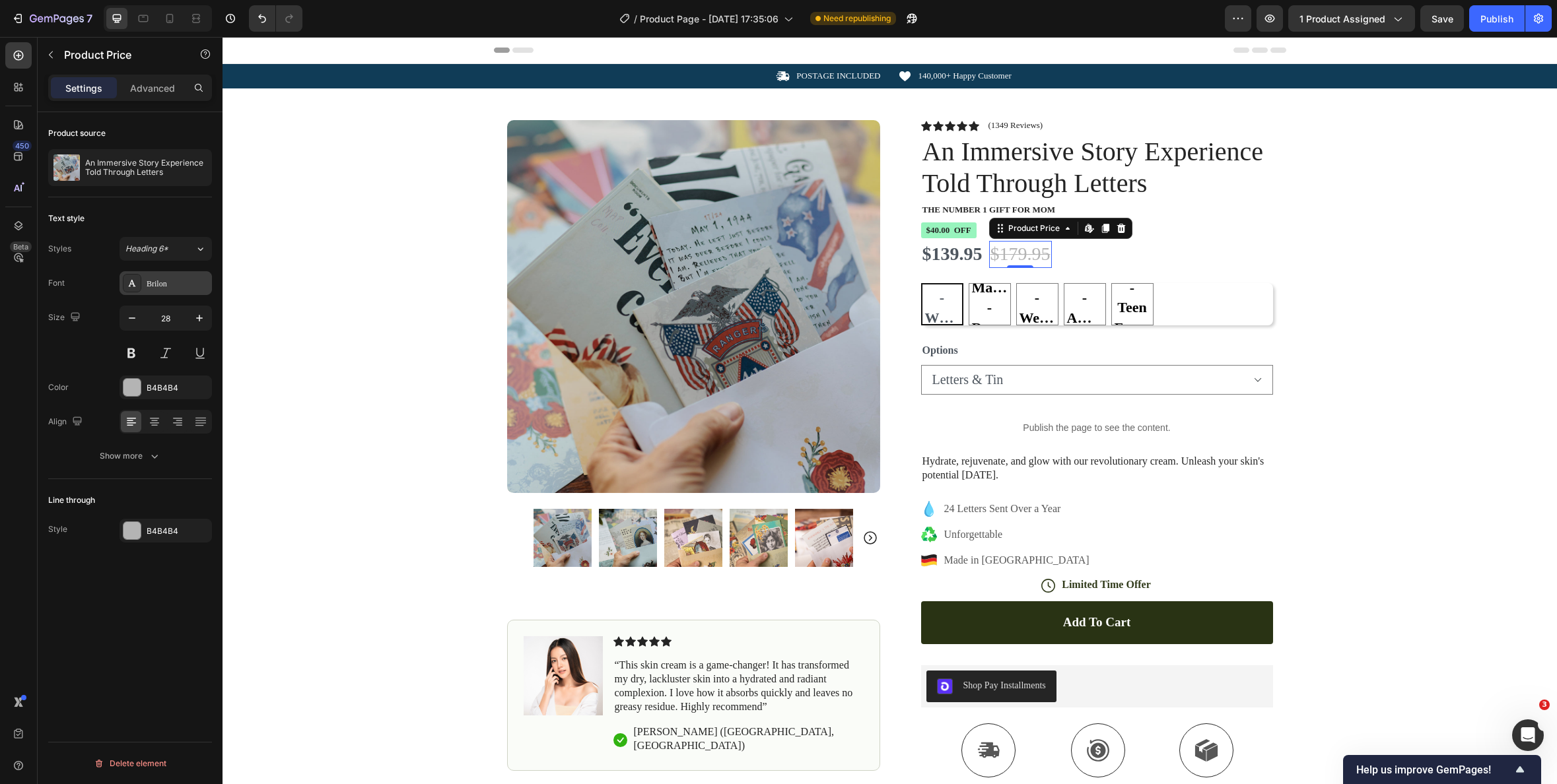
click at [183, 286] on div "Brilon" at bounding box center [177, 284] width 62 height 12
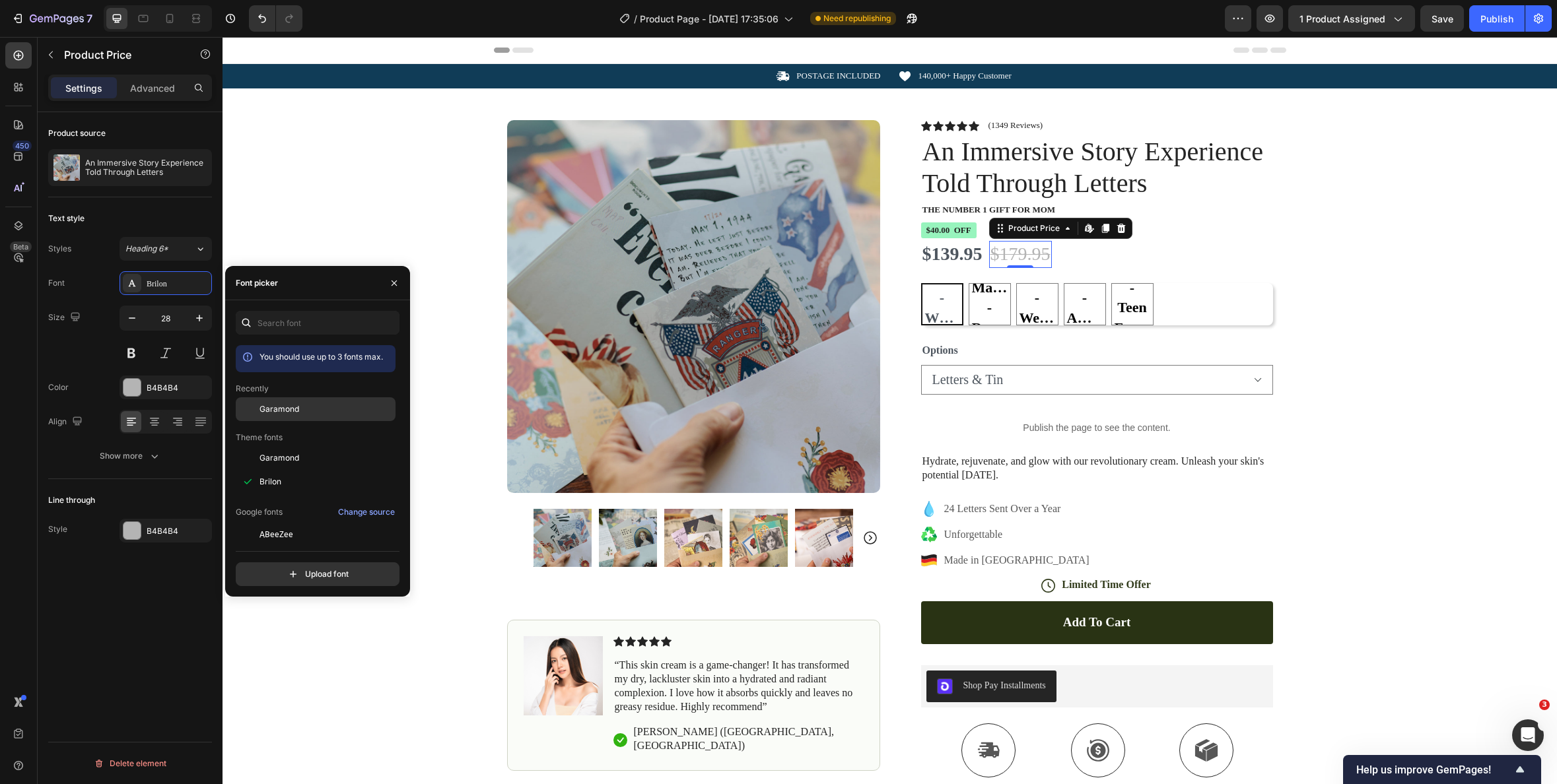
click at [290, 411] on span "Garamond" at bounding box center [279, 409] width 40 height 12
click at [1434, 26] on button "Save" at bounding box center [1442, 18] width 43 height 26
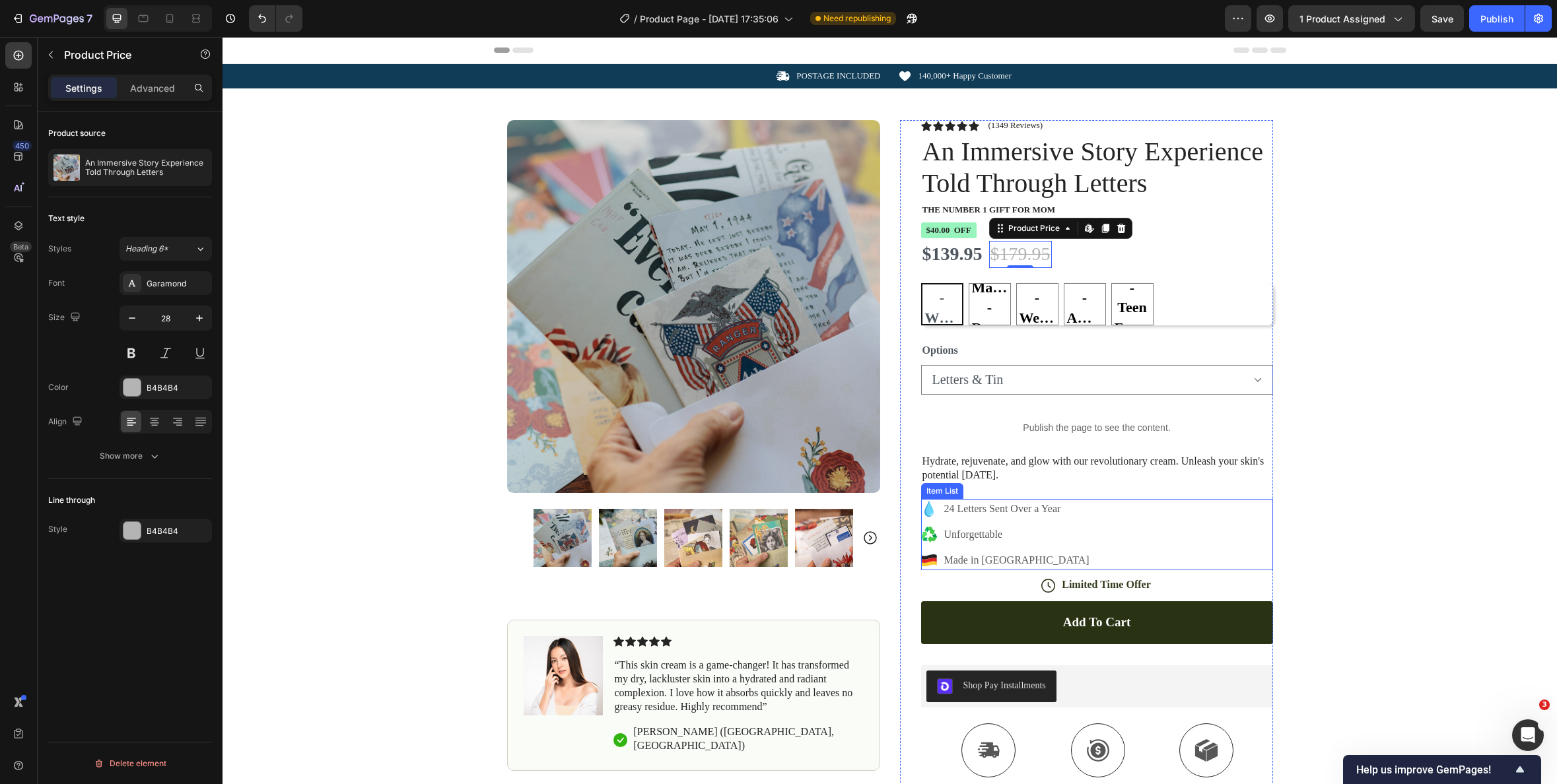
click at [926, 512] on icon at bounding box center [929, 509] width 9 height 16
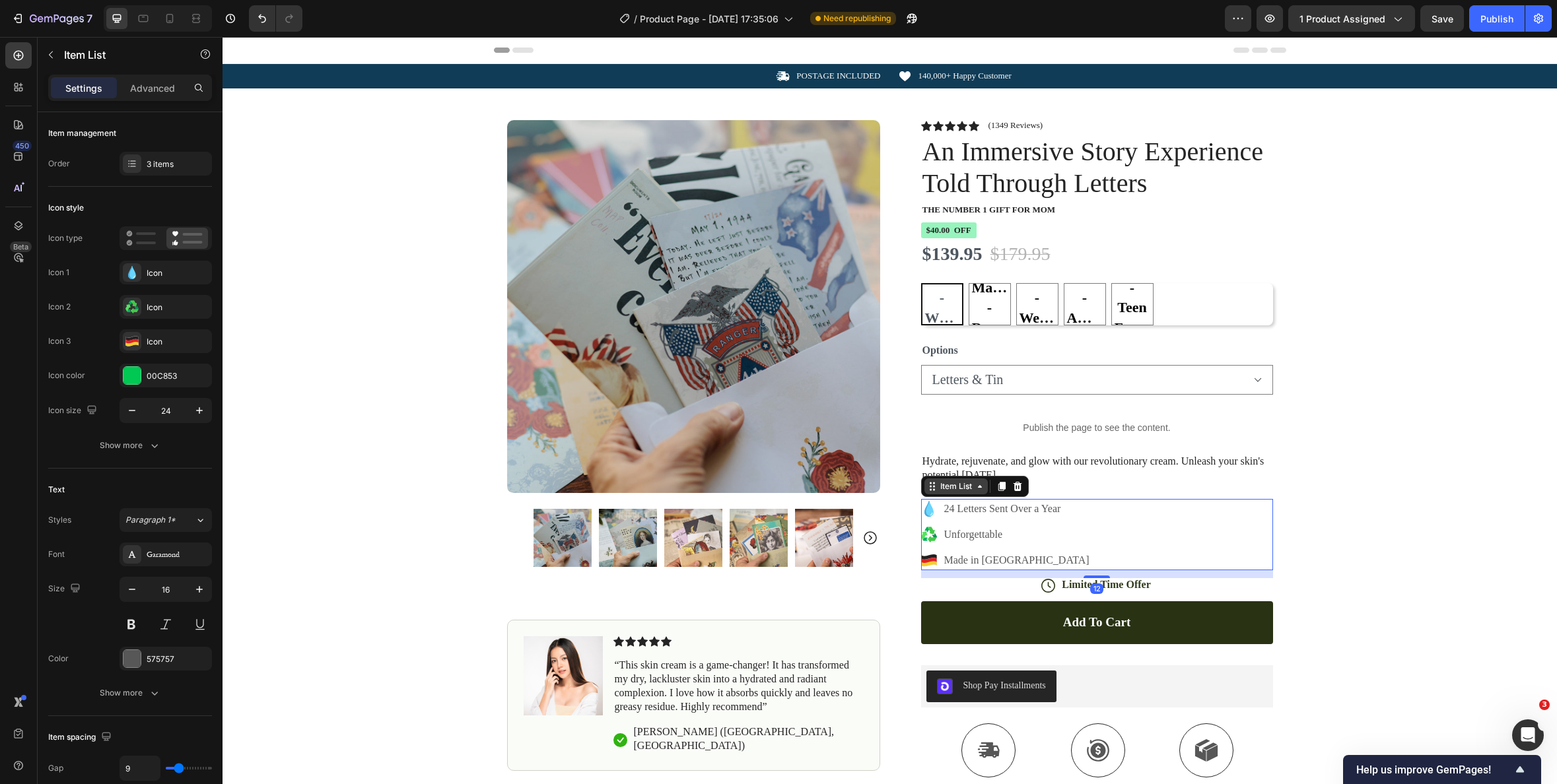
click at [948, 491] on div "Item List" at bounding box center [955, 486] width 37 height 12
click at [934, 512] on icon at bounding box center [929, 509] width 16 height 16
drag, startPoint x: 929, startPoint y: 512, endPoint x: 970, endPoint y: 509, distance: 41.1
click at [929, 512] on icon at bounding box center [929, 509] width 9 height 16
drag, startPoint x: 1067, startPoint y: 521, endPoint x: 1059, endPoint y: 520, distance: 8.1
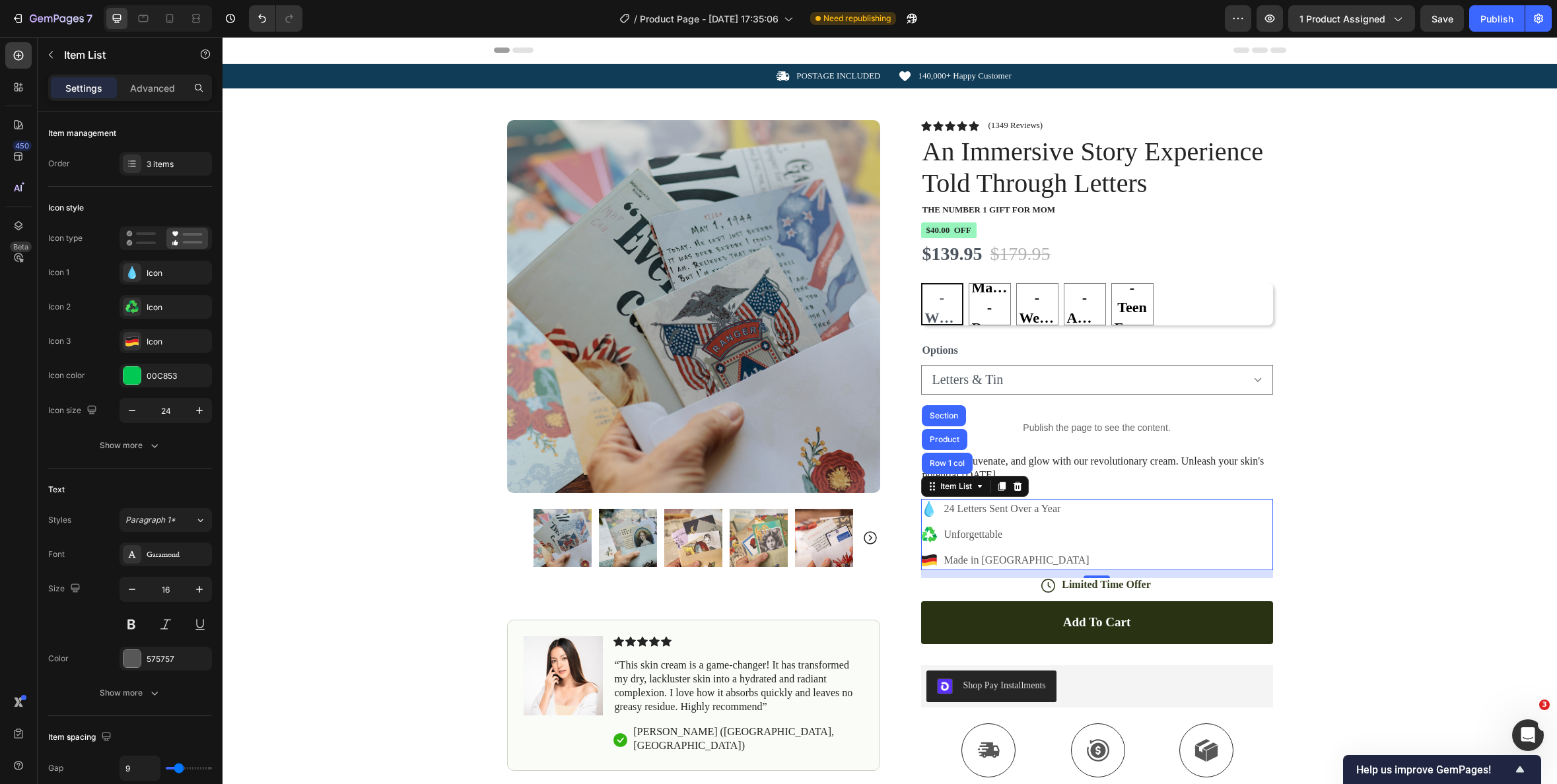
click at [1067, 521] on div "24 Letters Sent Over a Year Unforgettable Made in [GEOGRAPHIC_DATA]" at bounding box center [1097, 534] width 352 height 71
click at [1050, 518] on div "24 Letters Sent Over a Year" at bounding box center [1016, 509] width 149 height 19
click at [930, 512] on icon at bounding box center [929, 509] width 9 height 16
click at [929, 511] on icon at bounding box center [929, 509] width 9 height 16
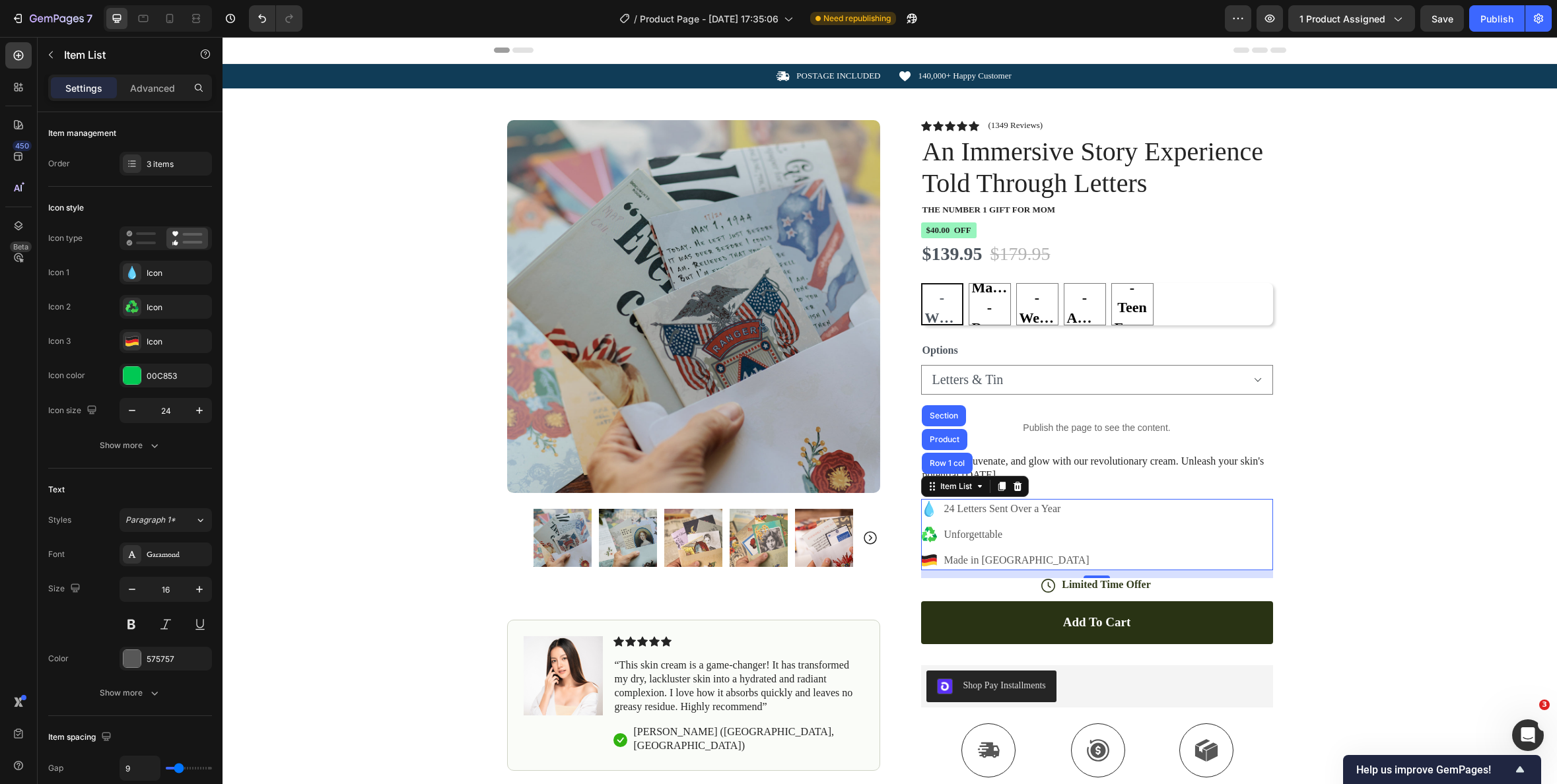
click at [976, 506] on p "24 Letters Sent Over a Year" at bounding box center [1017, 509] width 145 height 16
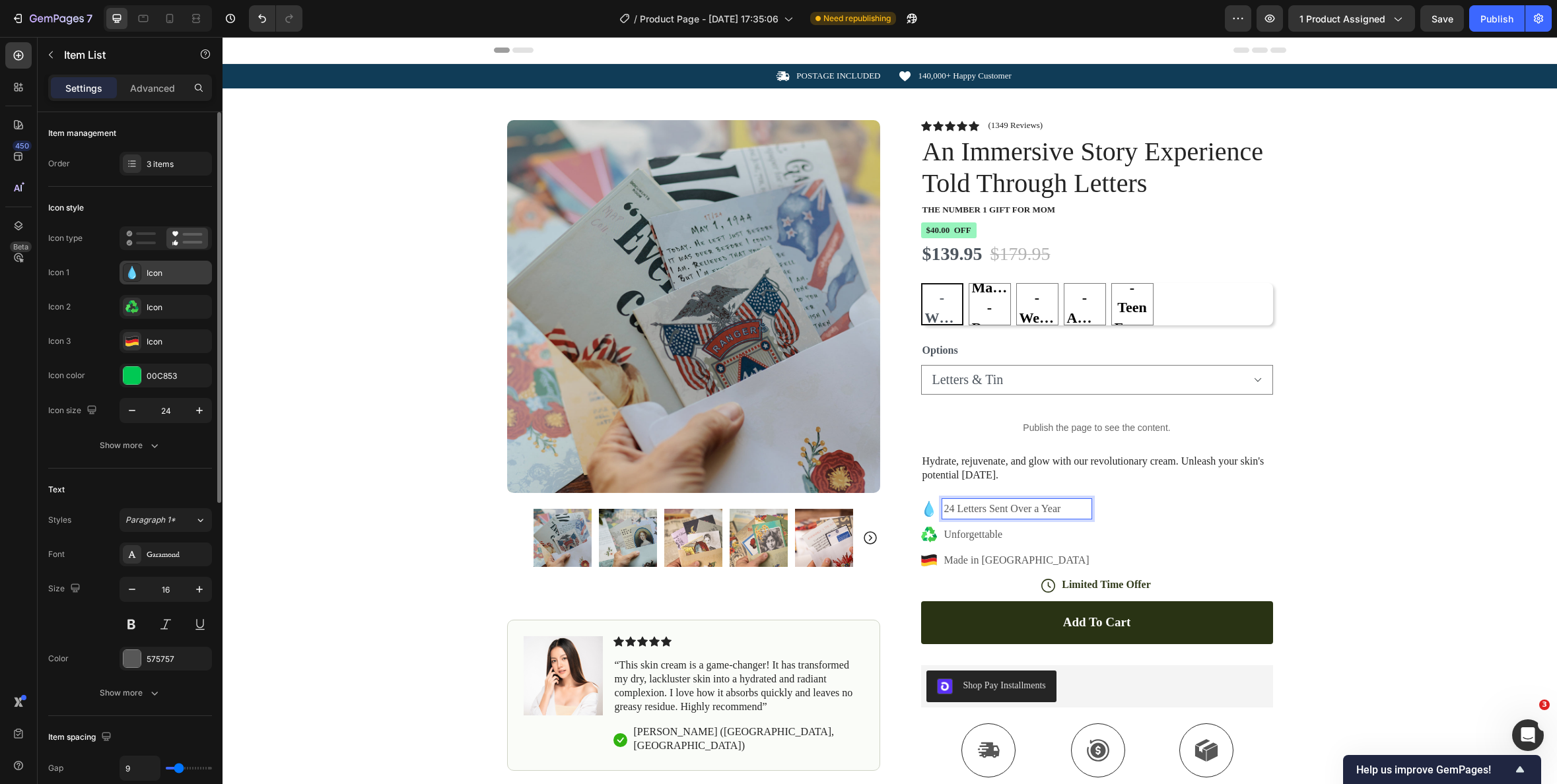
click at [138, 269] on div at bounding box center [132, 272] width 19 height 19
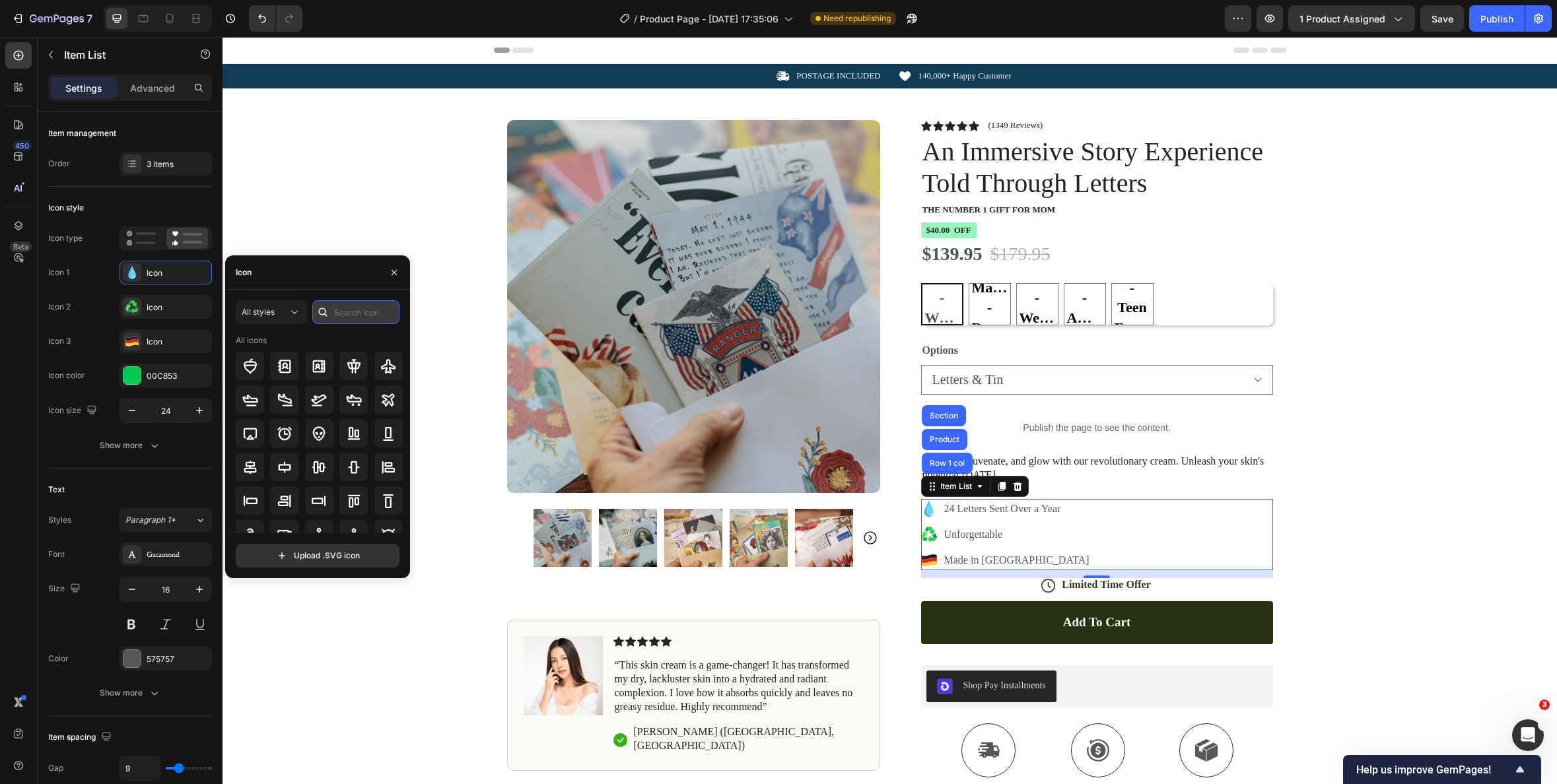
click at [363, 316] on input "text" at bounding box center [355, 313] width 87 height 24
type input "envelope"
click at [250, 370] on icon at bounding box center [250, 367] width 13 height 10
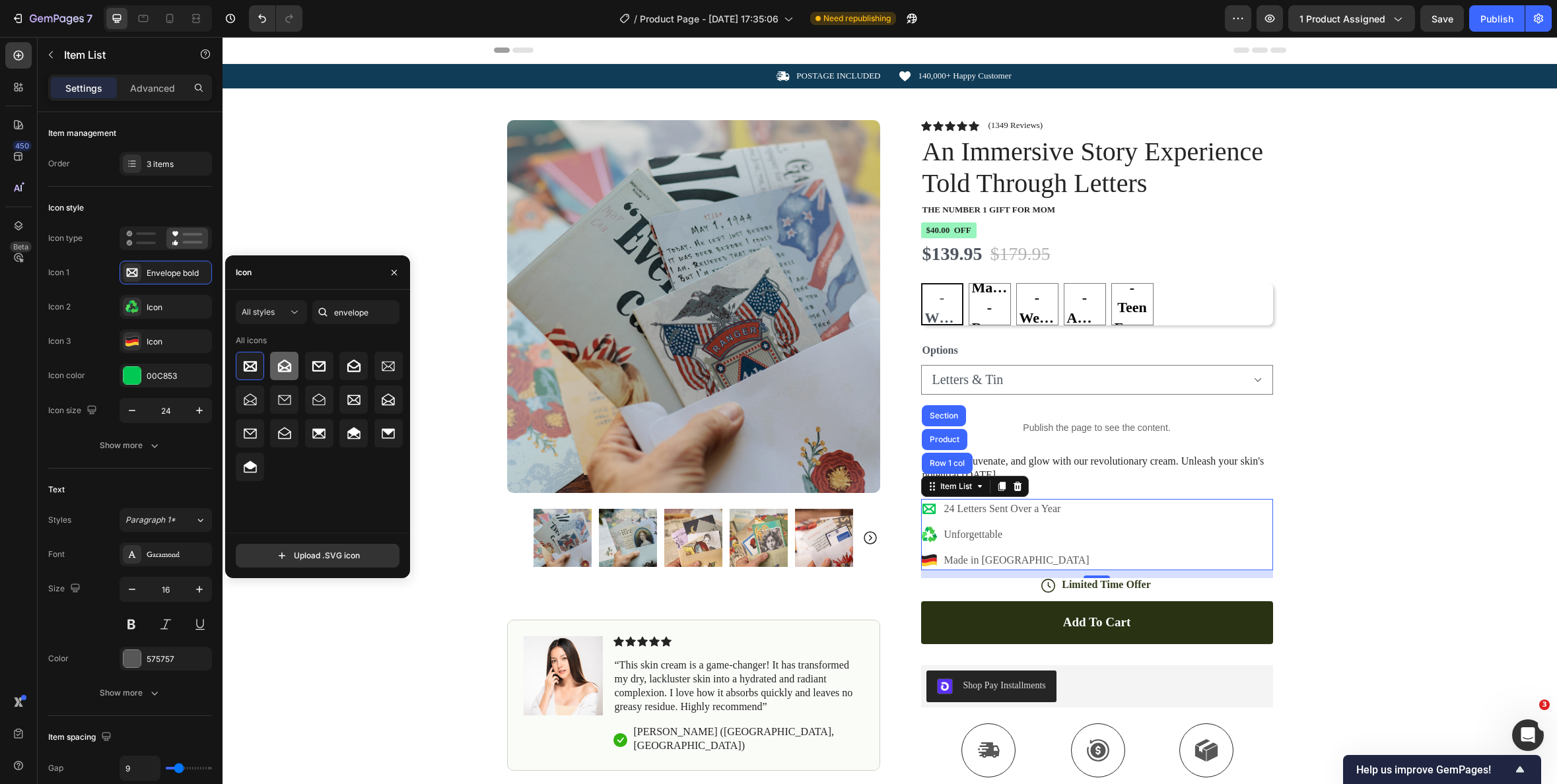
click at [292, 368] on div at bounding box center [284, 366] width 28 height 28
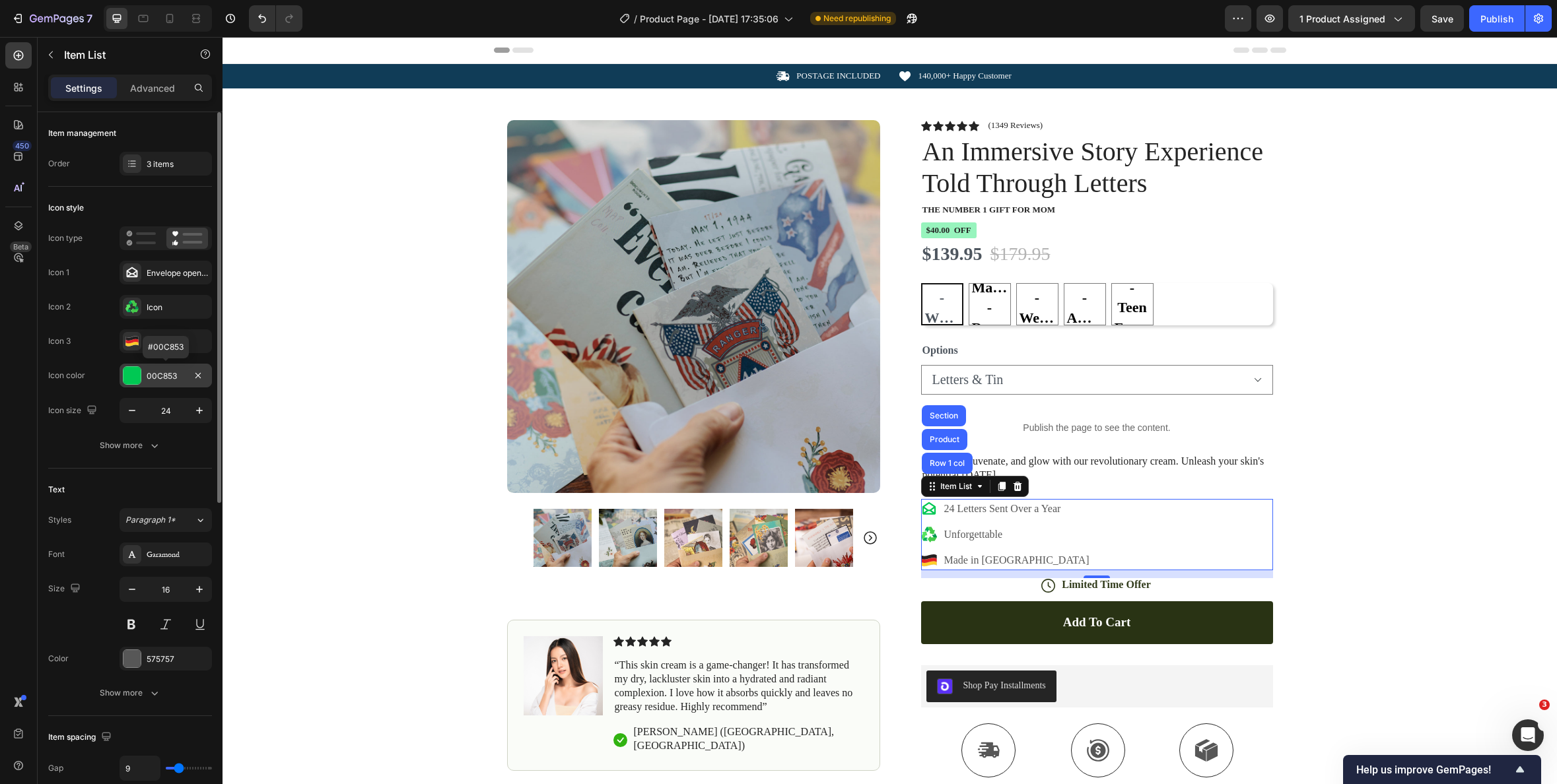
click at [171, 369] on div "00C853" at bounding box center [166, 376] width 93 height 24
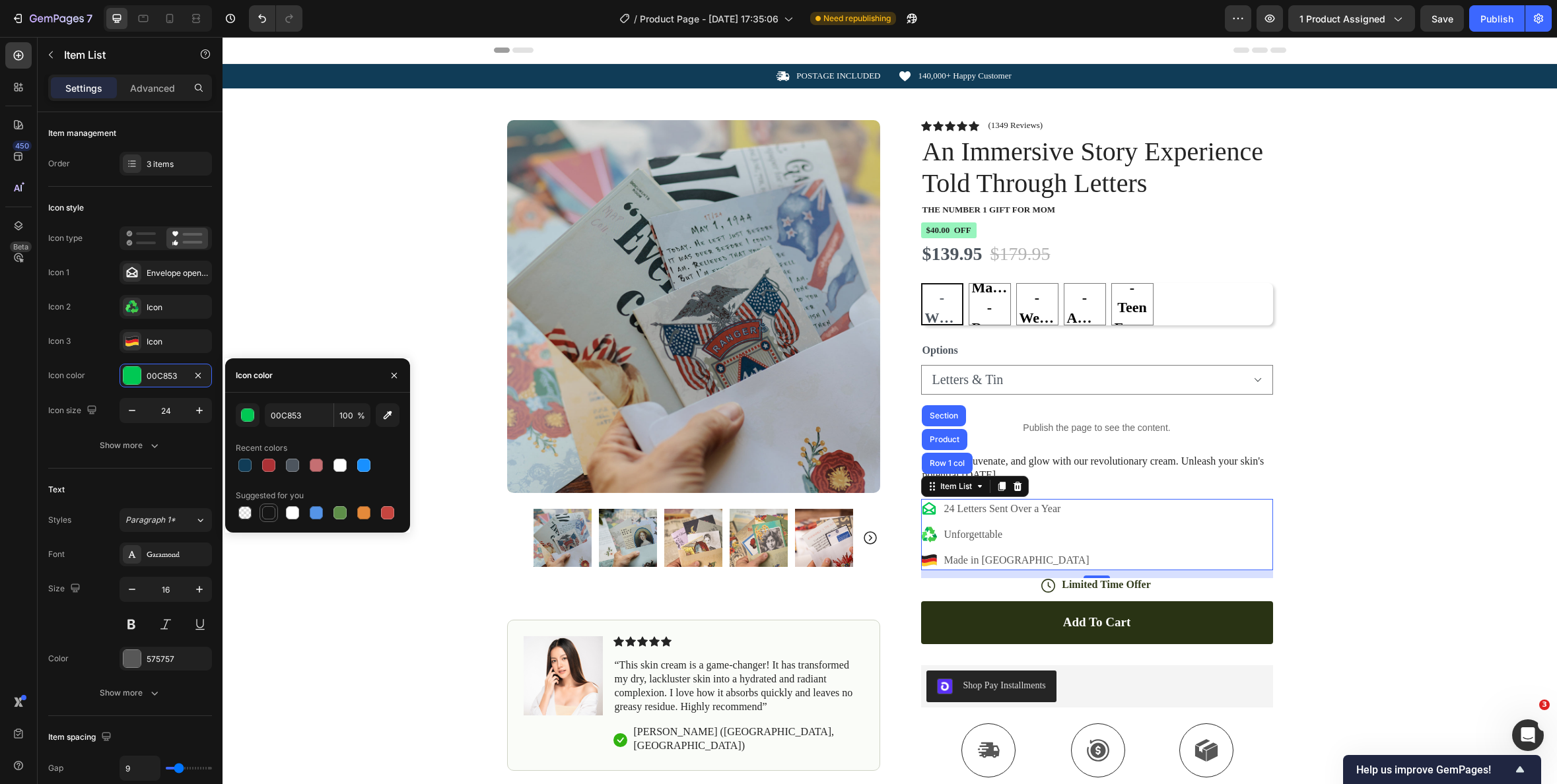
click at [273, 511] on div at bounding box center [269, 513] width 13 height 13
type input "151515"
click at [171, 310] on div "Icon" at bounding box center [177, 307] width 62 height 12
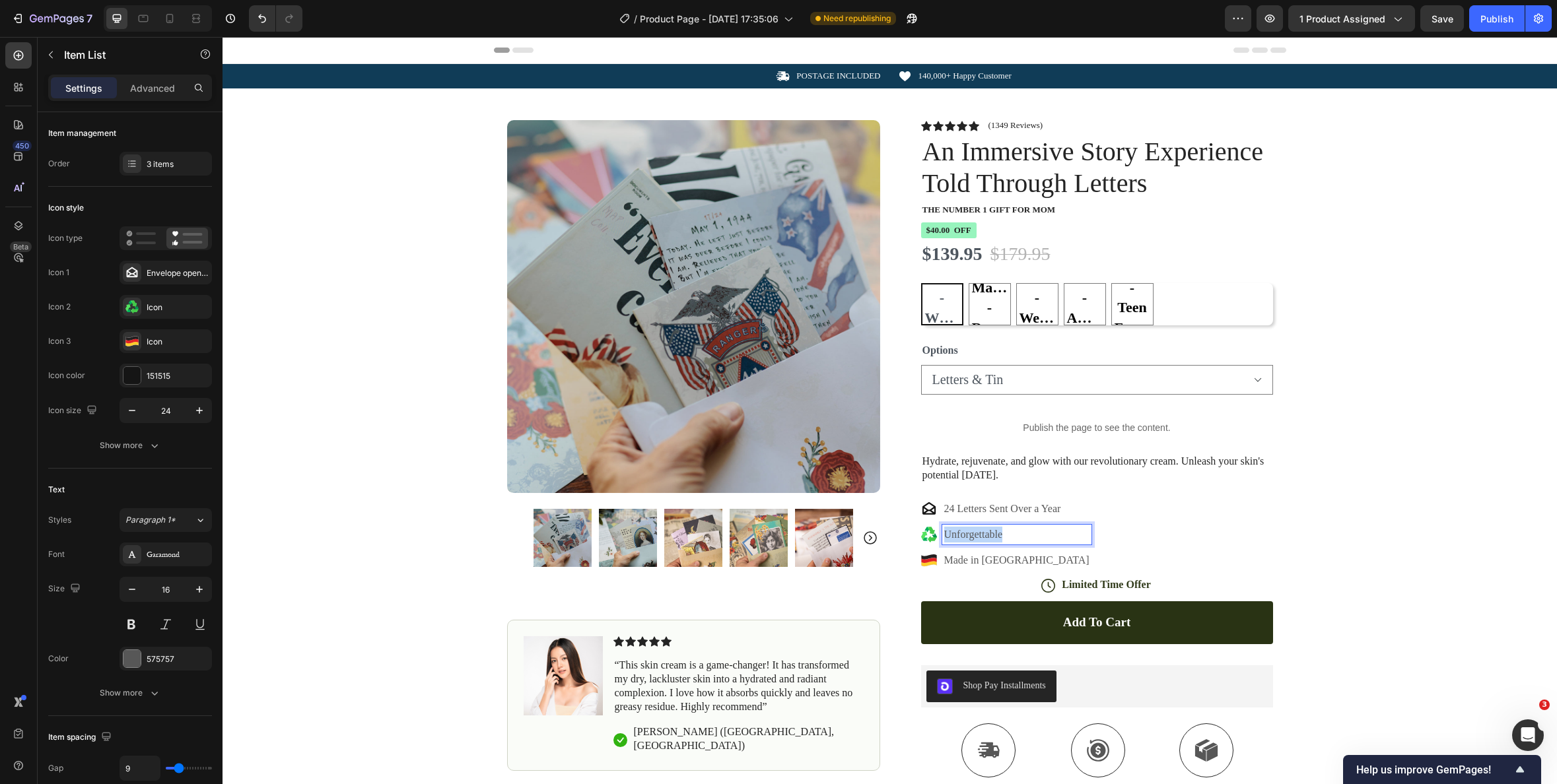
click at [970, 537] on p "Unforgettable" at bounding box center [1017, 534] width 145 height 16
click at [934, 533] on icon at bounding box center [929, 534] width 16 height 16
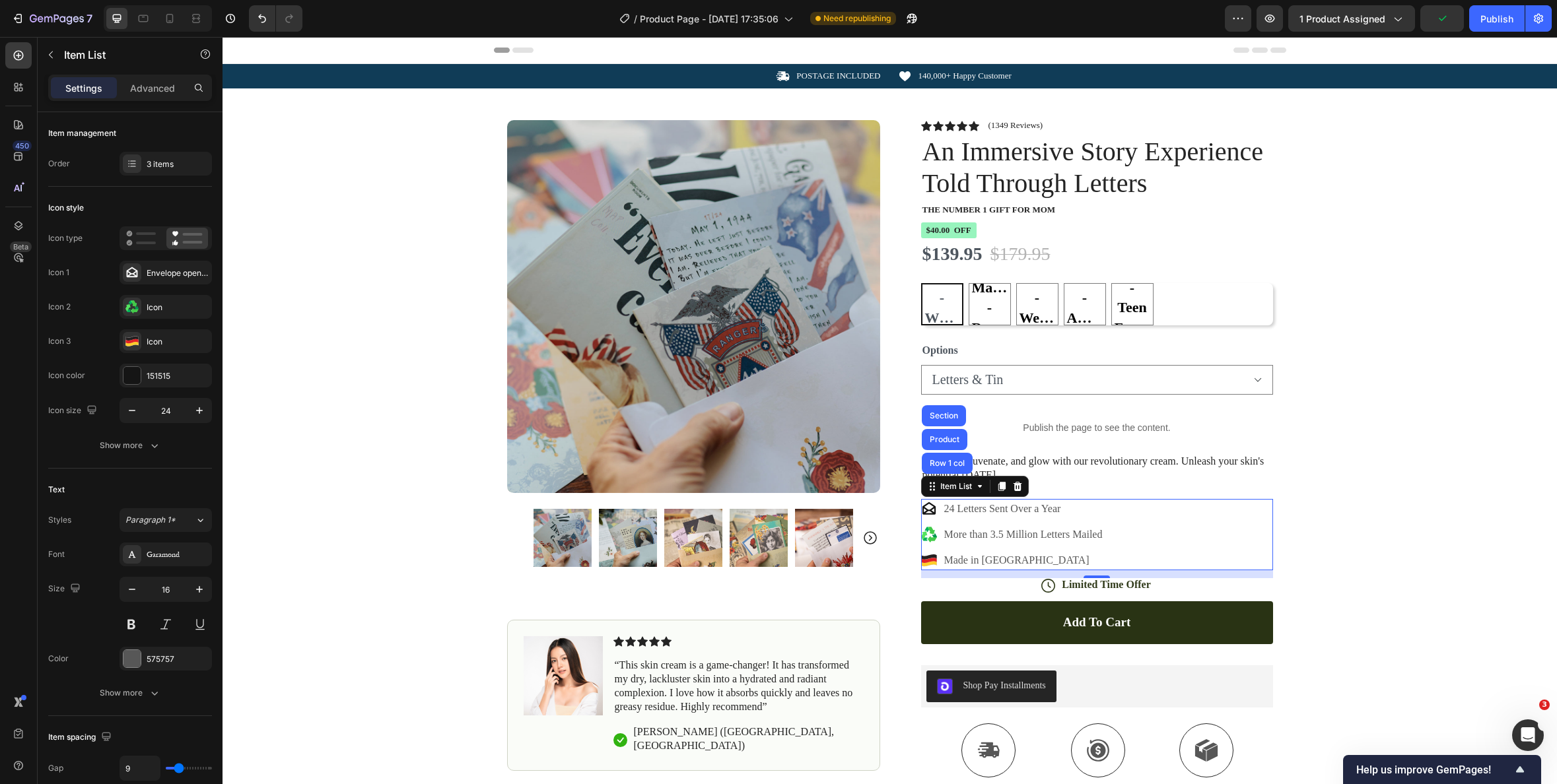
click at [928, 535] on icon at bounding box center [929, 534] width 16 height 16
click at [135, 304] on icon at bounding box center [135, 304] width 4 height 6
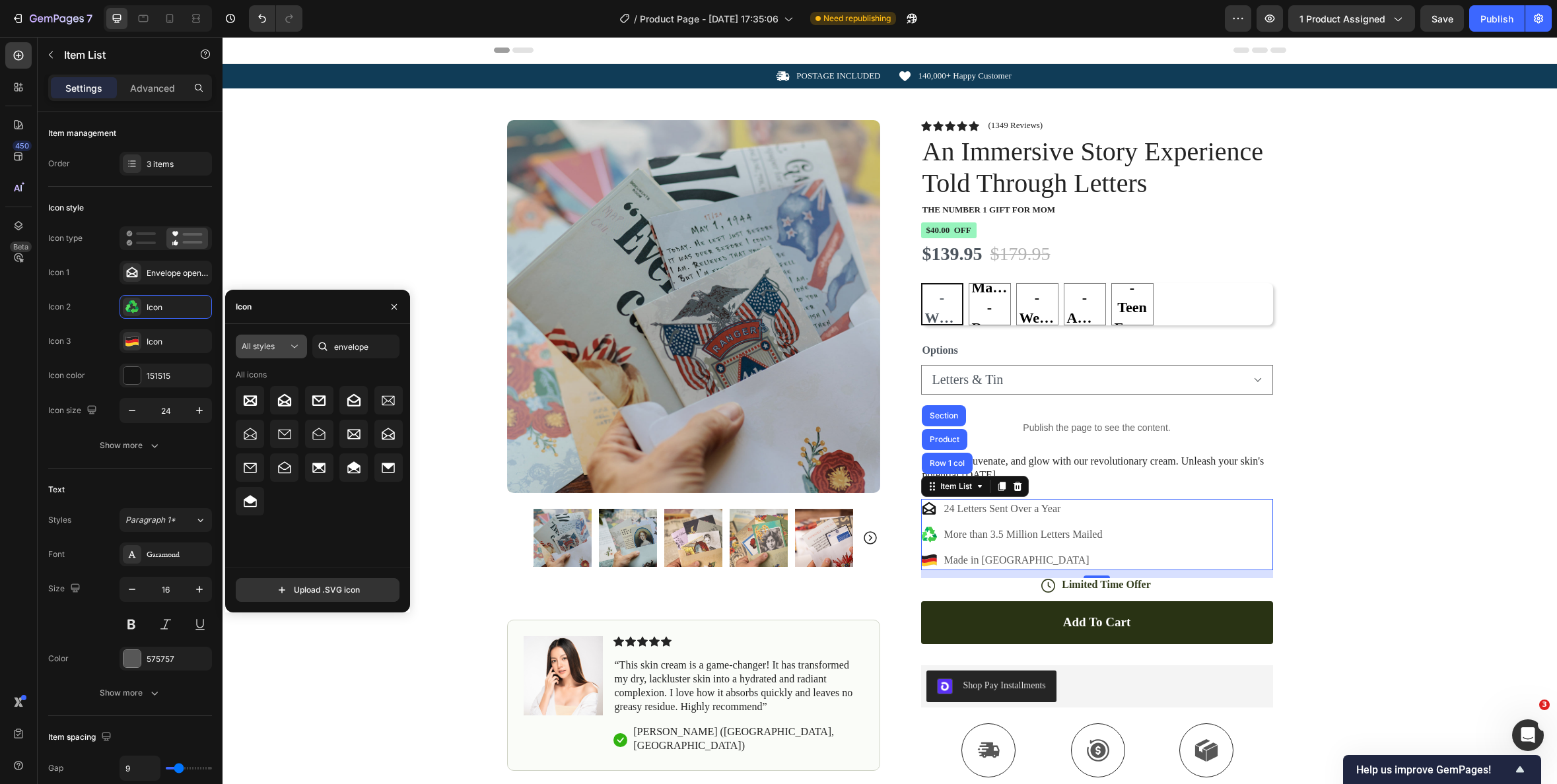
click at [288, 347] on icon at bounding box center [295, 347] width 13 height 13
click at [259, 399] on p "Light" at bounding box center [258, 404] width 76 height 13
click at [286, 347] on div "Light" at bounding box center [265, 346] width 46 height 12
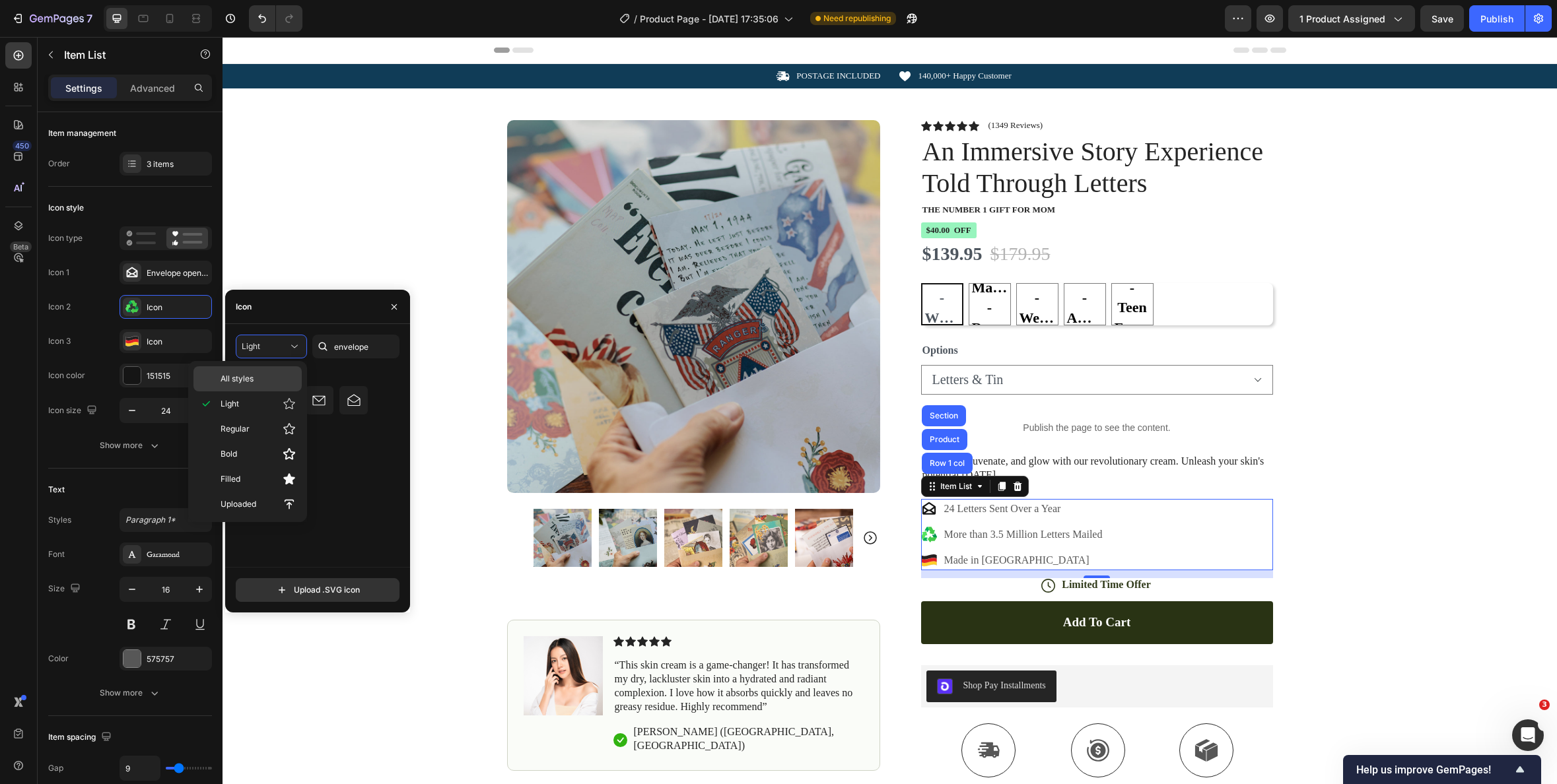
click at [259, 380] on p "All styles" at bounding box center [258, 379] width 76 height 12
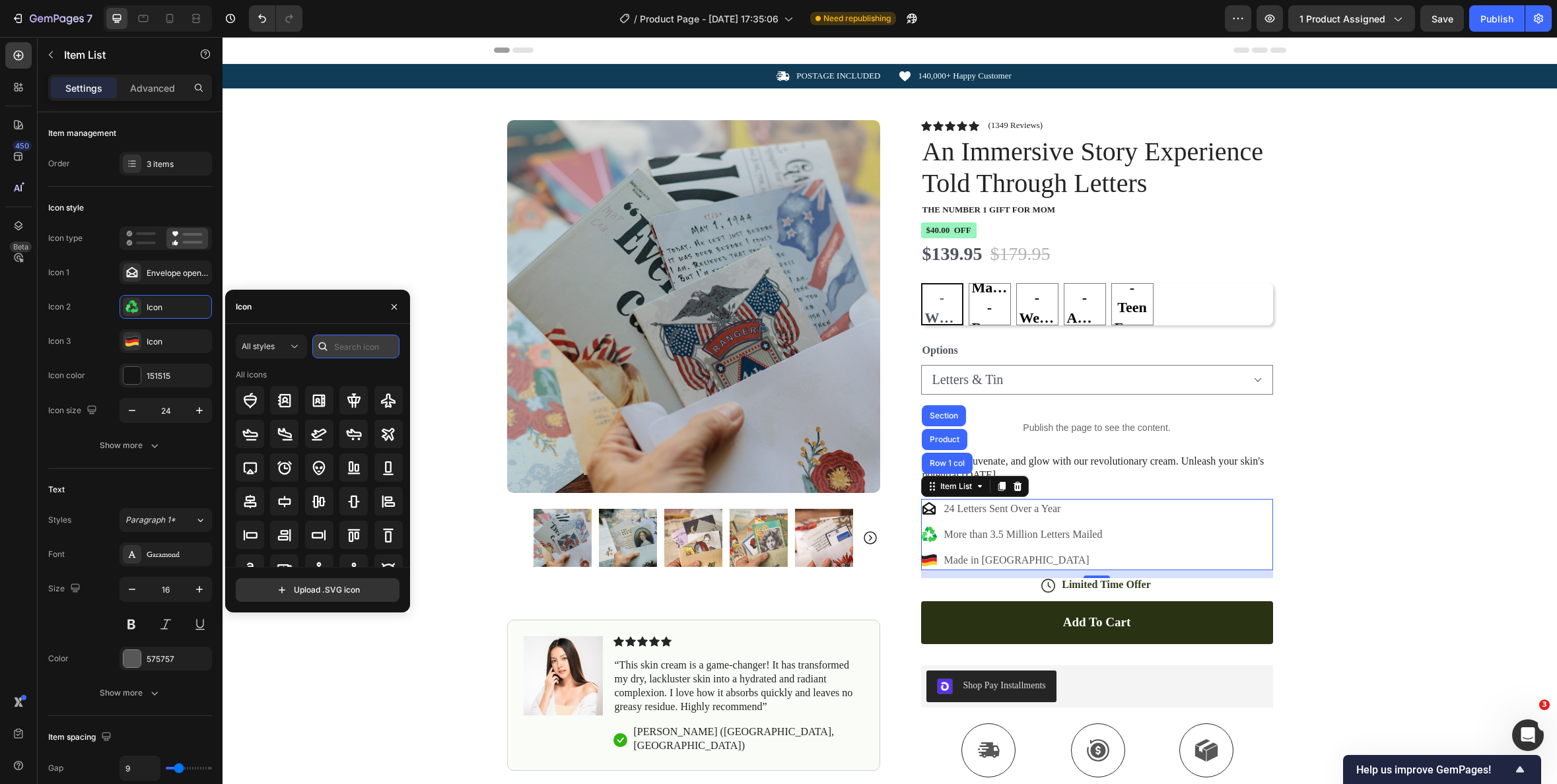
click at [357, 347] on input "text" at bounding box center [355, 346] width 87 height 24
type input "s"
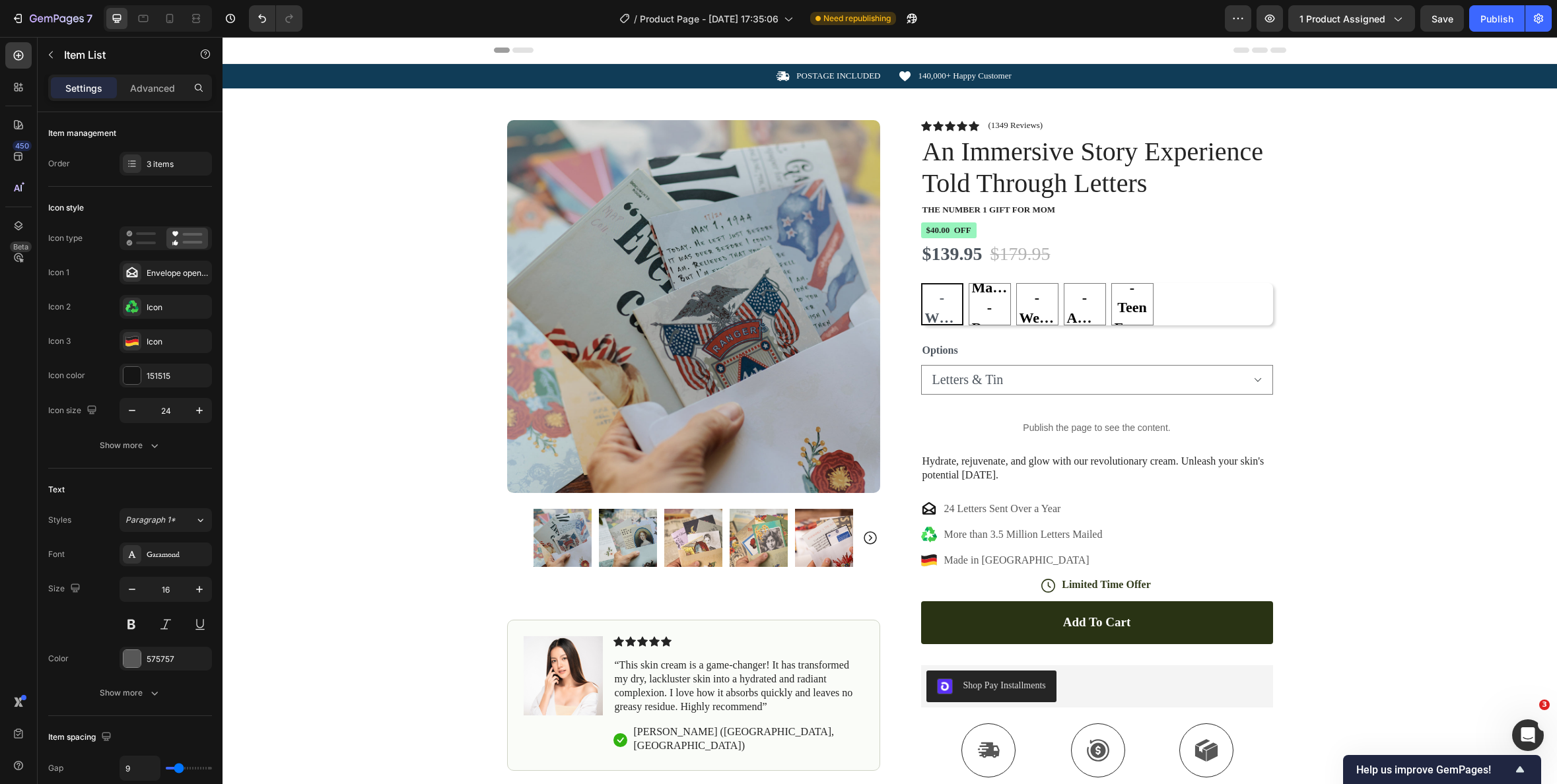
click at [929, 512] on icon at bounding box center [929, 509] width 16 height 16
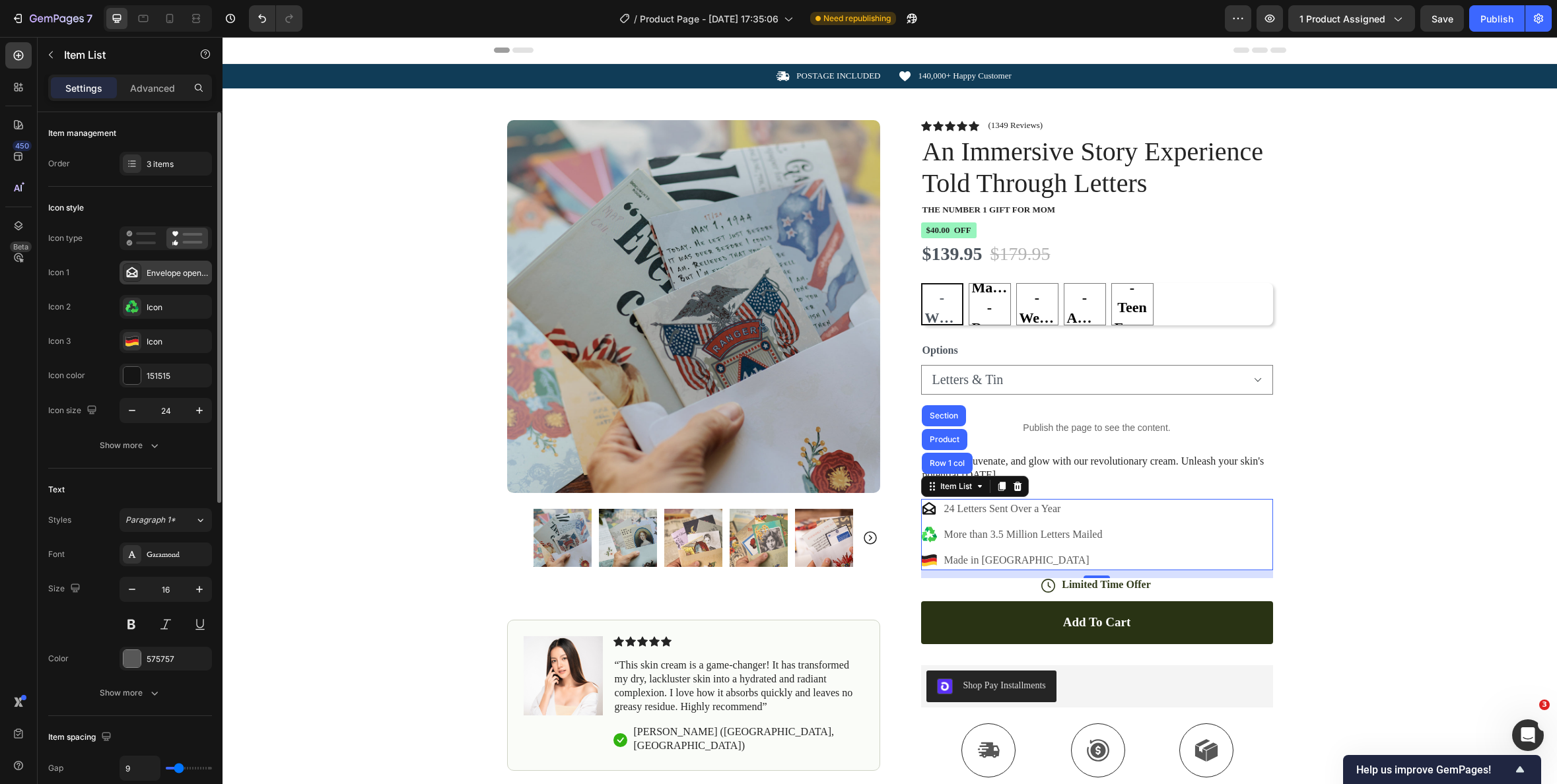
click at [162, 278] on div "Envelope open bold" at bounding box center [177, 273] width 62 height 12
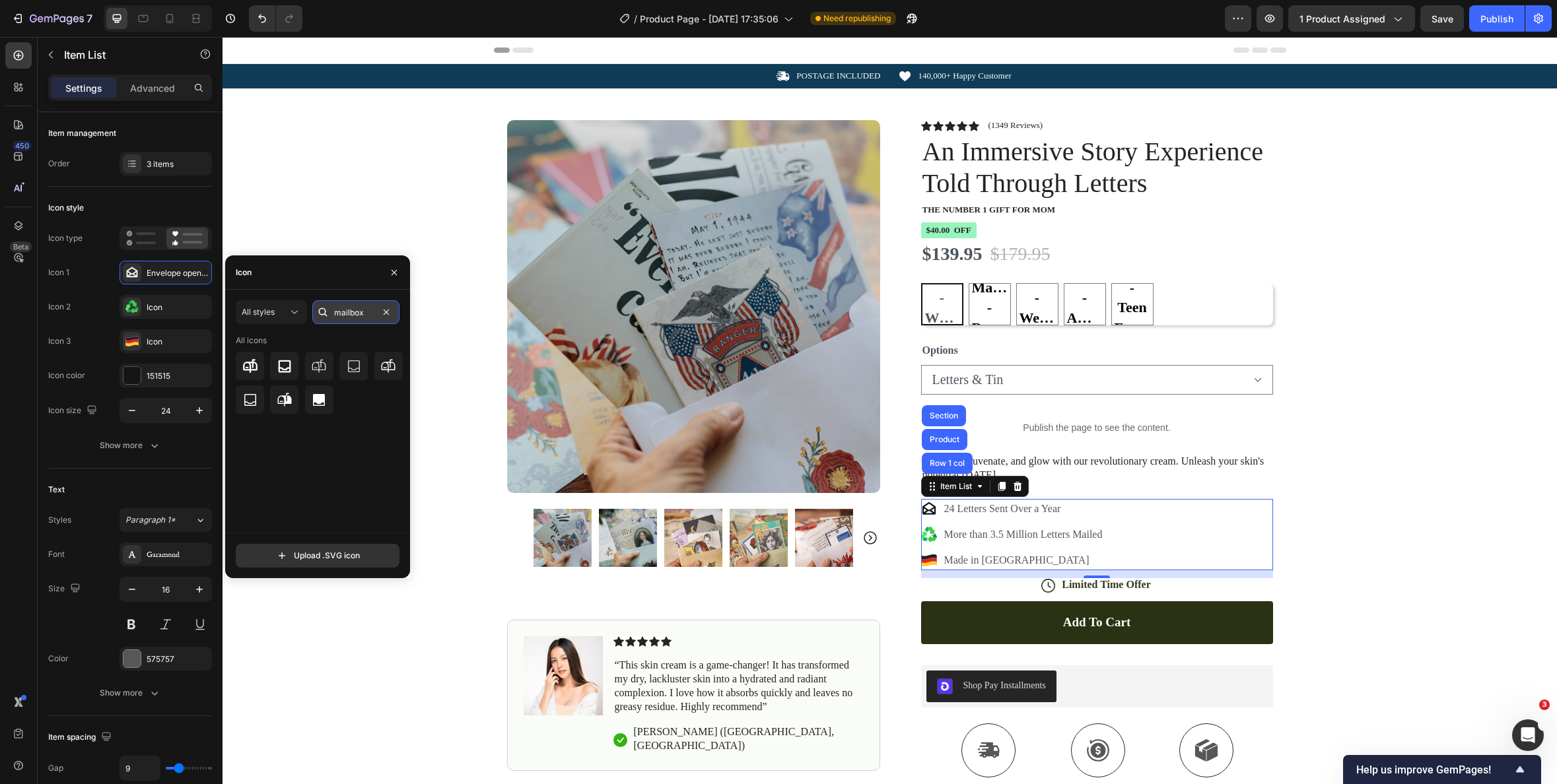
click at [363, 317] on input "mailbox" at bounding box center [355, 313] width 87 height 24
click at [321, 368] on icon at bounding box center [319, 366] width 16 height 16
click at [251, 368] on icon at bounding box center [250, 366] width 16 height 16
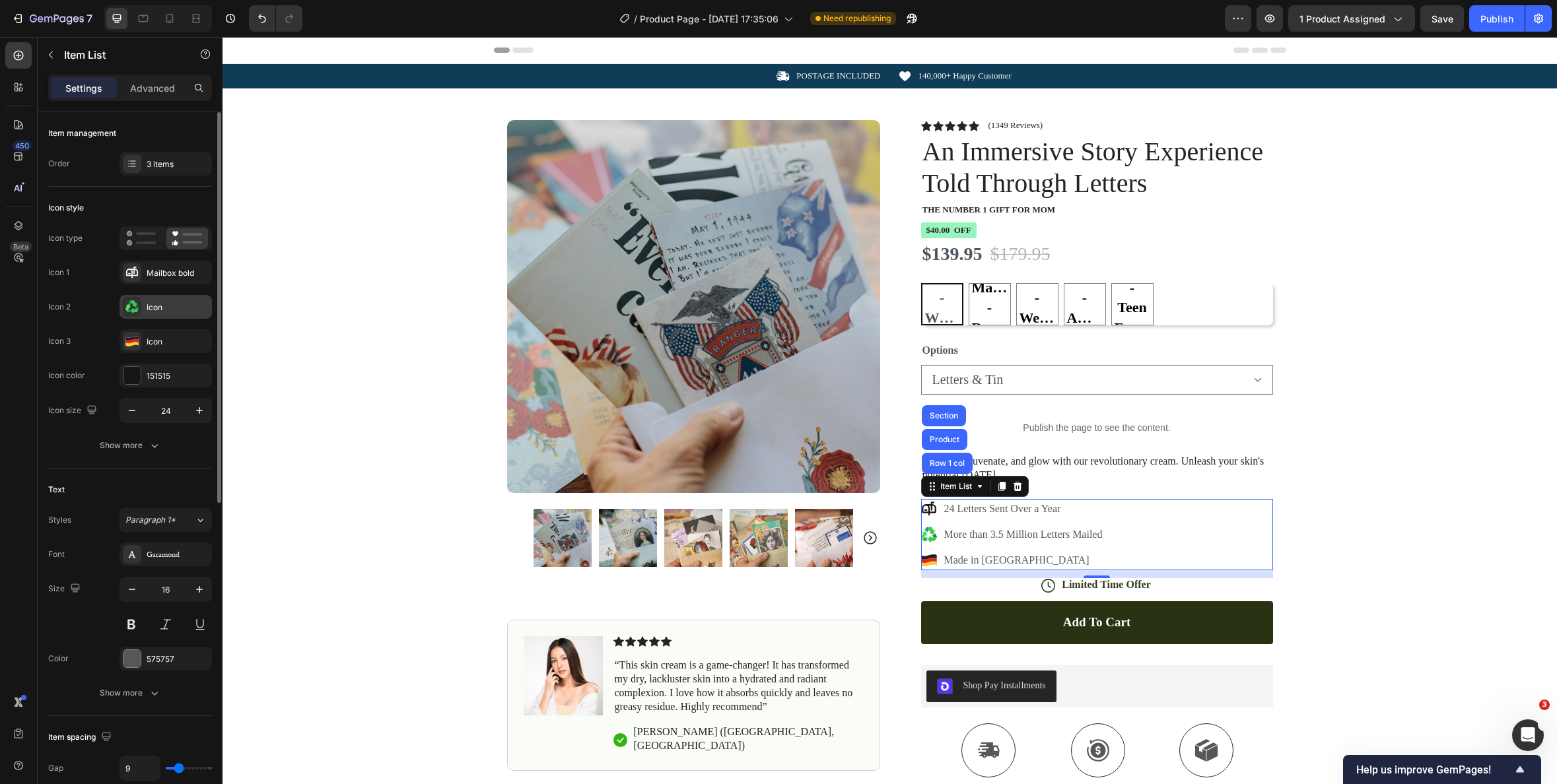
click at [166, 312] on div "Icon" at bounding box center [177, 307] width 62 height 12
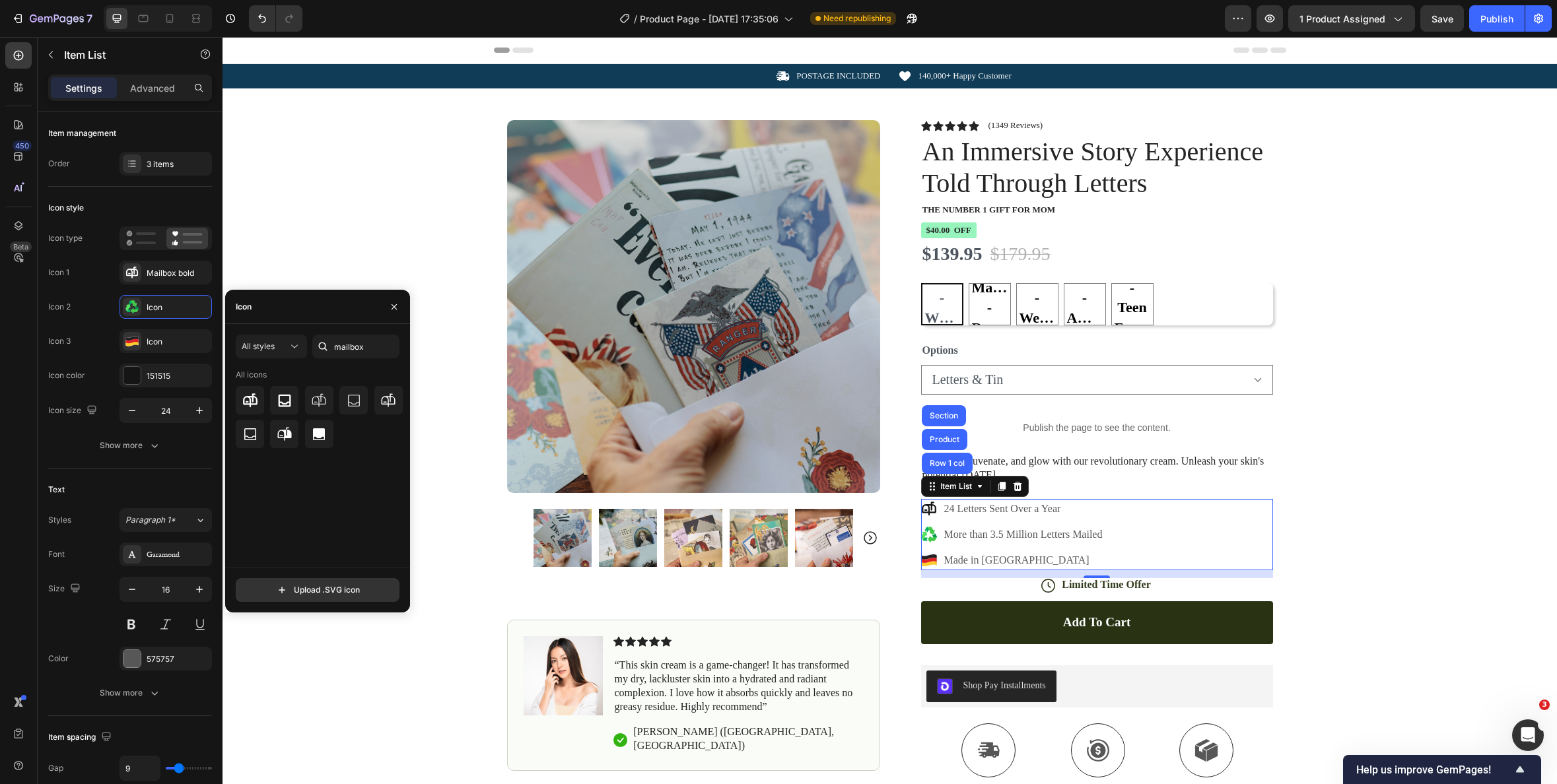
click at [300, 311] on div "Icon" at bounding box center [317, 307] width 185 height 34
click at [368, 352] on input "mailbox" at bounding box center [355, 346] width 87 height 24
type input "envelope"
click at [245, 401] on icon at bounding box center [250, 400] width 16 height 16
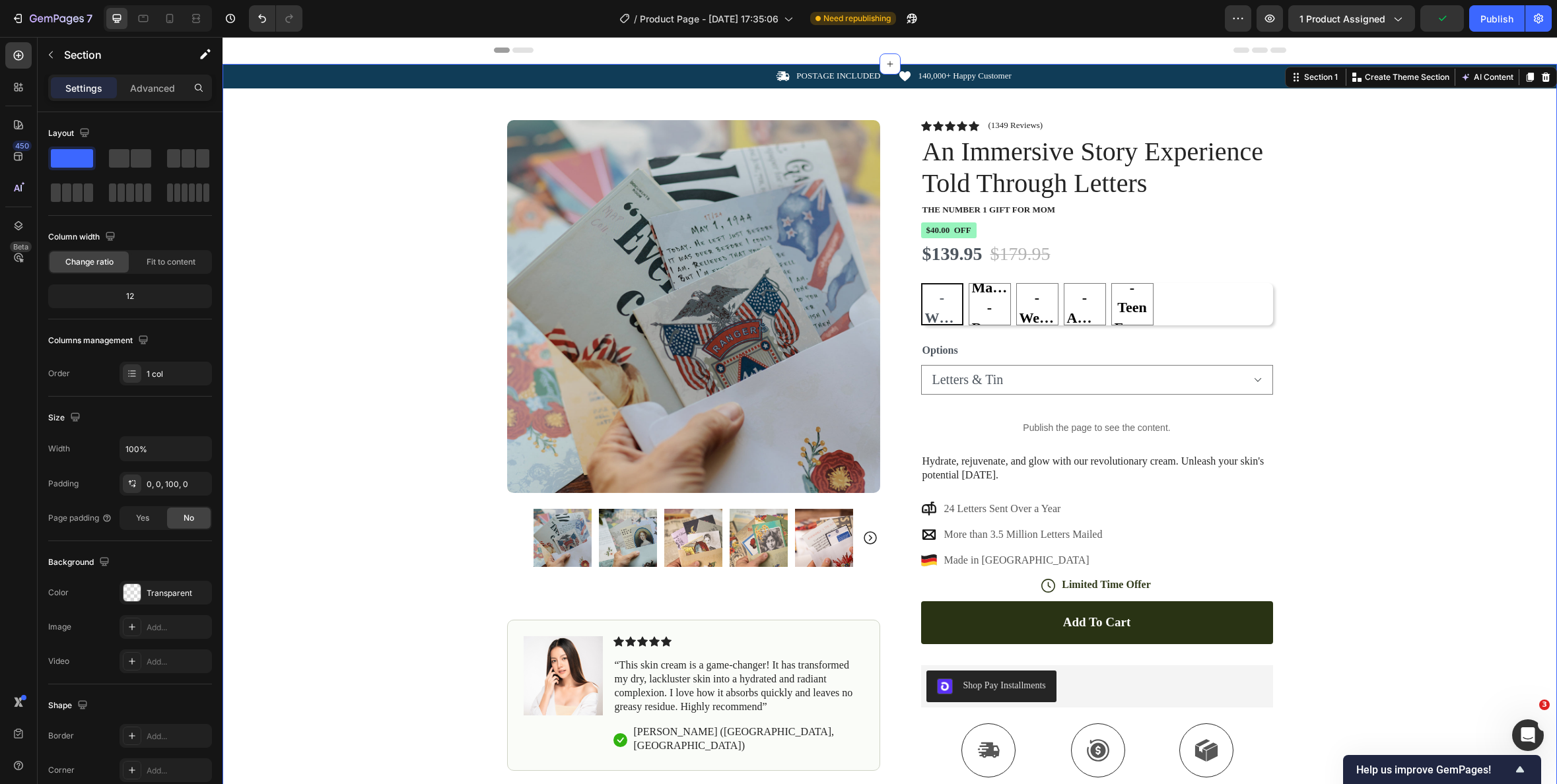
click at [1318, 507] on div "Icon POSTAGE INCLUDED Text Block Row Icon 140,000+ Happy Customer Text Block Ro…" at bounding box center [890, 485] width 1335 height 841
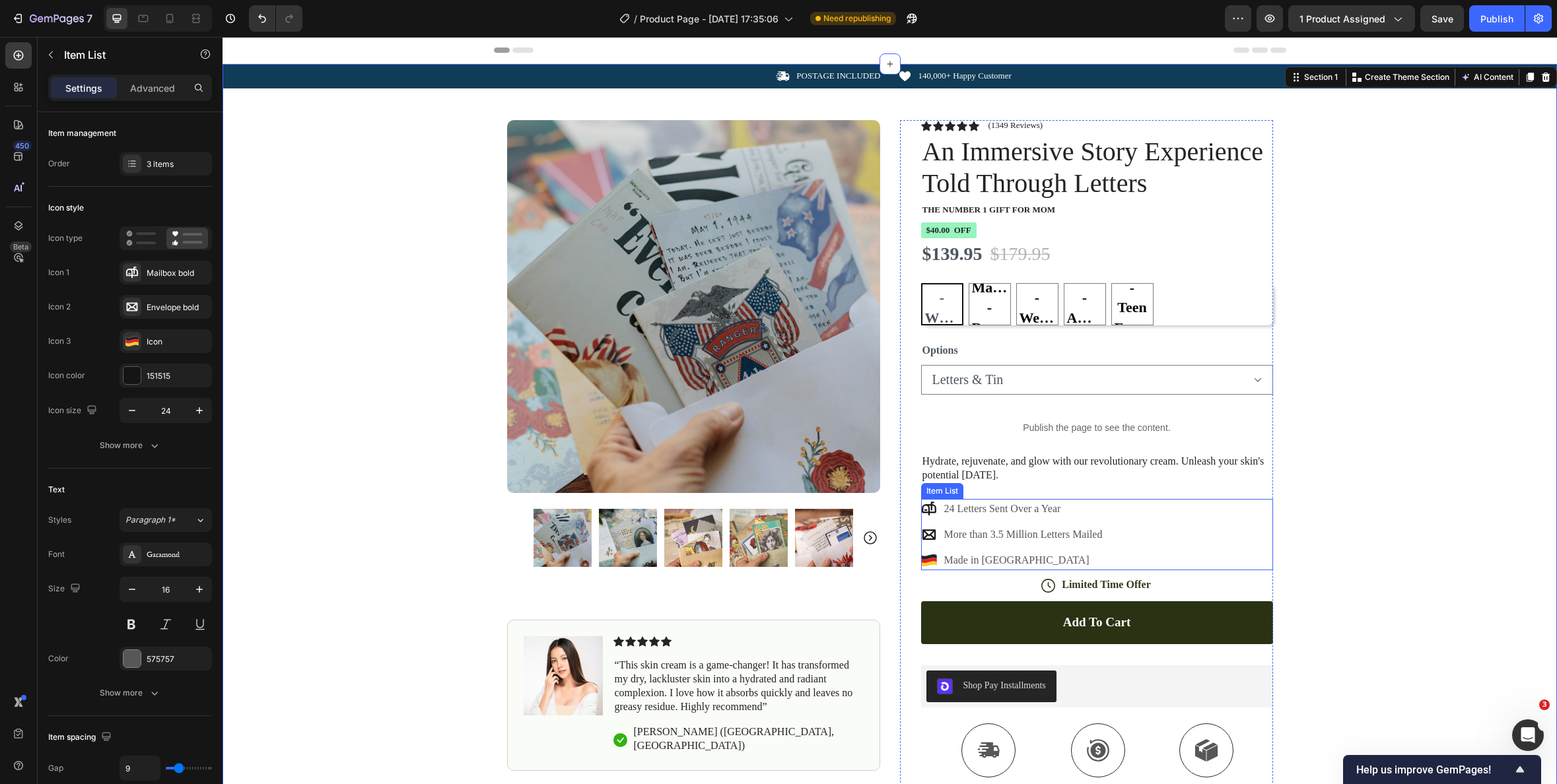
click at [1013, 563] on p "Made in [GEOGRAPHIC_DATA]" at bounding box center [1024, 560] width 159 height 16
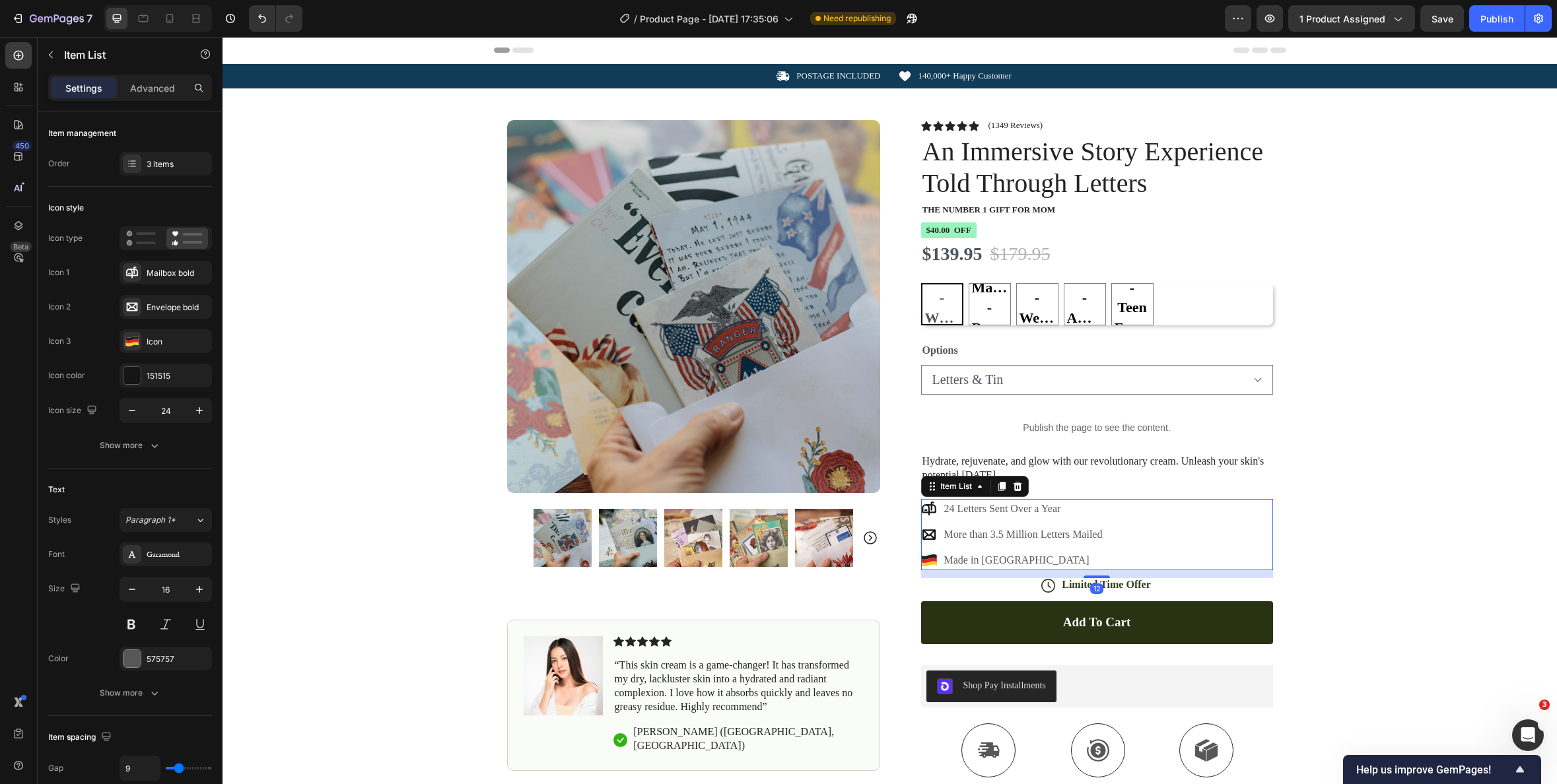
click at [929, 560] on icon at bounding box center [929, 561] width 15 height 5
click at [129, 336] on icon at bounding box center [132, 341] width 13 height 13
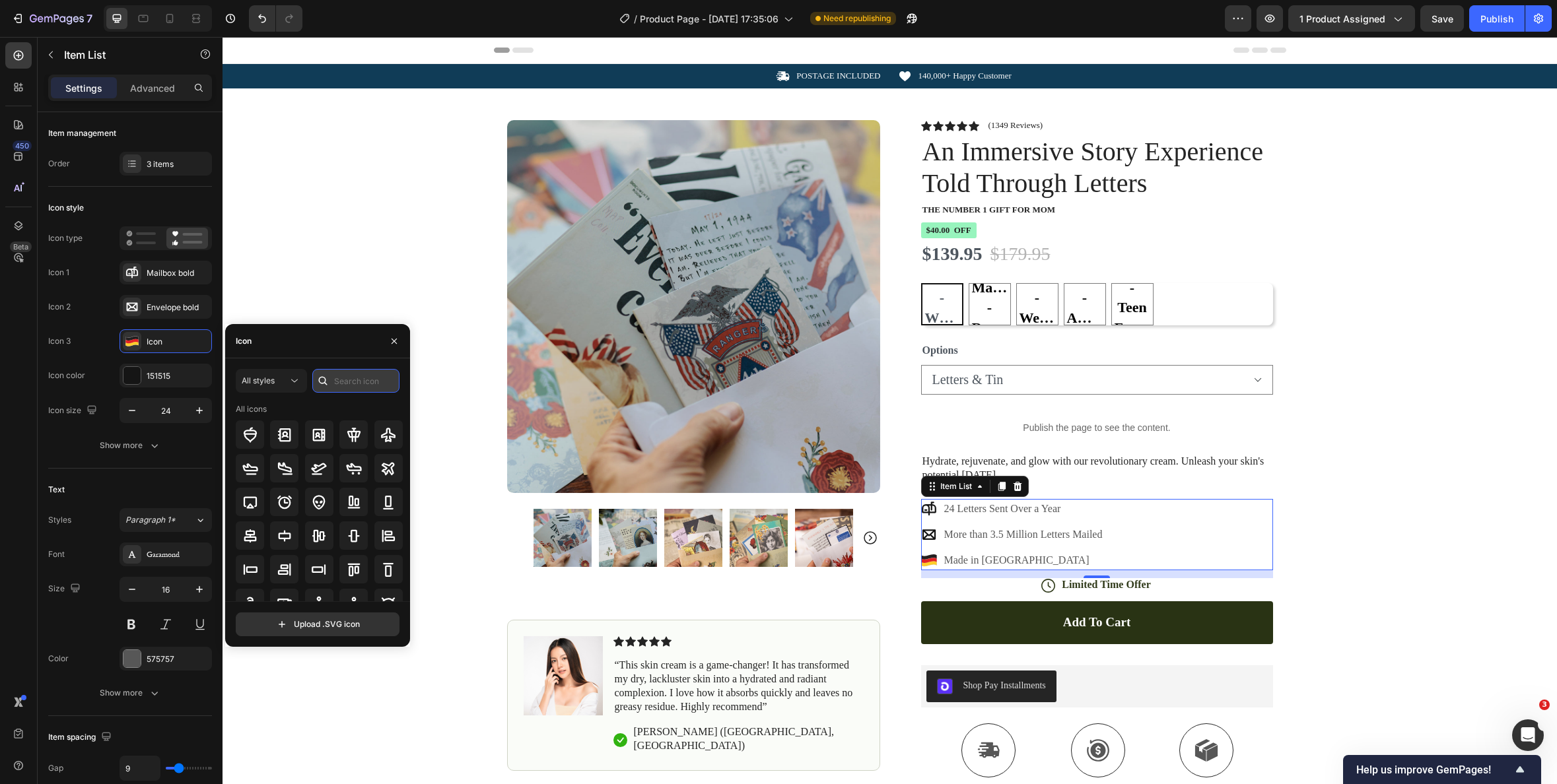
click at [347, 378] on input "text" at bounding box center [355, 381] width 87 height 24
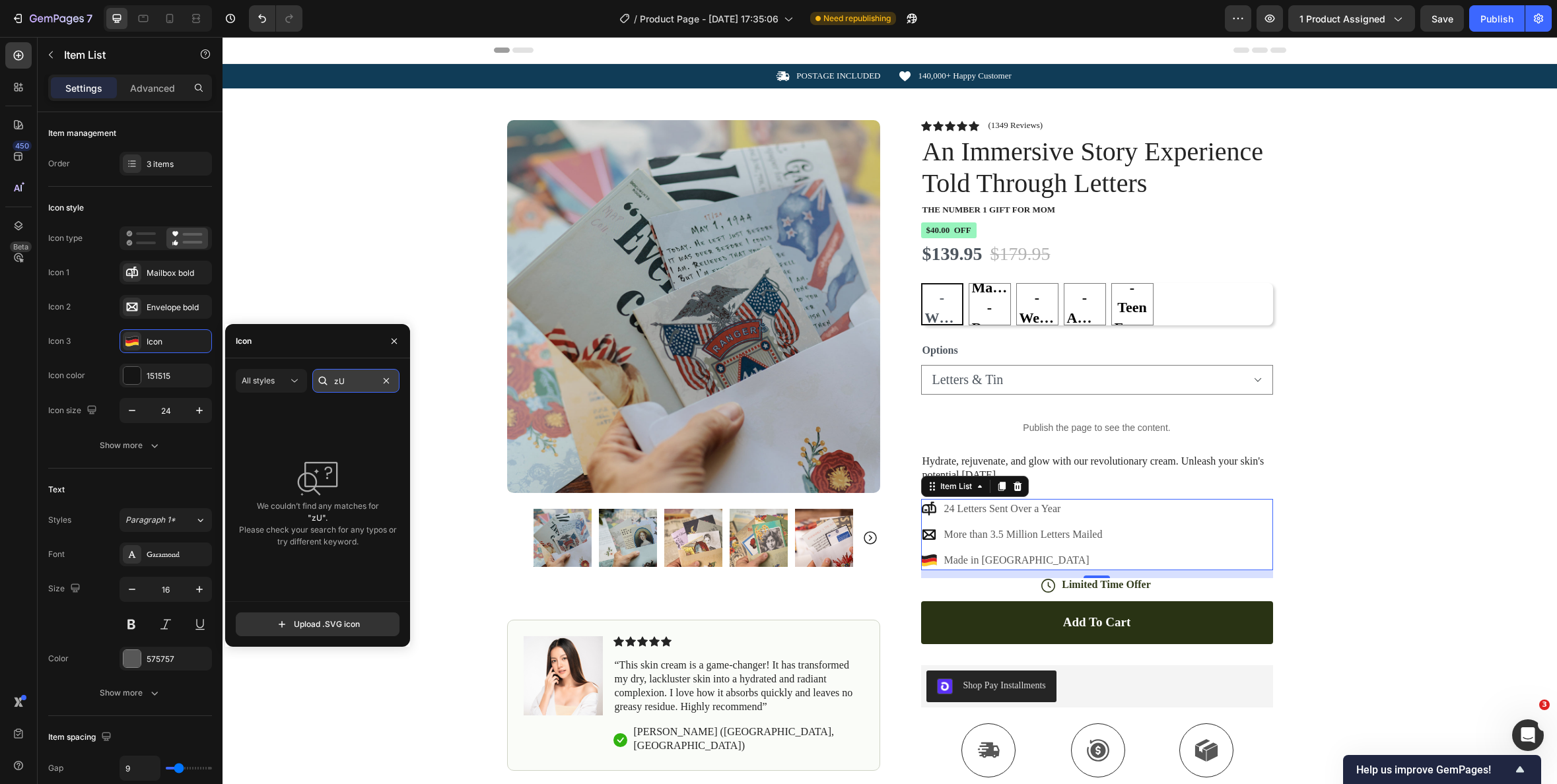
type input "z"
type input "[GEOGRAPHIC_DATA]"
click at [272, 382] on span "All styles" at bounding box center [258, 380] width 33 height 10
click at [368, 420] on div "We couldn’t find any matches for "USA". Please check your search for any typos …" at bounding box center [317, 502] width 164 height 198
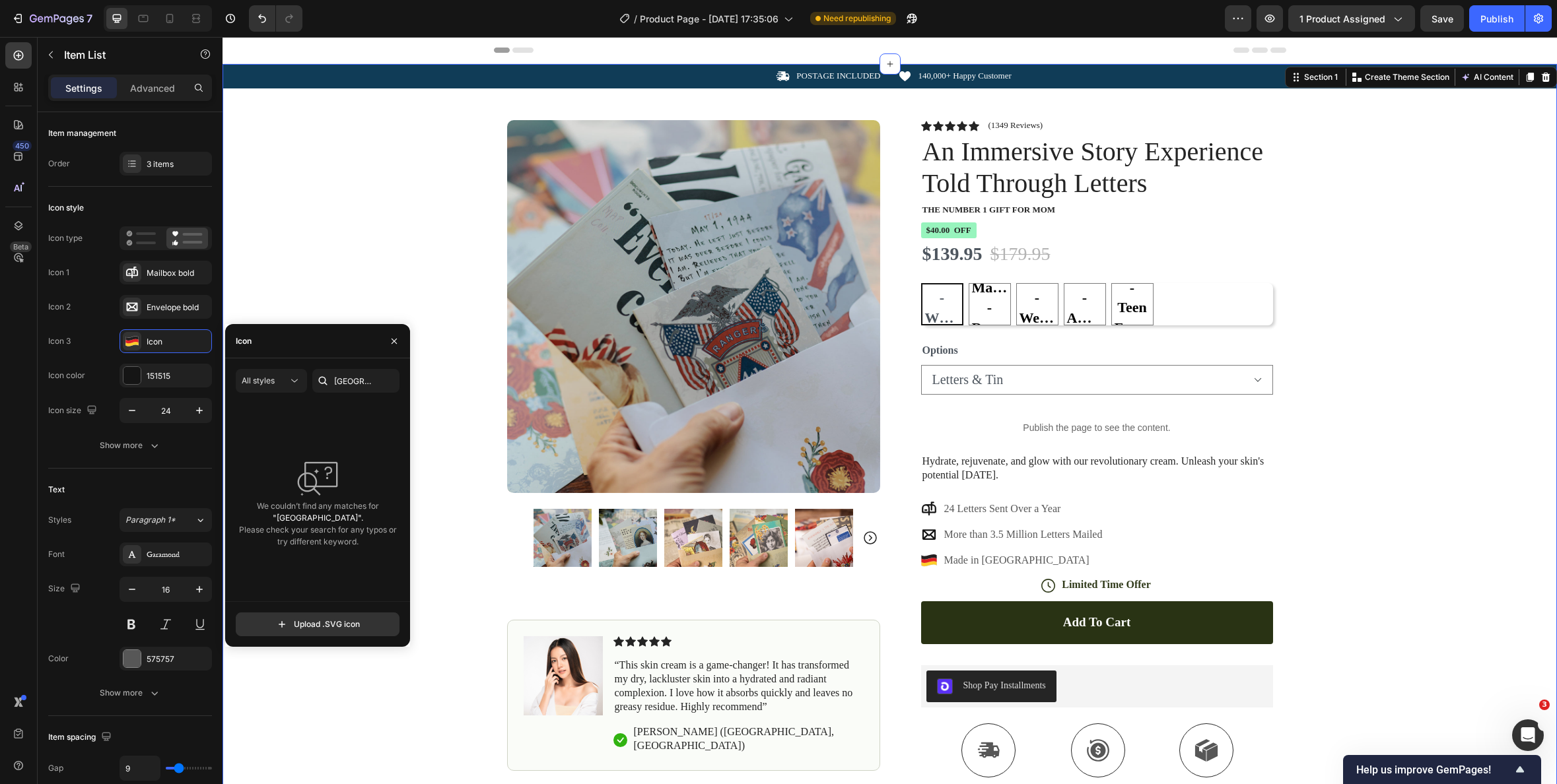
click at [1321, 480] on div "Icon POSTAGE INCLUDED Text Block Row Icon 140,000+ Happy Customer Text Block Ro…" at bounding box center [890, 485] width 1335 height 841
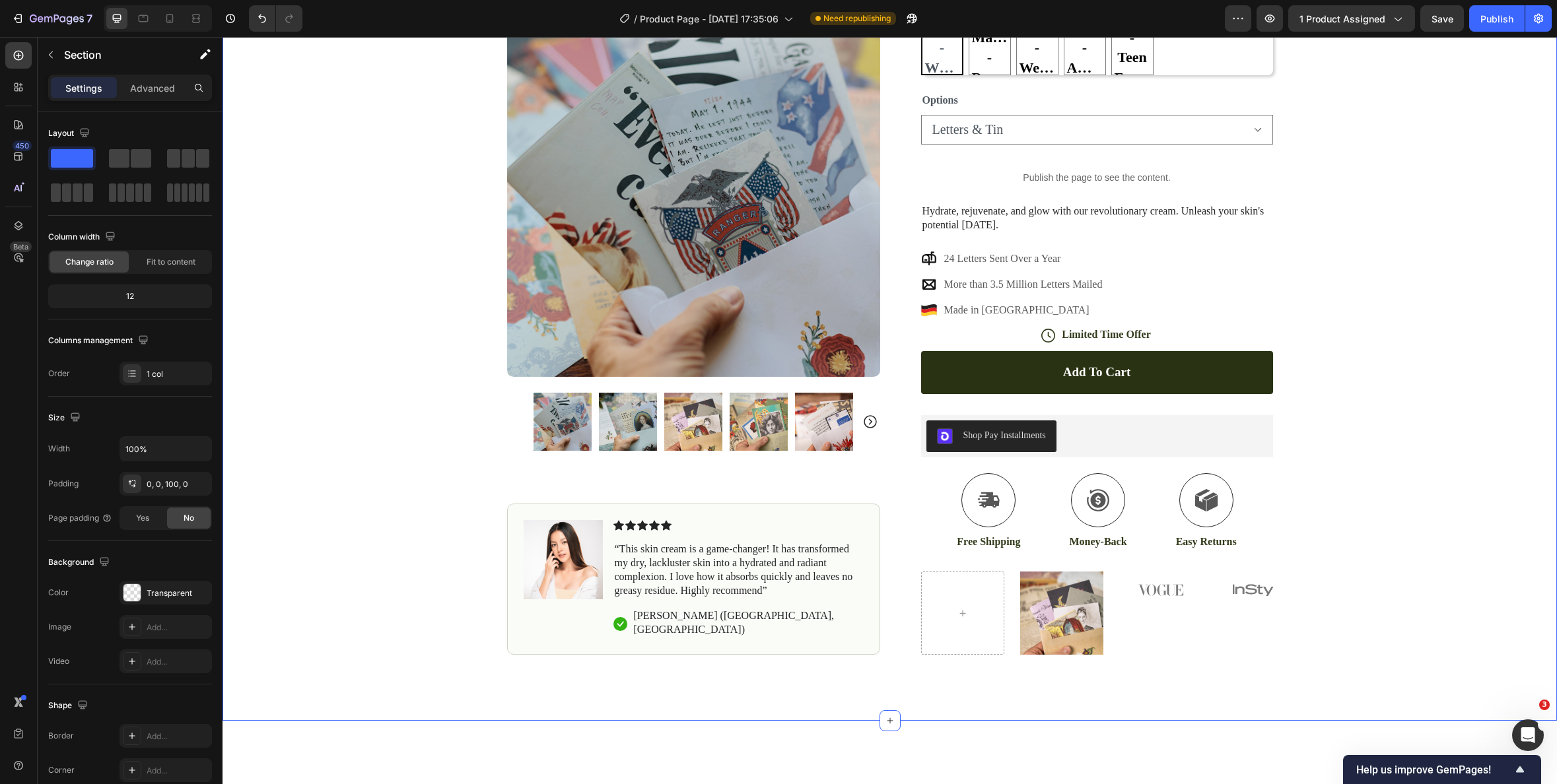
scroll to position [242, 0]
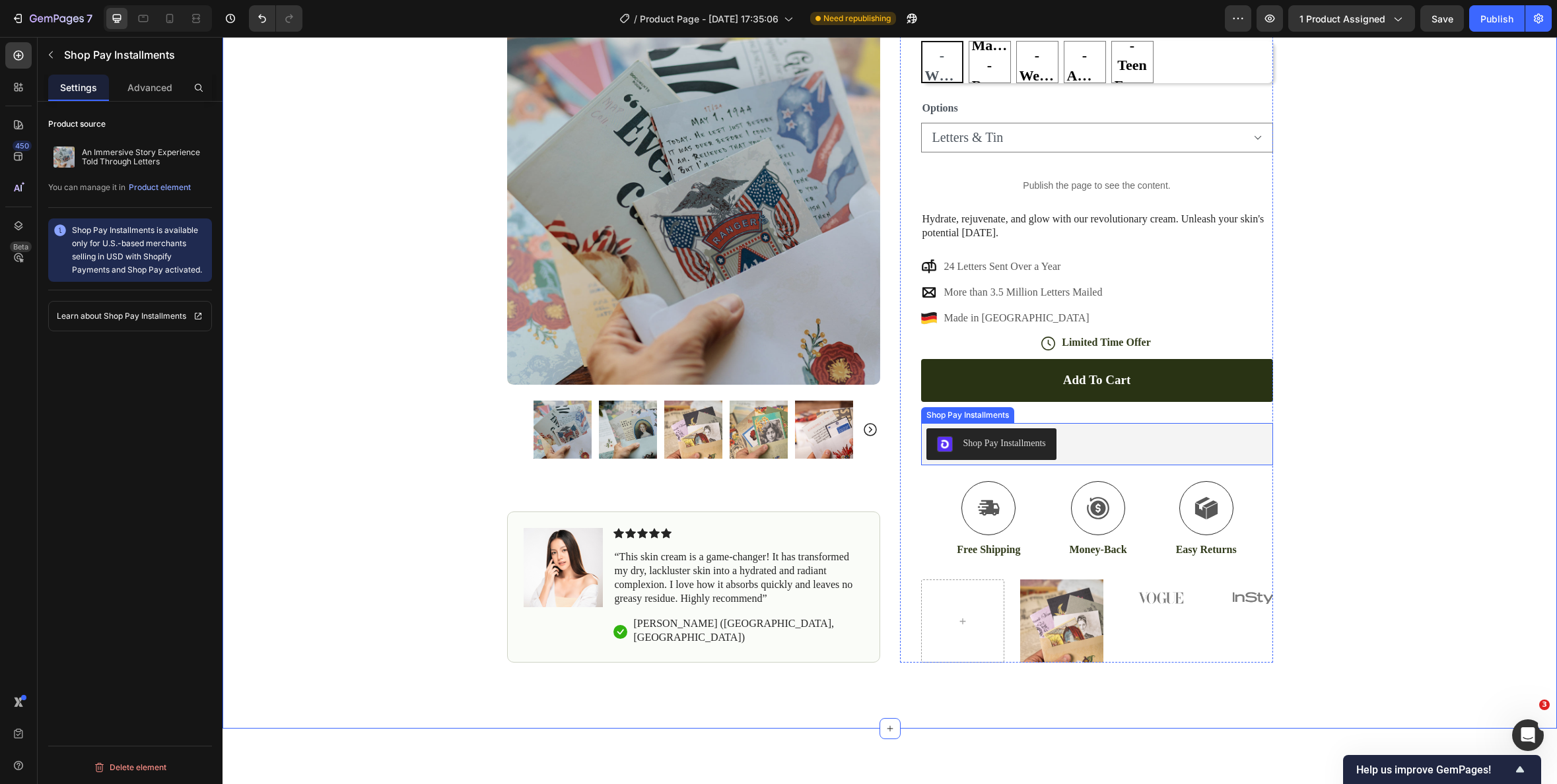
click at [940, 418] on div "Shop Pay Installments" at bounding box center [967, 415] width 88 height 12
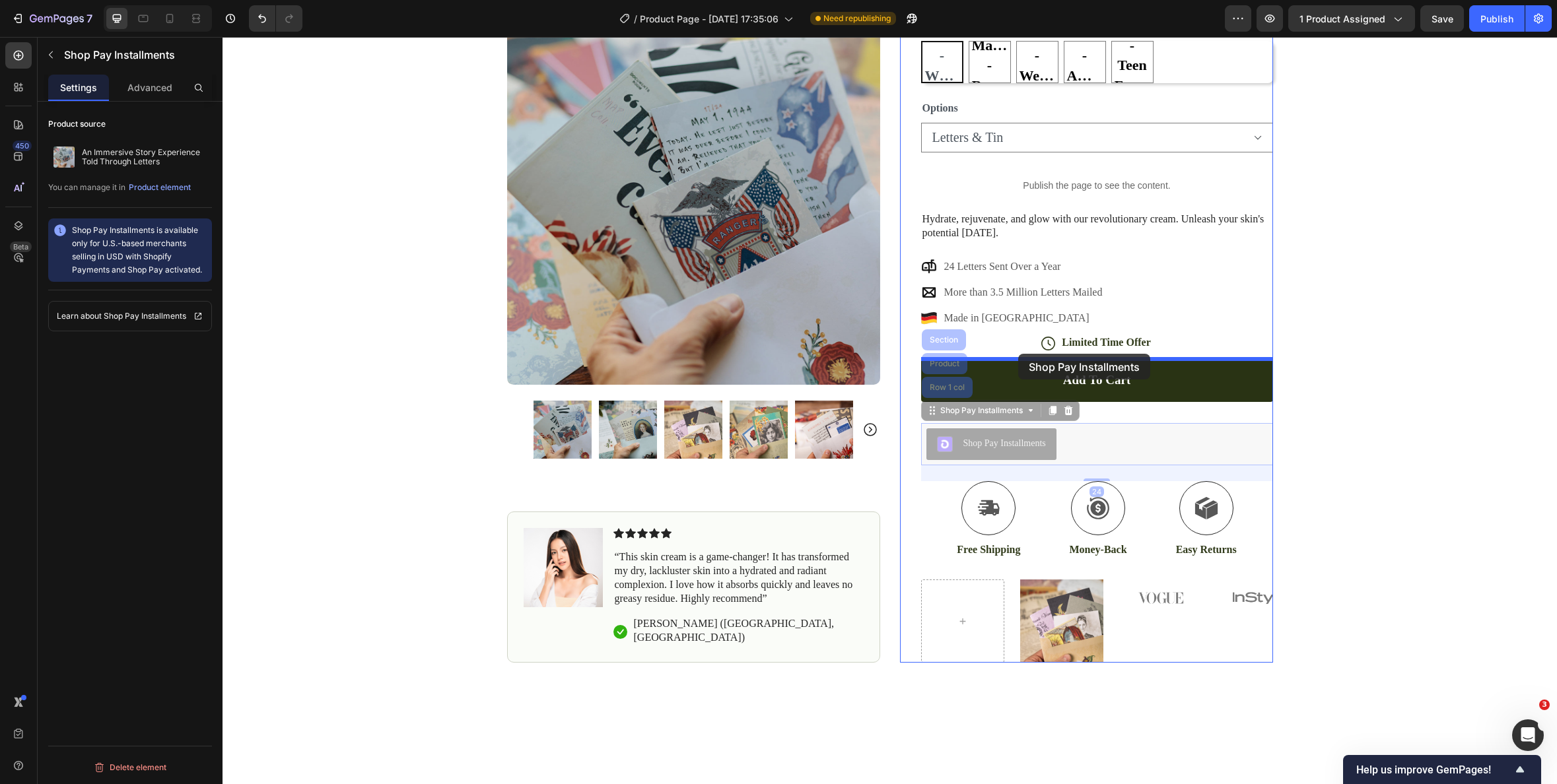
drag, startPoint x: 927, startPoint y: 413, endPoint x: 1018, endPoint y: 354, distance: 108.5
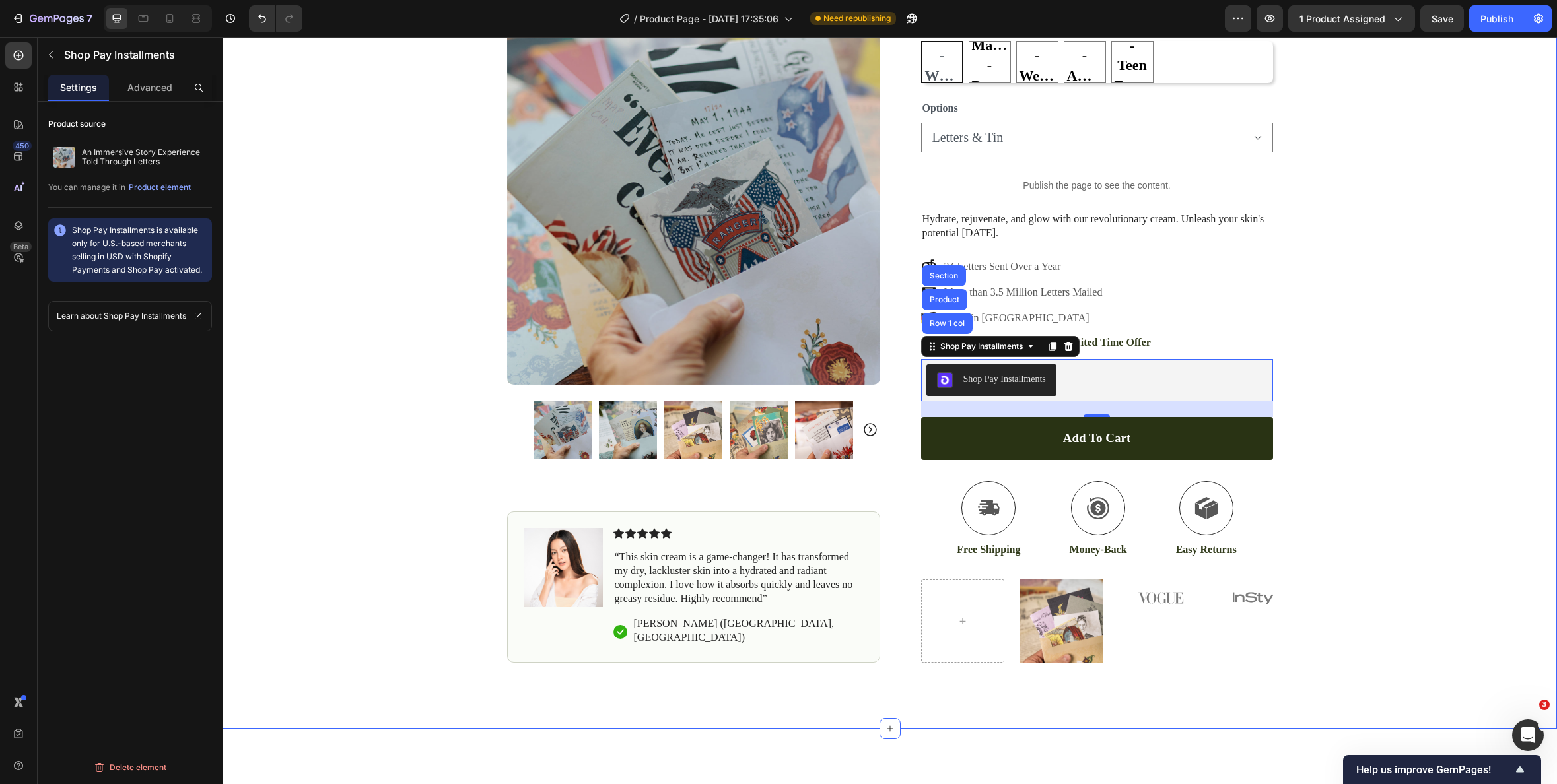
click at [1439, 393] on div "Icon POSTAGE INCLUDED Text Block Row Icon 140,000+ Happy Customer Text Block Ro…" at bounding box center [890, 242] width 1335 height 841
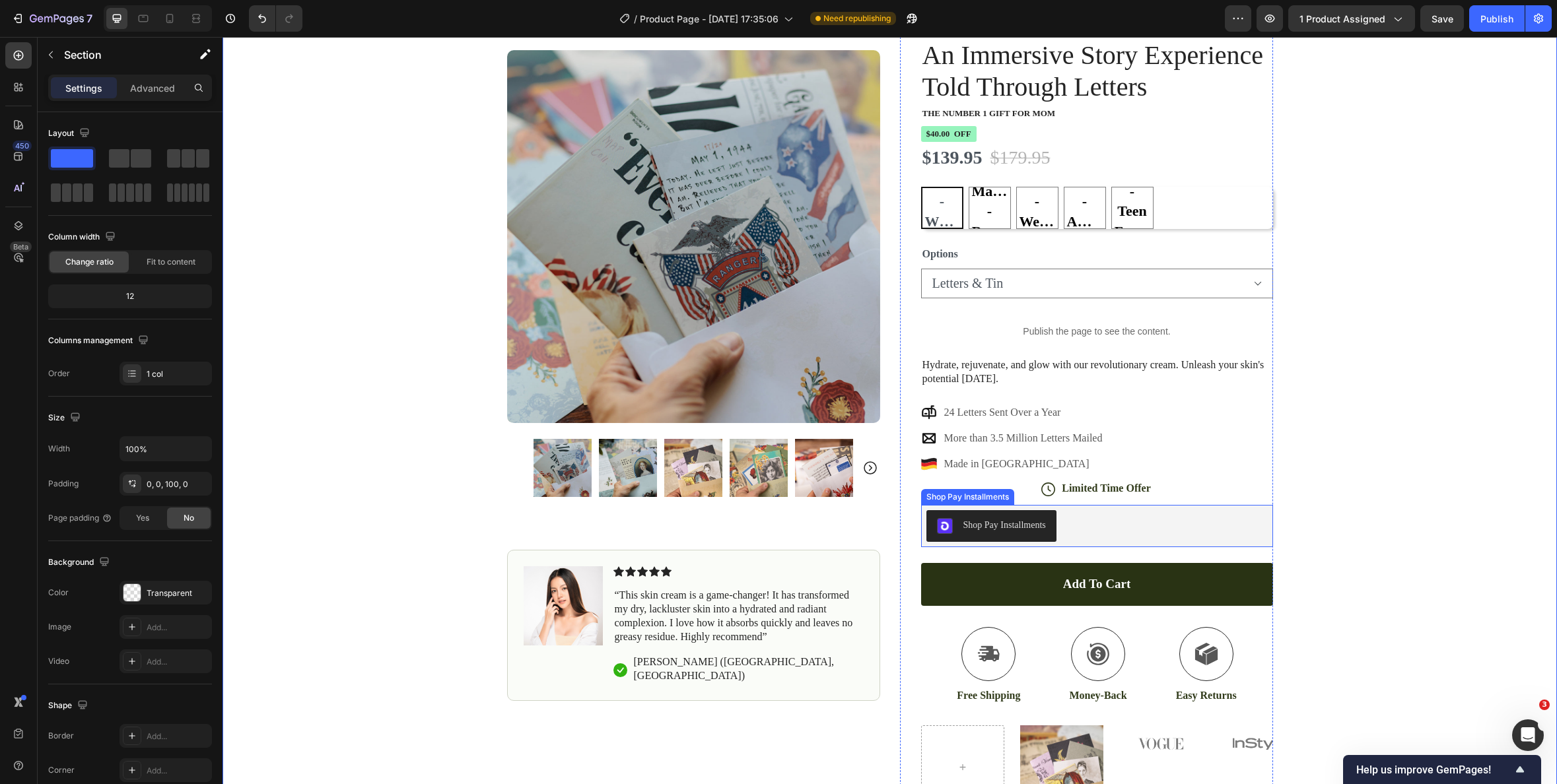
scroll to position [0, 0]
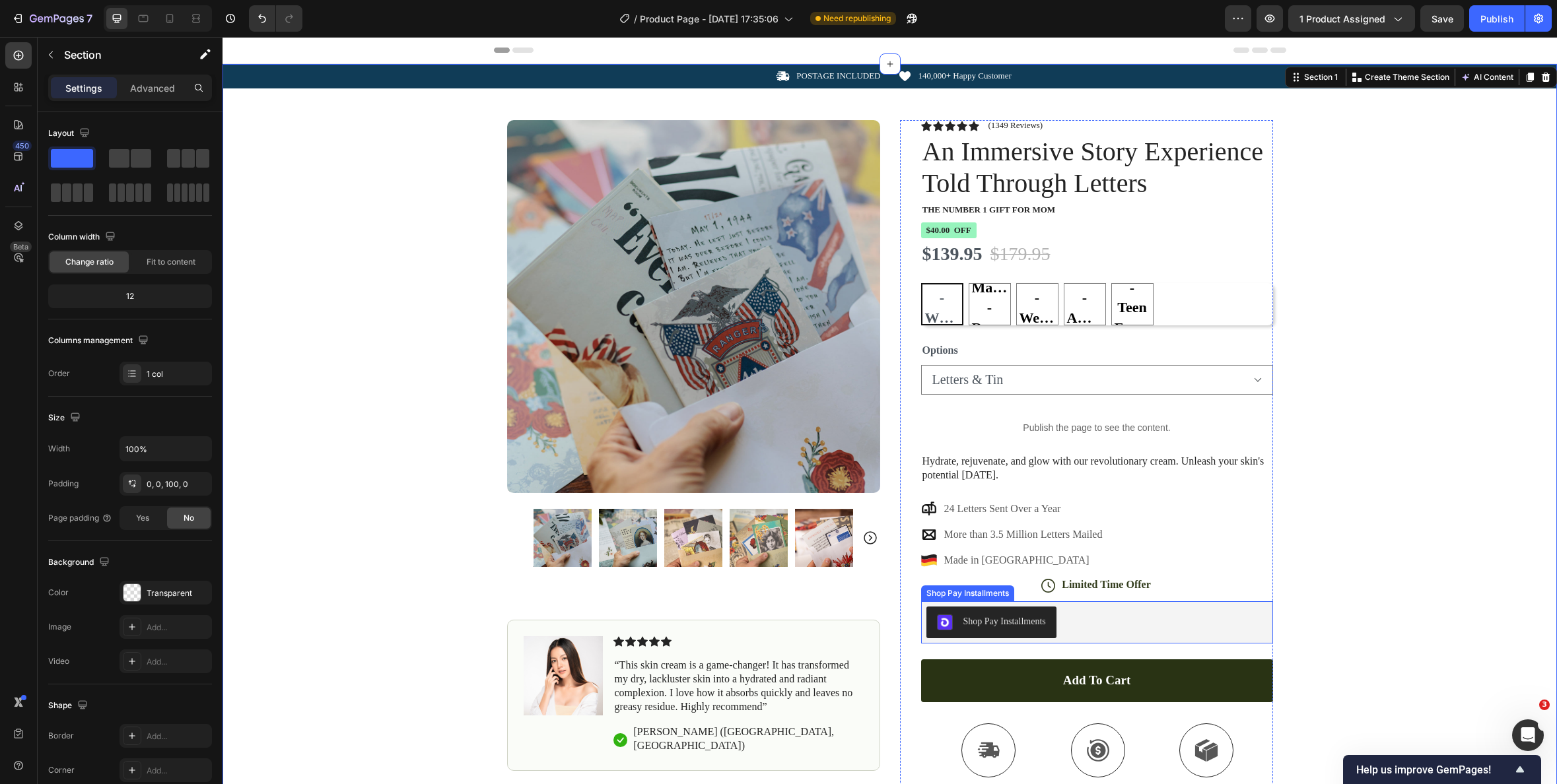
click at [944, 595] on div "Shop Pay Installments" at bounding box center [967, 593] width 88 height 12
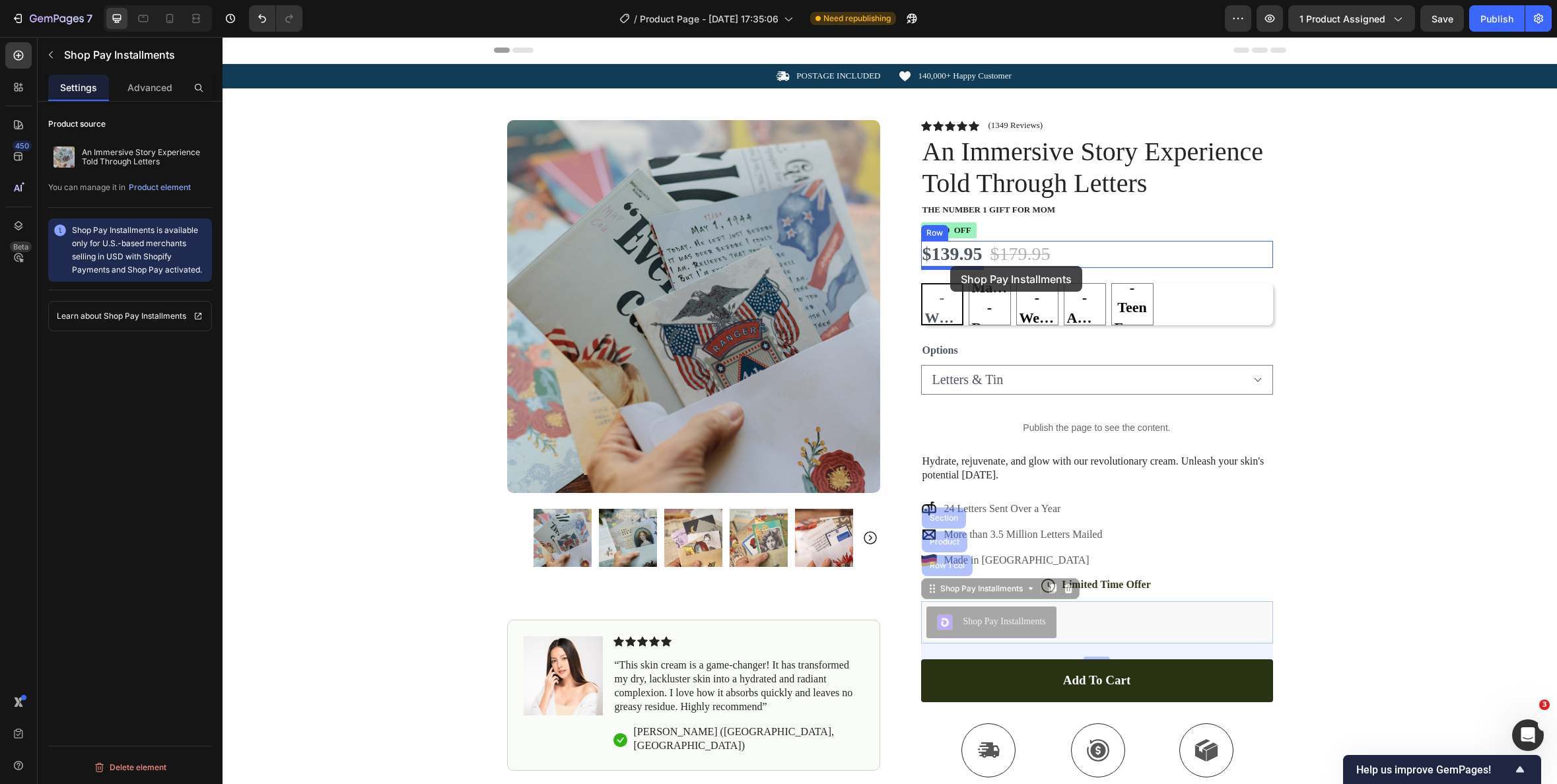
drag, startPoint x: 971, startPoint y: 594, endPoint x: 950, endPoint y: 266, distance: 328.7
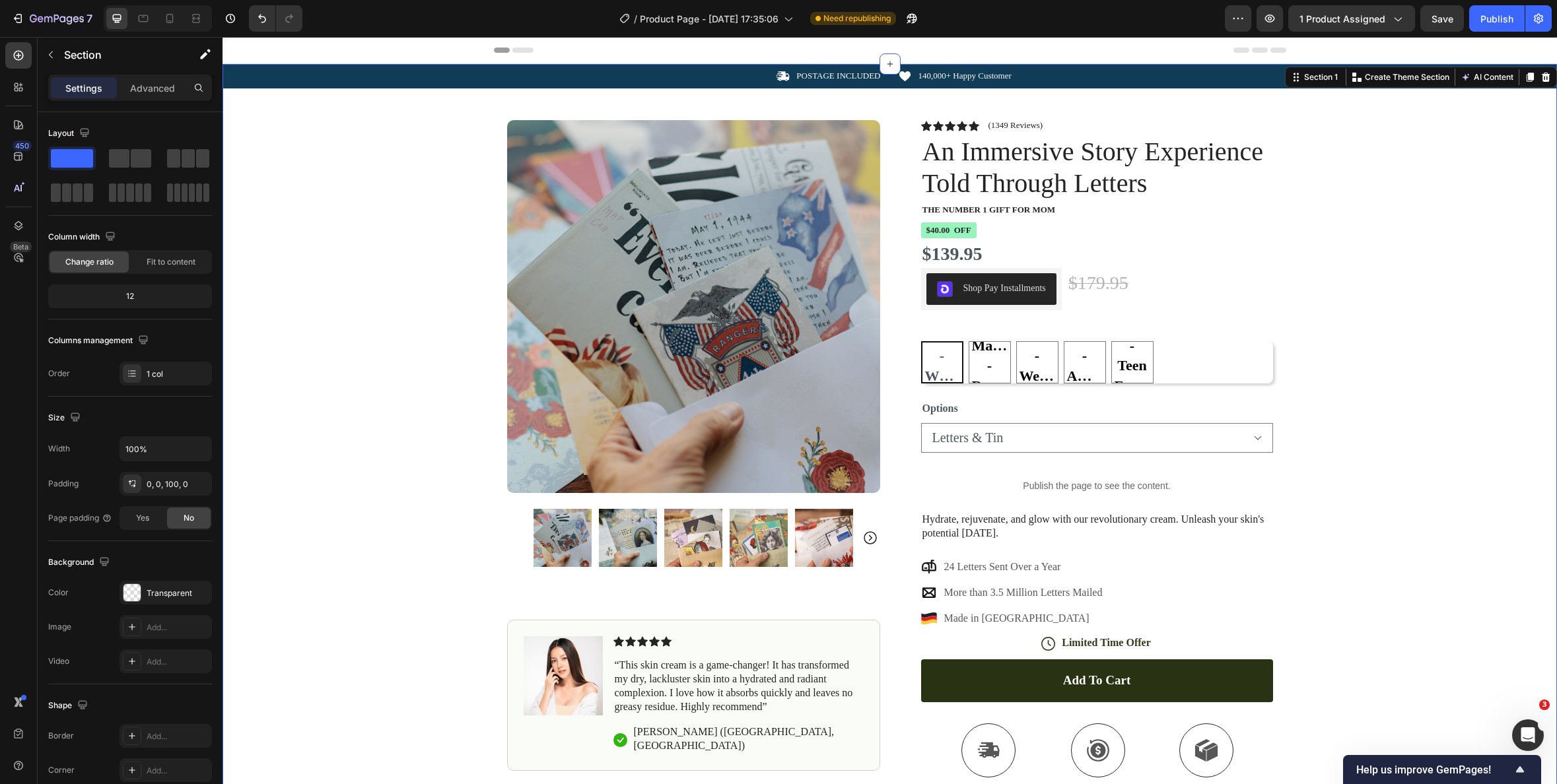
click at [1303, 308] on div "Icon POSTAGE INCLUDED Text Block Row Icon 140,000+ Happy Customer Text Block Ro…" at bounding box center [890, 485] width 1335 height 841
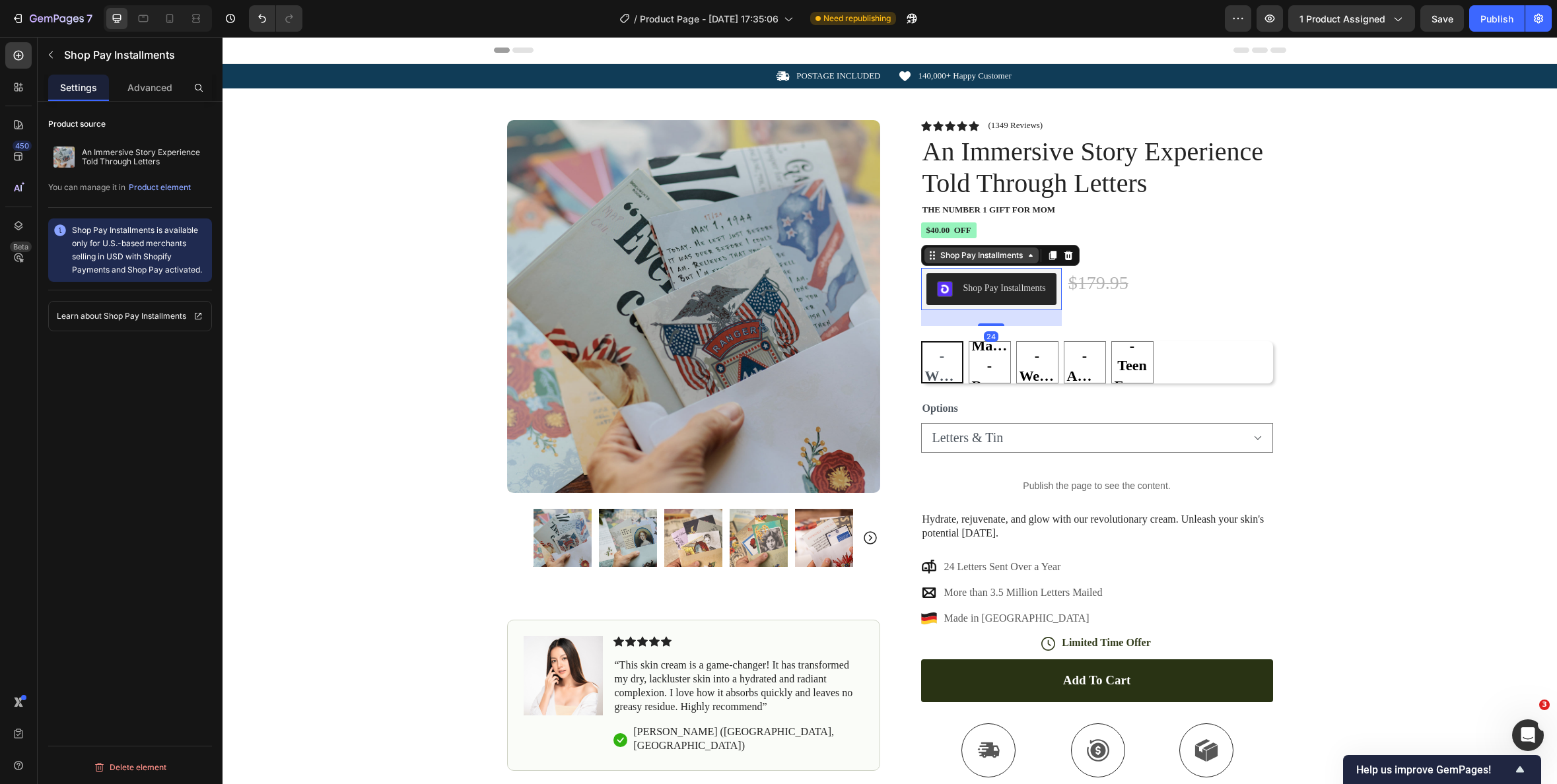
click at [945, 262] on div "Shop Pay Installments" at bounding box center [982, 255] width 114 height 16
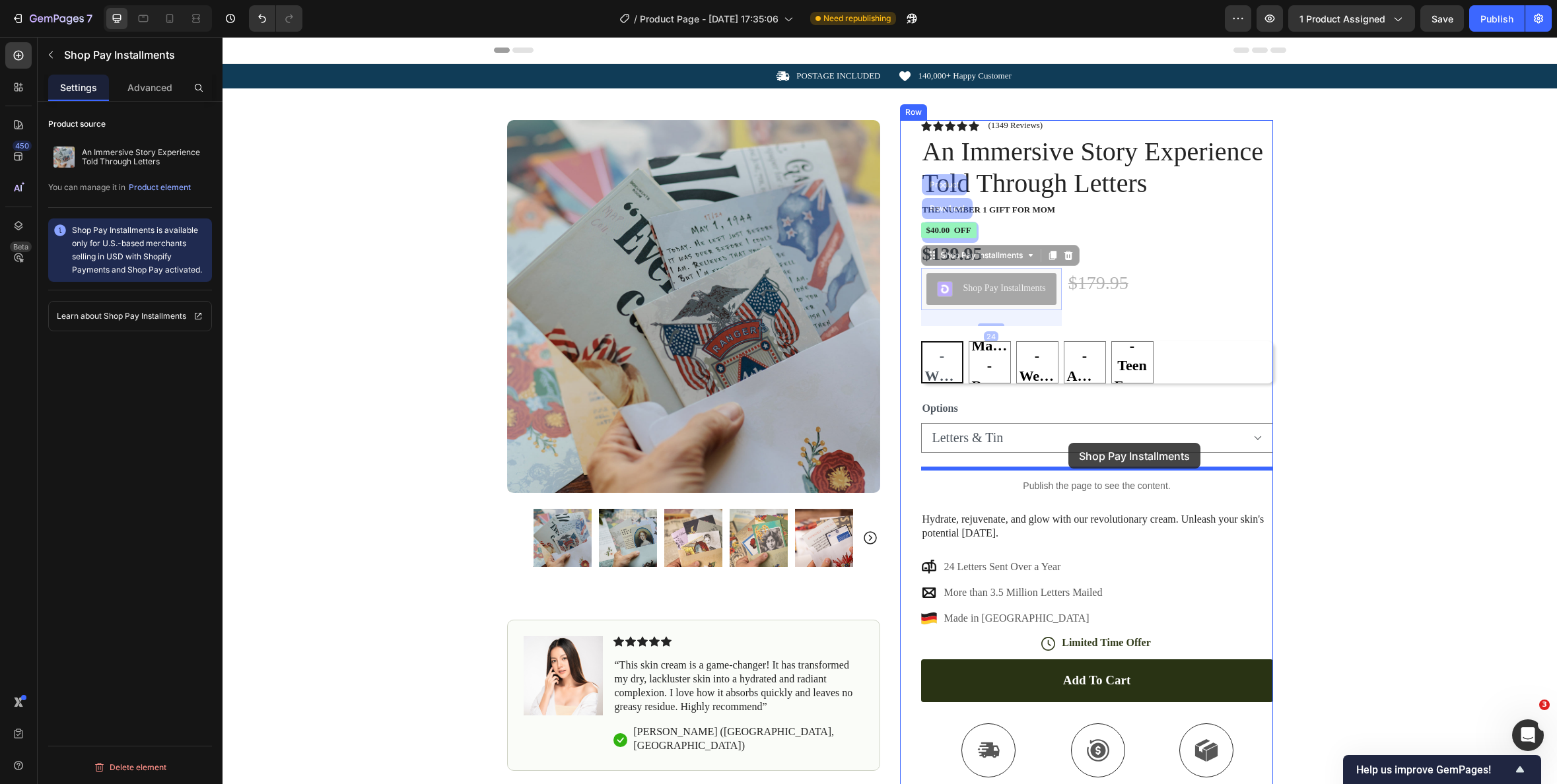
drag, startPoint x: 933, startPoint y: 260, endPoint x: 1068, endPoint y: 443, distance: 227.4
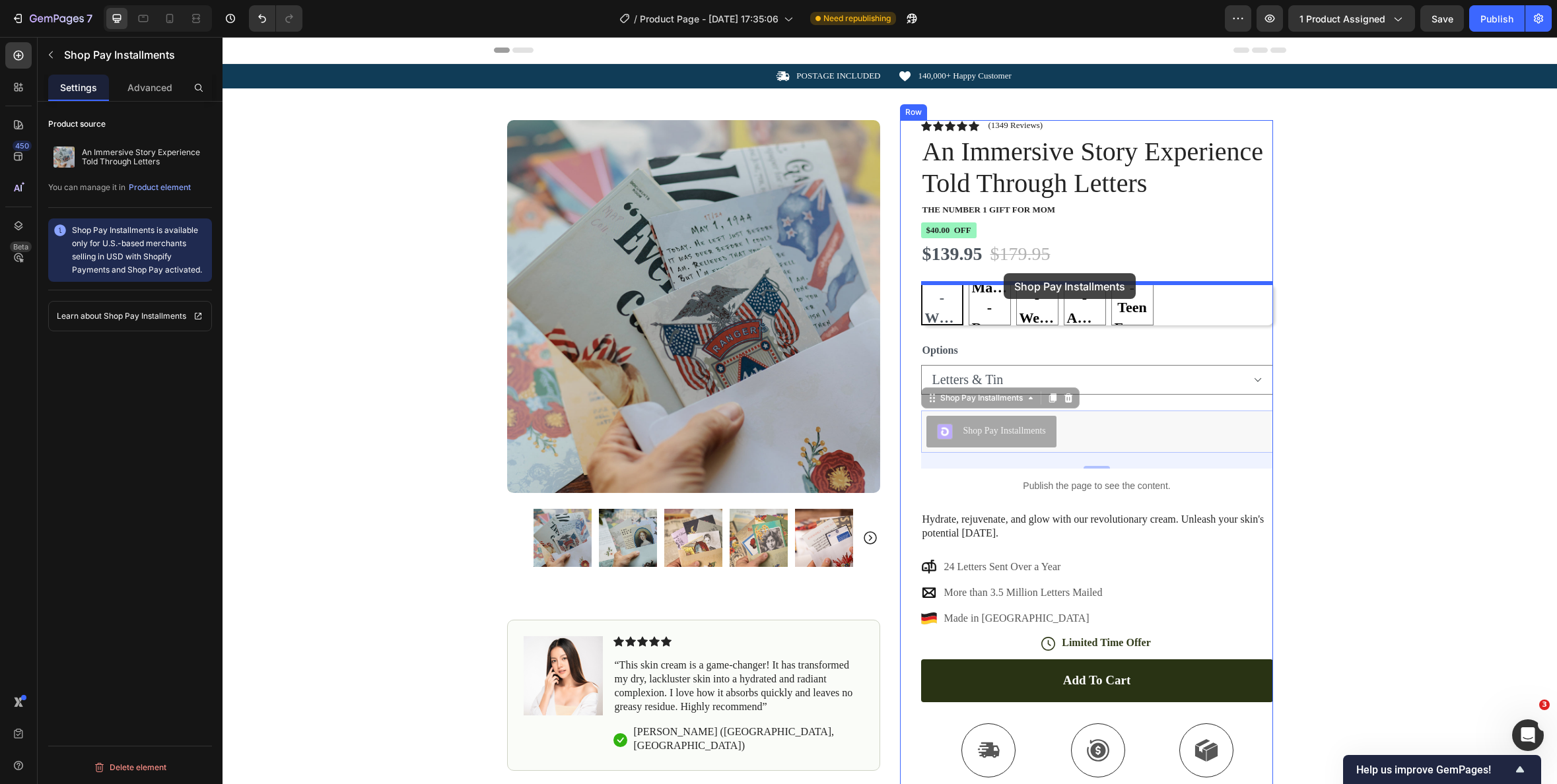
drag, startPoint x: 961, startPoint y: 402, endPoint x: 1003, endPoint y: 273, distance: 135.7
select select "Letters & Tin"
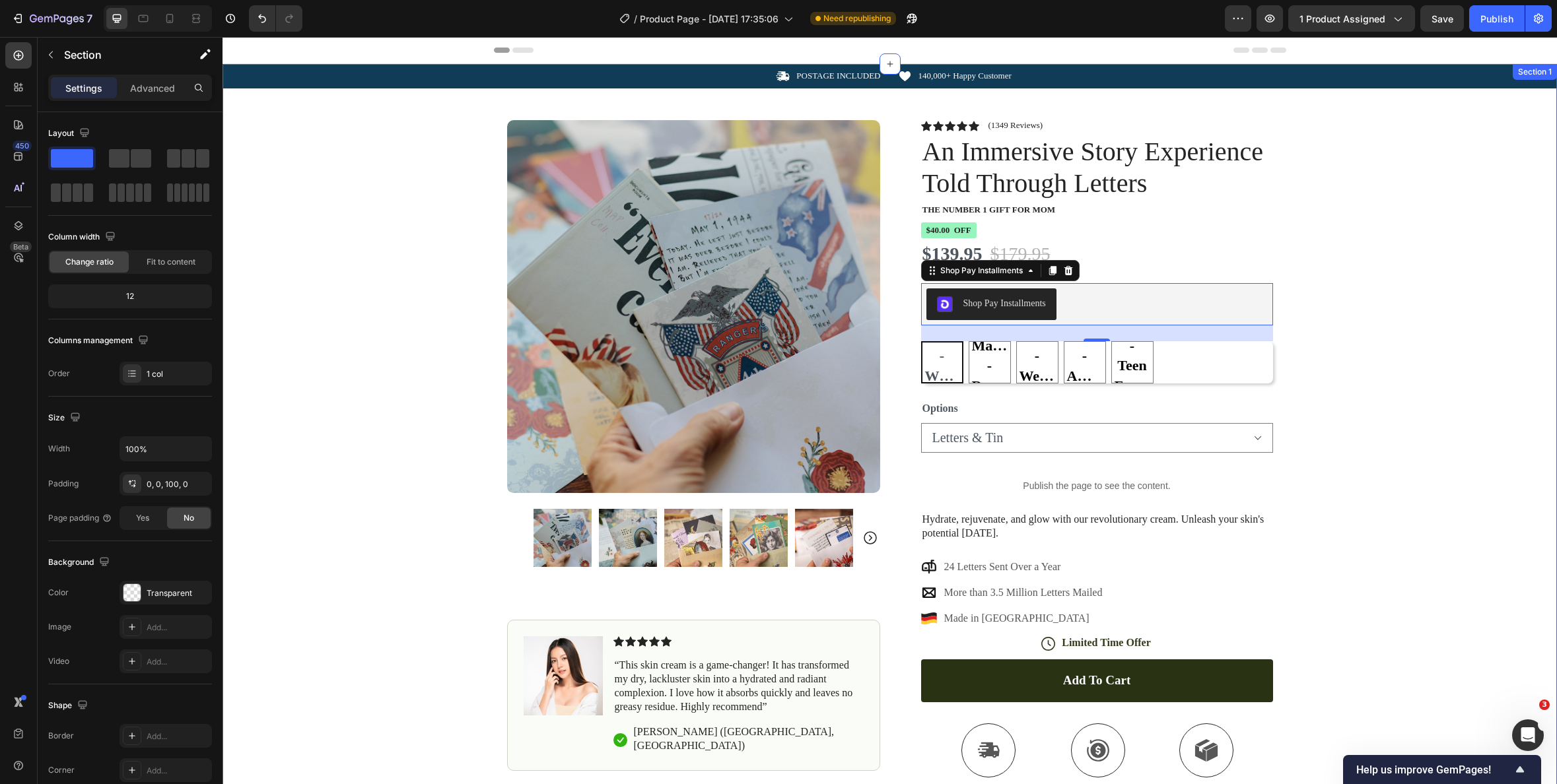
click at [1389, 330] on div "Icon POSTAGE INCLUDED Text Block Row Icon 140,000+ Happy Customer Text Block Ro…" at bounding box center [890, 485] width 1335 height 841
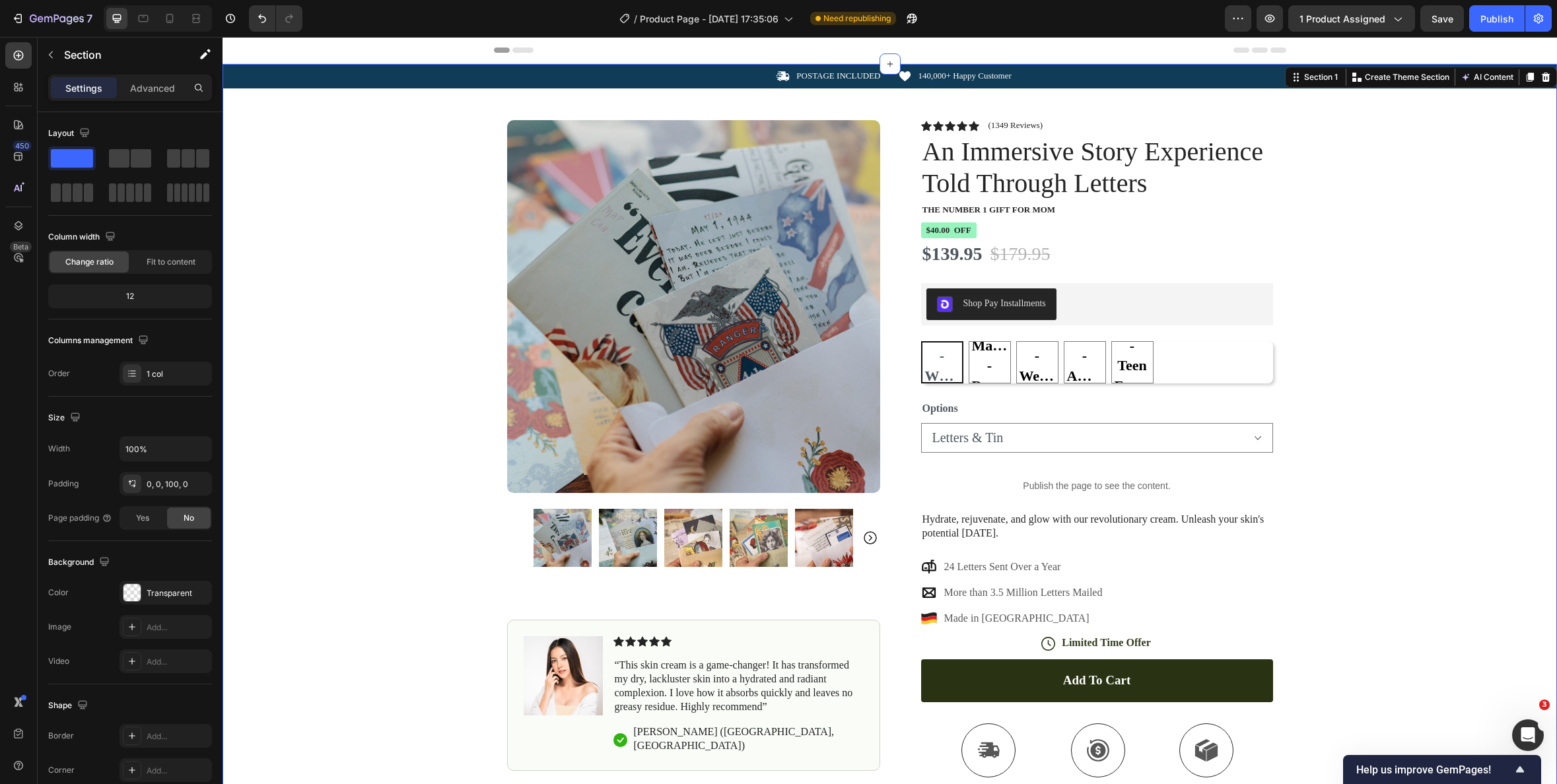
click at [1347, 295] on div "Icon POSTAGE INCLUDED Text Block Row Icon 140,000+ Happy Customer Text Block Ro…" at bounding box center [890, 485] width 1335 height 841
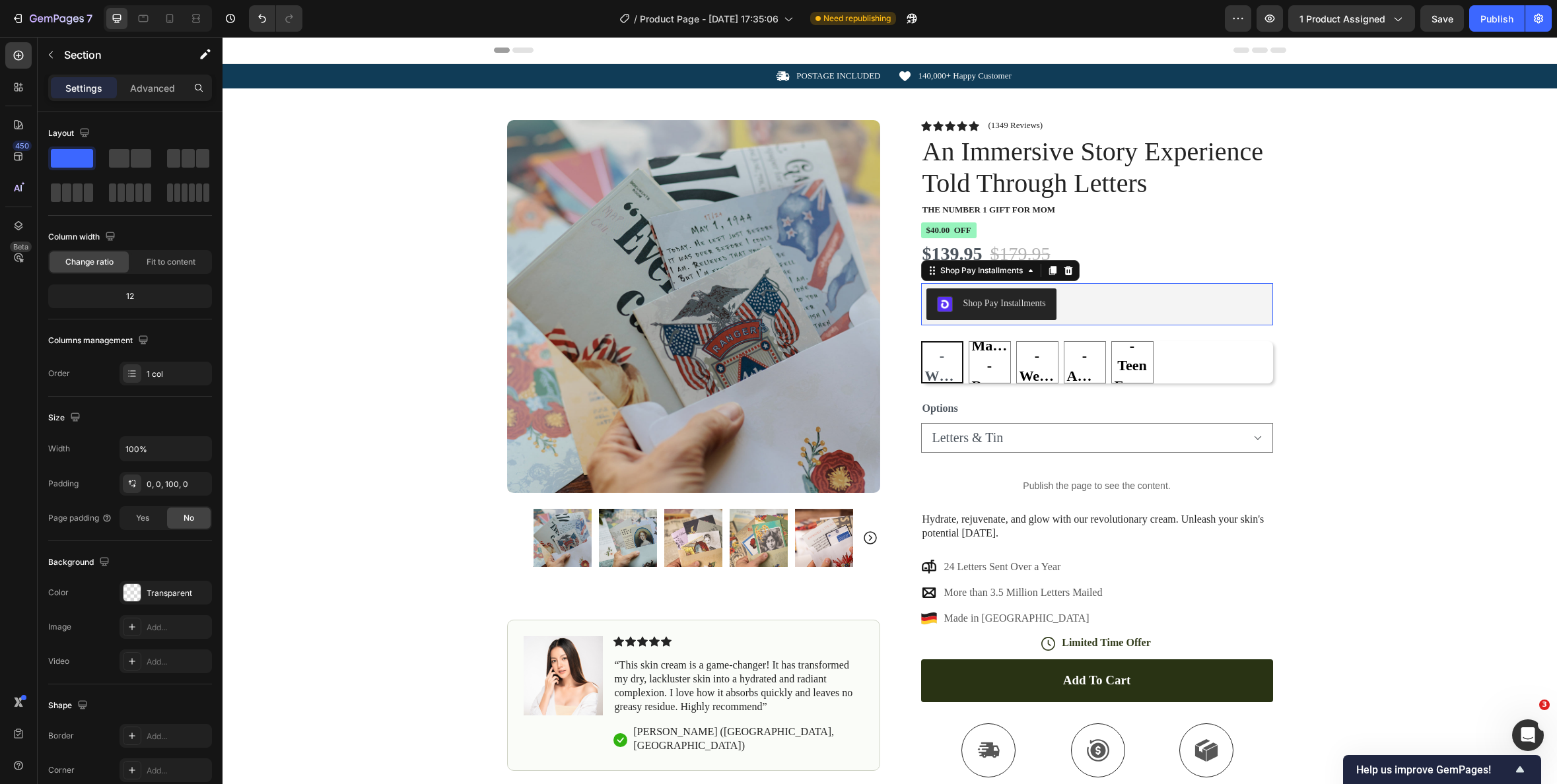
click at [1077, 293] on div "Shop Pay Installments" at bounding box center [1097, 304] width 341 height 31
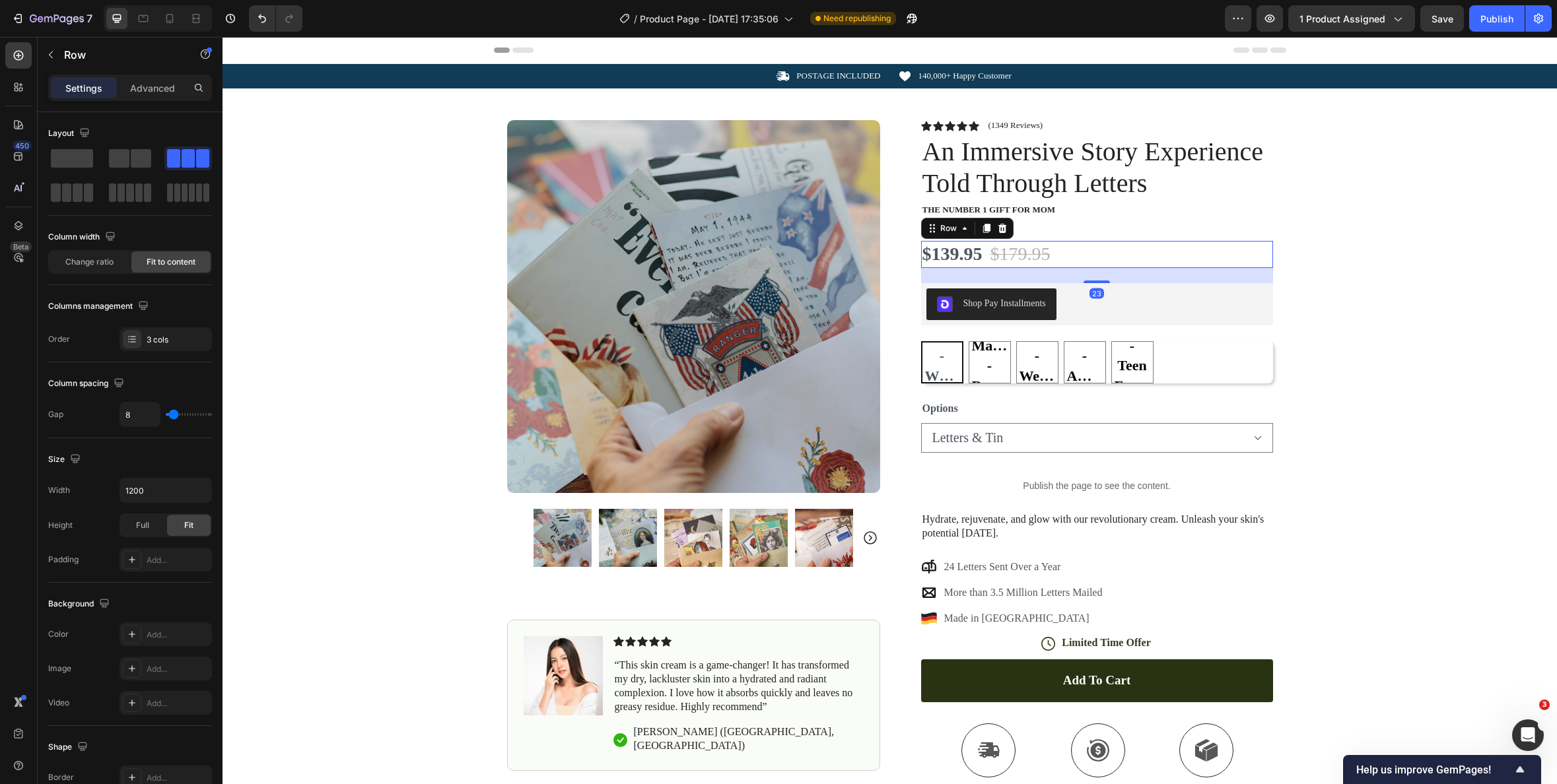
click at [1096, 260] on div "$139.95 Product Price Product Price $179.95 Product Price Product Price 22% off…" at bounding box center [1097, 254] width 352 height 26
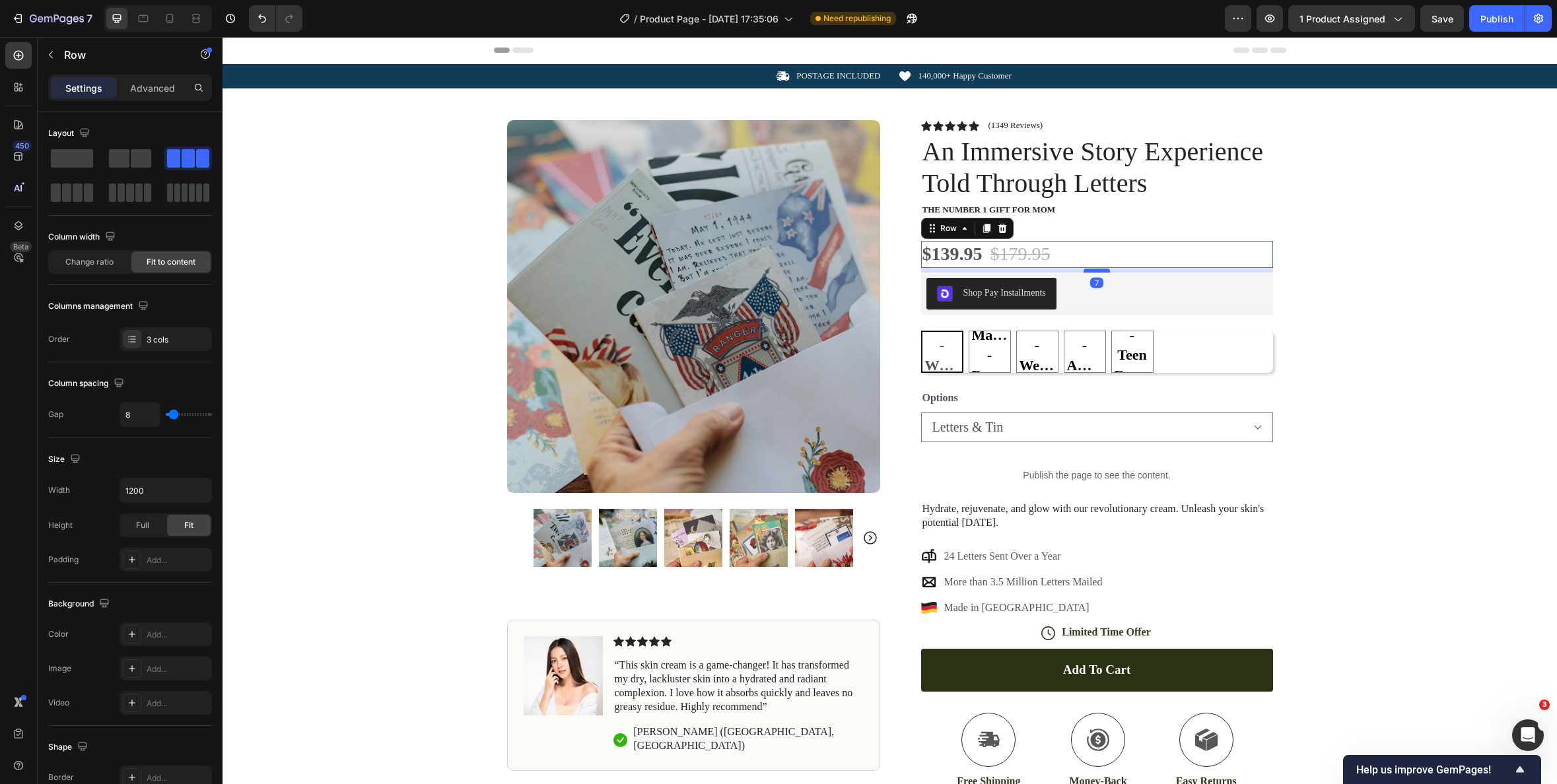
drag, startPoint x: 1100, startPoint y: 281, endPoint x: 1100, endPoint y: 270, distance: 11.0
click at [1100, 270] on div at bounding box center [1096, 270] width 26 height 4
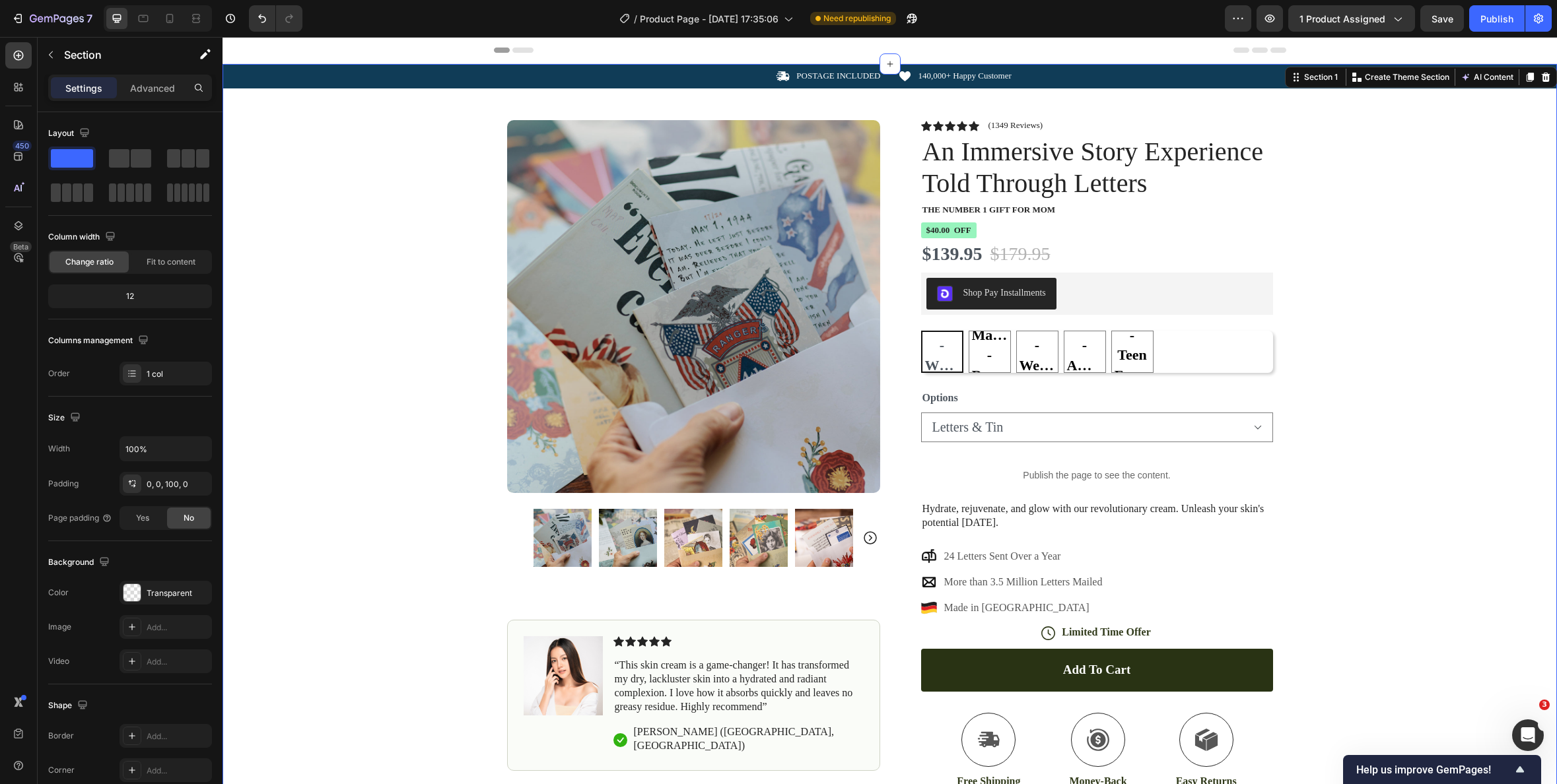
click at [1371, 310] on div "Icon POSTAGE INCLUDED Text Block Row Icon 140,000+ Happy Customer Text Block Ro…" at bounding box center [890, 480] width 1335 height 830
click at [963, 233] on pre "$40.00 off" at bounding box center [949, 230] width 55 height 16
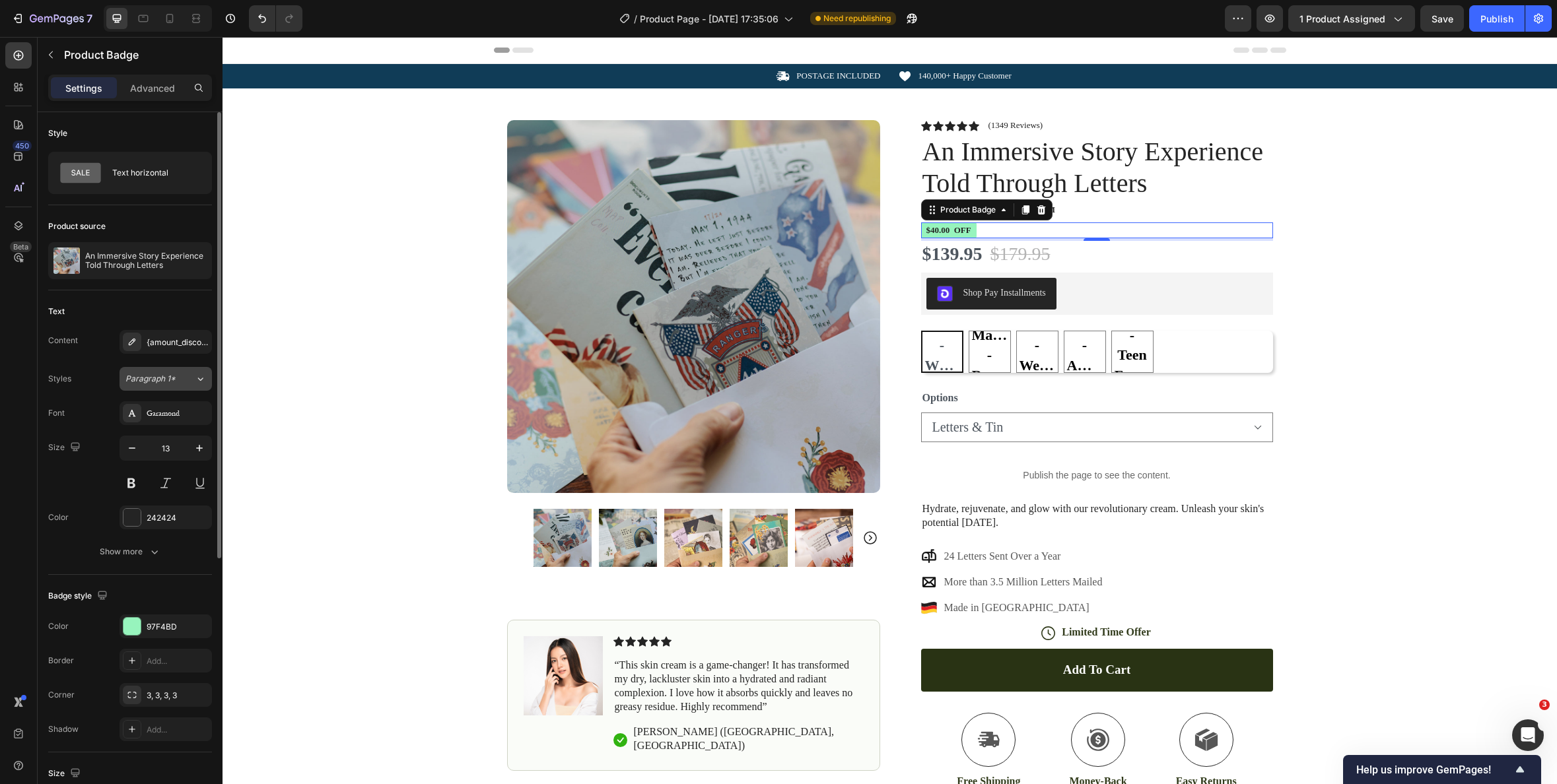
click at [204, 381] on icon at bounding box center [200, 379] width 11 height 13
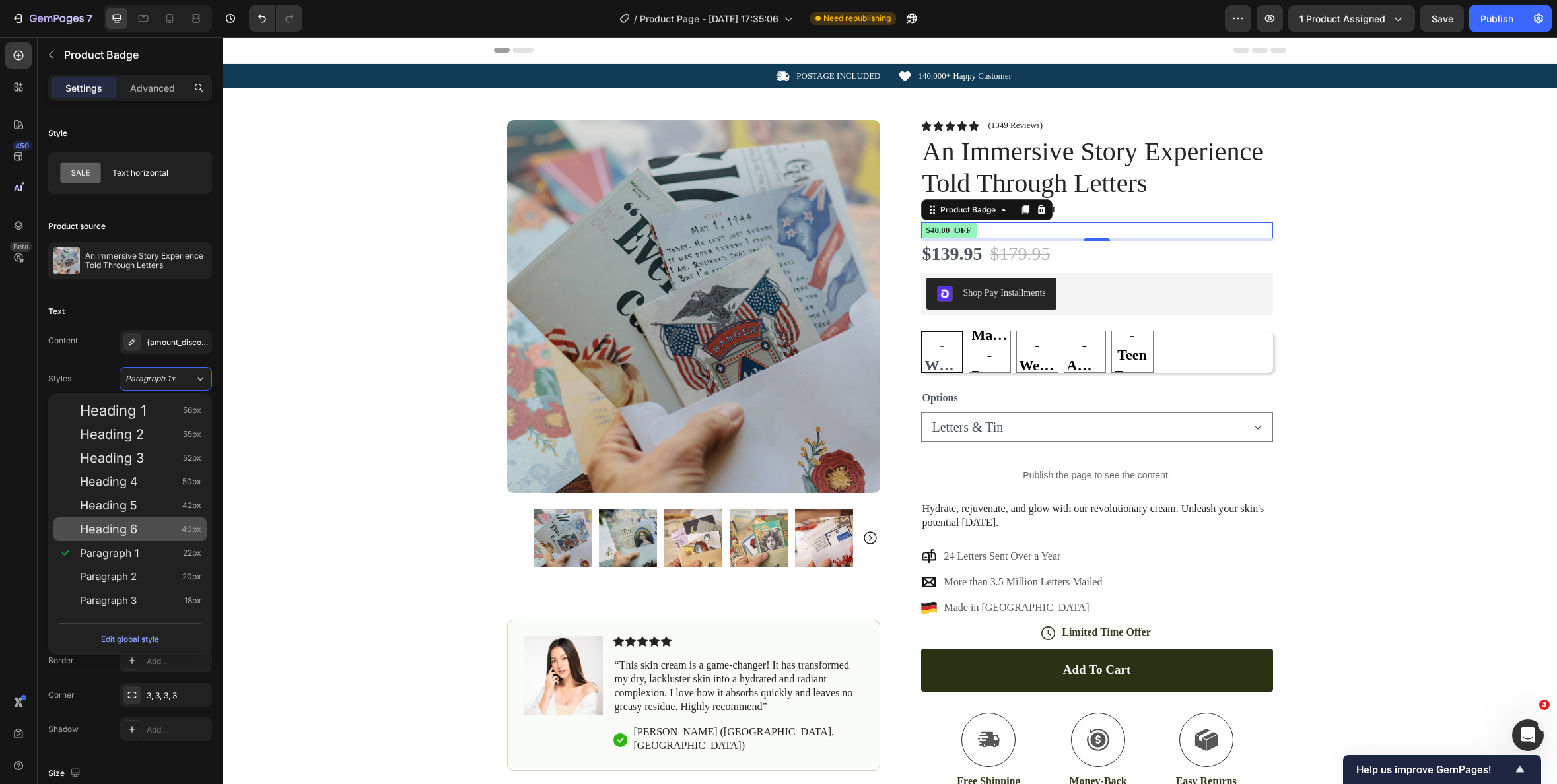
click at [138, 534] on div "Heading 6 40px" at bounding box center [141, 530] width 121 height 13
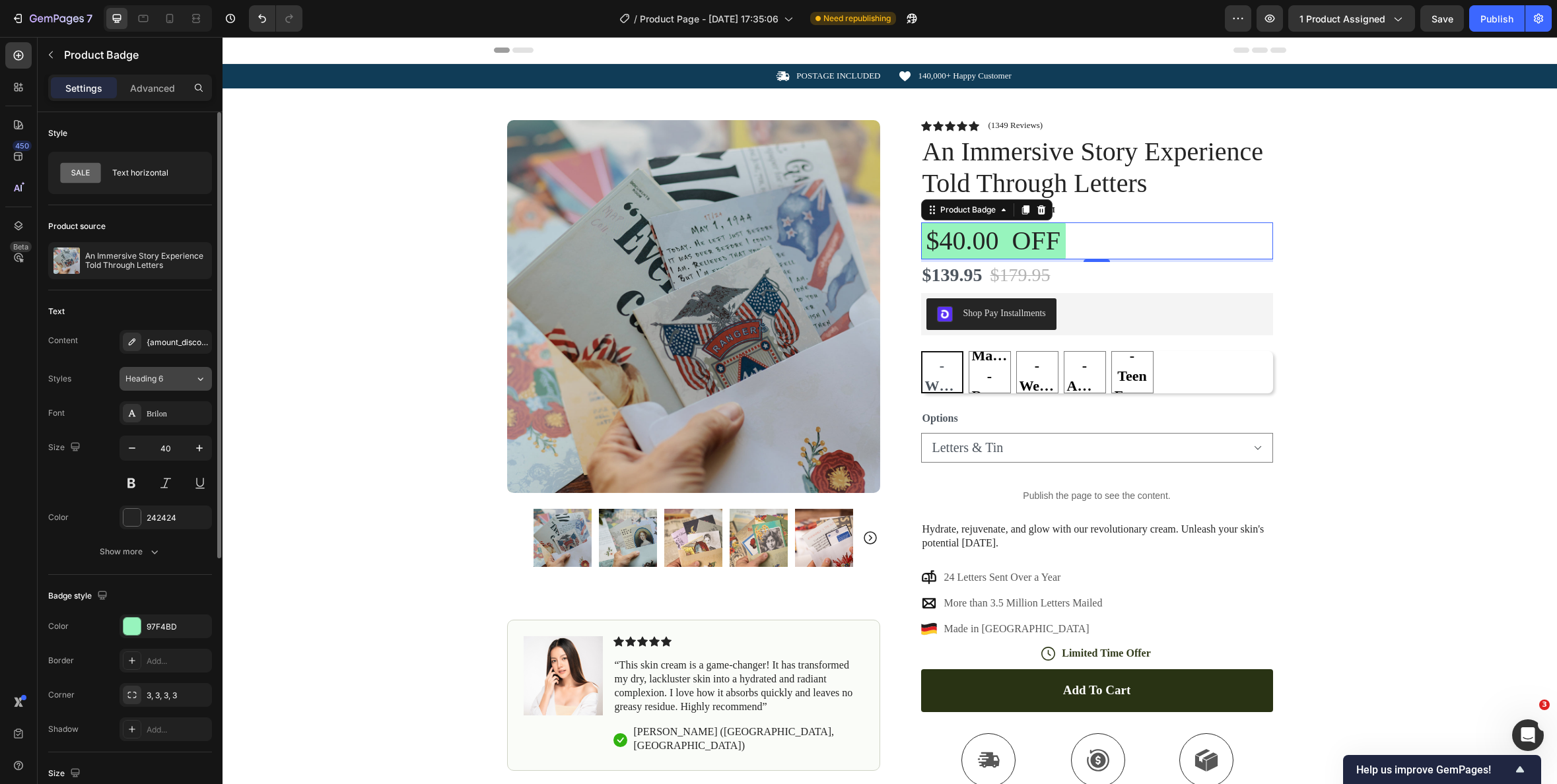
click at [195, 379] on icon at bounding box center [200, 379] width 11 height 13
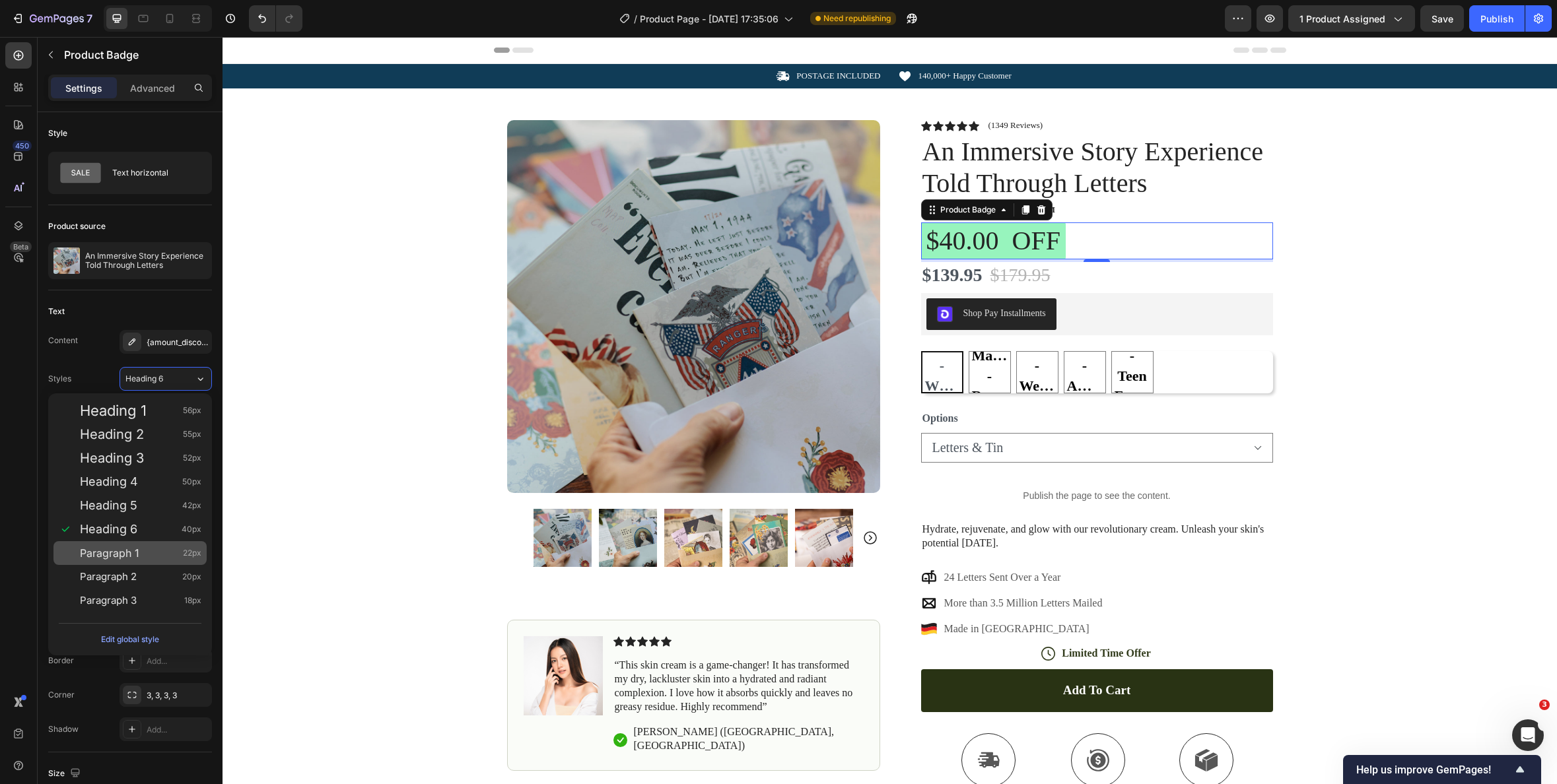
click at [124, 549] on span "Paragraph 1" at bounding box center [109, 554] width 59 height 13
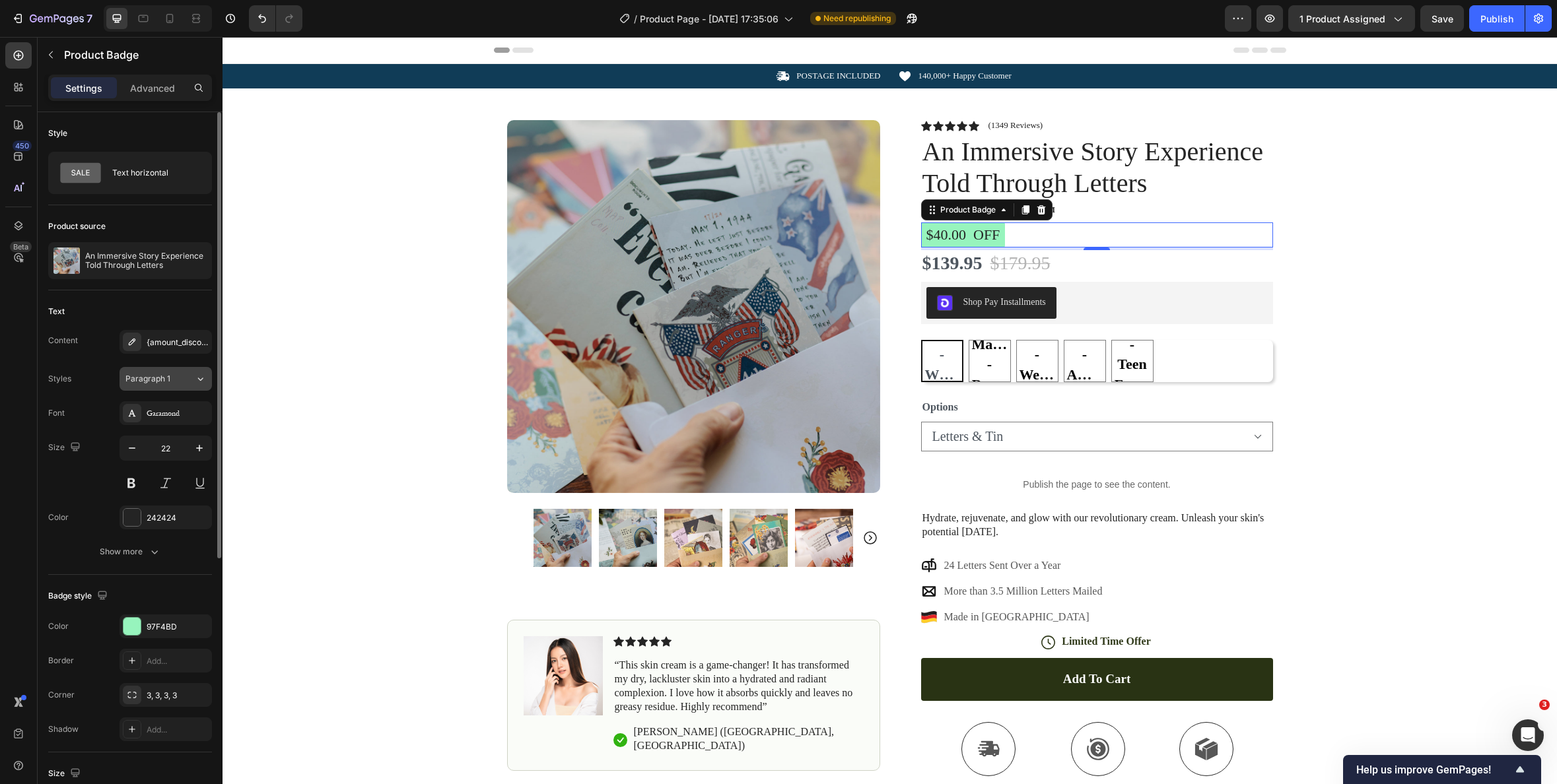
click at [192, 385] on button "Paragraph 1" at bounding box center [166, 379] width 93 height 24
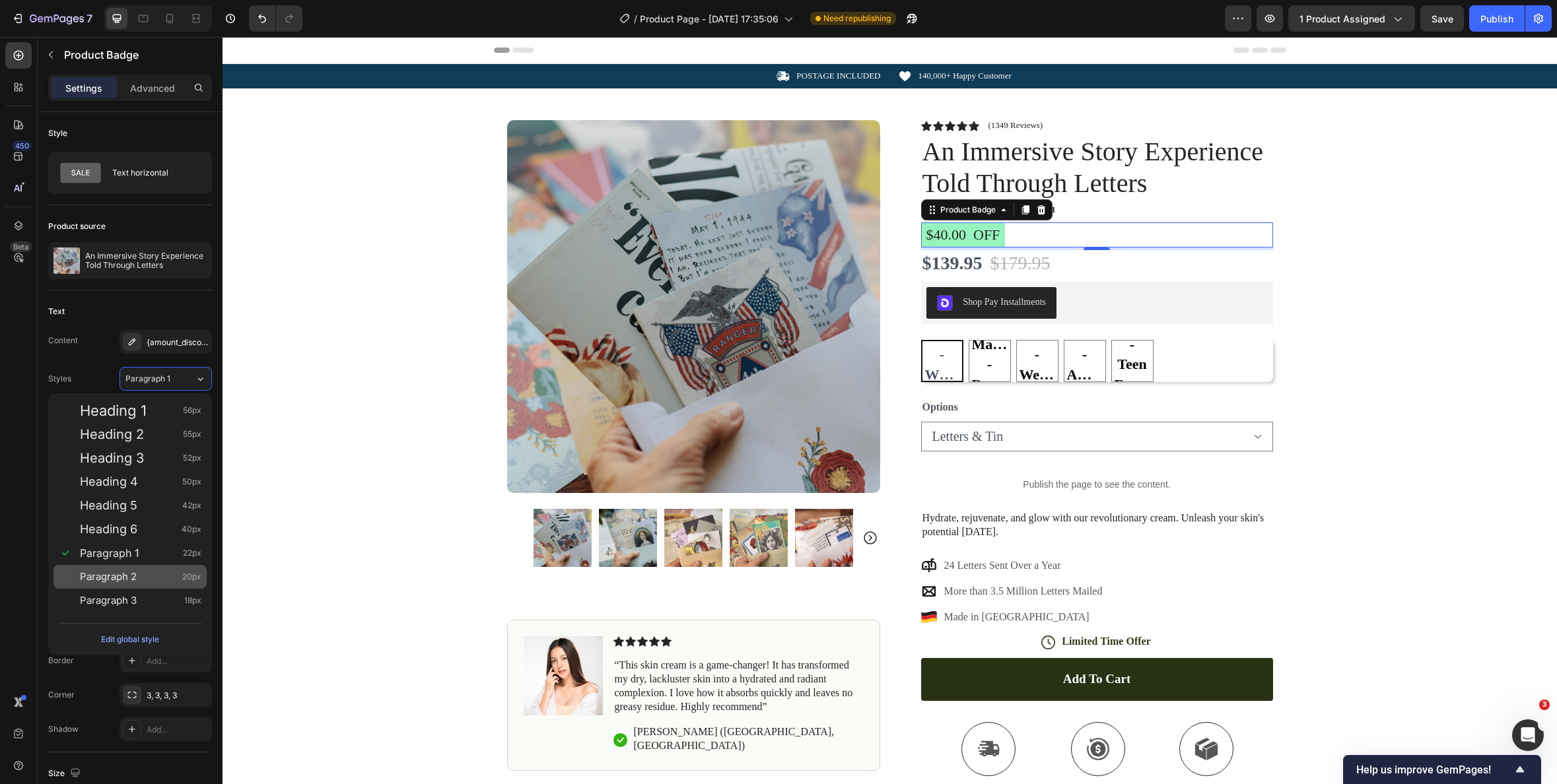
click at [149, 573] on div "Paragraph 2 20px" at bounding box center [141, 578] width 121 height 13
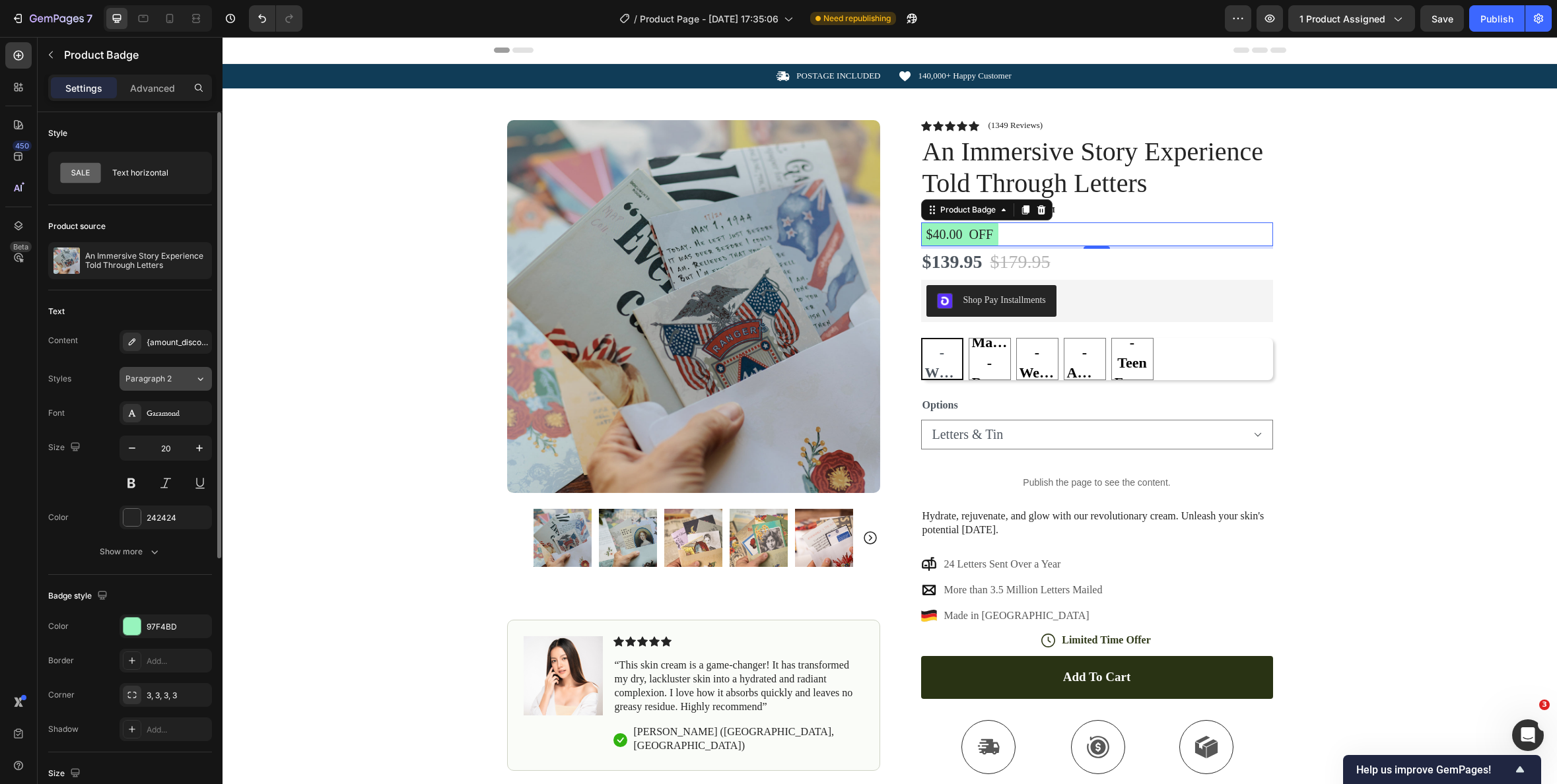
click at [198, 374] on icon at bounding box center [200, 379] width 11 height 13
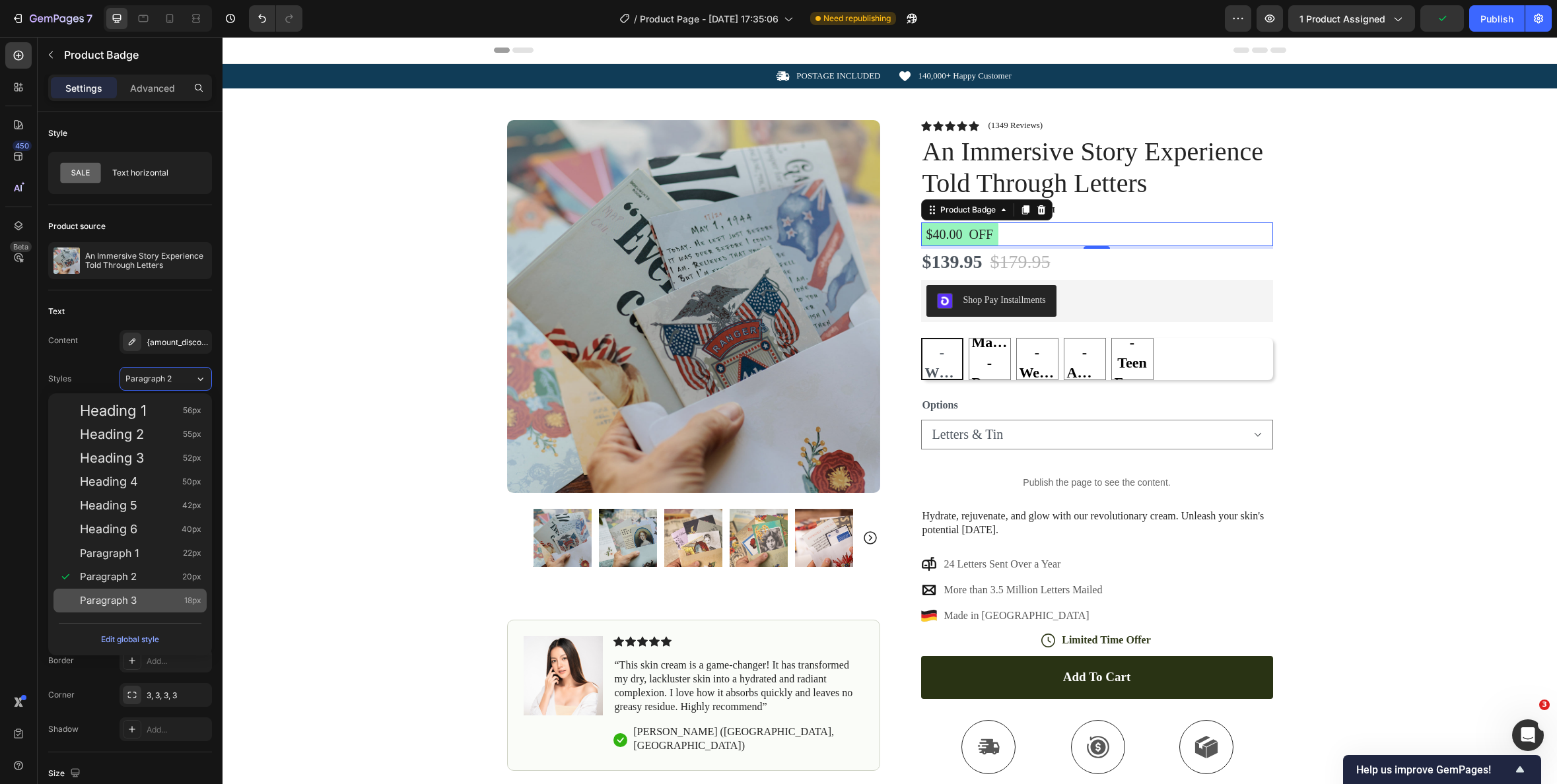
click at [146, 595] on div "Paragraph 3 18px" at bounding box center [141, 601] width 121 height 13
type input "18"
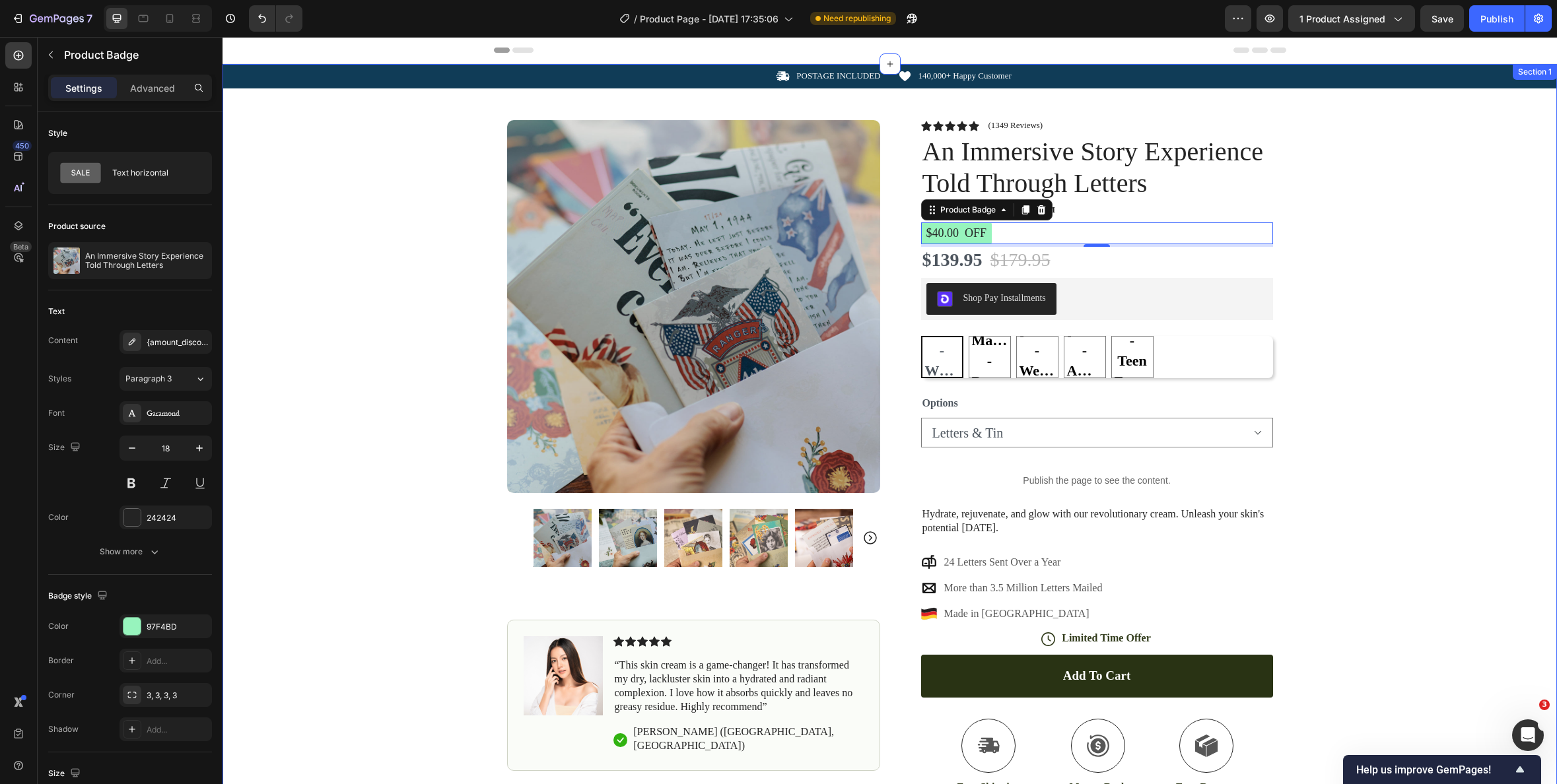
click at [1303, 386] on div "Icon POSTAGE INCLUDED Text Block Row Icon 140,000+ Happy Customer Text Block Ro…" at bounding box center [890, 482] width 1335 height 836
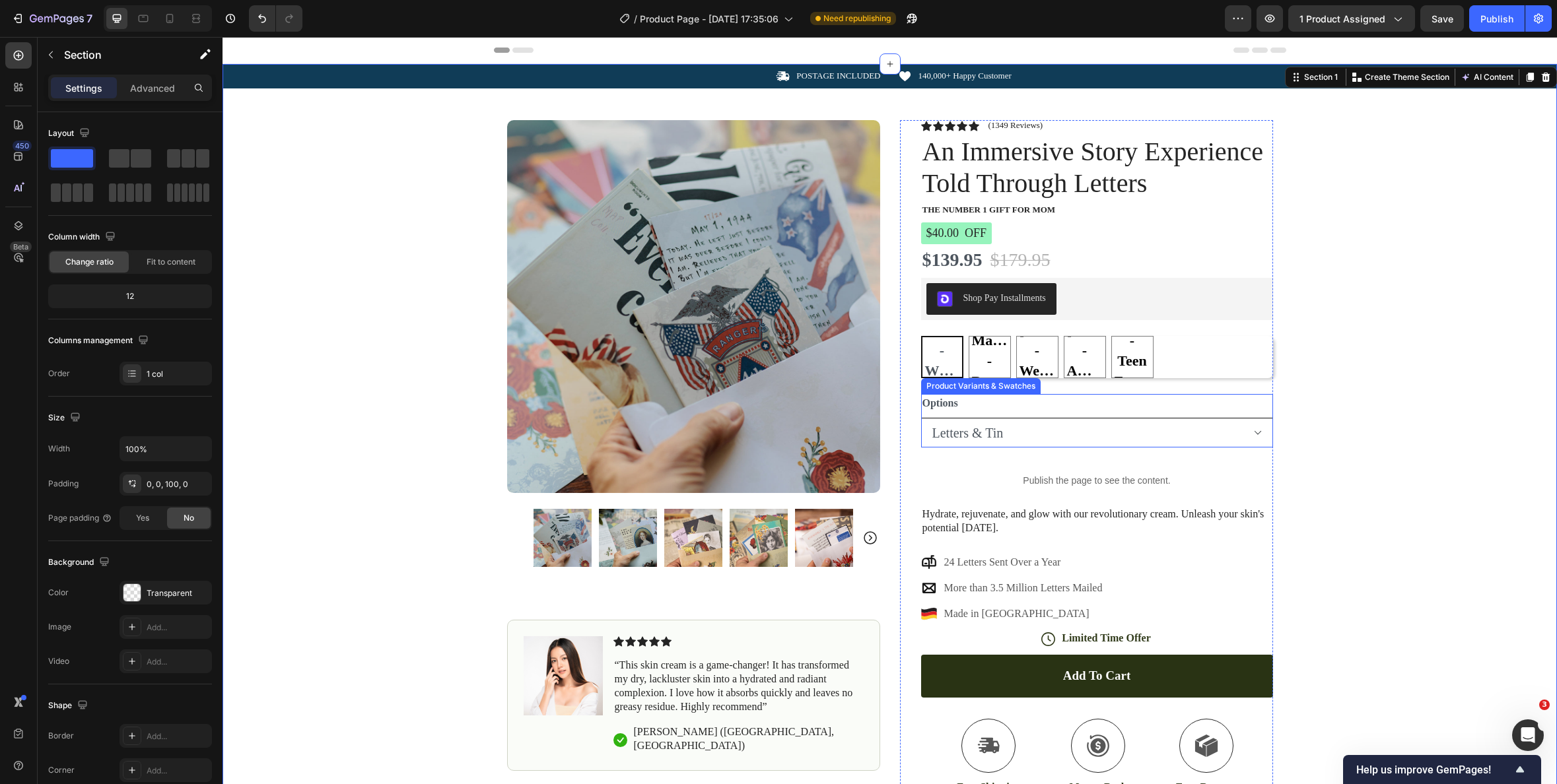
click at [1210, 431] on select "Letters Letters & Tin" at bounding box center [1097, 433] width 352 height 30
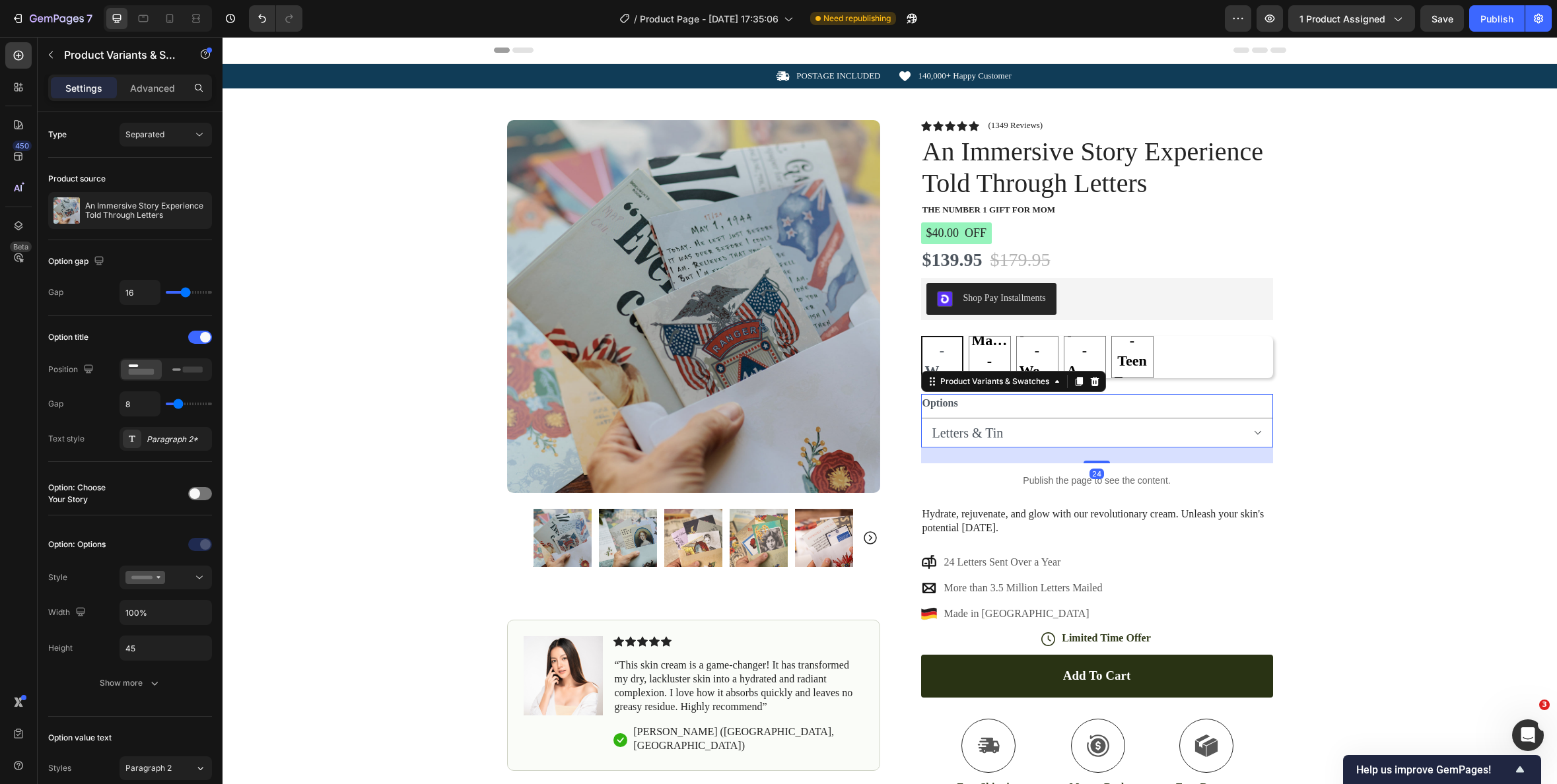
select select "Letters"
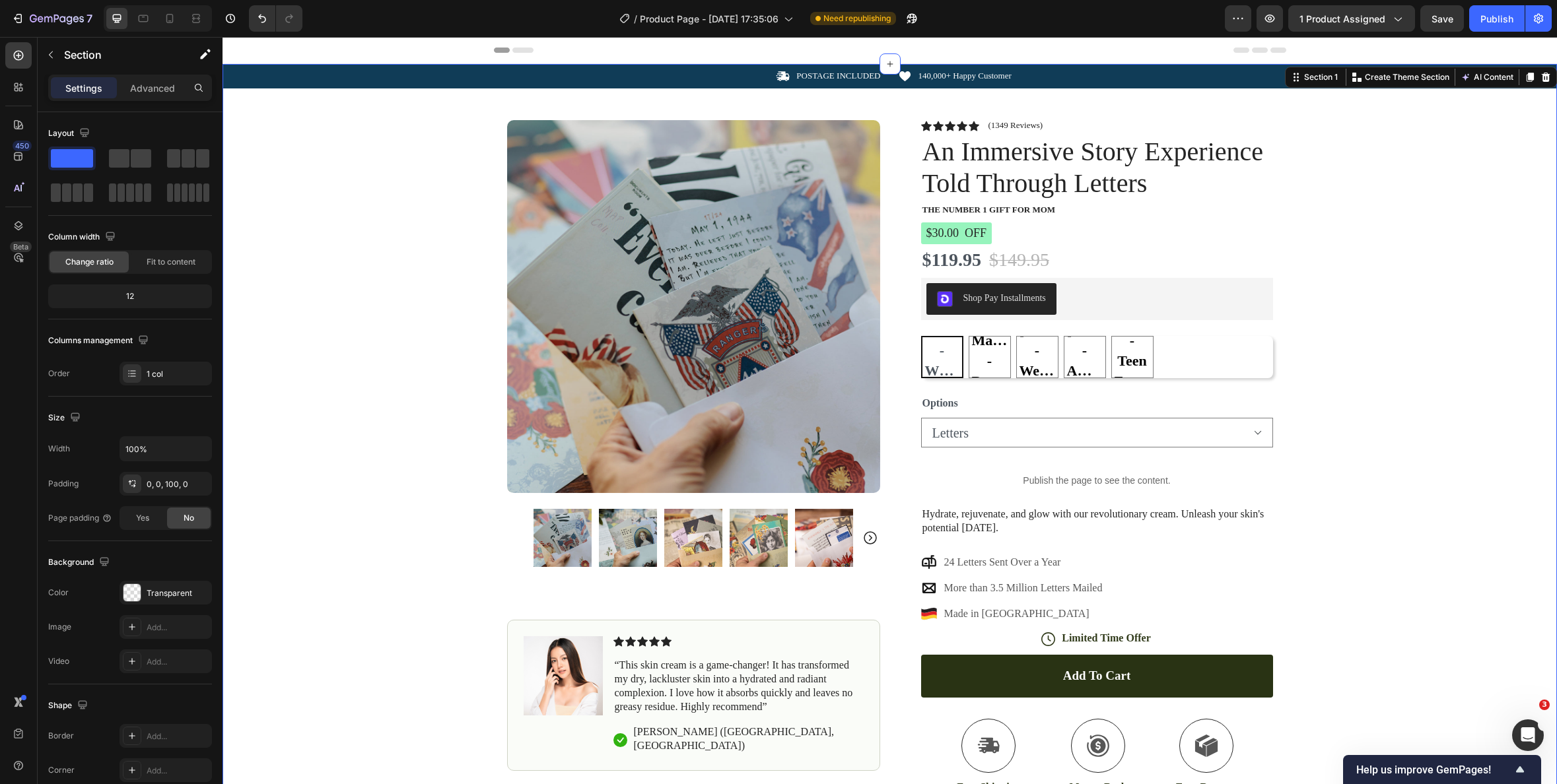
click at [1377, 418] on div "Icon POSTAGE INCLUDED Text Block Row Icon 140,000+ Happy Customer Text Block Ro…" at bounding box center [890, 482] width 1335 height 836
click at [165, 18] on icon at bounding box center [170, 19] width 13 height 13
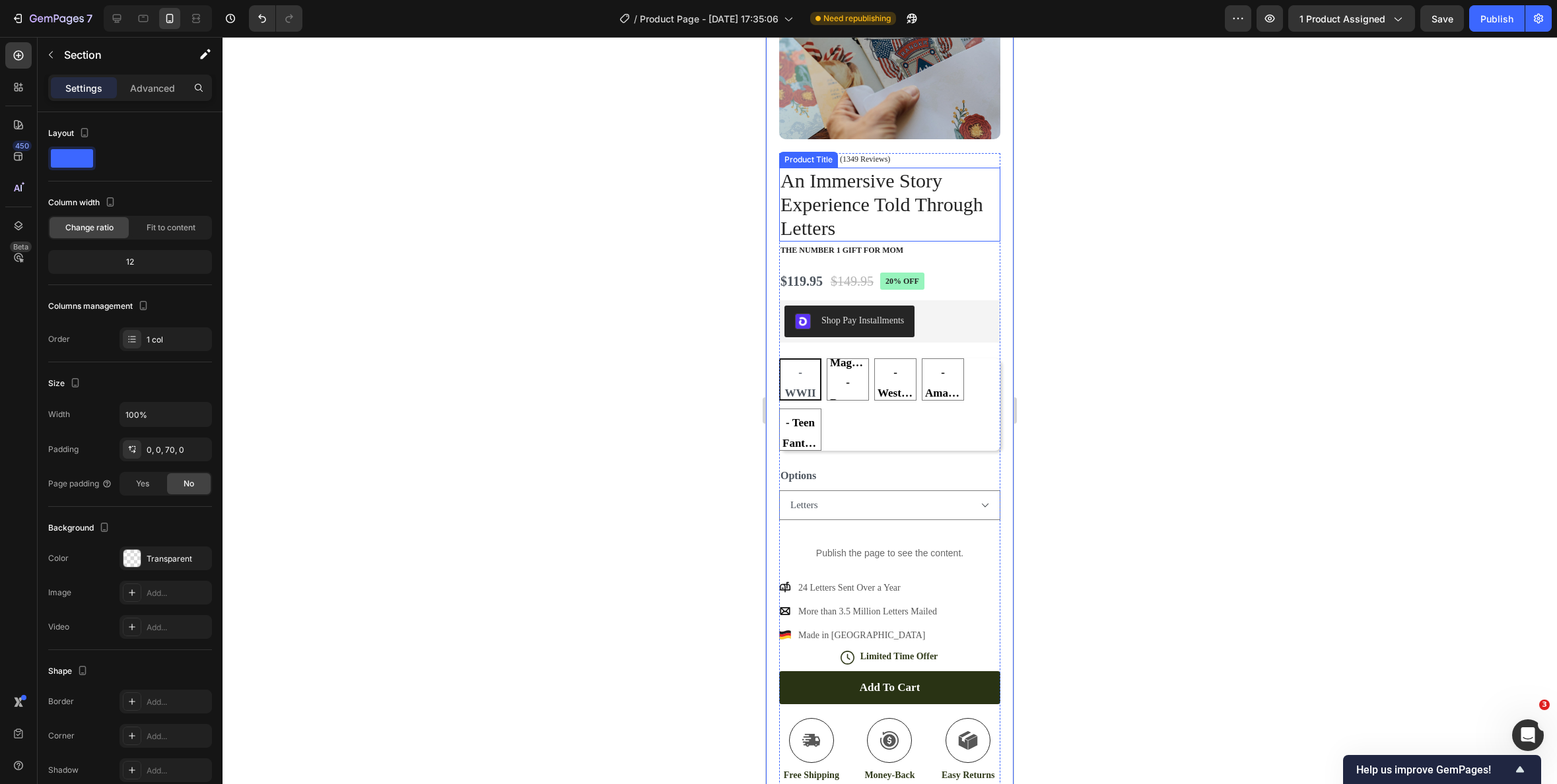
scroll to position [183, 0]
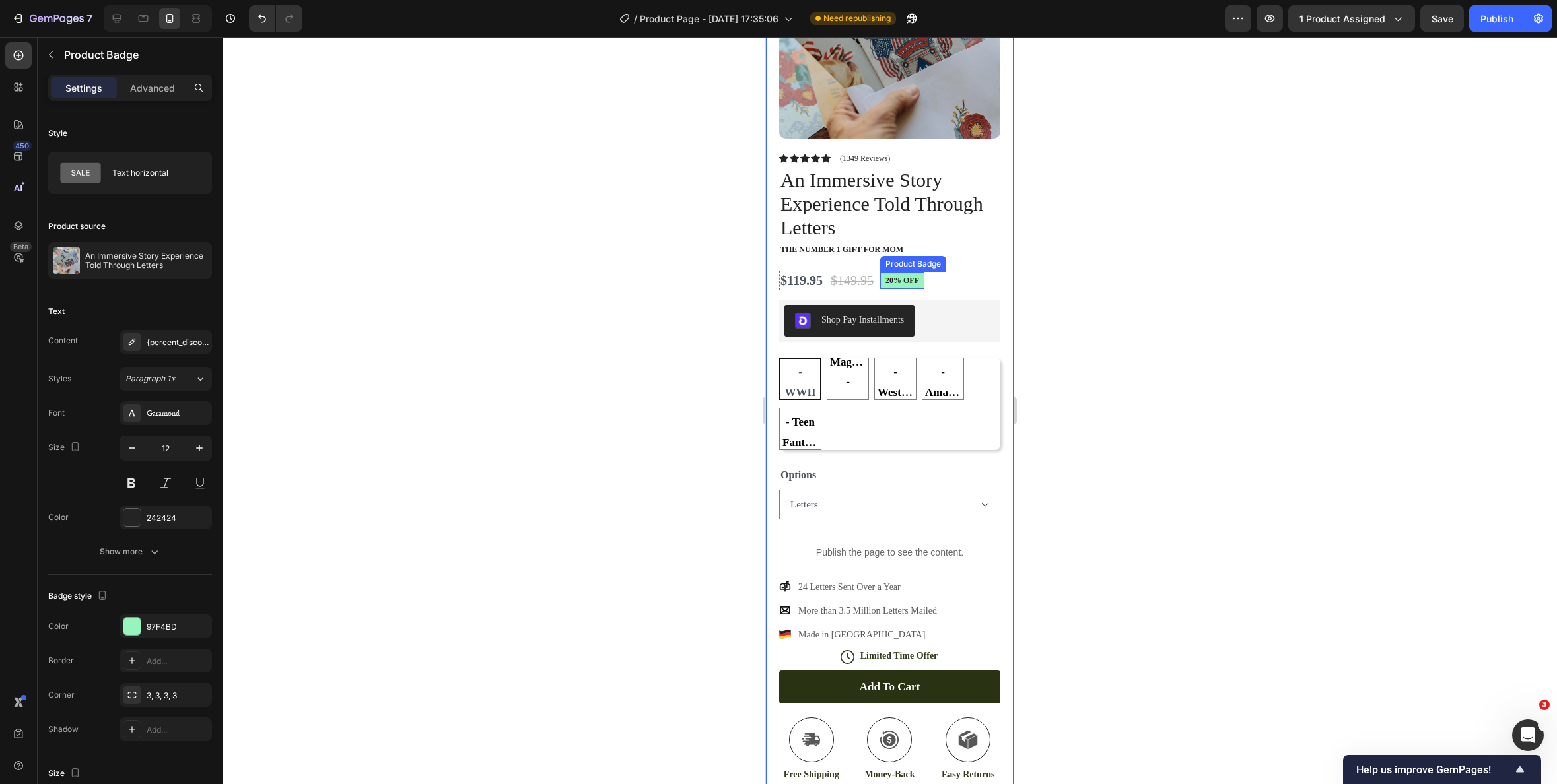
click at [915, 281] on pre "20% off" at bounding box center [902, 281] width 44 height 17
click at [179, 341] on div "{percent_discount} off" at bounding box center [177, 343] width 62 height 12
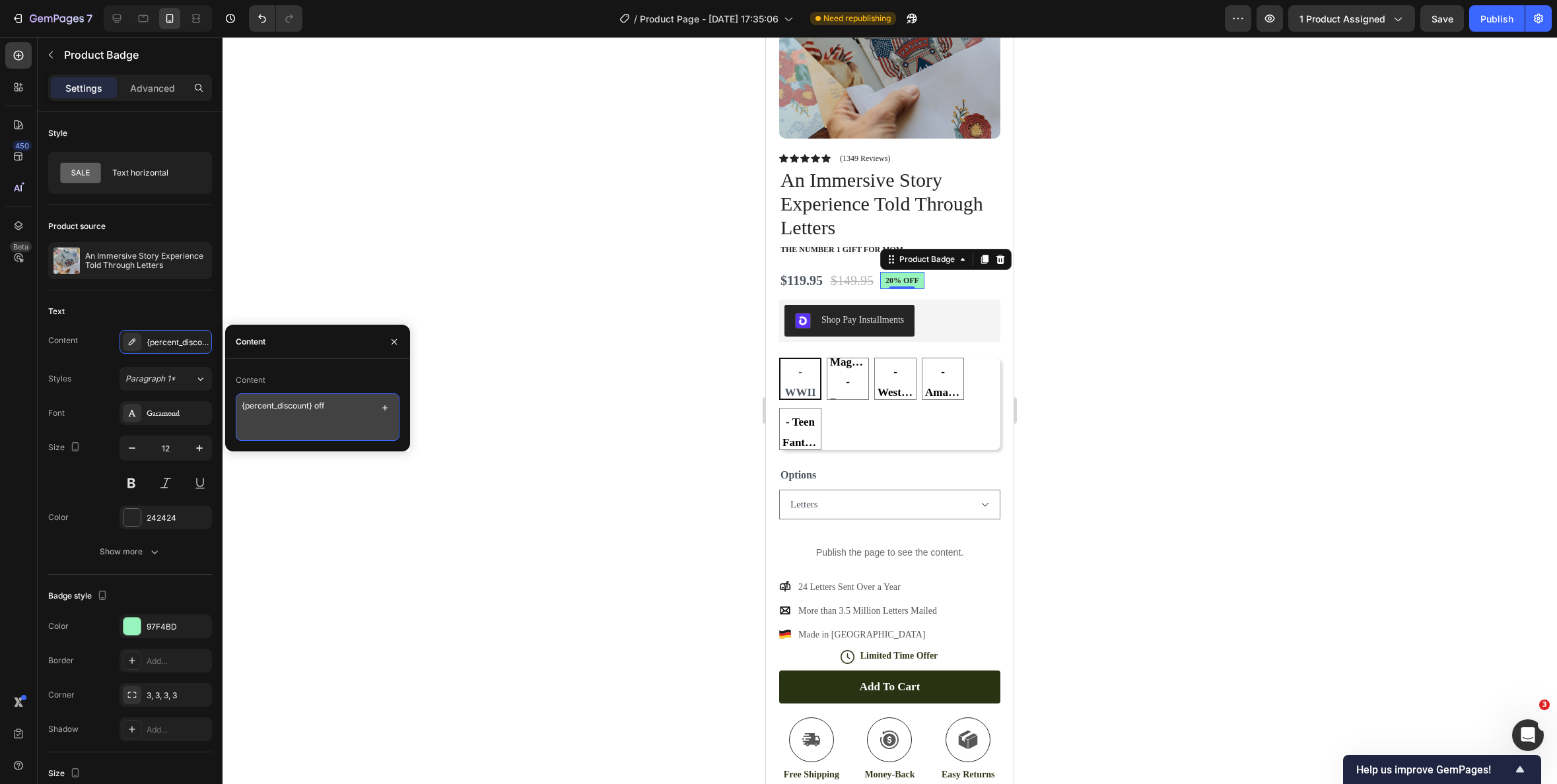
click at [257, 402] on textarea "{percent_discount} off" at bounding box center [317, 417] width 164 height 48
click at [265, 403] on textarea "{percent_discount} off" at bounding box center [317, 417] width 164 height 48
click at [274, 405] on textarea "{percent_discount} off" at bounding box center [317, 417] width 164 height 48
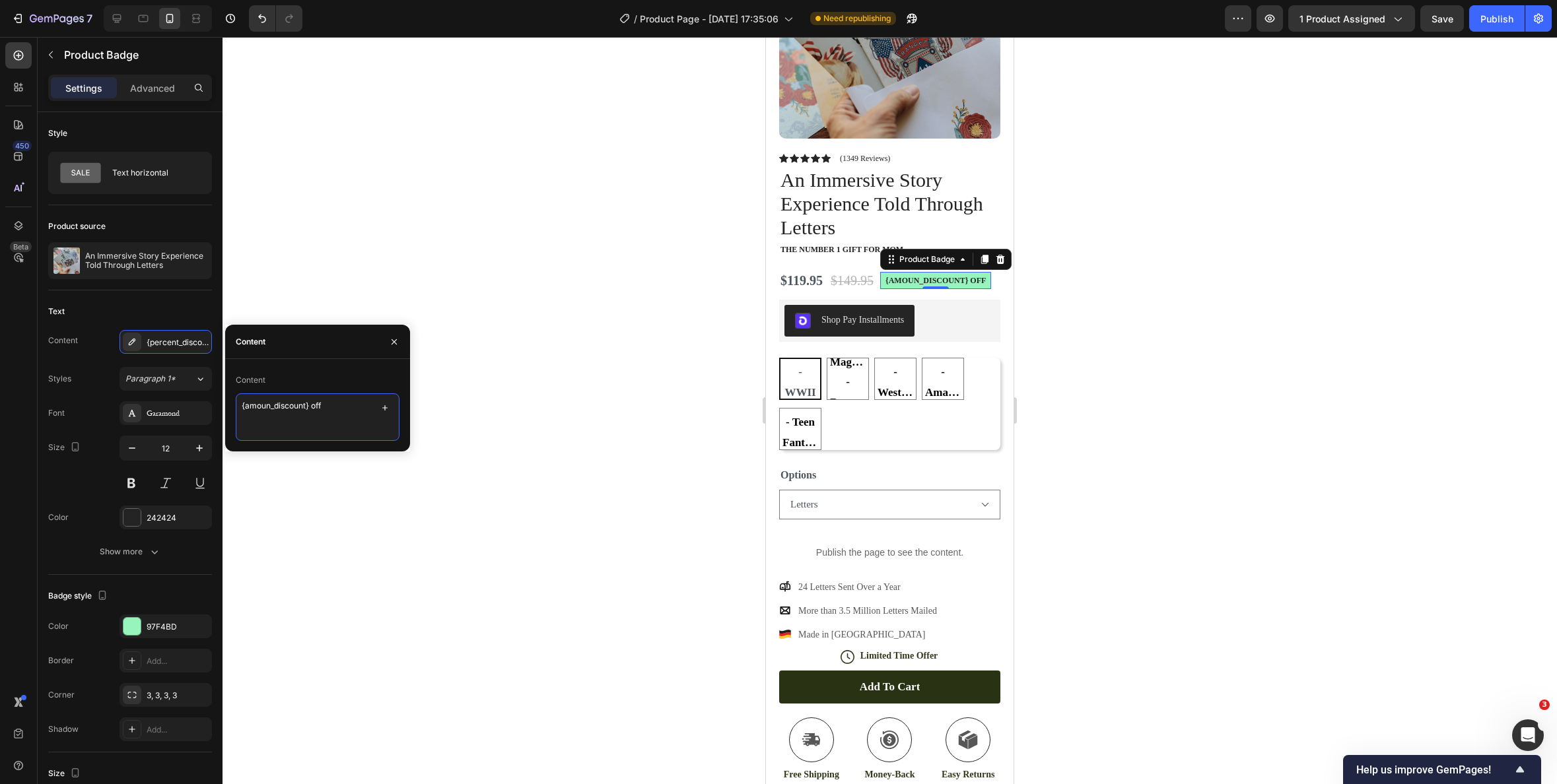
type textarea "{amount_discount} off"
click at [441, 456] on div at bounding box center [890, 410] width 1335 height 747
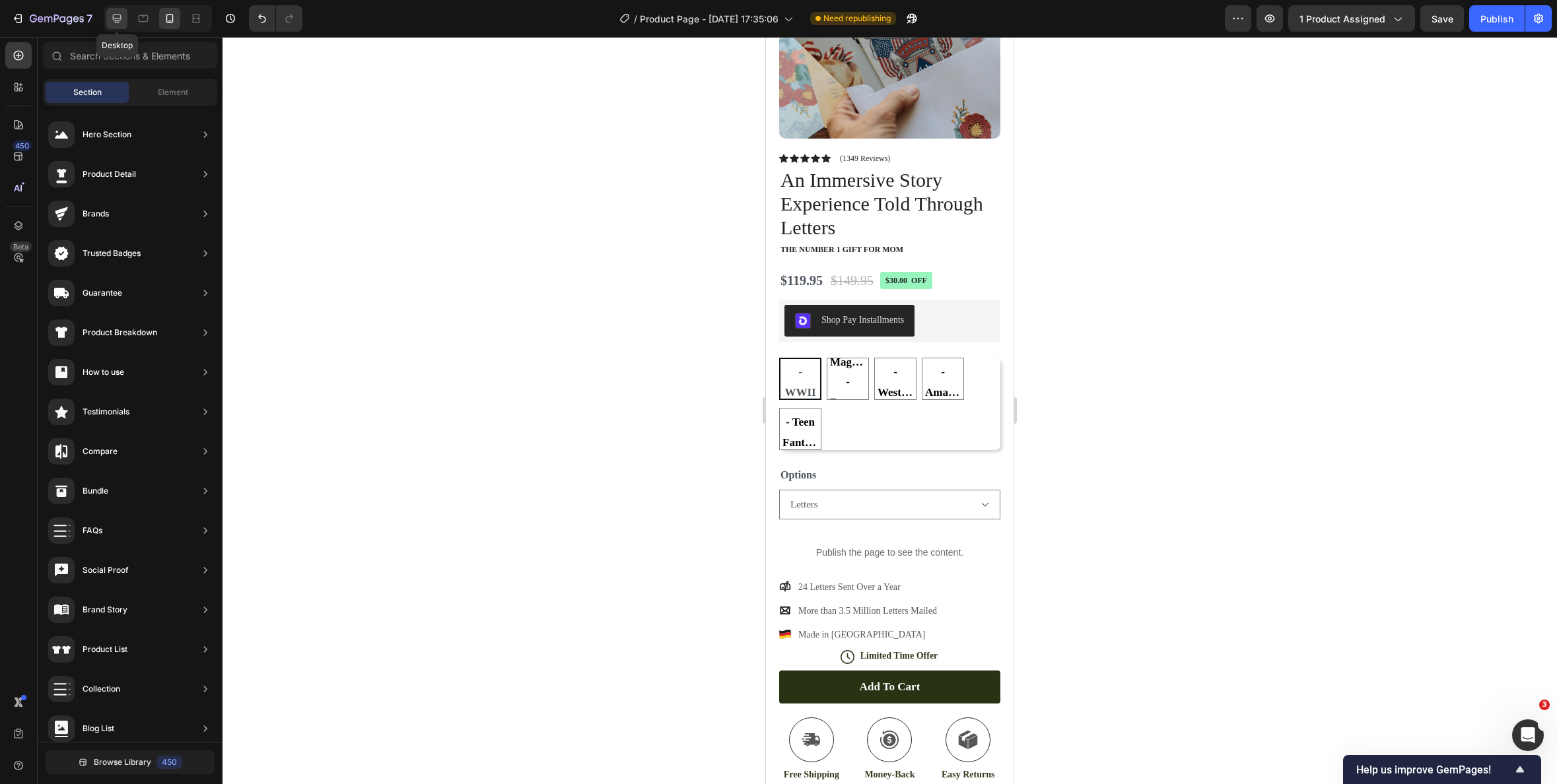
click at [119, 21] on icon at bounding box center [117, 19] width 13 height 13
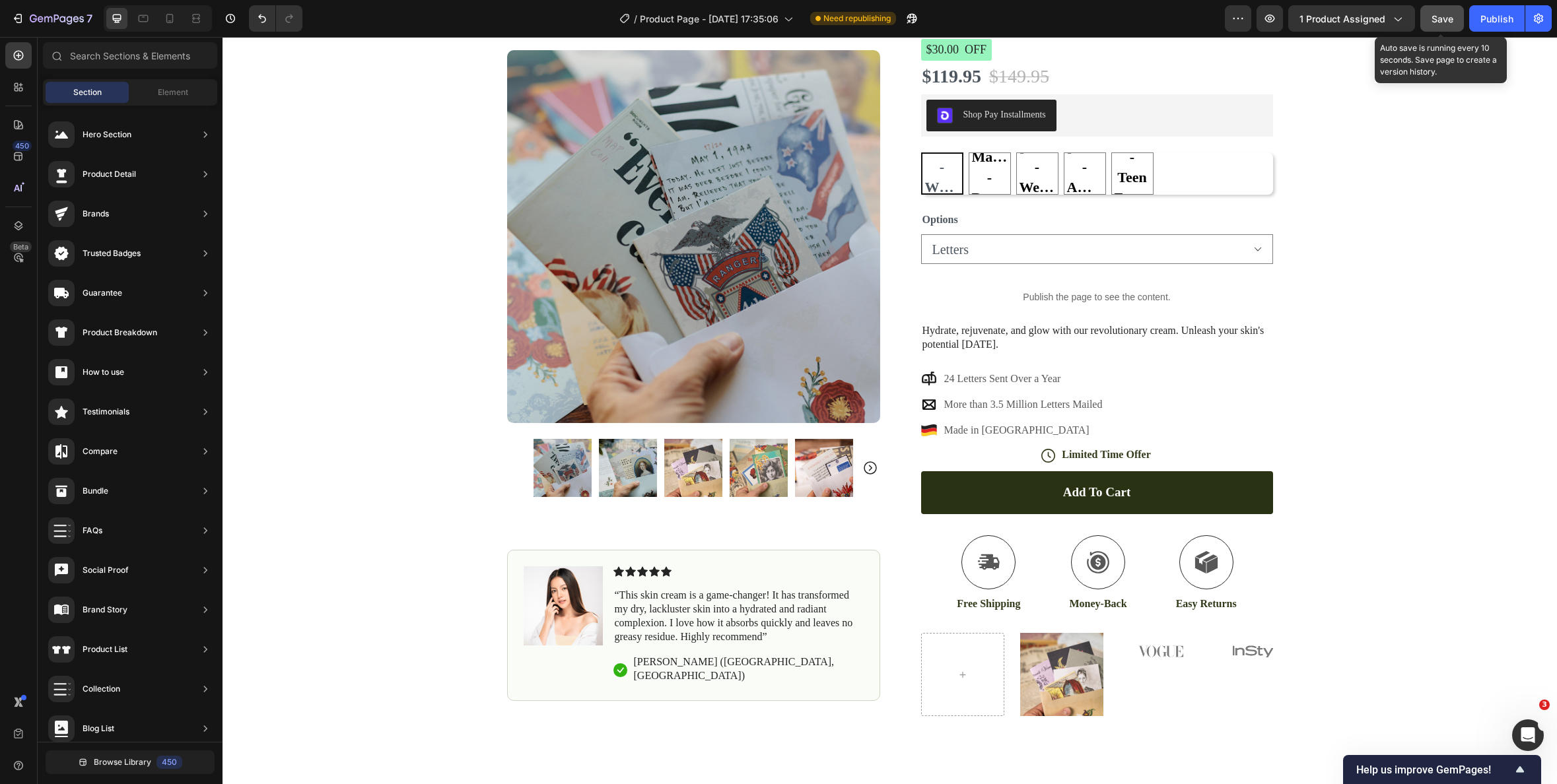
click at [1452, 25] on div "Save" at bounding box center [1442, 19] width 22 height 14
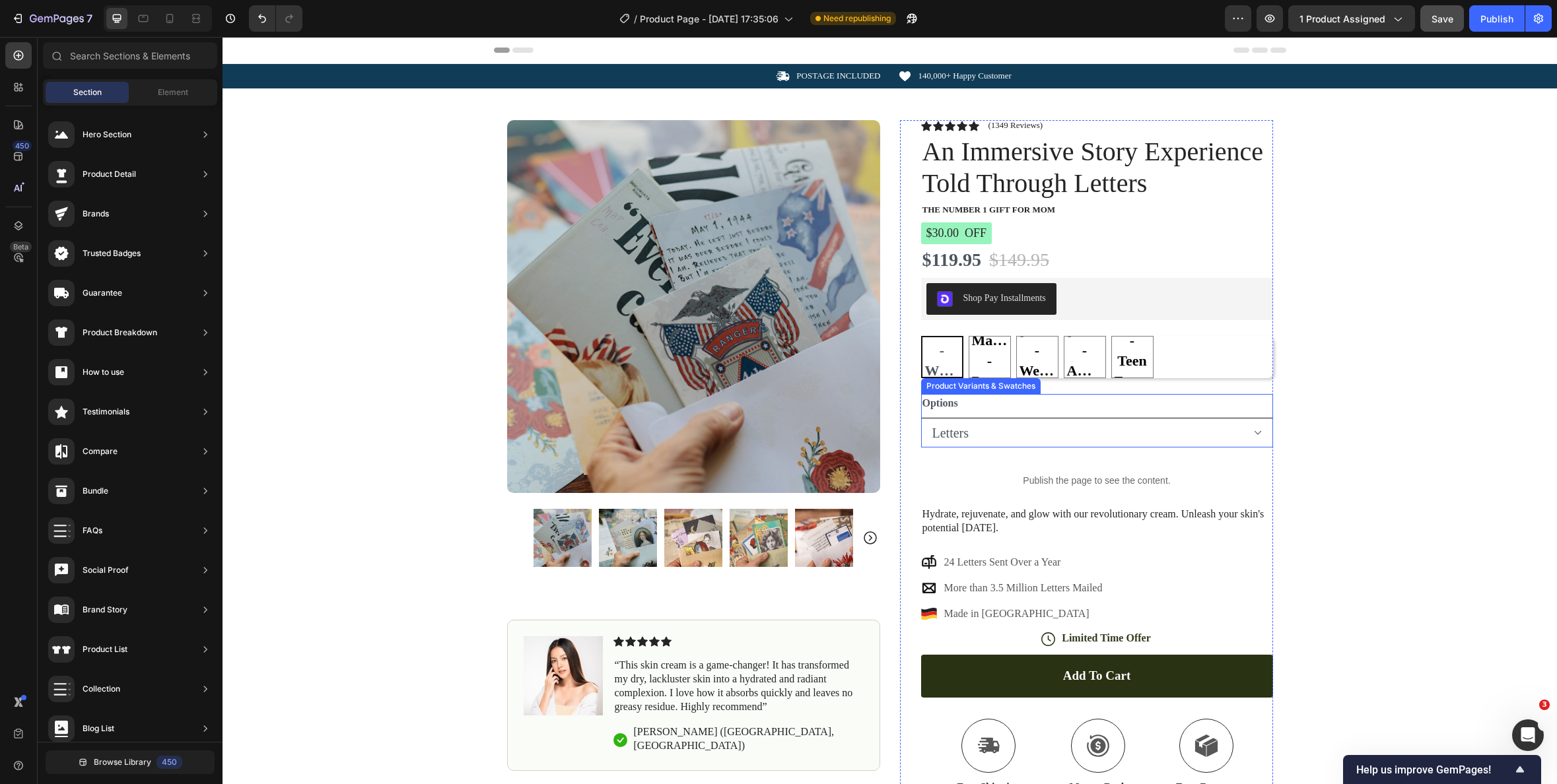
click at [1196, 434] on select "Letters Letters & Tin" at bounding box center [1097, 433] width 352 height 30
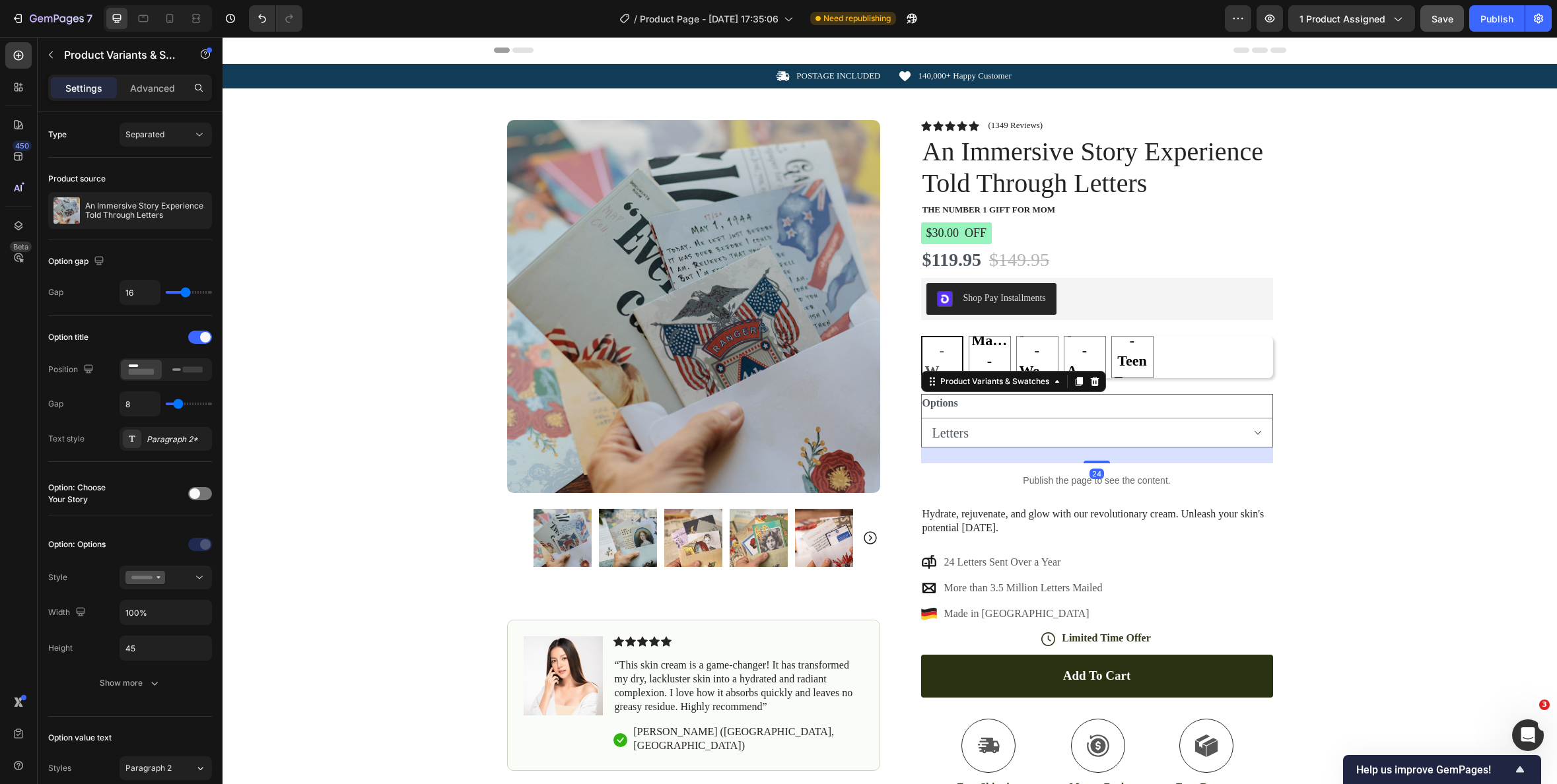
select select "Letters & Tin"
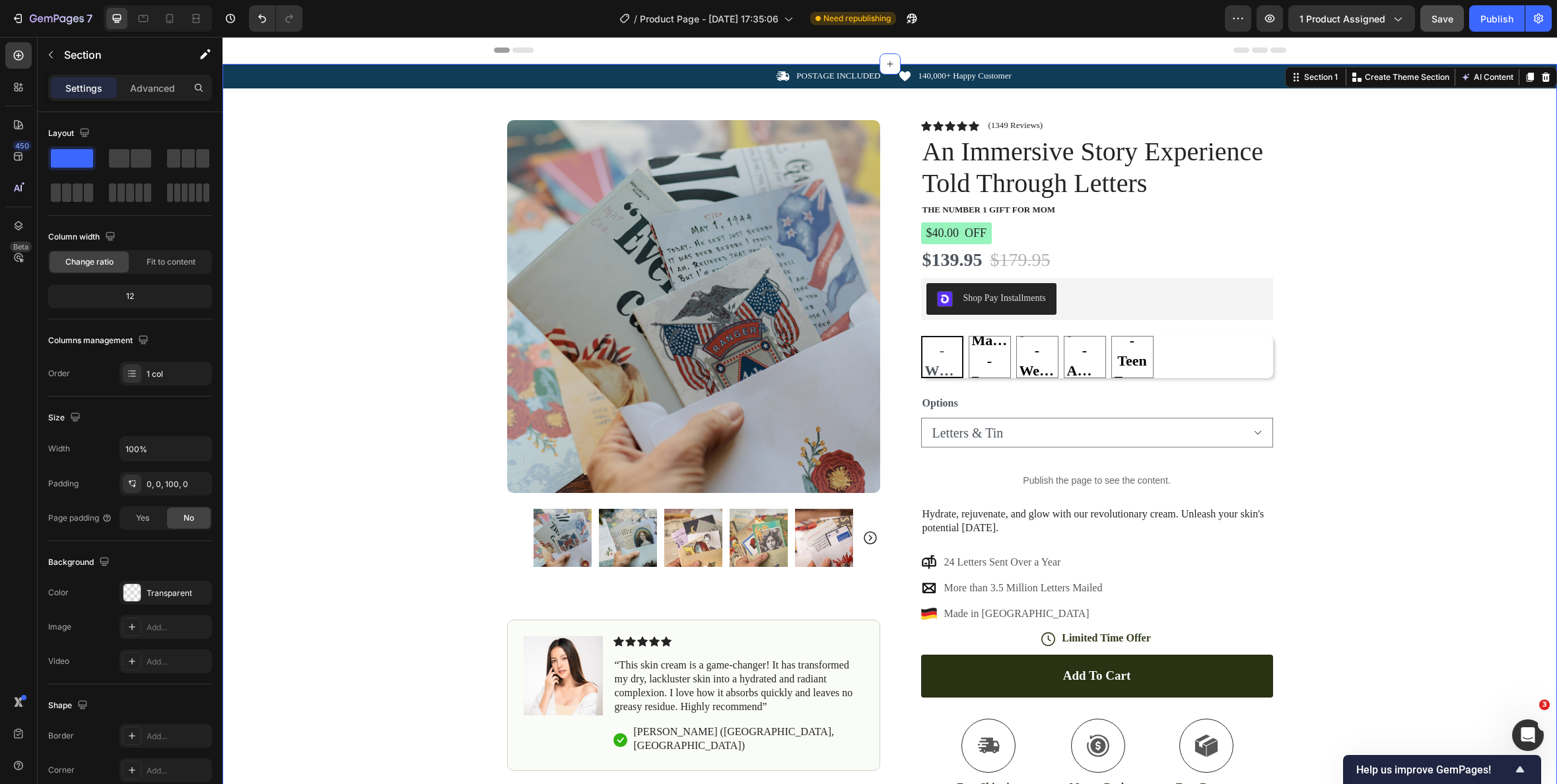
click at [1327, 290] on div "Icon POSTAGE INCLUDED Text Block Row Icon 140,000+ Happy Customer Text Block Ro…" at bounding box center [890, 482] width 1335 height 836
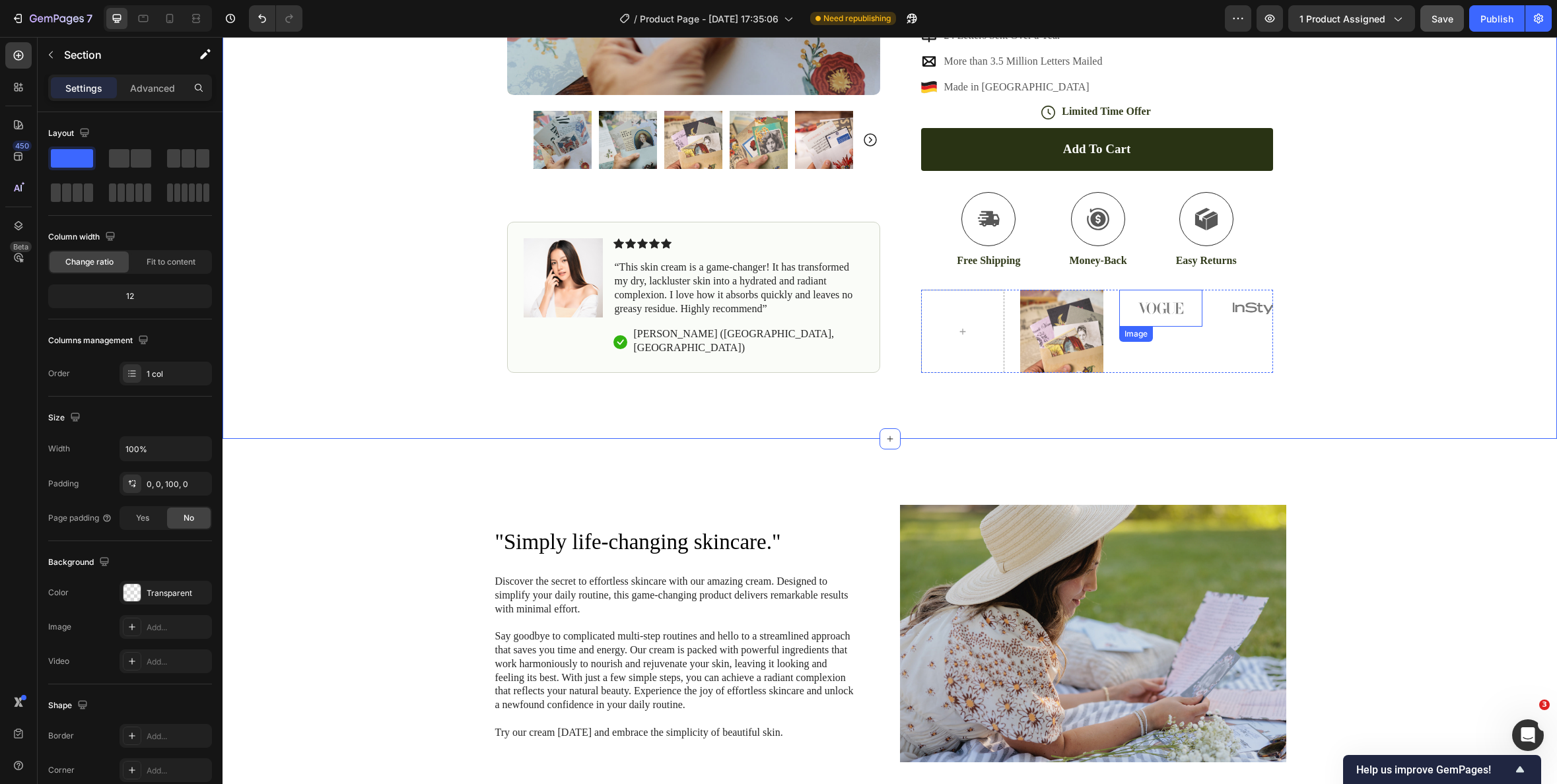
scroll to position [528, 0]
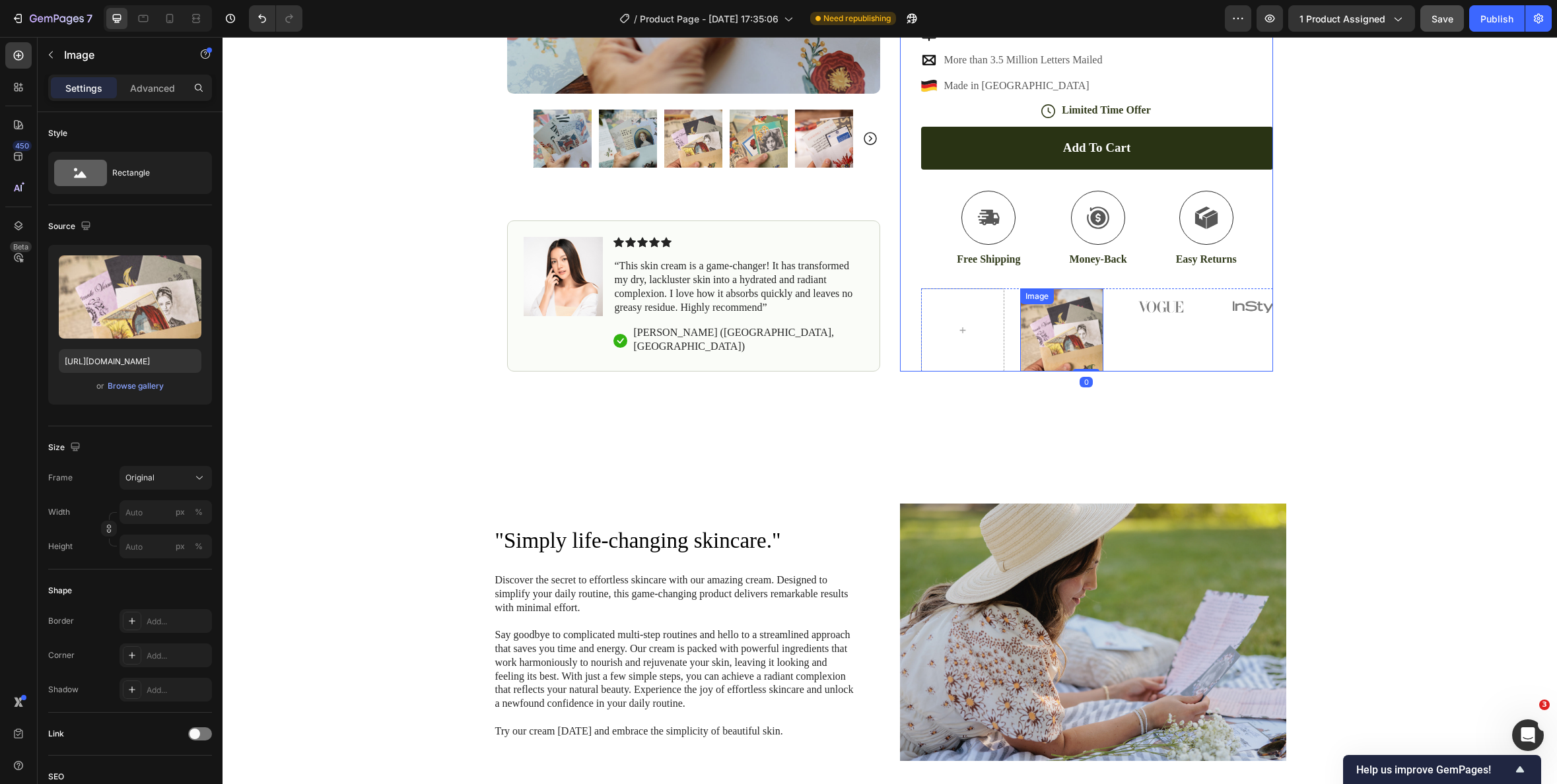
click at [1042, 302] on div "Image" at bounding box center [1037, 296] width 34 height 16
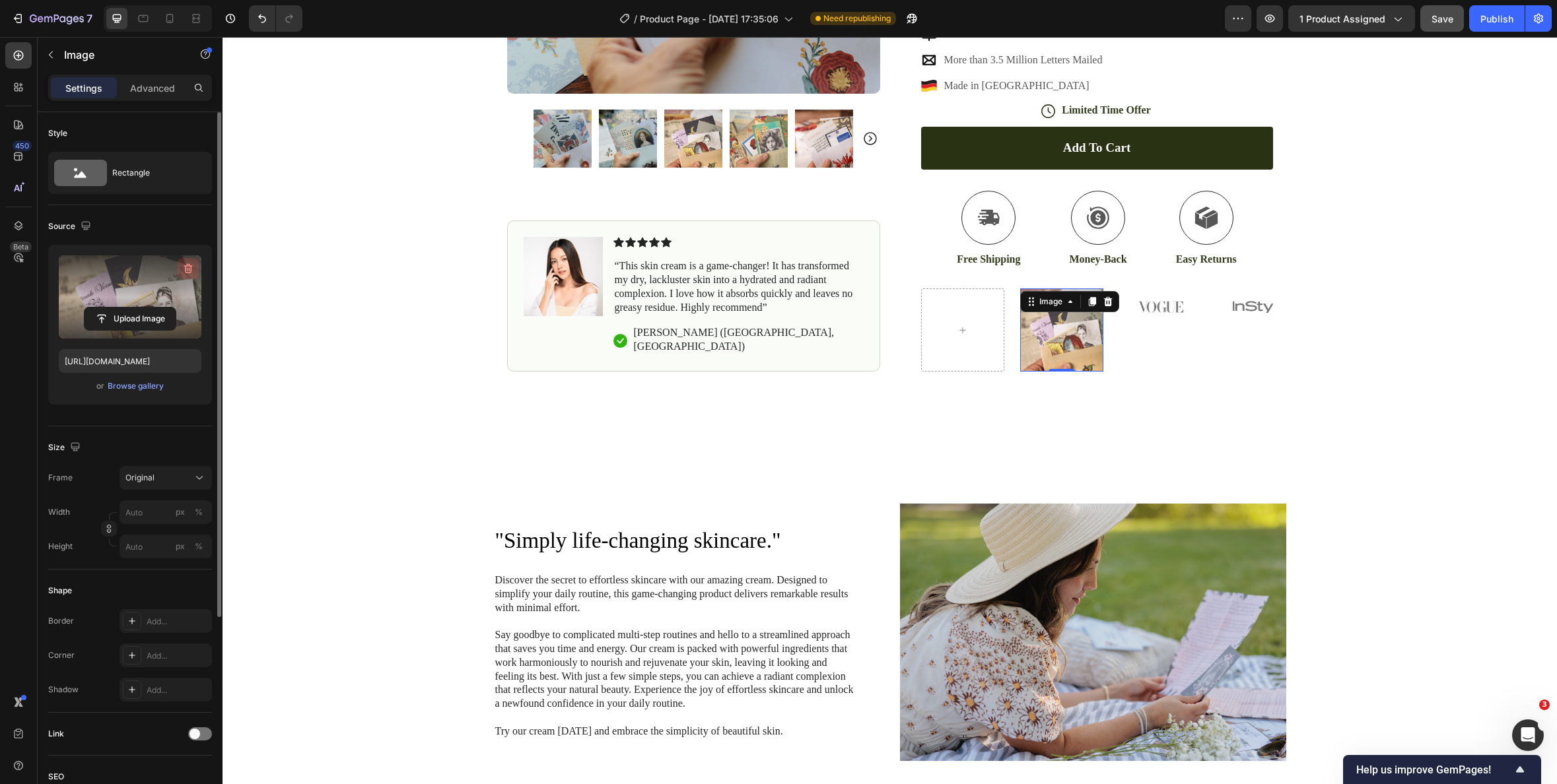
drag, startPoint x: 183, startPoint y: 267, endPoint x: 82, endPoint y: 251, distance: 102.3
click at [183, 267] on icon "button" at bounding box center [189, 269] width 13 height 13
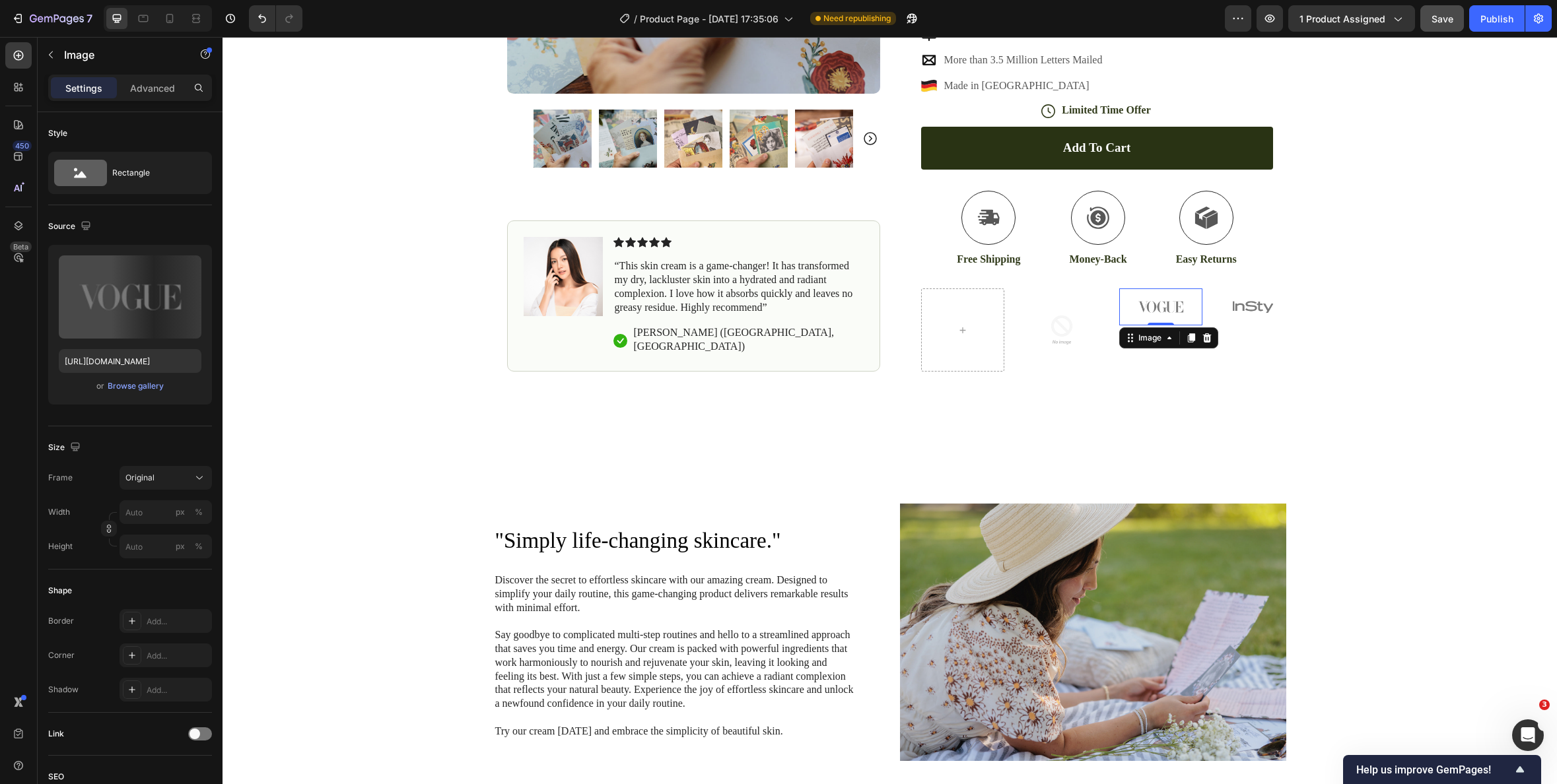
click at [1145, 311] on img at bounding box center [1160, 307] width 83 height 37
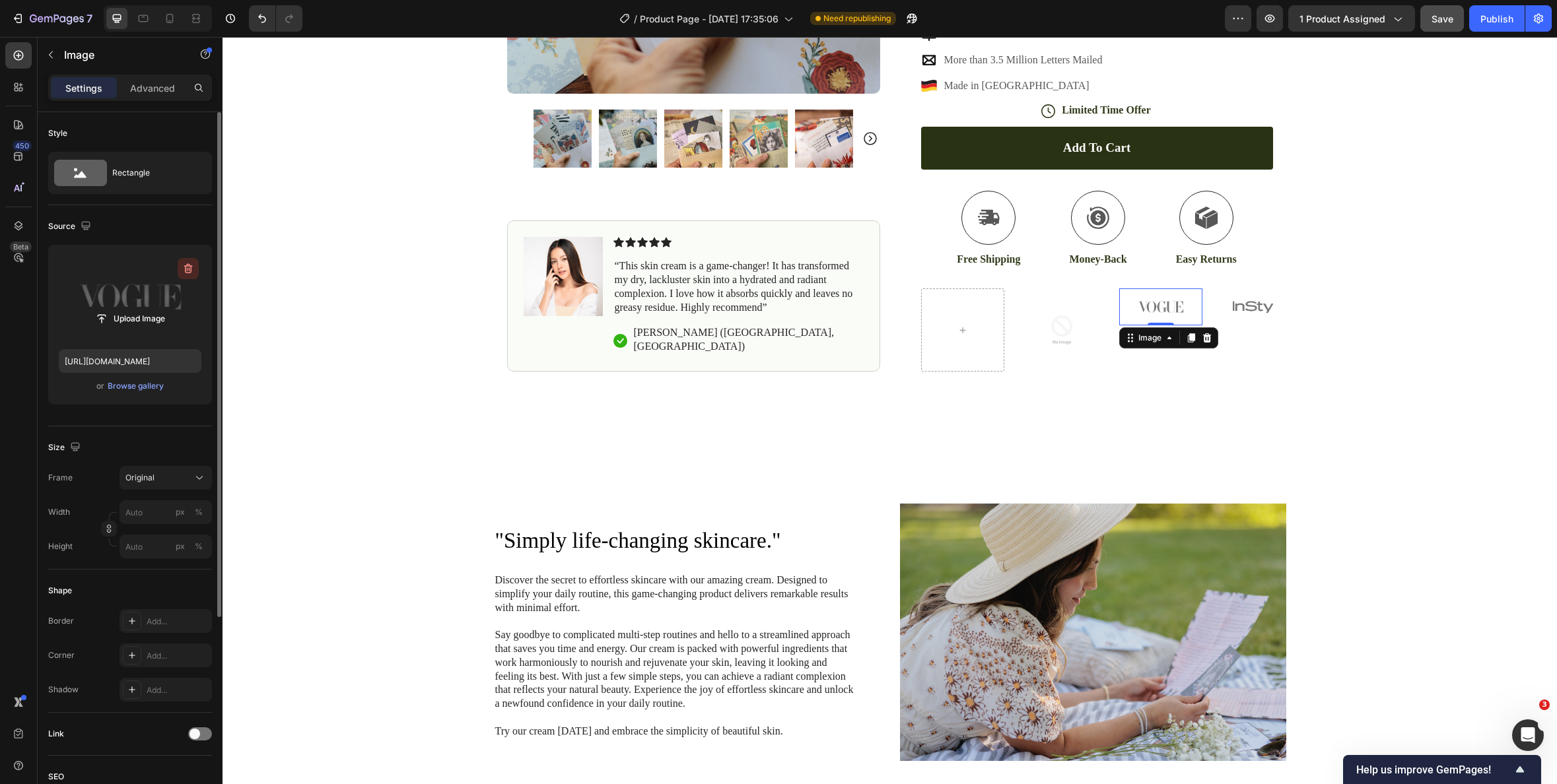
click at [187, 267] on icon "button" at bounding box center [188, 269] width 1 height 4
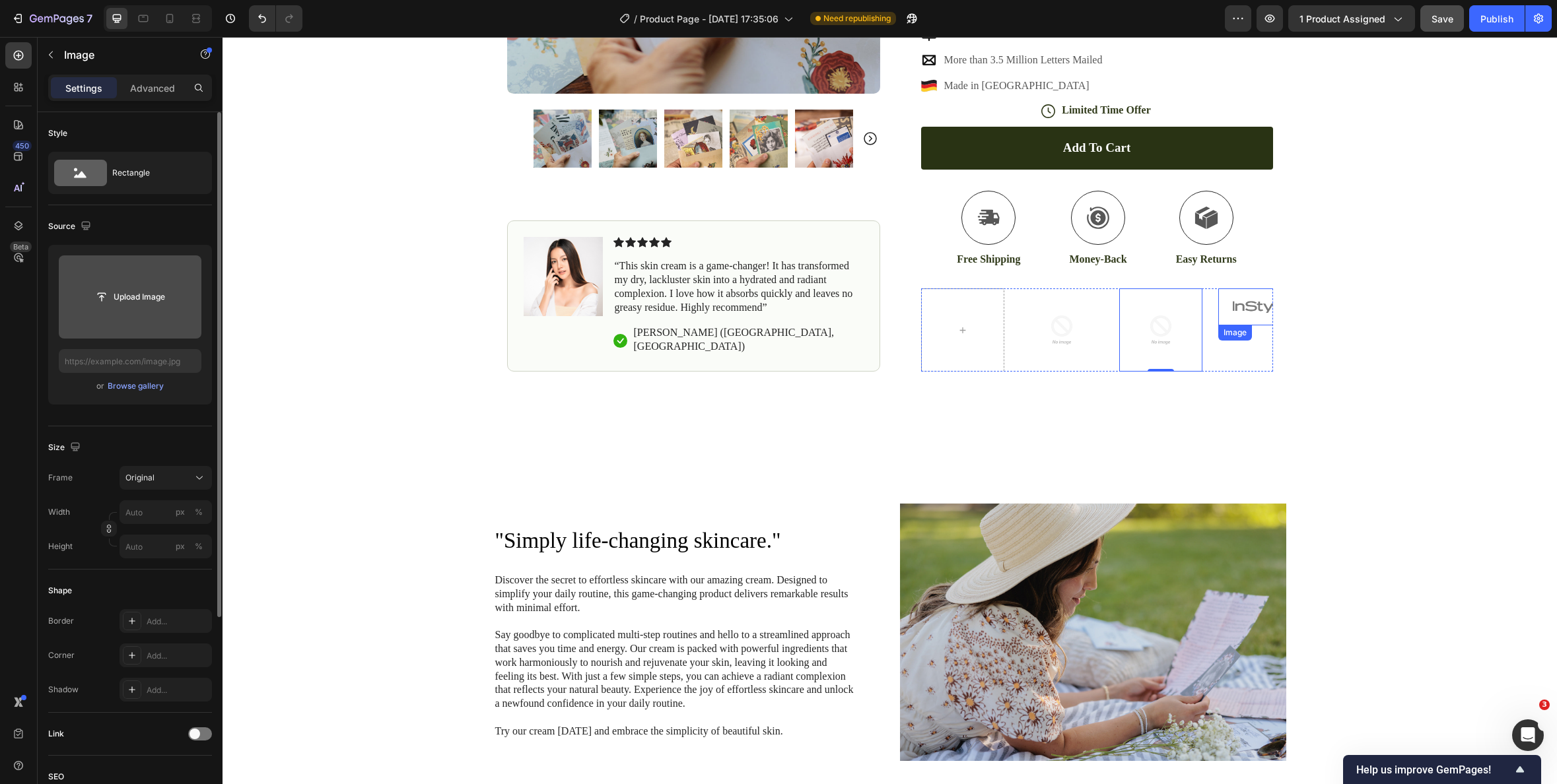
click at [1252, 313] on img at bounding box center [1259, 307] width 83 height 37
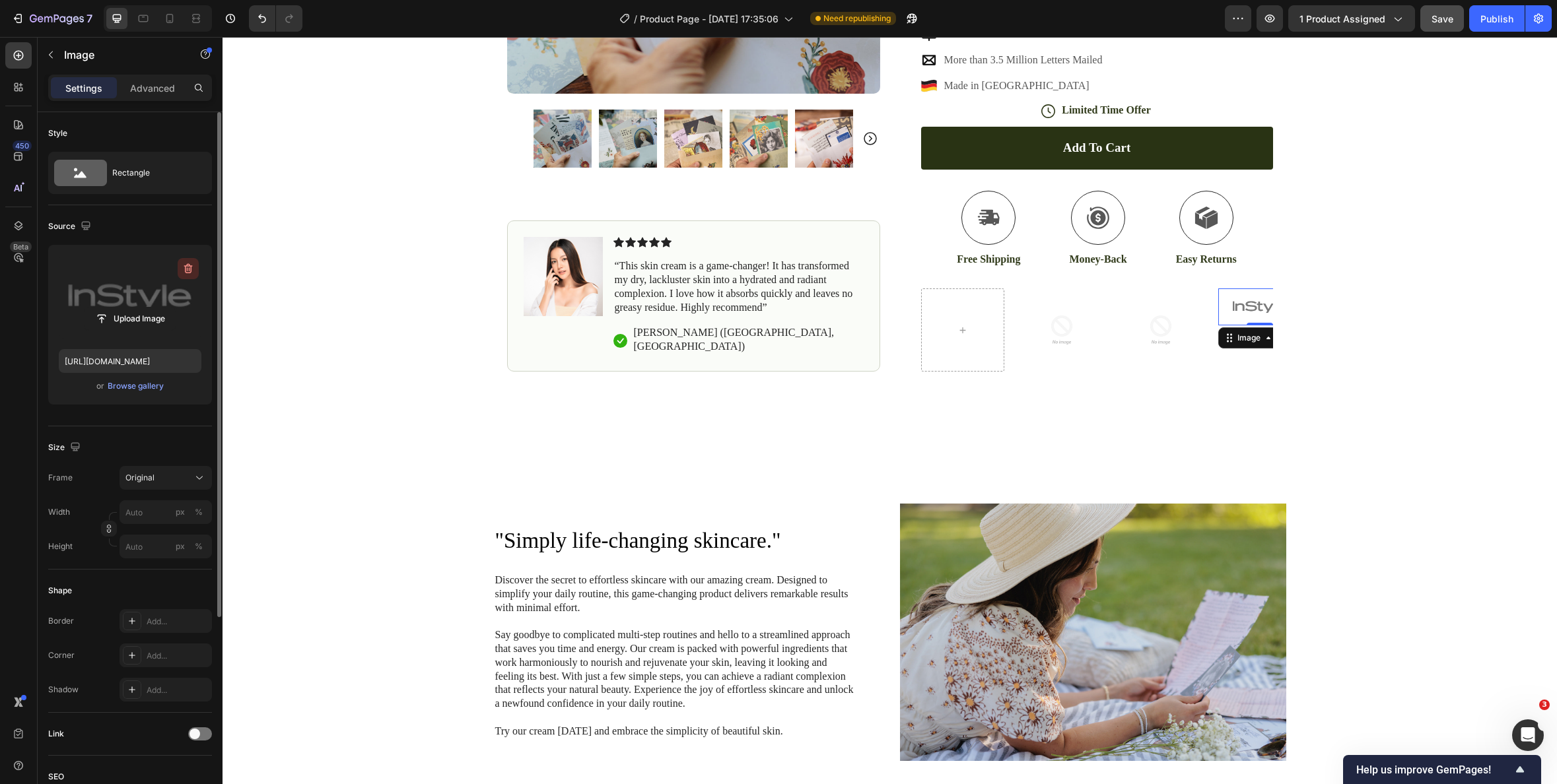
click at [186, 264] on icon "button" at bounding box center [189, 269] width 13 height 13
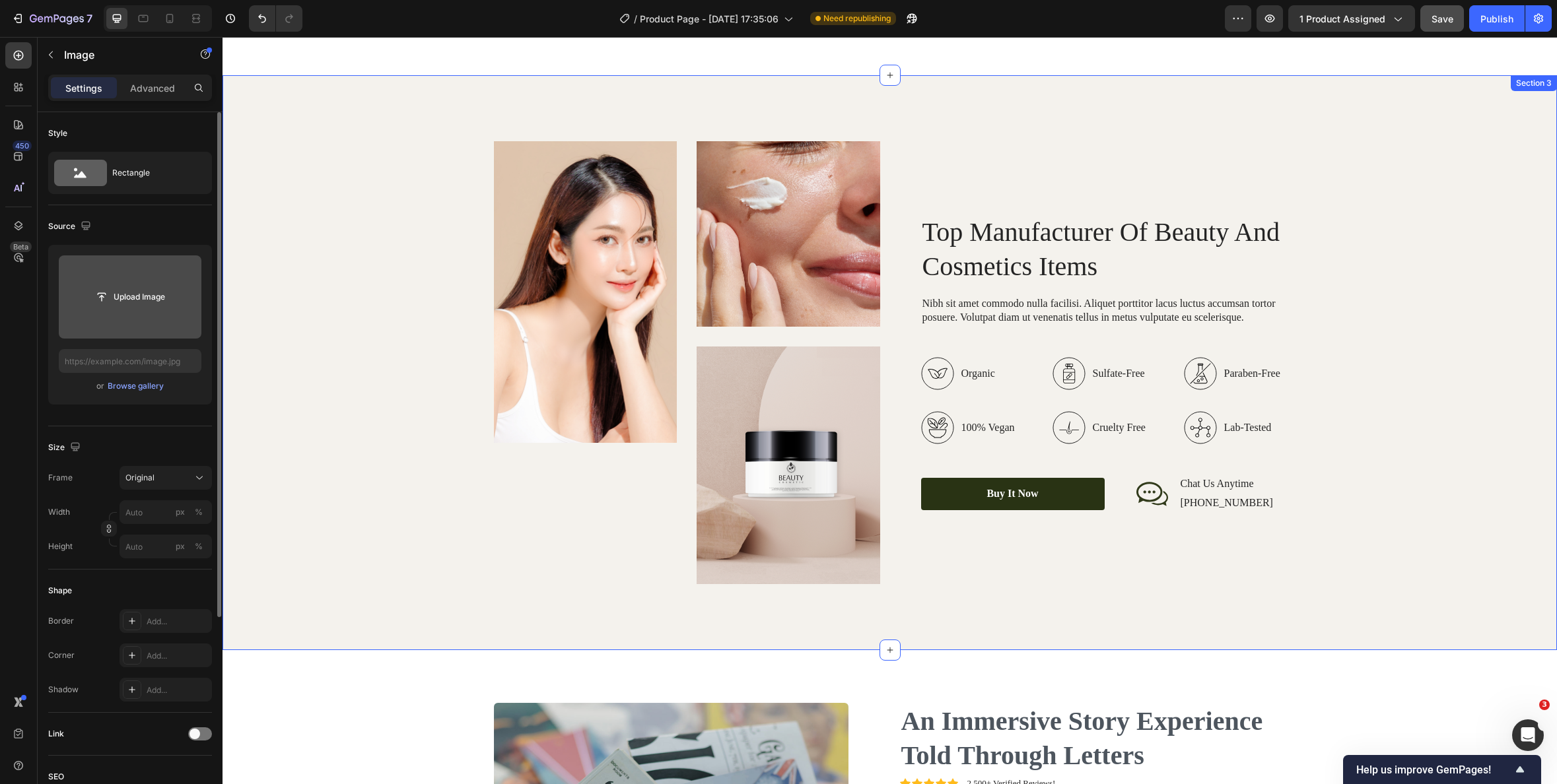
scroll to position [1569, 0]
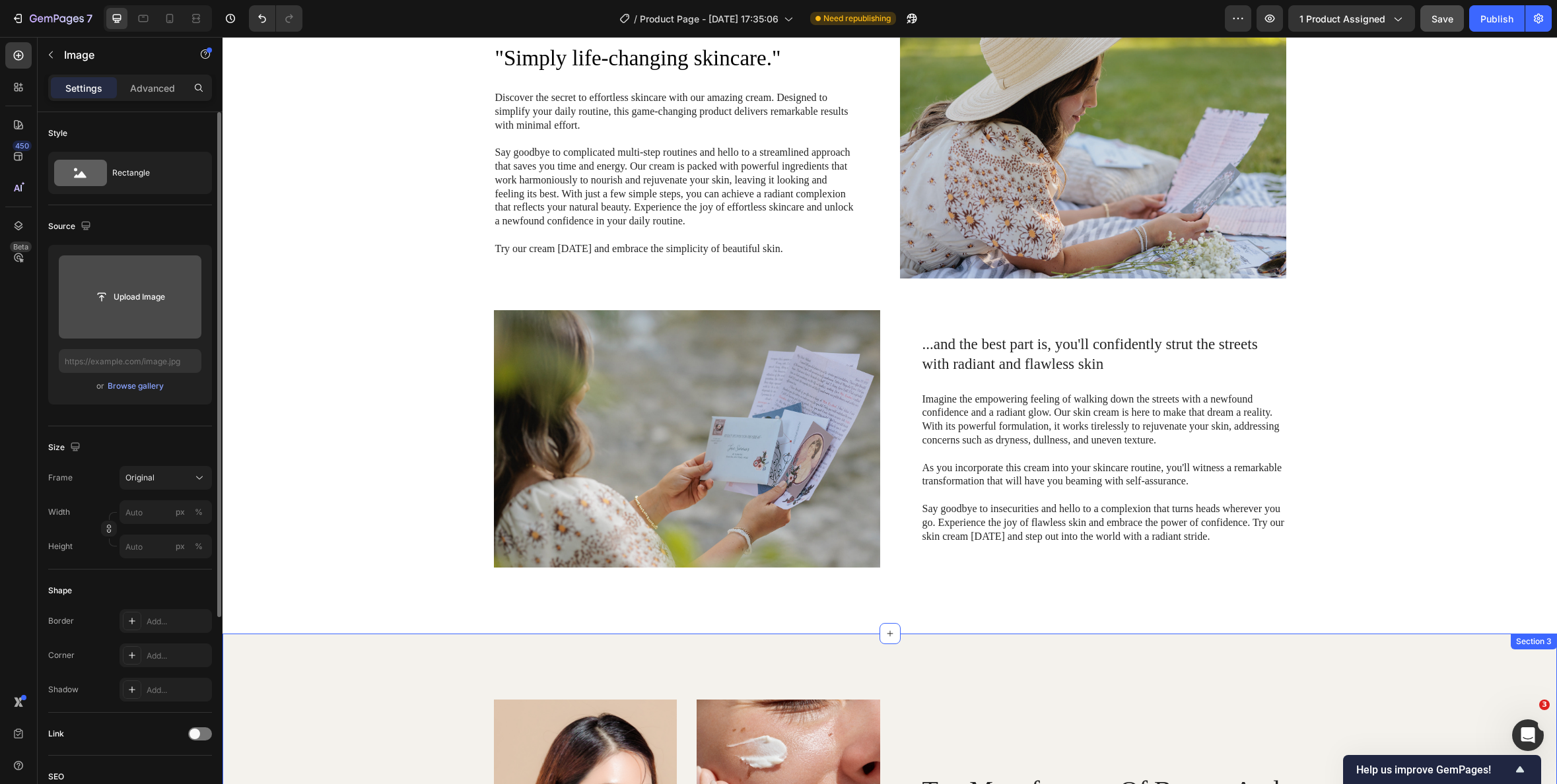
select select "Letters & Tin"
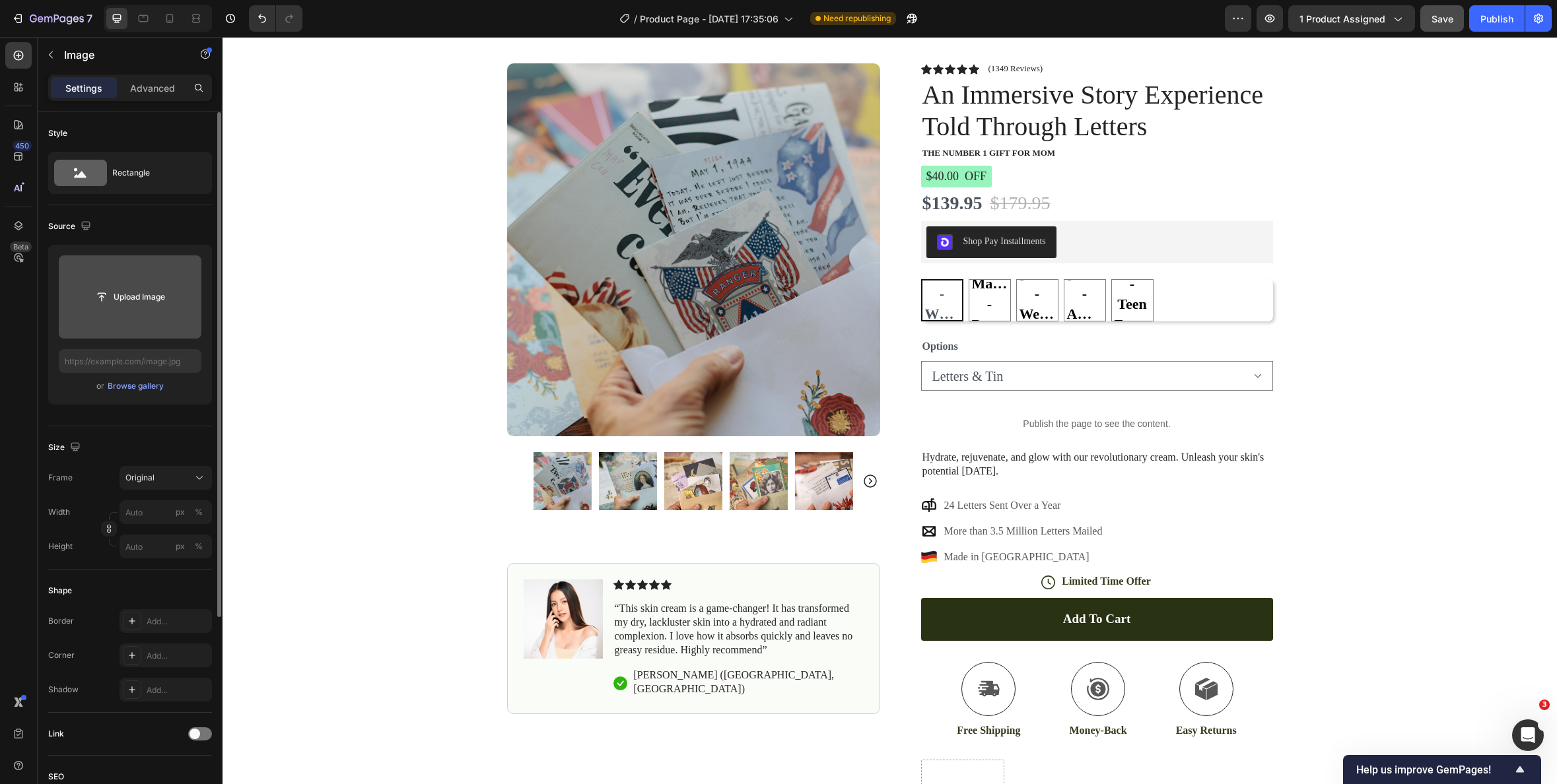
scroll to position [0, 0]
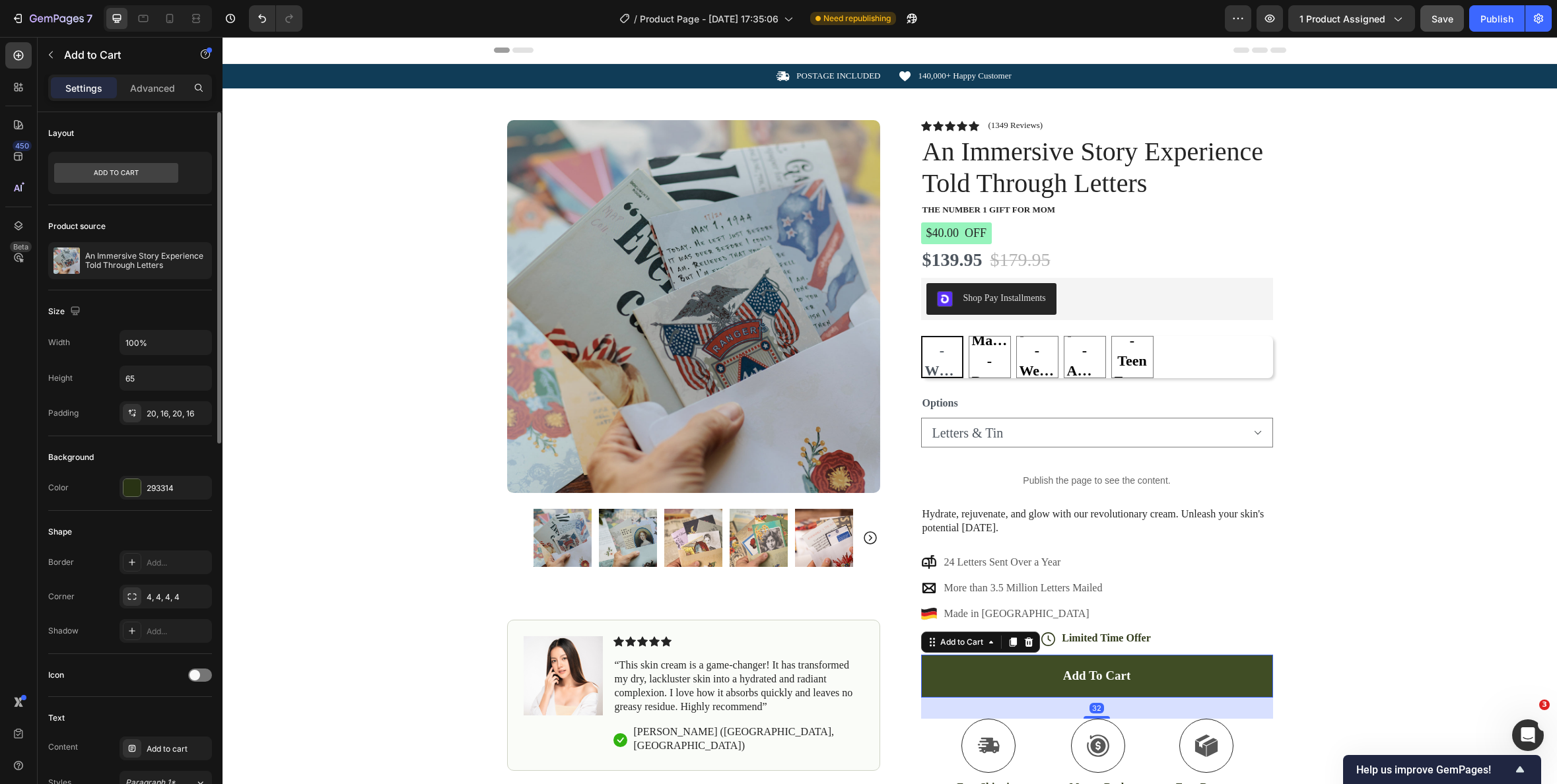
click at [1163, 676] on button "Add to cart" at bounding box center [1097, 676] width 352 height 43
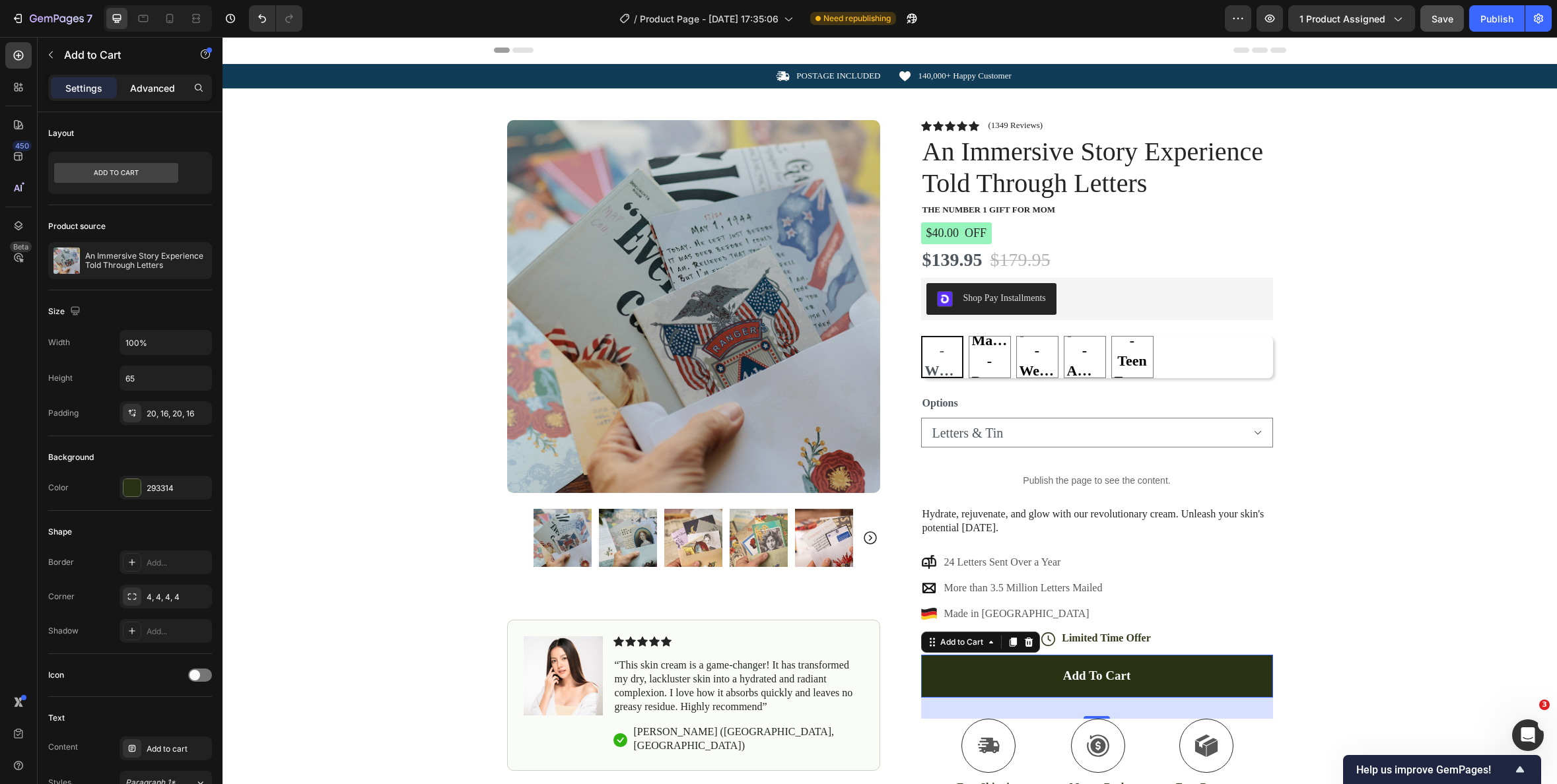
click at [159, 93] on p "Advanced" at bounding box center [153, 88] width 45 height 14
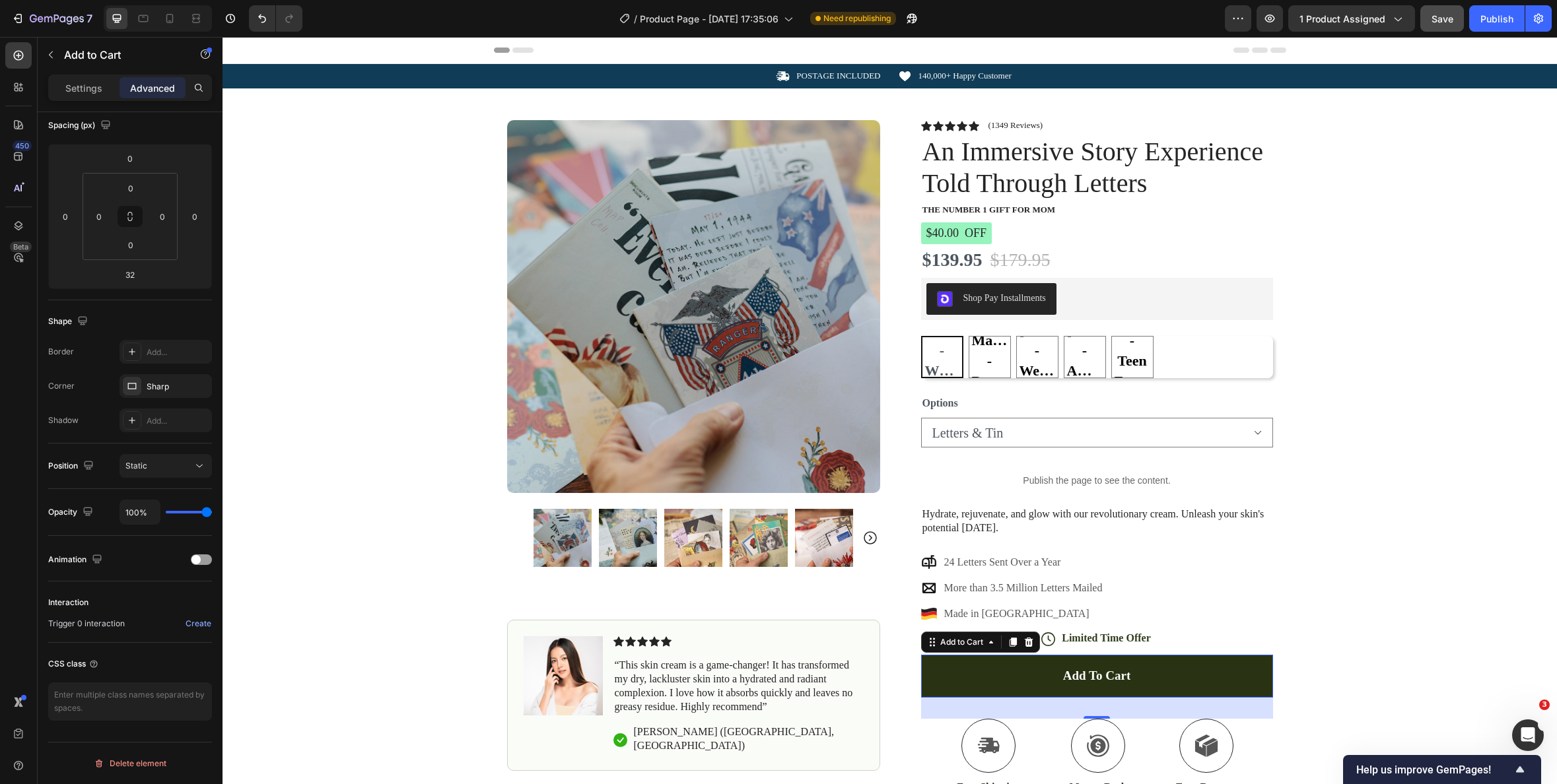
scroll to position [150, 0]
click at [142, 388] on div "Sharp" at bounding box center [166, 387] width 93 height 24
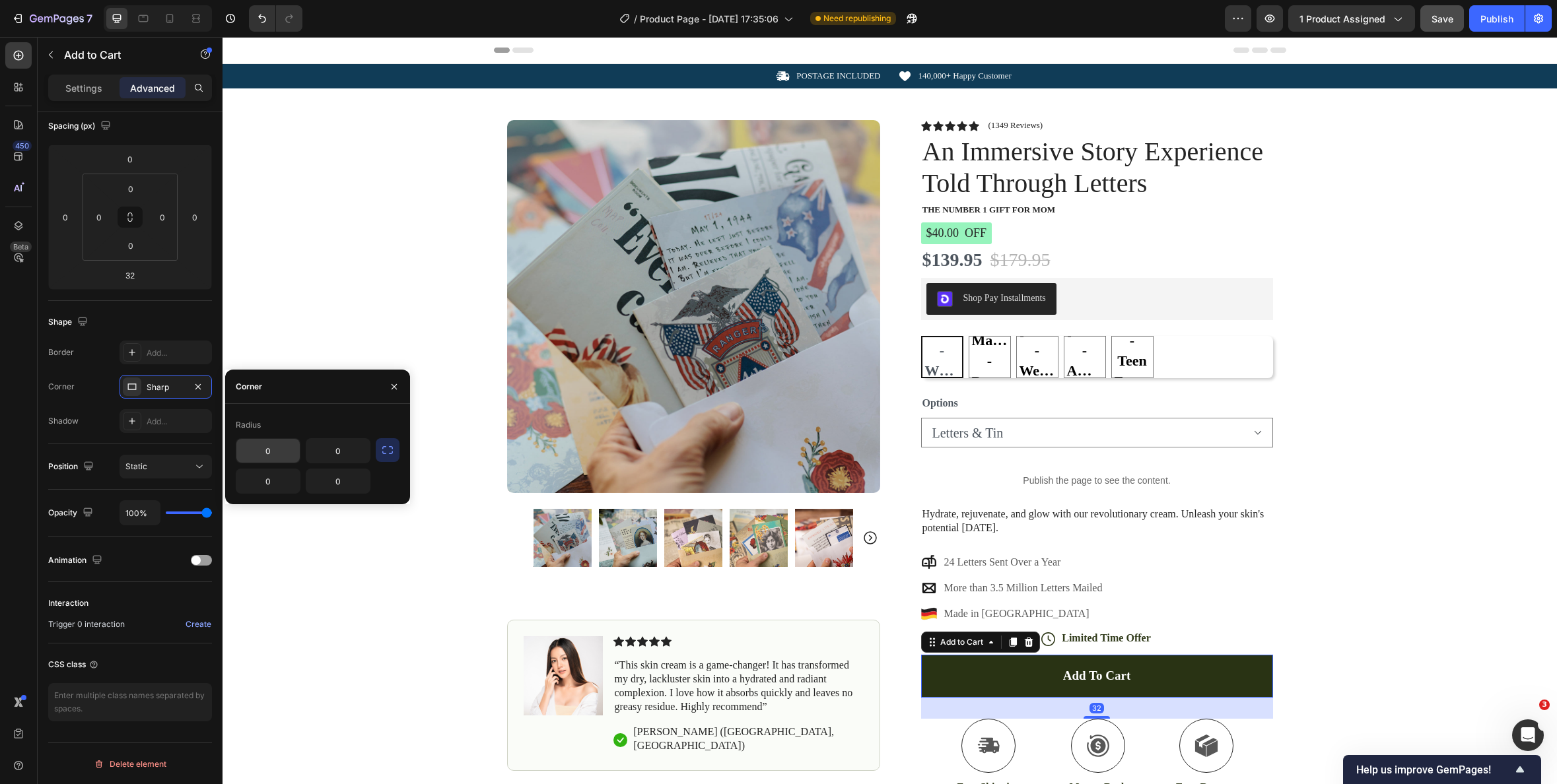
click at [269, 447] on input "0" at bounding box center [268, 451] width 64 height 24
type input "7"
click at [338, 453] on input "0" at bounding box center [337, 451] width 64 height 24
type input "7"
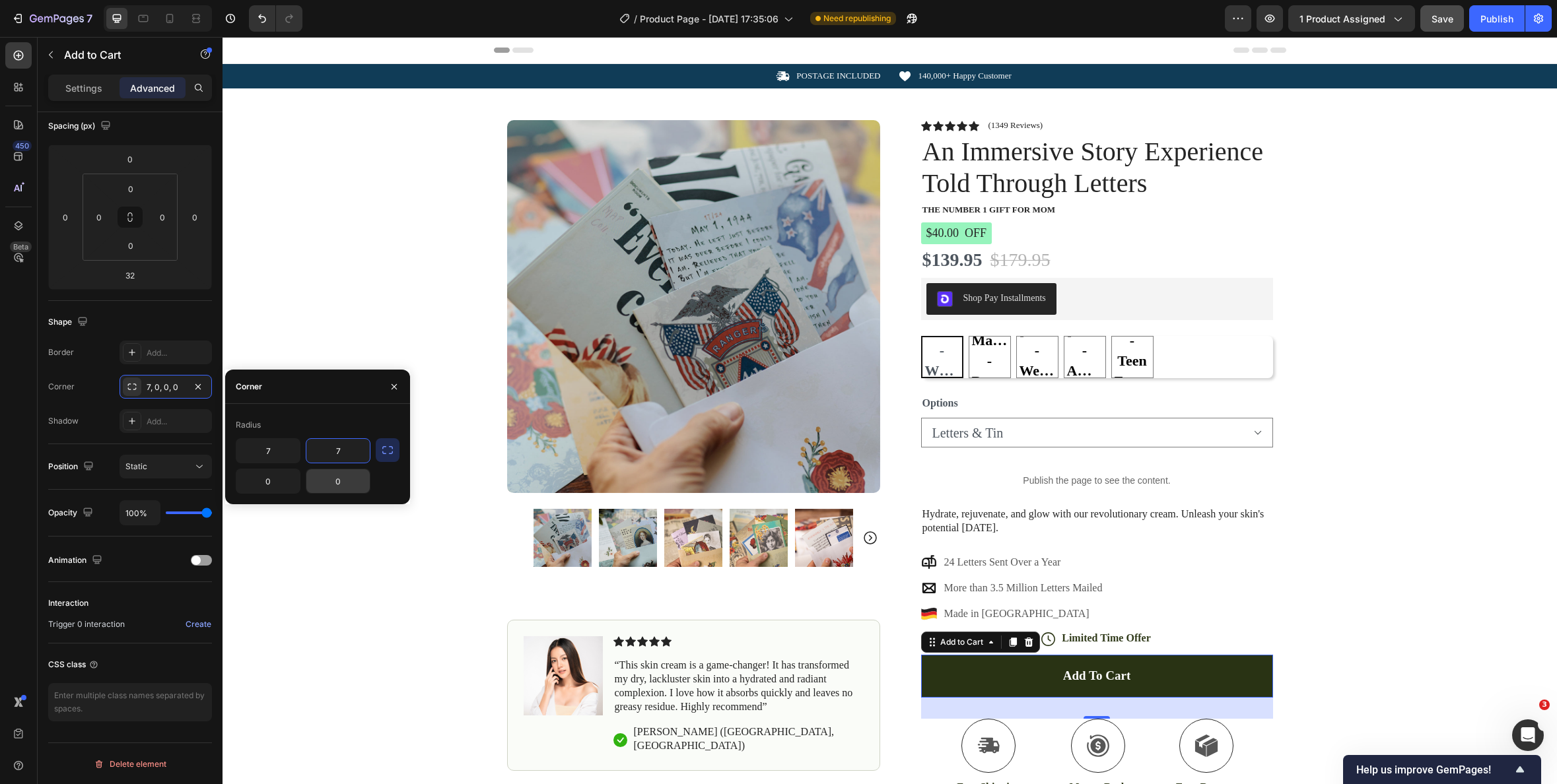
click at [338, 482] on input "0" at bounding box center [337, 481] width 64 height 24
type input "7"
click at [262, 483] on input "0" at bounding box center [268, 481] width 64 height 24
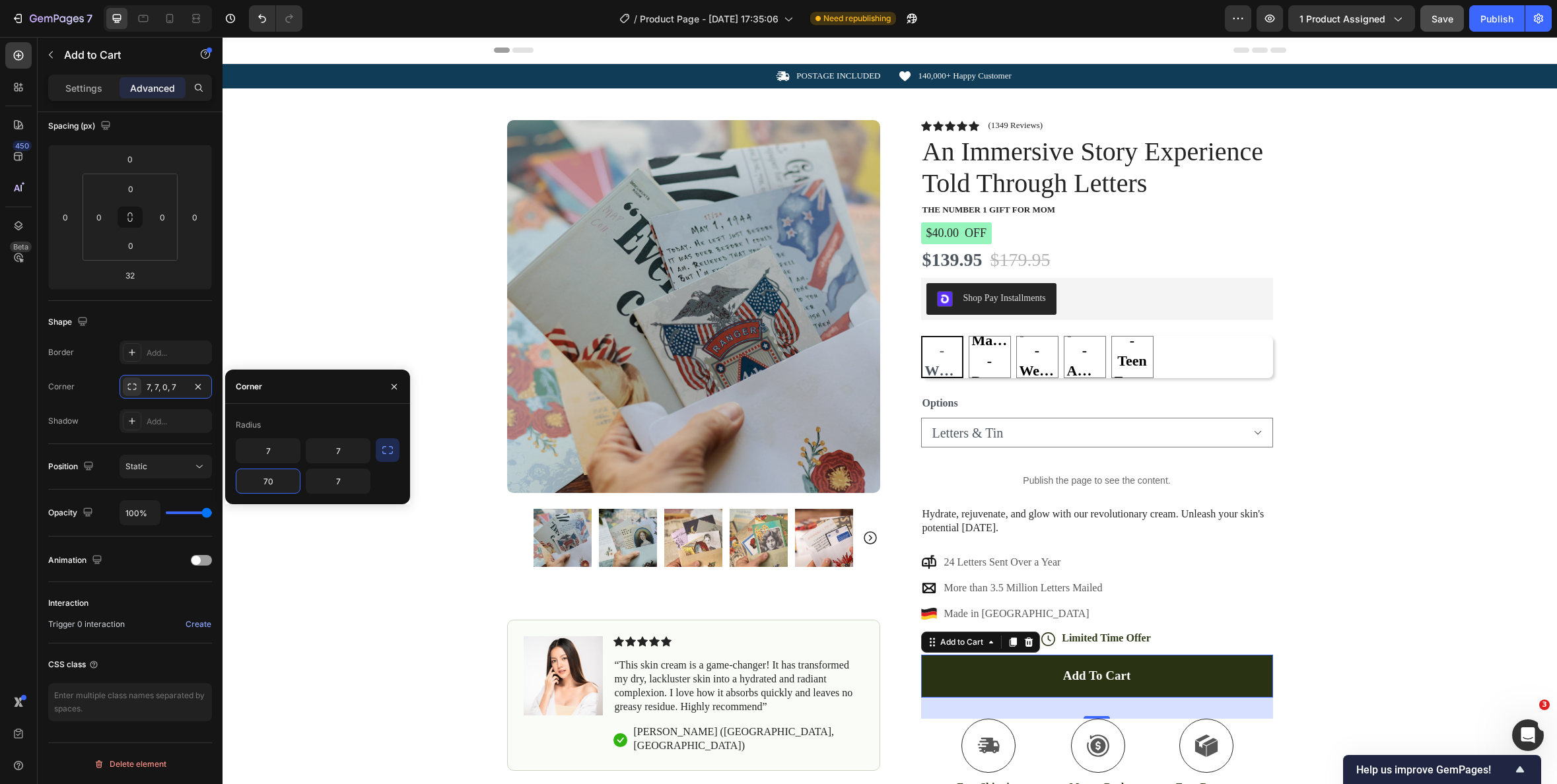
click at [290, 480] on input "70" at bounding box center [268, 481] width 64 height 24
type input "7"
click at [419, 540] on div "Icon POSTAGE INCLUDED Text Block Row Icon 140,000+ Happy Customer Text Block Ro…" at bounding box center [890, 482] width 1335 height 836
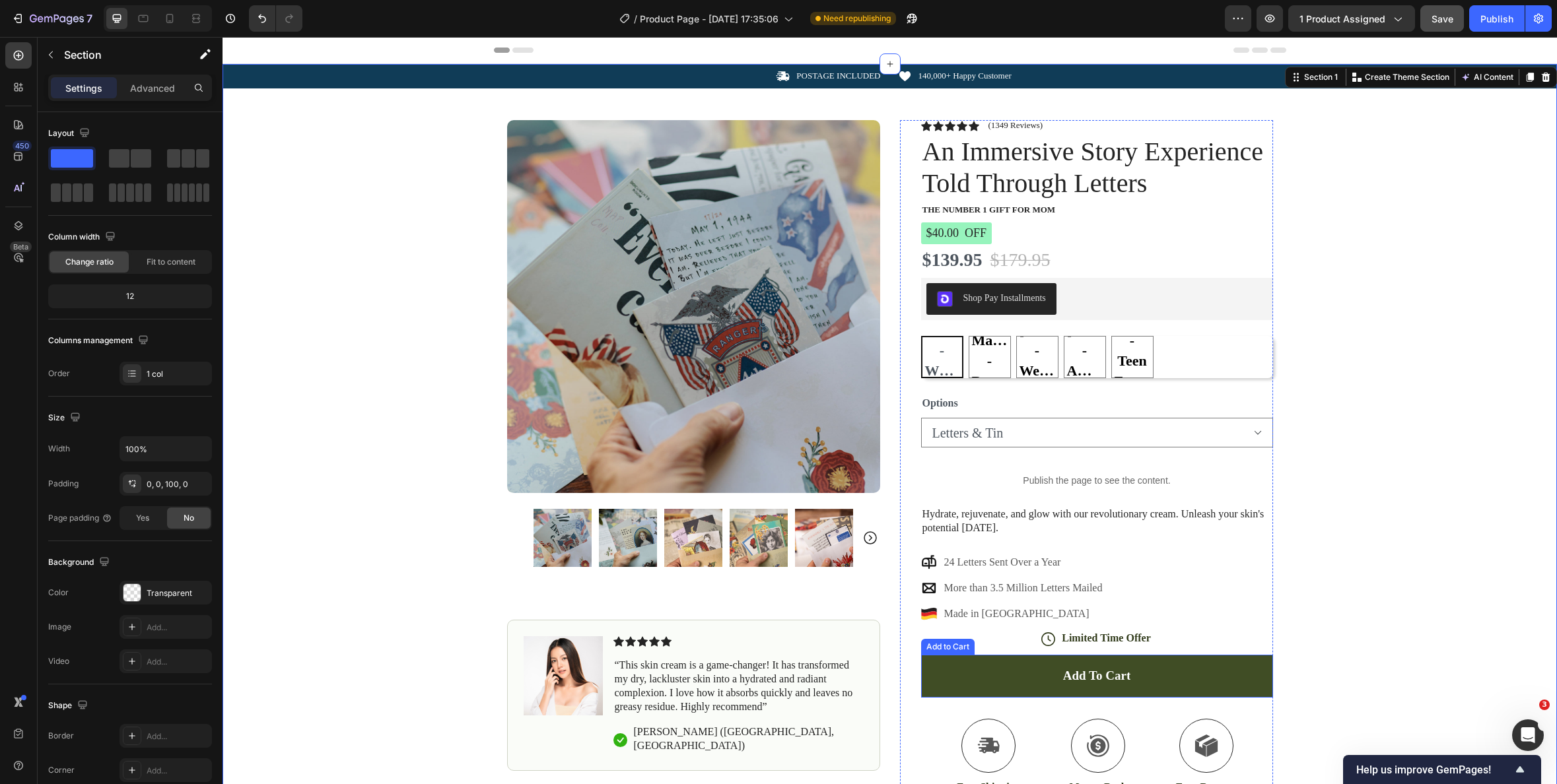
scroll to position [1, 0]
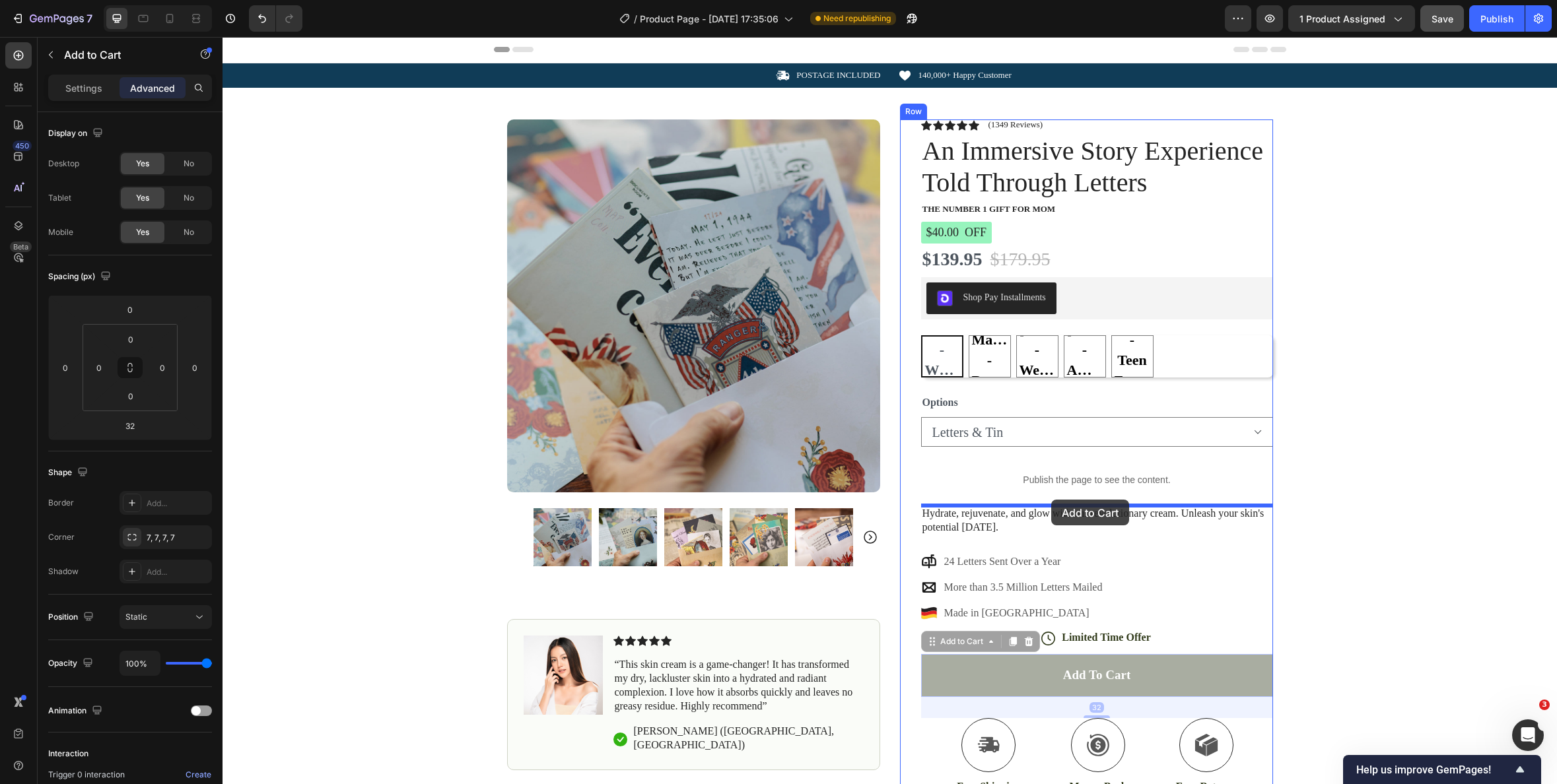
drag, startPoint x: 1168, startPoint y: 661, endPoint x: 1051, endPoint y: 500, distance: 199.0
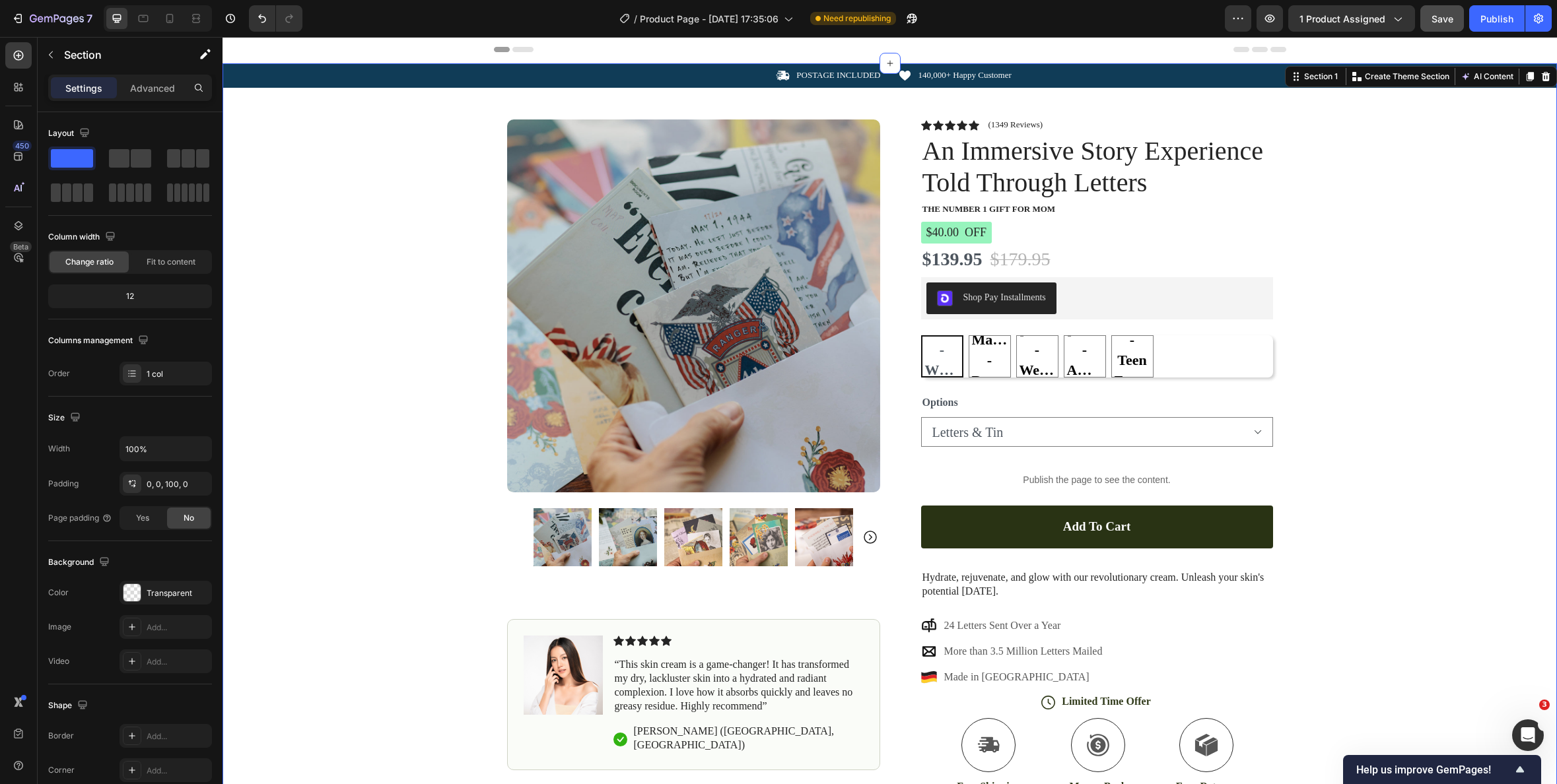
click at [1428, 555] on div "Icon POSTAGE INCLUDED Text Block Row Icon 140,000+ Happy Customer Text Block Ro…" at bounding box center [890, 481] width 1335 height 836
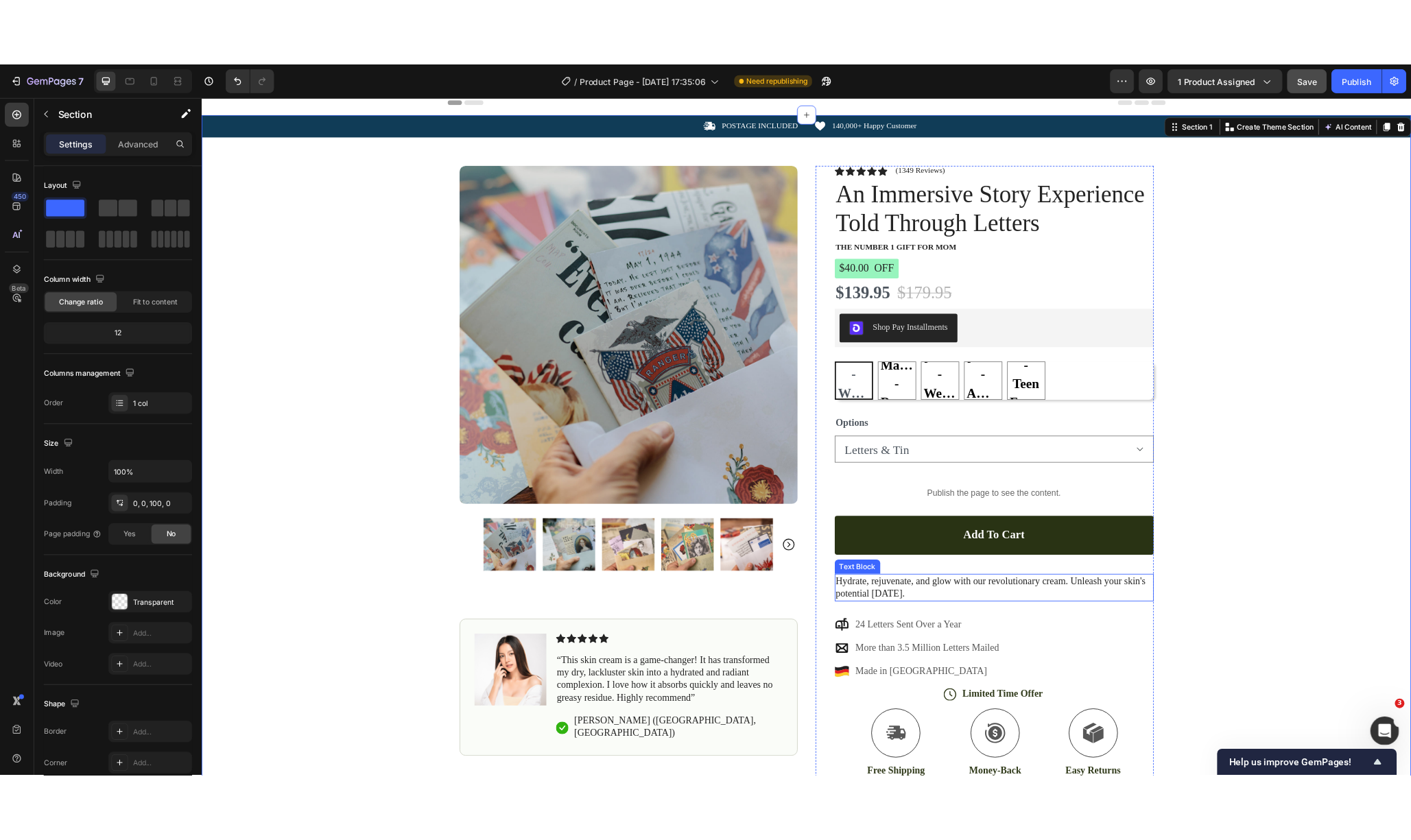
scroll to position [0, 0]
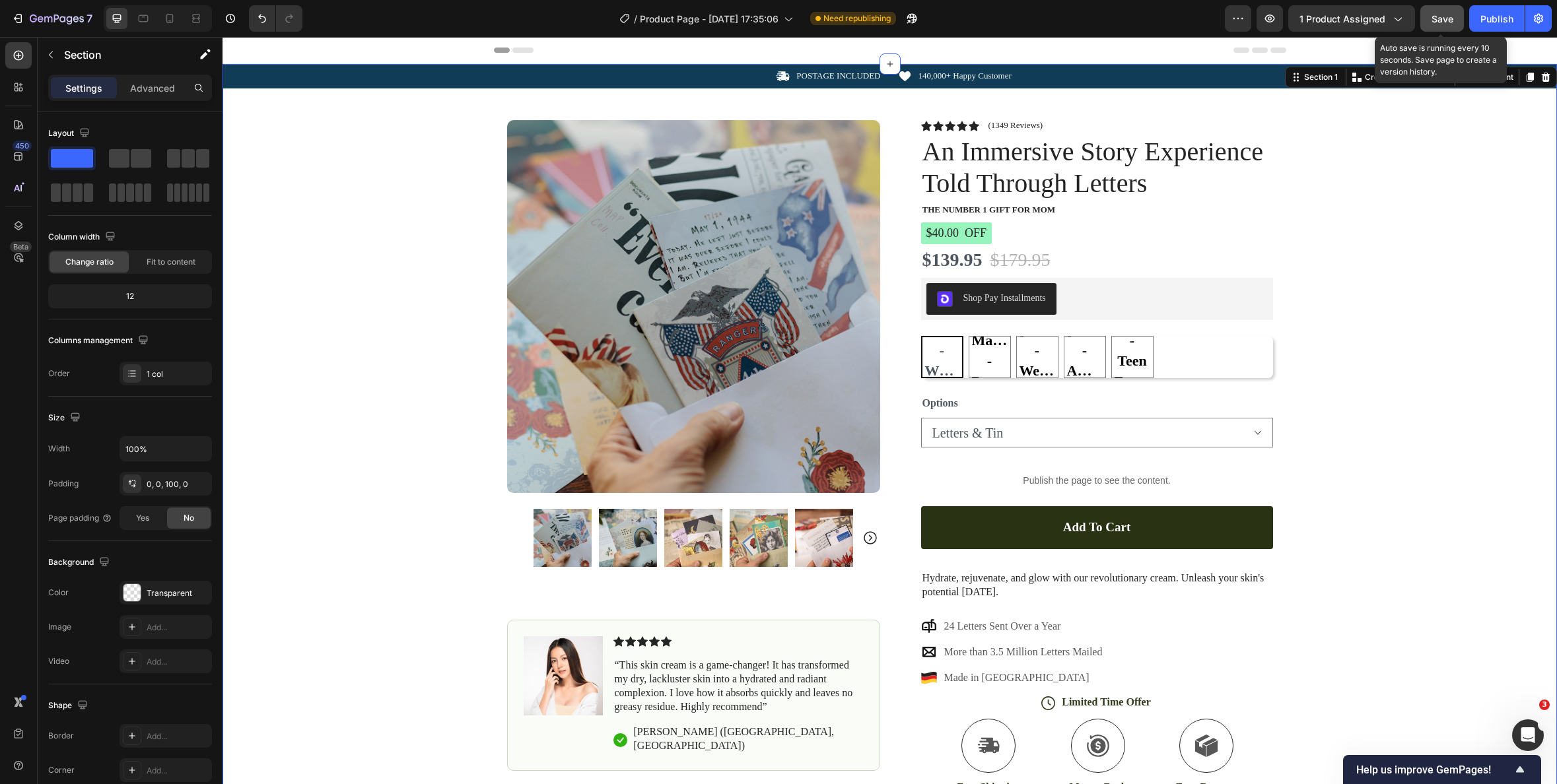
click at [1445, 20] on span "Save" at bounding box center [1442, 19] width 22 height 11
click at [1506, 20] on div "Publish" at bounding box center [1497, 19] width 33 height 14
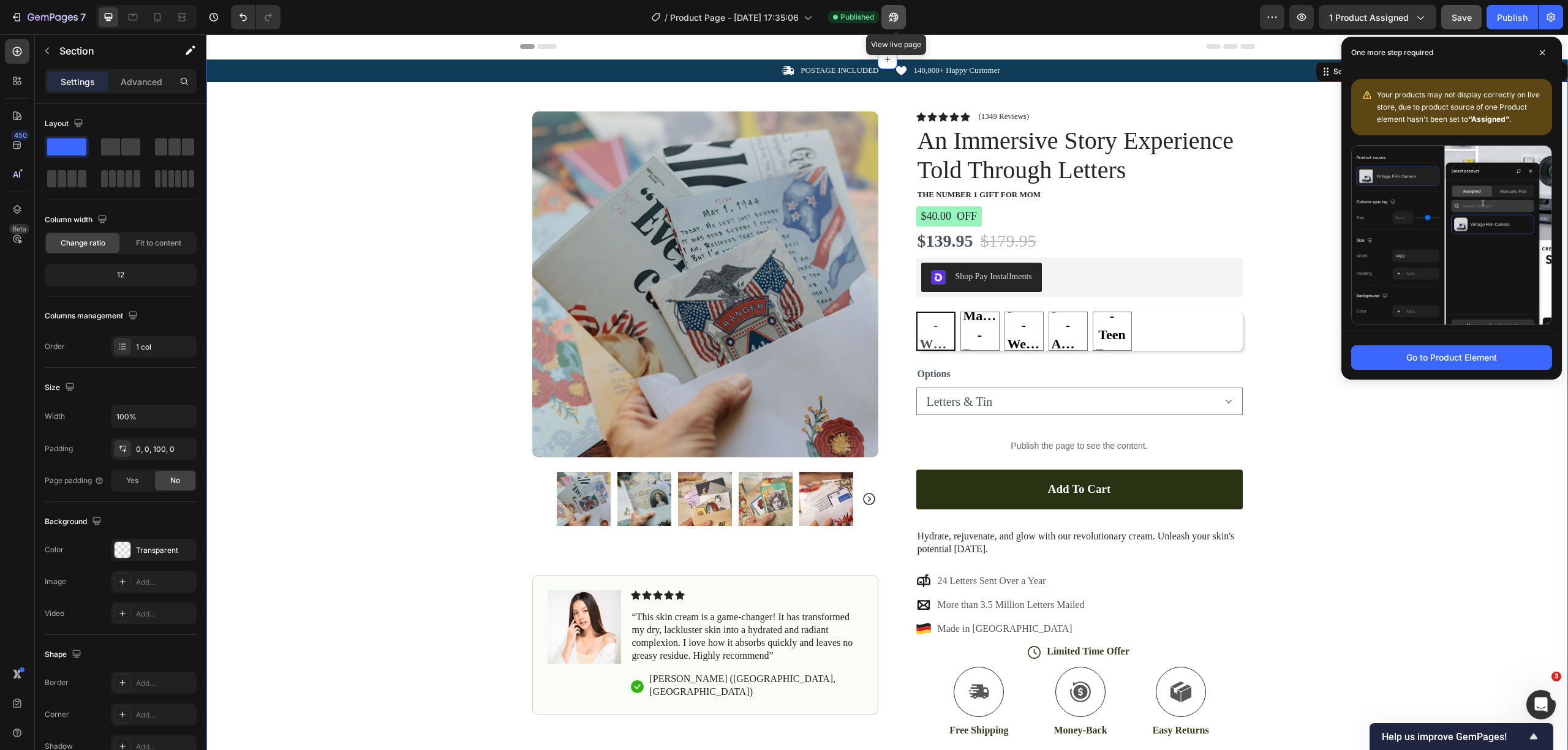
click at [895, 16] on icon "button" at bounding box center [893, 17] width 9 height 9
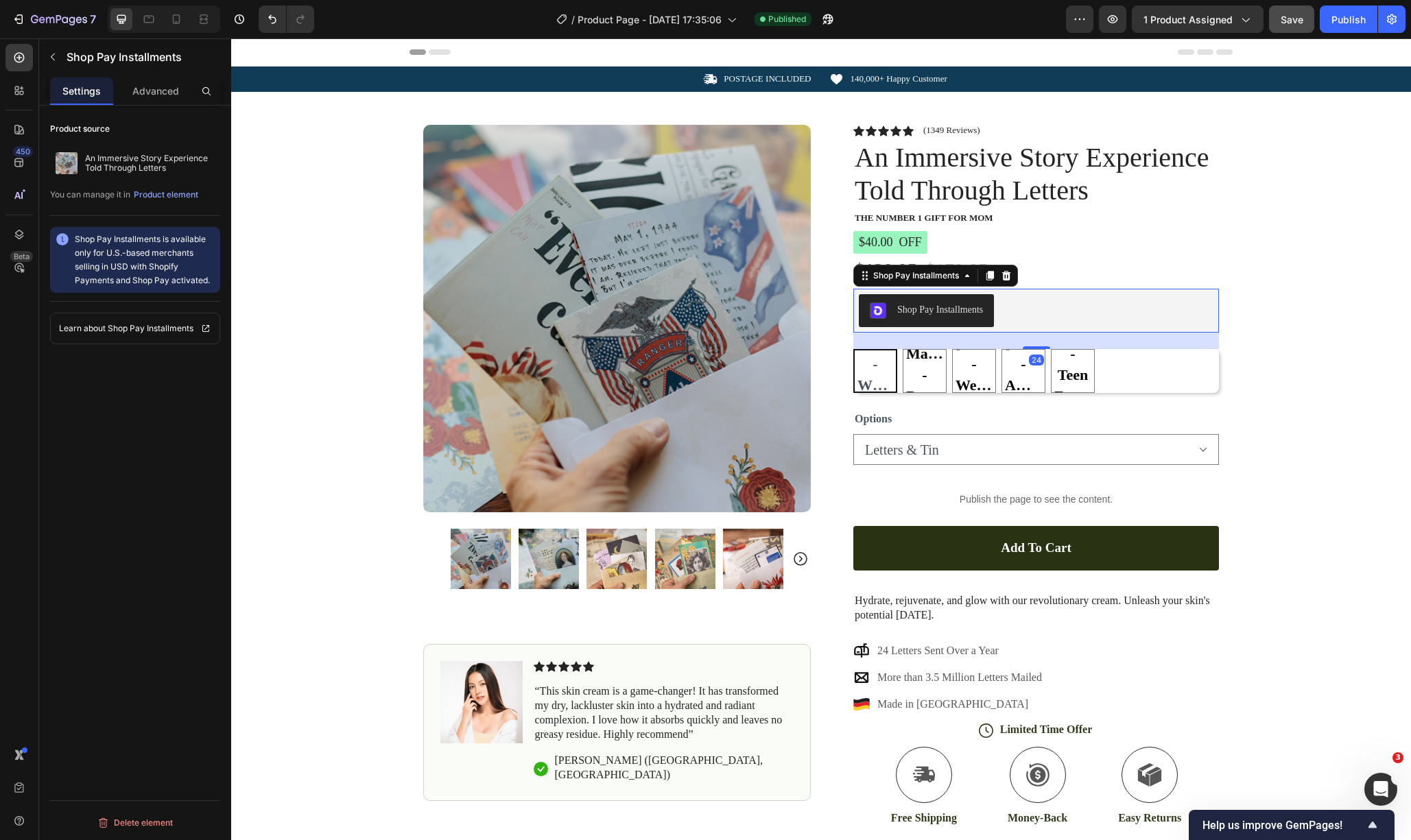
click at [1067, 313] on div "Shop Pay Installments" at bounding box center [1036, 311] width 354 height 33
click at [165, 96] on p "Advanced" at bounding box center [155, 91] width 47 height 15
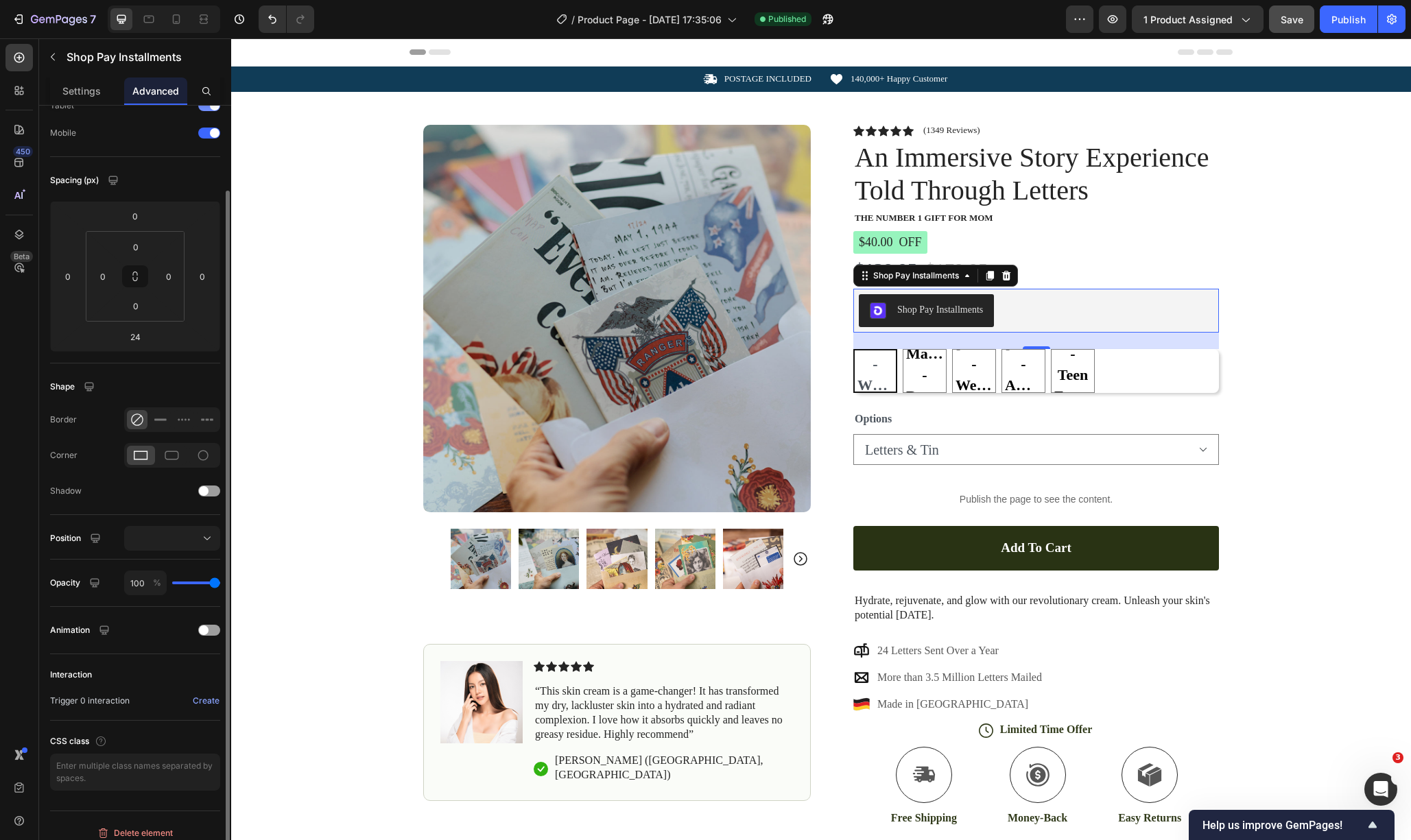
scroll to position [94, 0]
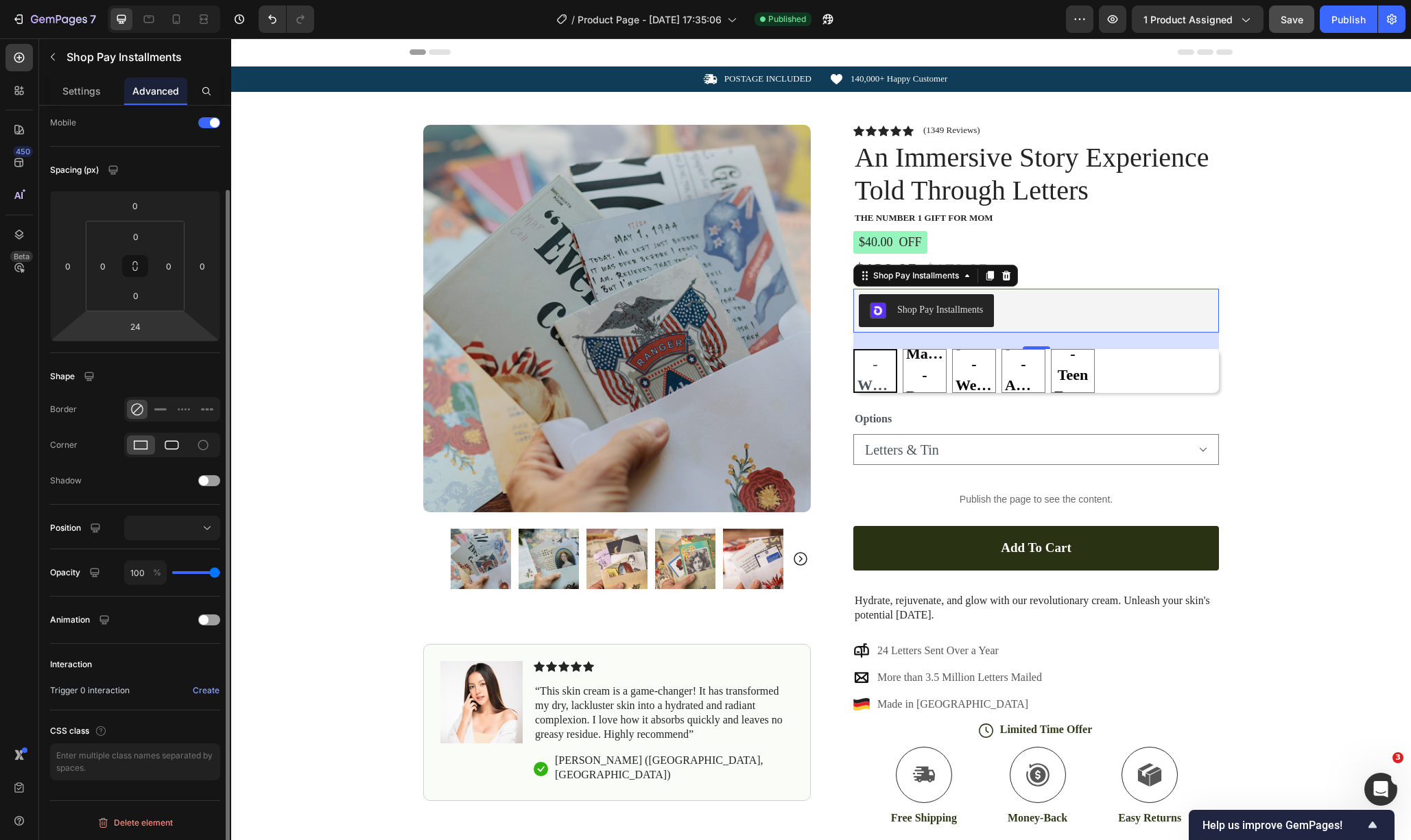
click at [172, 448] on icon at bounding box center [172, 445] width 15 height 9
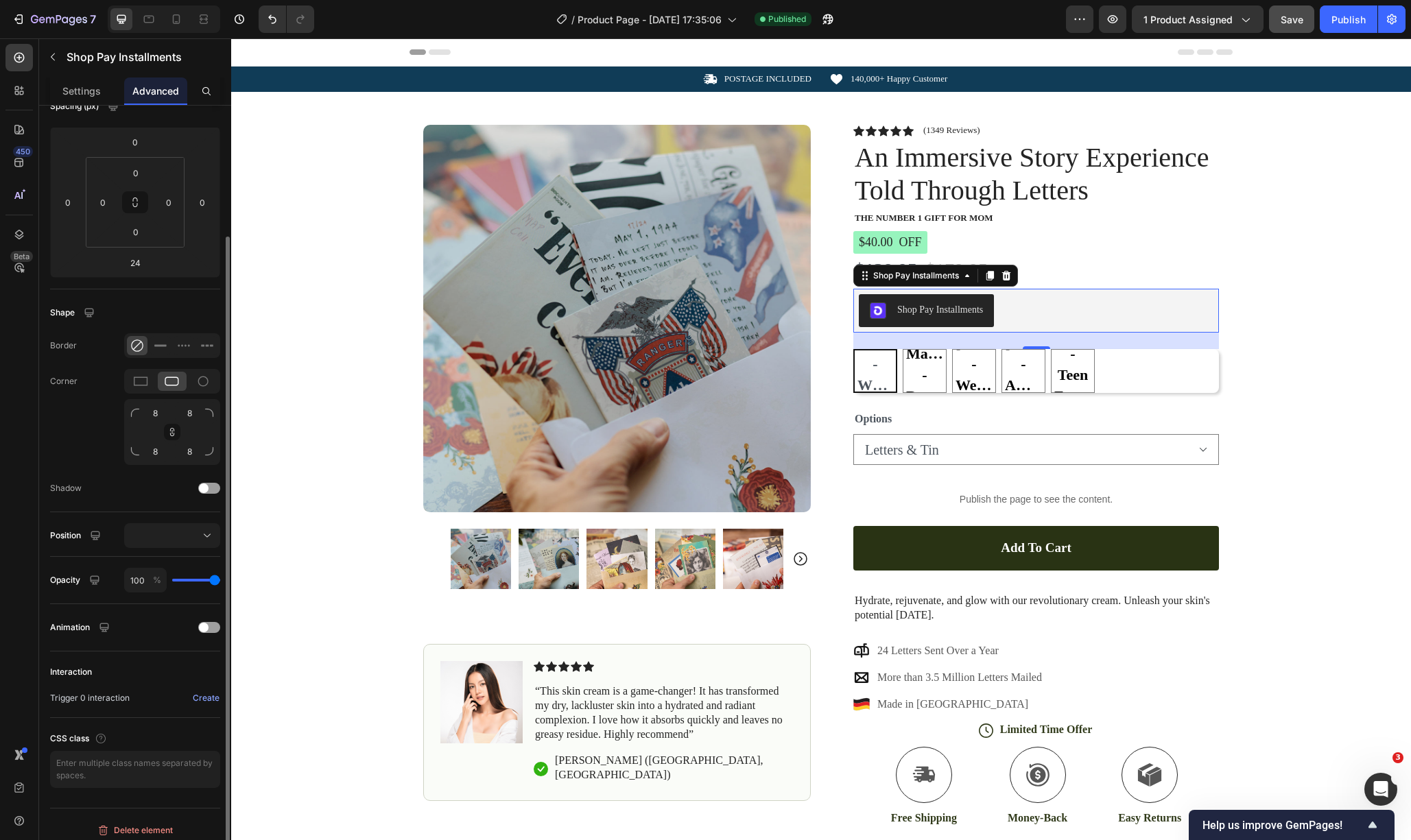
scroll to position [166, 0]
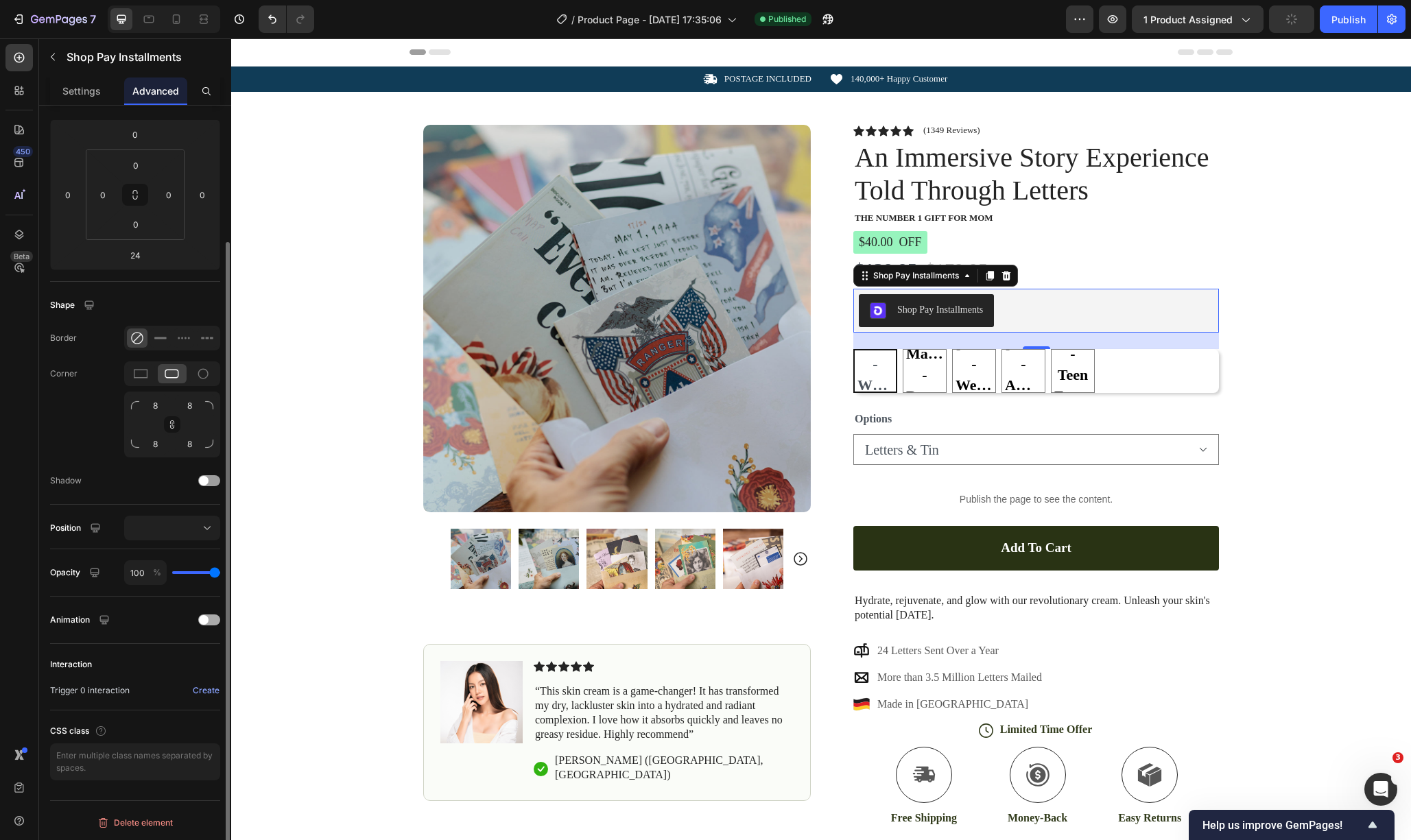
click at [207, 623] on span at bounding box center [204, 620] width 9 height 9
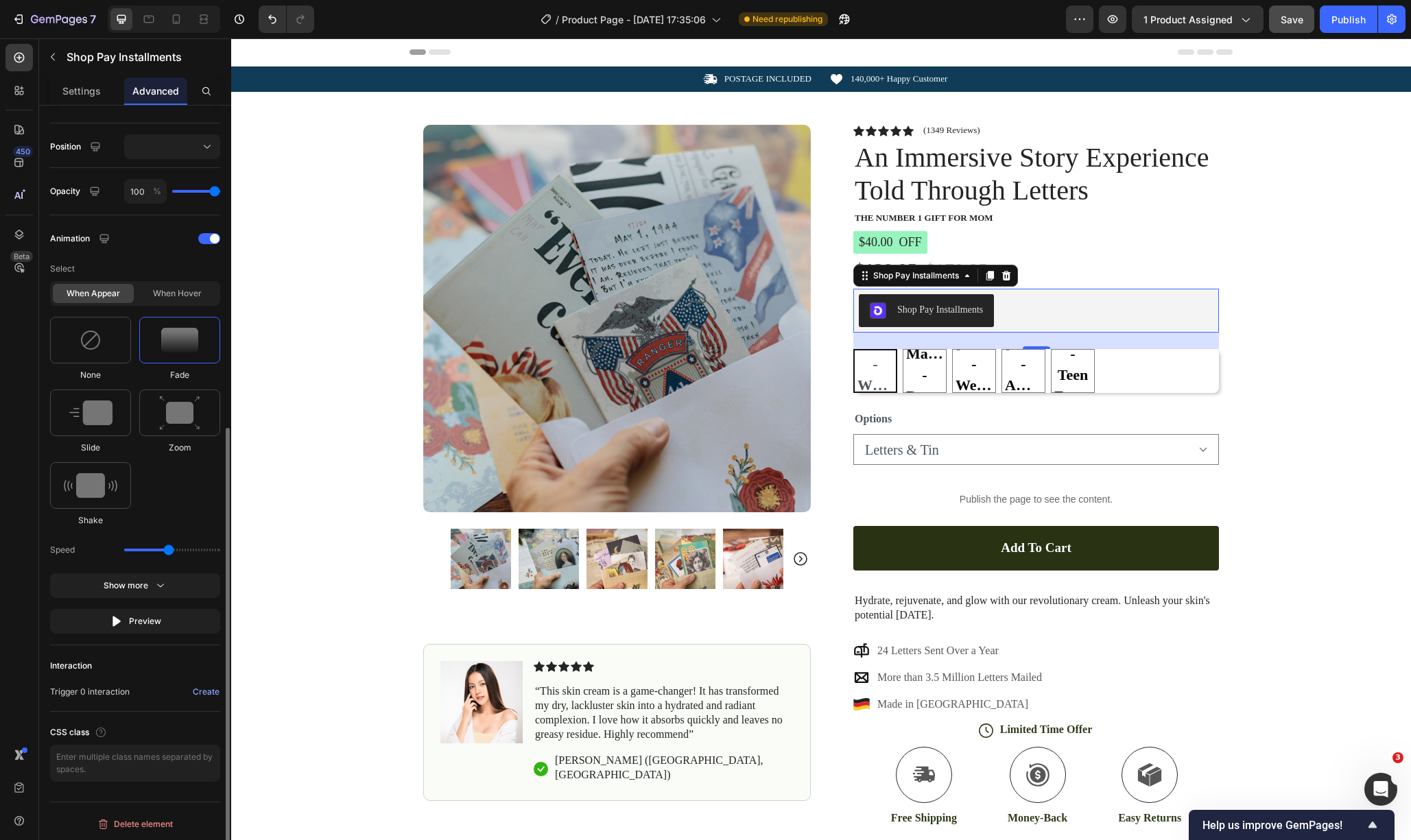
scroll to position [548, 0]
click at [134, 628] on button "Preview" at bounding box center [134, 620] width 170 height 25
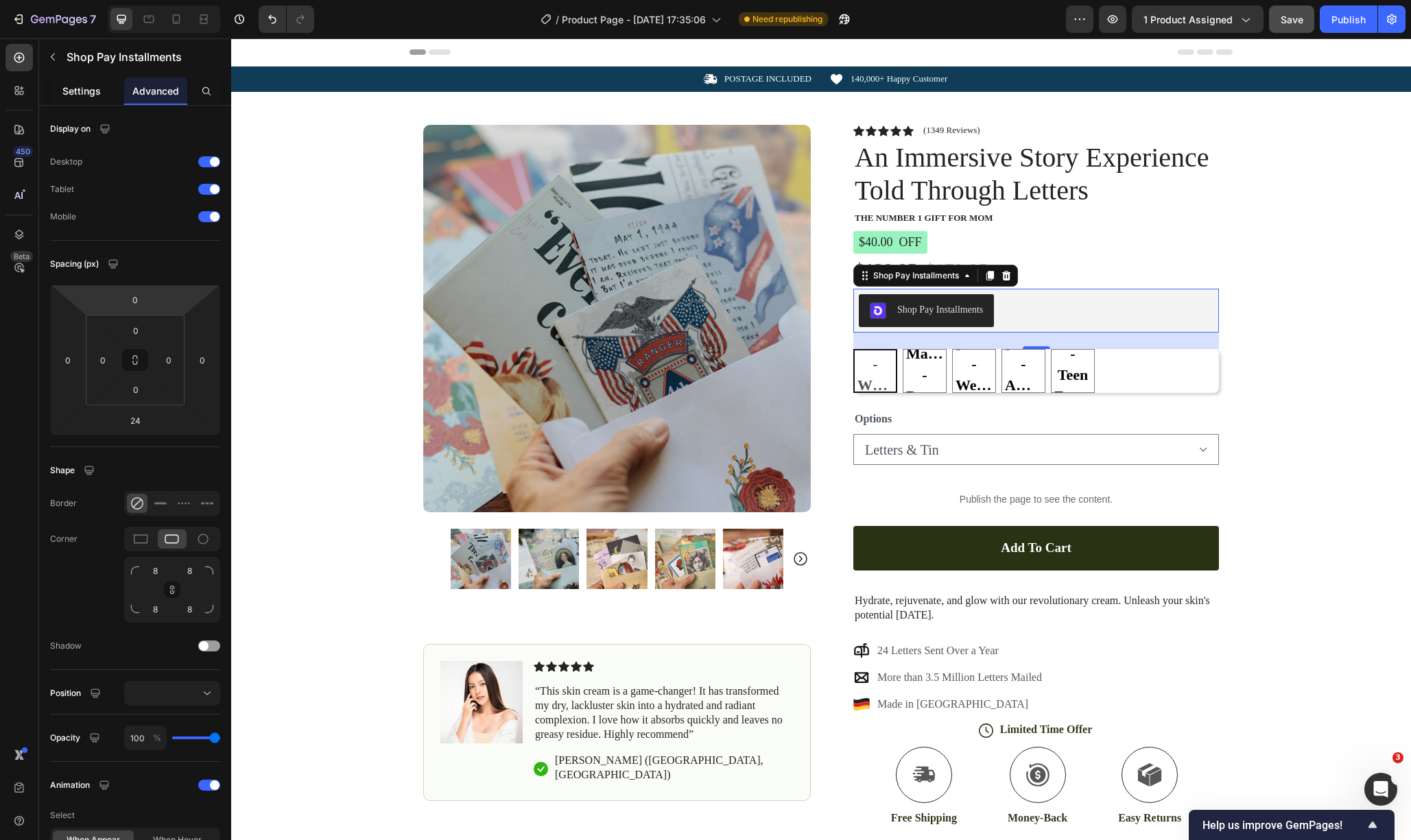
click at [94, 96] on p "Settings" at bounding box center [81, 91] width 38 height 15
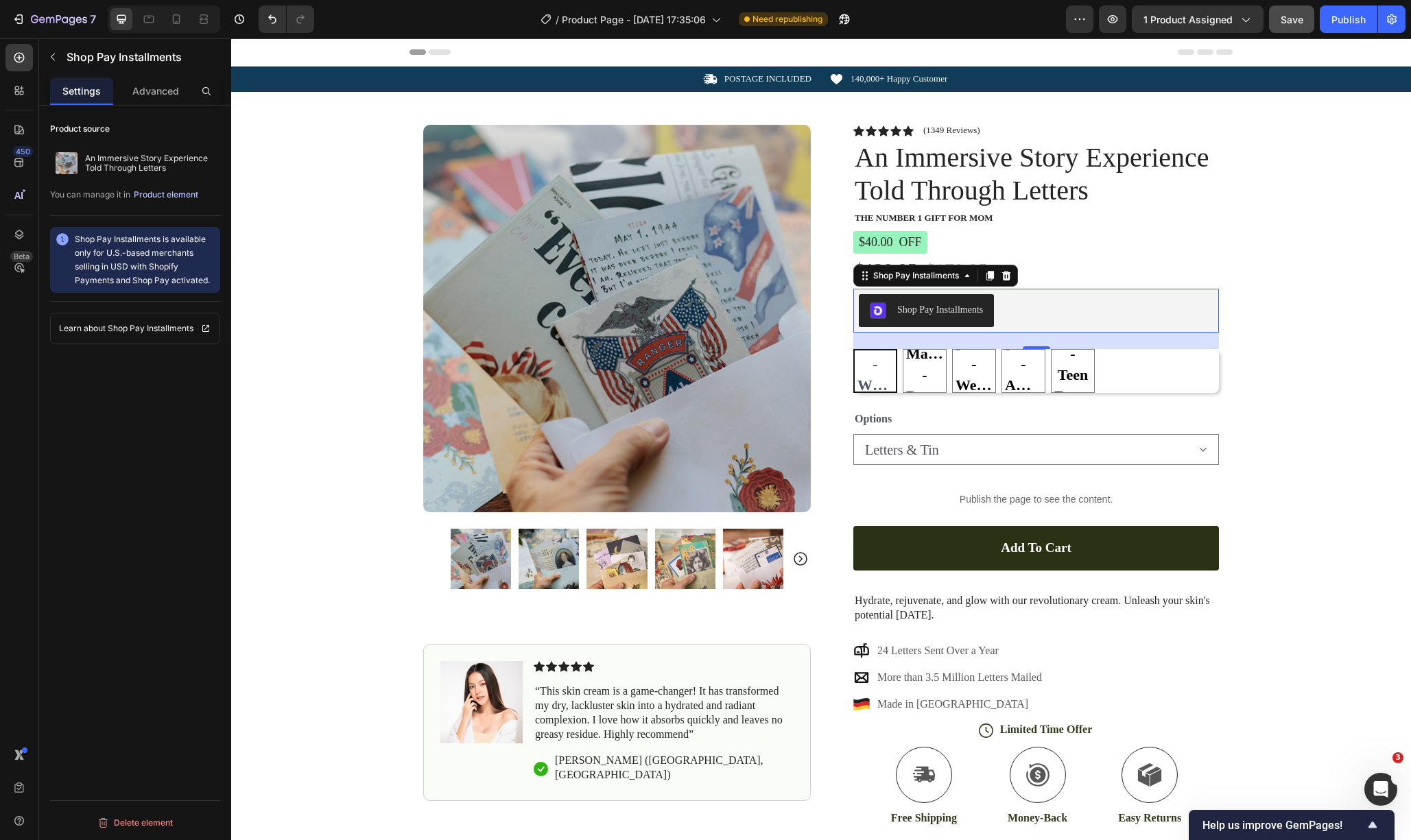
click at [173, 196] on div "Product element" at bounding box center [166, 195] width 65 height 12
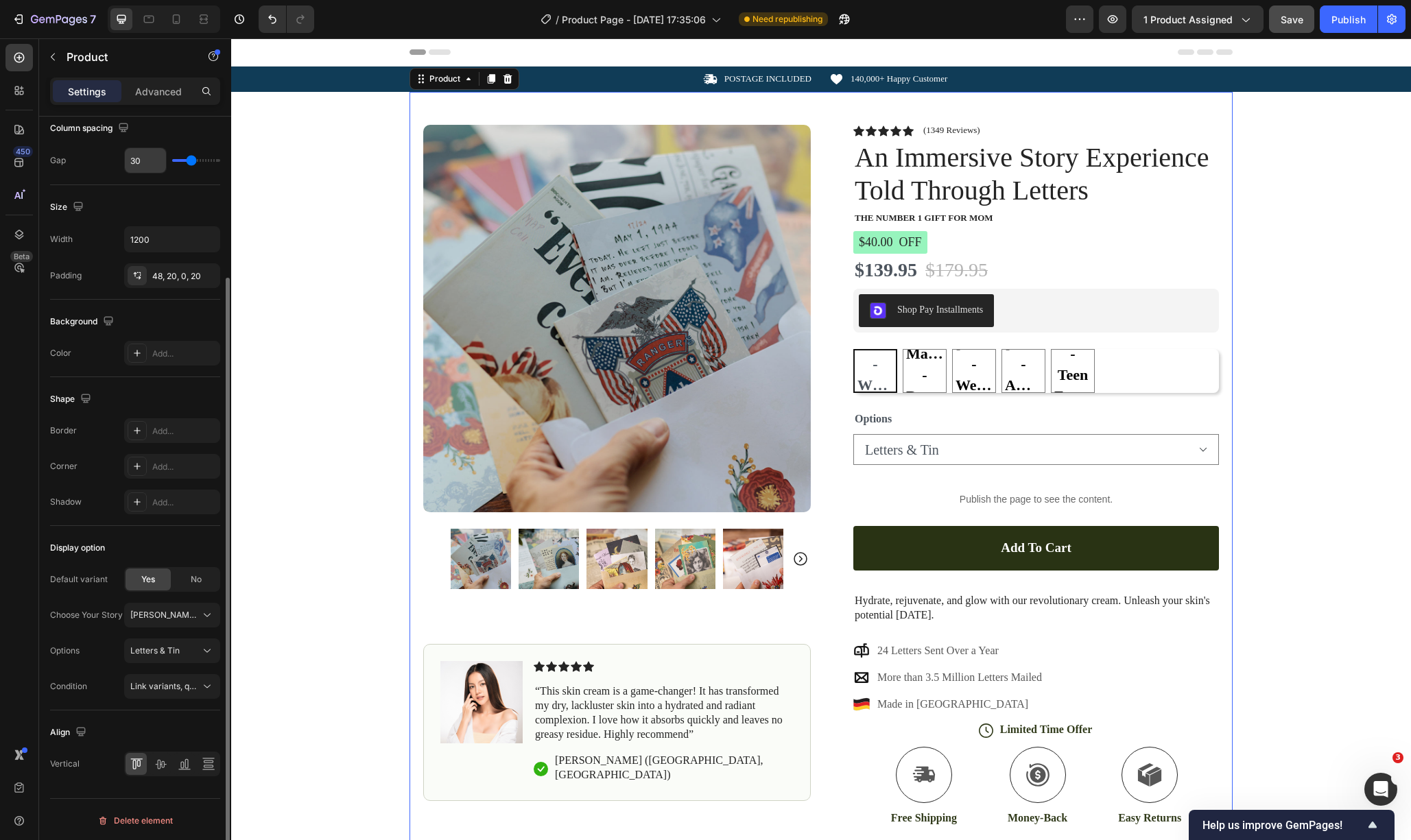
scroll to position [200, 0]
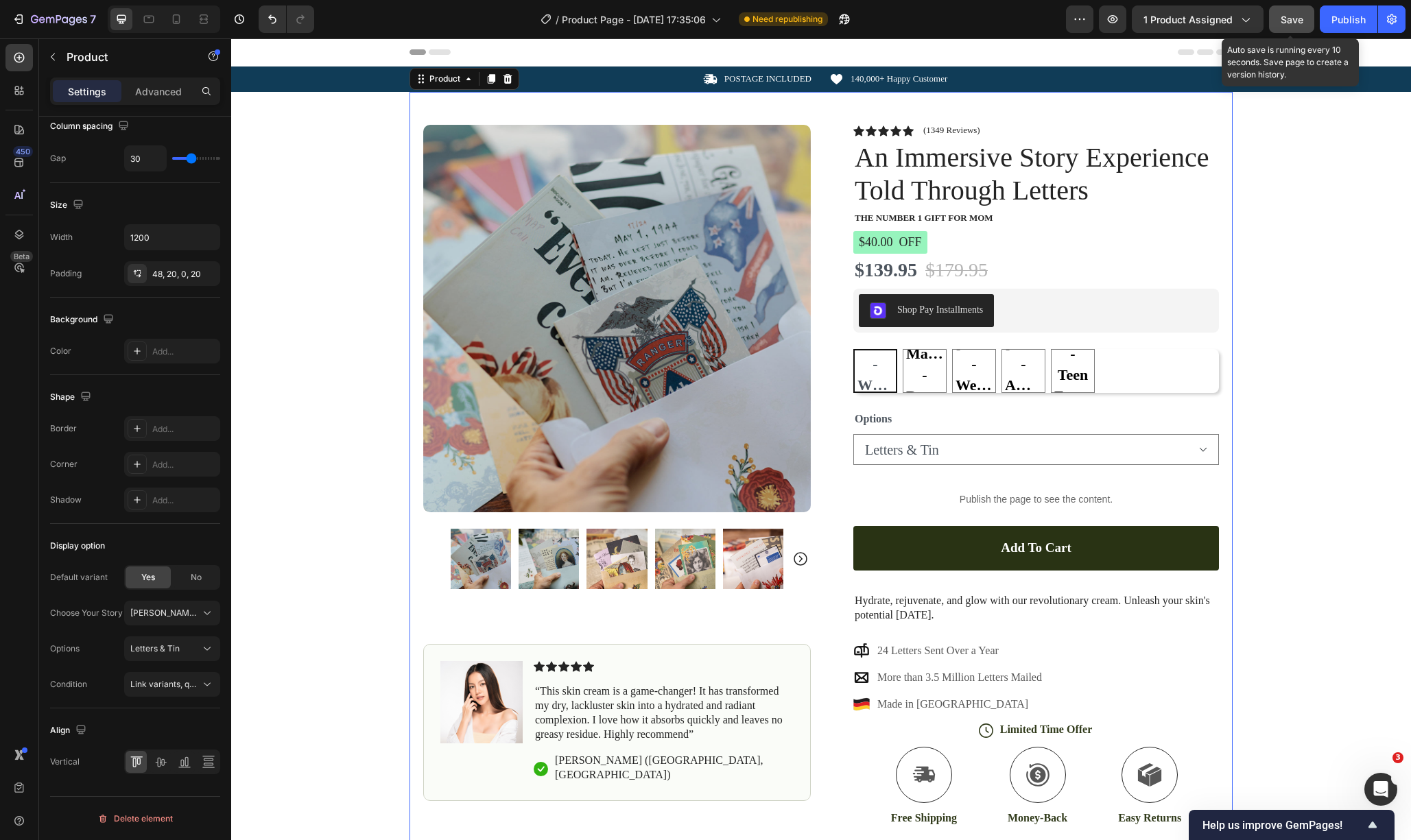
click at [1301, 20] on span "Save" at bounding box center [1292, 19] width 23 height 12
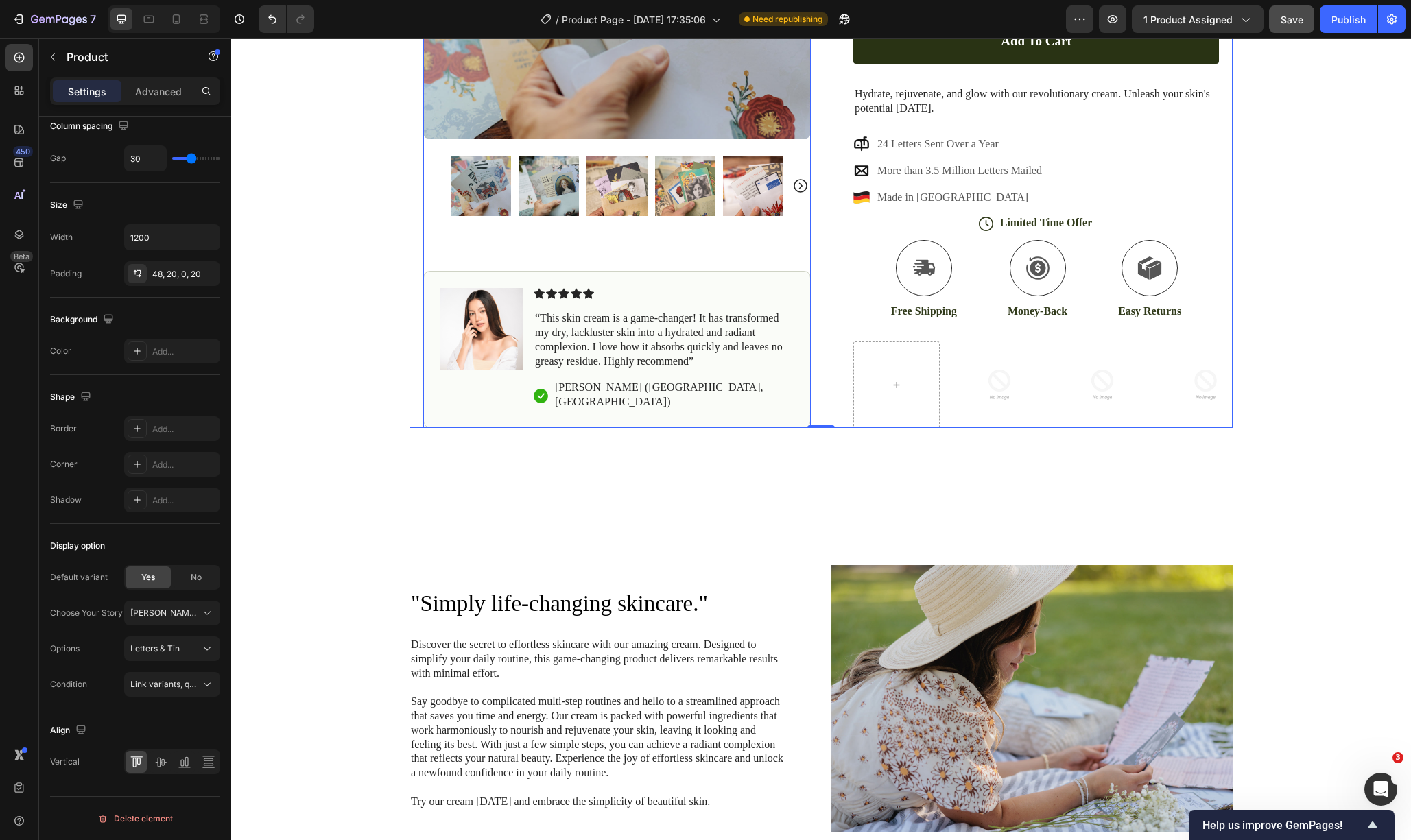
scroll to position [507, 0]
